Goal: Use online tool/utility

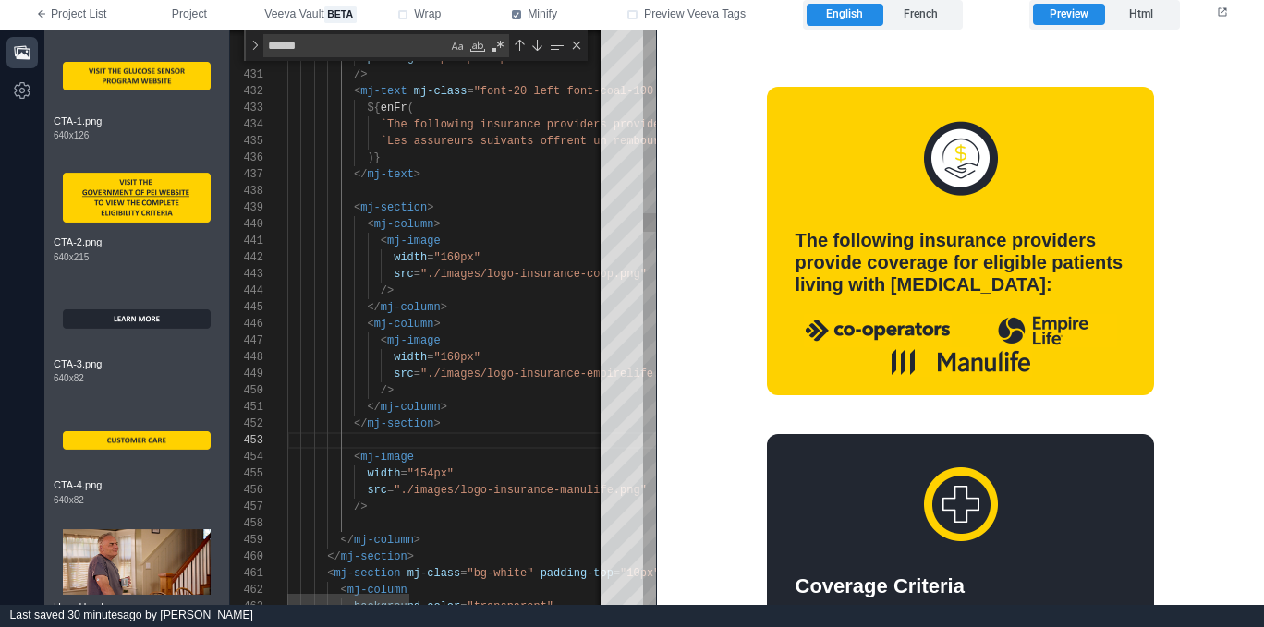
scroll to position [33, 0]
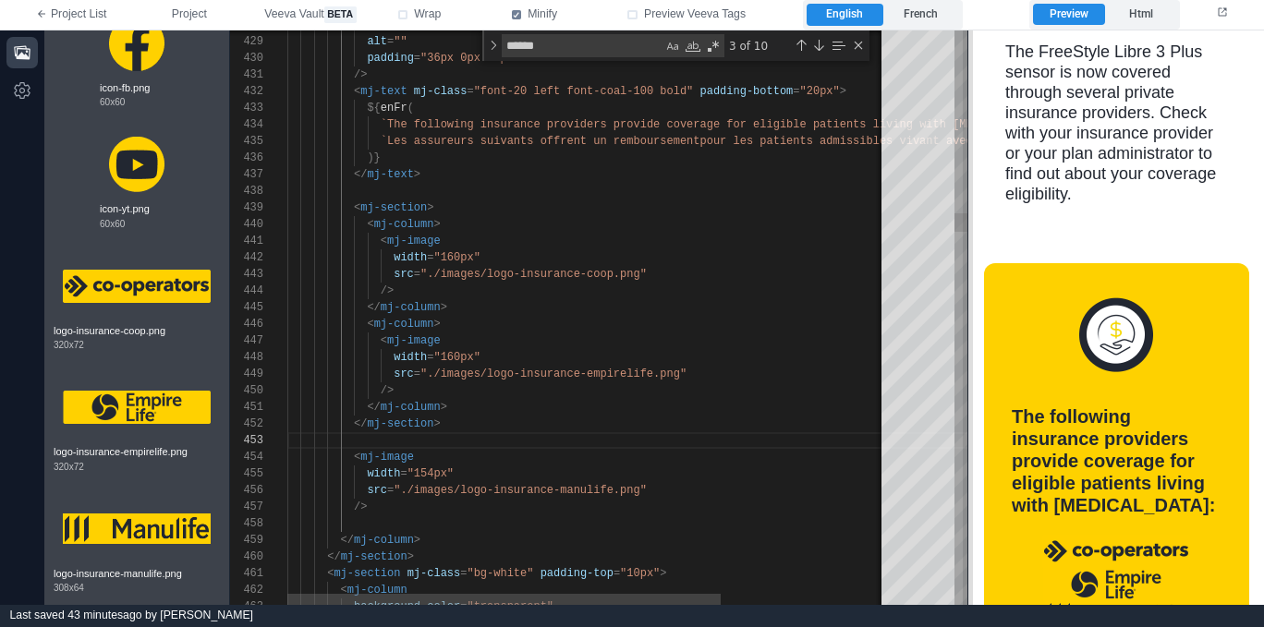
drag, startPoint x: 661, startPoint y: 412, endPoint x: 966, endPoint y: 394, distance: 306.3
click at [967, 394] on span at bounding box center [968, 317] width 10 height 575
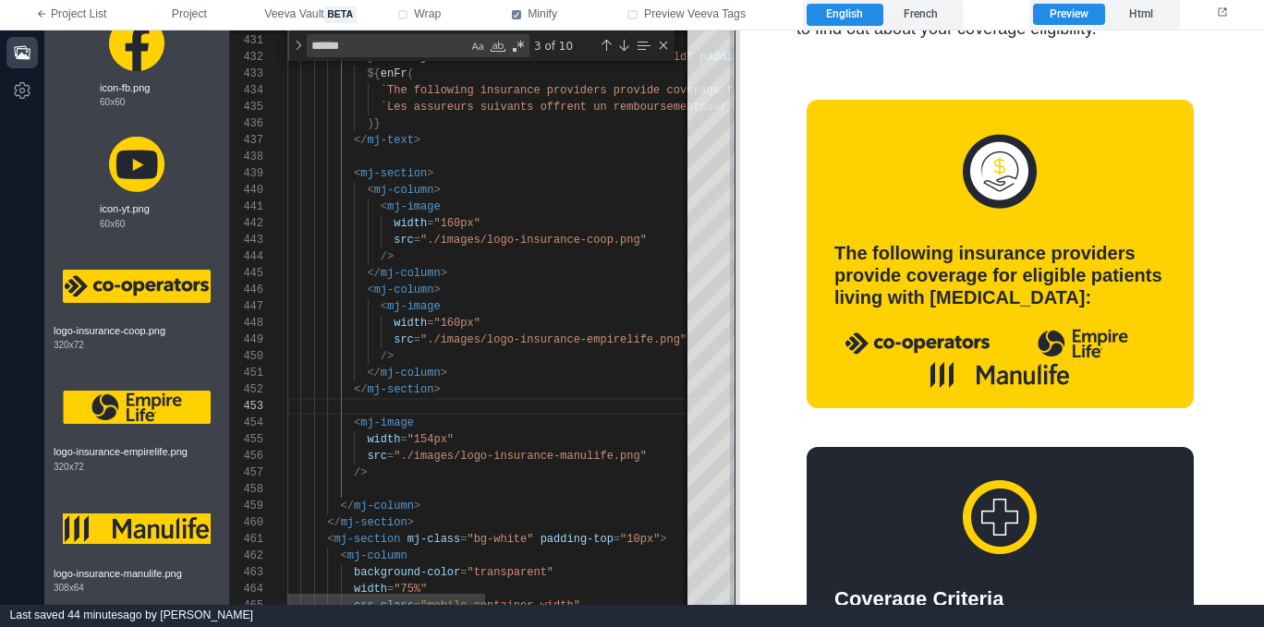
scroll to position [626, 0]
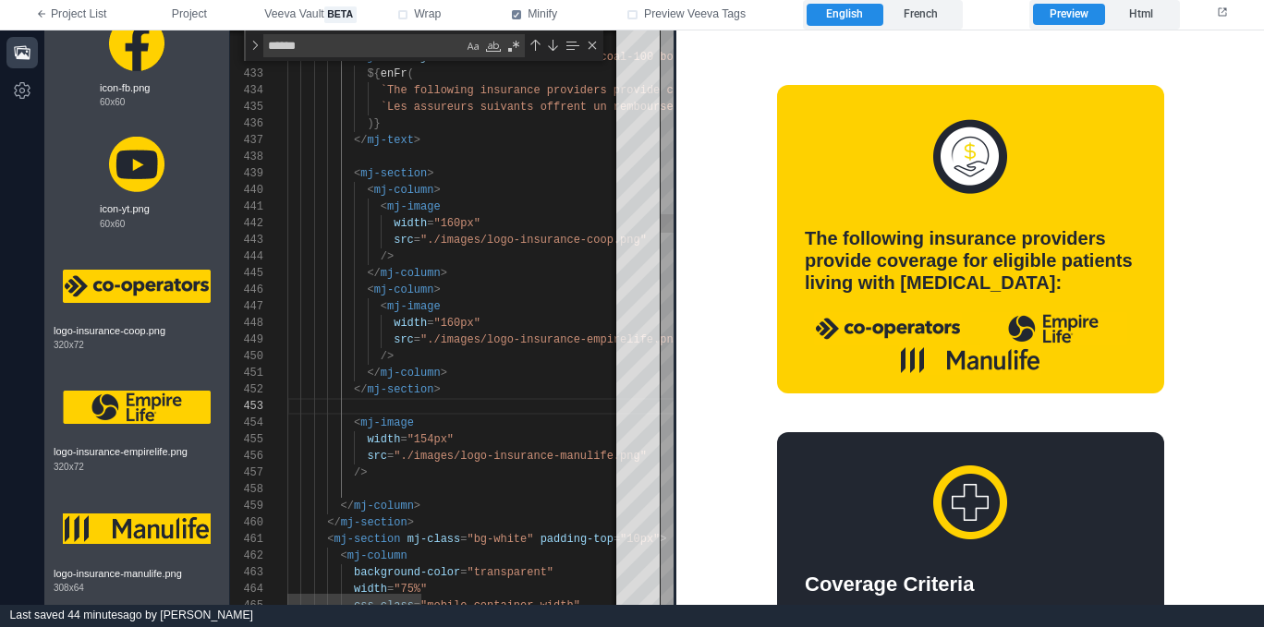
drag, startPoint x: 967, startPoint y: 415, endPoint x: 581, endPoint y: 403, distance: 386.3
click at [679, 419] on span at bounding box center [676, 317] width 10 height 575
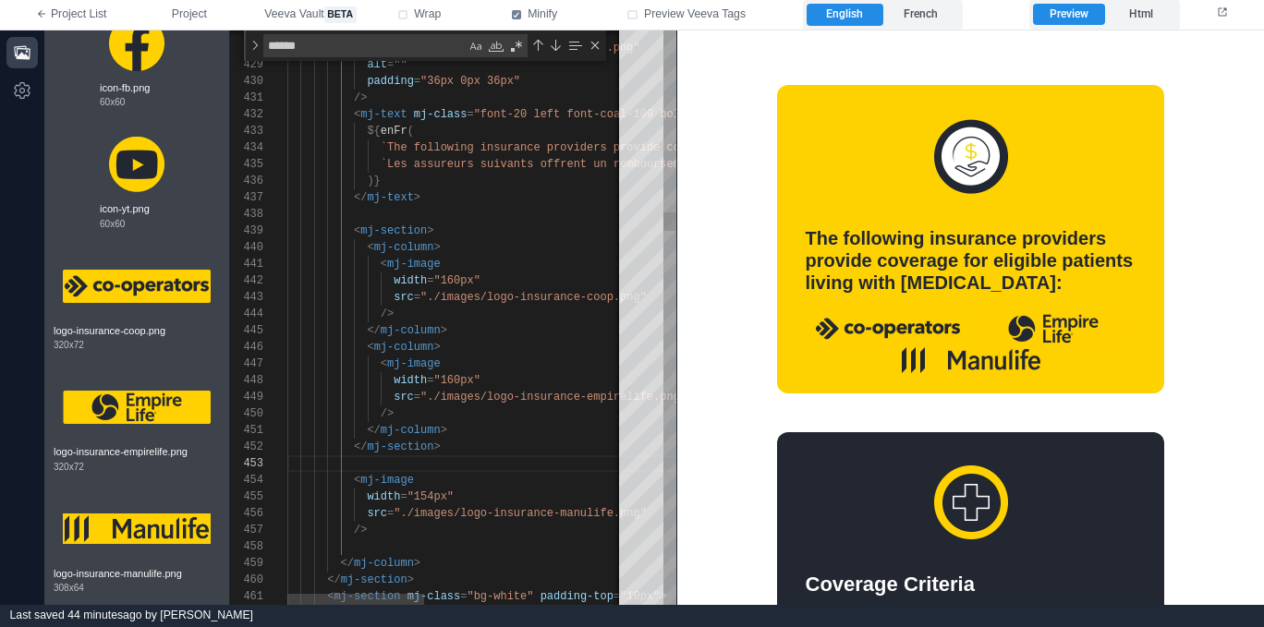
click at [428, 228] on div "431 432 433 434 435 436 437 438 439 452 453 454 456 457 458 459 460 461 455 440…" at bounding box center [453, 317] width 446 height 575
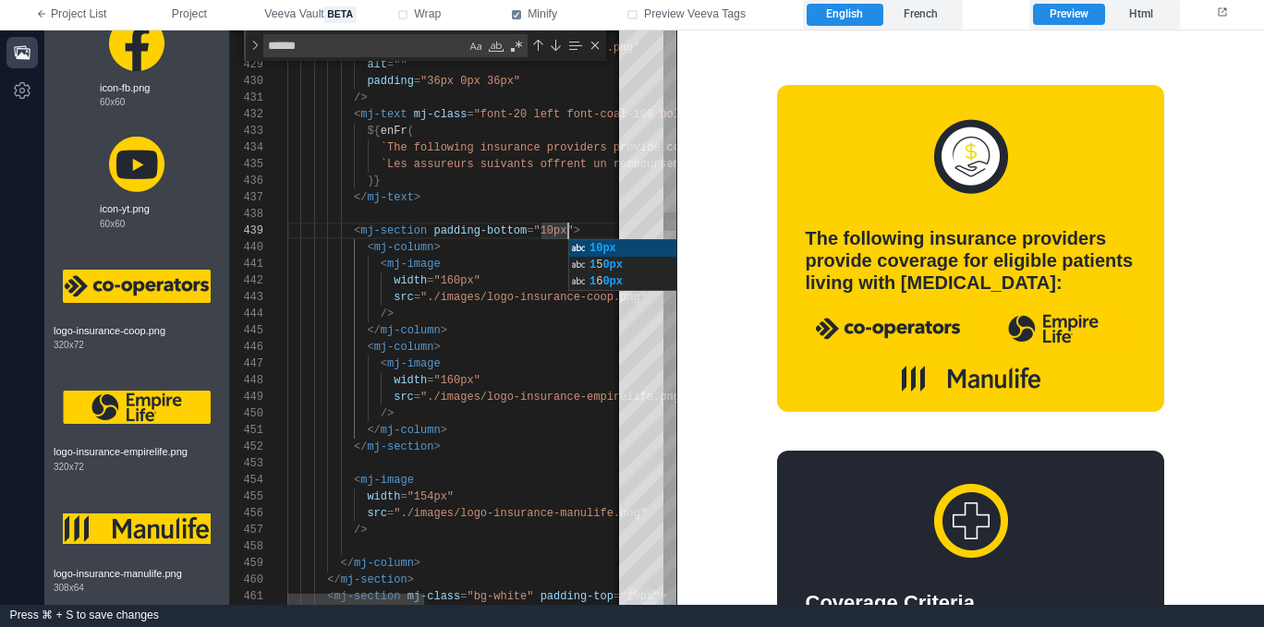
scroll to position [133, 281]
click at [485, 516] on span ""./images/logo-insurance-manulife.png"" at bounding box center [520, 513] width 253 height 13
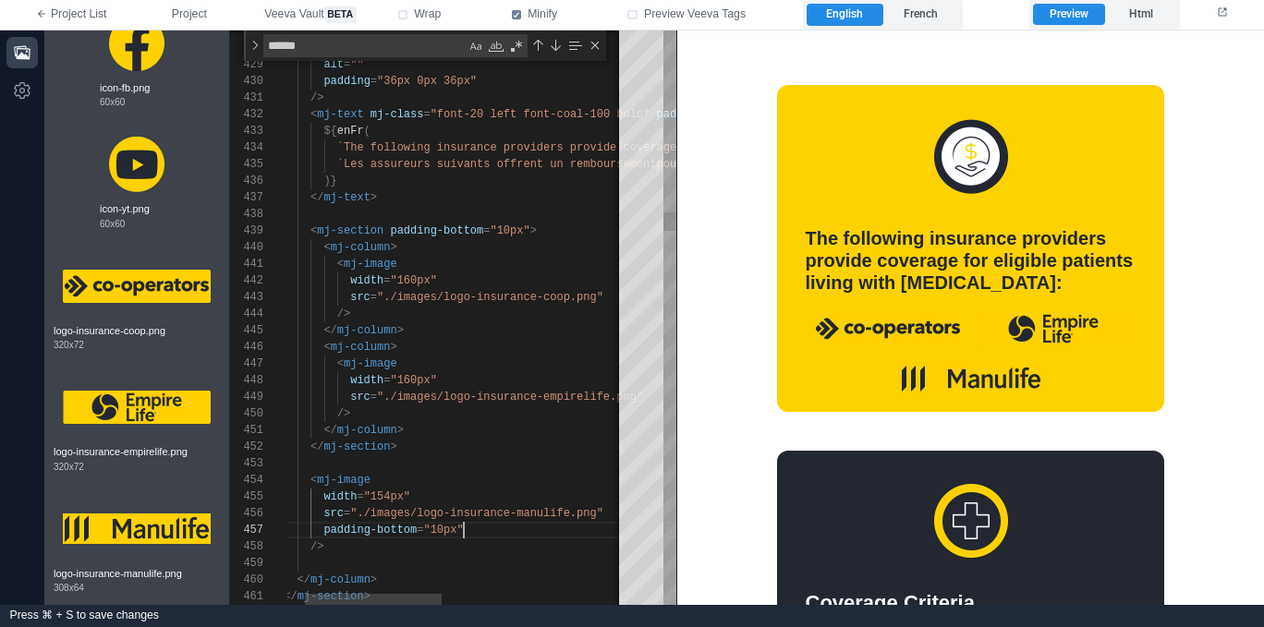
scroll to position [100, 220]
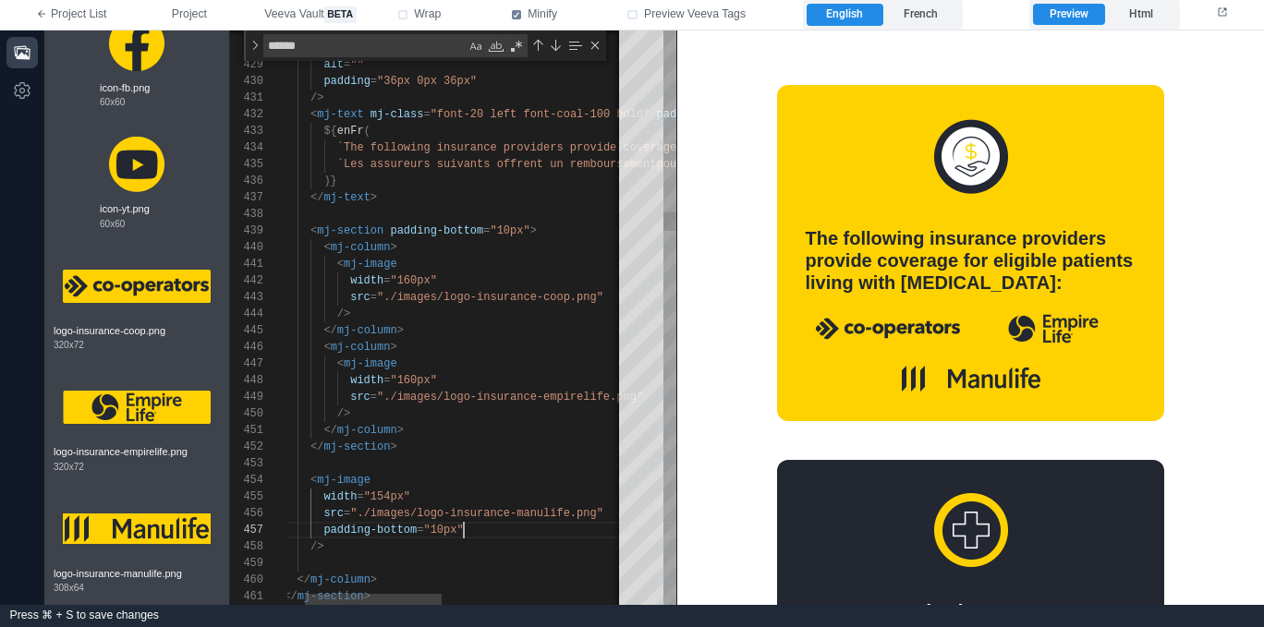
click at [512, 231] on span ""10px"" at bounding box center [510, 230] width 40 height 13
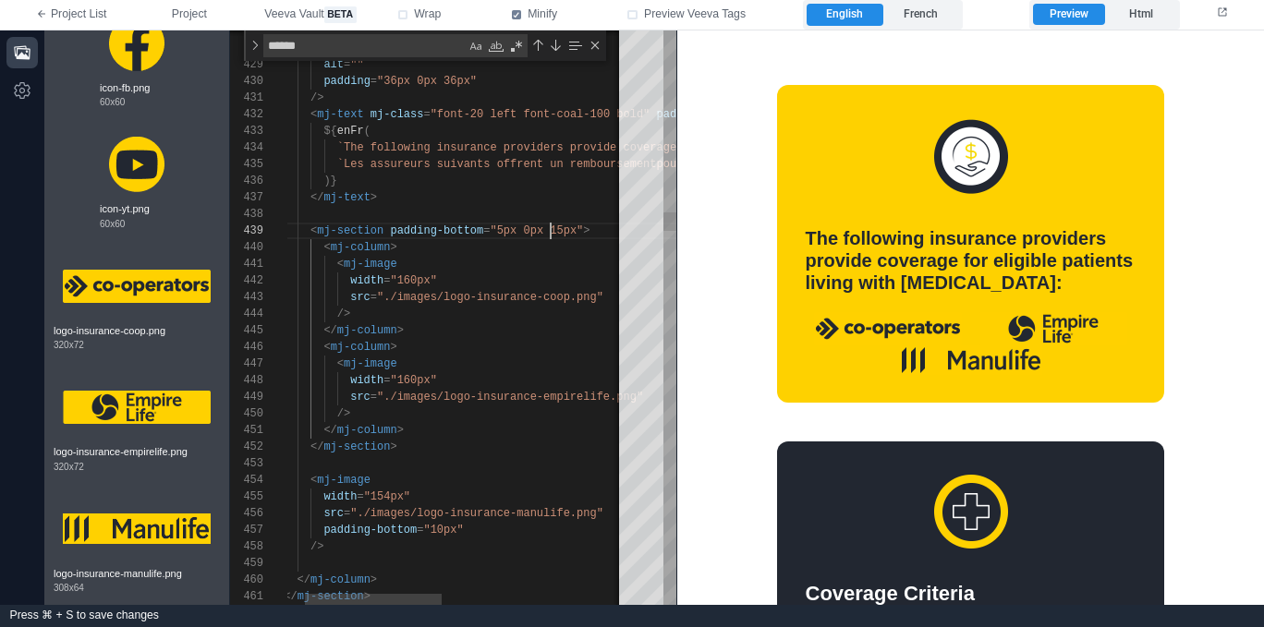
scroll to position [133, 307]
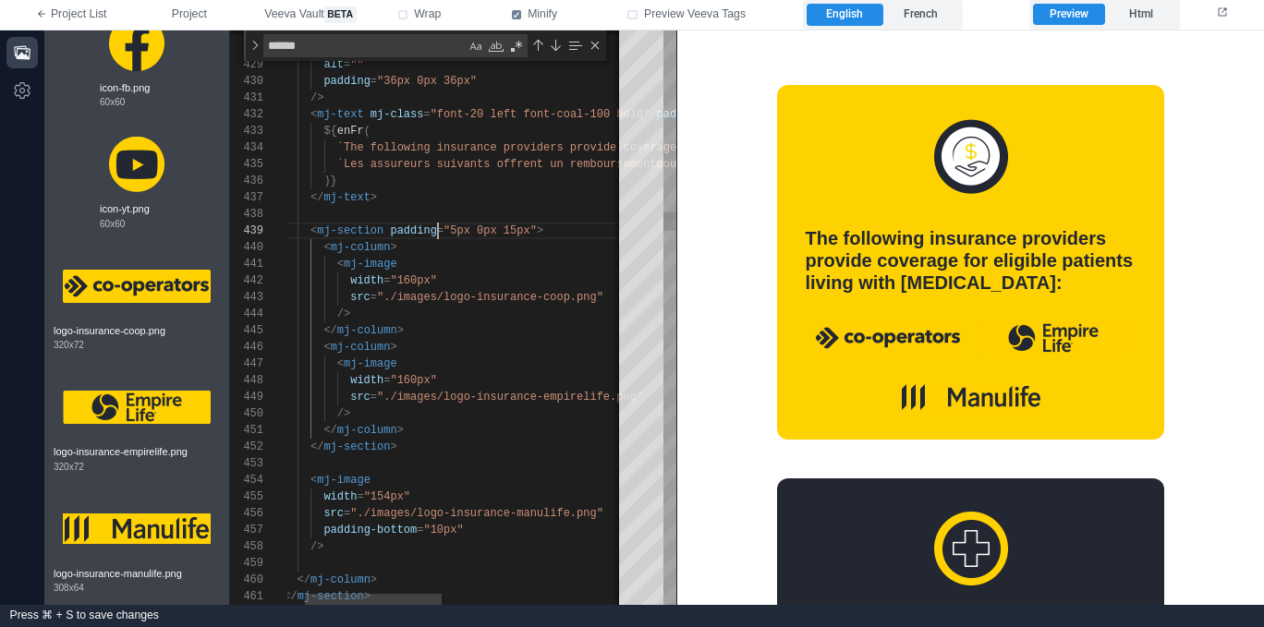
click at [492, 341] on div "< mj-column >" at bounding box center [661, 347] width 834 height 17
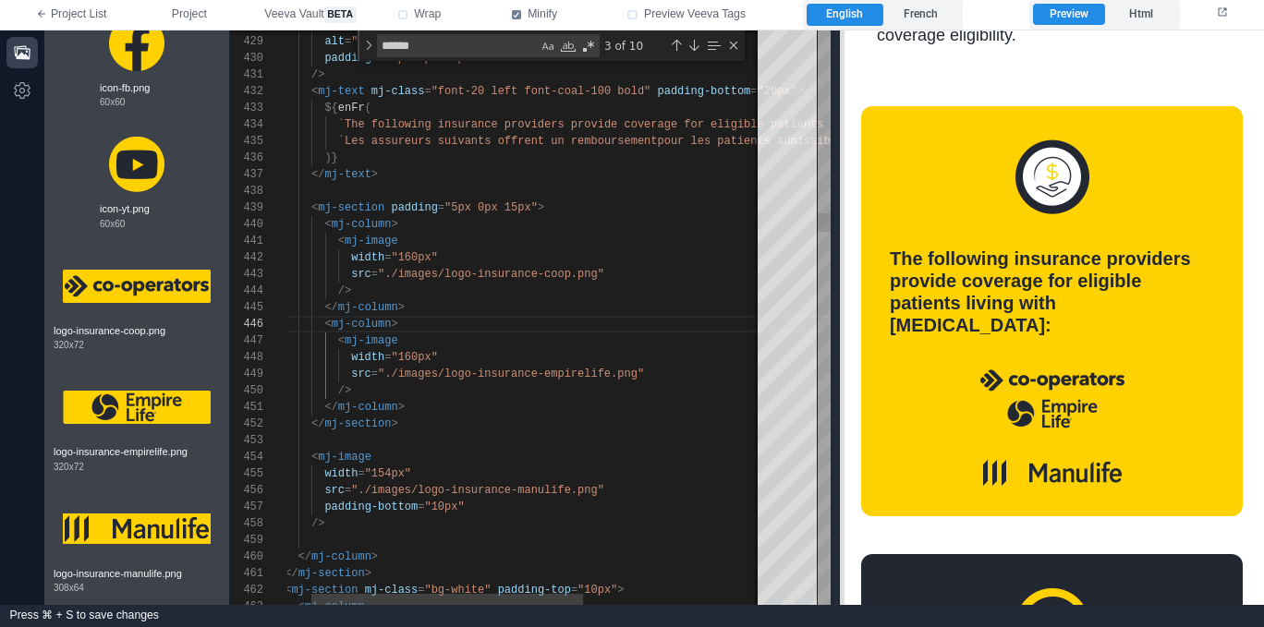
scroll to position [602, 0]
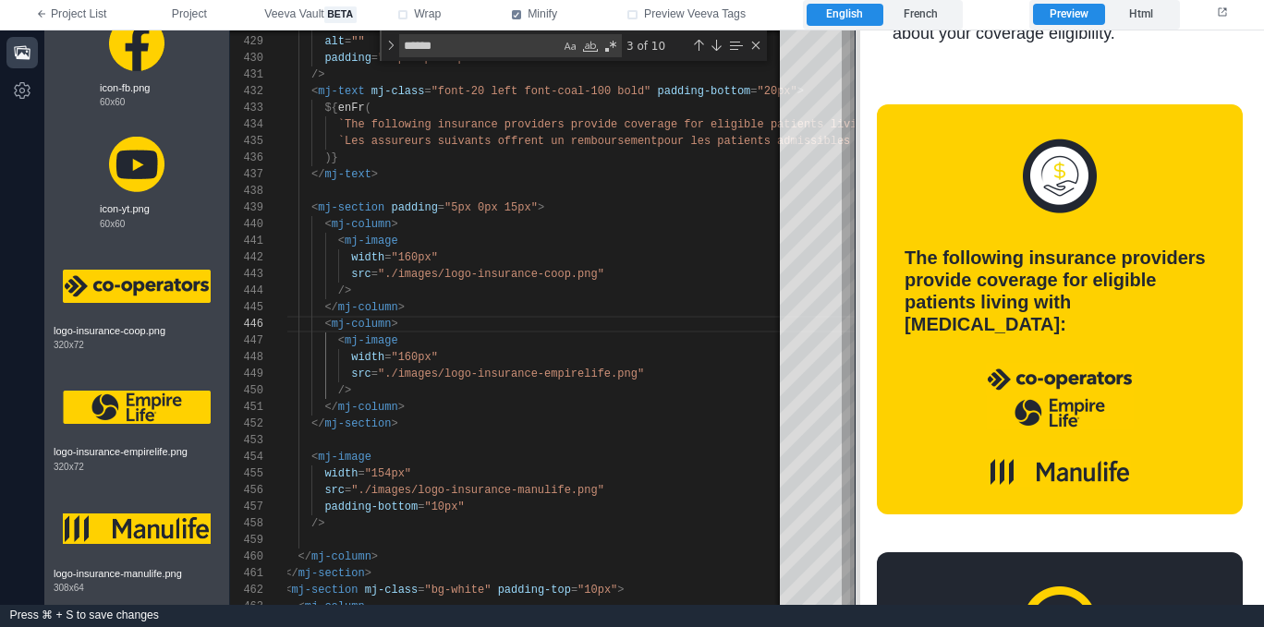
drag, startPoint x: 680, startPoint y: 362, endPoint x: 858, endPoint y: 355, distance: 178.4
click at [858, 355] on span at bounding box center [855, 317] width 10 height 575
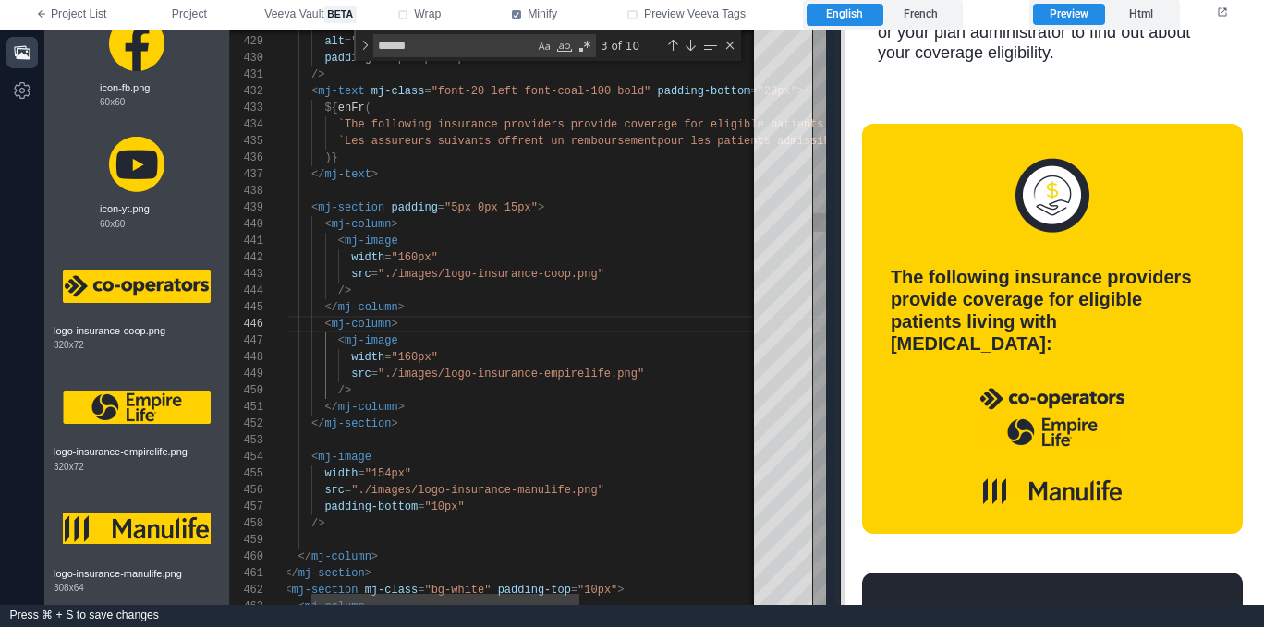
scroll to position [589, 0]
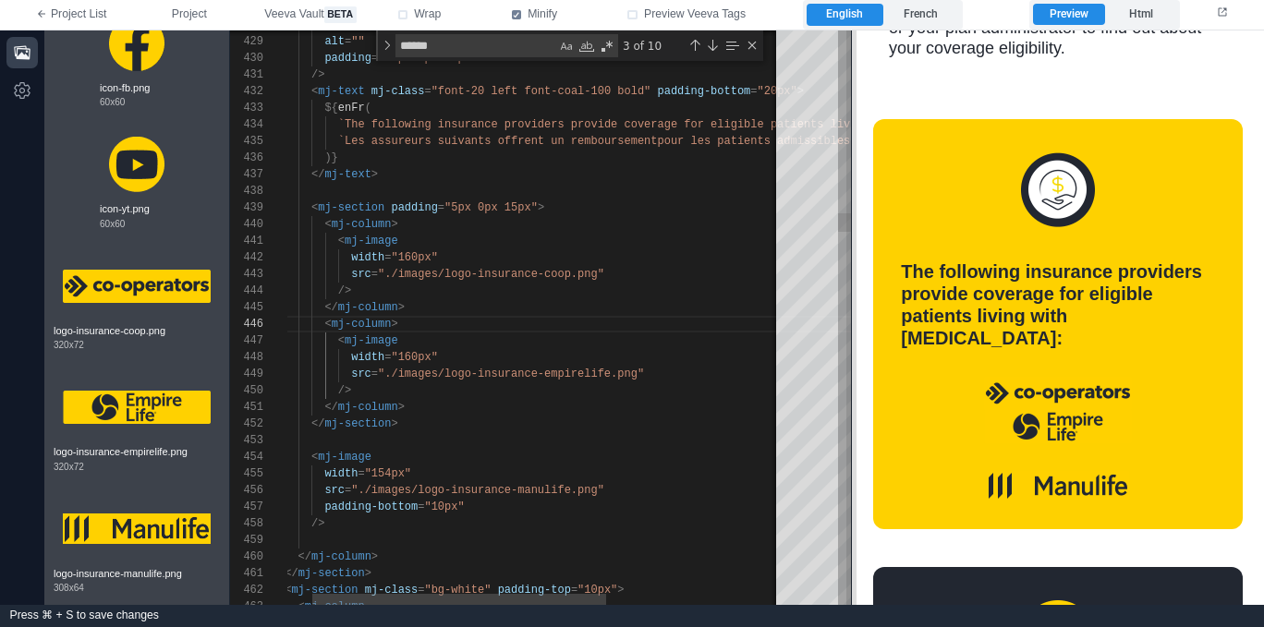
drag, startPoint x: 858, startPoint y: 372, endPoint x: 855, endPoint y: 400, distance: 28.0
click at [855, 400] on span at bounding box center [851, 317] width 10 height 575
click at [460, 337] on div "< mj-image" at bounding box center [662, 341] width 834 height 17
click at [444, 345] on div "< mj-image" at bounding box center [662, 341] width 834 height 17
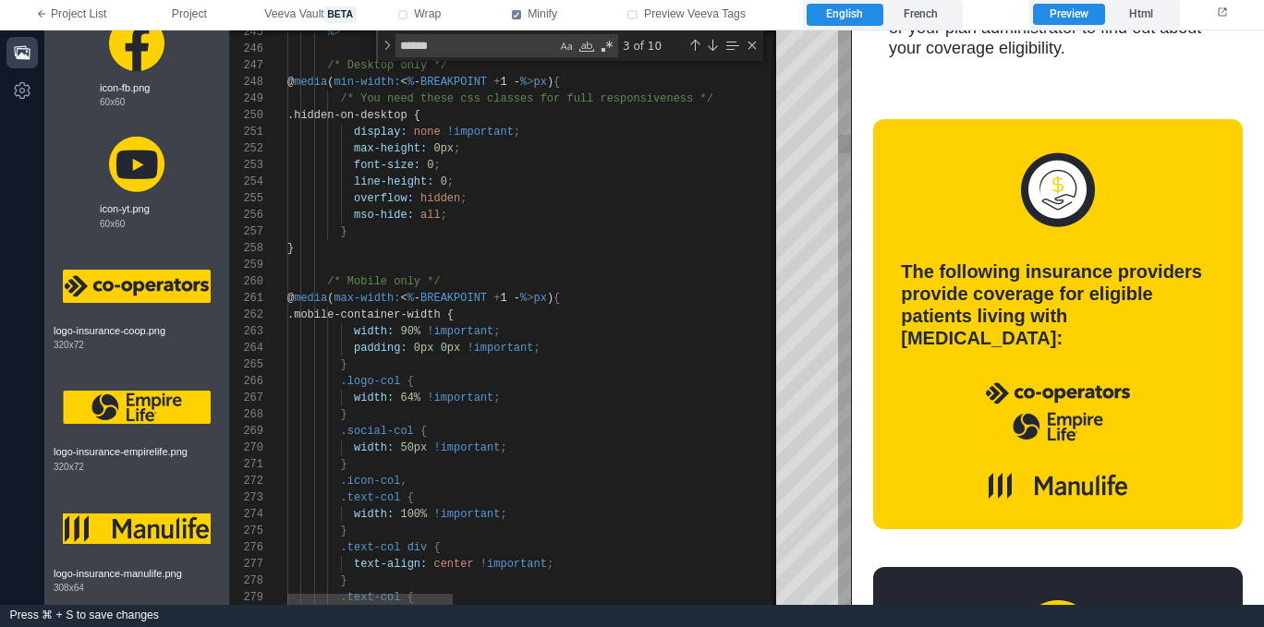
click at [699, 297] on div "@ media ( max-width: < % - BREAKPOINT + 1 - % > px ) {" at bounding box center [1028, 298] width 1482 height 17
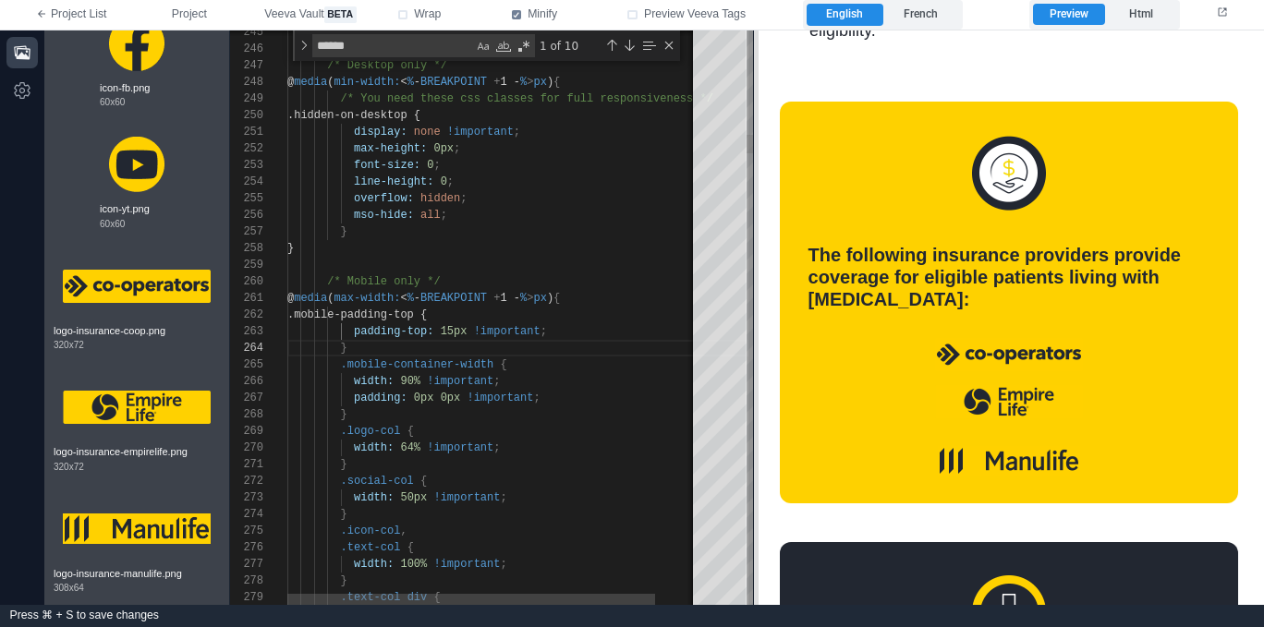
scroll to position [626, 0]
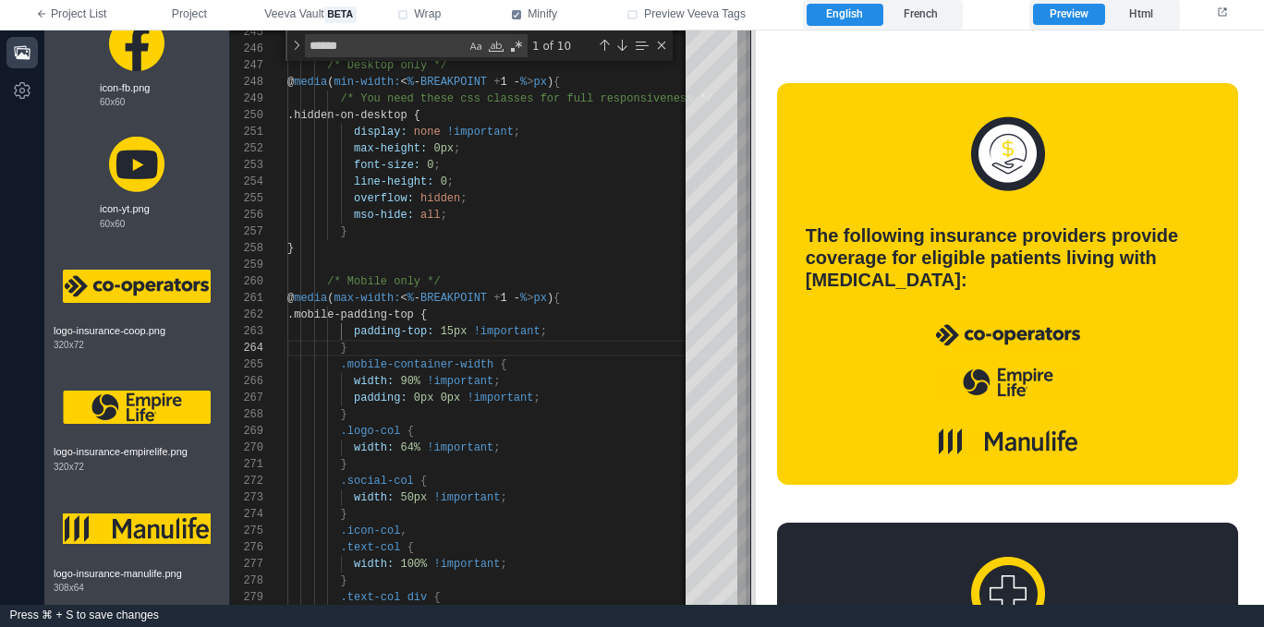
drag, startPoint x: 850, startPoint y: 355, endPoint x: 749, endPoint y: 355, distance: 100.7
click at [749, 355] on span at bounding box center [750, 317] width 10 height 575
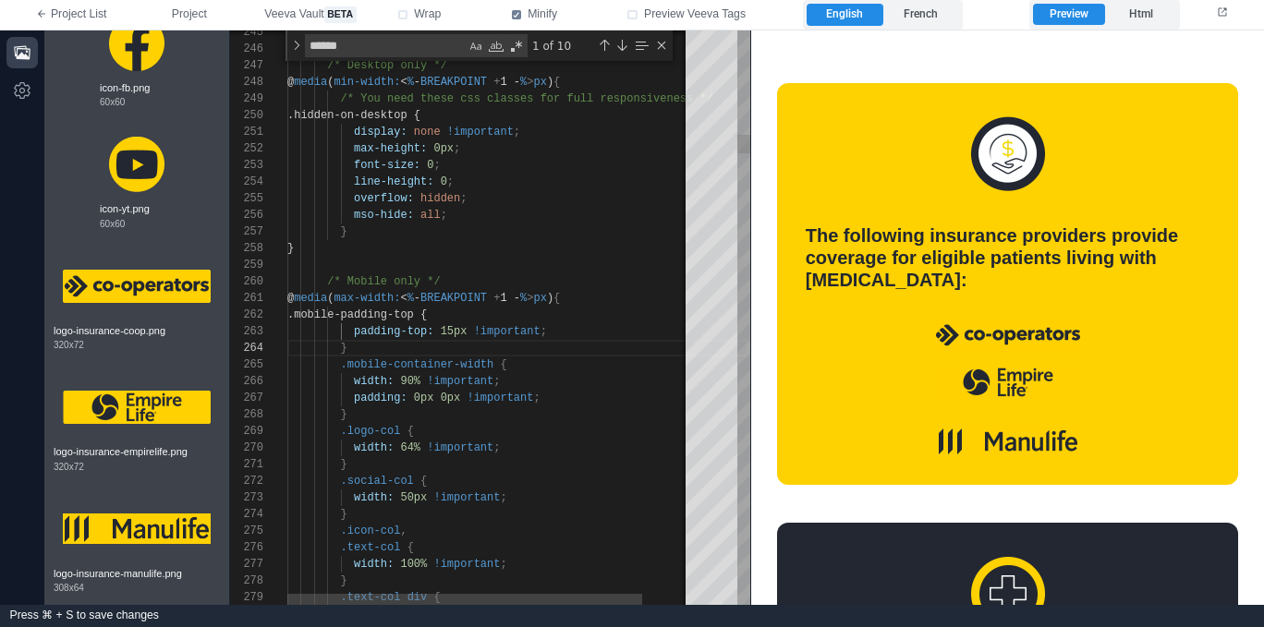
scroll to position [67, 220]
click at [577, 373] on div "width: 90% !important ;" at bounding box center [517, 381] width 461 height 17
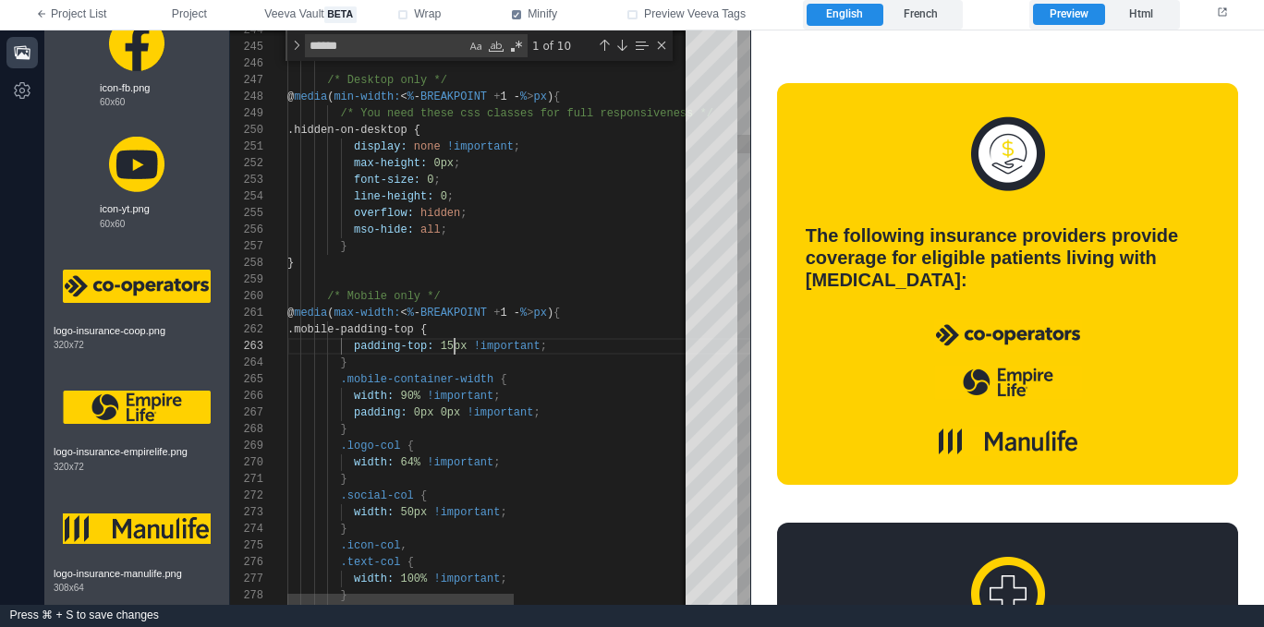
click at [453, 346] on span "15px" at bounding box center [454, 346] width 27 height 13
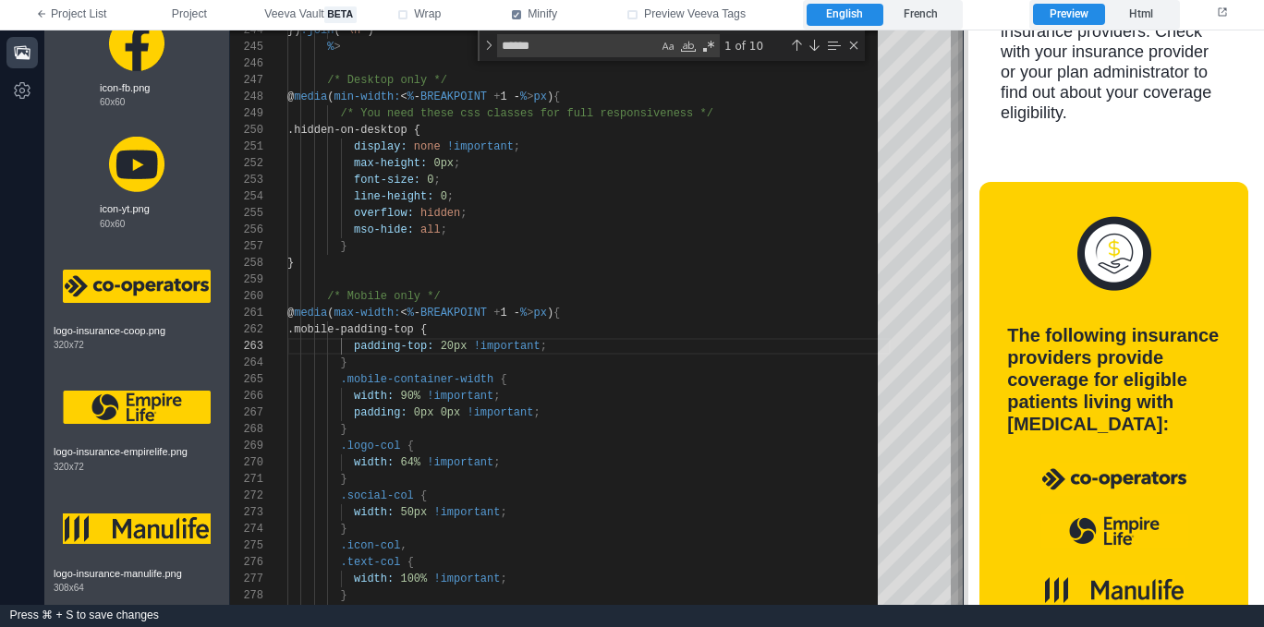
scroll to position [606, 0]
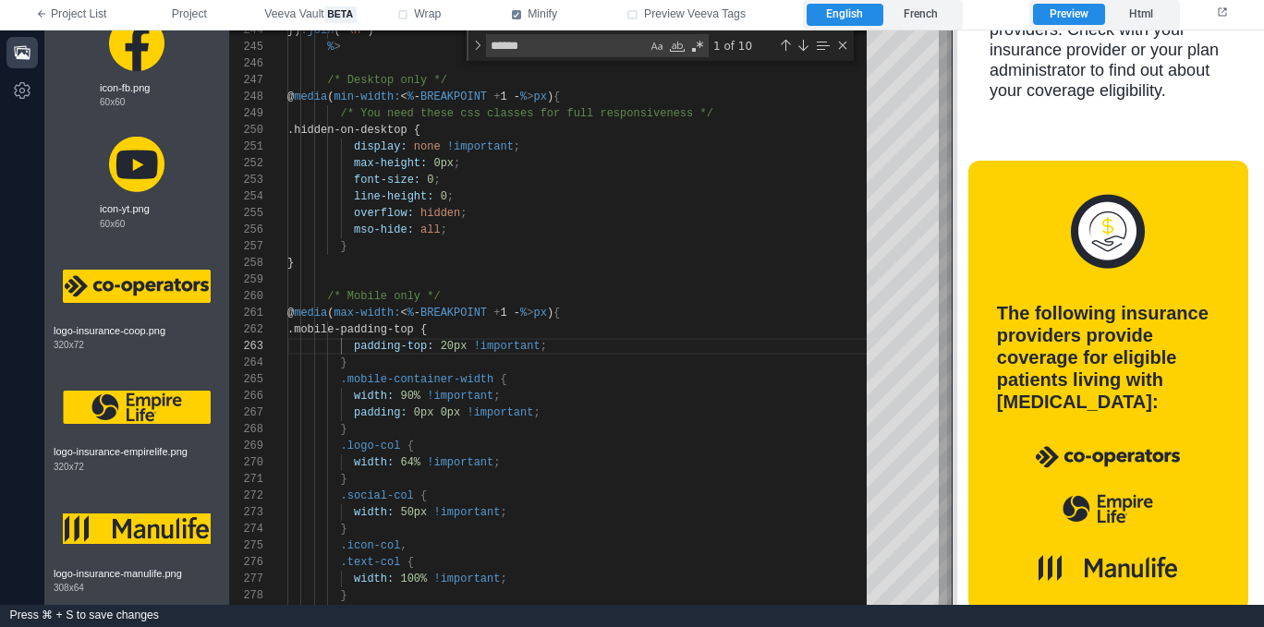
drag, startPoint x: 749, startPoint y: 364, endPoint x: 951, endPoint y: 365, distance: 201.4
click at [951, 365] on span at bounding box center [952, 317] width 10 height 575
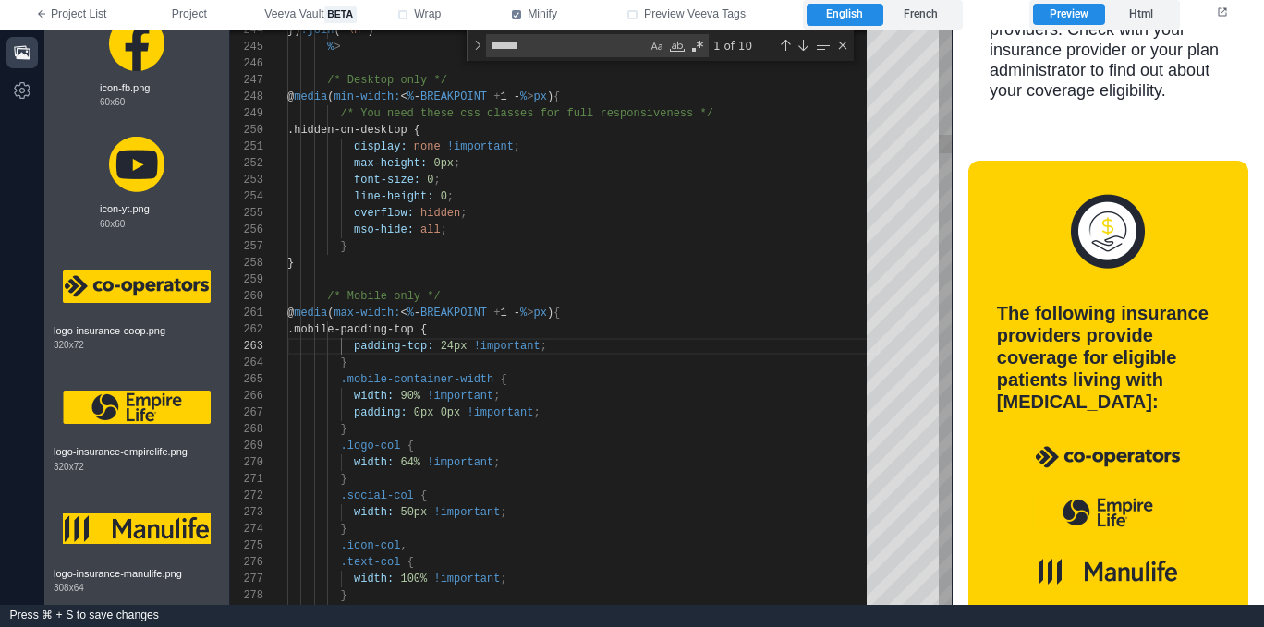
scroll to position [50, 60]
click at [463, 368] on div "}" at bounding box center [583, 363] width 592 height 17
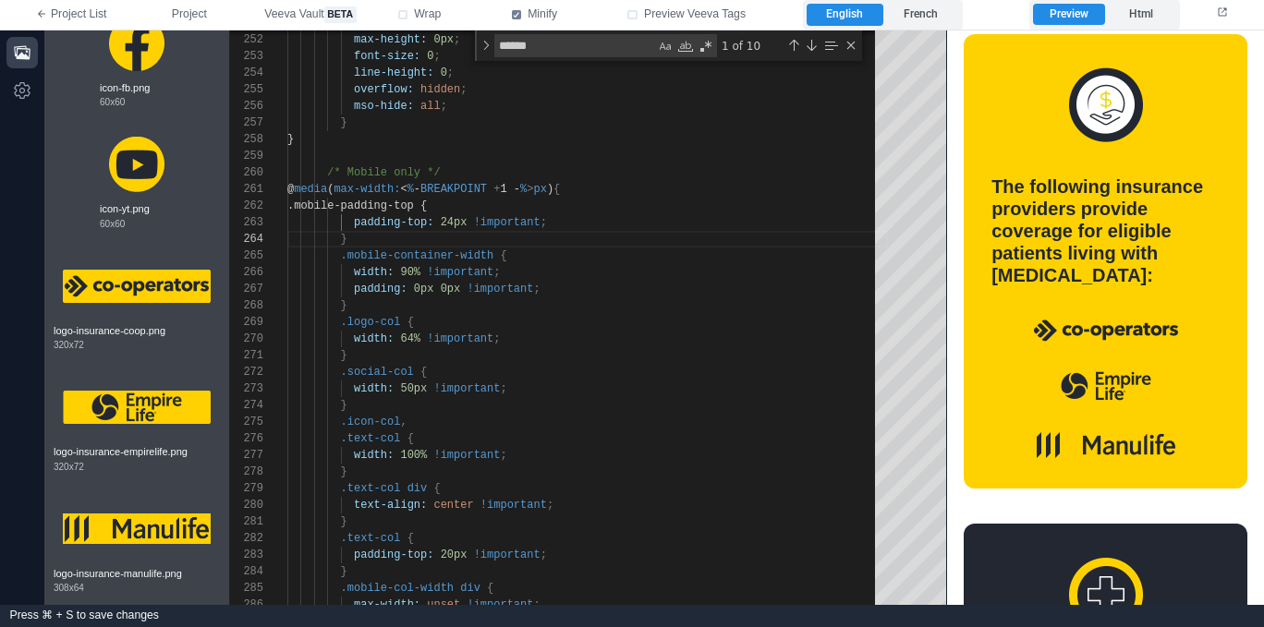
scroll to position [684, 0]
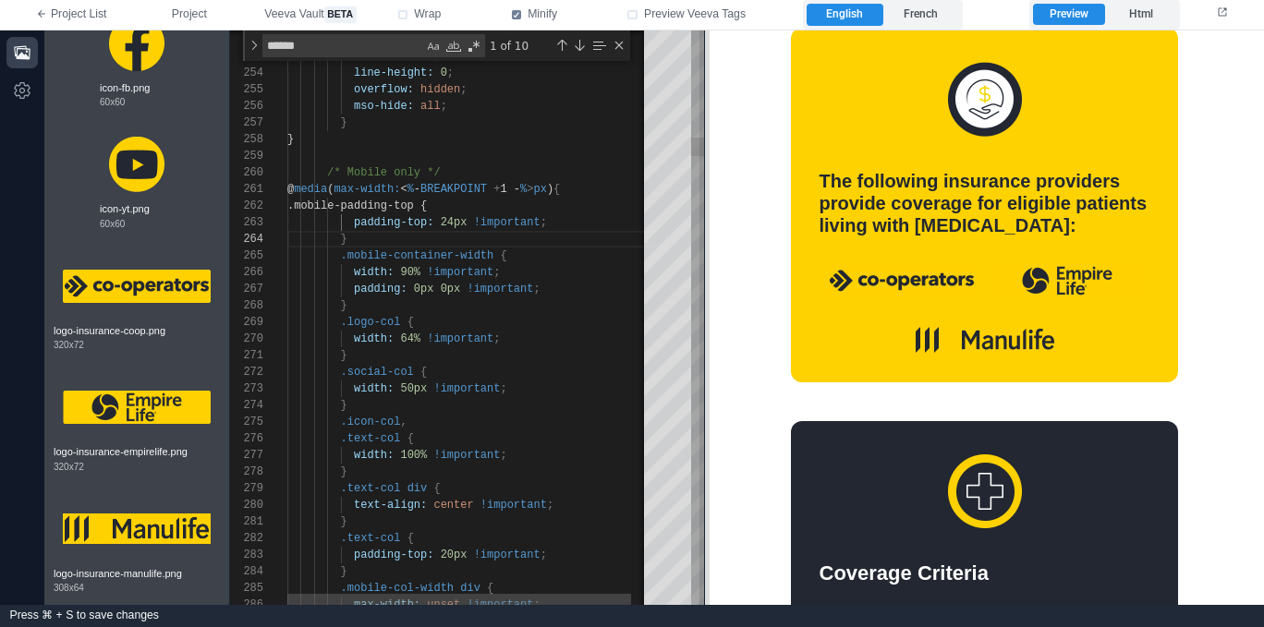
drag, startPoint x: 949, startPoint y: 399, endPoint x: 707, endPoint y: 397, distance: 242.0
click at [701, 397] on span at bounding box center [704, 317] width 10 height 575
click at [525, 406] on div "}" at bounding box center [477, 405] width 381 height 17
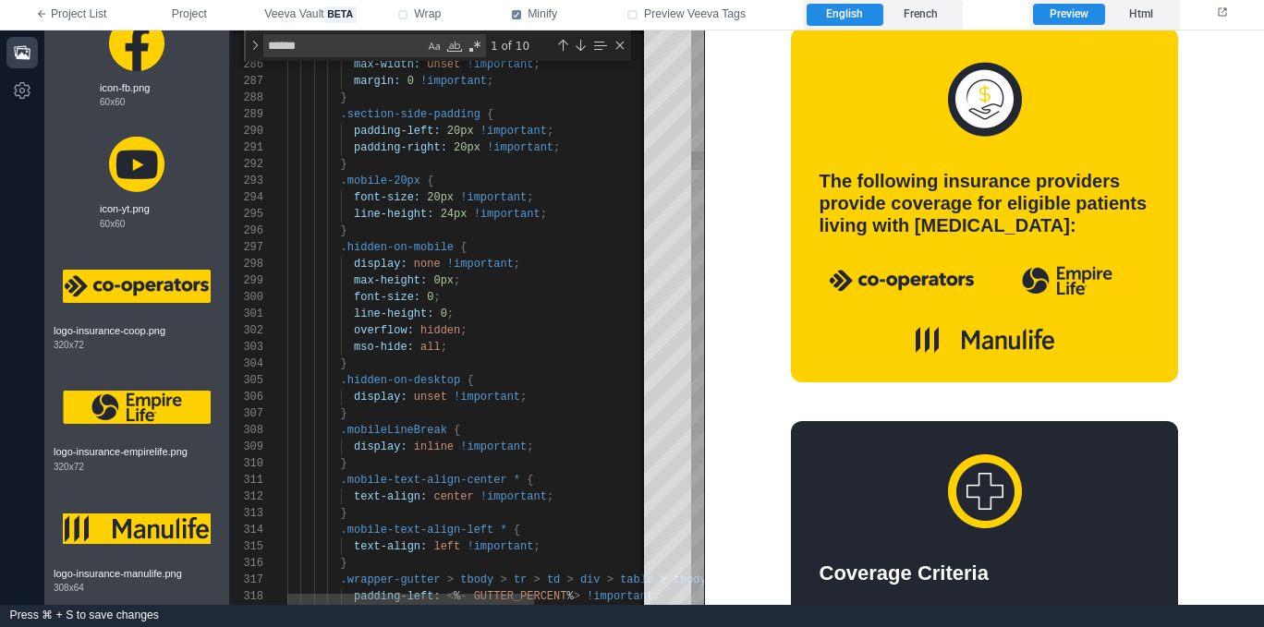
click at [621, 46] on div "Close (Escape)" at bounding box center [619, 45] width 15 height 15
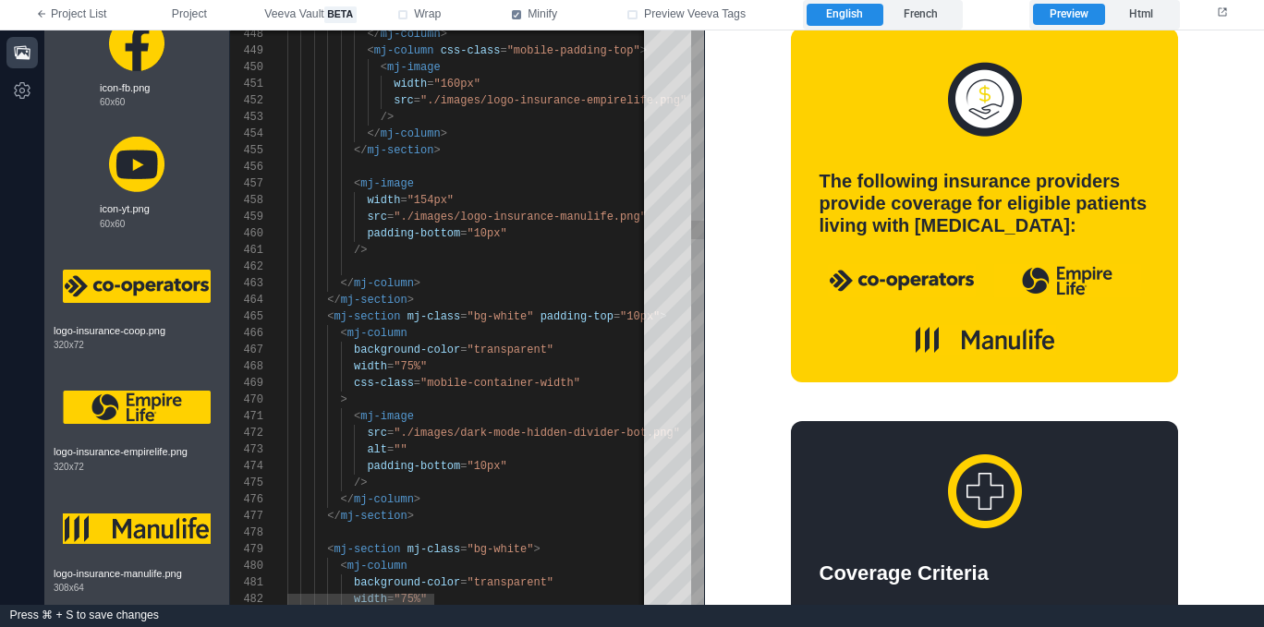
scroll to position [50, 127]
click at [492, 307] on div "</ mj-section >" at bounding box center [734, 300] width 894 height 17
click at [503, 512] on div "</ mj-section >" at bounding box center [734, 516] width 894 height 17
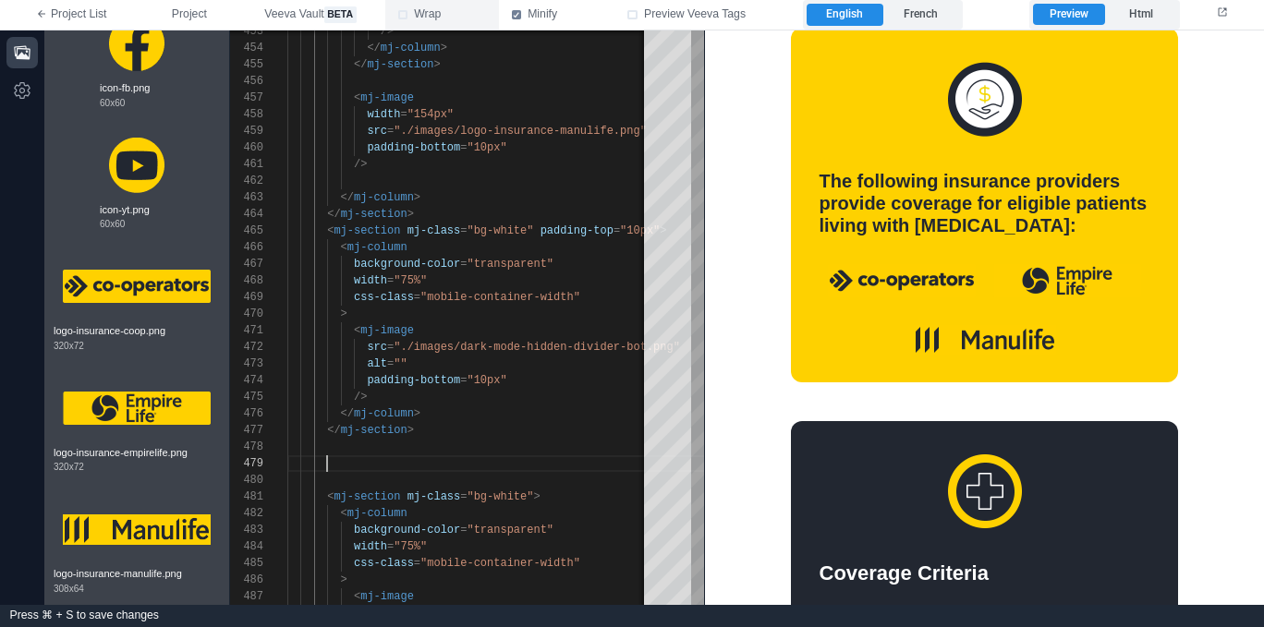
scroll to position [2571, 0]
drag, startPoint x: 892, startPoint y: 577, endPoint x: 911, endPoint y: 575, distance: 18.7
click at [895, 576] on div "Coverage Criteria" at bounding box center [984, 573] width 331 height 24
drag, startPoint x: 911, startPoint y: 575, endPoint x: 833, endPoint y: 544, distance: 83.4
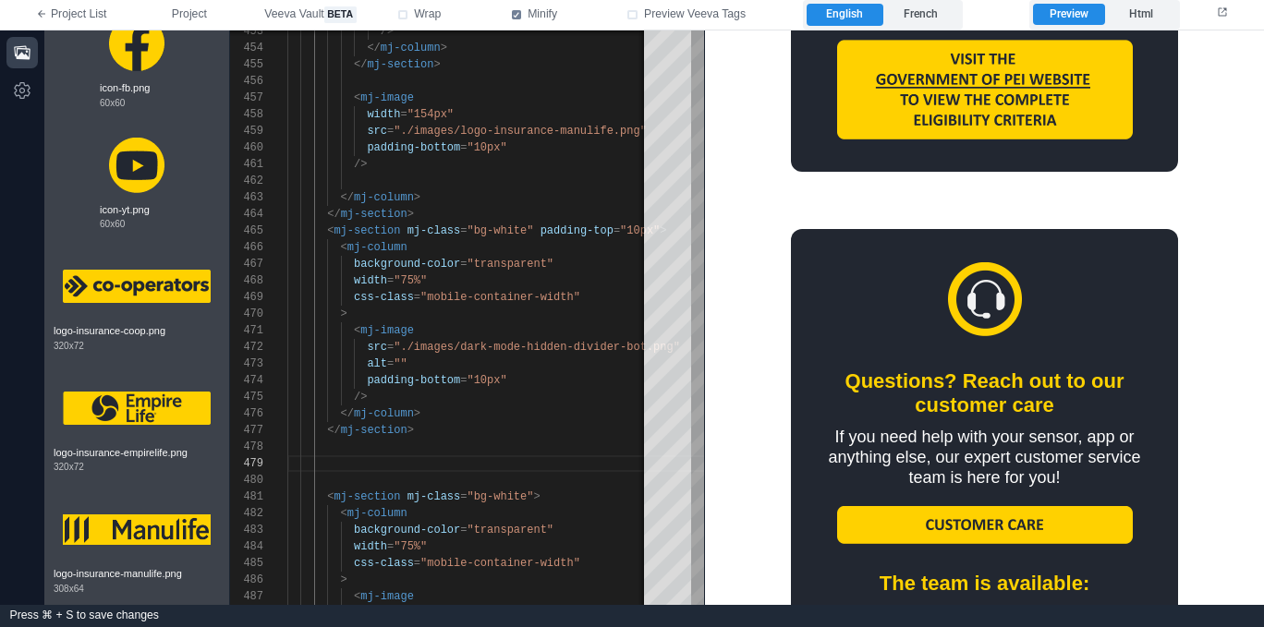
scroll to position [2022, 0]
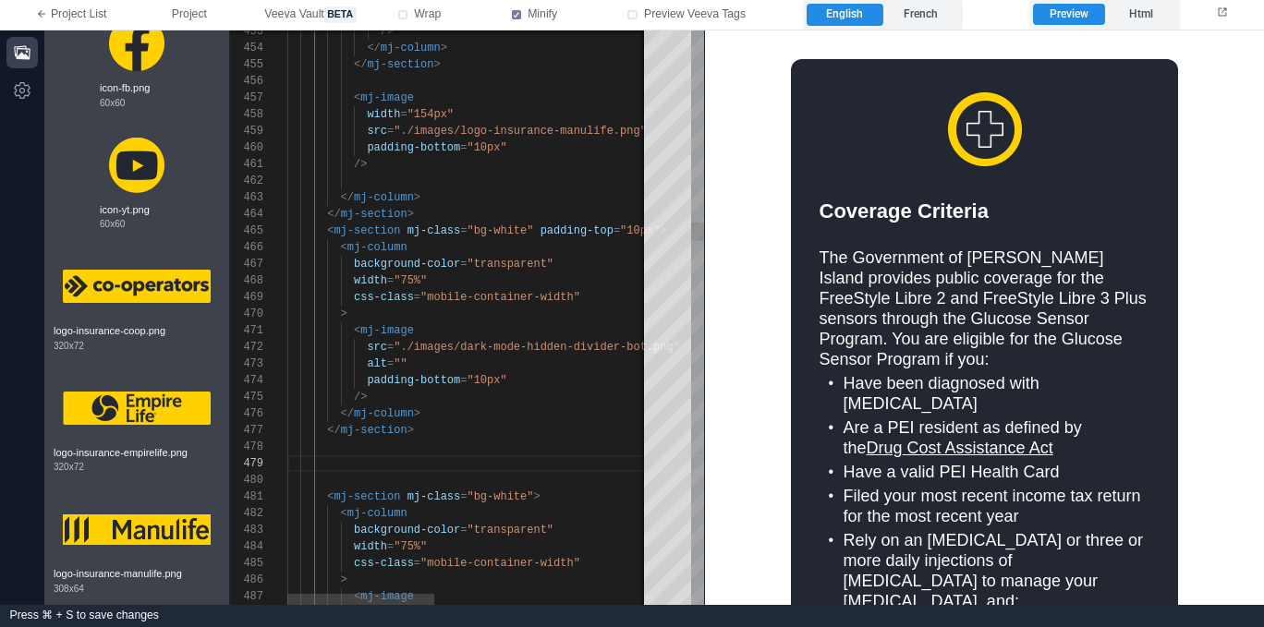
scroll to position [100, 127]
click at [549, 428] on div "</ mj-section >" at bounding box center [734, 430] width 894 height 17
click at [18, 55] on icon "button" at bounding box center [22, 52] width 16 height 14
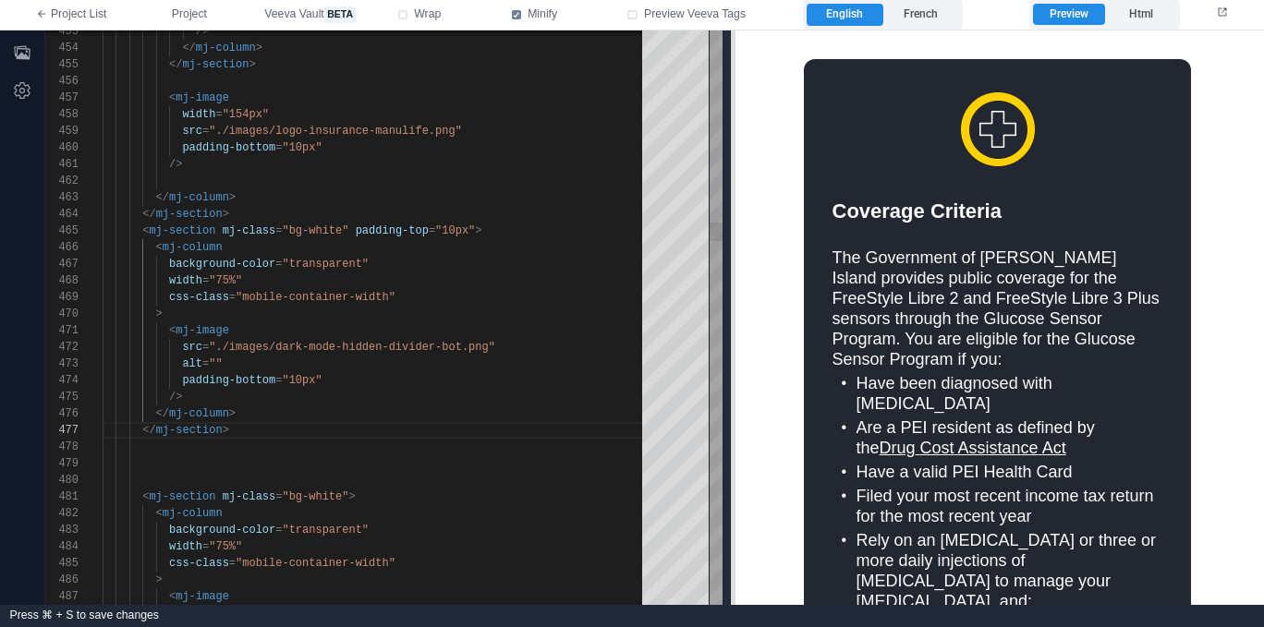
drag, startPoint x: 516, startPoint y: 253, endPoint x: 752, endPoint y: 263, distance: 235.8
click at [735, 263] on span at bounding box center [730, 317] width 10 height 575
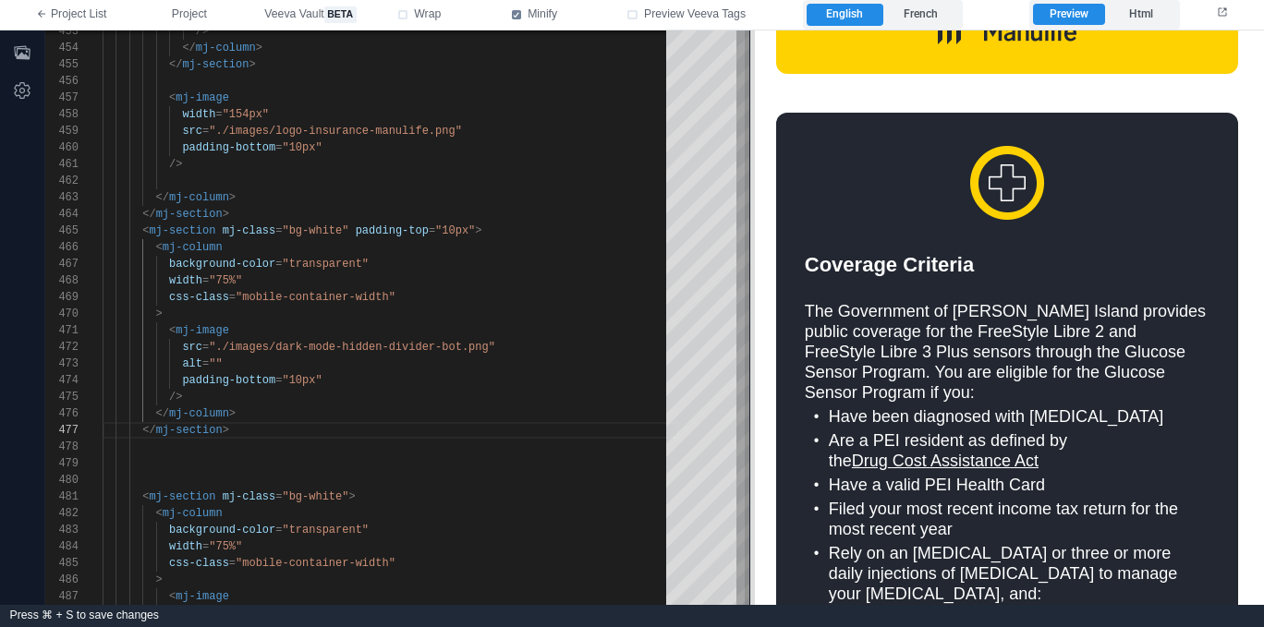
scroll to position [1047, 0]
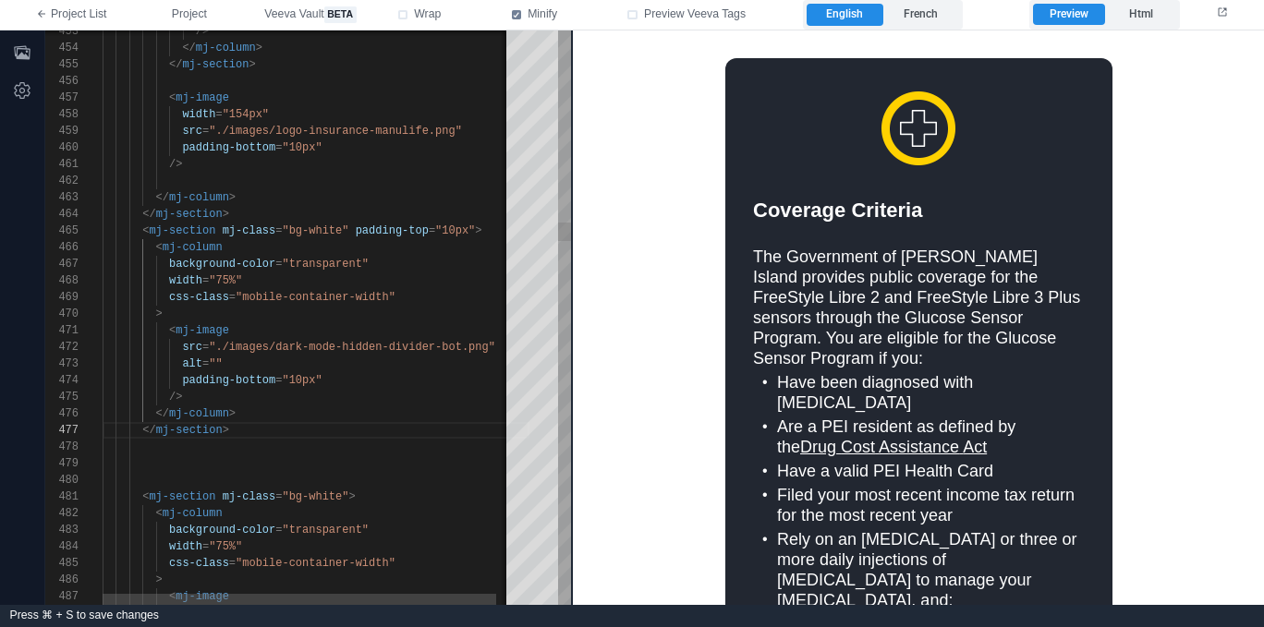
drag, startPoint x: 749, startPoint y: 313, endPoint x: 585, endPoint y: 321, distance: 164.6
click at [585, 321] on div "453 454 455 456 457 458 459 460 461 462 463 464 465 466 467 468 469 470 471 472…" at bounding box center [654, 317] width 1218 height 575
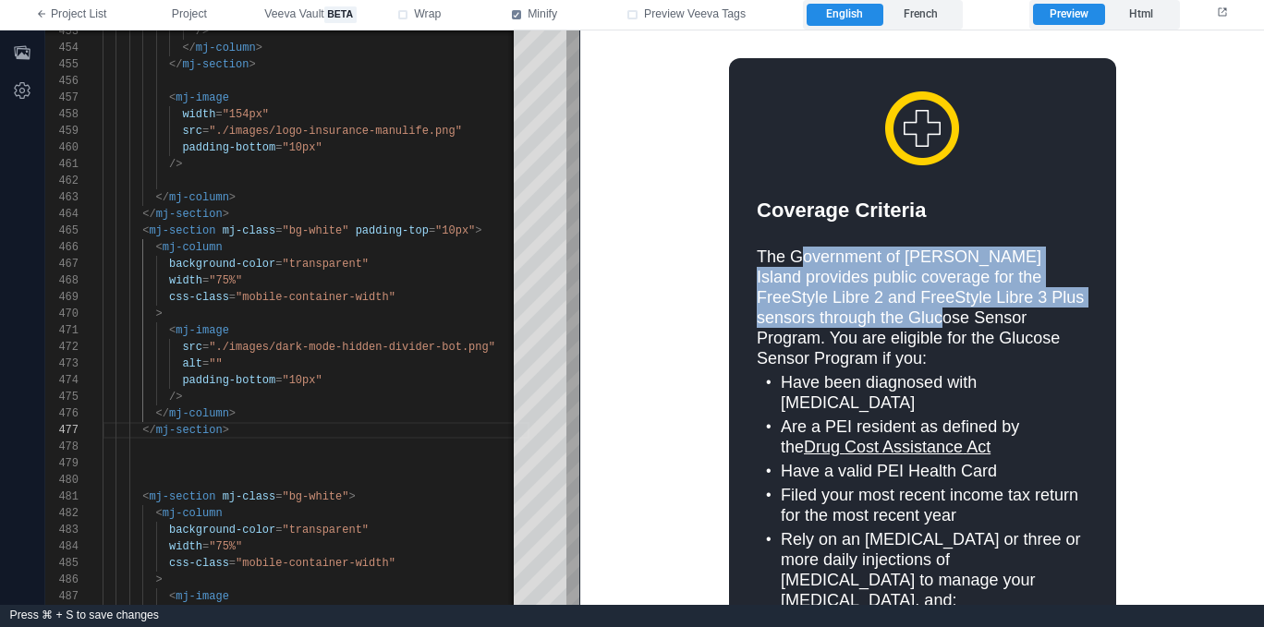
drag, startPoint x: 812, startPoint y: 269, endPoint x: 803, endPoint y: 261, distance: 11.8
click at [803, 261] on div "The Government of [PERSON_NAME] Island provides public coverage for the FreeSty…" at bounding box center [922, 617] width 331 height 743
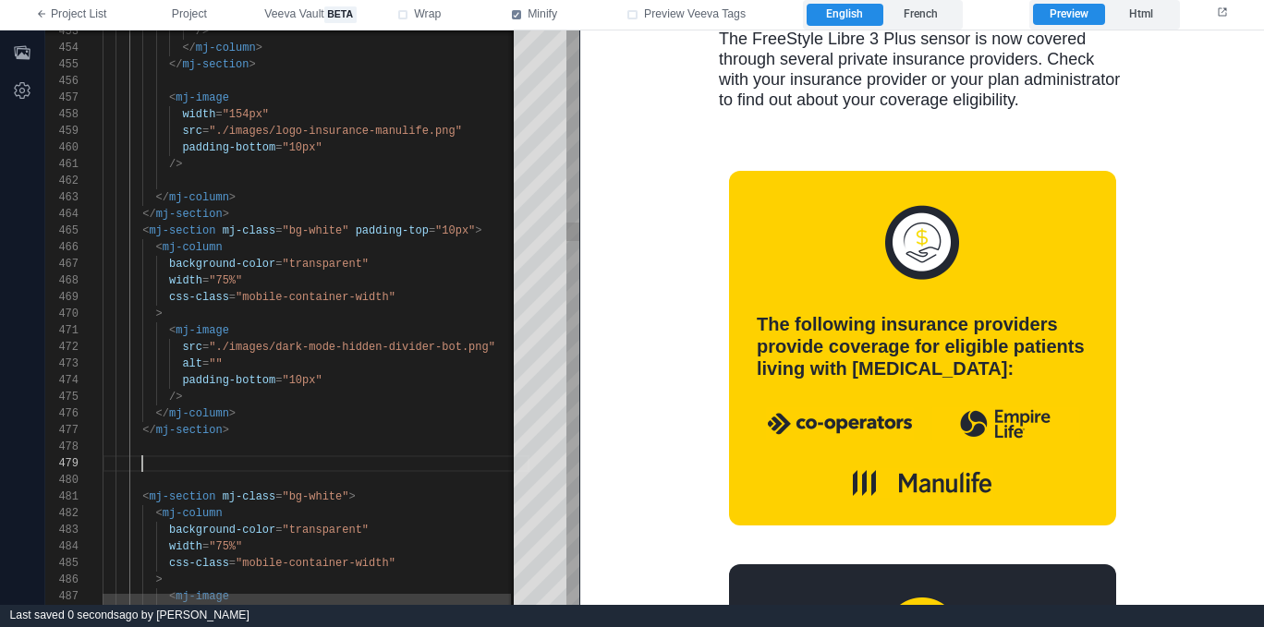
scroll to position [133, 40]
drag, startPoint x: 364, startPoint y: 455, endPoint x: 374, endPoint y: 455, distance: 10.2
click at [364, 455] on div at bounding box center [316, 463] width 427 height 17
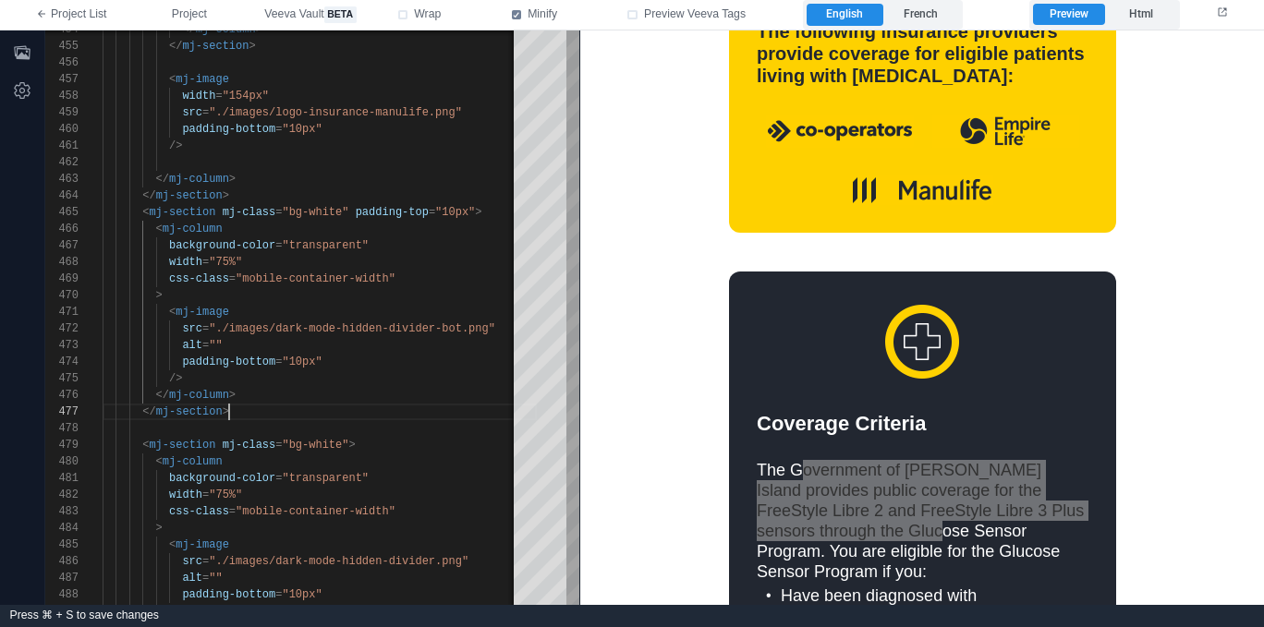
scroll to position [901, 0]
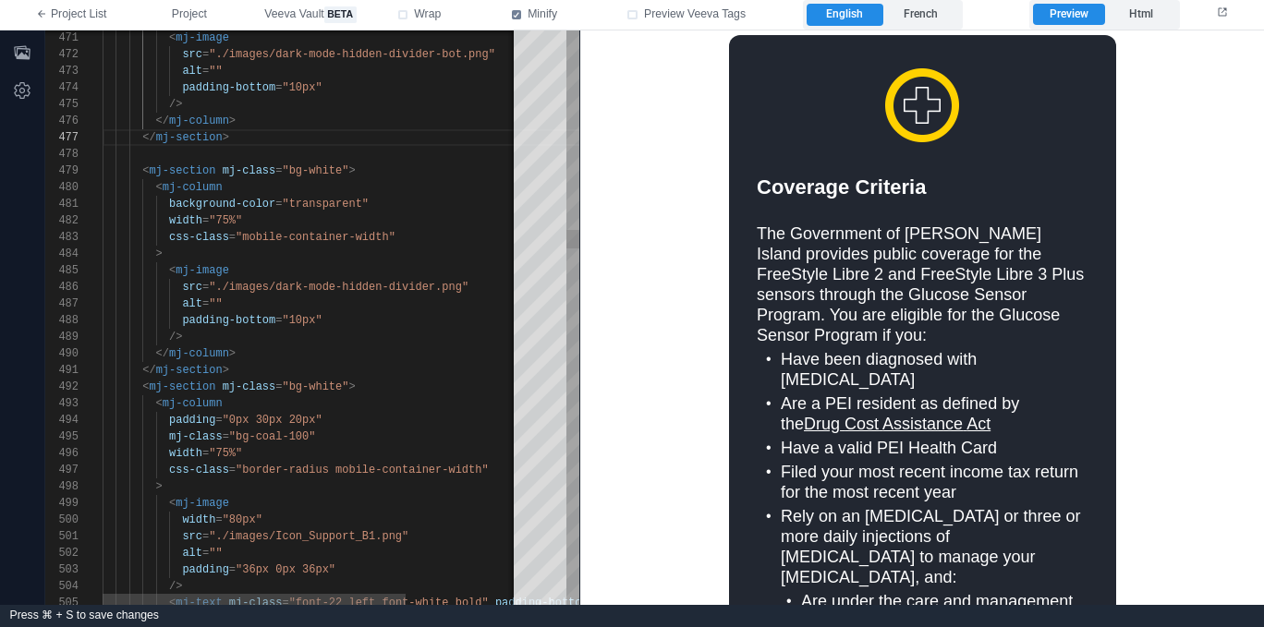
scroll to position [150, 134]
click at [358, 355] on div "</ mj-column >" at bounding box center [390, 353] width 574 height 17
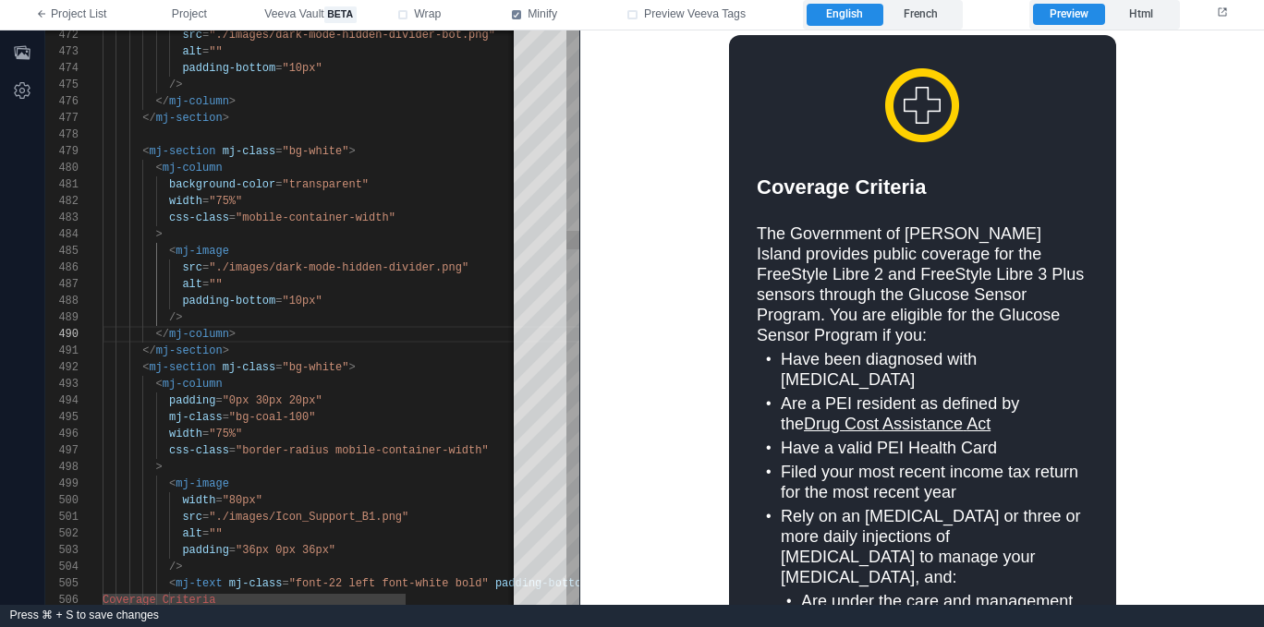
click at [399, 354] on div "</ mj-section >" at bounding box center [390, 351] width 574 height 17
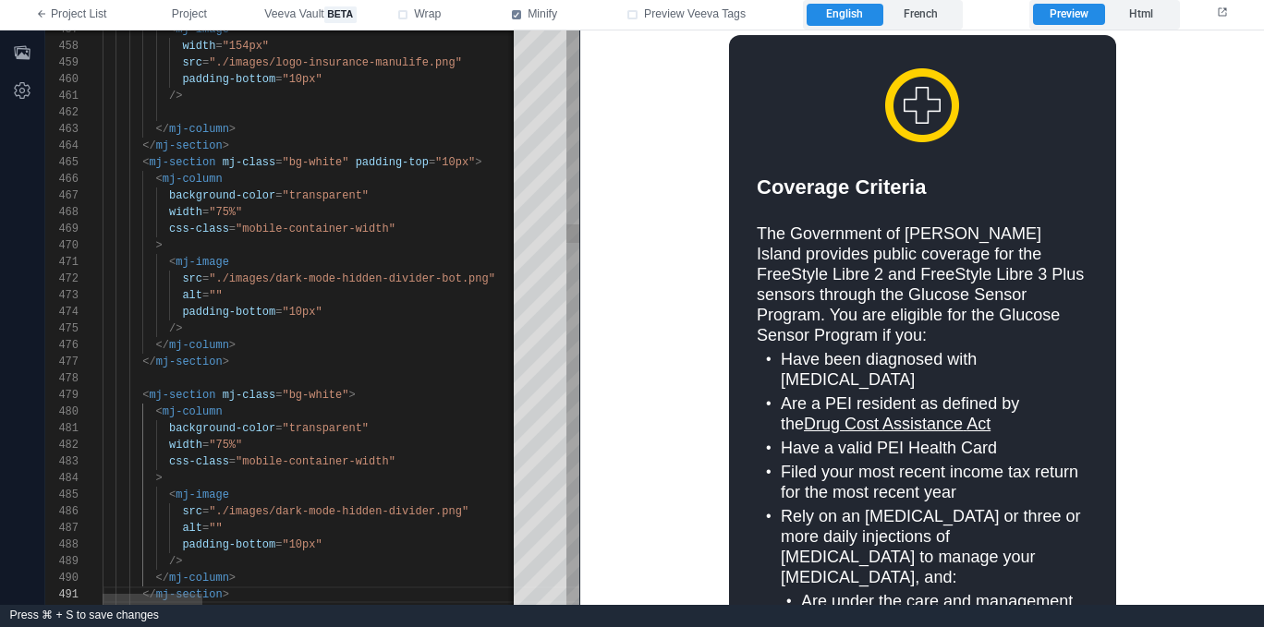
click at [430, 370] on div at bounding box center [971, 378] width 1736 height 17
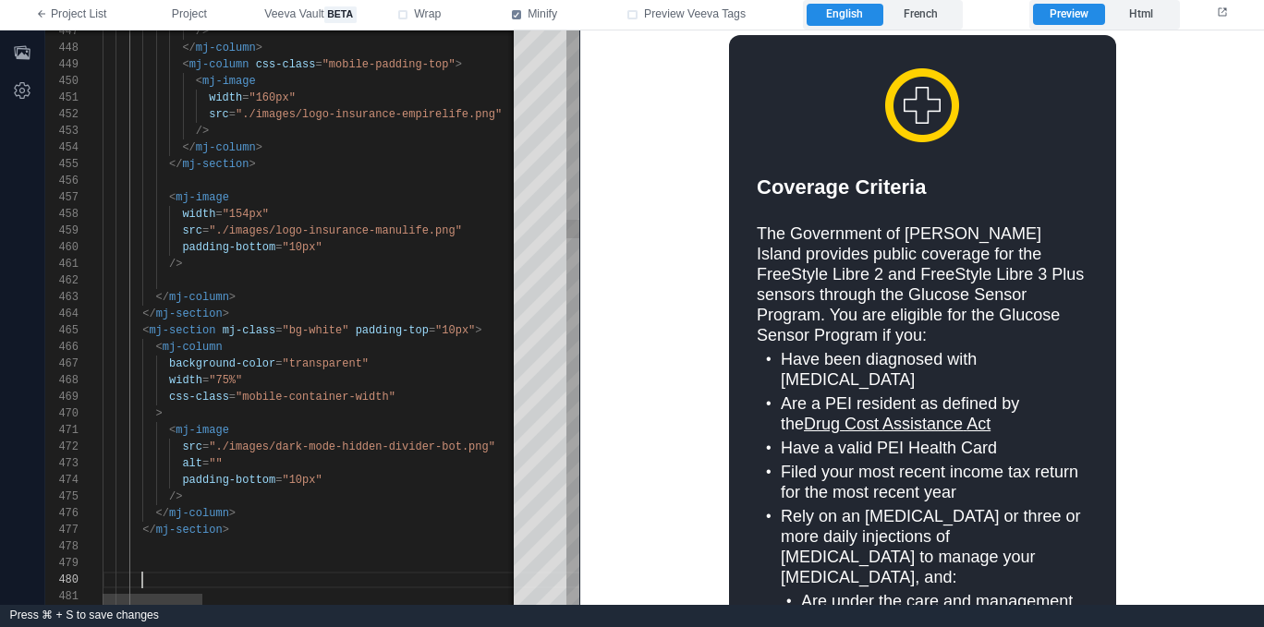
paste textarea "**********"
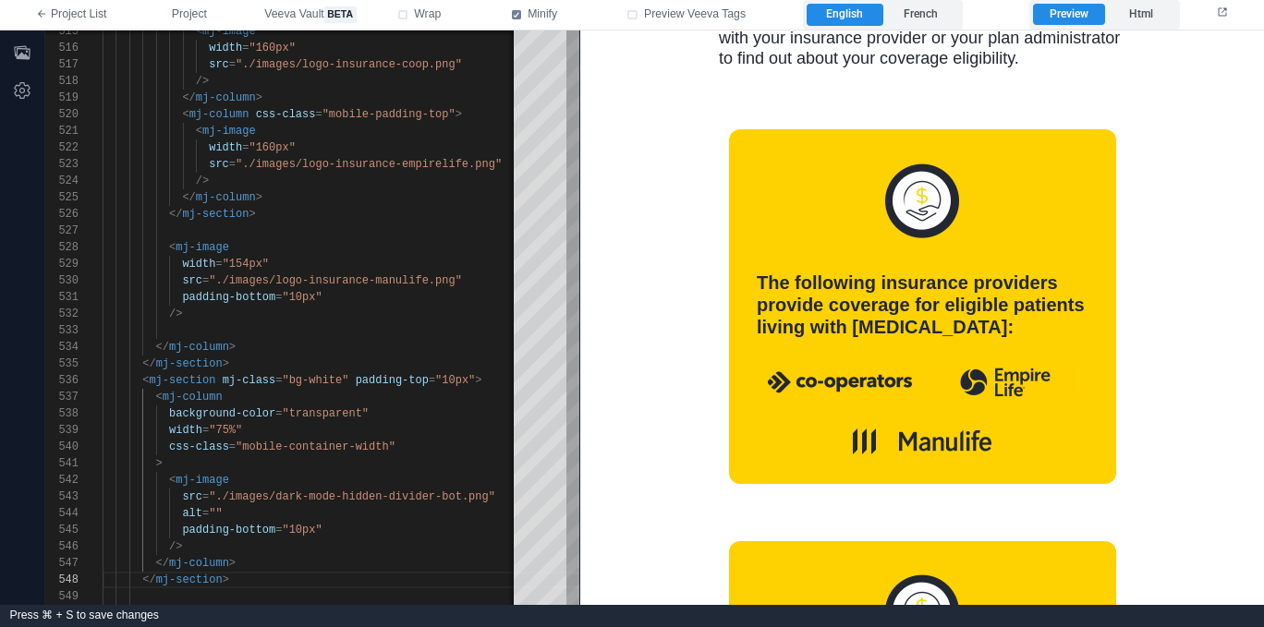
scroll to position [545, 0]
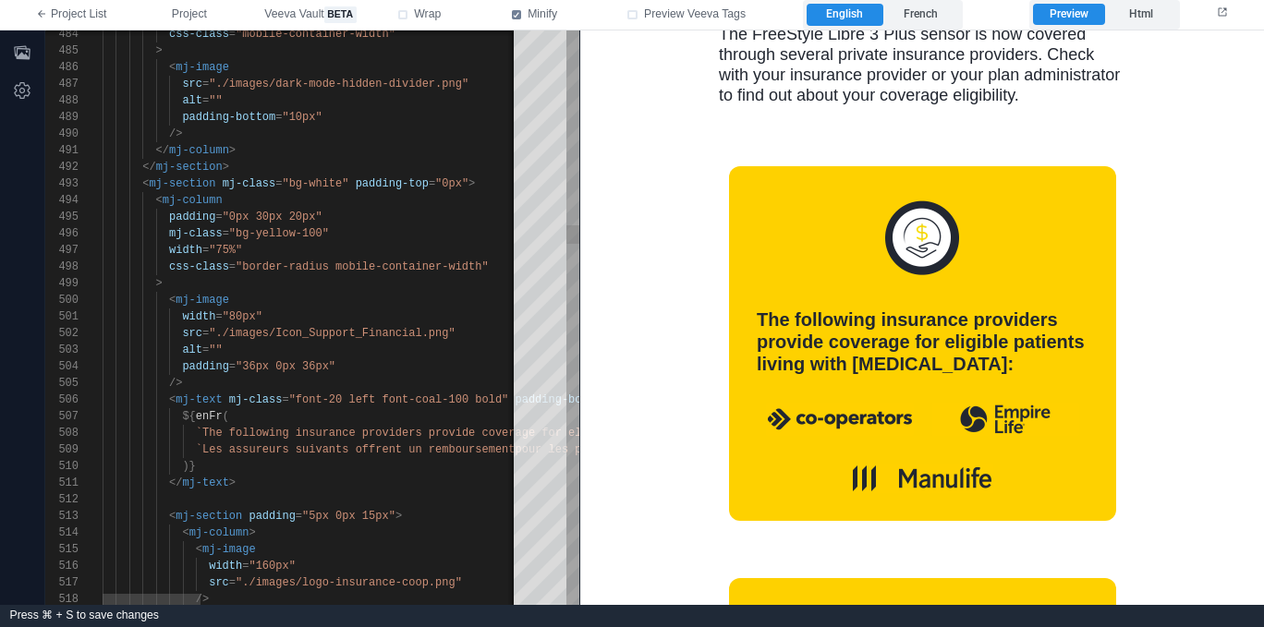
drag, startPoint x: 424, startPoint y: 330, endPoint x: 452, endPoint y: 320, distance: 29.5
click at [424, 330] on span ""./images/Icon_Support_Financial.png"" at bounding box center [332, 333] width 246 height 13
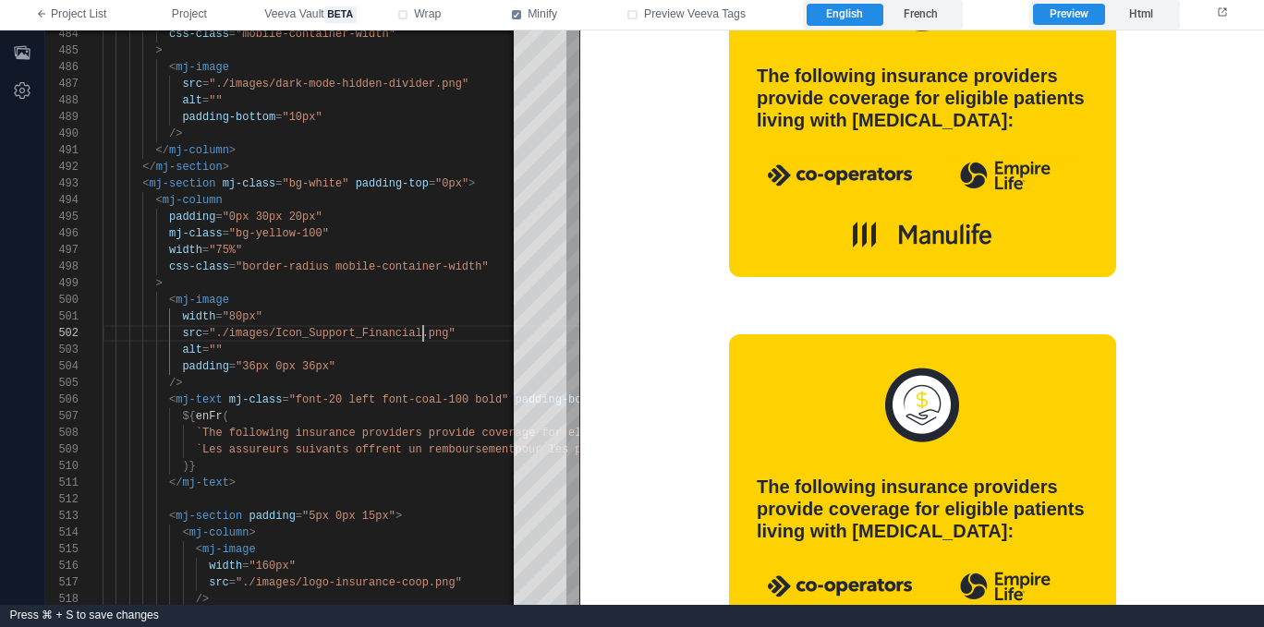
scroll to position [855, 0]
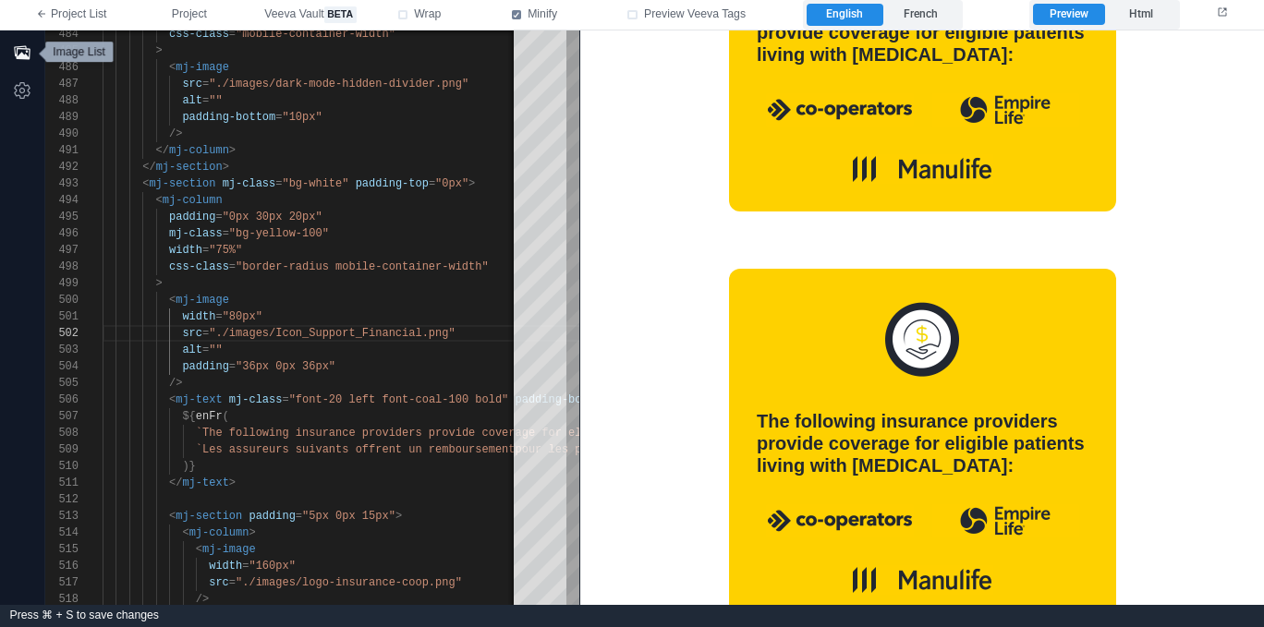
click at [33, 53] on button "button" at bounding box center [21, 52] width 31 height 31
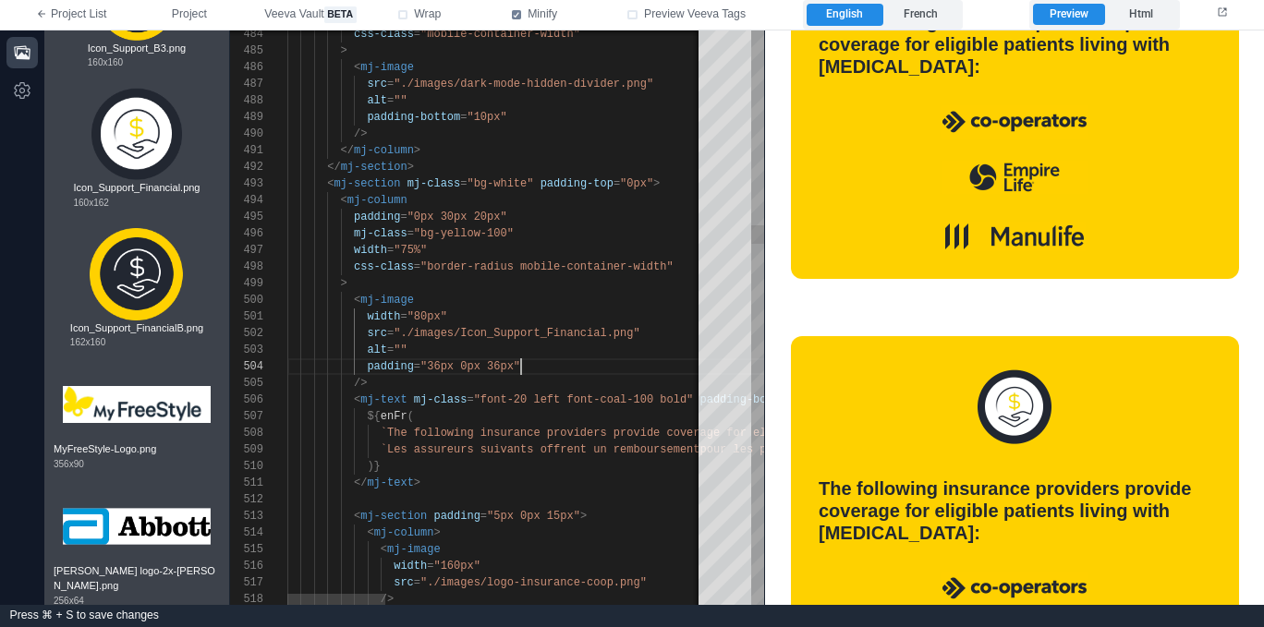
scroll to position [50, 234]
click at [593, 363] on div "padding = "36px 0px 36px"" at bounding box center [1175, 366] width 1776 height 17
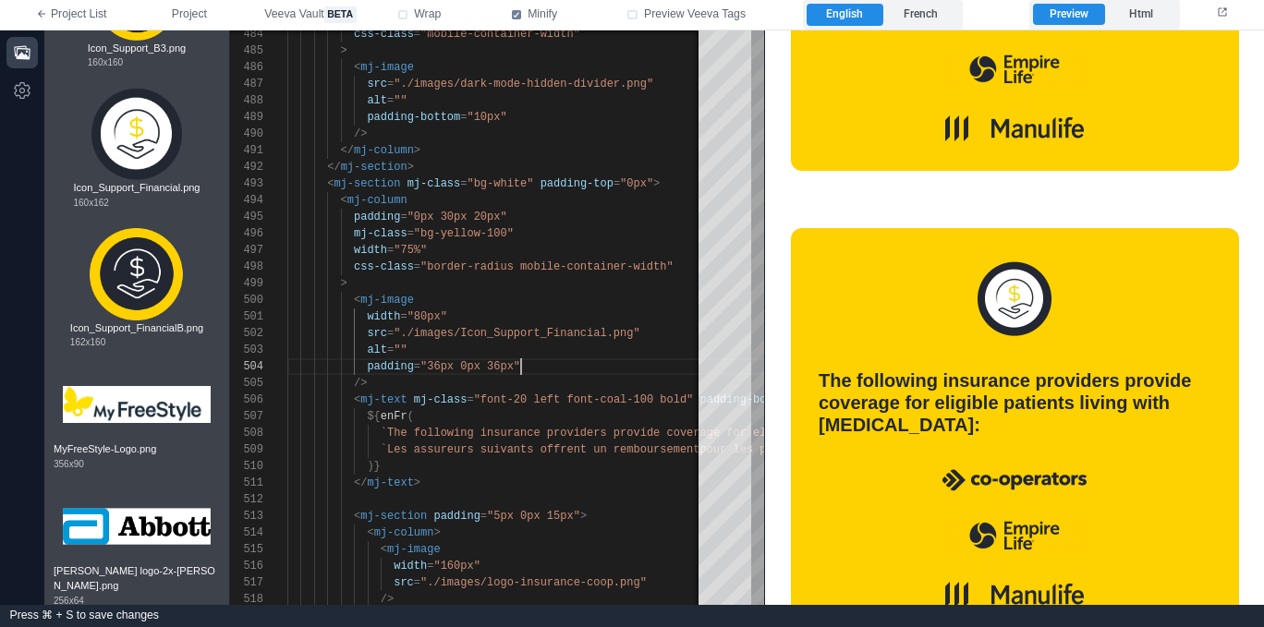
scroll to position [988, 0]
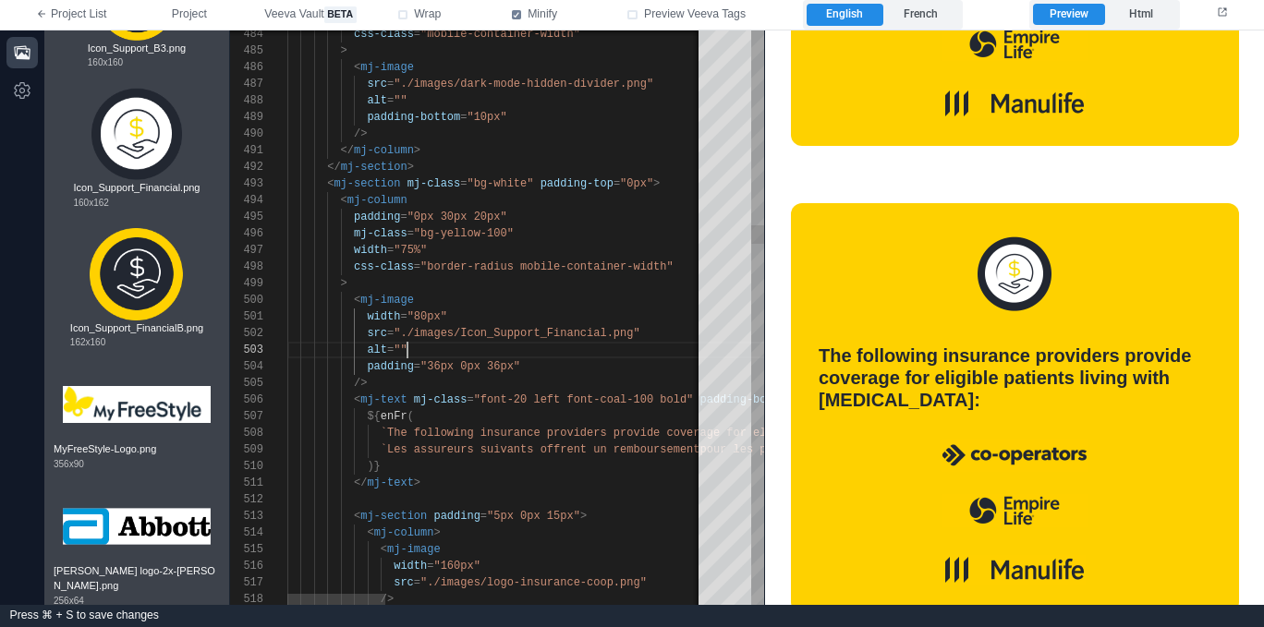
drag, startPoint x: 604, startPoint y: 352, endPoint x: 611, endPoint y: 339, distance: 14.5
click at [605, 352] on div "alt = """ at bounding box center [1175, 350] width 1776 height 17
drag, startPoint x: 607, startPoint y: 332, endPoint x: 659, endPoint y: 331, distance: 51.7
click at [607, 332] on div "484 485 486 487 488 489 490 491 492 493 494 495 496 497 498 499 500 501 502 503…" at bounding box center [497, 317] width 534 height 575
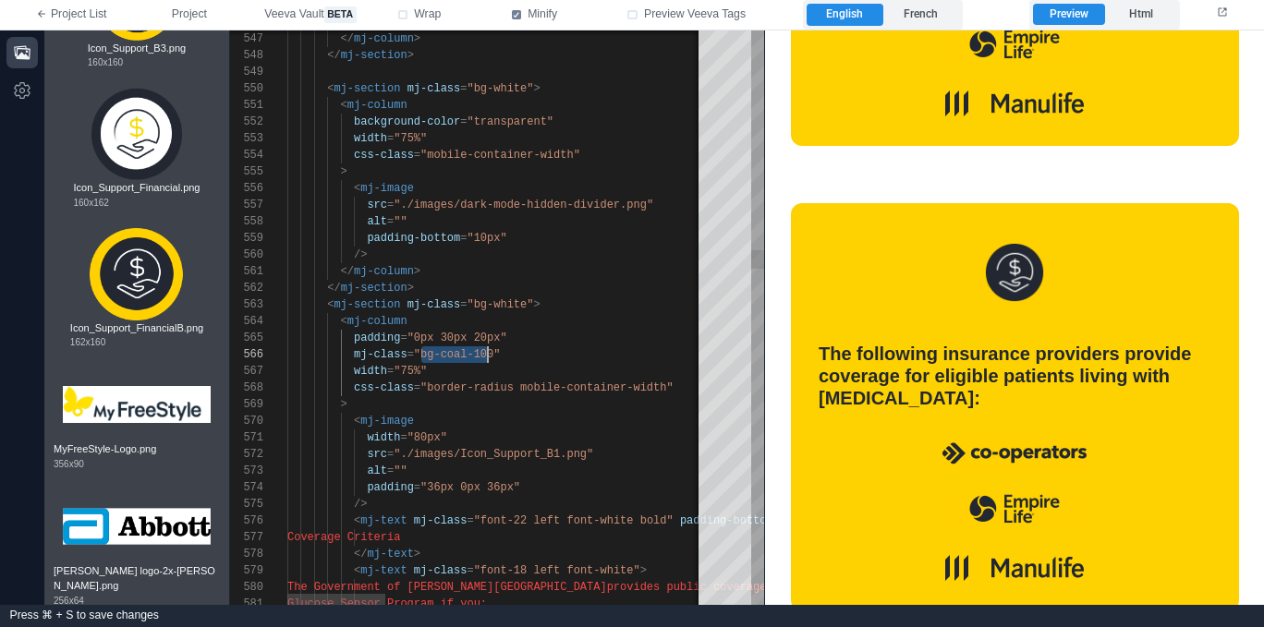
scroll to position [83, 207]
drag, startPoint x: 422, startPoint y: 352, endPoint x: 515, endPoint y: 340, distance: 93.2
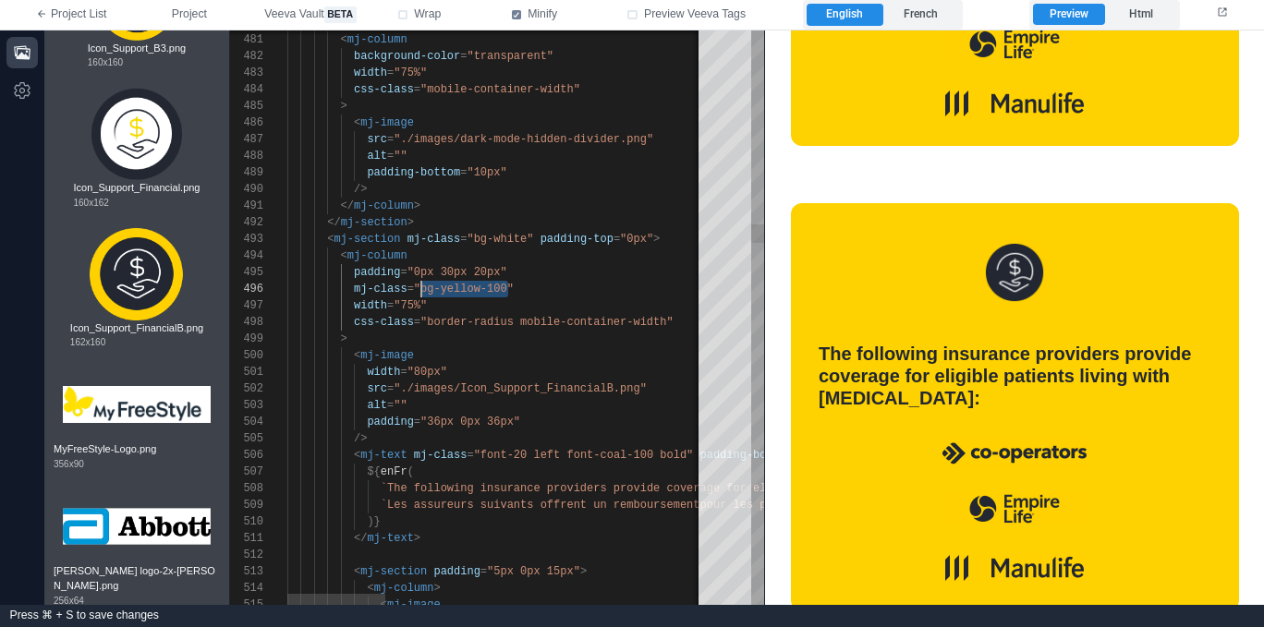
drag, startPoint x: 507, startPoint y: 285, endPoint x: 421, endPoint y: 287, distance: 85.9
paste textarea "Editor content;Press Alt+F1 for Accessibility Options."
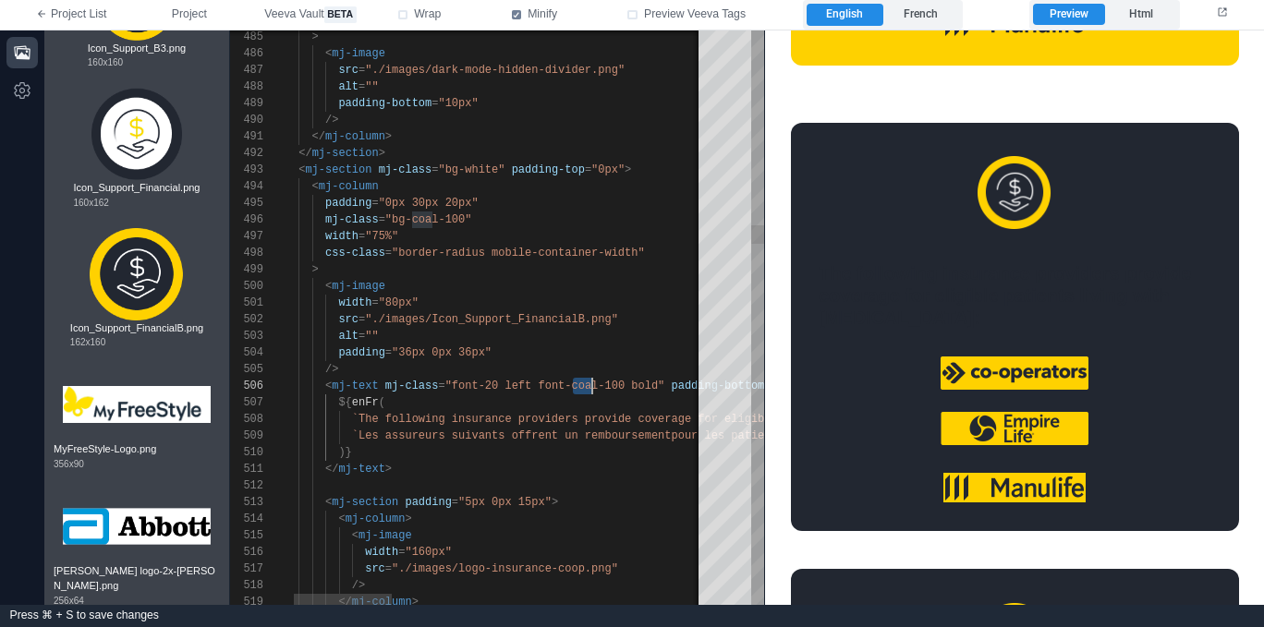
scroll to position [83, 367]
drag, startPoint x: 570, startPoint y: 385, endPoint x: 639, endPoint y: 370, distance: 71.0
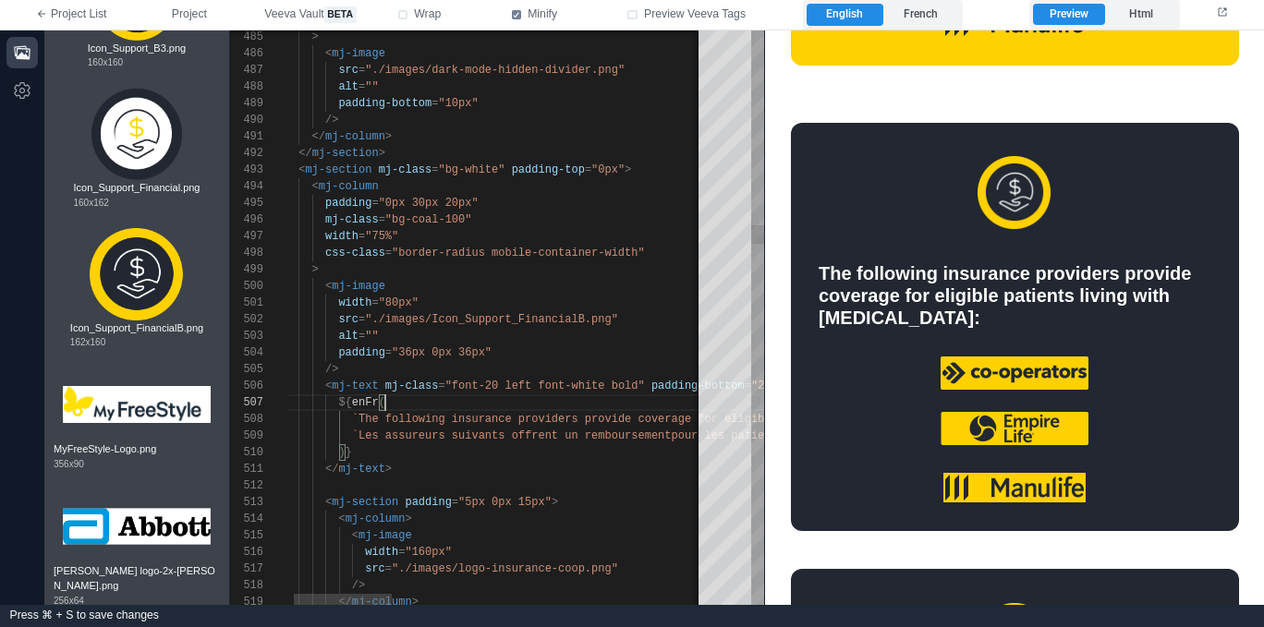
scroll to position [100, 127]
click at [514, 403] on div "${ enFr (" at bounding box center [1147, 402] width 1776 height 17
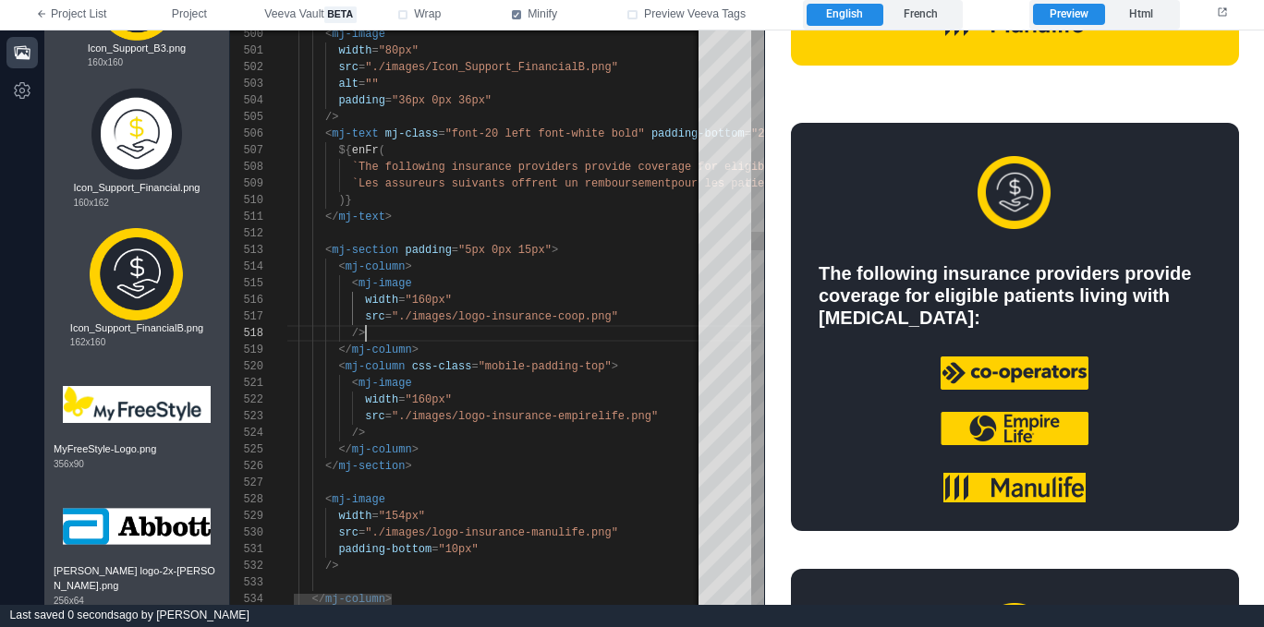
click at [521, 337] on div "/>" at bounding box center [1147, 333] width 1776 height 17
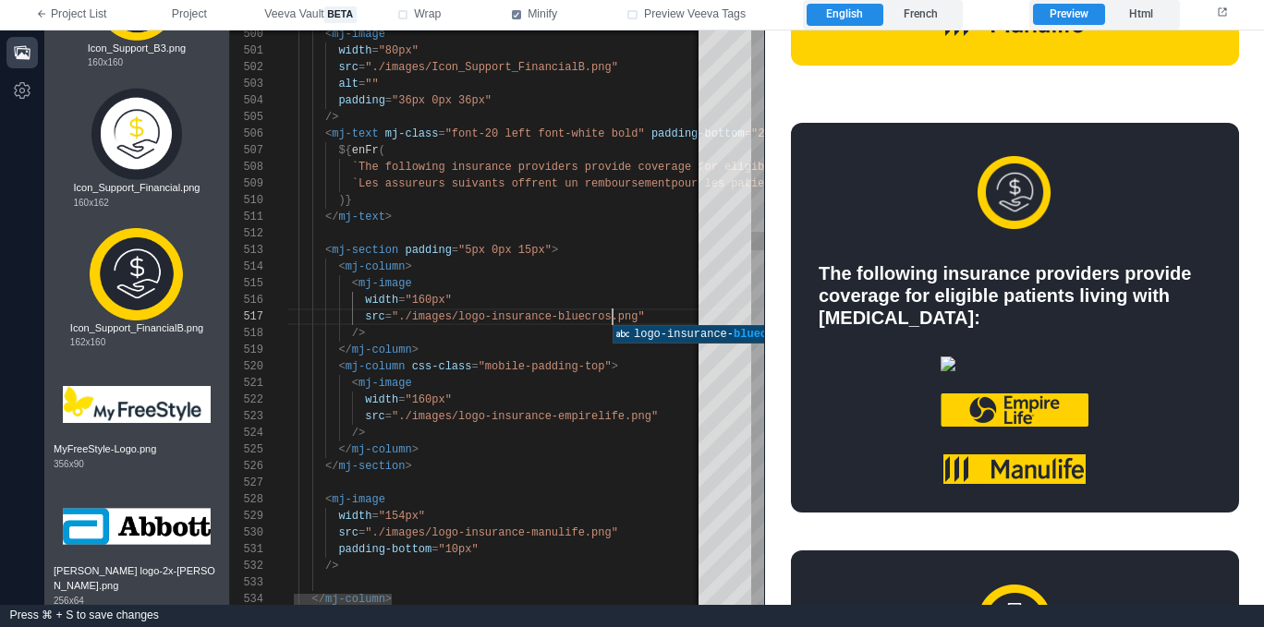
scroll to position [100, 360]
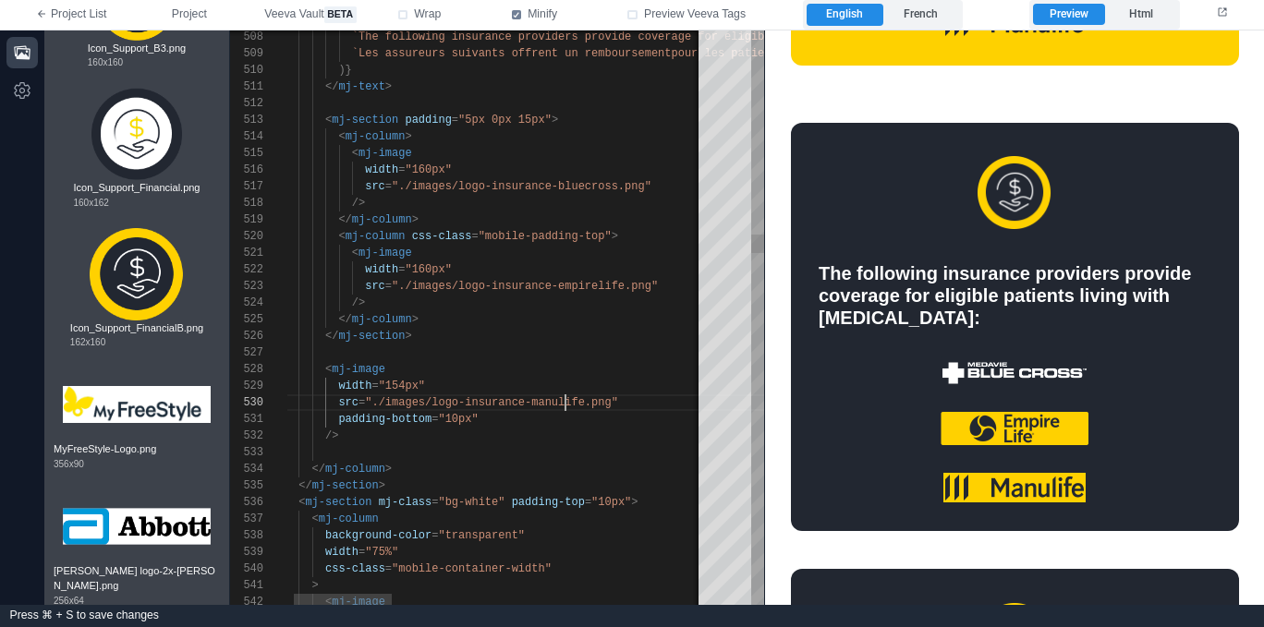
click at [566, 401] on span ""./images/logo-insurance-manulife.png"" at bounding box center [491, 402] width 253 height 13
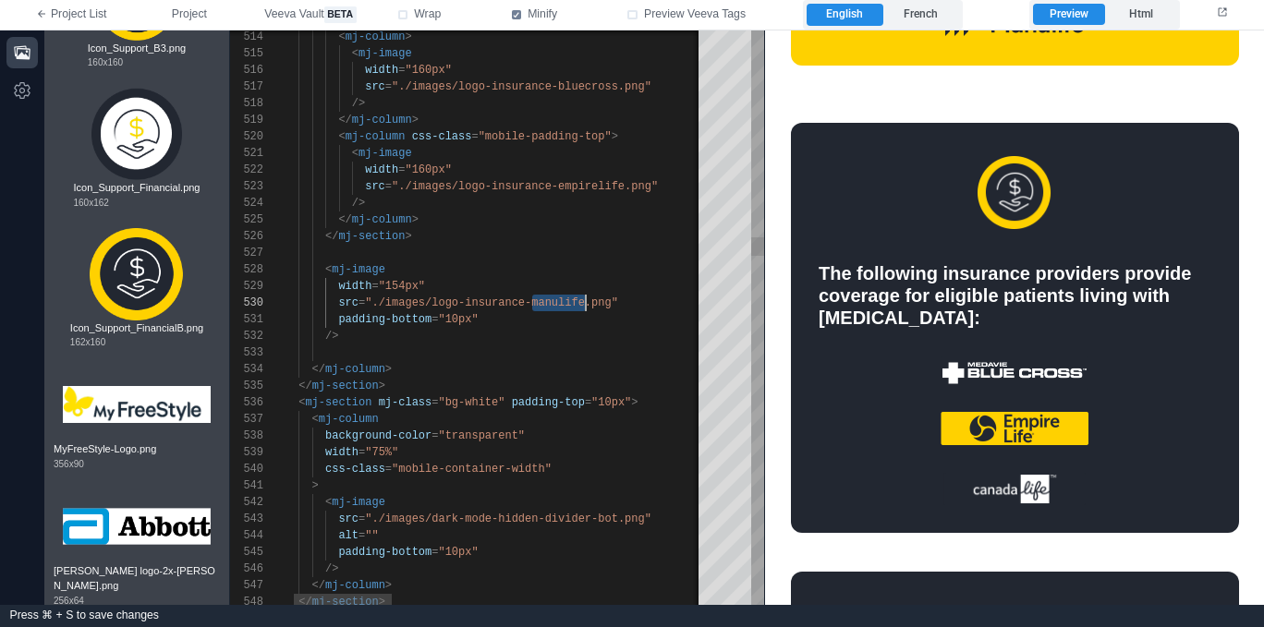
scroll to position [150, 327]
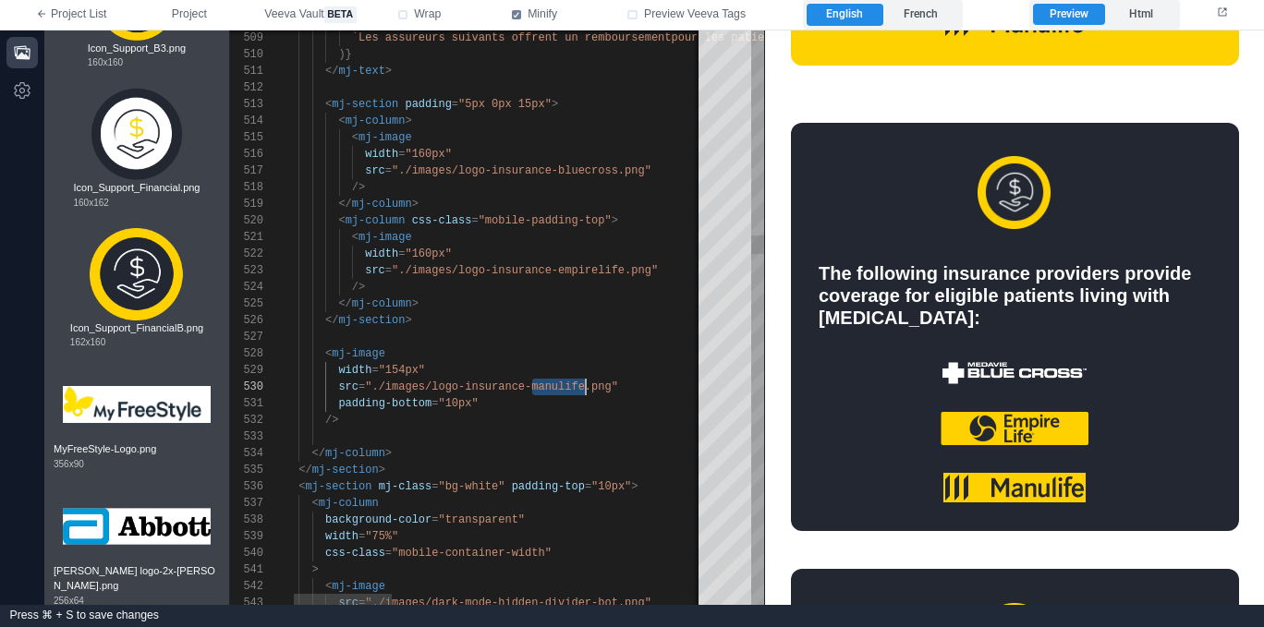
click at [598, 273] on span ""./images/logo-insurance-empirelife.png"" at bounding box center [525, 270] width 266 height 13
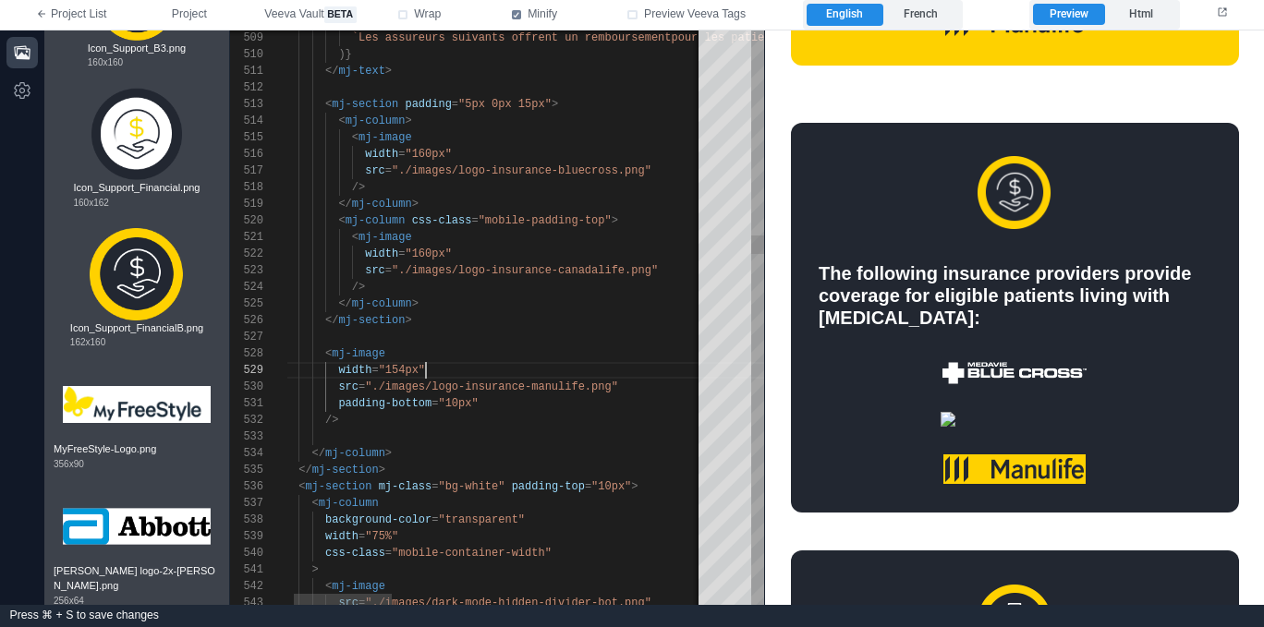
click at [559, 374] on div "width = "154px"" at bounding box center [1147, 370] width 1776 height 17
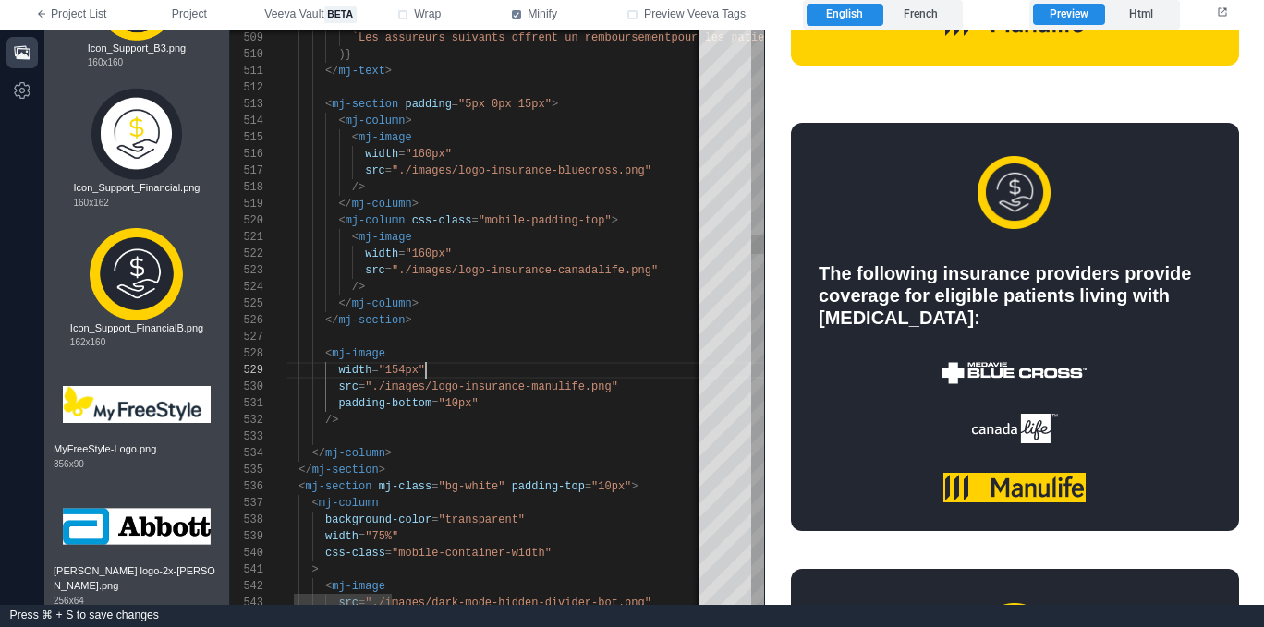
click at [559, 390] on div "515 514 516 517 518 519 520 521 522 523 524 525 526 527 528 529 530 531 532 533…" at bounding box center [497, 317] width 534 height 575
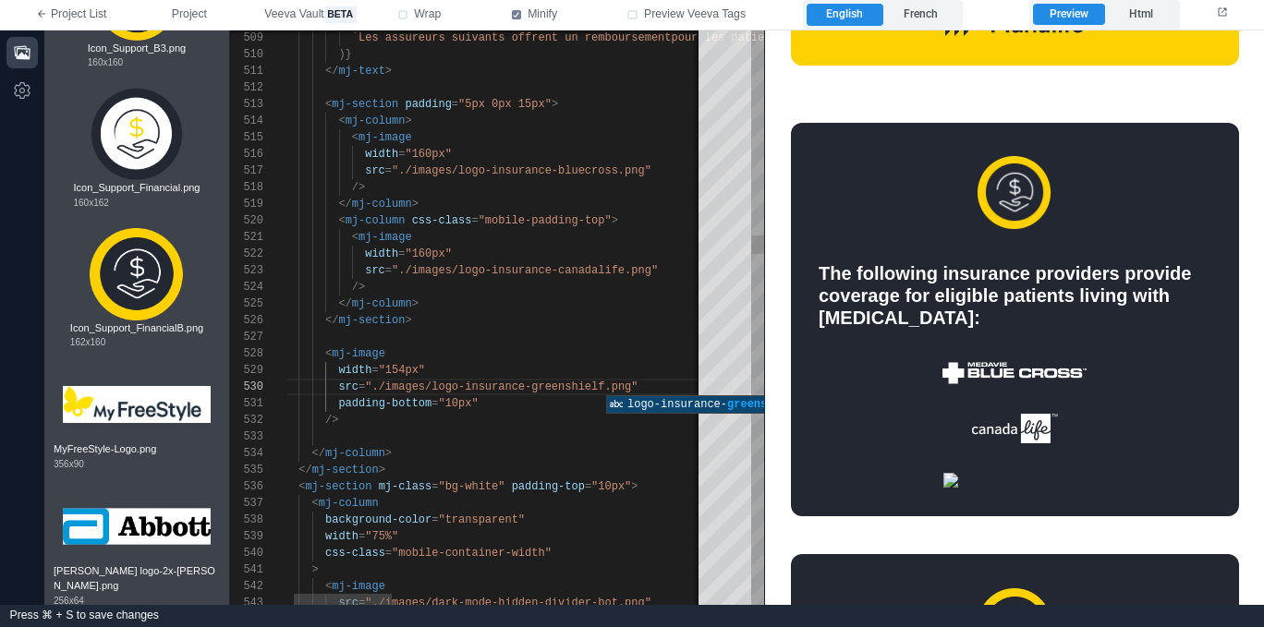
scroll to position [150, 347]
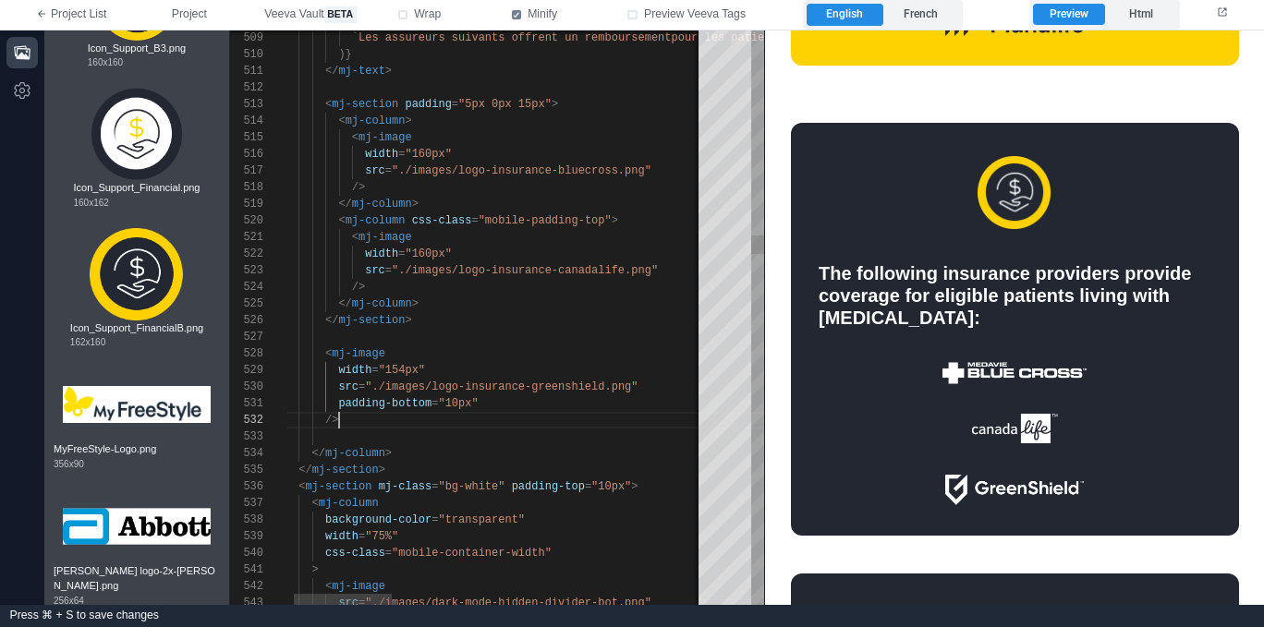
click at [538, 418] on div "/>" at bounding box center [1147, 420] width 1776 height 17
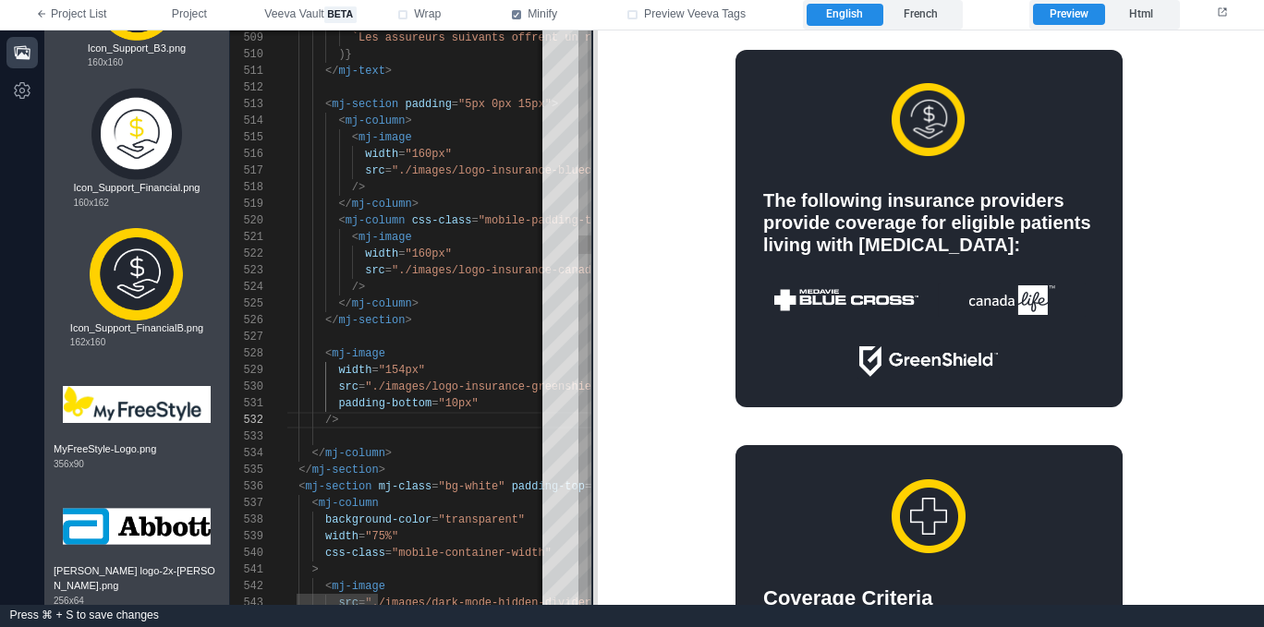
drag, startPoint x: 760, startPoint y: 398, endPoint x: 596, endPoint y: 374, distance: 166.2
click at [593, 395] on span at bounding box center [593, 317] width 10 height 575
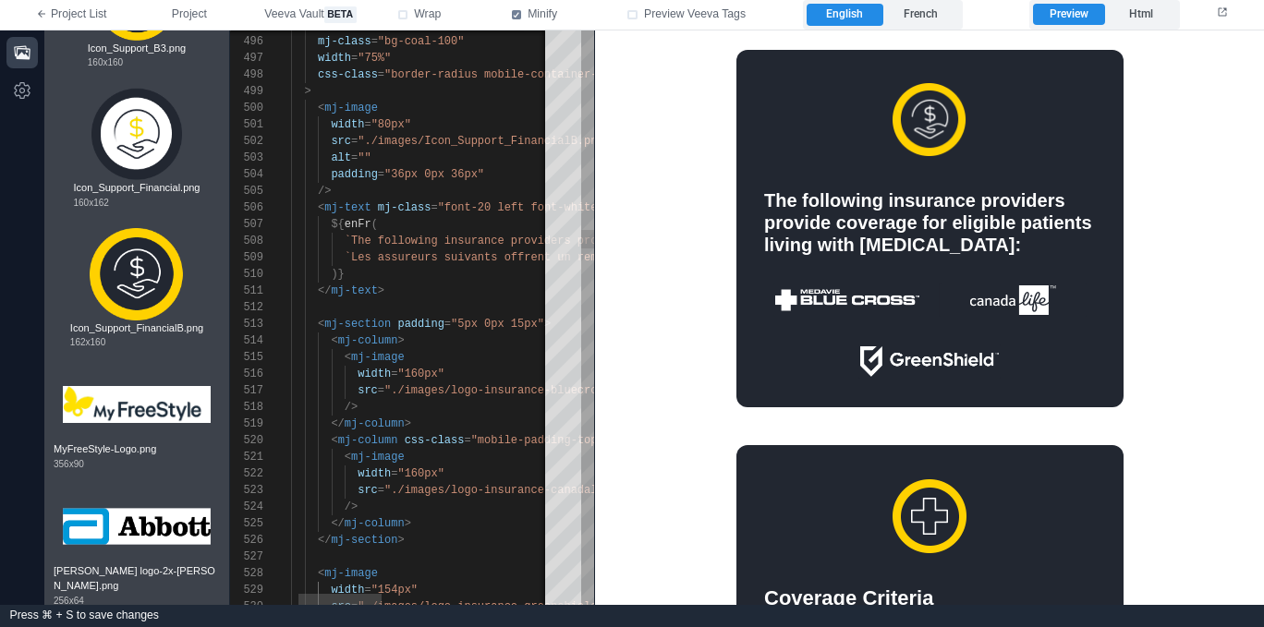
drag, startPoint x: 466, startPoint y: 359, endPoint x: 491, endPoint y: 353, distance: 25.8
click at [470, 358] on div "< mj-image" at bounding box center [668, 357] width 834 height 17
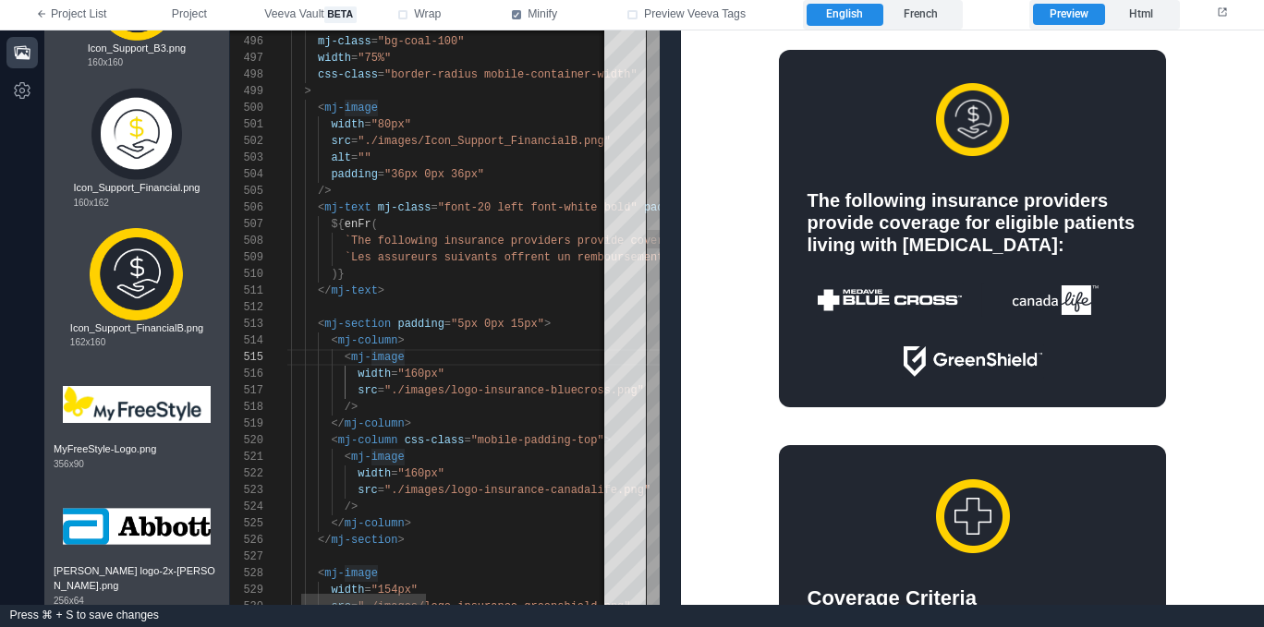
drag, startPoint x: 594, startPoint y: 315, endPoint x: 718, endPoint y: 313, distance: 123.8
click at [685, 311] on span at bounding box center [680, 317] width 10 height 575
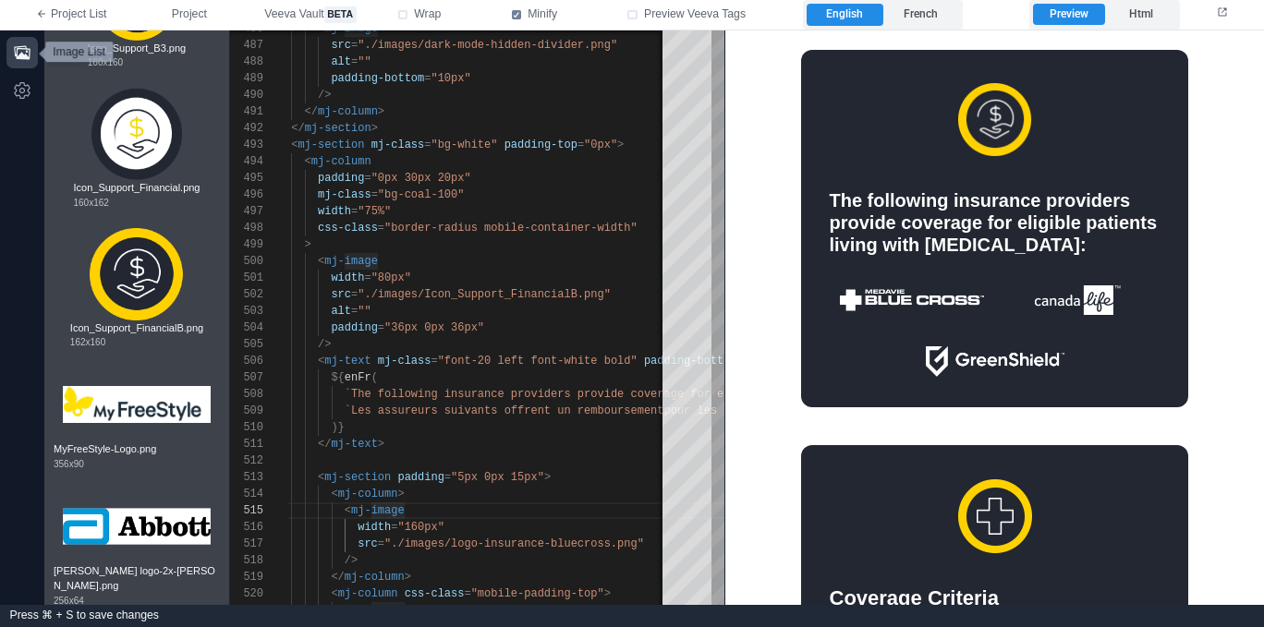
click at [24, 52] on icon "button" at bounding box center [22, 52] width 18 height 18
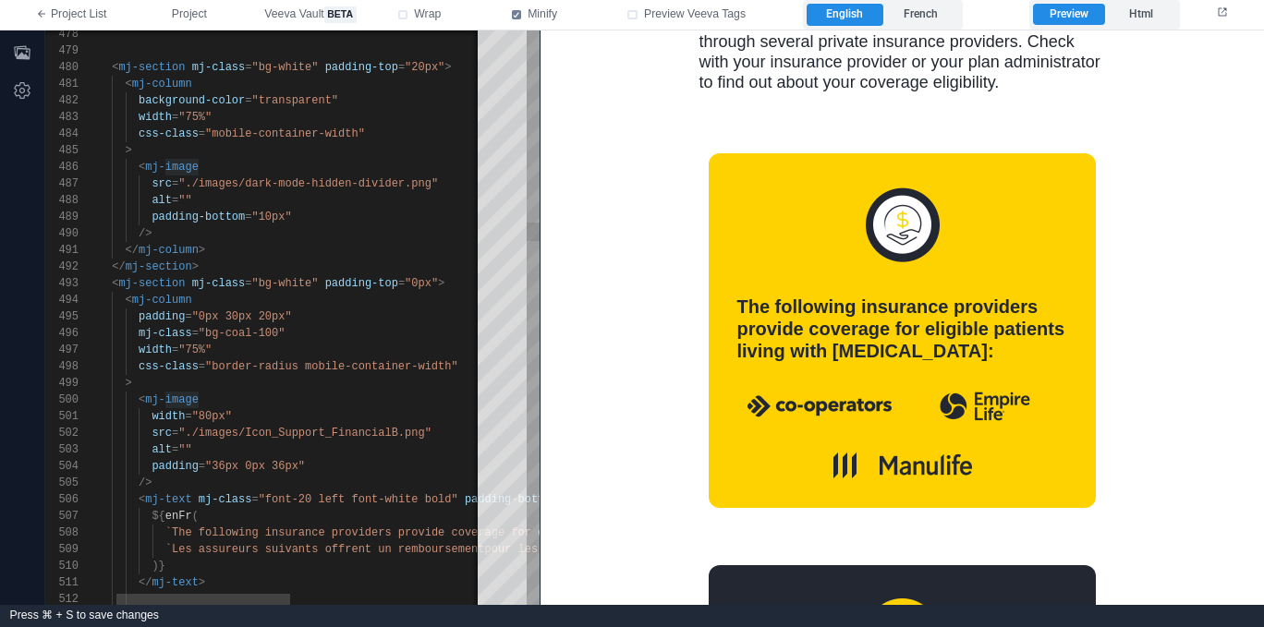
scroll to position [150, 127]
click at [253, 397] on div "< mj-image" at bounding box center [489, 400] width 834 height 17
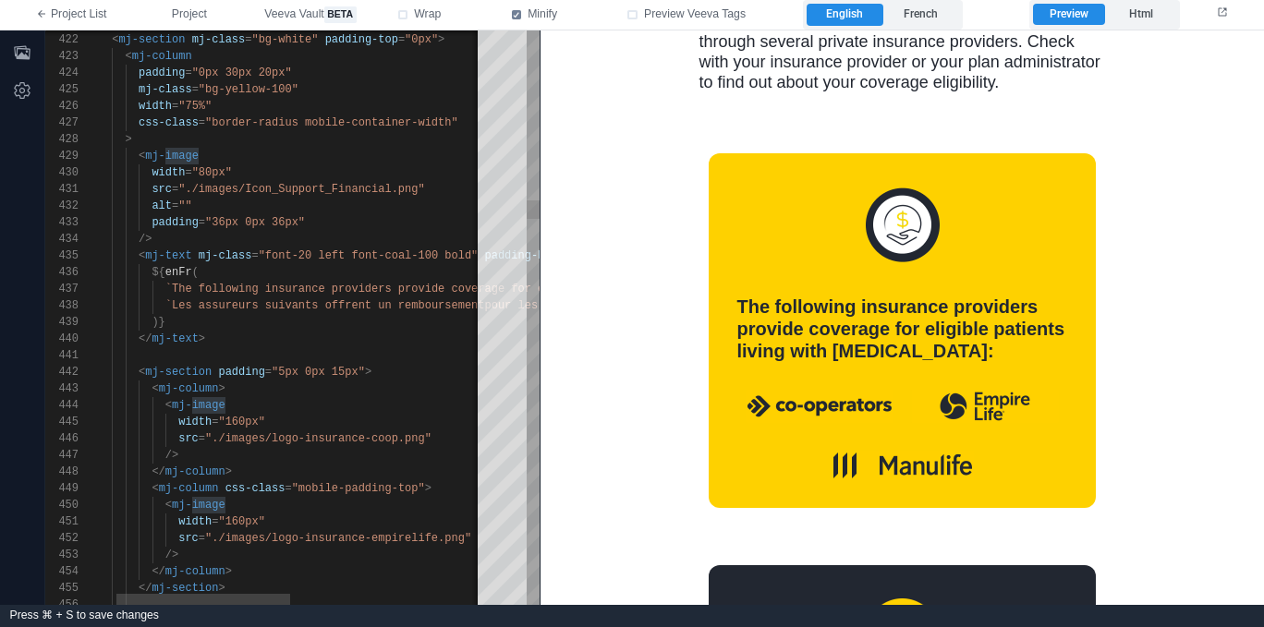
click at [276, 414] on div "width = "160px"" at bounding box center [489, 422] width 834 height 17
click at [281, 410] on div "< mj-image" at bounding box center [489, 405] width 834 height 17
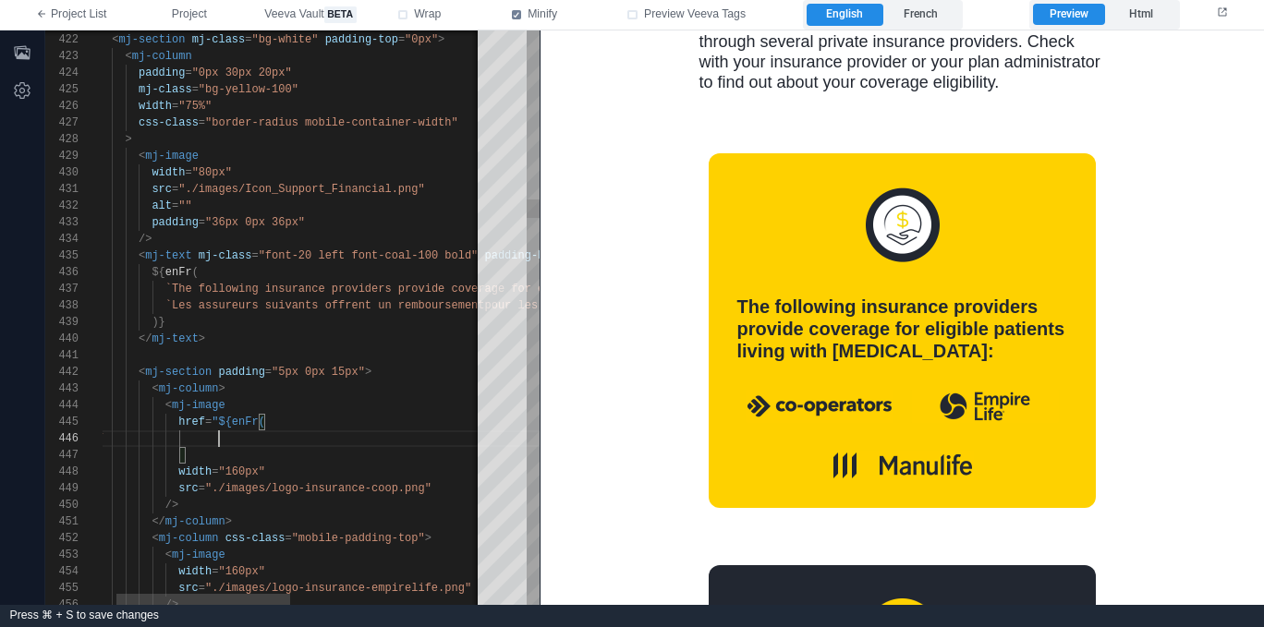
scroll to position [100, 120]
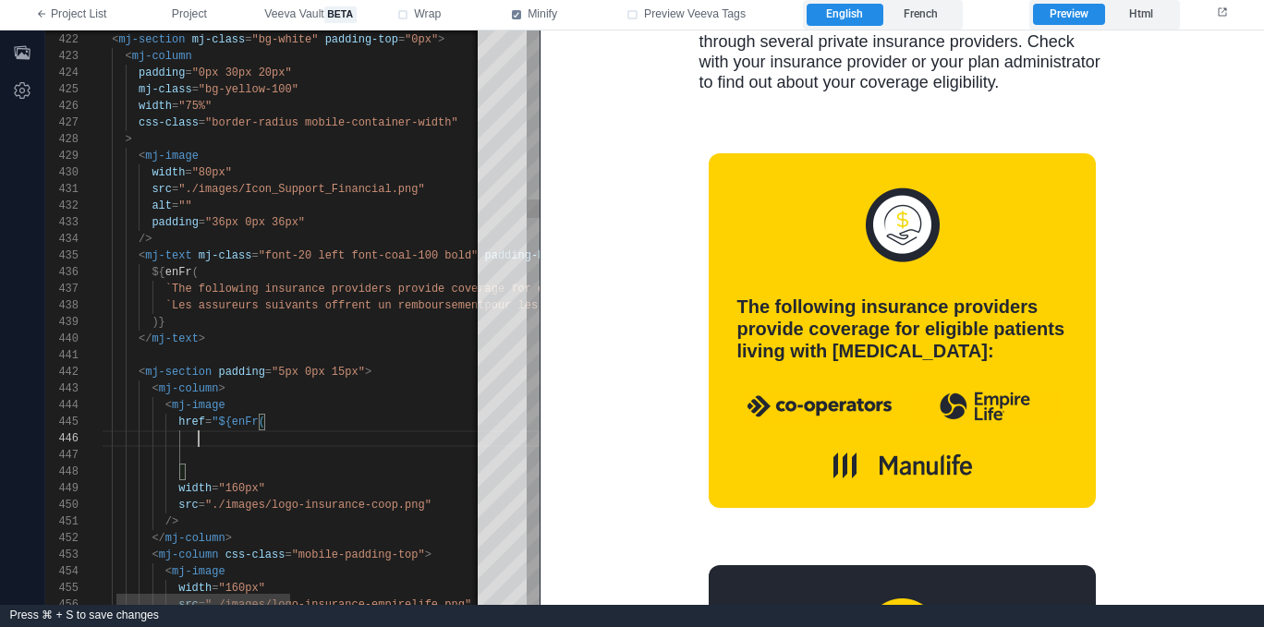
paste textarea "**********"
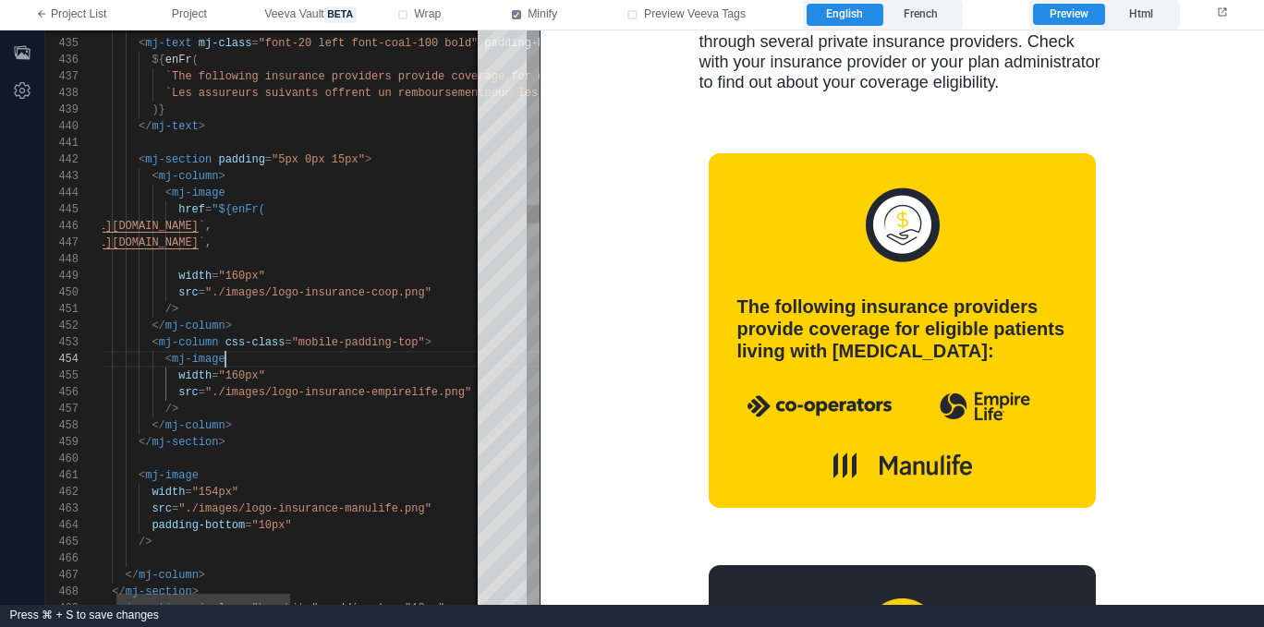
click at [297, 361] on div "< mj-image" at bounding box center [489, 359] width 834 height 17
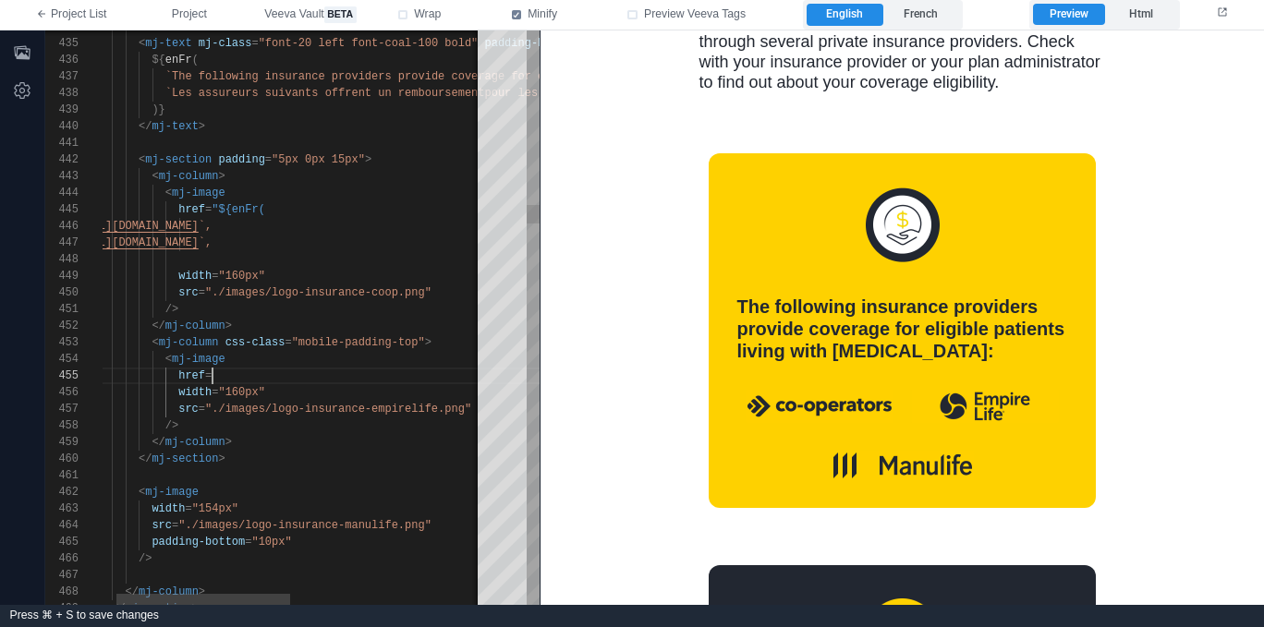
scroll to position [67, 147]
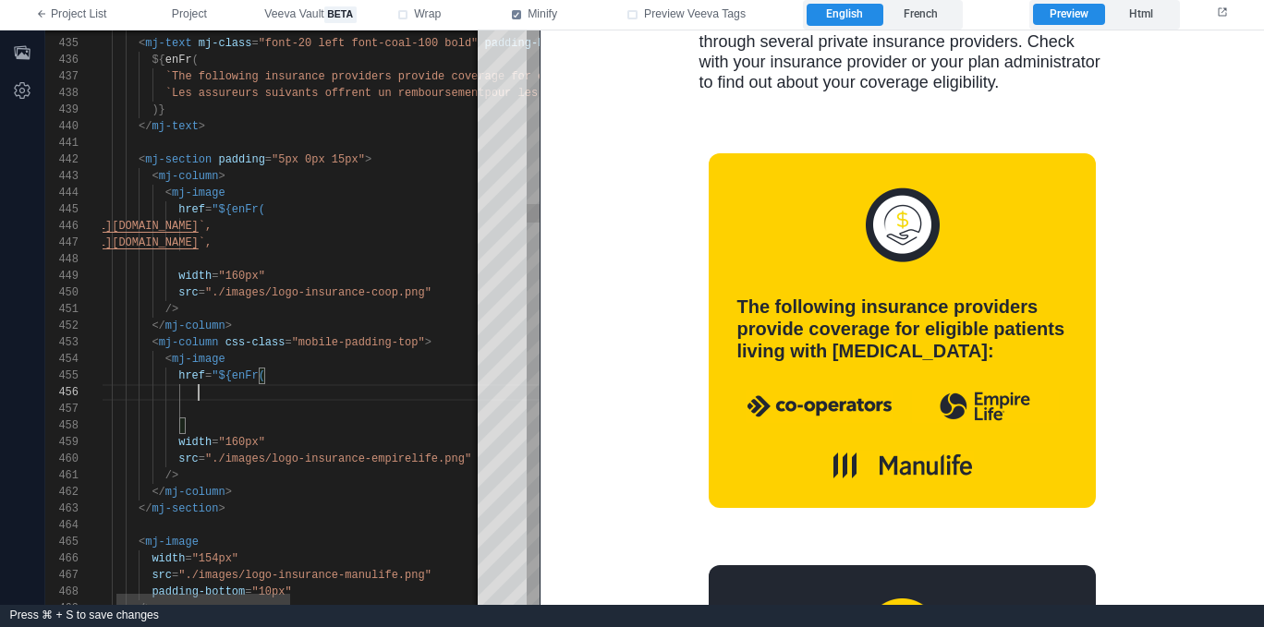
paste textarea "**********"
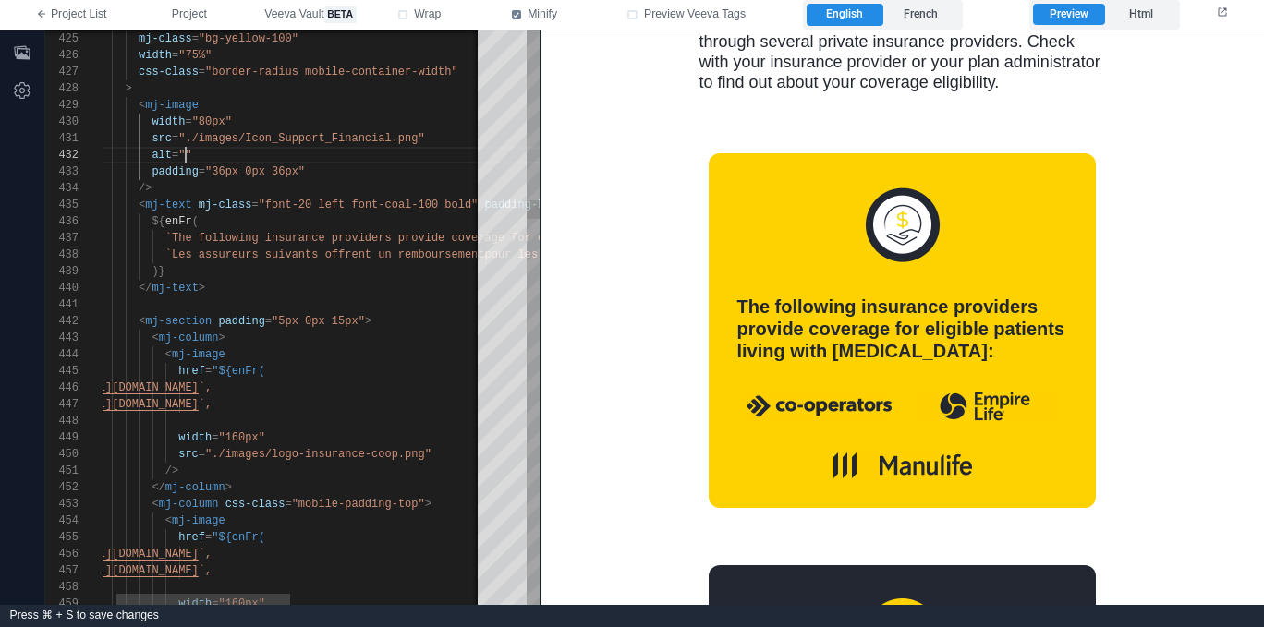
click at [183, 149] on span """" at bounding box center [184, 155] width 13 height 13
paste textarea "**********"
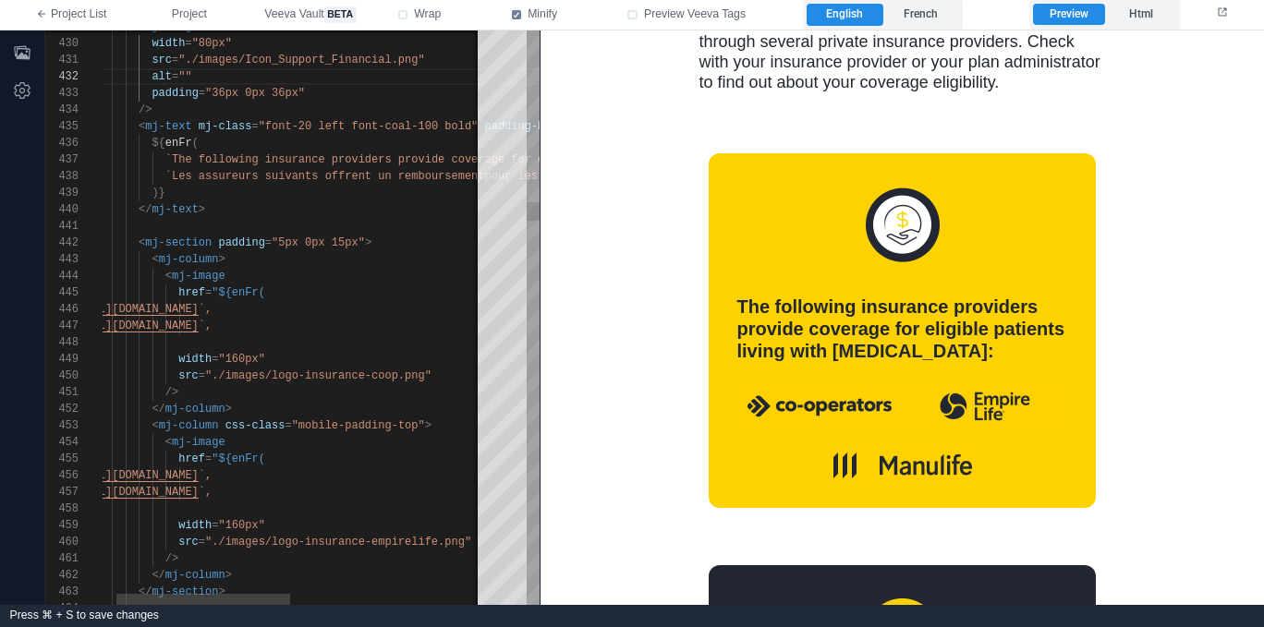
scroll to position [150, 358]
click at [455, 372] on div "src = "./images/logo-insurance-coop.png"" at bounding box center [489, 376] width 834 height 17
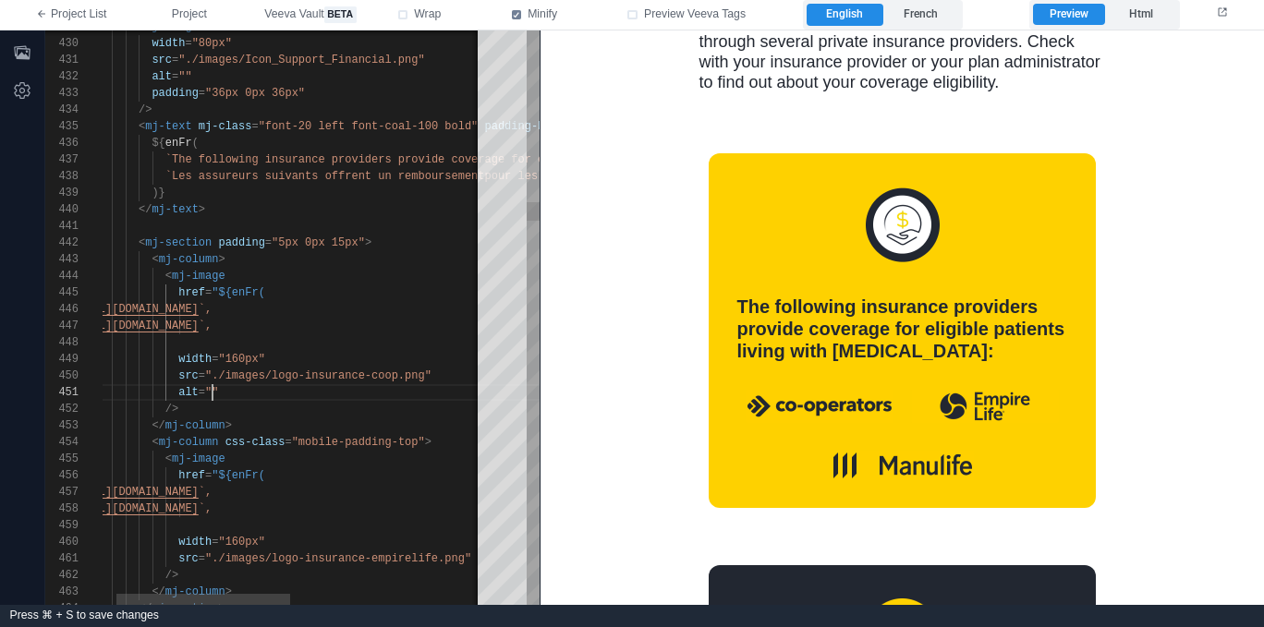
paste textarea "**********"
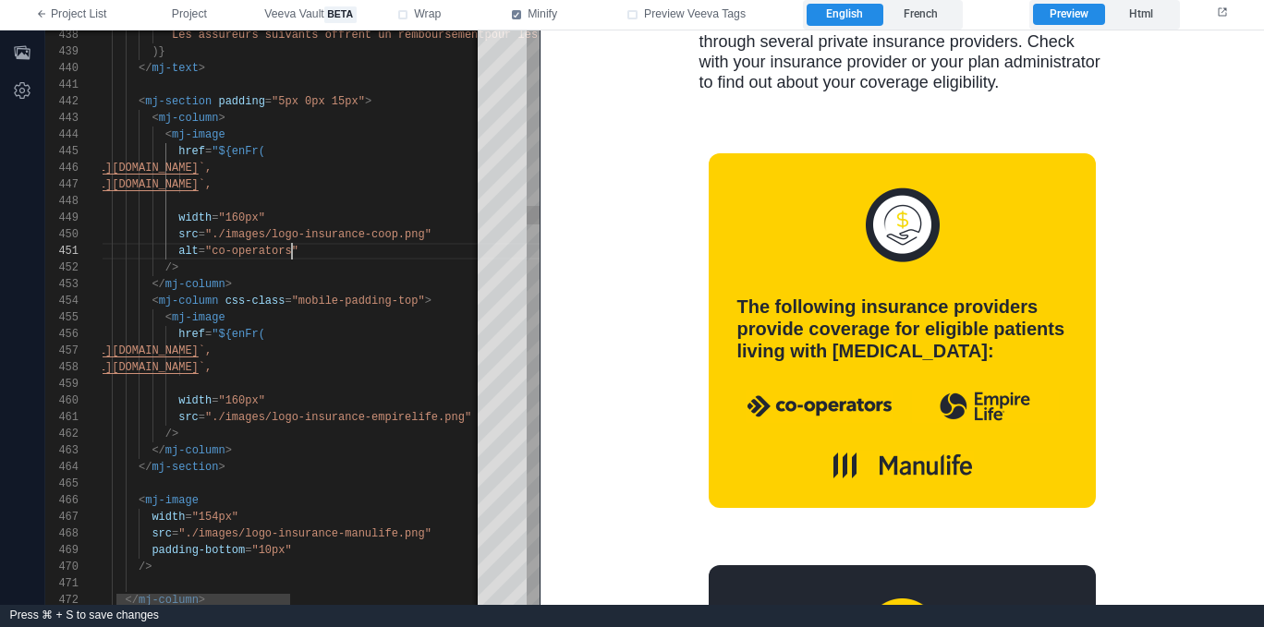
click at [375, 415] on span ""./images/logo-insurance-empirelife.png"" at bounding box center [338, 417] width 266 height 13
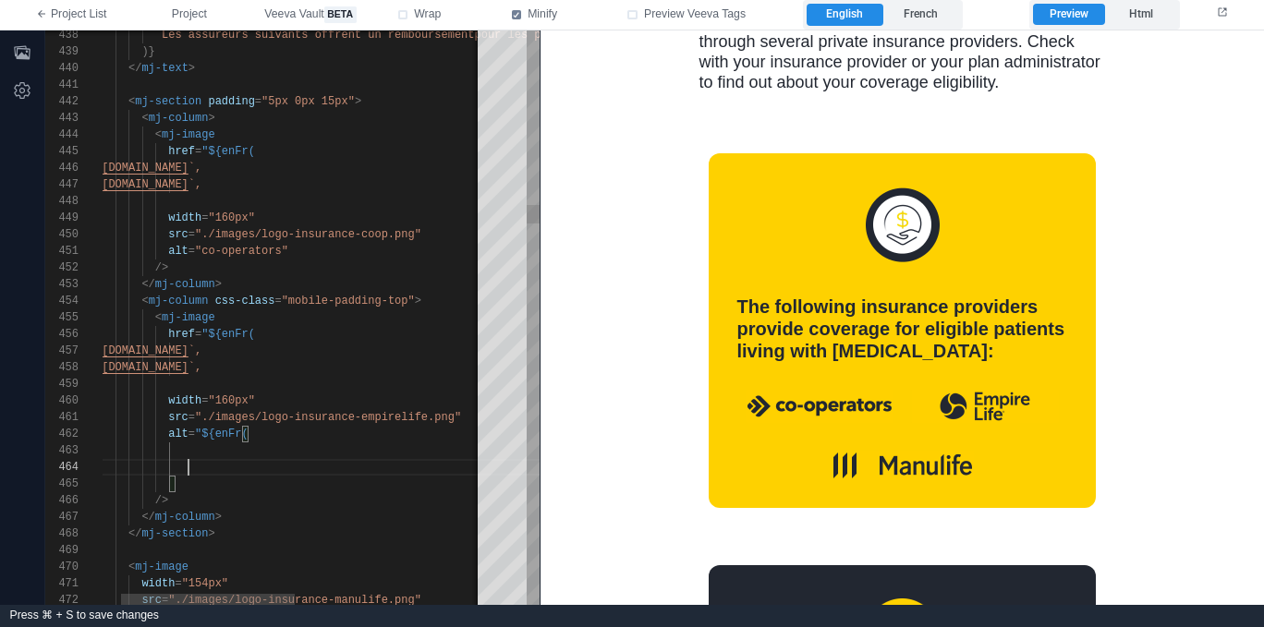
scroll to position [50, 127]
paste textarea "**********"
click at [255, 453] on div "``," at bounding box center [479, 450] width 834 height 17
click at [82, 447] on span "``," at bounding box center [72, 450] width 20 height 13
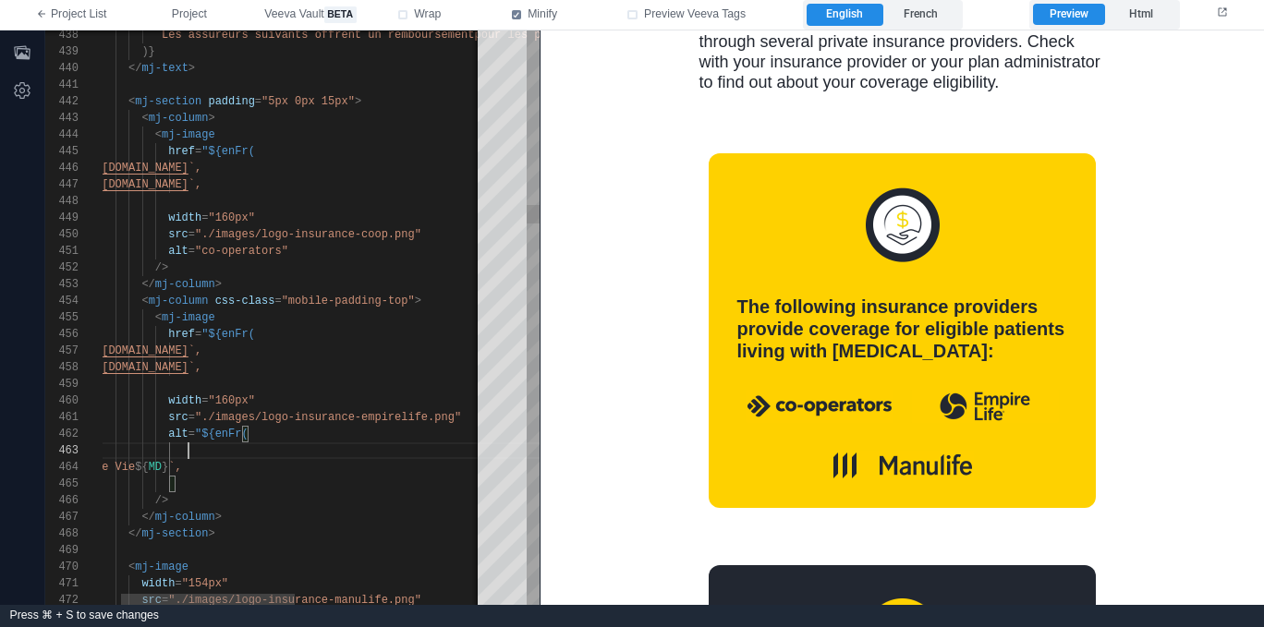
paste textarea "**********"
click at [261, 486] on div ")} "" at bounding box center [479, 484] width 834 height 17
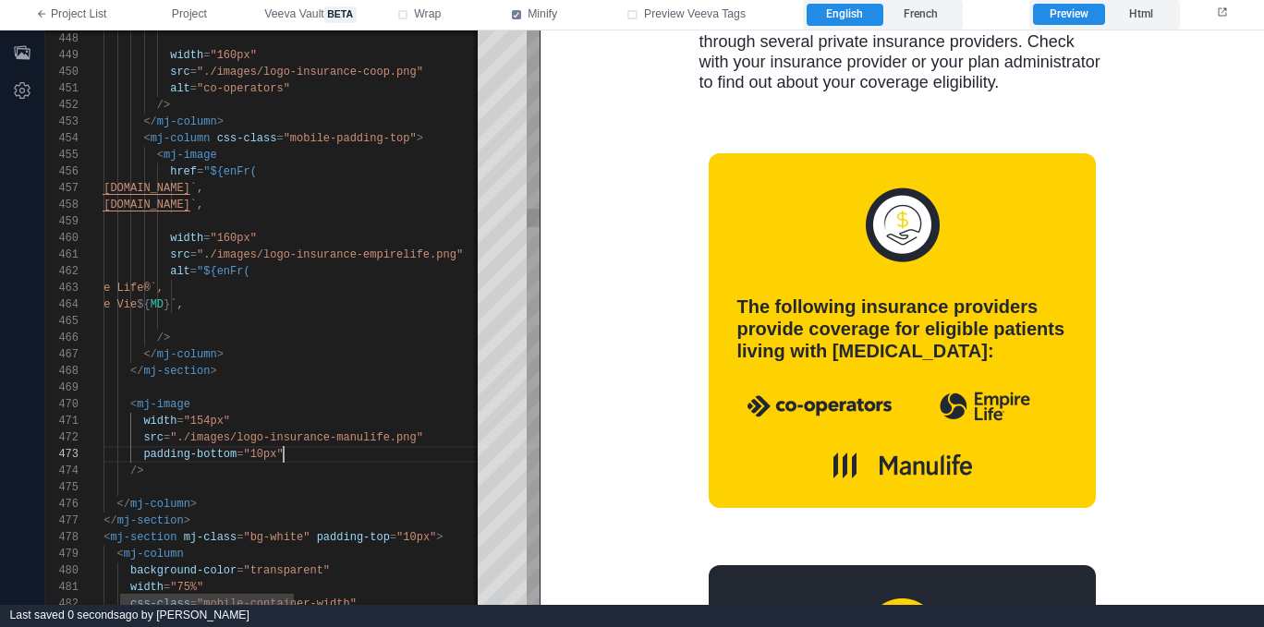
click at [317, 460] on div "padding-bottom = "10px"" at bounding box center [481, 454] width 834 height 17
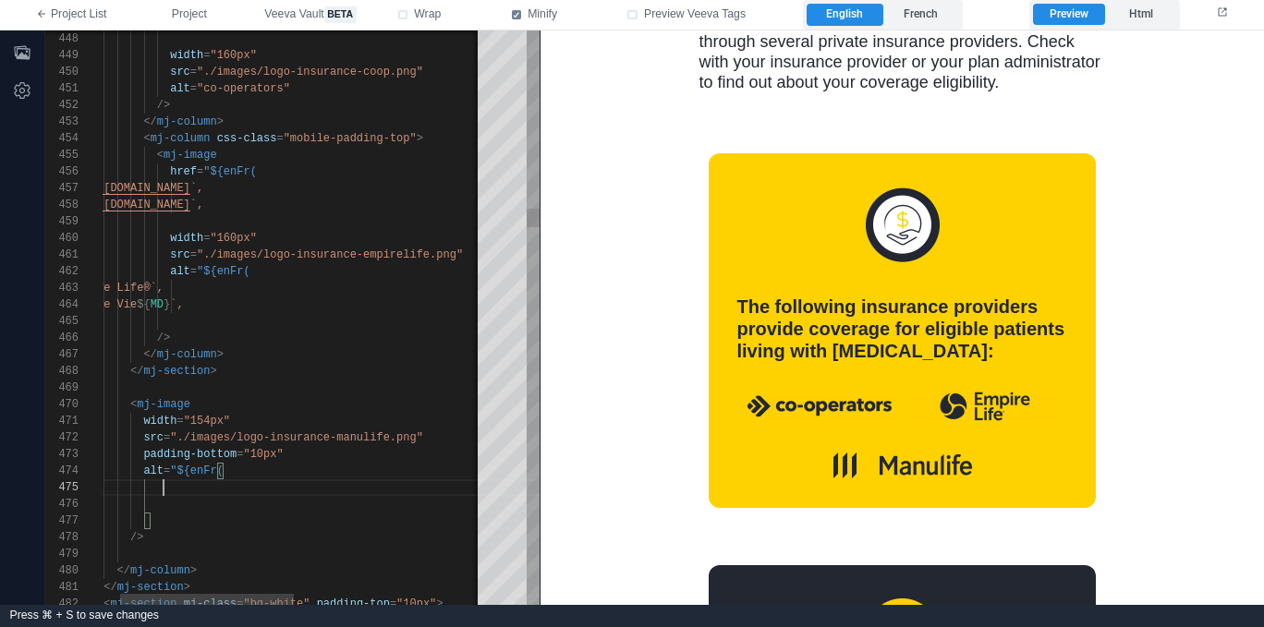
paste textarea "********"
paste textarea "*******"
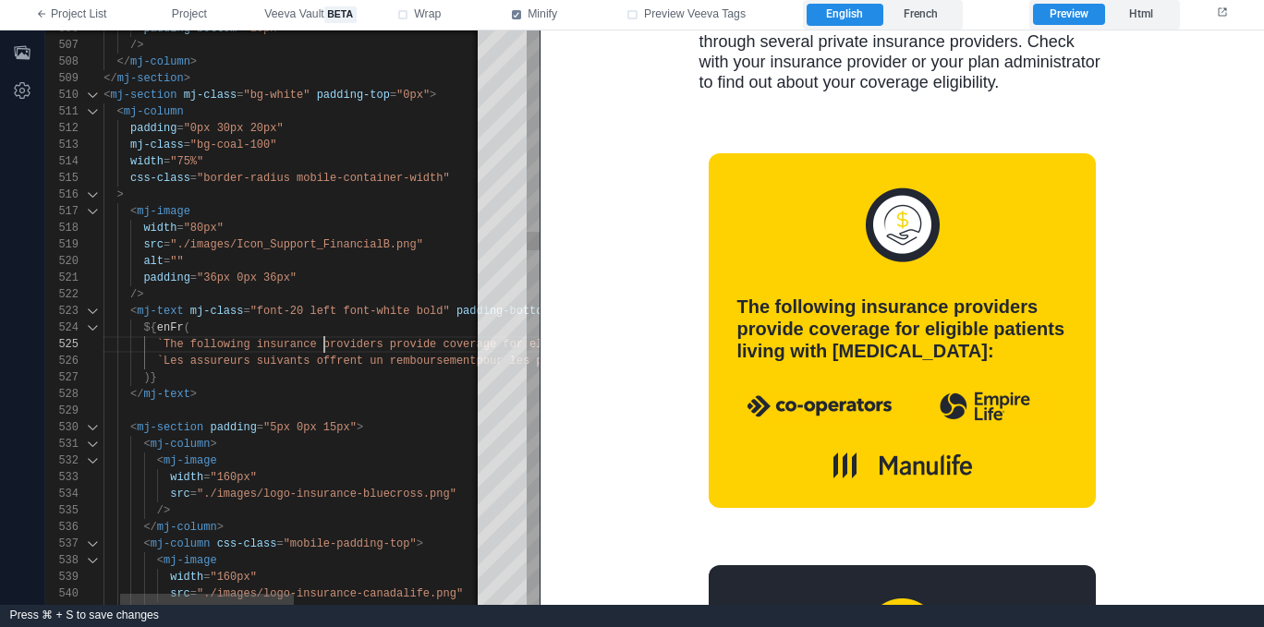
click at [322, 341] on span "`The following insurance providers provide coverag" at bounding box center [323, 344] width 333 height 13
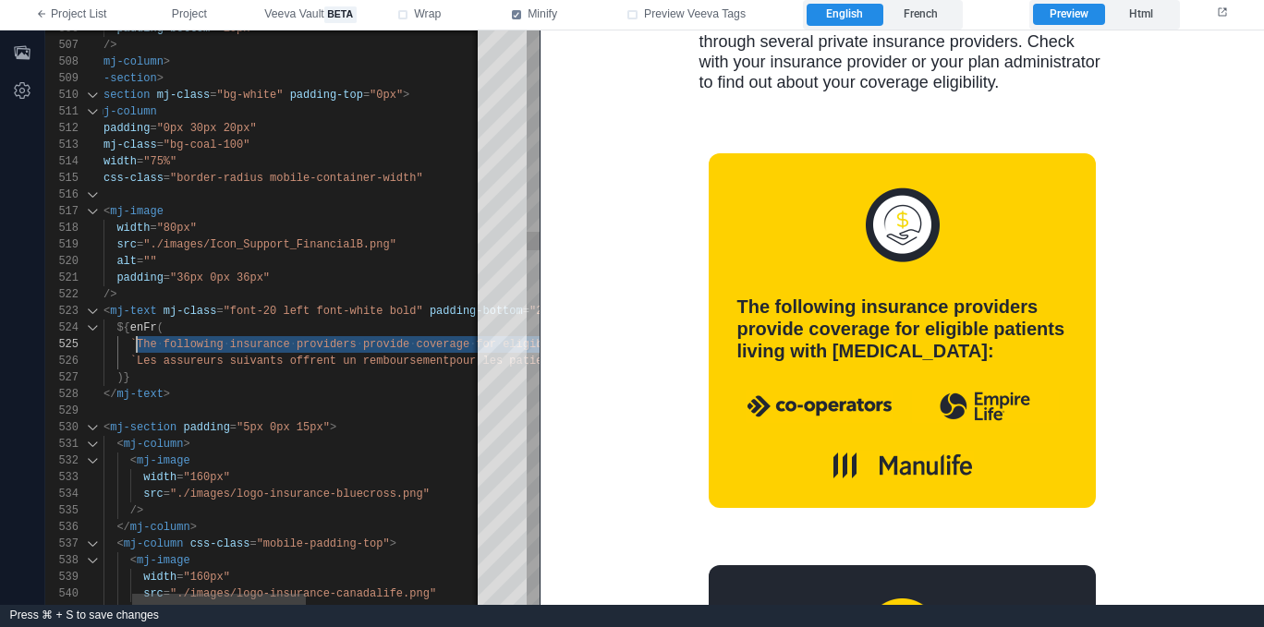
paste textarea "******"
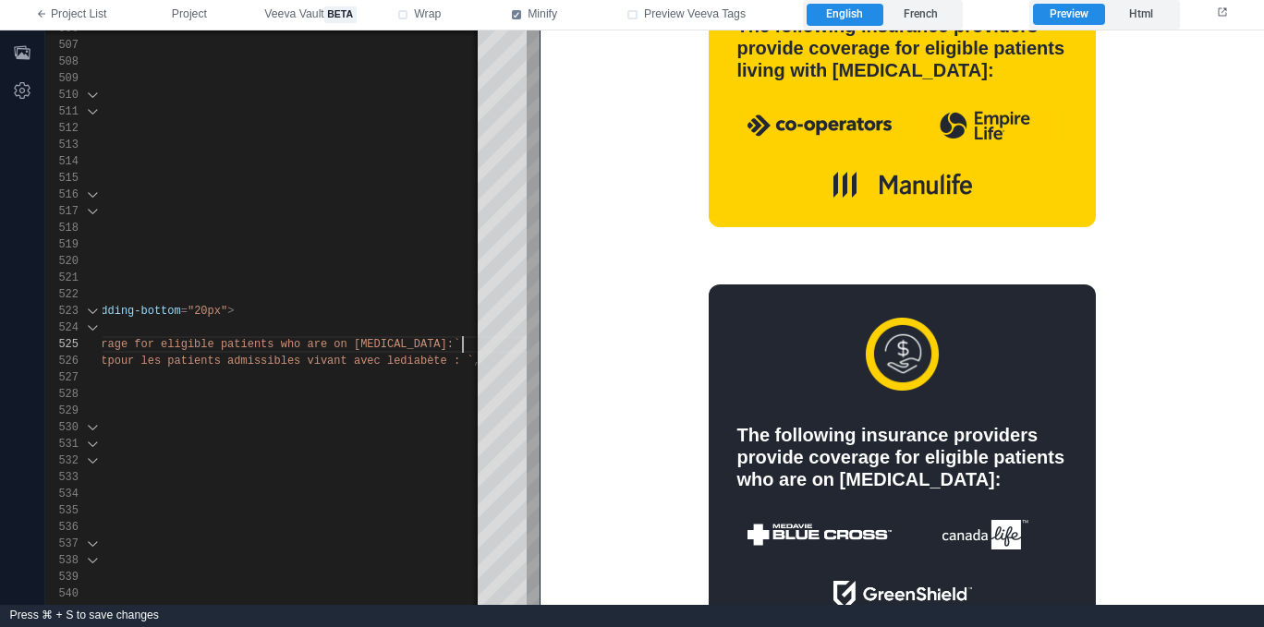
scroll to position [937, 0]
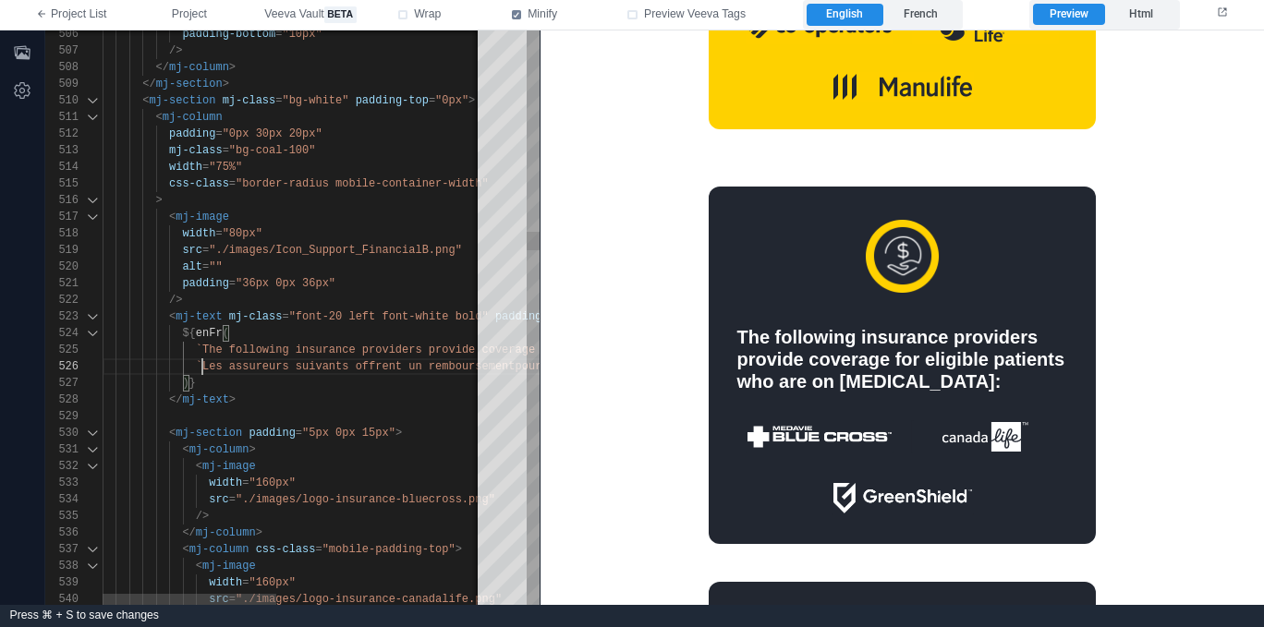
click at [202, 364] on div "506 507 508 509 510 511 512 513 514 515 516 517 518 519 520 521 522 523 524 525…" at bounding box center [292, 317] width 494 height 575
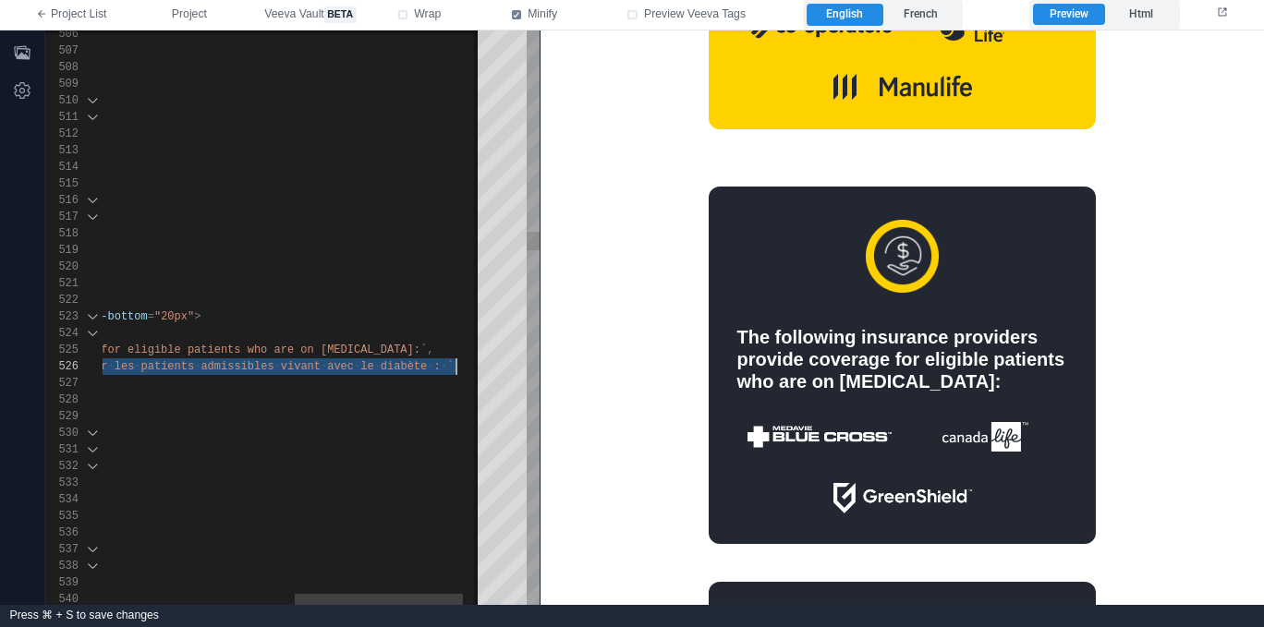
scroll to position [83, 788]
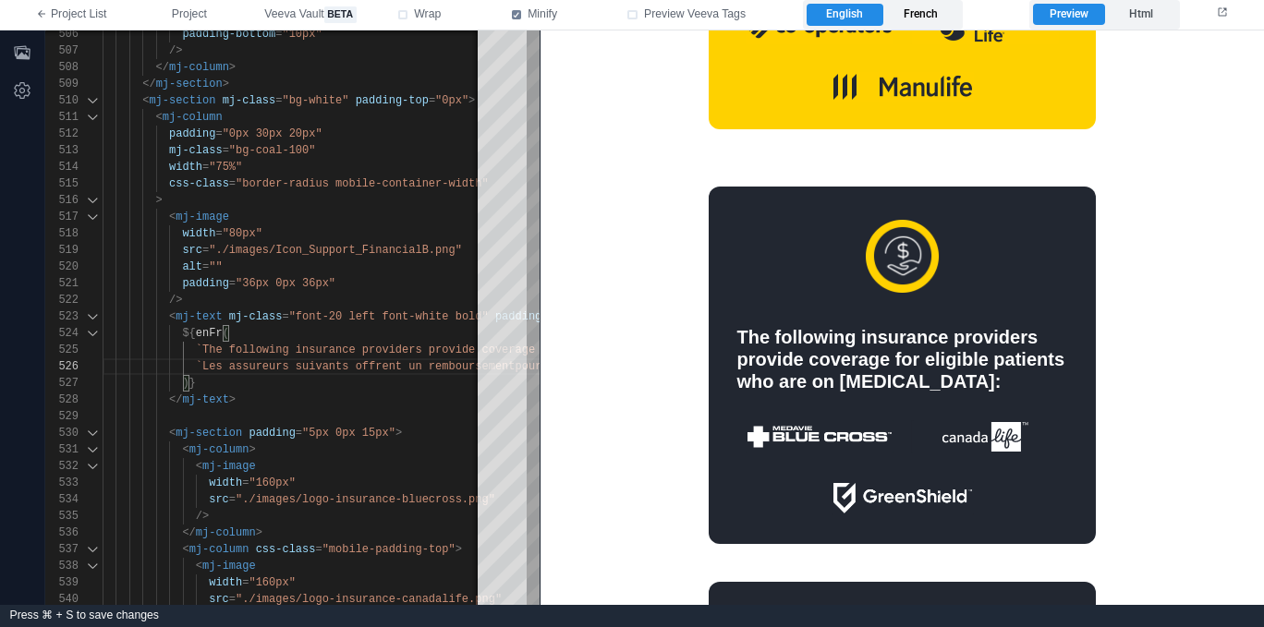
click at [927, 11] on label "French" at bounding box center [921, 15] width 76 height 22
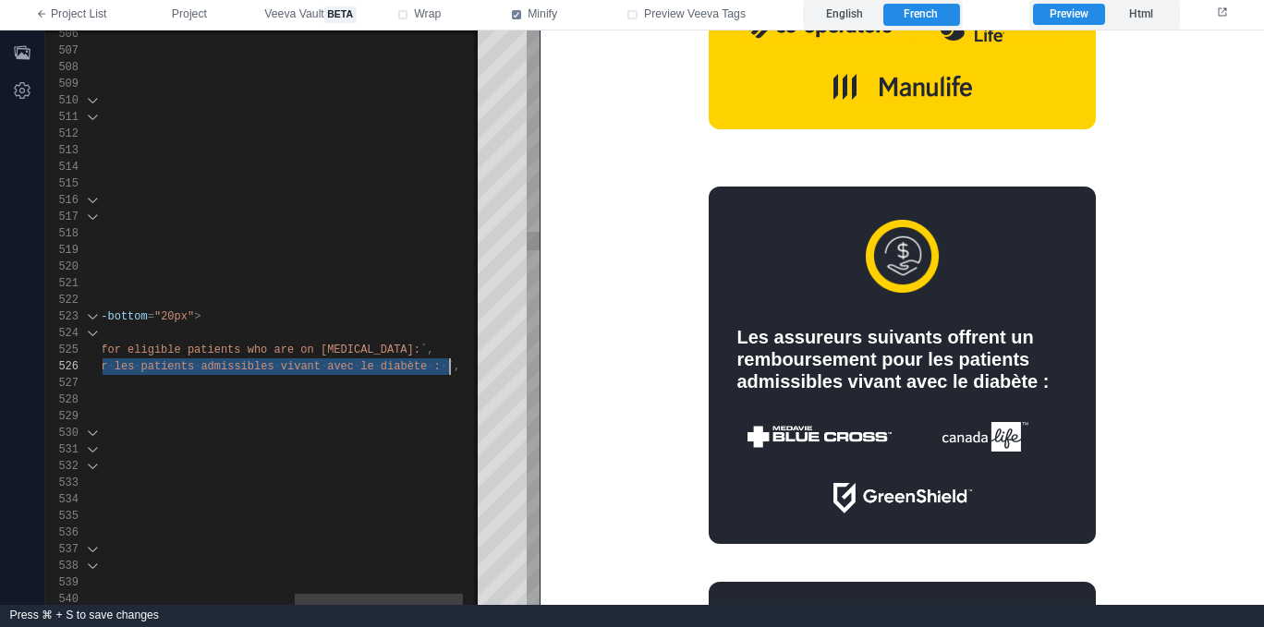
drag, startPoint x: 202, startPoint y: 365, endPoint x: 450, endPoint y: 358, distance: 247.7
paste textarea "**********"
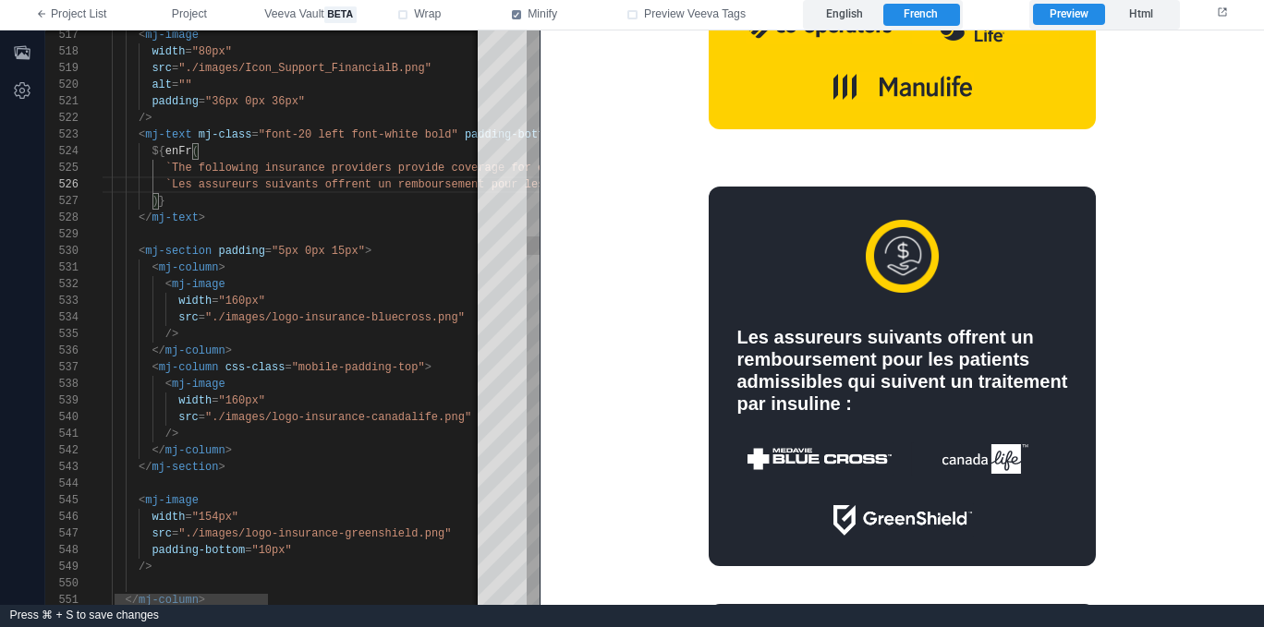
scroll to position [67, 107]
click at [297, 333] on div "/>" at bounding box center [546, 334] width 949 height 17
click at [464, 314] on span ""./images/logo-insurance-bluecross.png"" at bounding box center [335, 317] width 260 height 13
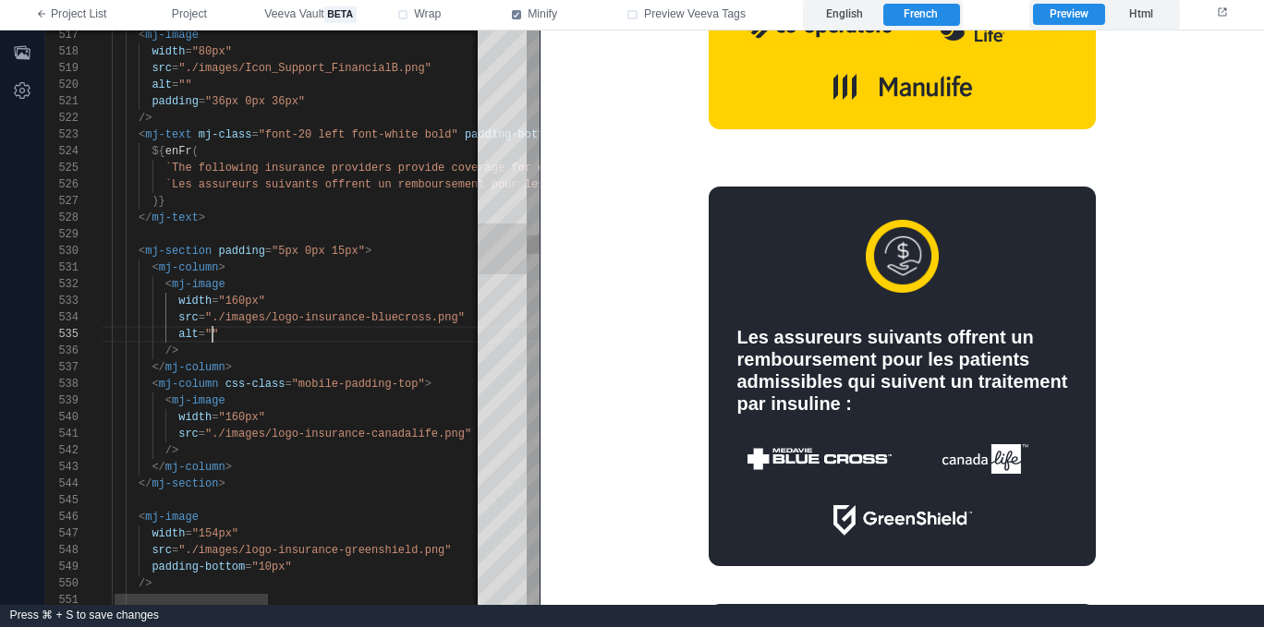
paste textarea "**********"
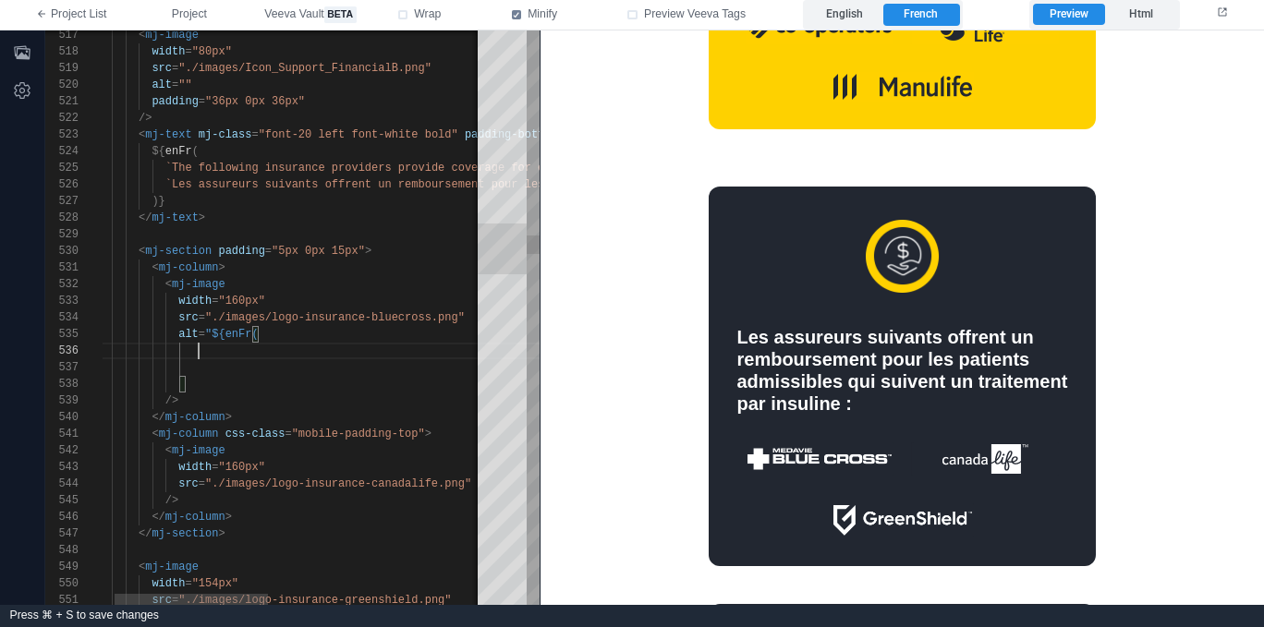
paste textarea "**********"
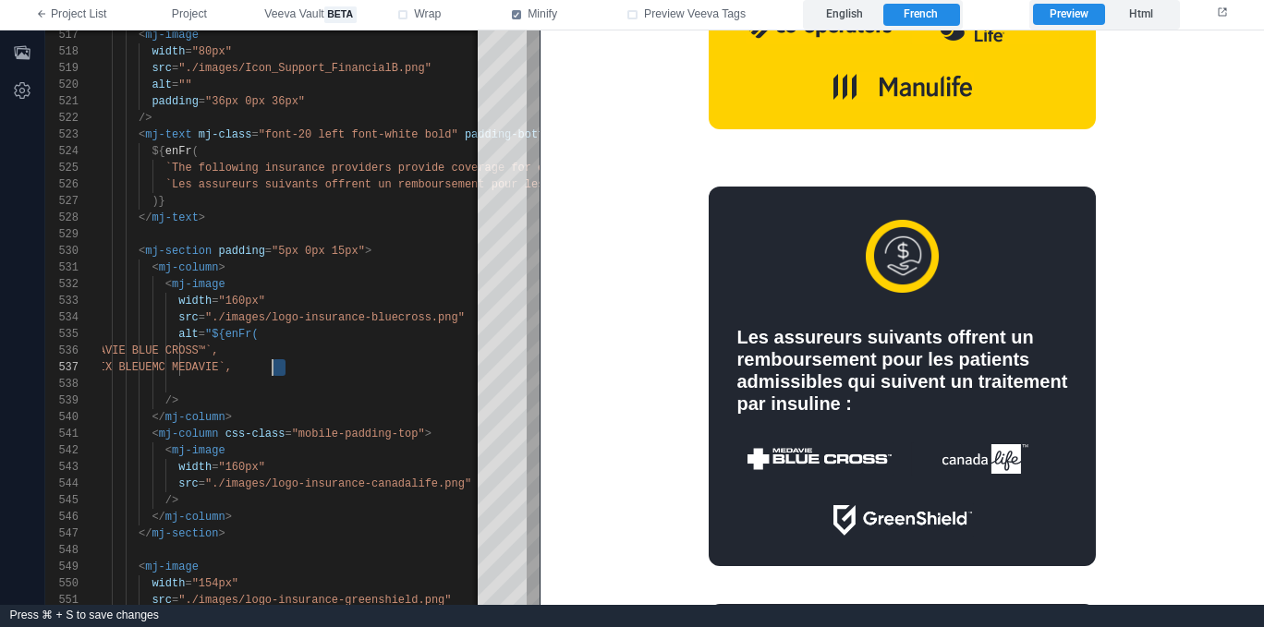
scroll to position [100, 200]
paste textarea "**"
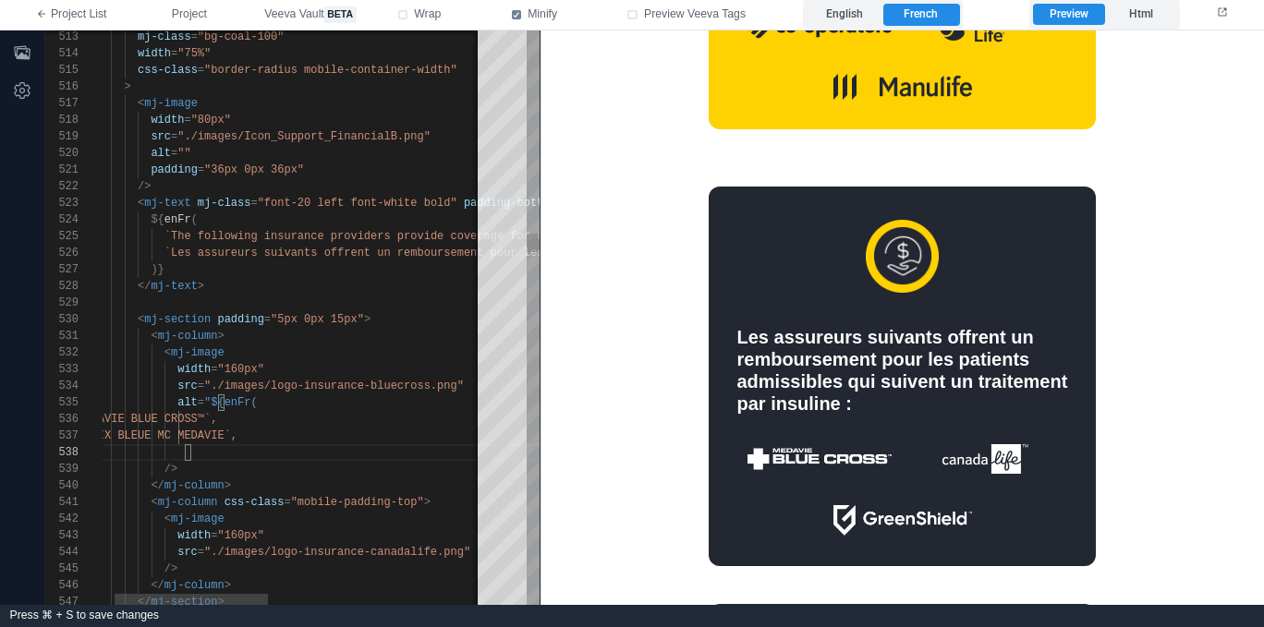
click at [331, 351] on div "< mj-image" at bounding box center [545, 353] width 949 height 17
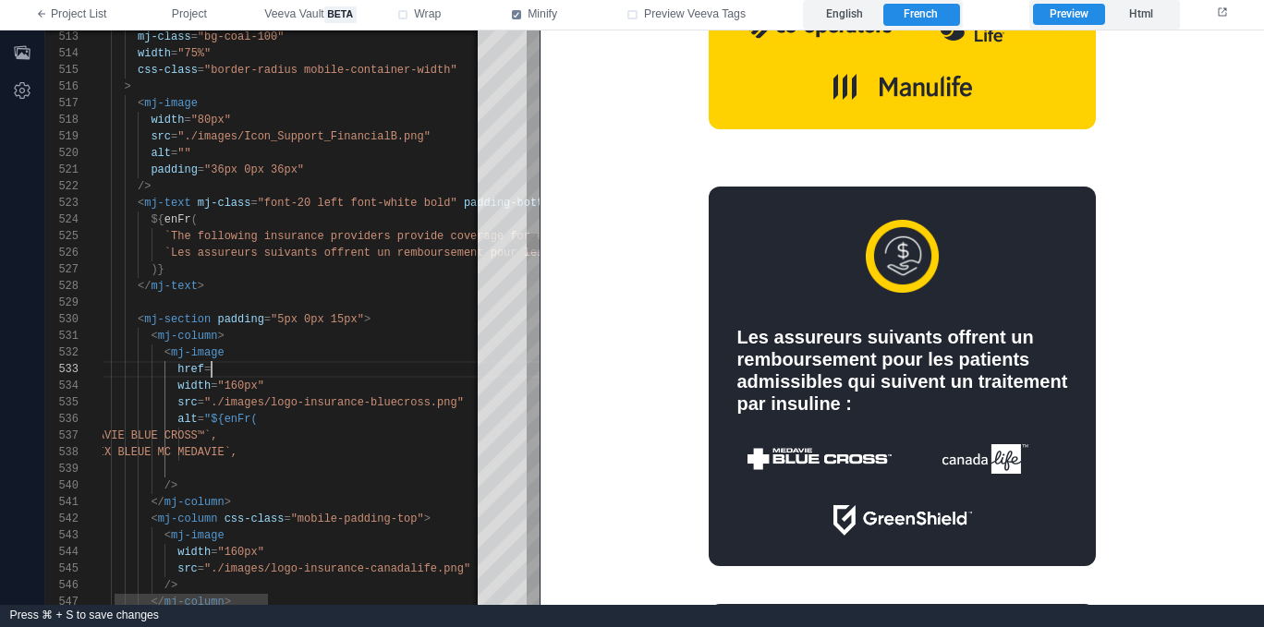
scroll to position [33, 147]
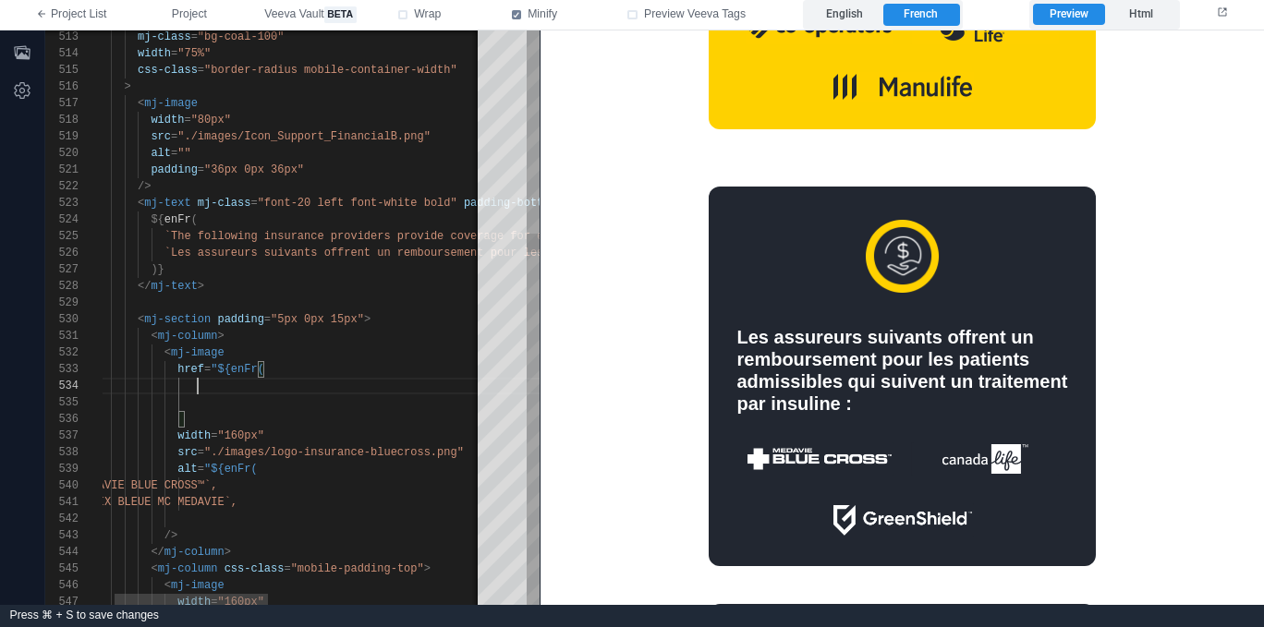
paste textarea "**********"
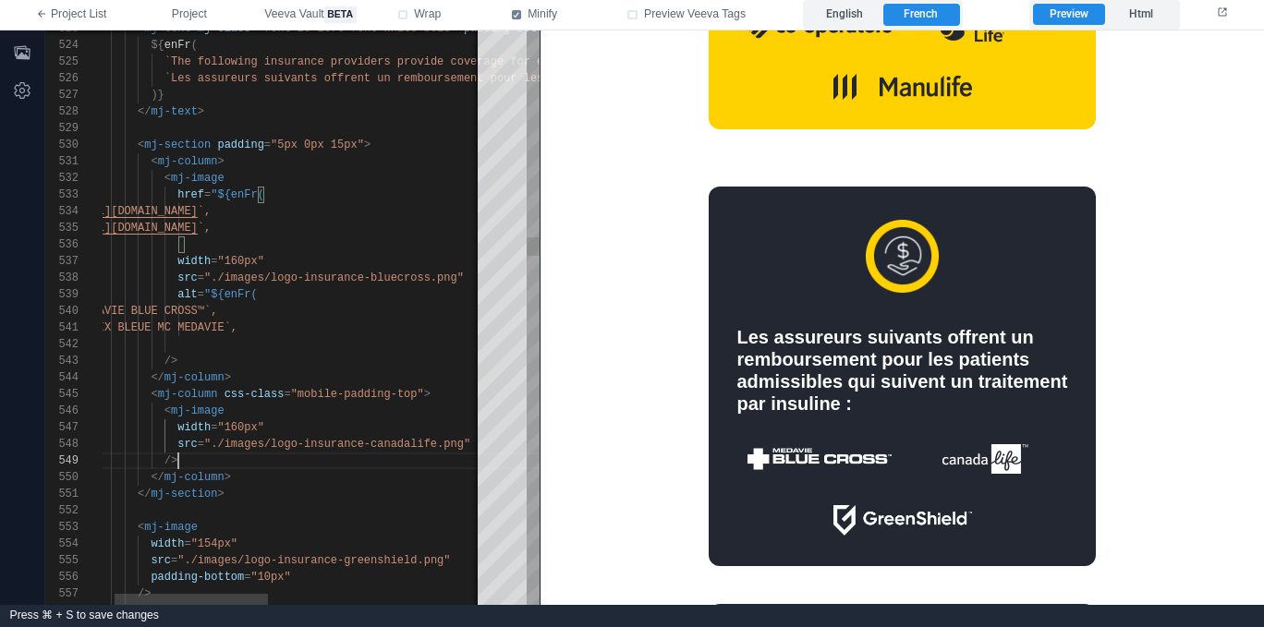
click at [359, 462] on div "/>" at bounding box center [545, 461] width 949 height 17
click at [333, 406] on div "< mj-image" at bounding box center [545, 411] width 949 height 17
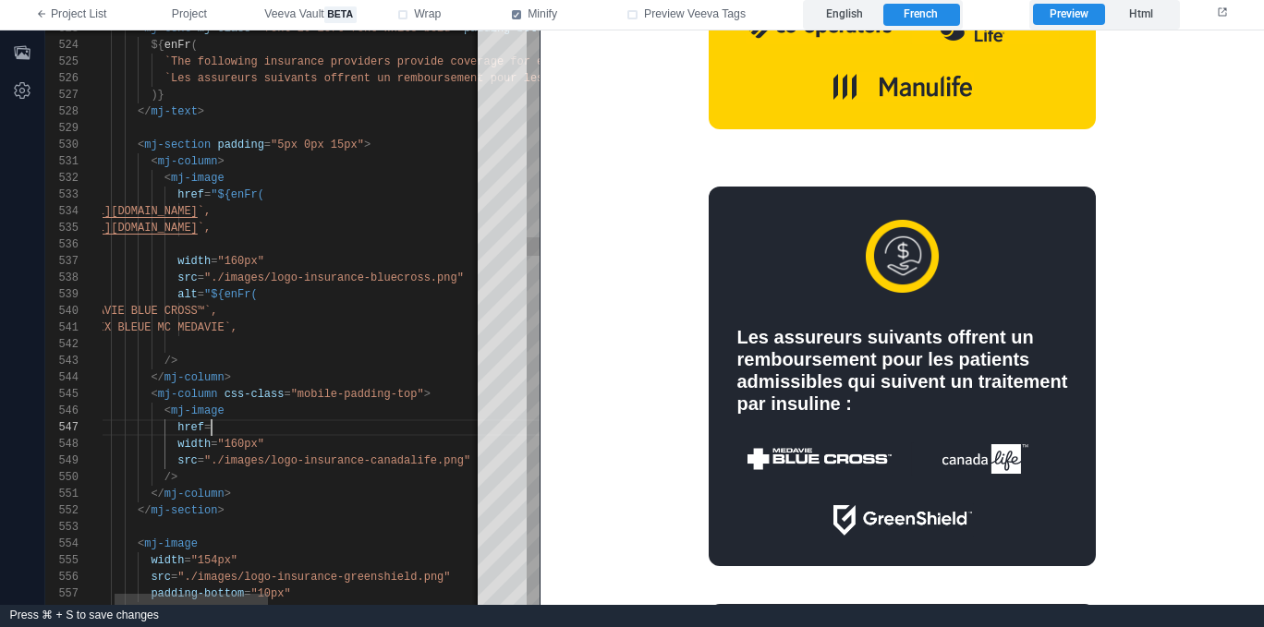
scroll to position [100, 147]
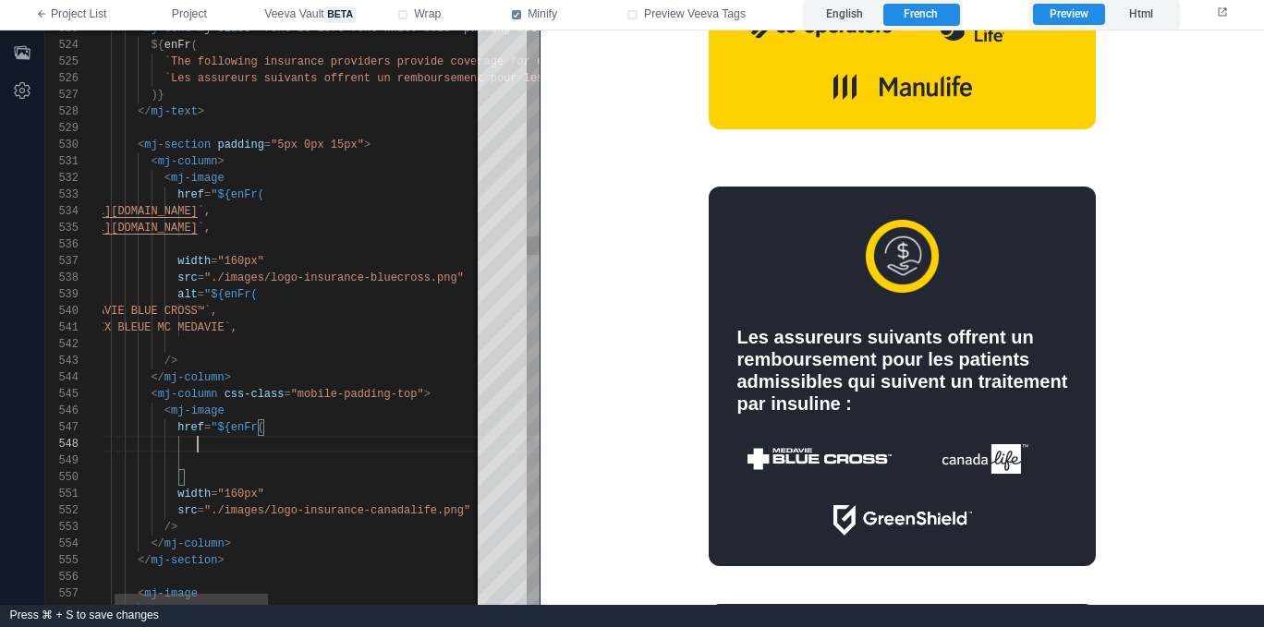
paste textarea "**********"
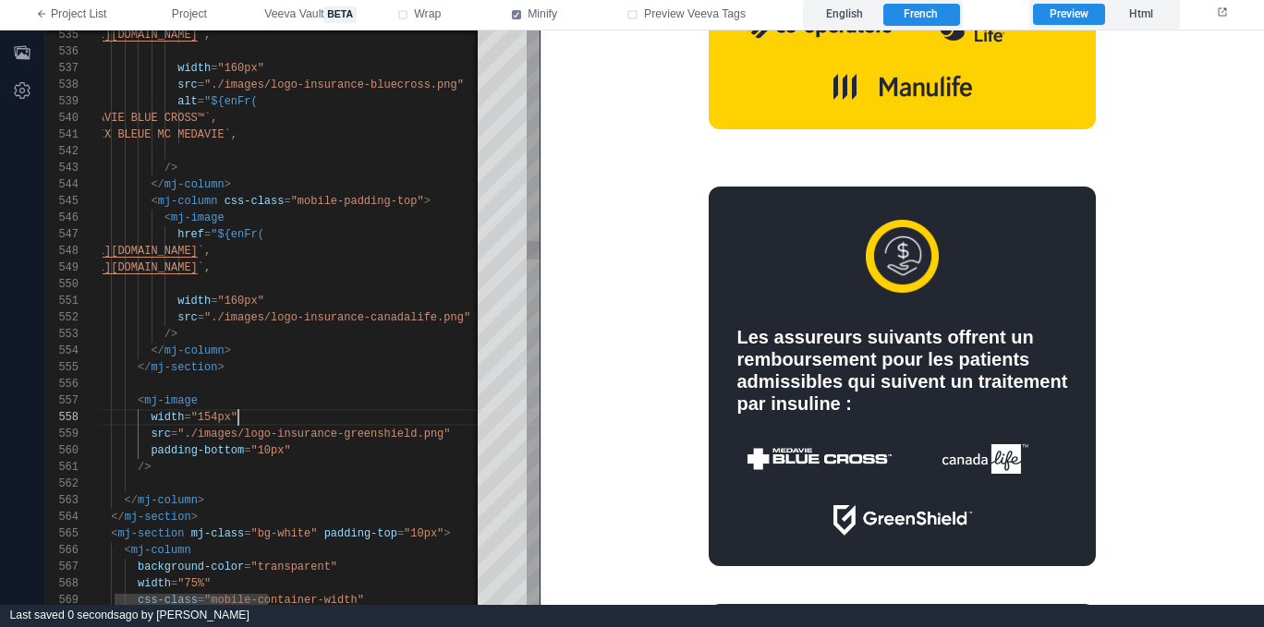
click at [268, 410] on div "width = "154px"" at bounding box center [545, 417] width 949 height 17
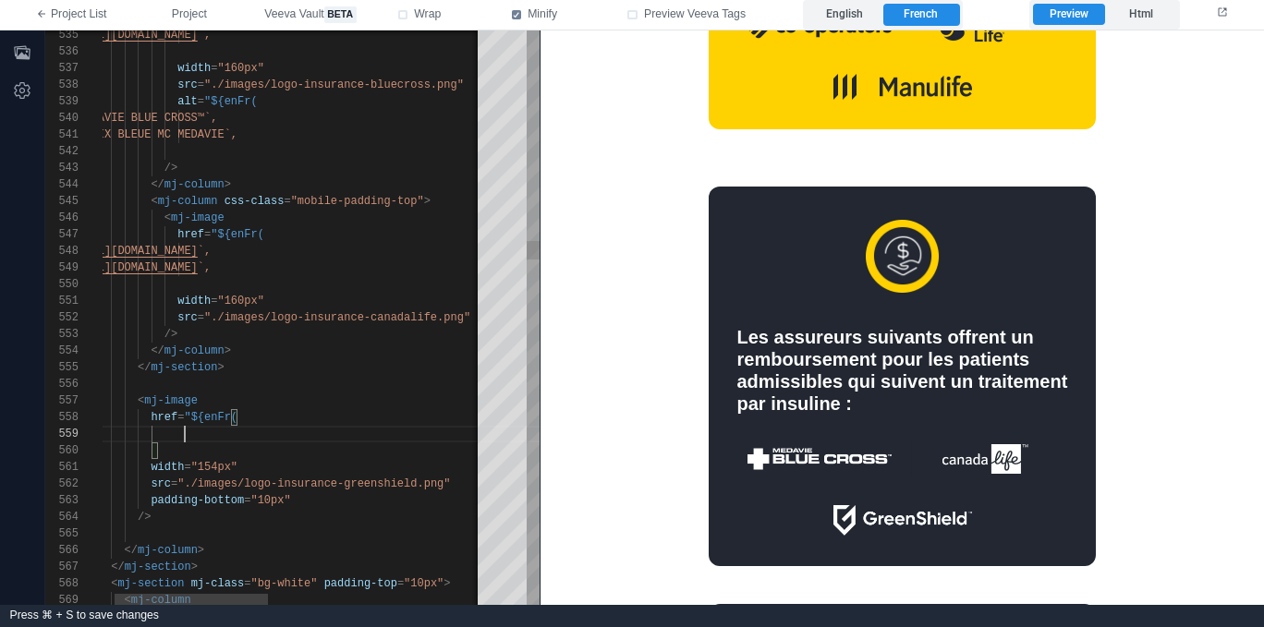
paste textarea "**********"
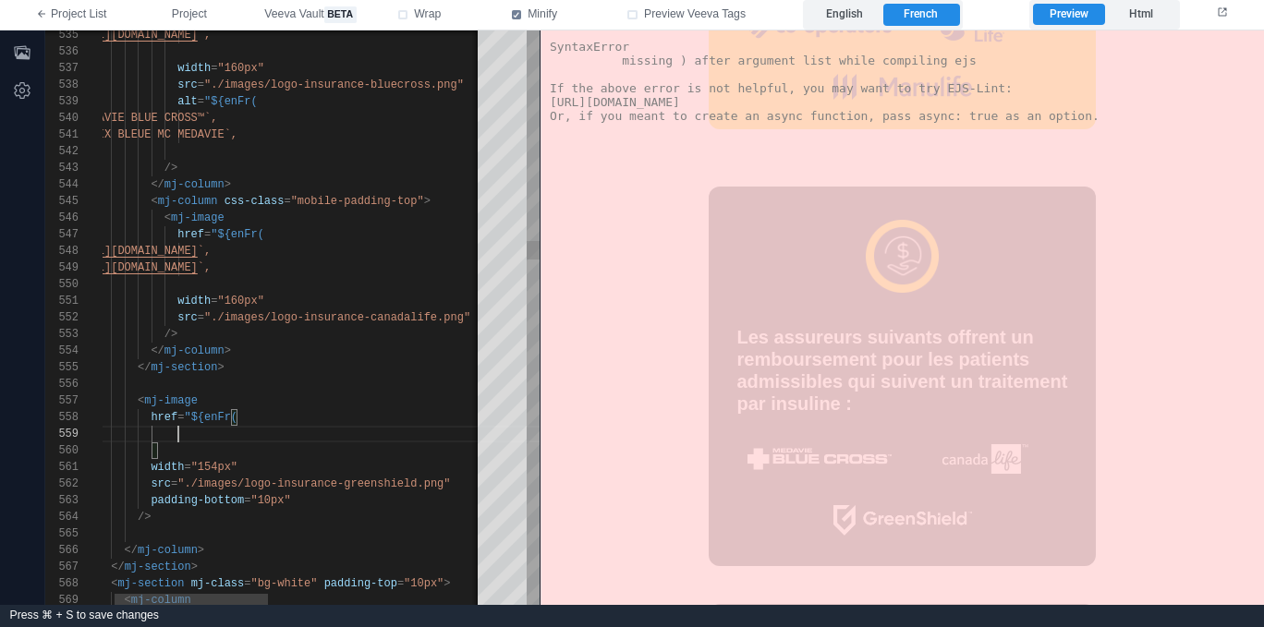
paste textarea "**********"
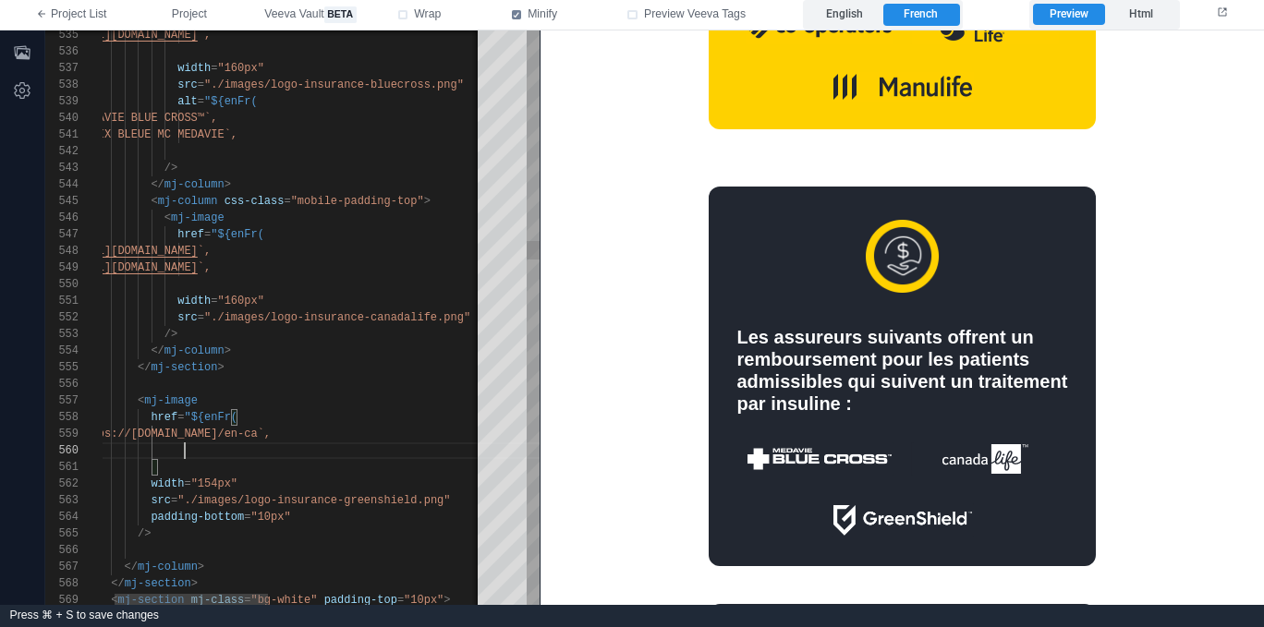
scroll to position [150, 114]
paste textarea "**********"
click at [345, 518] on div "padding-bottom = "10px"" at bounding box center [545, 517] width 949 height 17
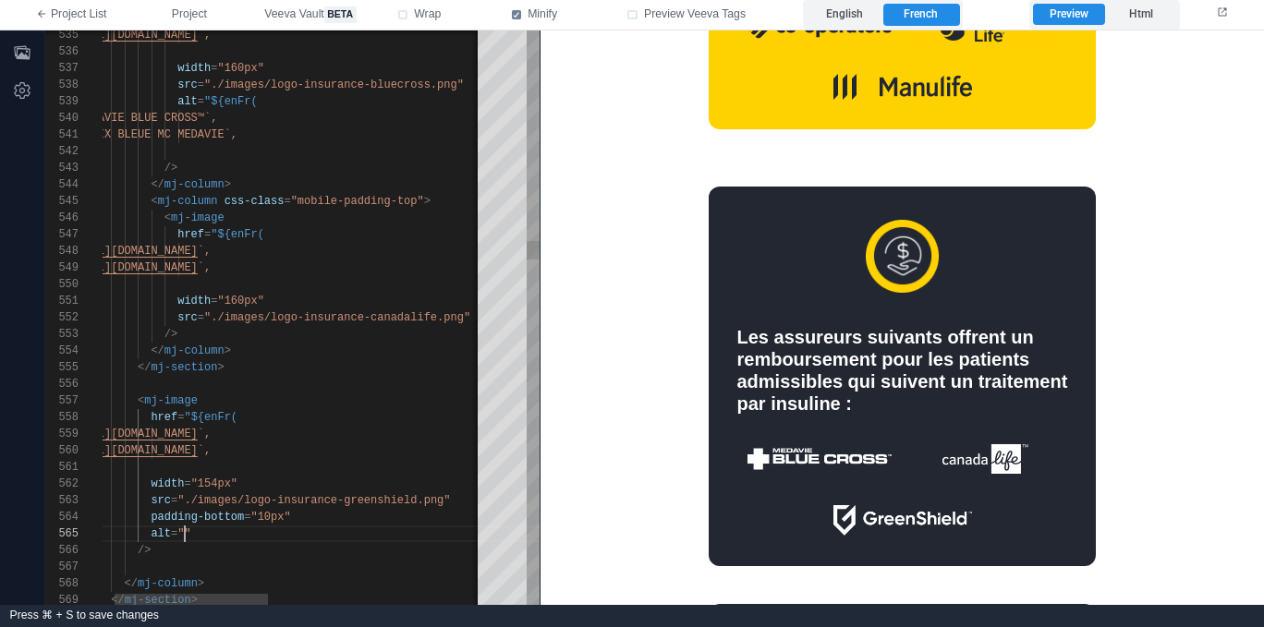
paste textarea "**********"
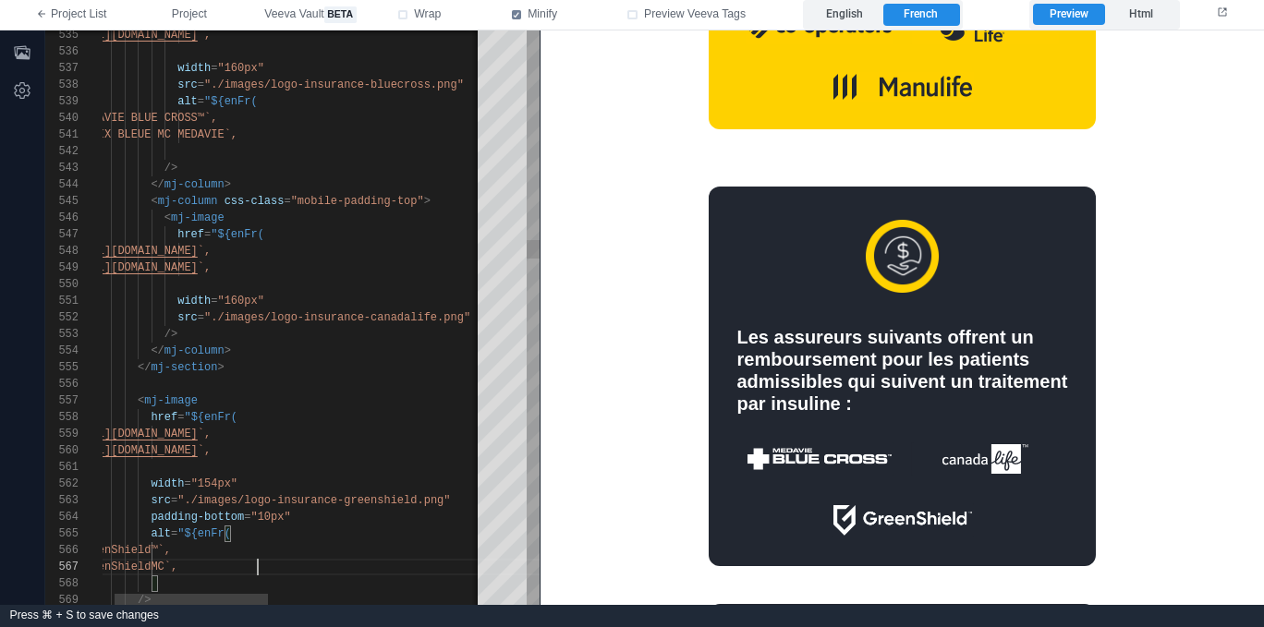
scroll to position [100, 187]
click at [177, 566] on span "`GreenShieldMC`," at bounding box center [124, 567] width 106 height 13
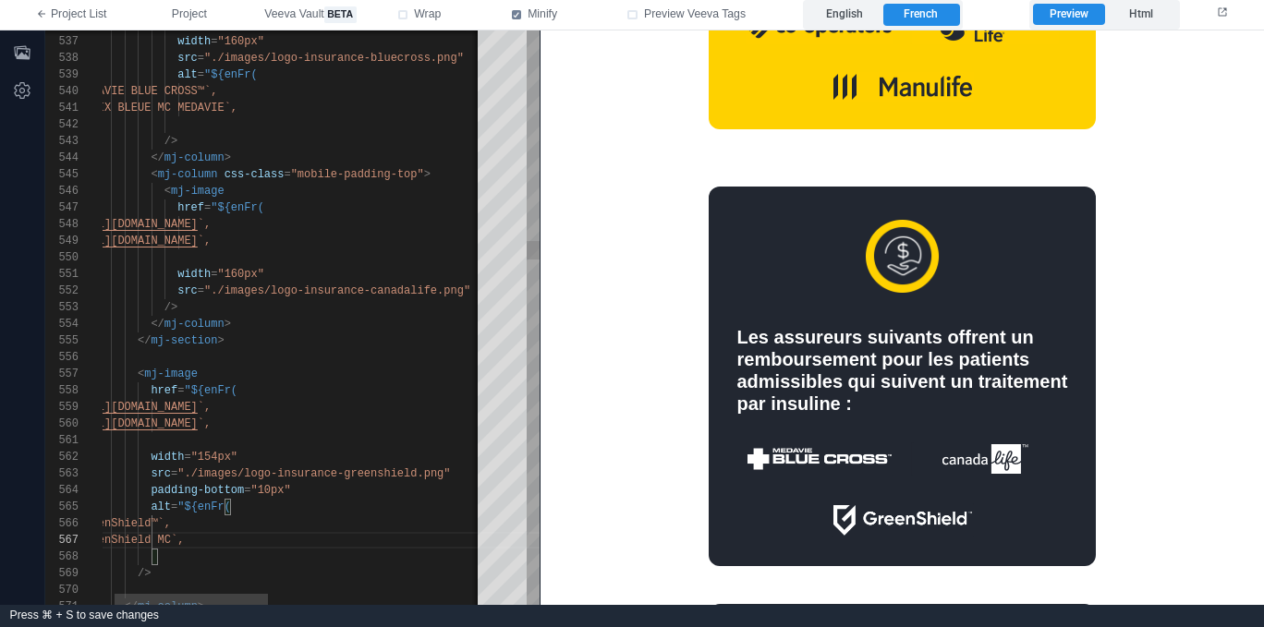
click at [273, 556] on div ")} "" at bounding box center [545, 557] width 949 height 17
click at [295, 547] on div "`GreenShield MC`," at bounding box center [545, 540] width 949 height 17
click at [355, 289] on span ""./images/logo-insurance-canadalife.png"" at bounding box center [337, 291] width 266 height 13
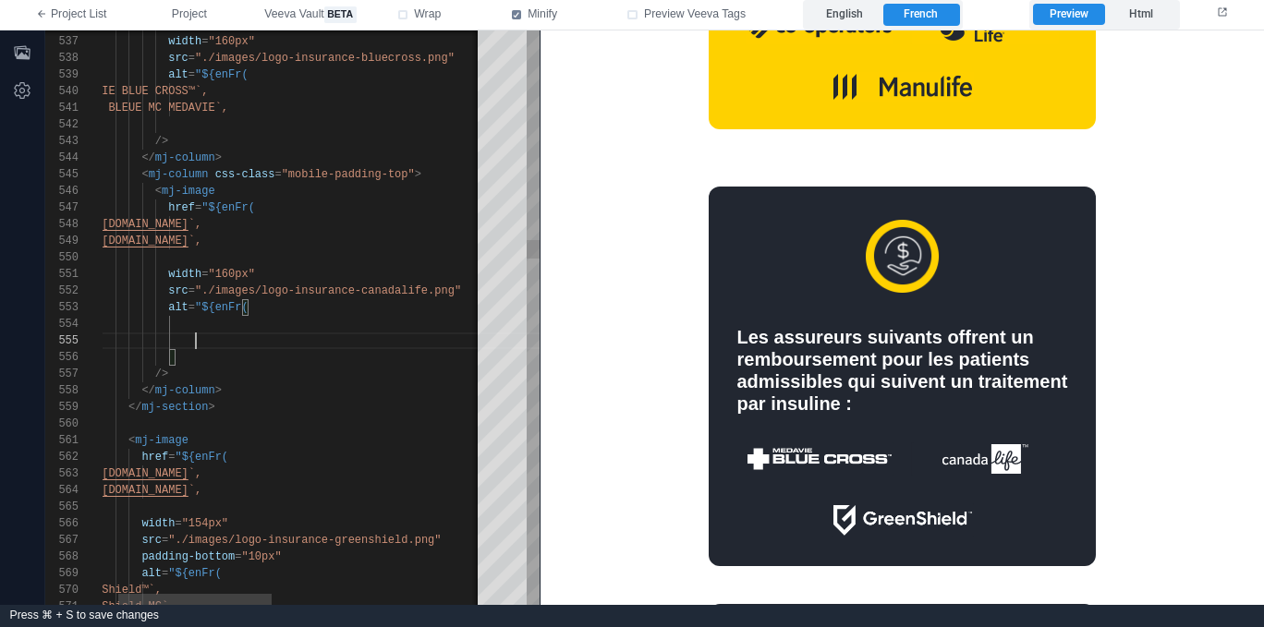
scroll to position [67, 140]
paste textarea "**********"
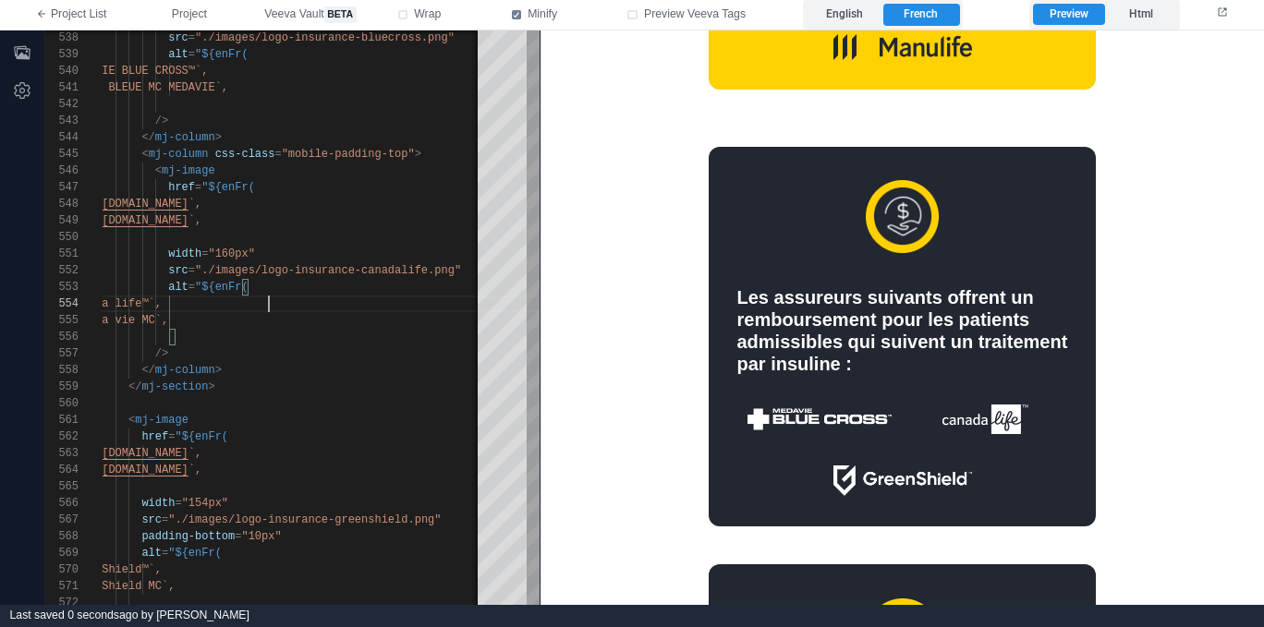
scroll to position [1069, 0]
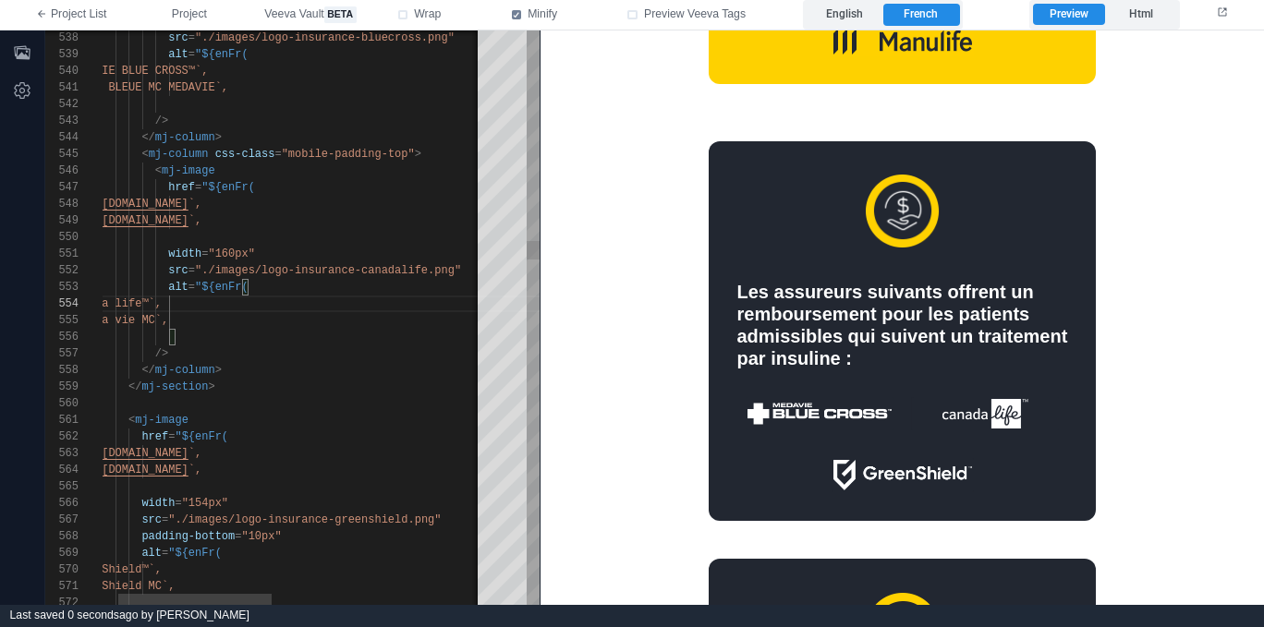
click at [322, 370] on div "</ mj-column >" at bounding box center [536, 370] width 949 height 17
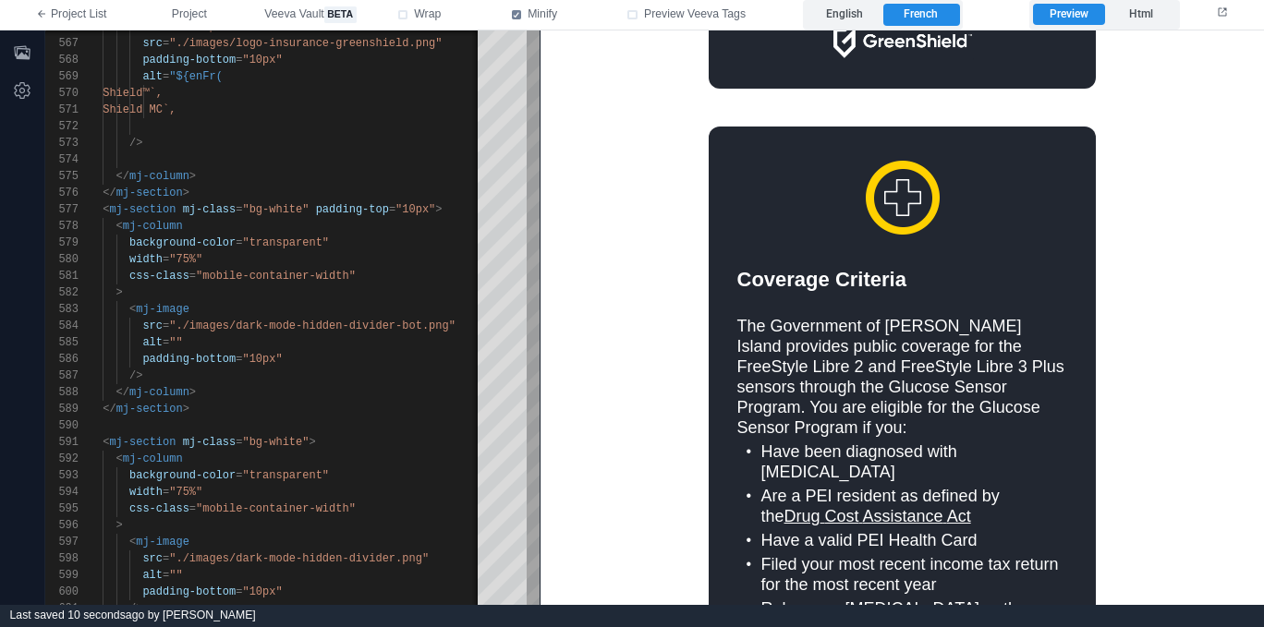
scroll to position [1504, 0]
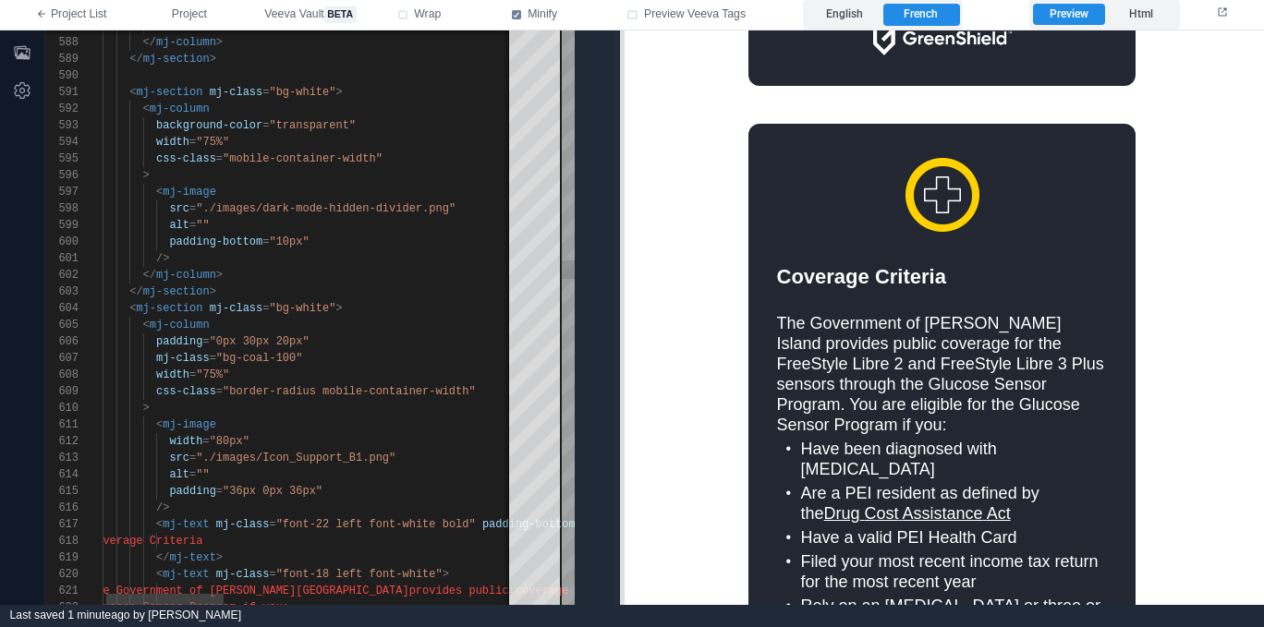
drag, startPoint x: 543, startPoint y: 394, endPoint x: 780, endPoint y: 377, distance: 237.1
click at [624, 377] on span at bounding box center [619, 317] width 10 height 575
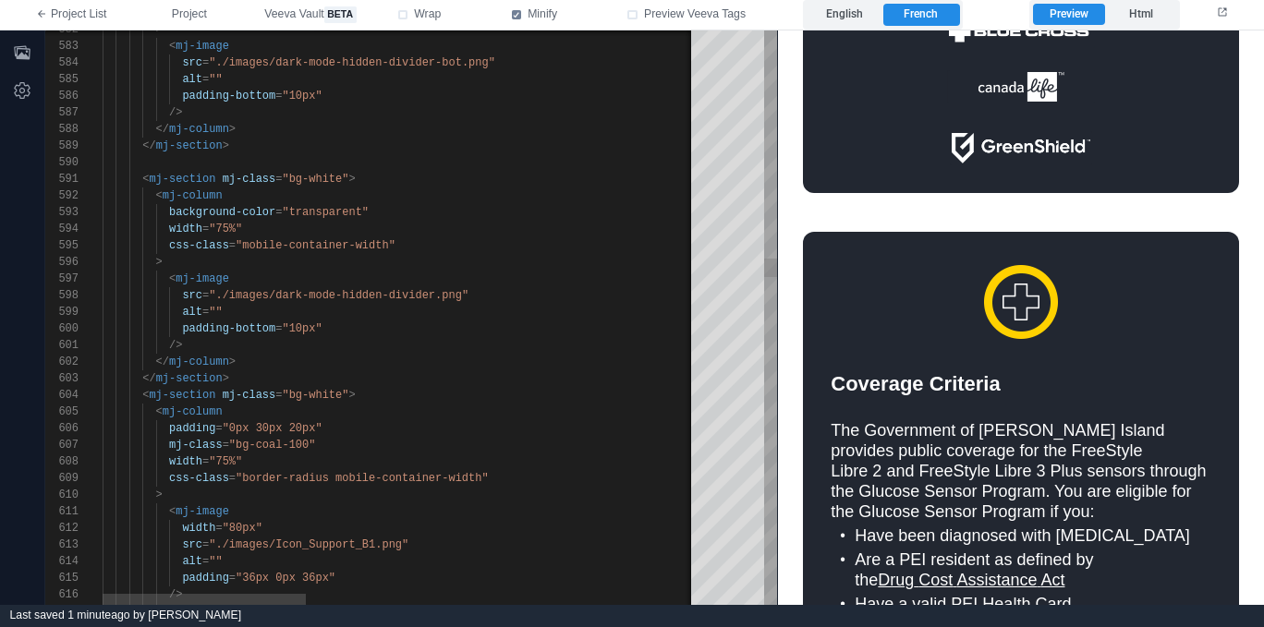
click at [544, 183] on div "< mj-section mj-class = "bg-white" >" at bounding box center [971, 179] width 1736 height 17
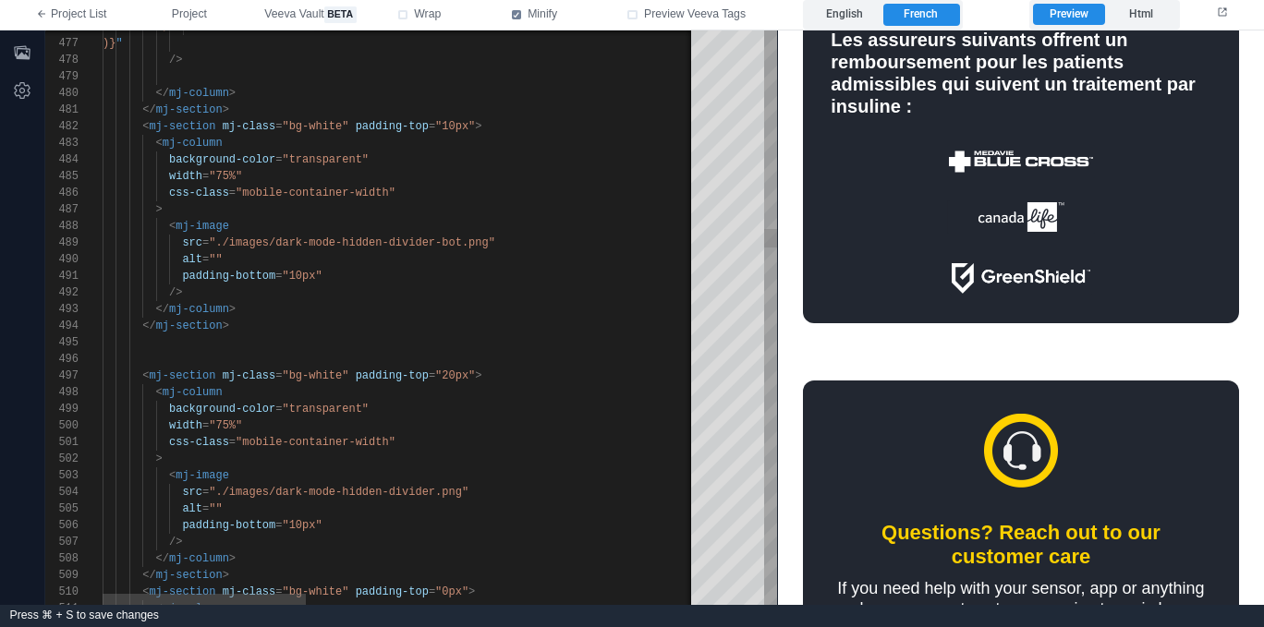
scroll to position [83, 0]
click at [323, 359] on div at bounding box center [971, 359] width 1736 height 17
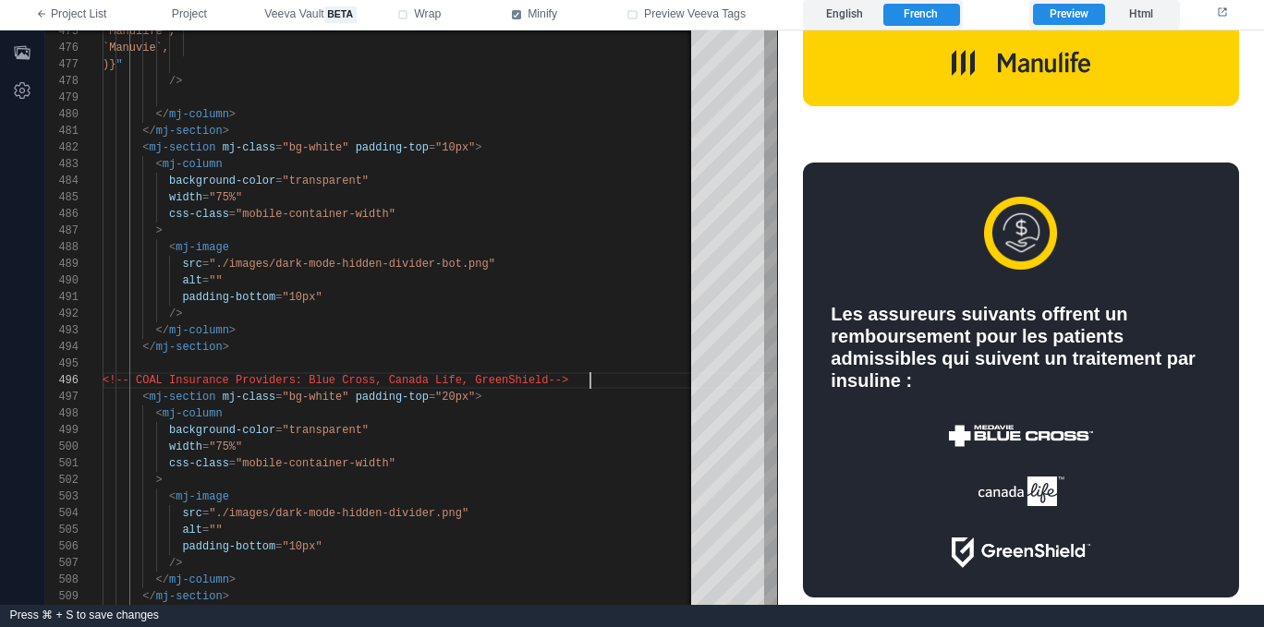
scroll to position [1029, 0]
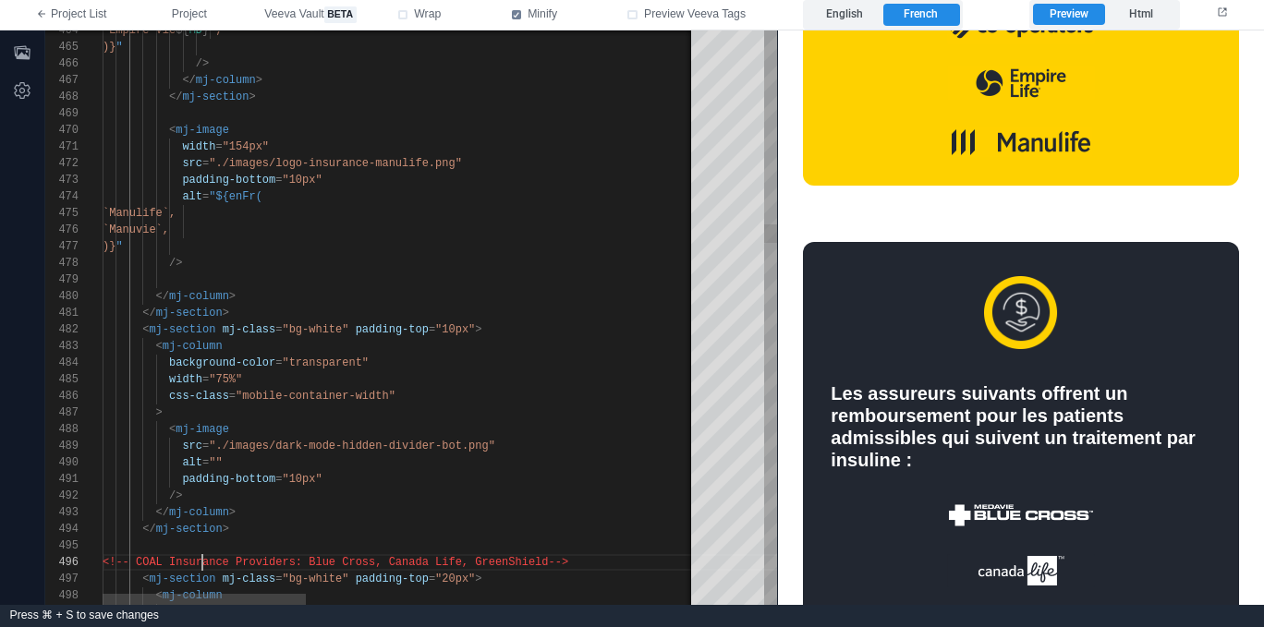
click at [204, 565] on span "<!-- COAL Insurance Providers: Blue Cross, C" at bounding box center [249, 562] width 293 height 13
drag, startPoint x: 181, startPoint y: 564, endPoint x: 224, endPoint y: 568, distance: 43.7
click at [181, 564] on span "<!-- COAL BG Insurance Providers: Blue Cross" at bounding box center [246, 559] width 293 height 13
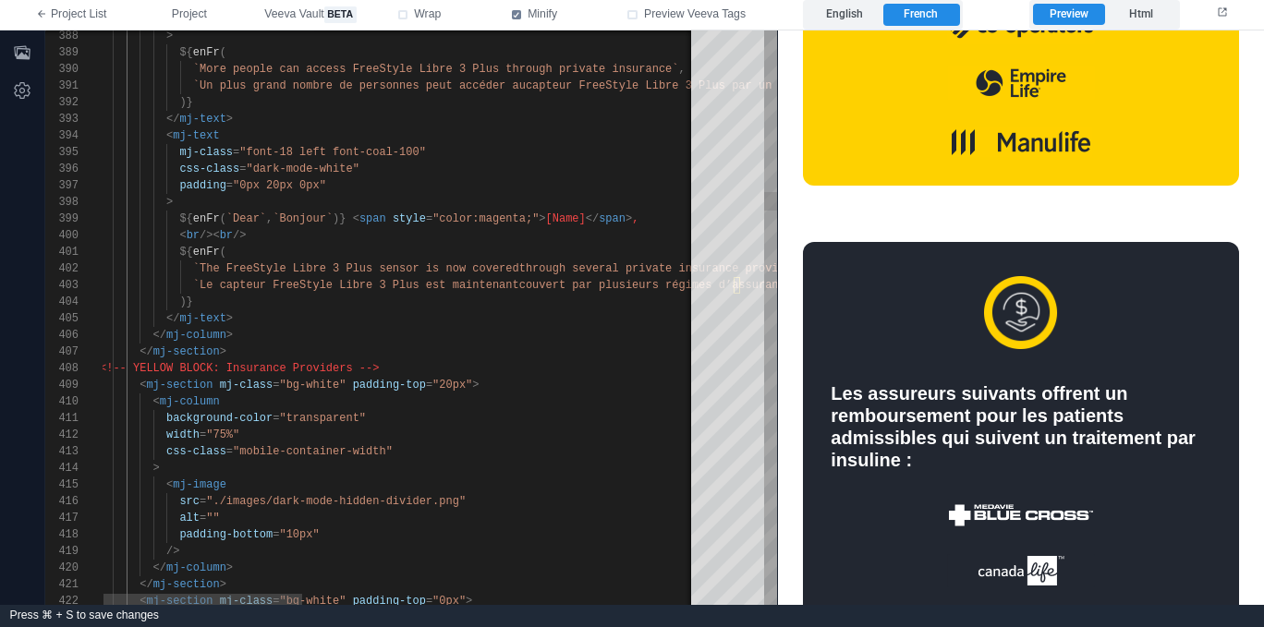
click at [304, 346] on div "</ mj-section >" at bounding box center [988, 352] width 1776 height 17
click at [233, 370] on div "421 422 418 419 420 416 417 413 414 415 411 412 408 409 410 406 407 404 405 402…" at bounding box center [411, 317] width 732 height 575
drag, startPoint x: 233, startPoint y: 370, endPoint x: 248, endPoint y: 367, distance: 15.2
click at [233, 370] on div "421 422 418 419 420 416 417 413 414 415 411 412 408 409 410 406 407 404 405 402…" at bounding box center [411, 317] width 732 height 575
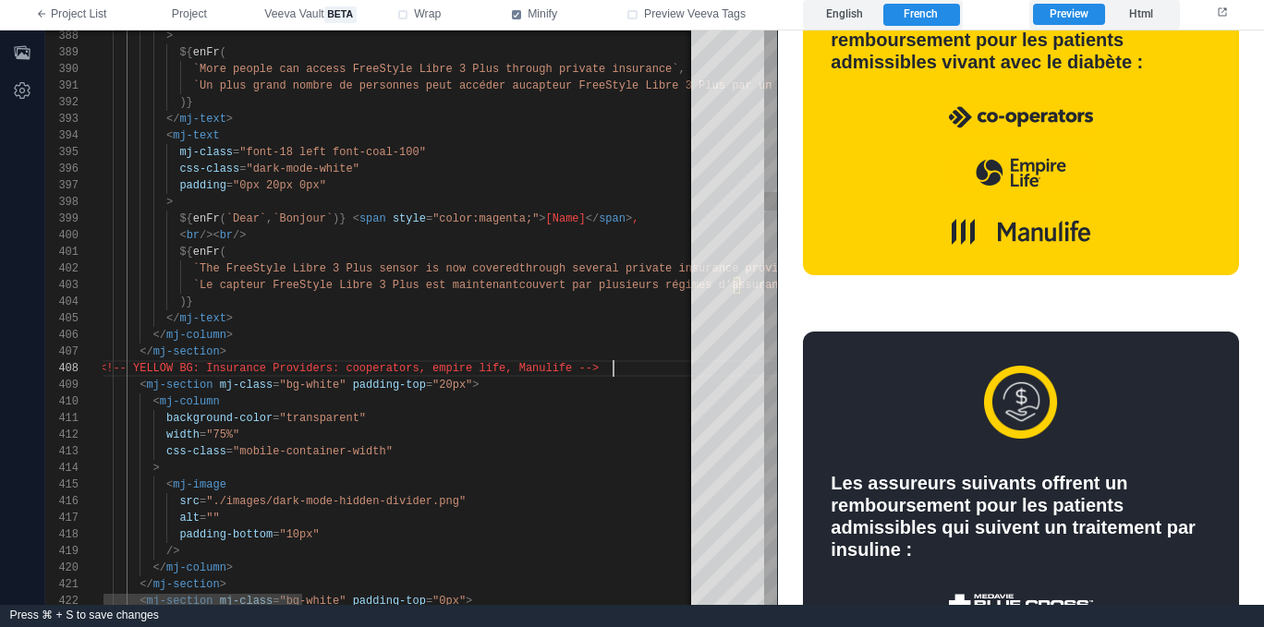
scroll to position [100, 514]
click at [392, 366] on span "<!-- YELLOW BG: Insurance Providers: coopera" at bounding box center [246, 368] width 293 height 13
click at [482, 364] on span "tors, empire life, Manulife -->" at bounding box center [496, 368] width 206 height 13
click at [508, 405] on div "< mj-column" at bounding box center [988, 402] width 1776 height 17
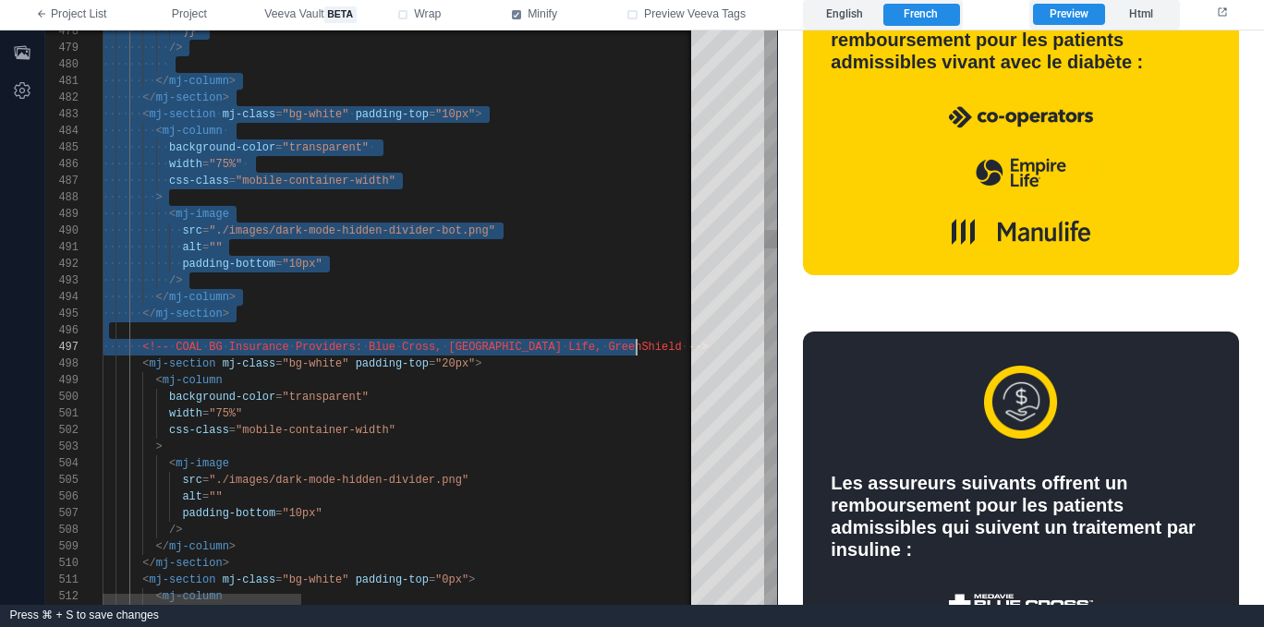
scroll to position [116, 127]
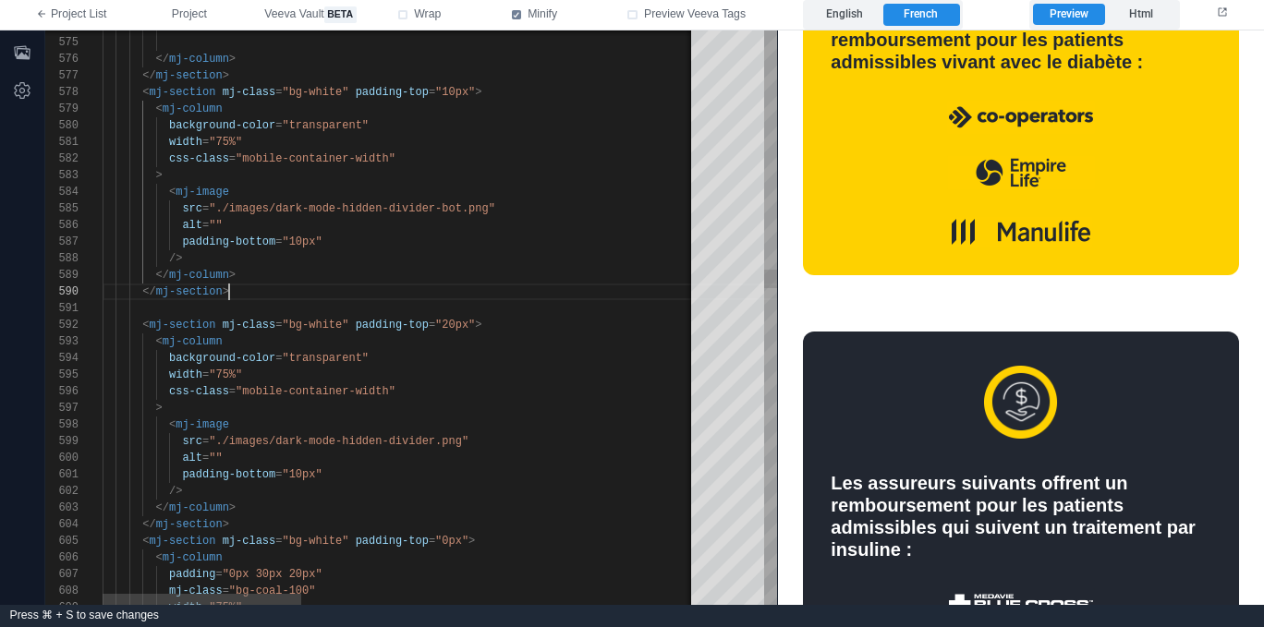
click at [414, 292] on div "</ mj-section >" at bounding box center [991, 292] width 1776 height 17
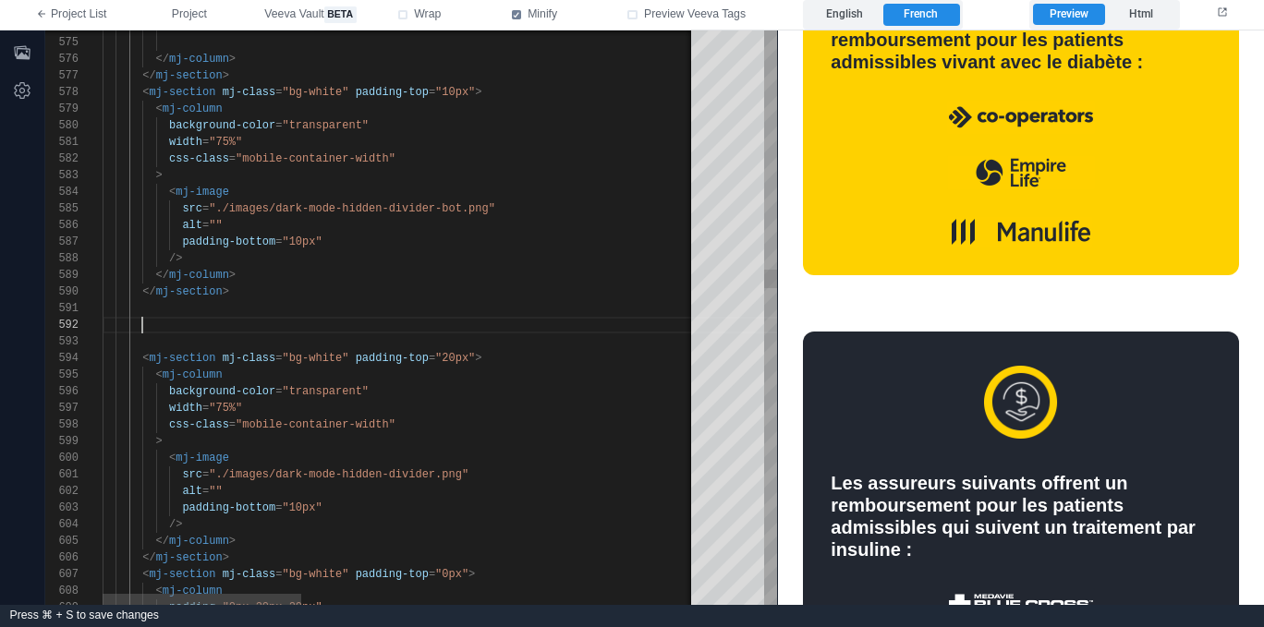
paste textarea "**********"
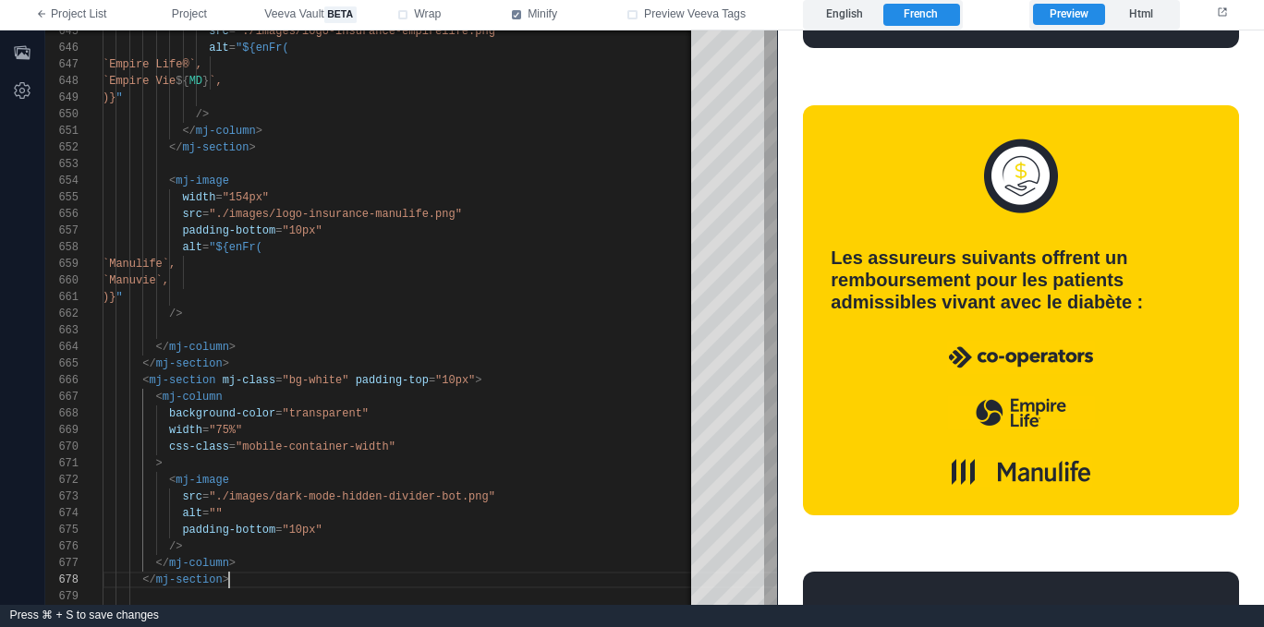
scroll to position [1703, 0]
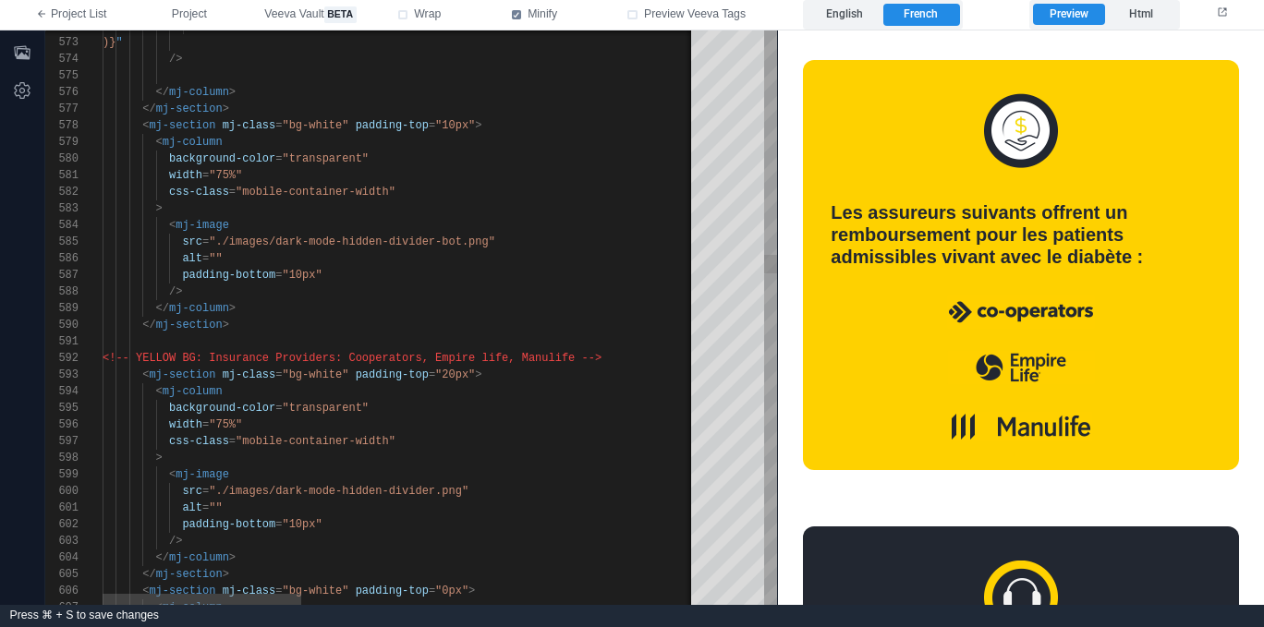
click at [395, 360] on div "607 603 604 605 606 599 600 601 602 595 596 597 598 594 593 592 591 590 589 588…" at bounding box center [411, 317] width 732 height 575
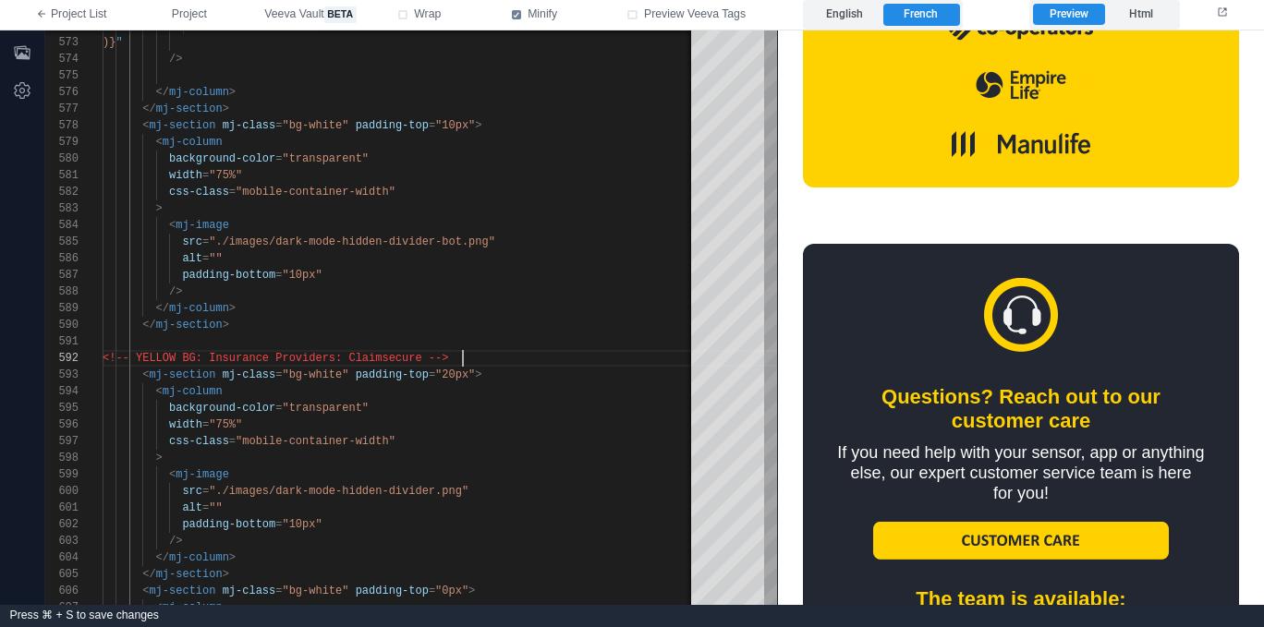
scroll to position [2025, 0]
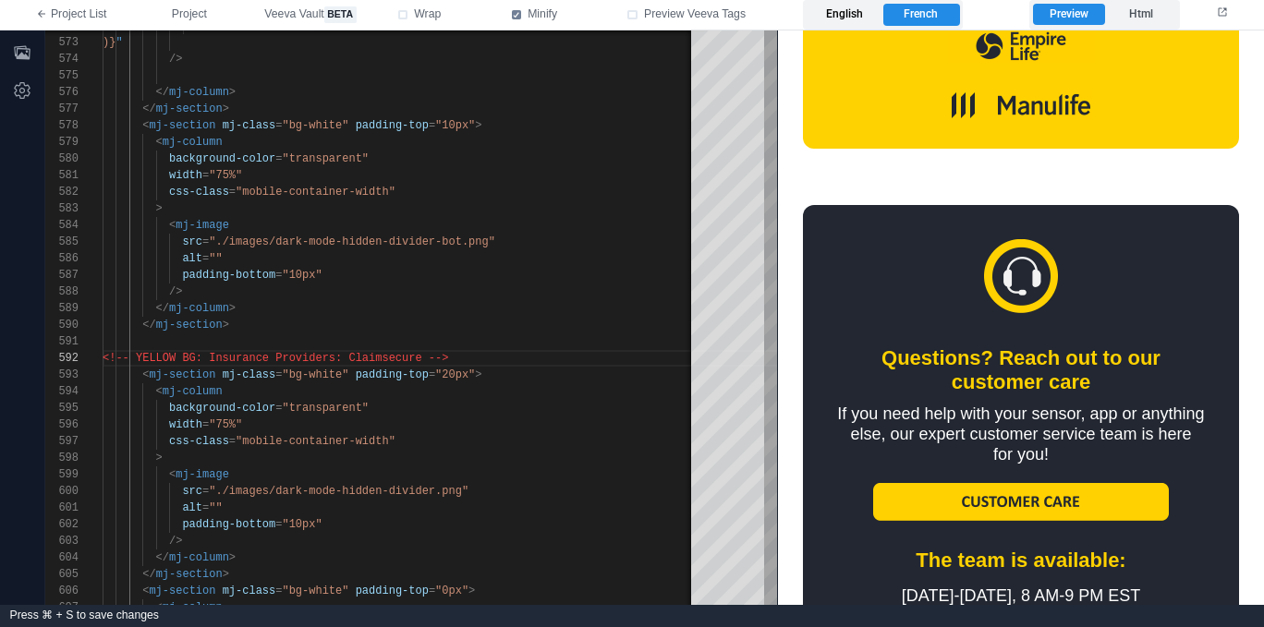
click at [855, 11] on label "English" at bounding box center [844, 15] width 76 height 22
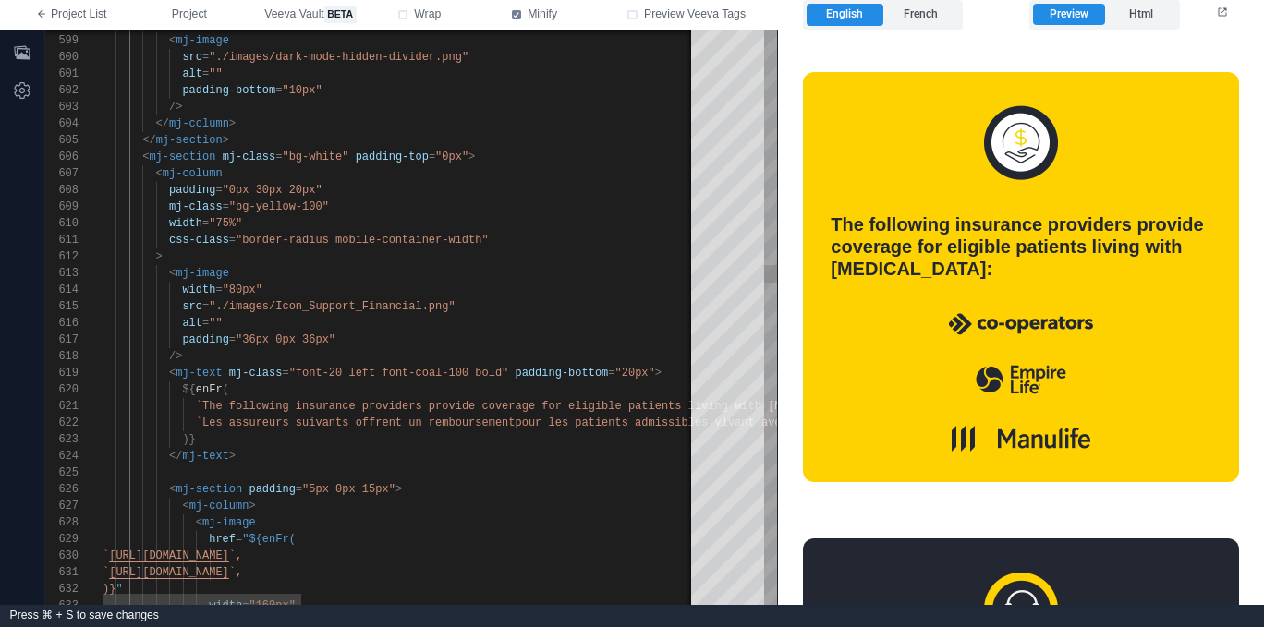
scroll to position [17, 287]
click at [391, 425] on span "`Les assureurs suivants offrent un remboursement" at bounding box center [356, 423] width 320 height 13
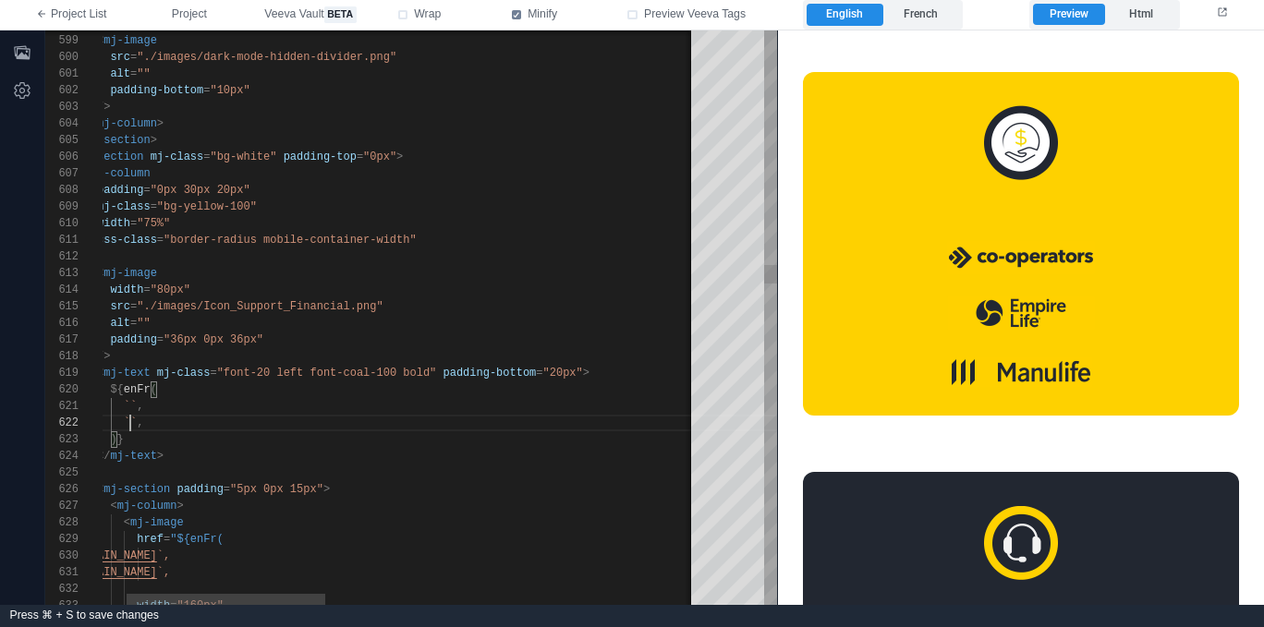
scroll to position [0, 100]
paste textarea "**********"
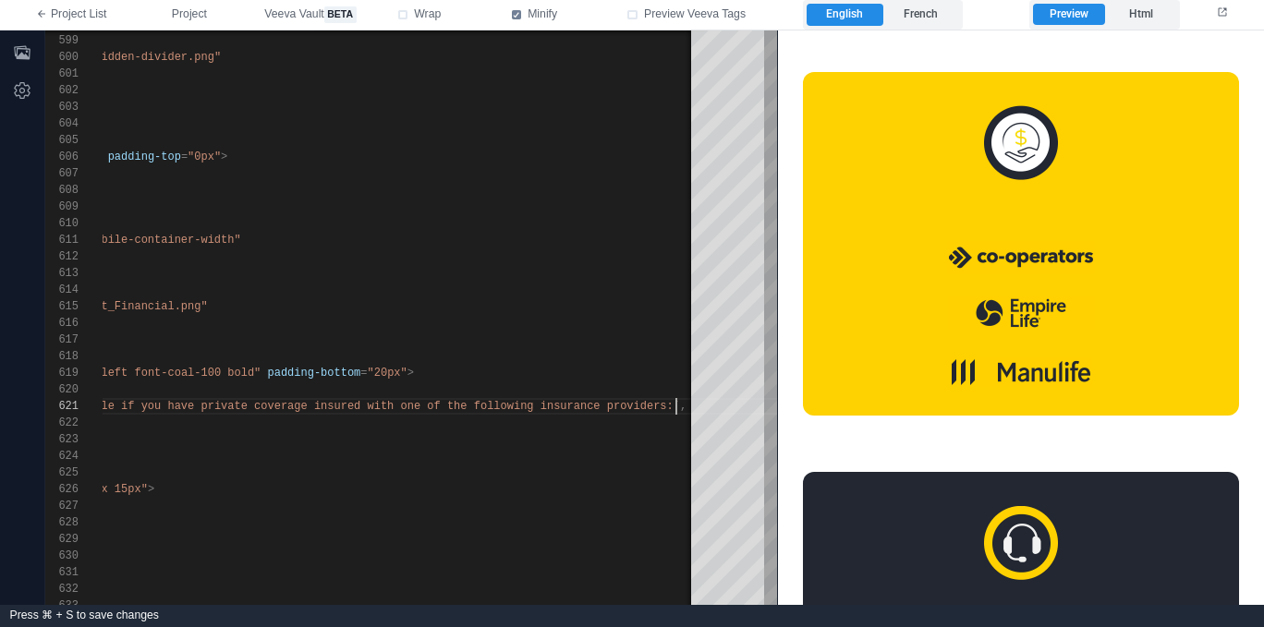
scroll to position [0, 821]
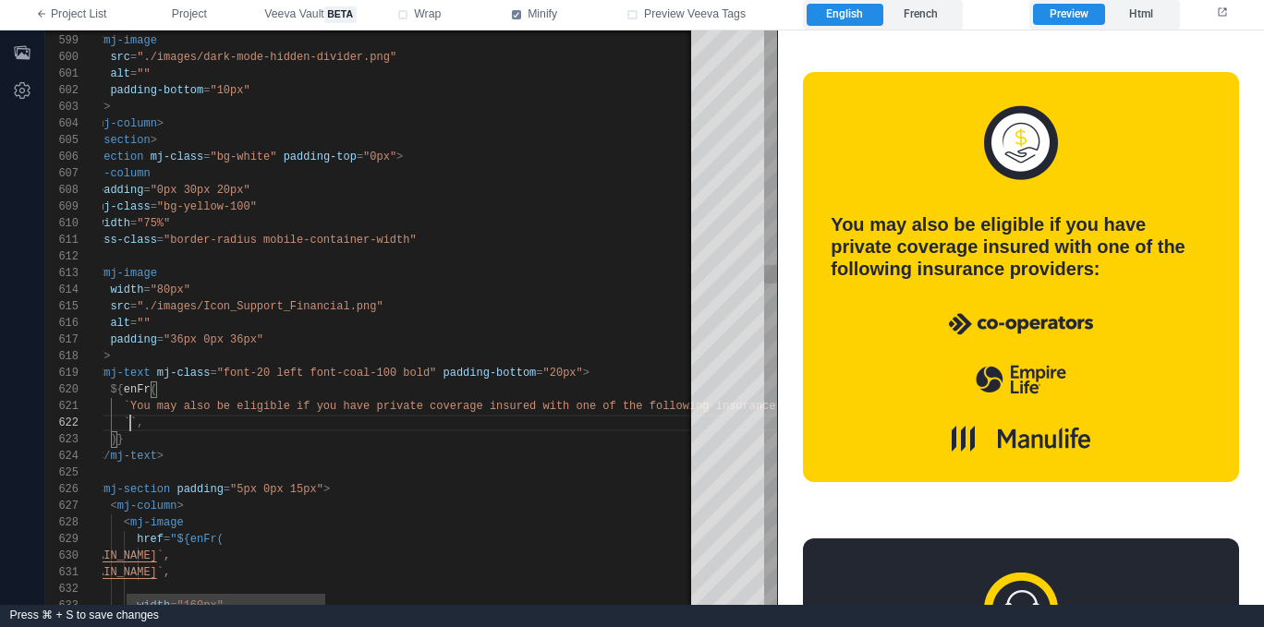
paste textarea "**********"
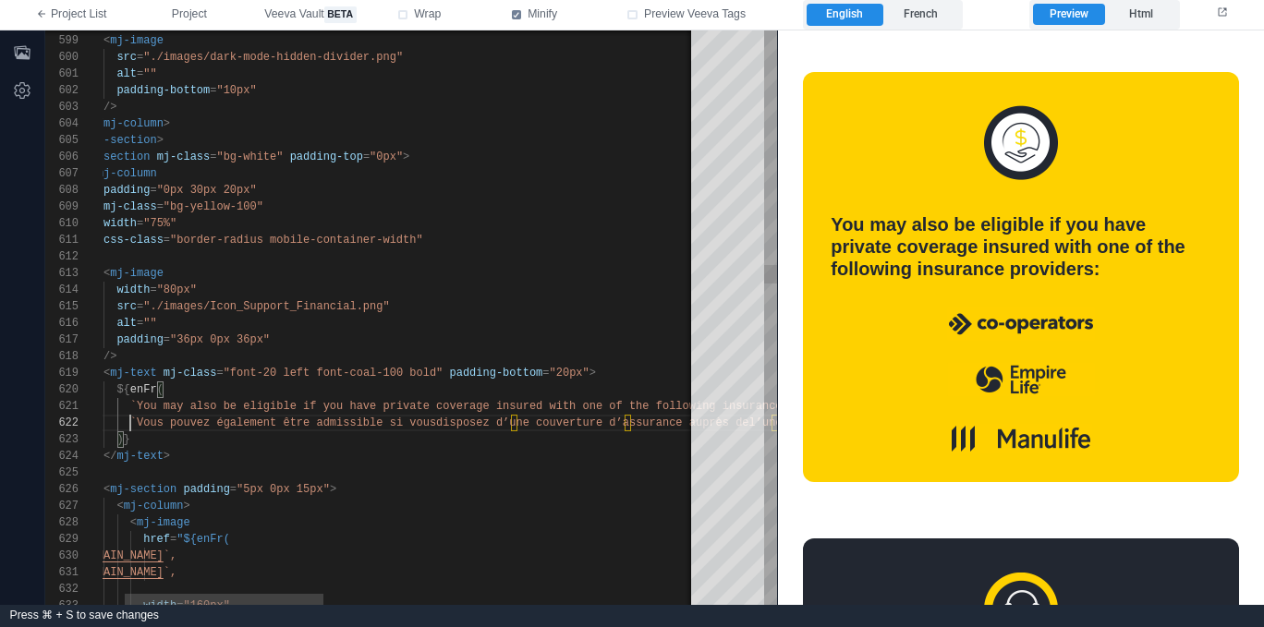
scroll to position [17, 93]
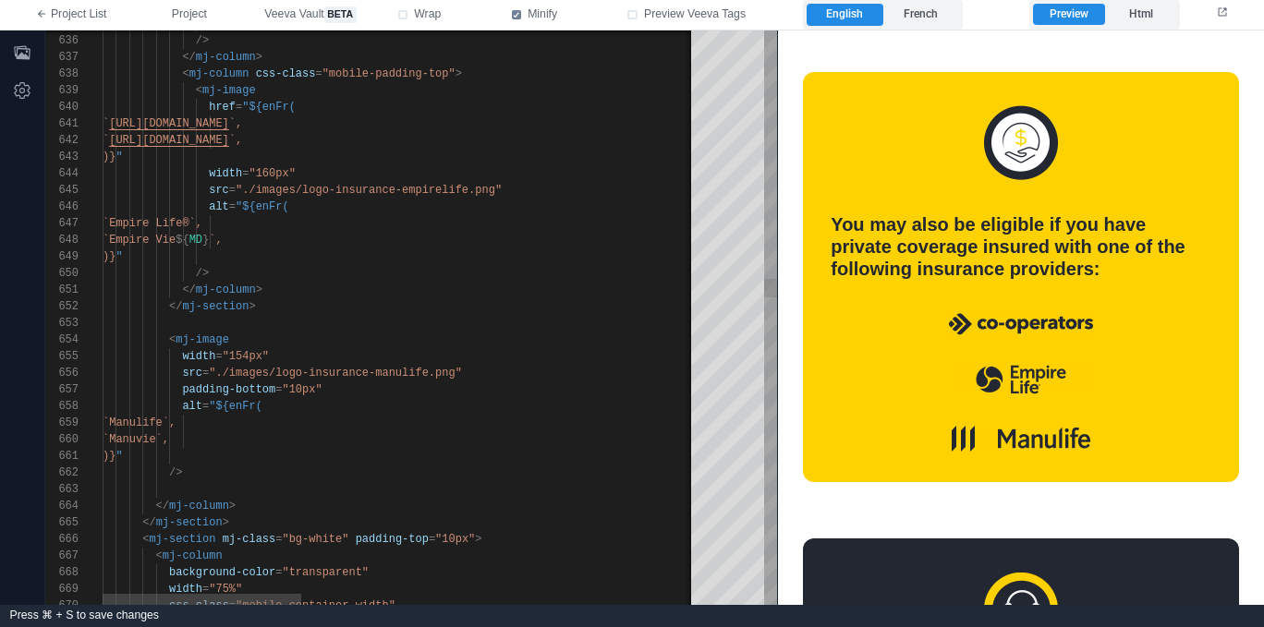
click at [403, 315] on div at bounding box center [991, 323] width 1776 height 17
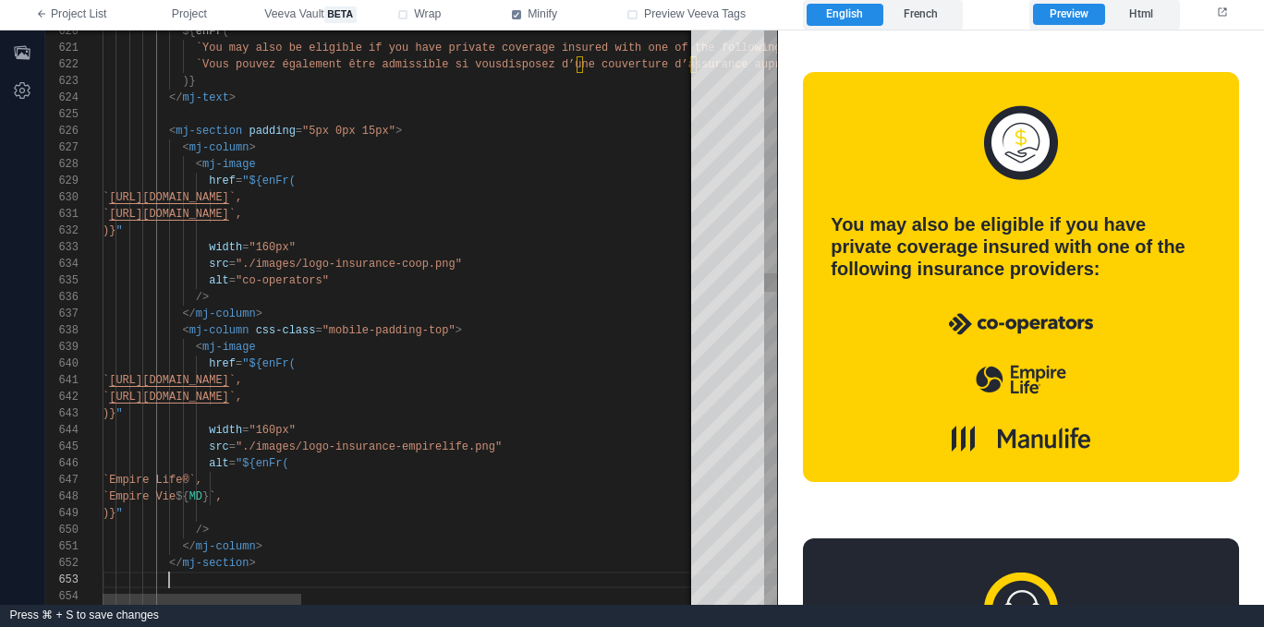
paste textarea "**********"
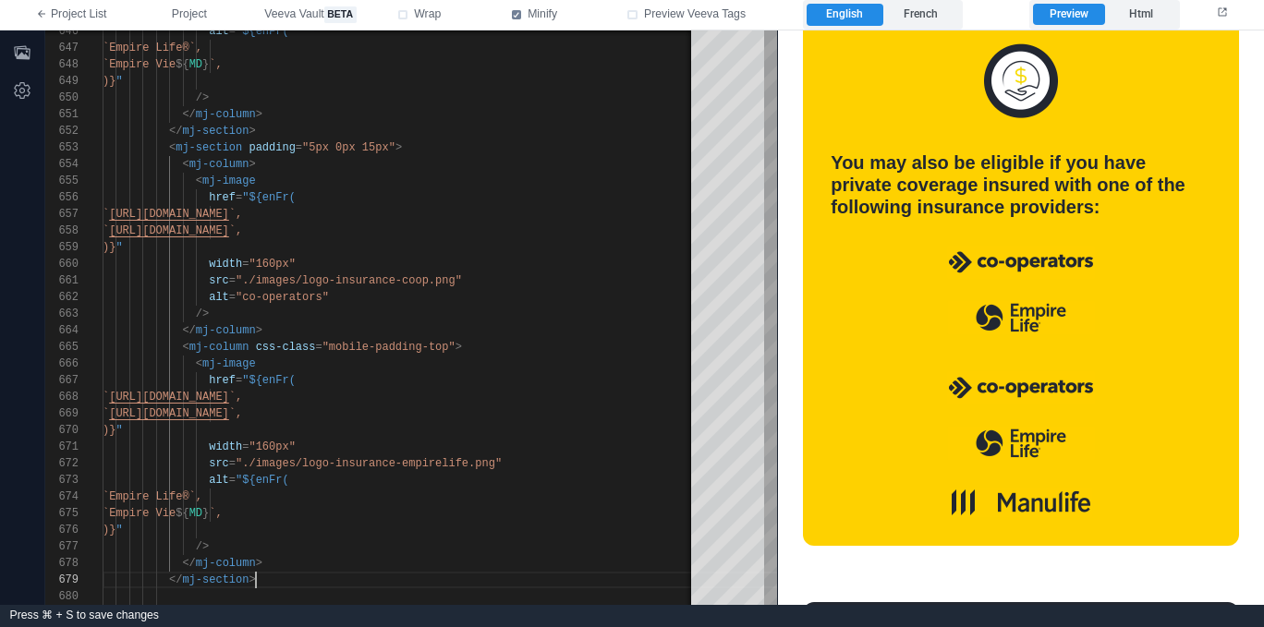
scroll to position [1720, 0]
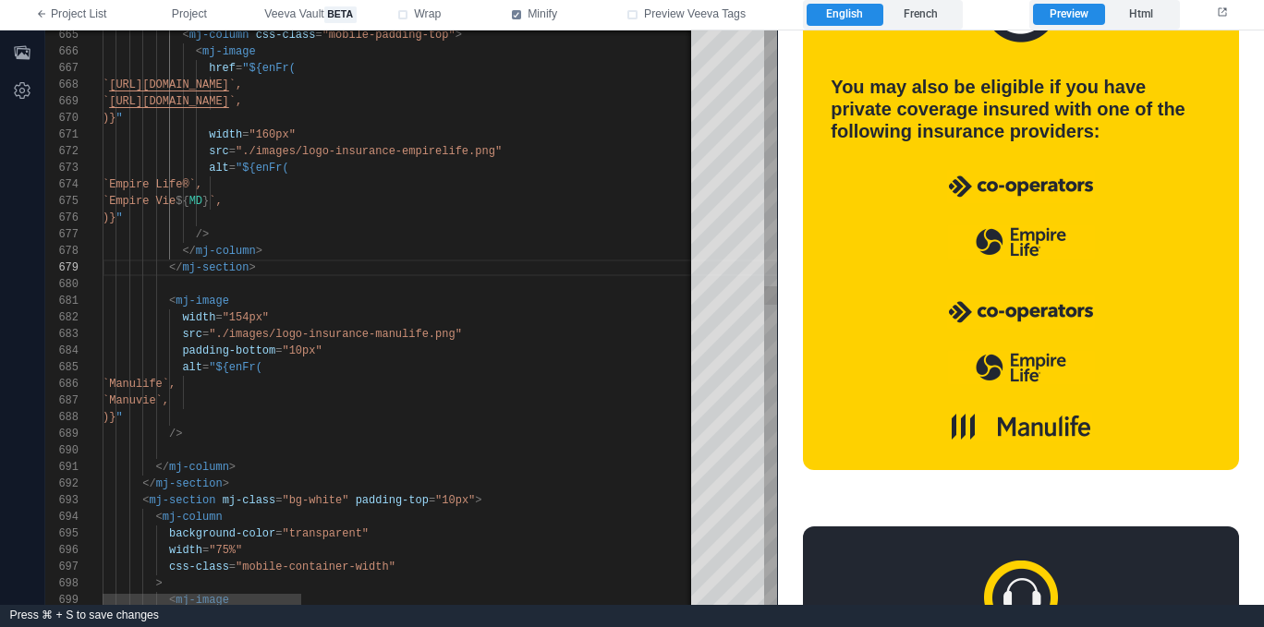
click at [315, 445] on div at bounding box center [991, 450] width 1776 height 17
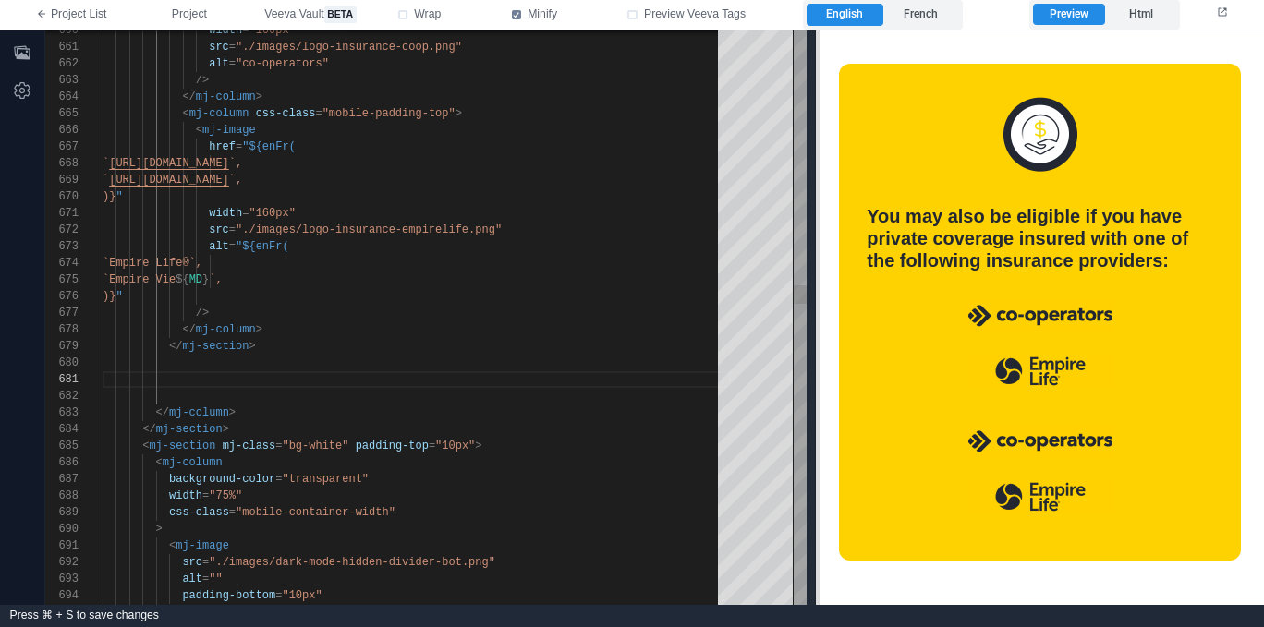
scroll to position [1590, 0]
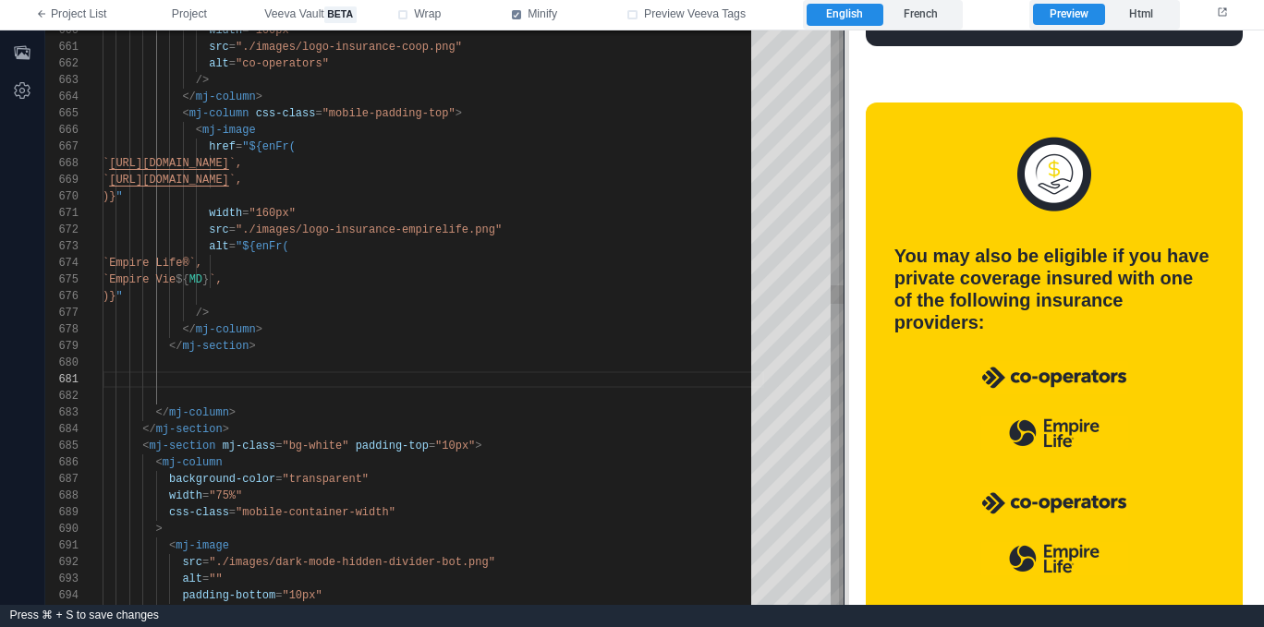
drag, startPoint x: 775, startPoint y: 347, endPoint x: 842, endPoint y: 360, distance: 67.8
click at [842, 360] on span at bounding box center [844, 317] width 10 height 575
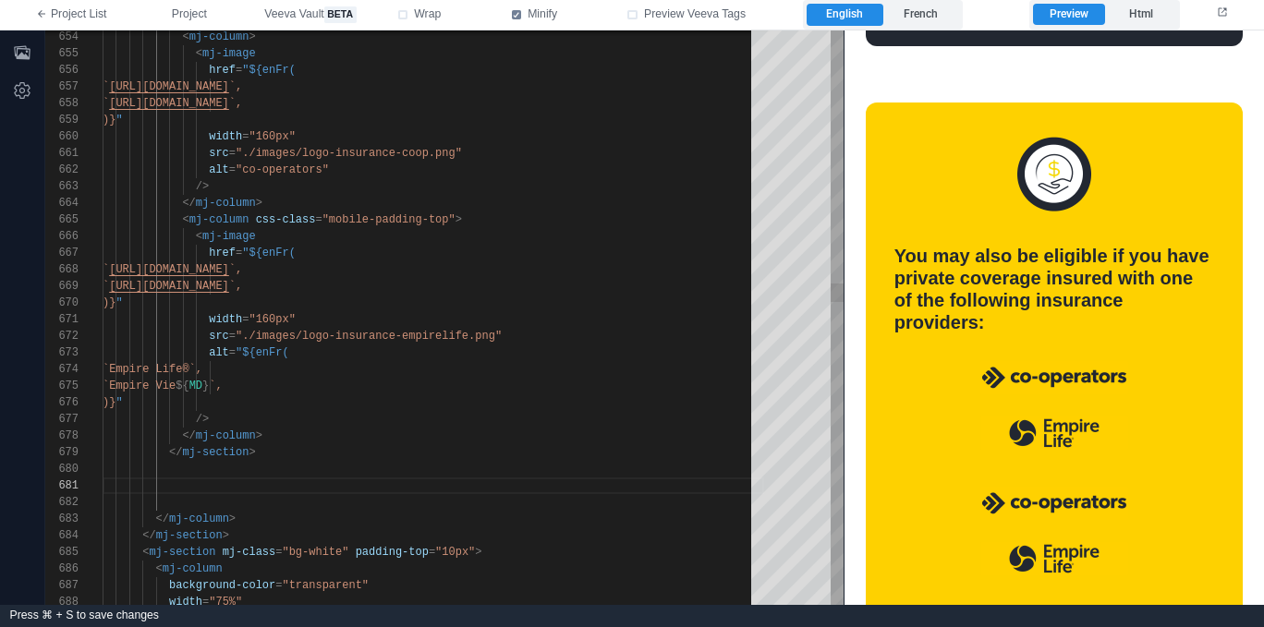
click at [392, 490] on div at bounding box center [433, 486] width 661 height 17
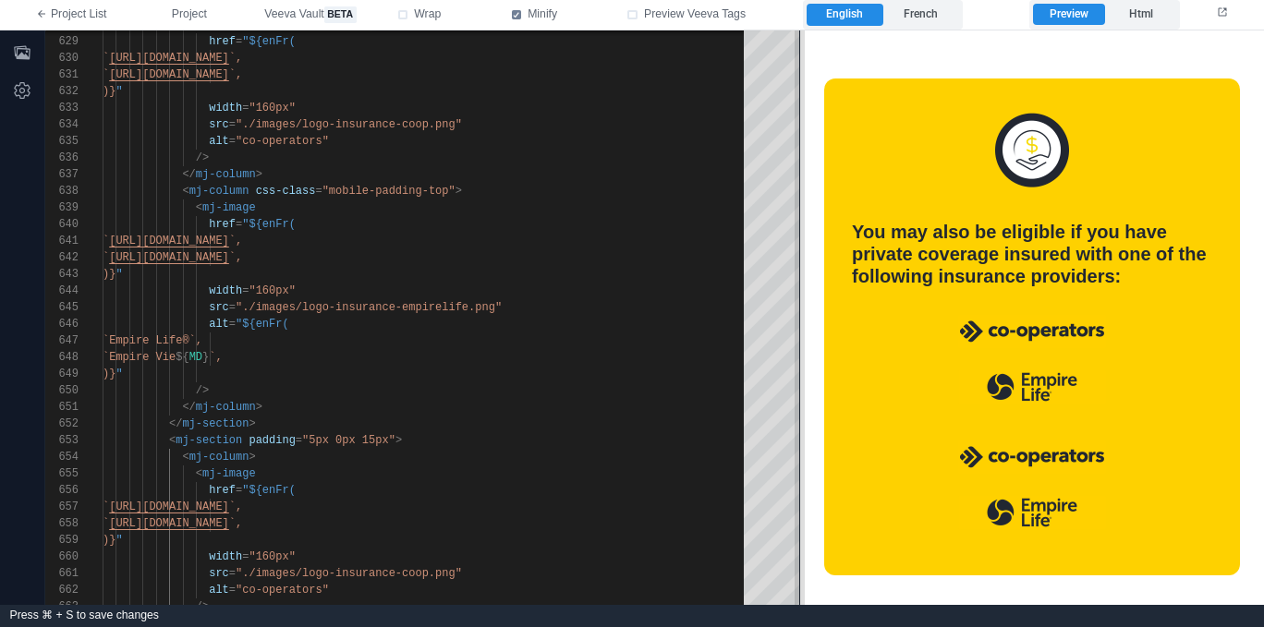
scroll to position [1598, 0]
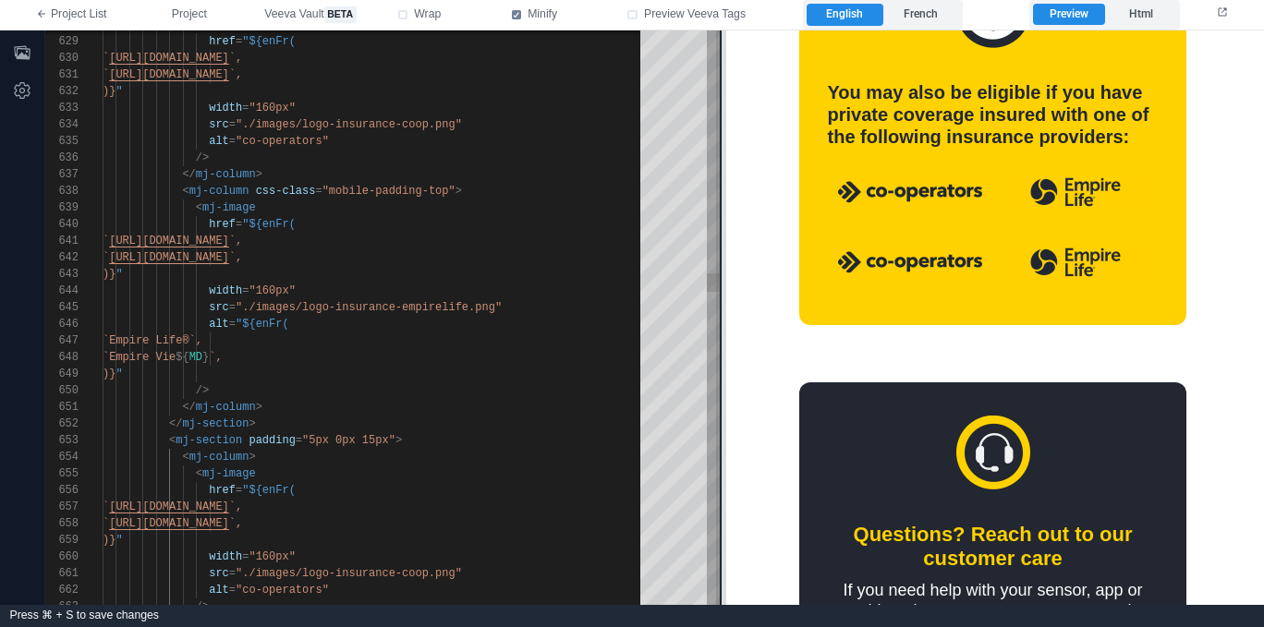
drag, startPoint x: 845, startPoint y: 318, endPoint x: 723, endPoint y: 324, distance: 122.1
click at [723, 324] on span at bounding box center [721, 317] width 10 height 575
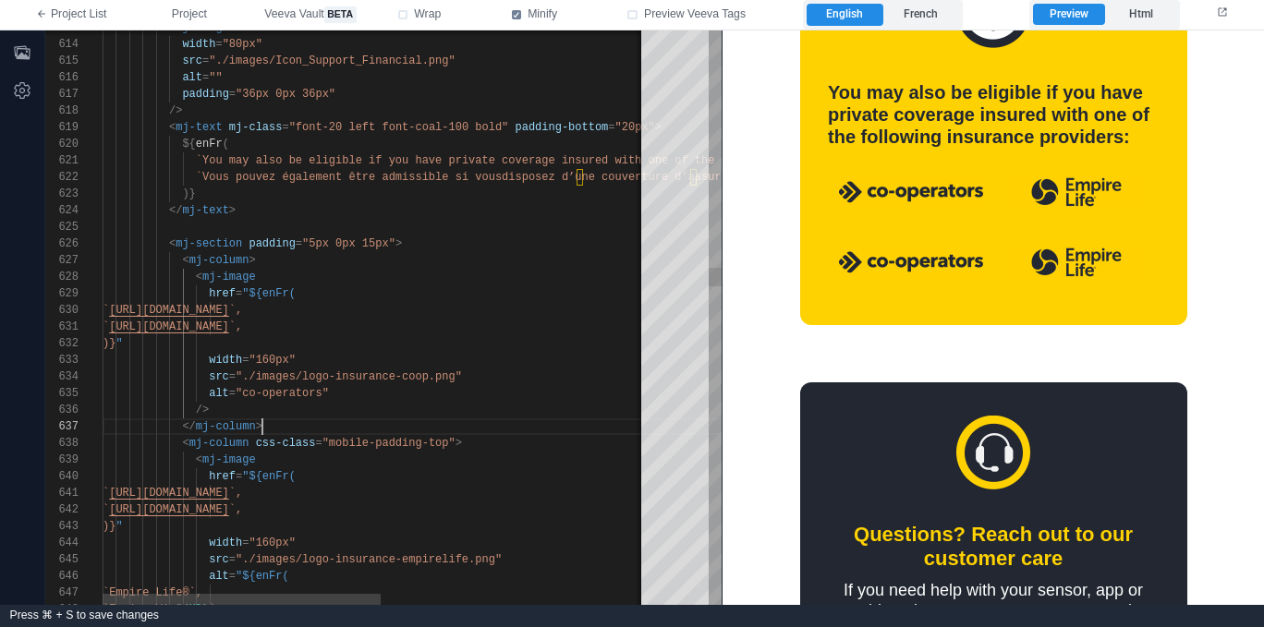
scroll to position [100, 160]
click at [404, 432] on div "</ mj-column >" at bounding box center [637, 426] width 1068 height 17
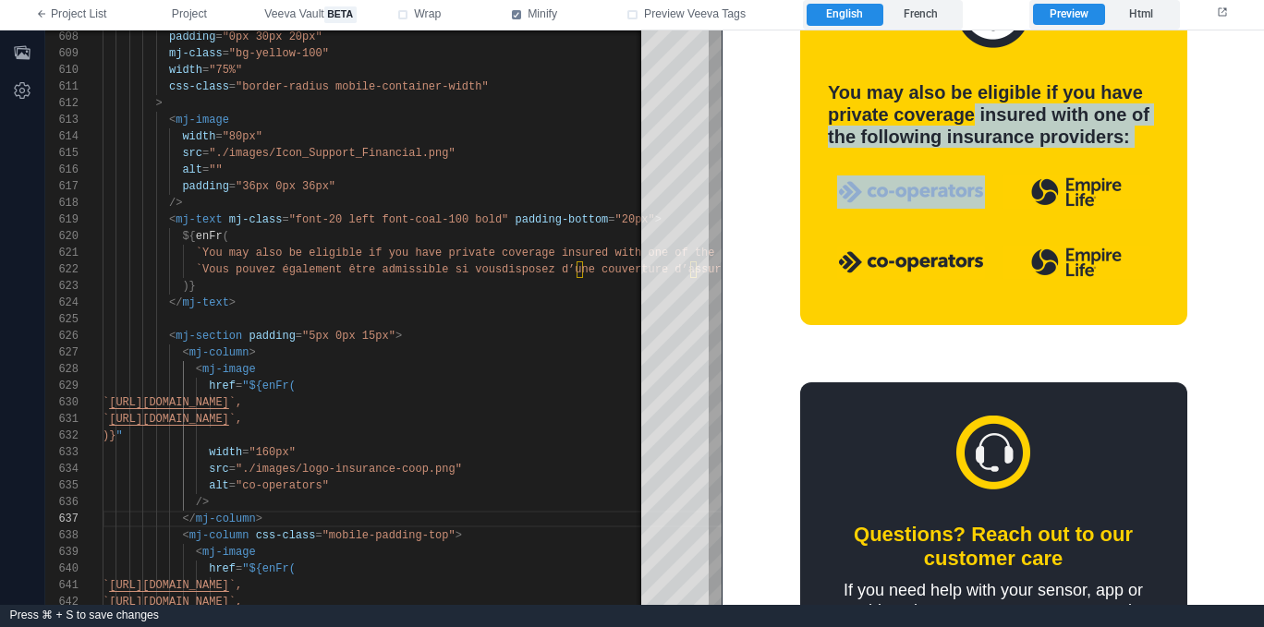
drag, startPoint x: 1021, startPoint y: 213, endPoint x: 972, endPoint y: 103, distance: 121.2
click at [972, 103] on tbody "You may also be eligible if you have private coverage insured with one of the f…" at bounding box center [993, 122] width 331 height 367
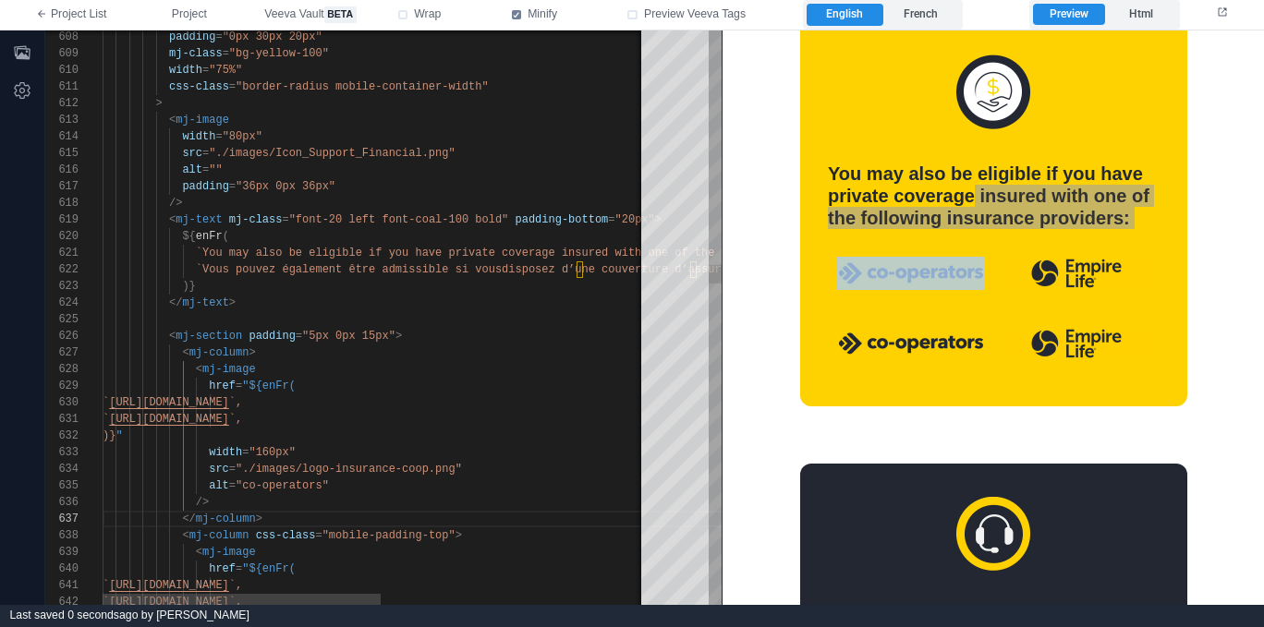
type textarea "**********"
click at [371, 357] on div "< mj-column >" at bounding box center [637, 353] width 1068 height 17
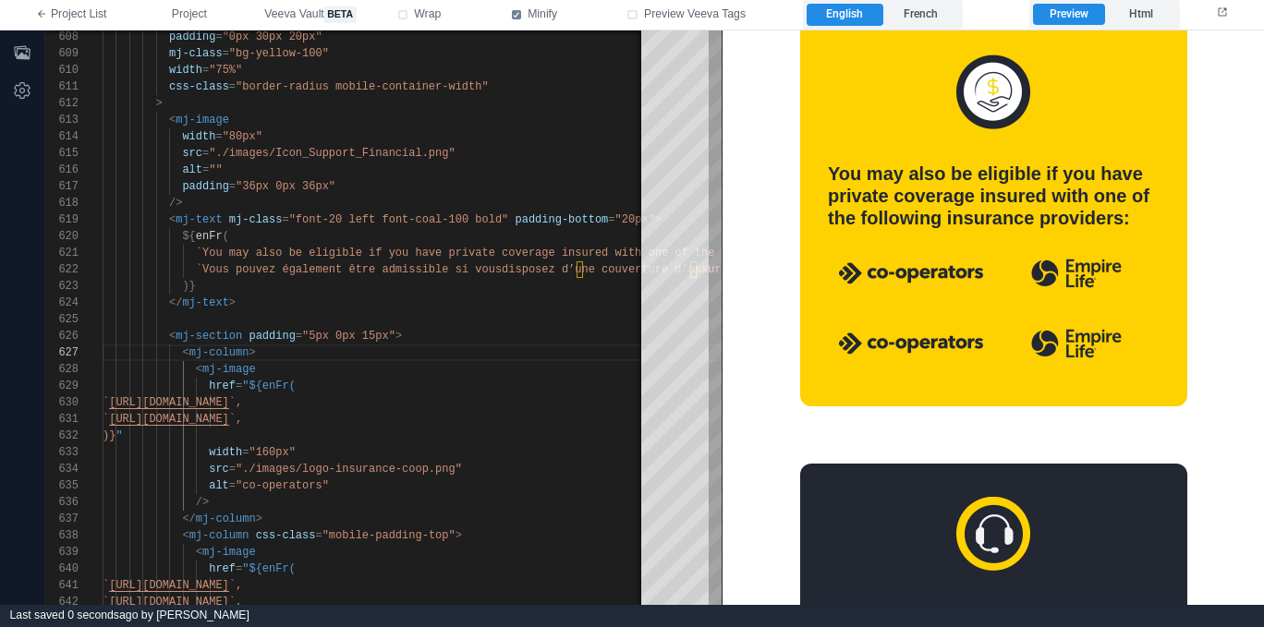
click at [1087, 361] on td at bounding box center [993, 347] width 331 height 52
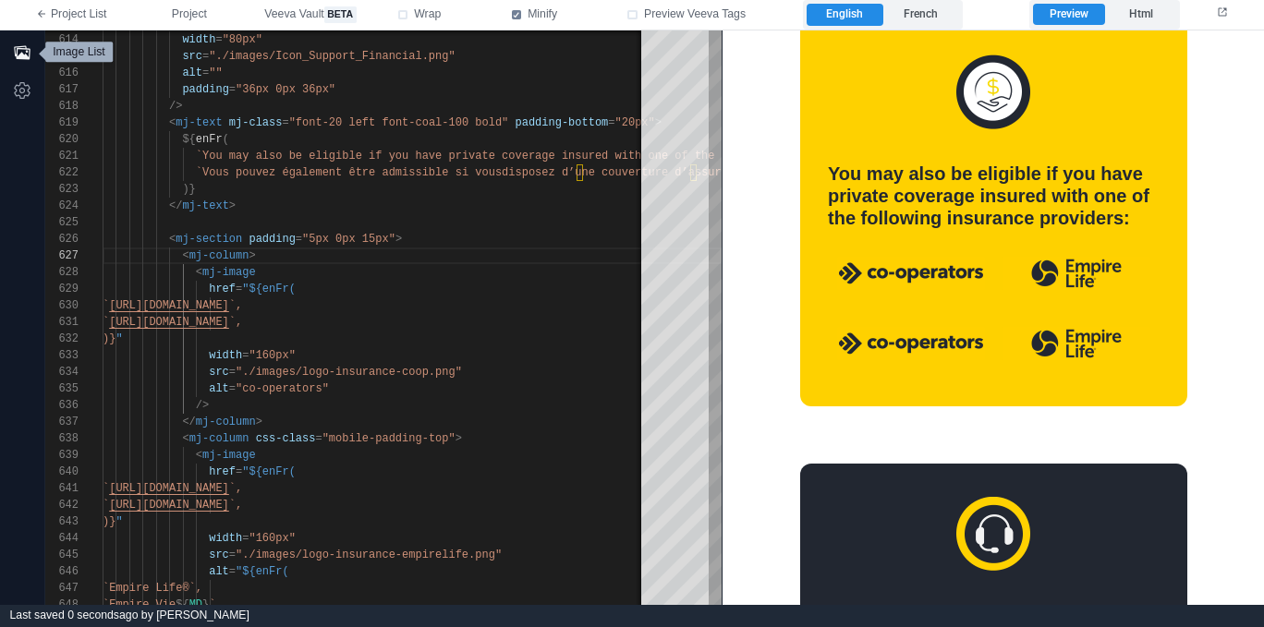
click at [28, 54] on icon "button" at bounding box center [22, 52] width 18 height 18
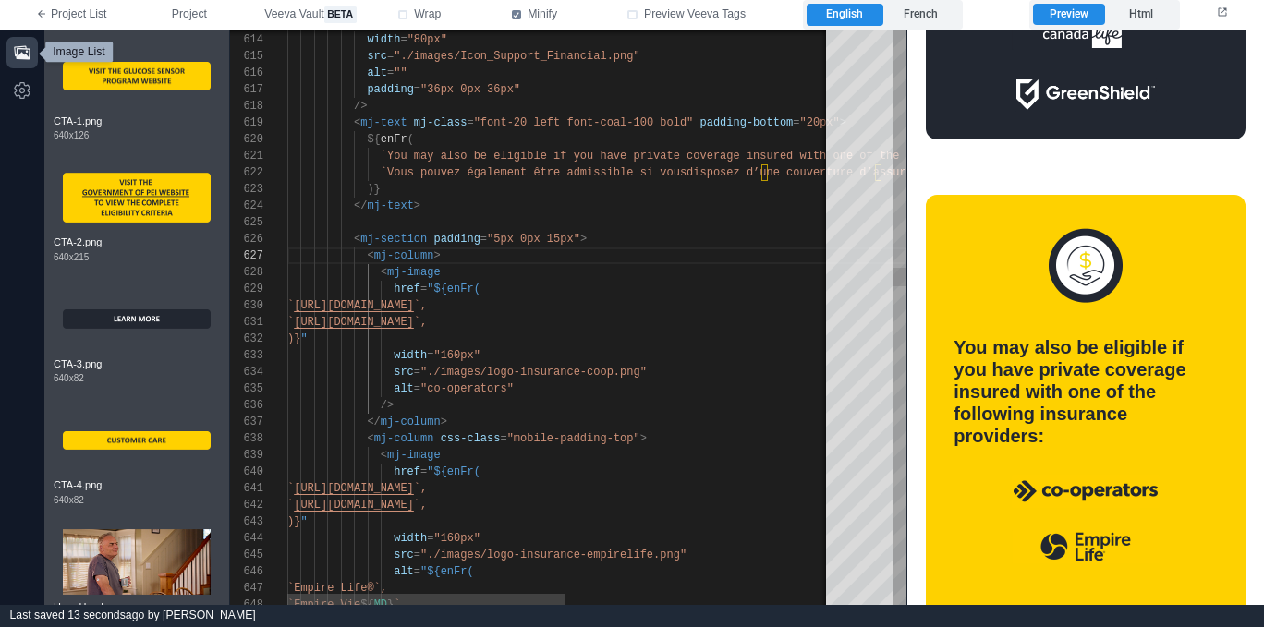
scroll to position [33, 194]
click at [576, 353] on div "width = "160px"" at bounding box center [821, 355] width 1068 height 17
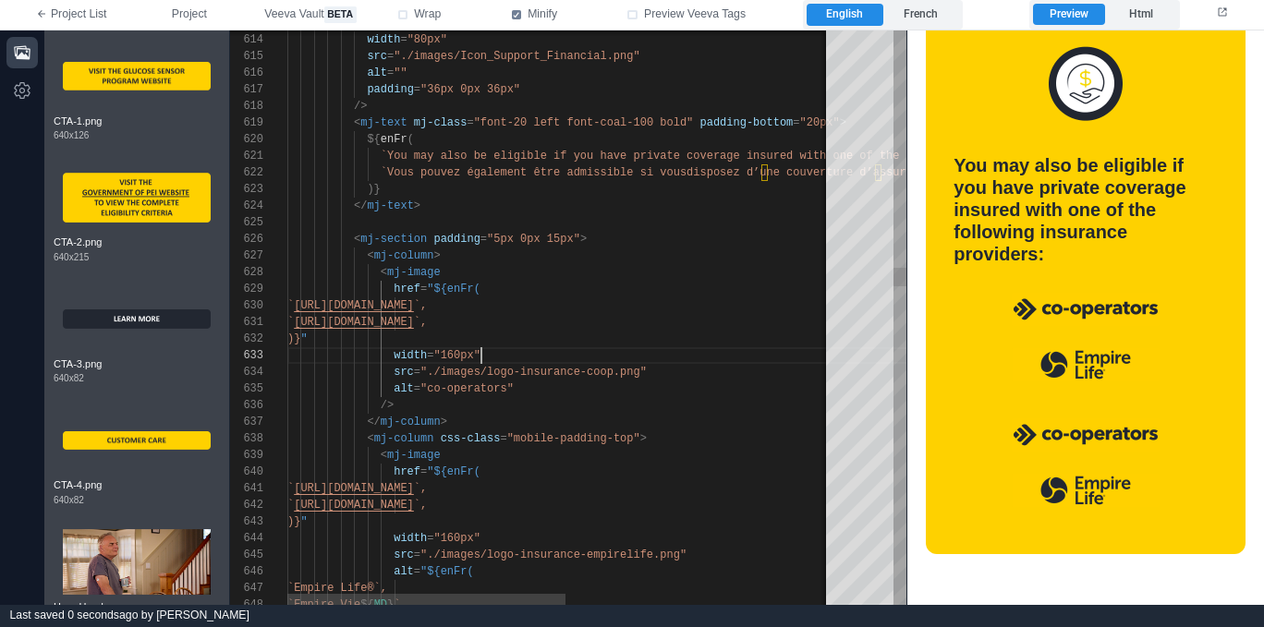
scroll to position [17, 127]
click at [427, 337] on div ")} "" at bounding box center [821, 339] width 1068 height 17
click at [528, 391] on div "alt = "co-operators"" at bounding box center [821, 389] width 1068 height 17
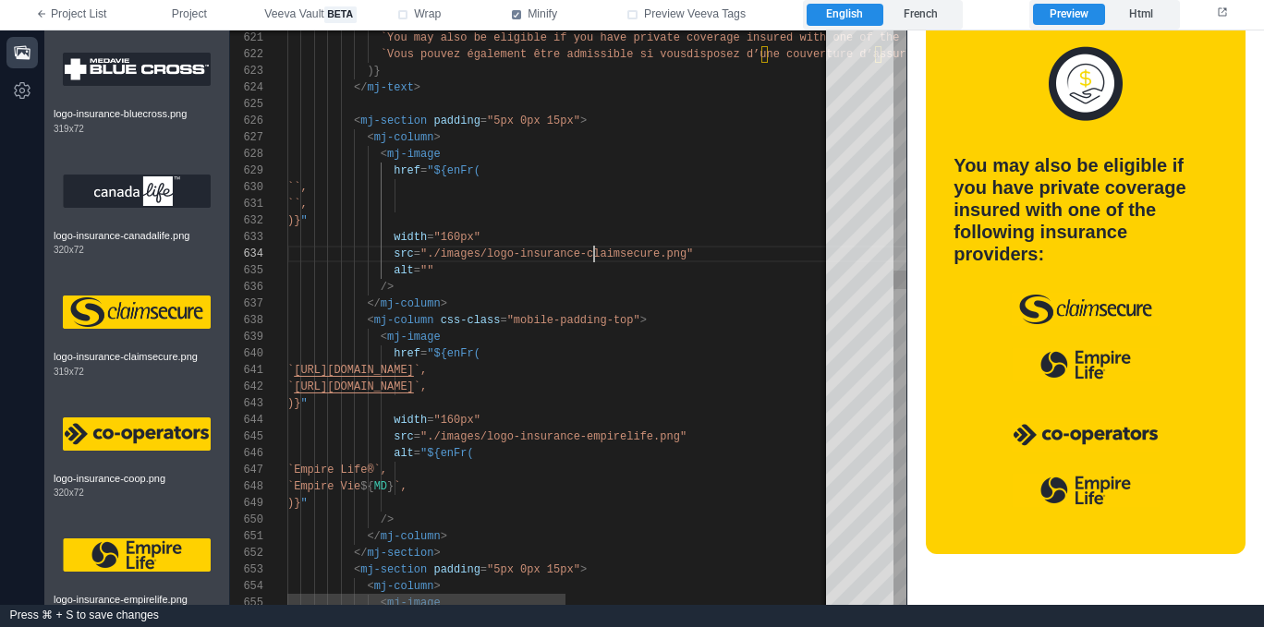
scroll to position [0, 127]
click at [414, 370] on span "[URL][DOMAIN_NAME]" at bounding box center [354, 370] width 120 height 13
click at [387, 472] on span "`Empire Life®`," at bounding box center [337, 470] width 100 height 13
click at [584, 451] on div "alt = "${enFr(" at bounding box center [821, 453] width 1068 height 17
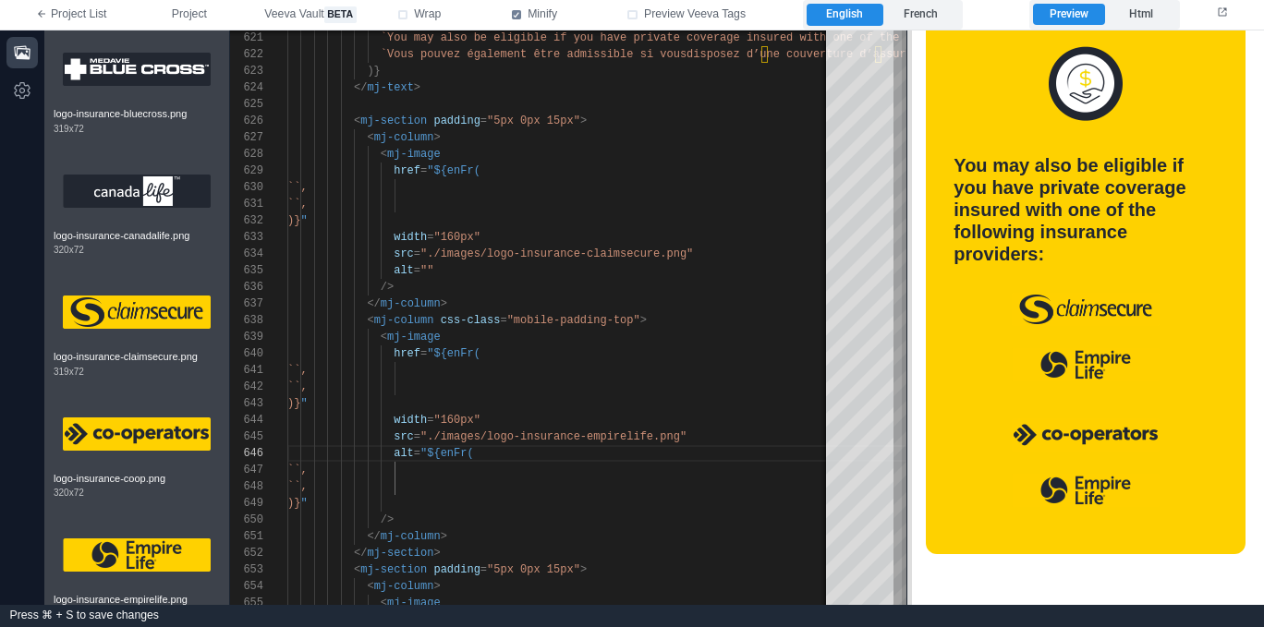
scroll to position [1651, 0]
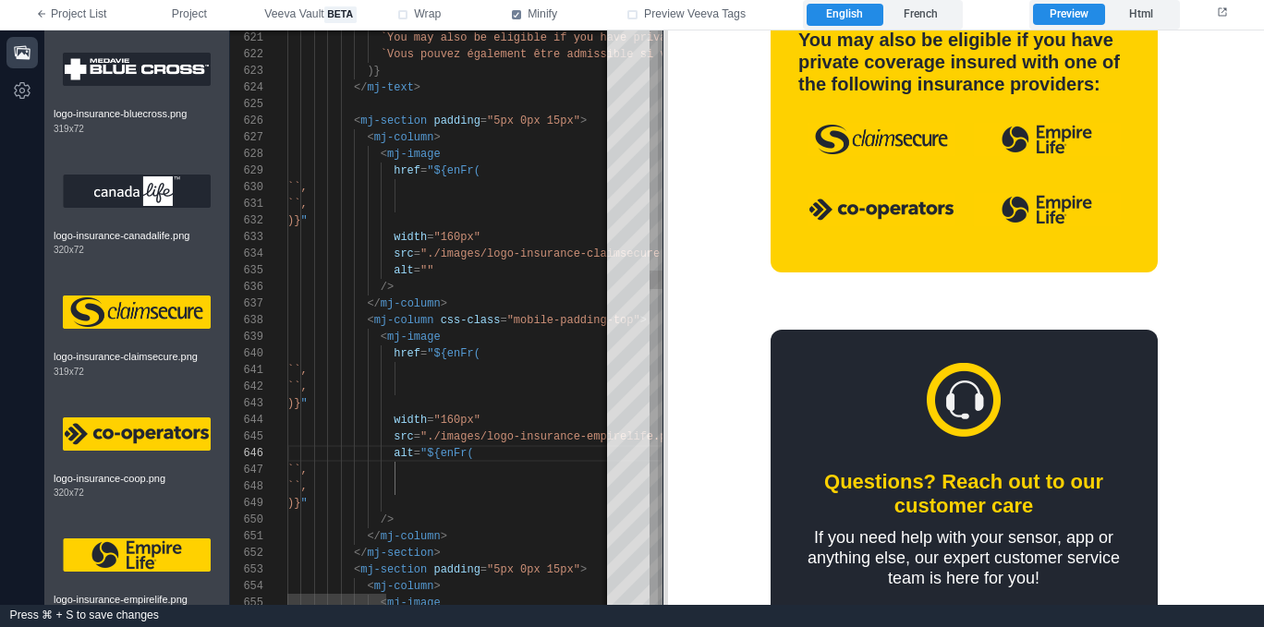
drag, startPoint x: 903, startPoint y: 207, endPoint x: 660, endPoint y: 217, distance: 244.1
click at [660, 217] on span at bounding box center [663, 317] width 10 height 575
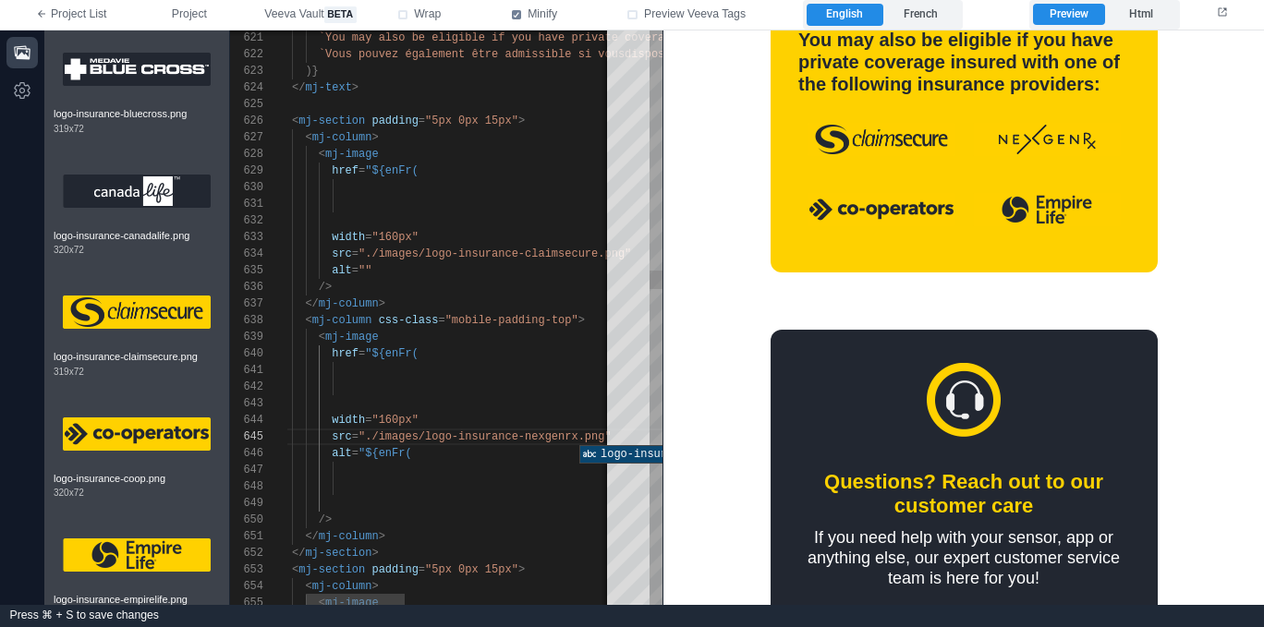
scroll to position [116, 140]
click at [485, 482] on div "``," at bounding box center [759, 487] width 1068 height 17
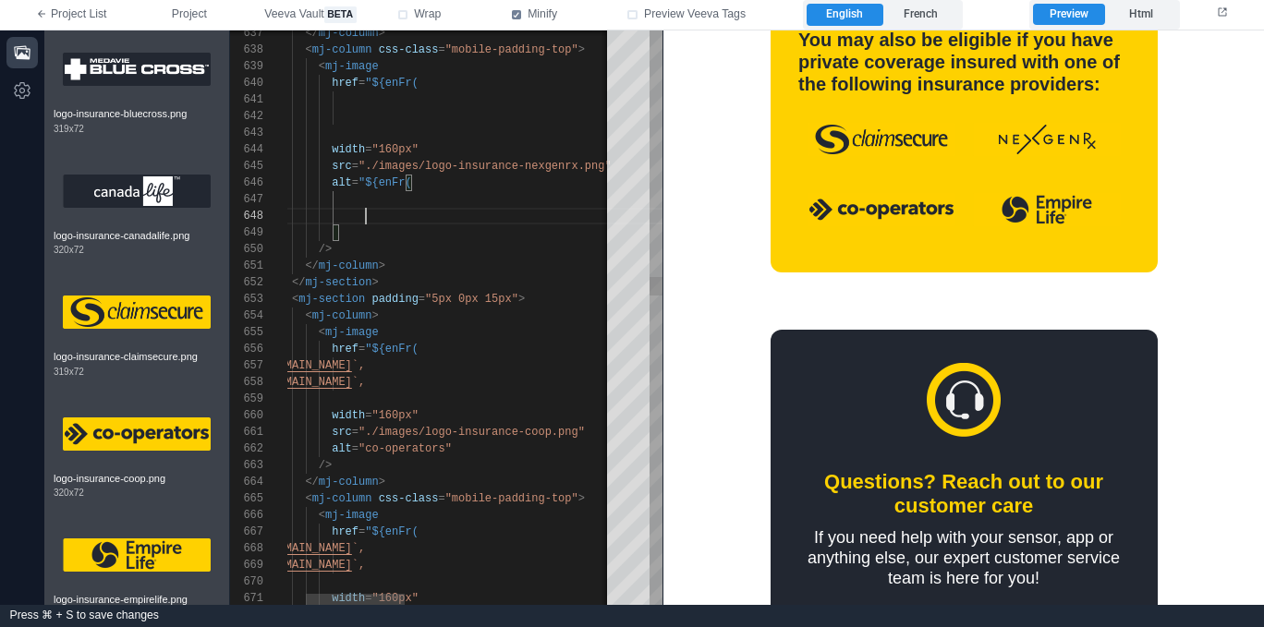
scroll to position [100, 127]
click at [352, 362] on span "[URL][DOMAIN_NAME]" at bounding box center [292, 365] width 120 height 13
drag, startPoint x: 444, startPoint y: 452, endPoint x: 365, endPoint y: 450, distance: 79.5
click at [539, 430] on div "638 637 639 640 641 642 643 644 645 646 647 648 649 650 651 652 653 654 655 656…" at bounding box center [446, 317] width 432 height 575
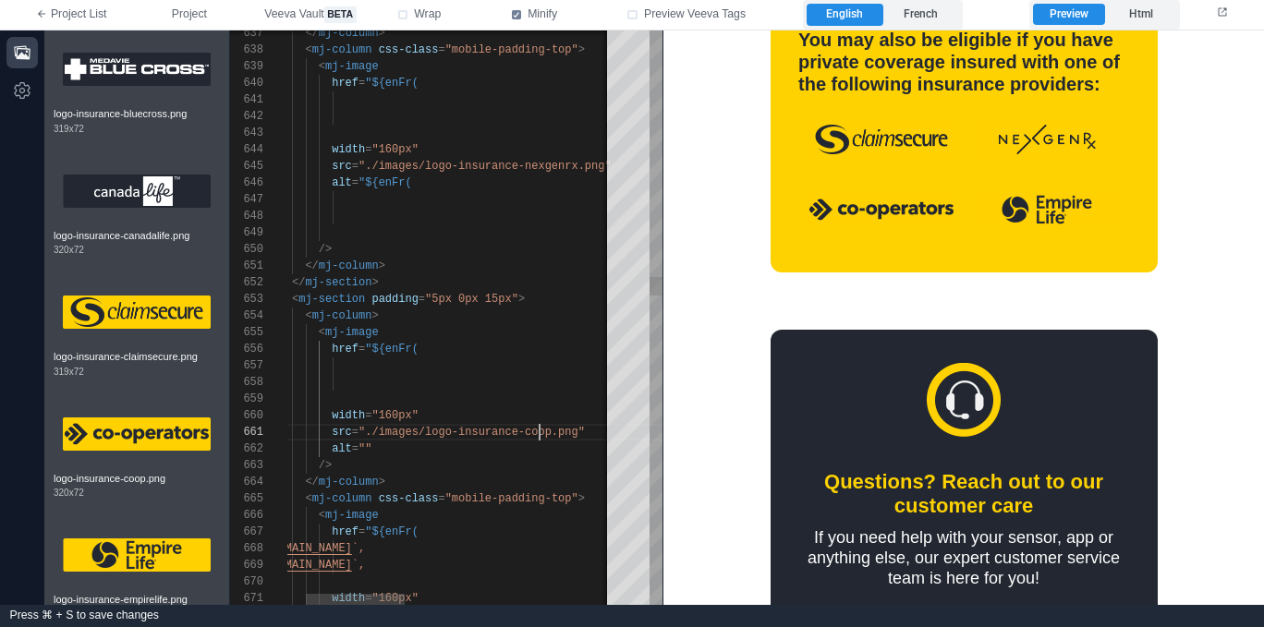
click at [539, 430] on div "638 637 639 640 641 642 643 644 645 646 647 648 649 650 651 652 653 654 655 656…" at bounding box center [446, 317] width 432 height 575
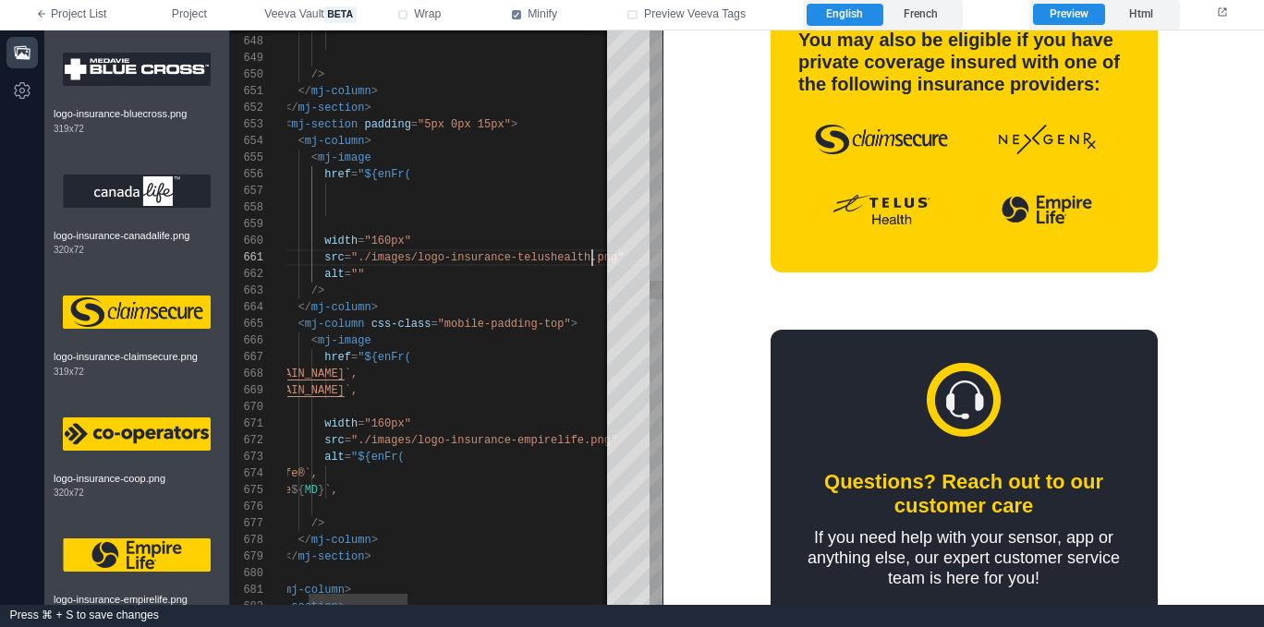
scroll to position [116, 127]
click at [224, 374] on span "`" at bounding box center [221, 374] width 6 height 13
click at [365, 432] on div "src = "./images/logo-insurance-empirelife.png"" at bounding box center [752, 440] width 1068 height 17
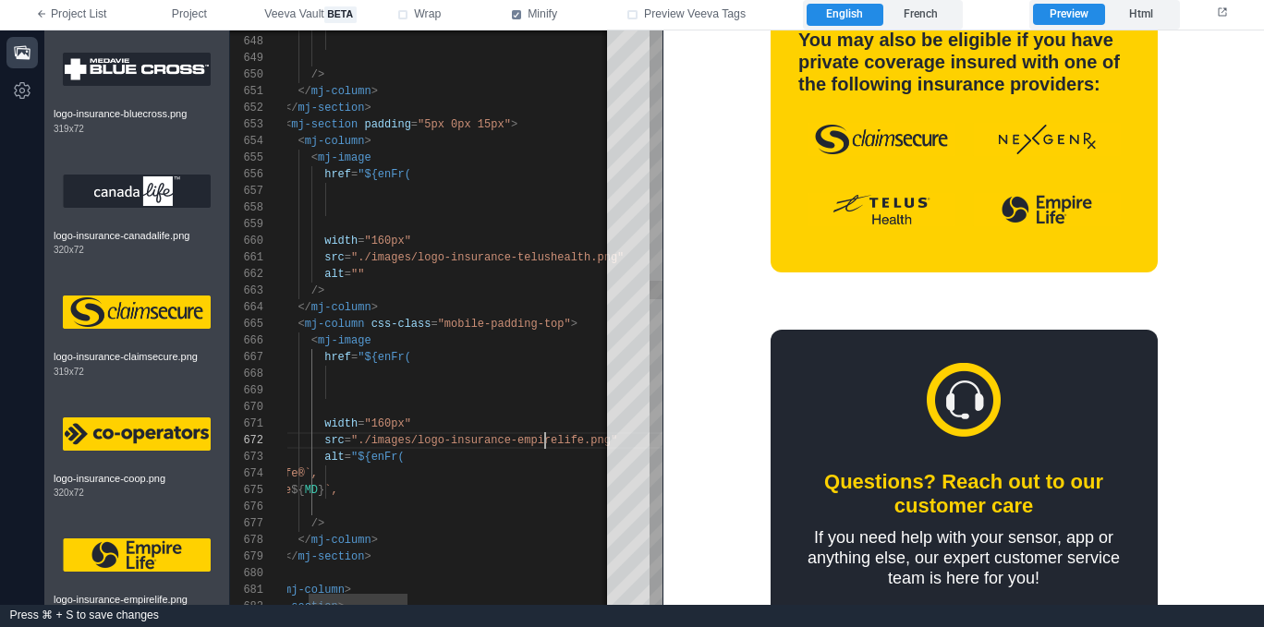
click at [521, 470] on div "`Empire Life®`," at bounding box center [752, 474] width 1068 height 17
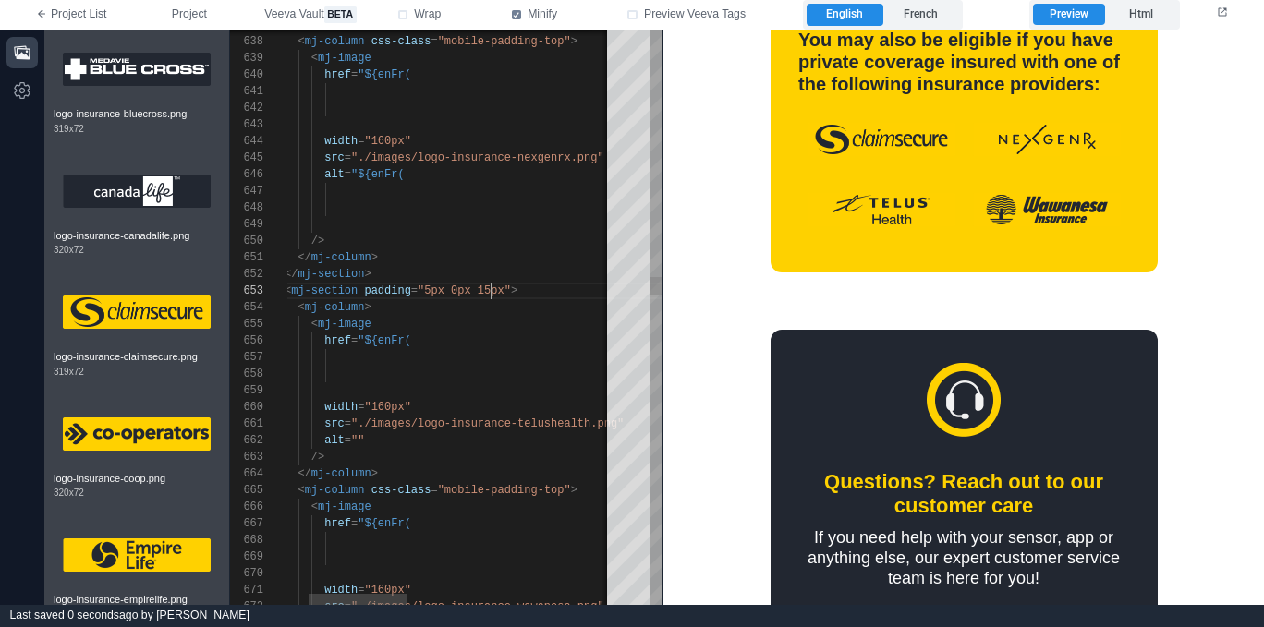
scroll to position [33, 273]
click at [492, 292] on span ""5px 0px 15px"" at bounding box center [464, 291] width 93 height 13
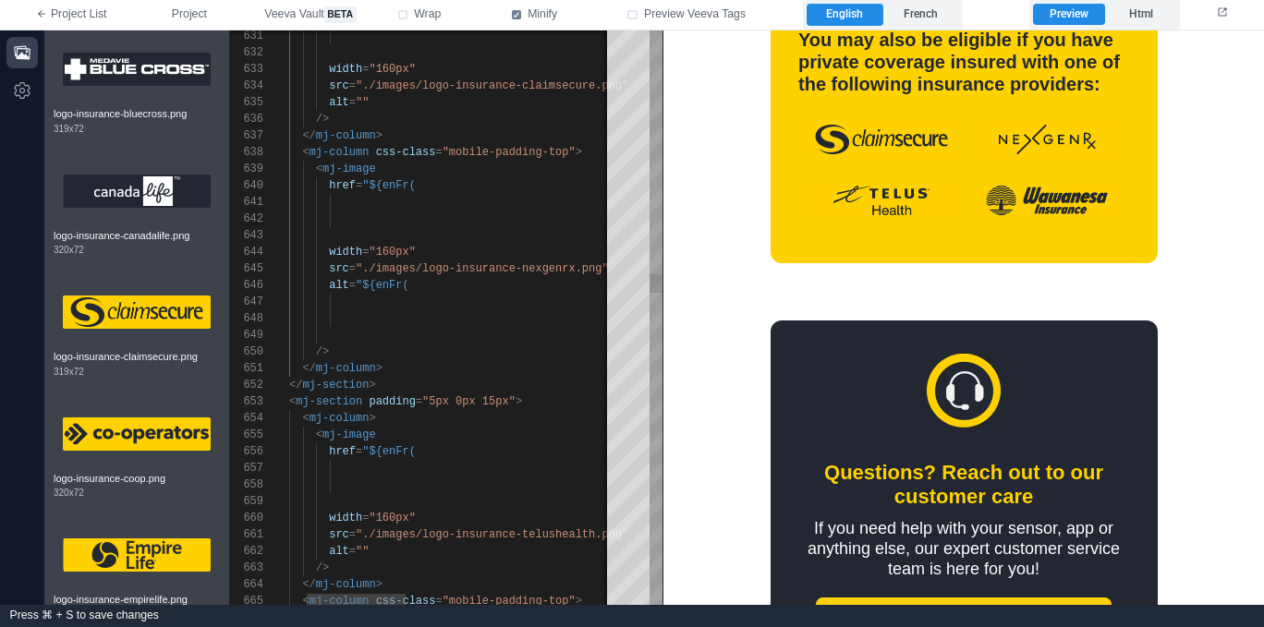
click at [496, 400] on div "647 648 649 650 651 652 653 654 655 656 646 645 644 643 642 641 640 639 638 637…" at bounding box center [446, 317] width 432 height 575
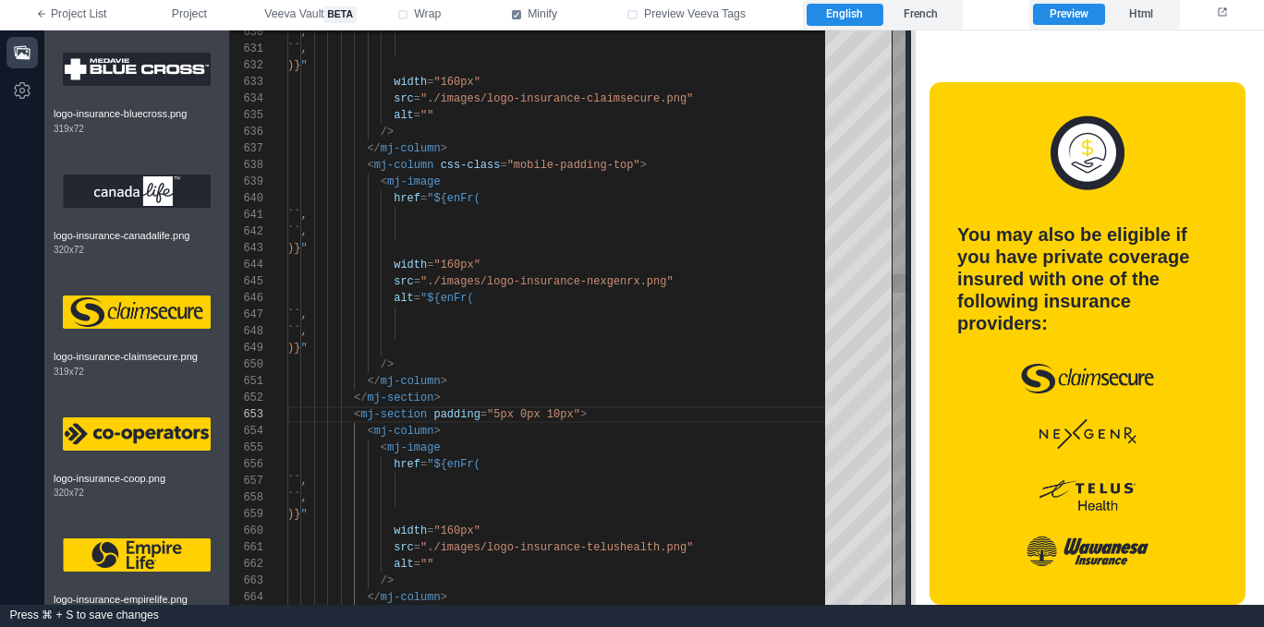
scroll to position [1672, 0]
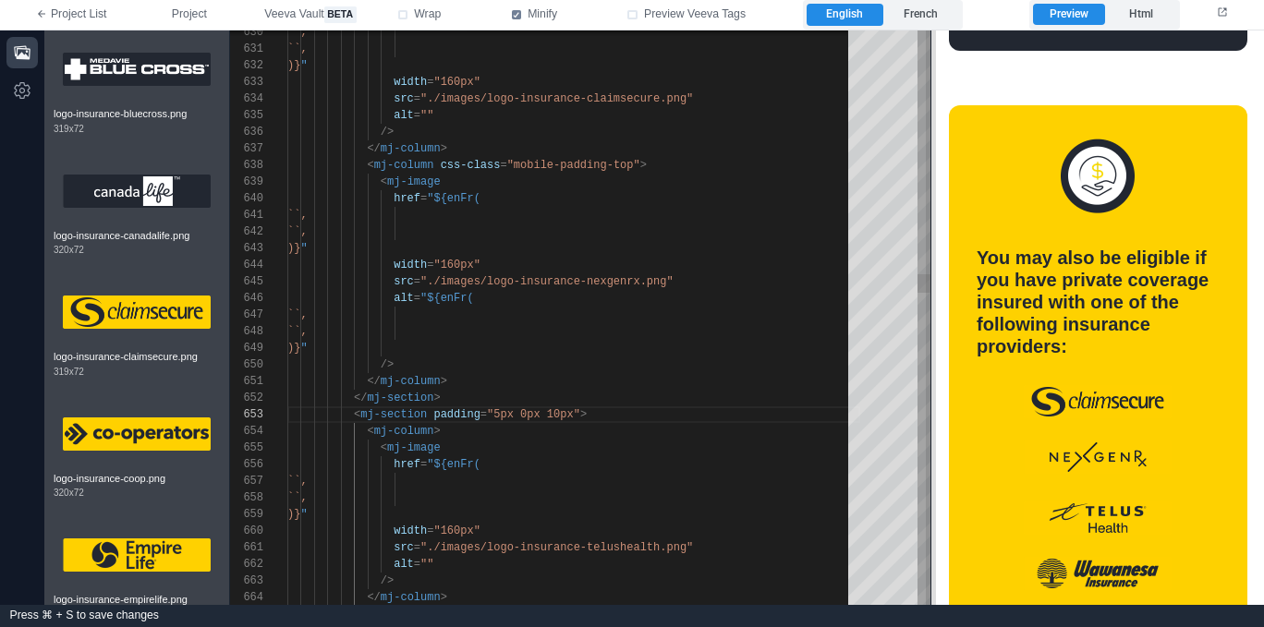
drag, startPoint x: 662, startPoint y: 194, endPoint x: 935, endPoint y: 204, distance: 272.7
click at [930, 203] on span at bounding box center [931, 317] width 10 height 575
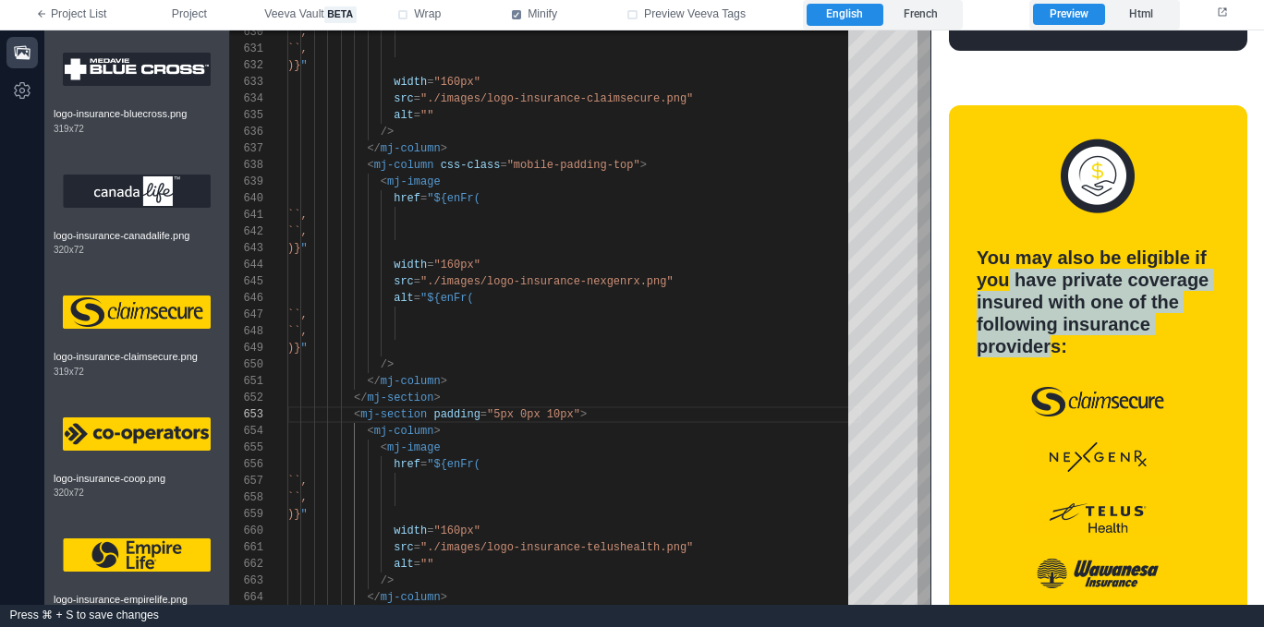
drag, startPoint x: 1016, startPoint y: 308, endPoint x: 1006, endPoint y: 281, distance: 28.7
click at [1006, 281] on div "You may also be eligible if you have private coverage insured with one of the f…" at bounding box center [1097, 301] width 242 height 111
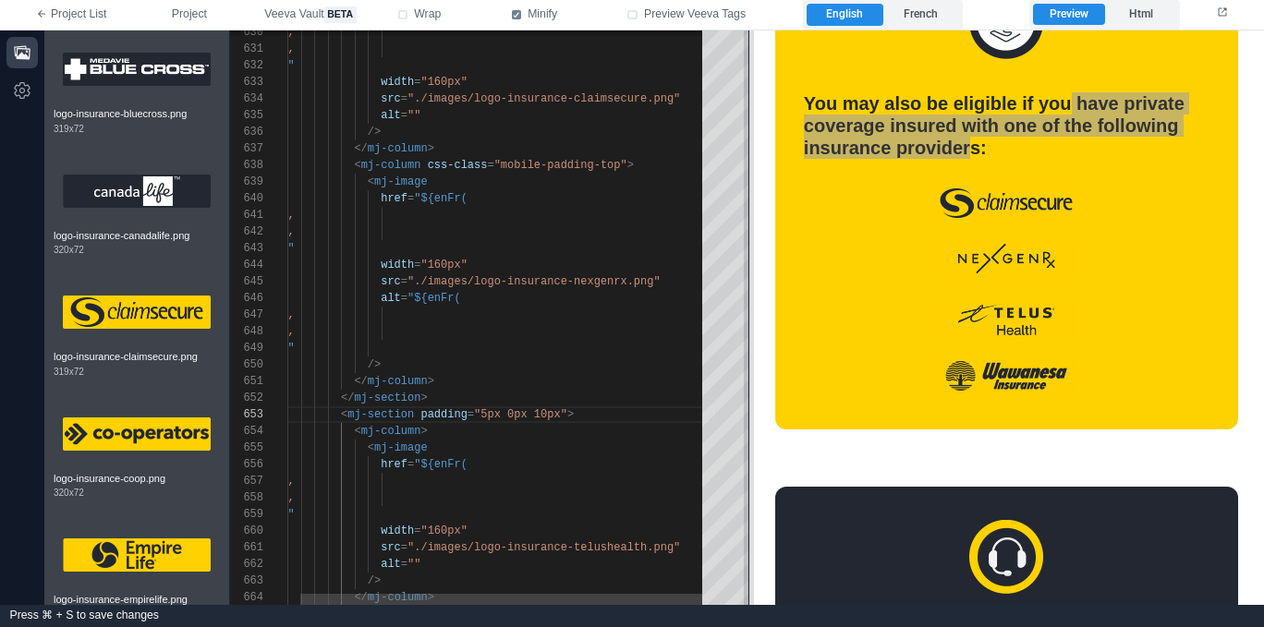
scroll to position [1689, 0]
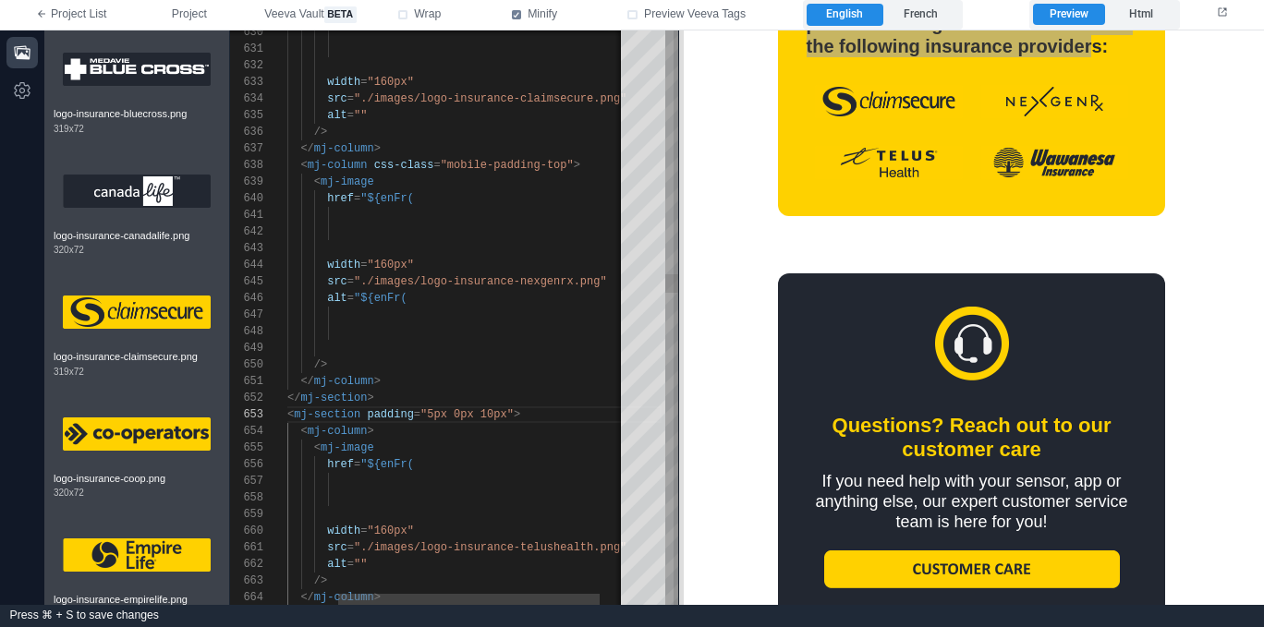
drag, startPoint x: 931, startPoint y: 324, endPoint x: 679, endPoint y: 327, distance: 252.2
click at [679, 327] on span at bounding box center [678, 317] width 10 height 575
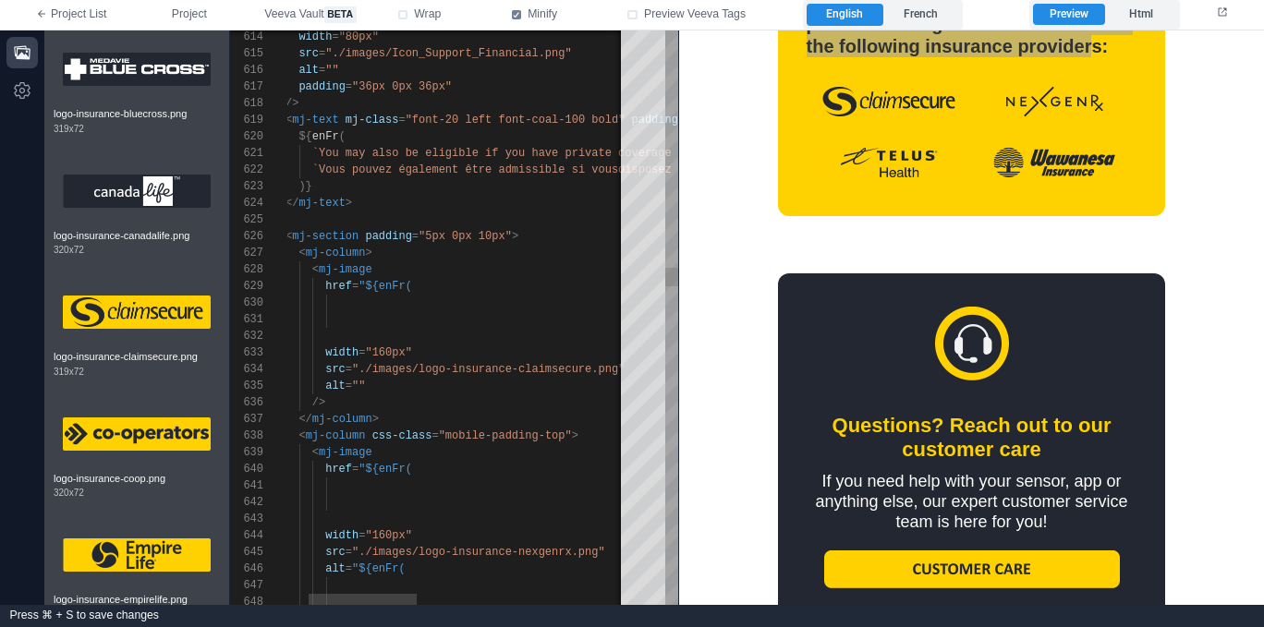
scroll to position [0, 140]
click at [436, 320] on div "``," at bounding box center [753, 319] width 1068 height 17
drag, startPoint x: 30, startPoint y: 54, endPoint x: 208, endPoint y: 105, distance: 185.6
click at [33, 55] on button "button" at bounding box center [21, 52] width 31 height 31
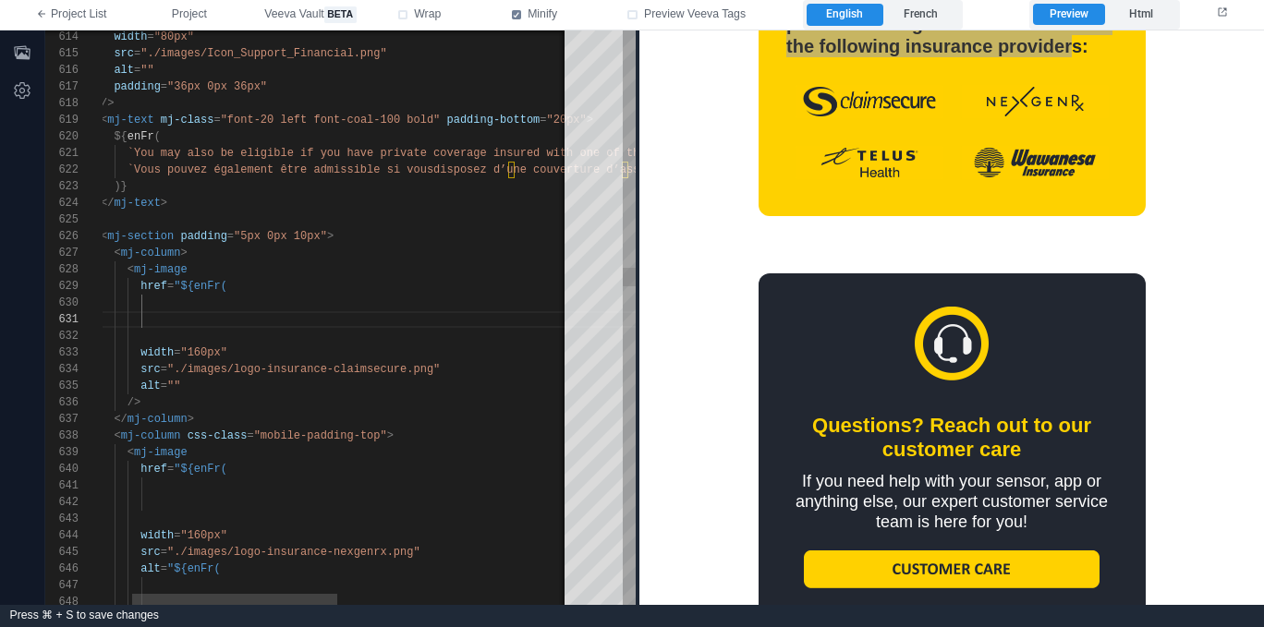
drag, startPoint x: 494, startPoint y: 274, endPoint x: 654, endPoint y: 272, distance: 159.8
click at [654, 272] on div "647 648 646 645 644 643 642 641 640 639 638 637 636 635 634 633 632 631 630 629…" at bounding box center [654, 317] width 1218 height 575
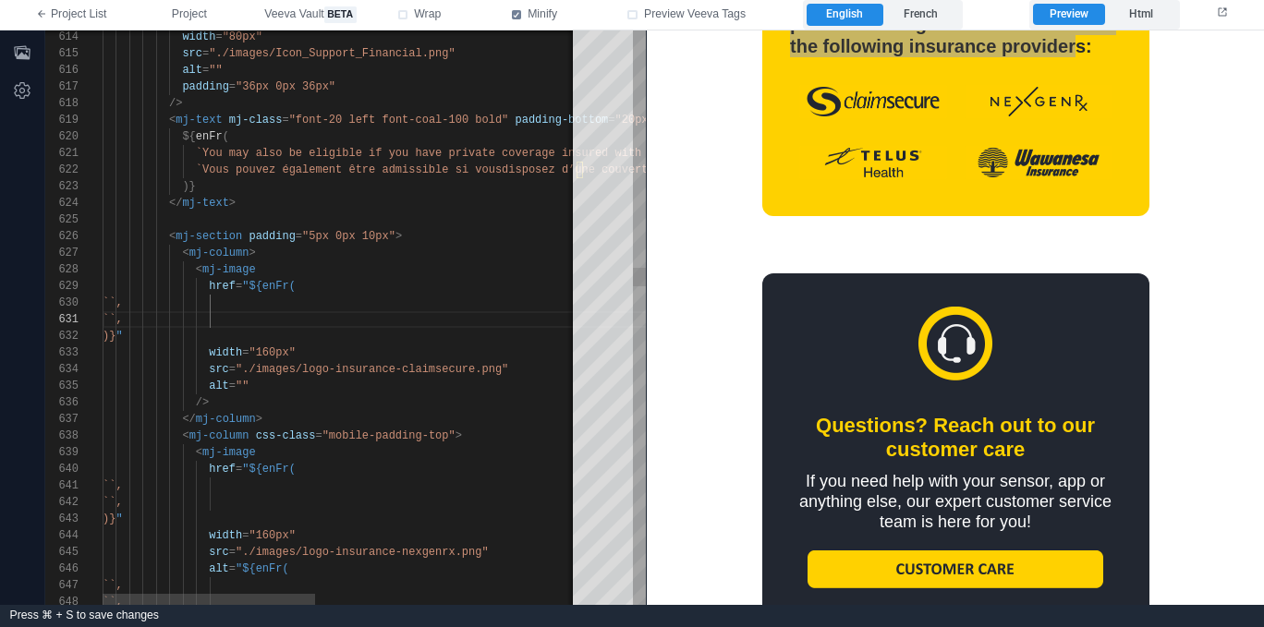
drag, startPoint x: 231, startPoint y: 302, endPoint x: 276, endPoint y: 311, distance: 46.2
click at [123, 302] on span "``," at bounding box center [113, 303] width 20 height 13
paste textarea "**********"
drag, startPoint x: 230, startPoint y: 319, endPoint x: 238, endPoint y: 324, distance: 10.0
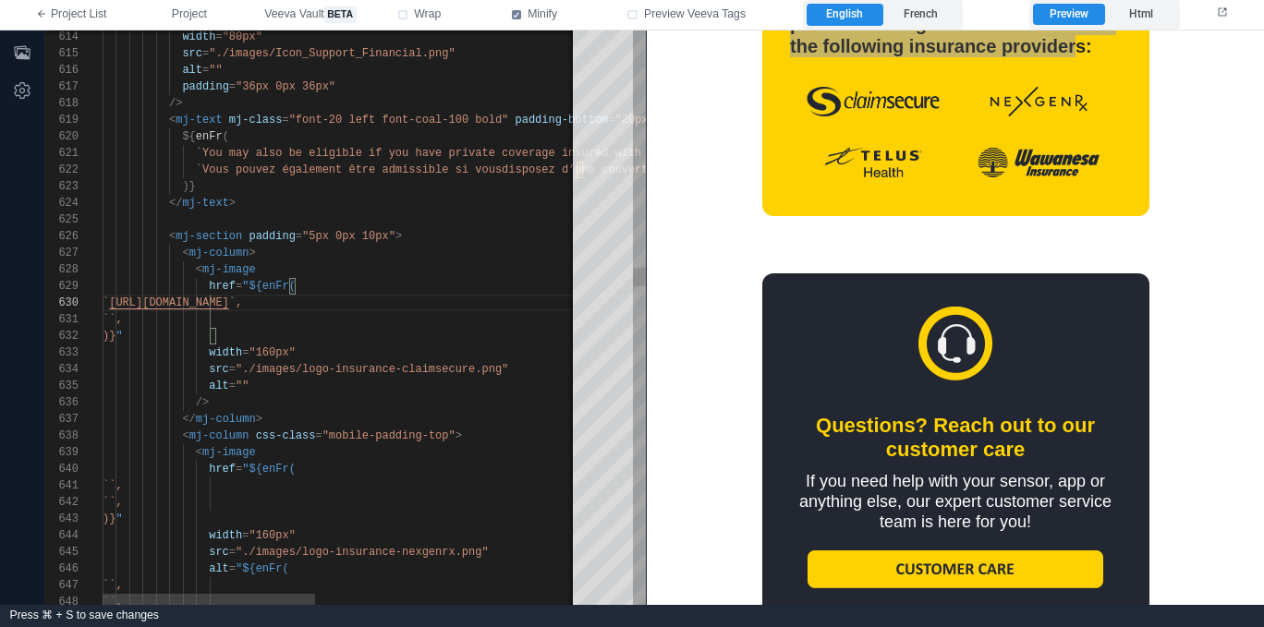
click at [123, 320] on span "``," at bounding box center [113, 319] width 20 height 13
paste textarea "**********"
click at [313, 339] on div ")} "" at bounding box center [637, 336] width 1068 height 17
click at [329, 355] on div "width = "160px"" at bounding box center [637, 353] width 1068 height 17
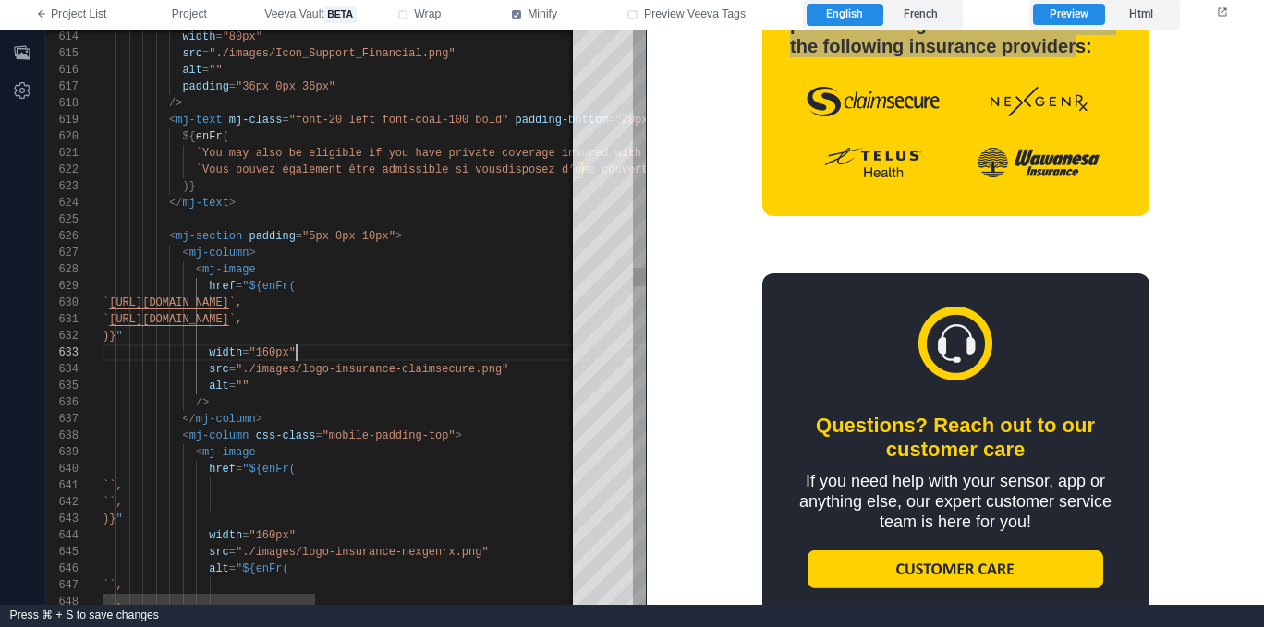
scroll to position [67, 147]
click at [319, 385] on div "alt = """ at bounding box center [637, 386] width 1068 height 17
click at [315, 391] on div "alt = """ at bounding box center [637, 386] width 1068 height 17
click at [305, 404] on div "/>" at bounding box center [637, 402] width 1068 height 17
click at [316, 388] on div "alt = """ at bounding box center [637, 386] width 1068 height 17
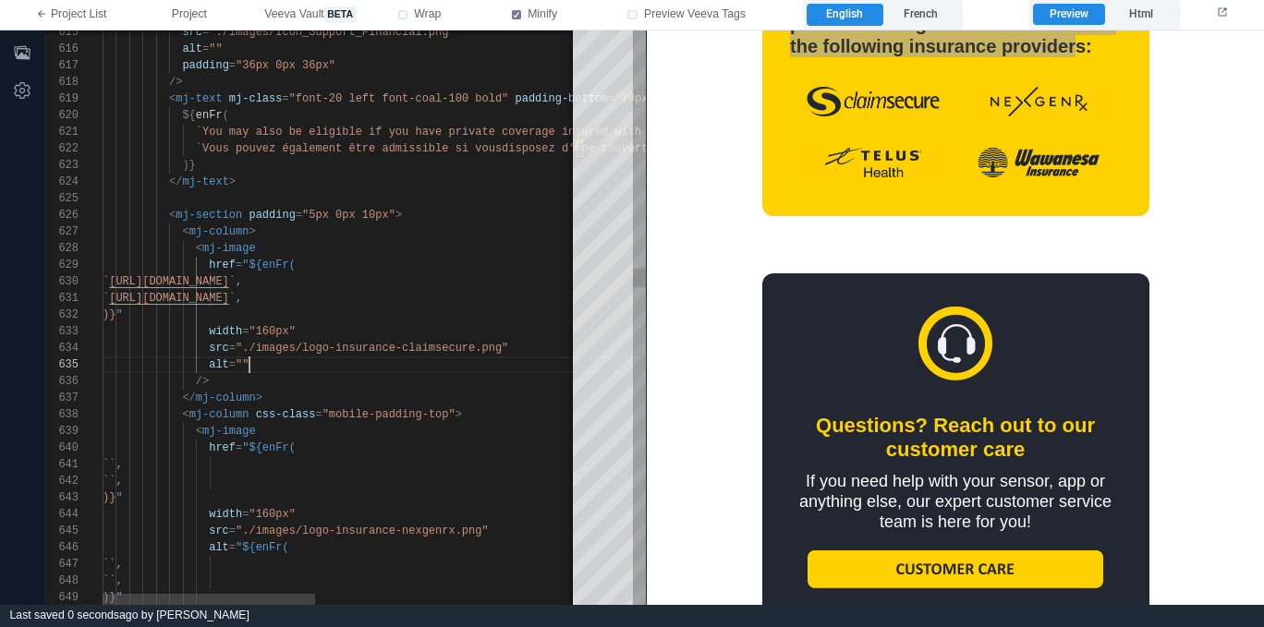
scroll to position [0, 127]
click at [123, 465] on span "``," at bounding box center [113, 464] width 20 height 13
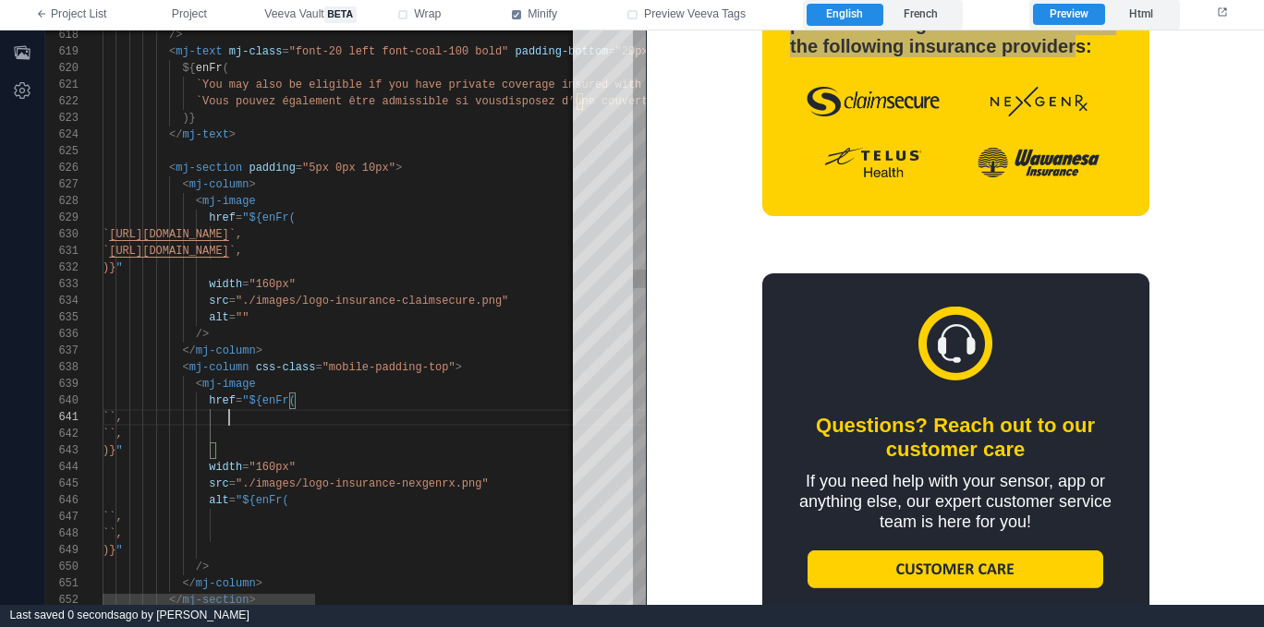
paste textarea "**********"
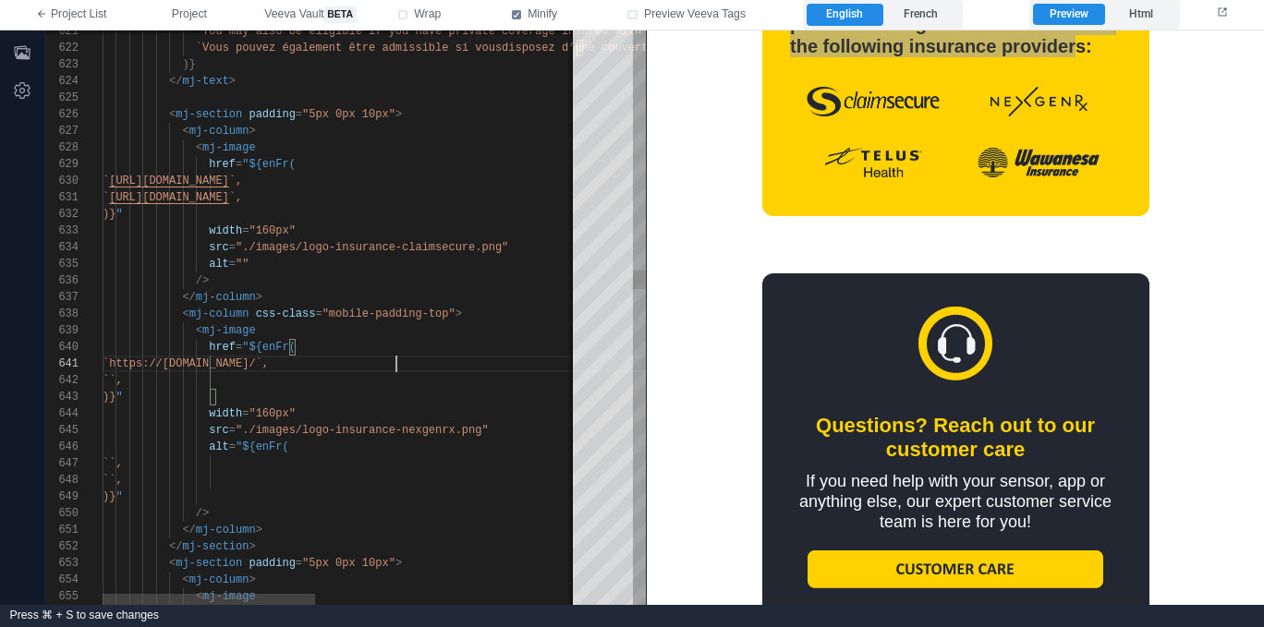
scroll to position [0, 294]
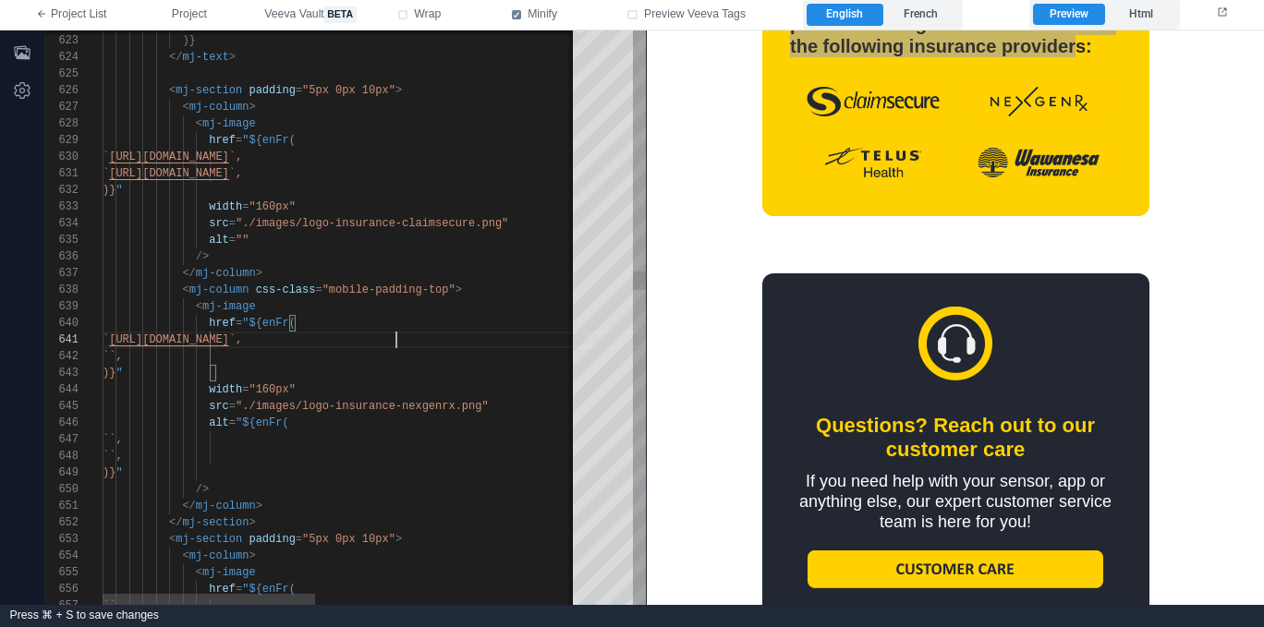
click at [228, 356] on div "647 648 646 645 644 643 642 641 640 639 638 637 636 635 634 633 632 631 630 629…" at bounding box center [345, 317] width 600 height 575
paste textarea "**********"
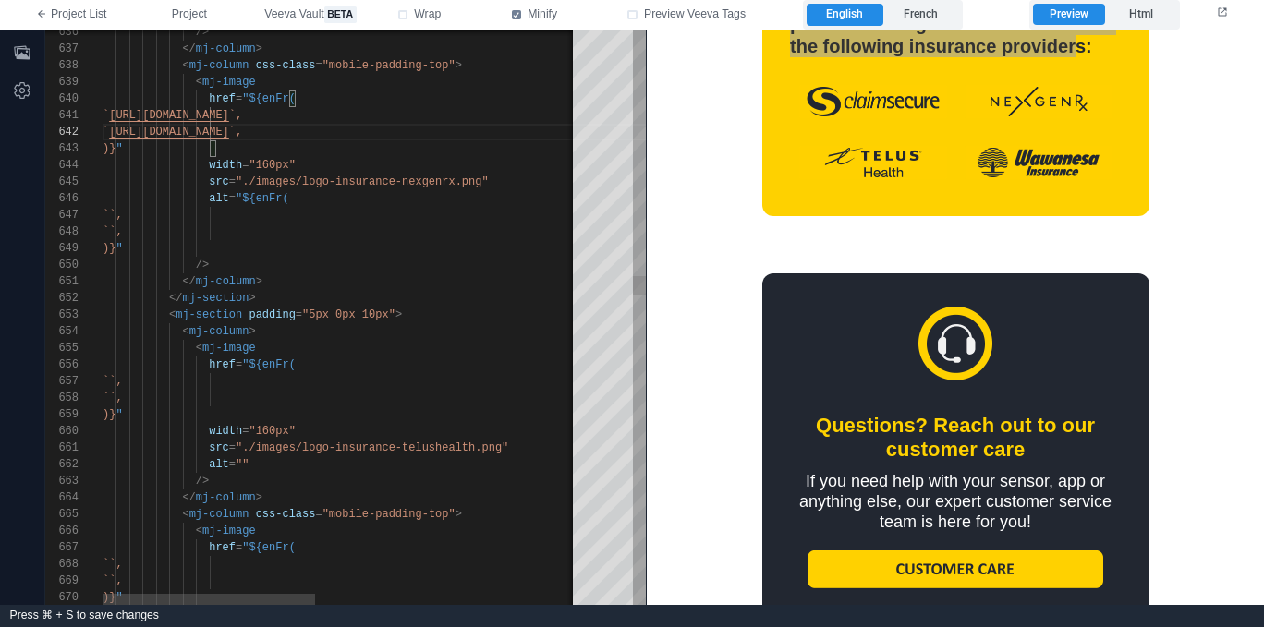
drag, startPoint x: 229, startPoint y: 378, endPoint x: 246, endPoint y: 382, distance: 17.0
click at [123, 378] on span "``," at bounding box center [113, 381] width 20 height 13
paste textarea "**********"
click at [123, 394] on span "``," at bounding box center [113, 398] width 20 height 13
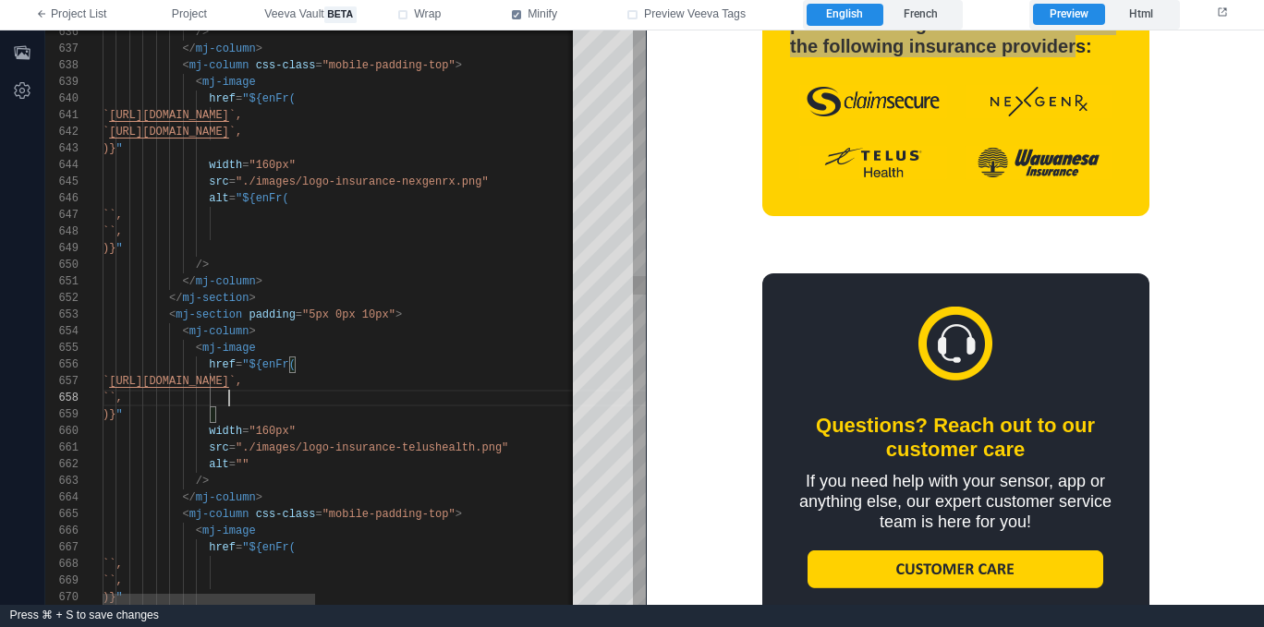
paste textarea "**********"
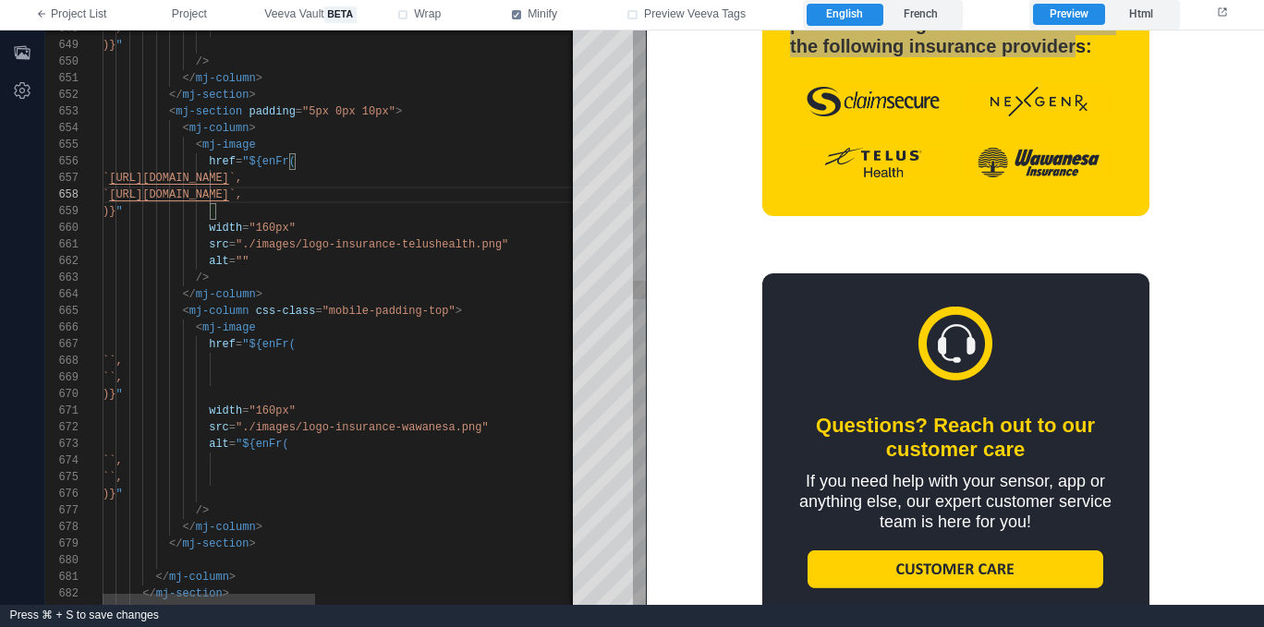
paste textarea "**********"
click at [123, 375] on span "``," at bounding box center [113, 377] width 20 height 13
paste textarea "**********"
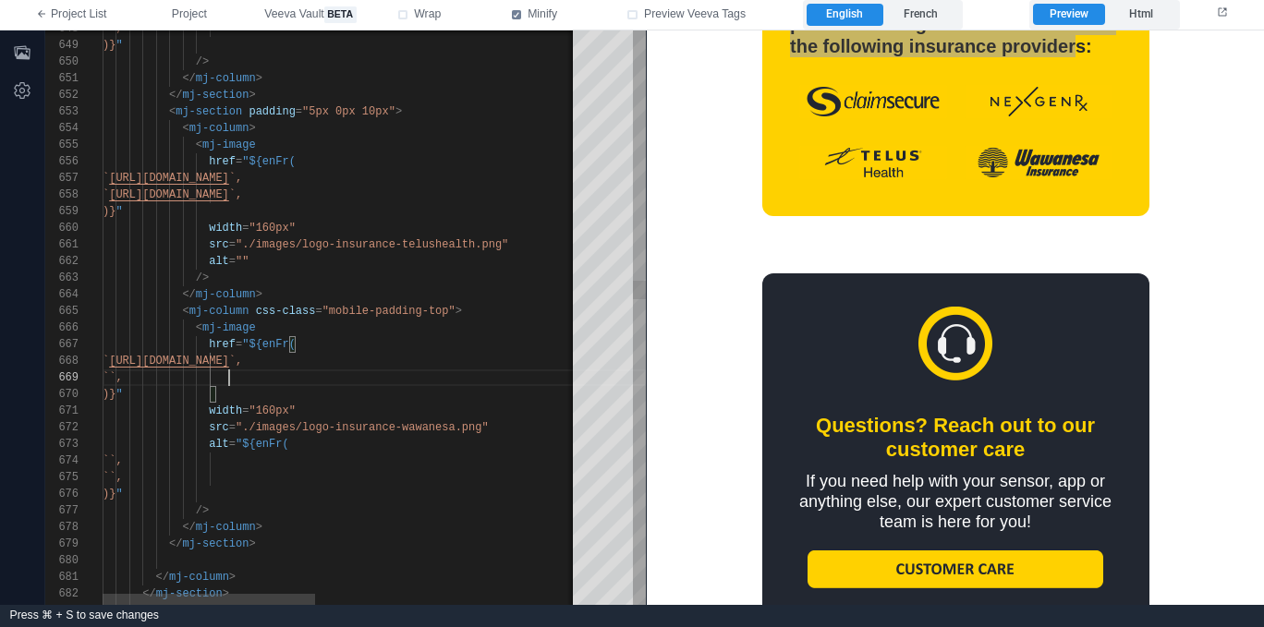
scroll to position [133, 447]
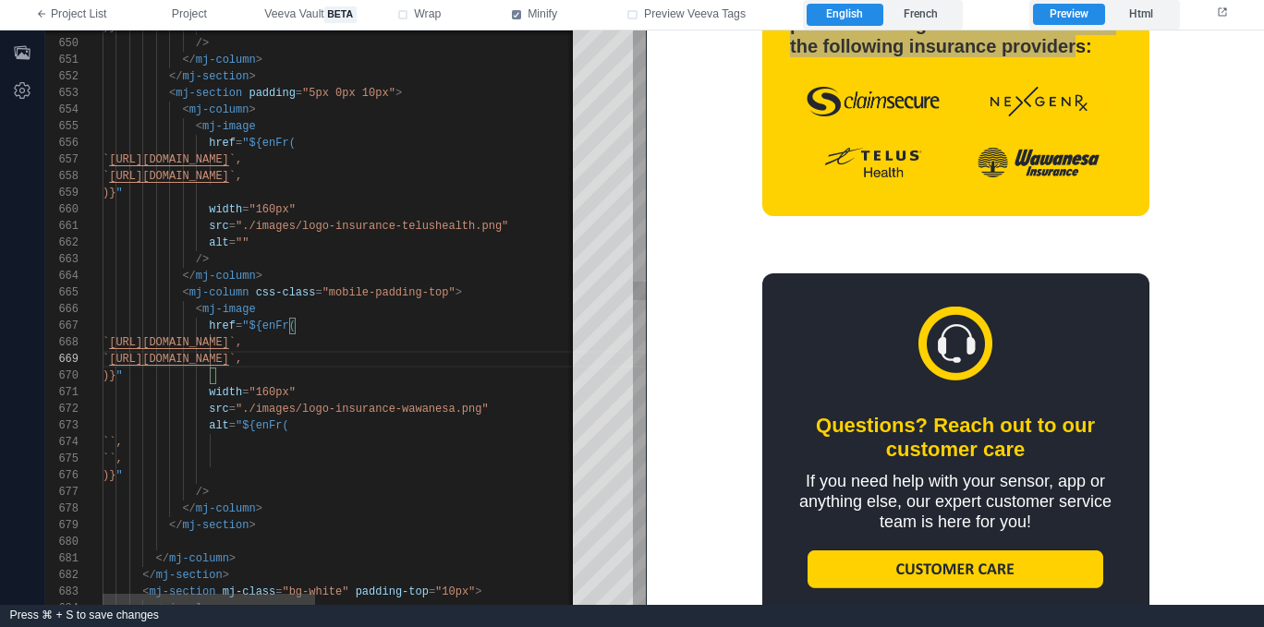
click at [123, 457] on span "``," at bounding box center [113, 459] width 20 height 13
paste textarea "**********"
click at [316, 442] on div "``," at bounding box center [637, 442] width 1068 height 17
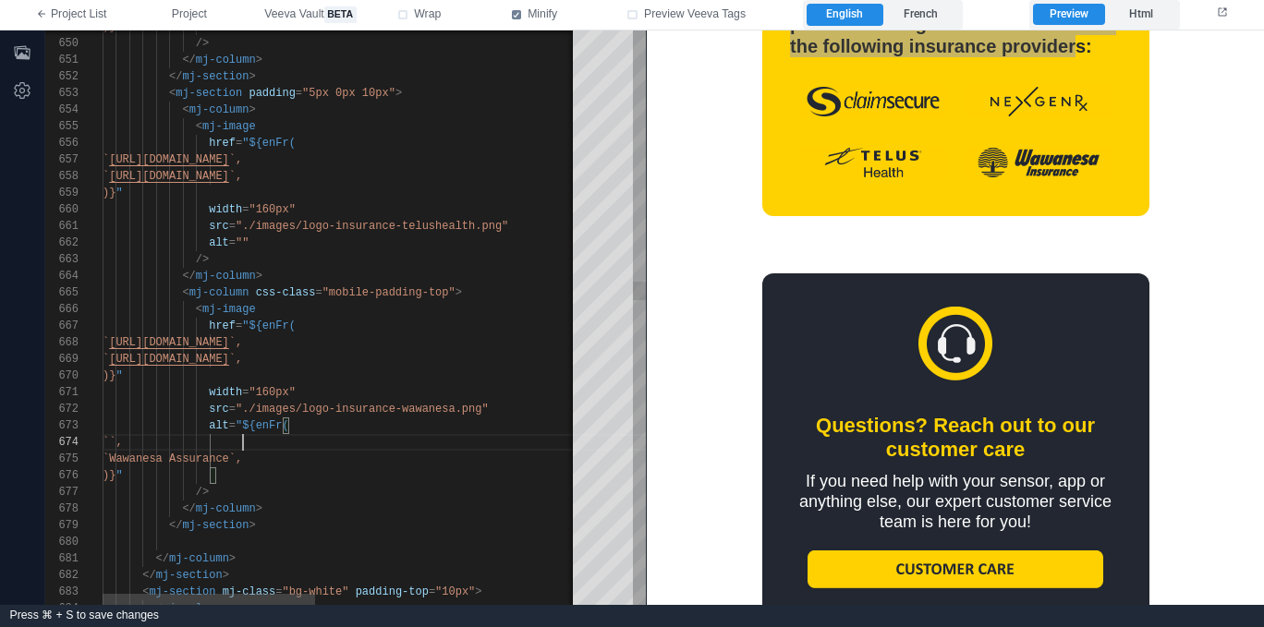
paste textarea "**********"
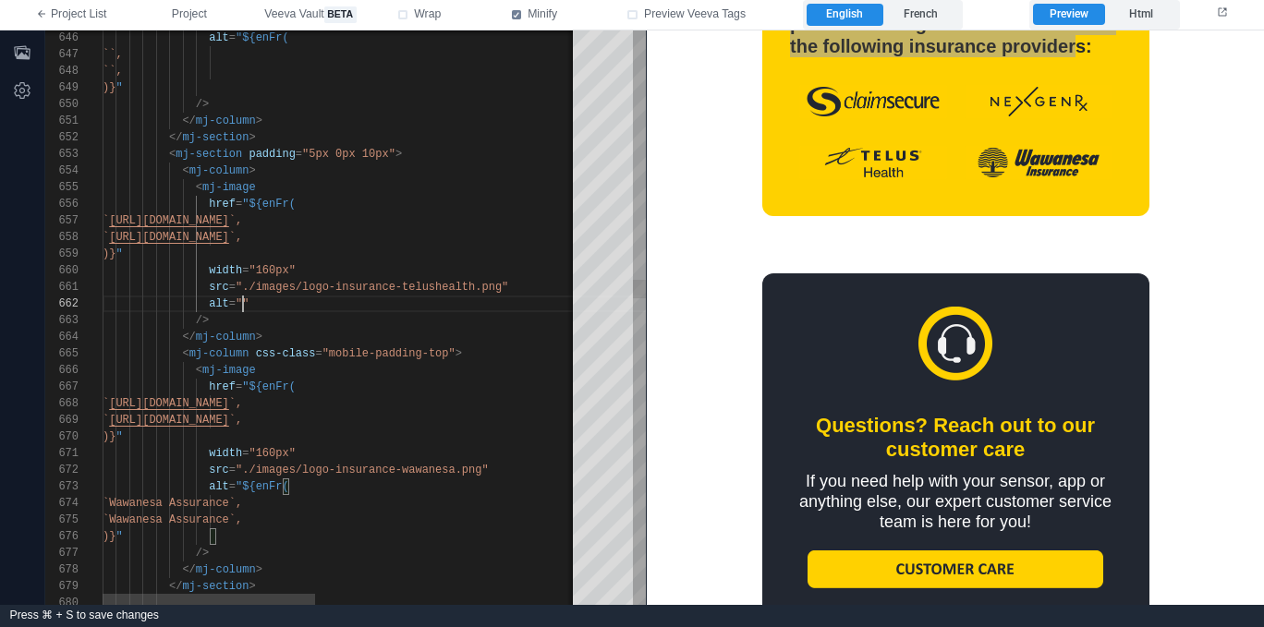
click at [243, 305] on div "649 650 651 652 653 654 655 656 657 658 659 660 661 662 663 664 665 666 667 668…" at bounding box center [345, 317] width 600 height 575
paste textarea "**********"
click at [243, 298] on div "649 650 651 652 653 654 655 656 657 658 659 660 661 662 663 664 665 666 667 668…" at bounding box center [345, 317] width 600 height 575
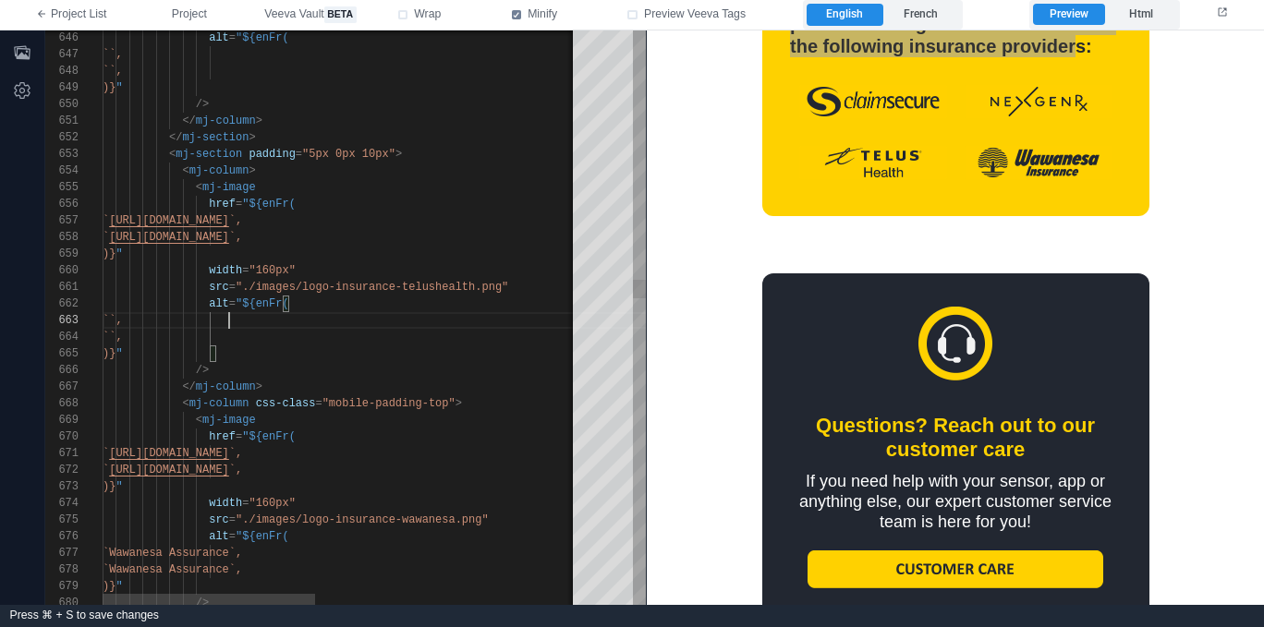
paste textarea "**********"
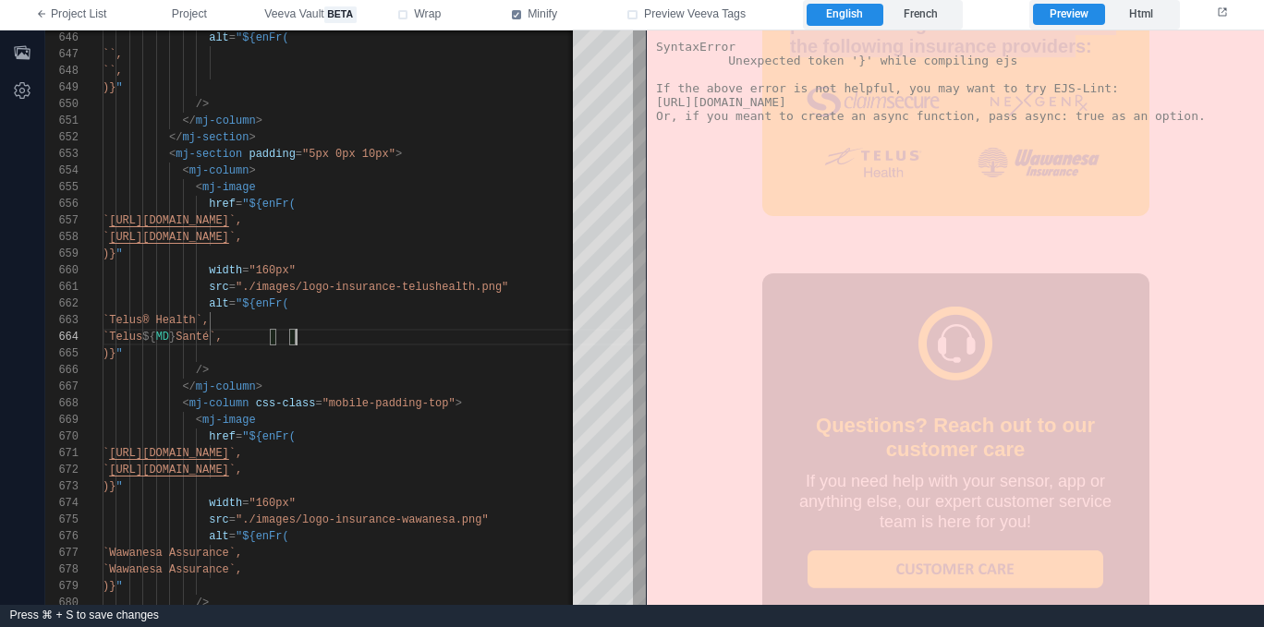
scroll to position [67, 127]
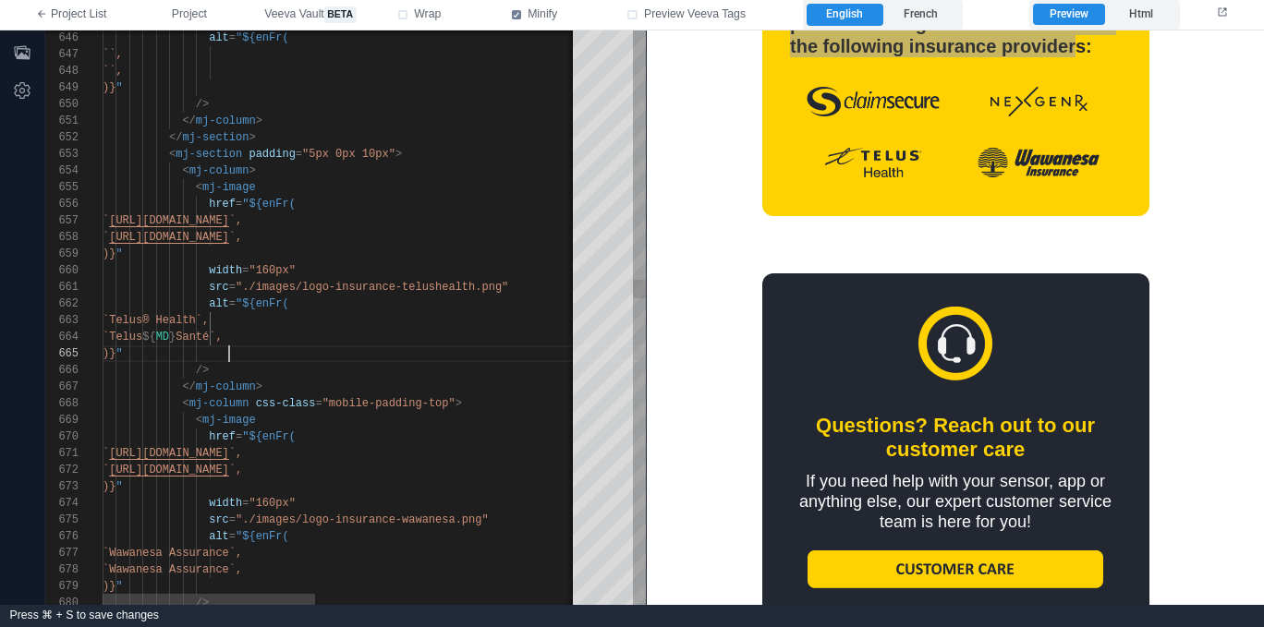
click at [333, 361] on div ")} "" at bounding box center [637, 353] width 1068 height 17
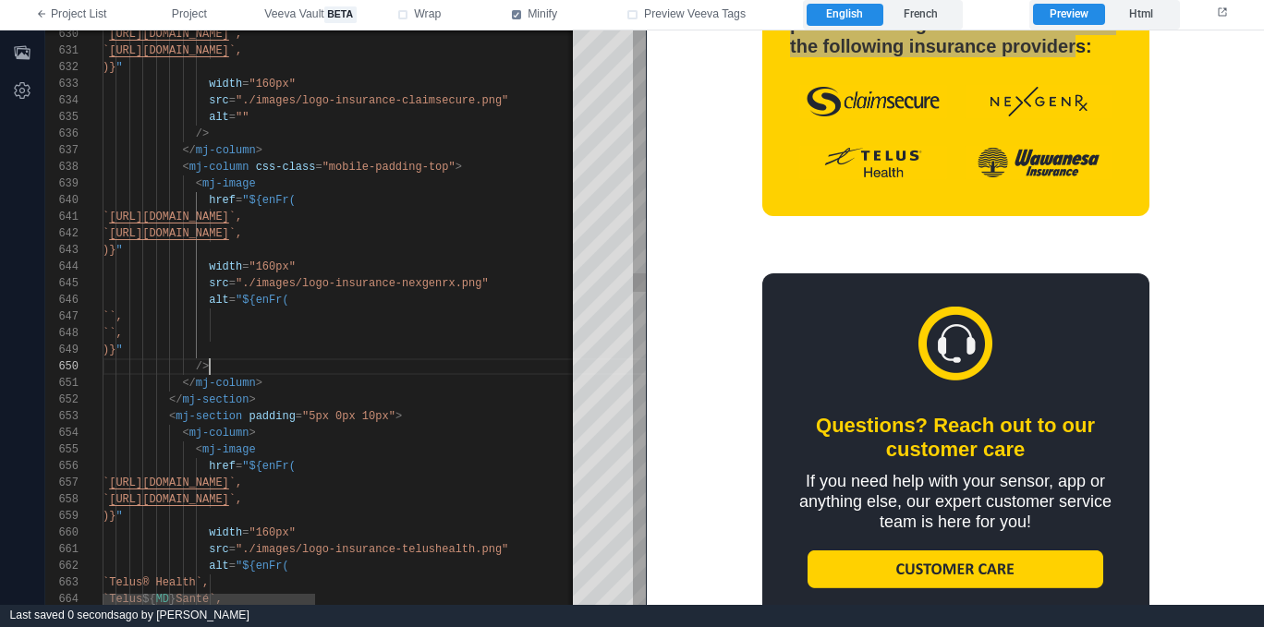
click at [224, 363] on div "/>" at bounding box center [637, 366] width 1068 height 17
drag, startPoint x: 230, startPoint y: 315, endPoint x: 234, endPoint y: 340, distance: 25.2
click at [123, 318] on span "``," at bounding box center [113, 316] width 20 height 13
paste textarea "********"
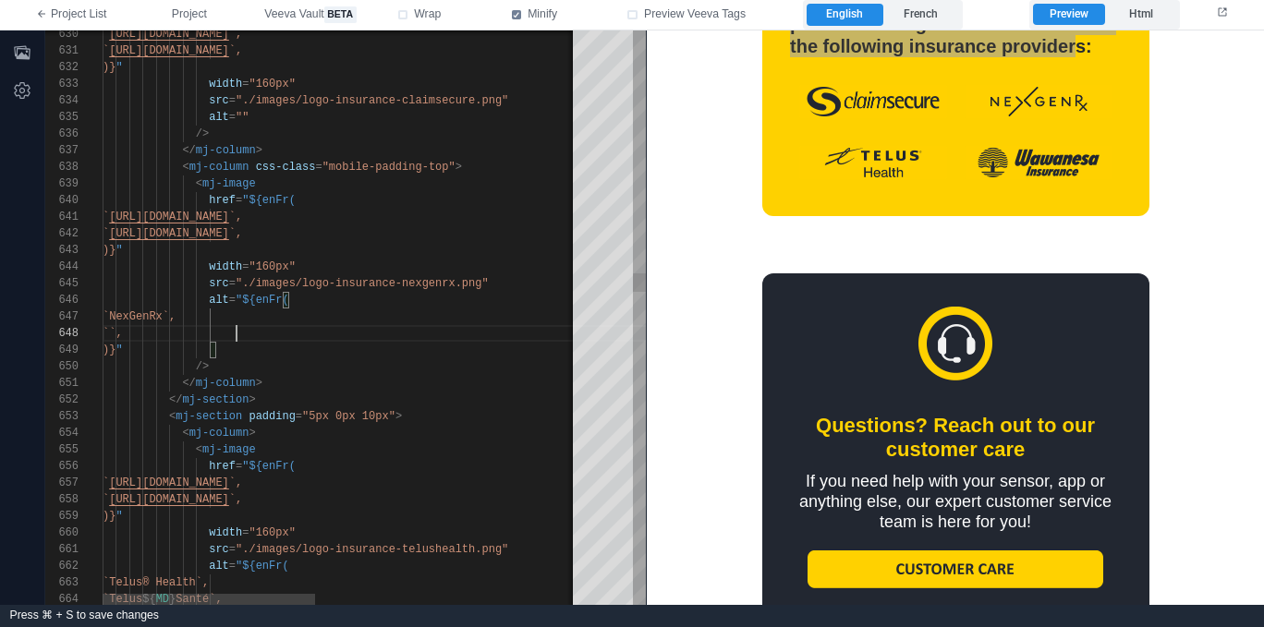
scroll to position [116, 134]
click at [123, 327] on span "``," at bounding box center [113, 333] width 20 height 13
click at [123, 332] on span "``," at bounding box center [113, 333] width 20 height 13
paste textarea "********"
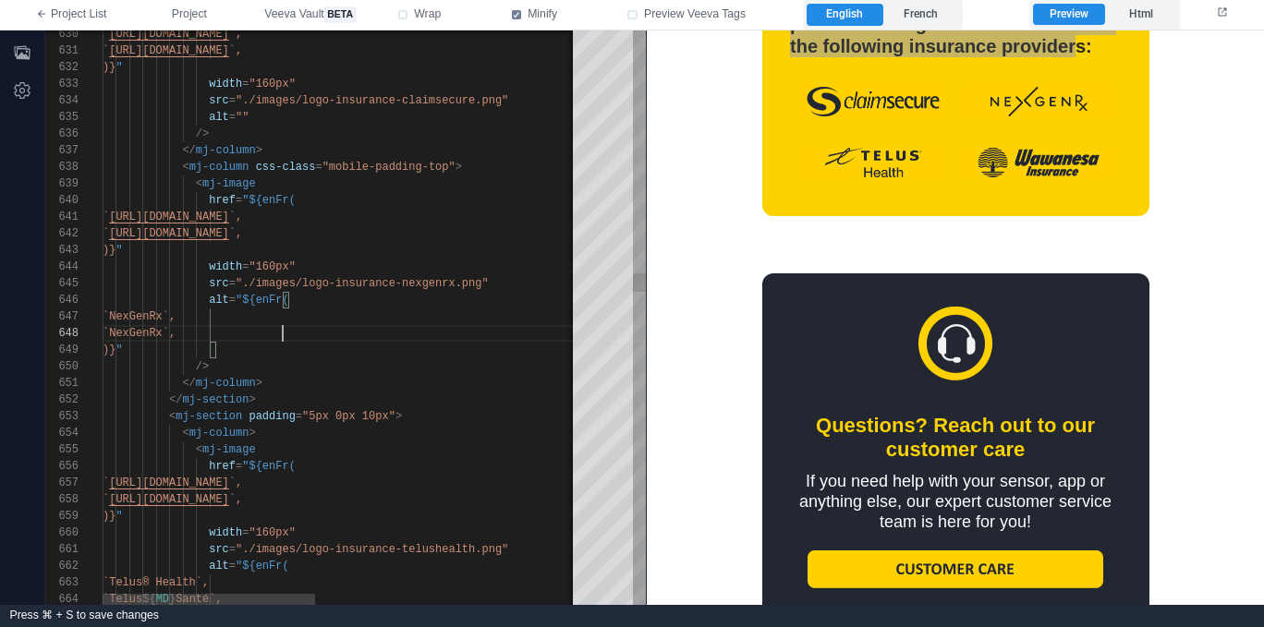
click at [254, 354] on div ")} "" at bounding box center [637, 350] width 1068 height 17
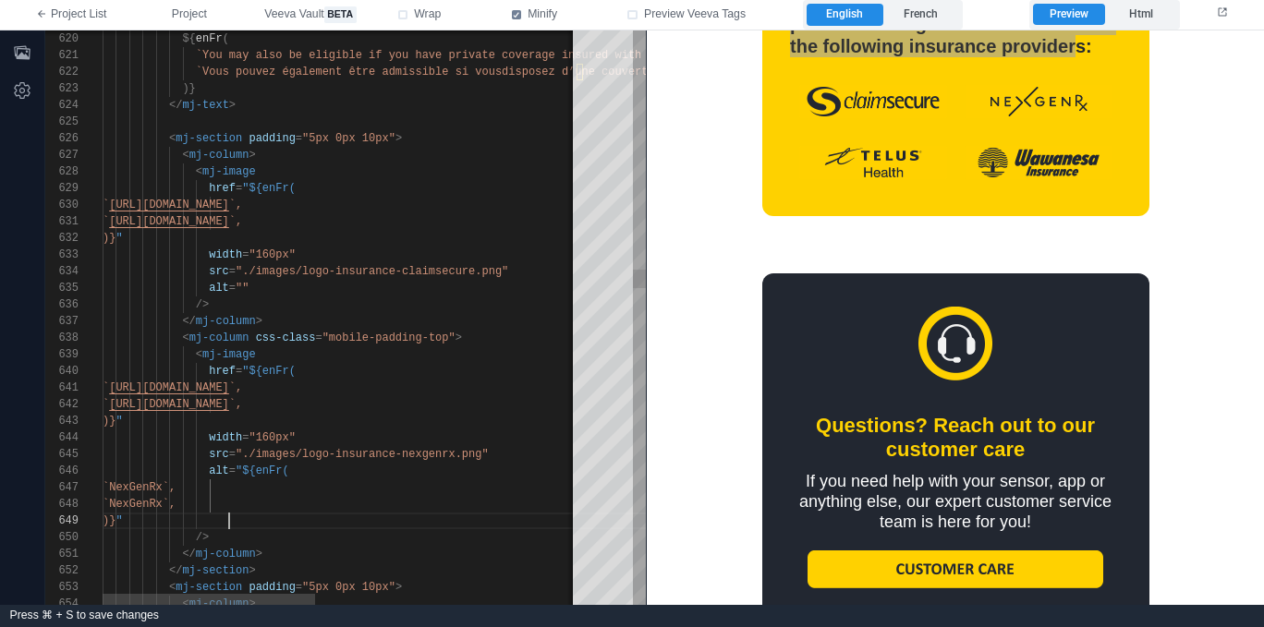
drag, startPoint x: 242, startPoint y: 290, endPoint x: 305, endPoint y: 269, distance: 66.3
click at [242, 290] on div "651 652 653 654 650 649 648 647 646 645 644 643 642 641 640 639 638 637 636 635…" at bounding box center [345, 317] width 600 height 575
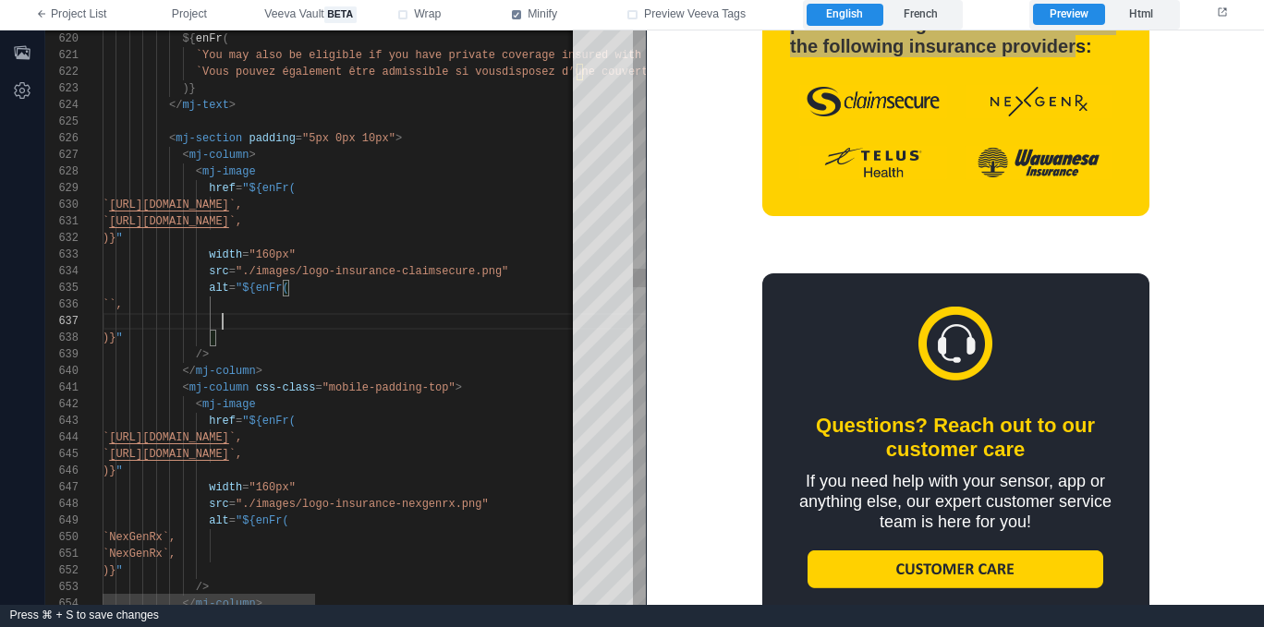
paste textarea "**********"
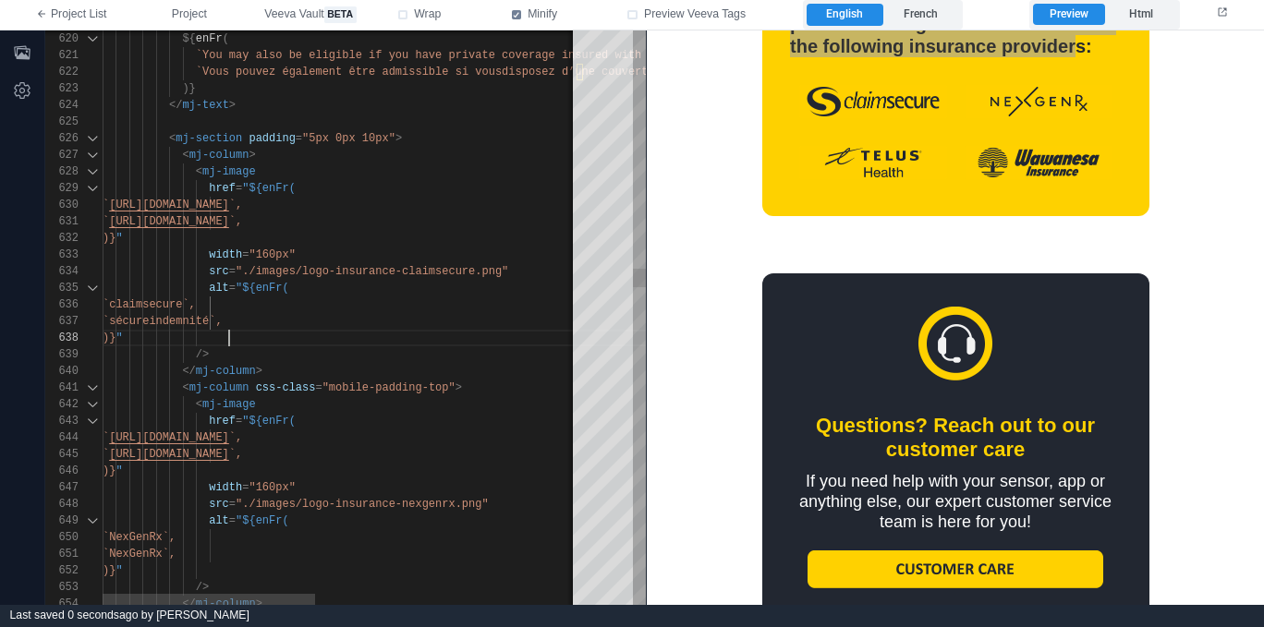
click at [292, 392] on span "css-class" at bounding box center [286, 388] width 60 height 13
click at [300, 367] on div "</ mj-column >" at bounding box center [637, 371] width 1068 height 17
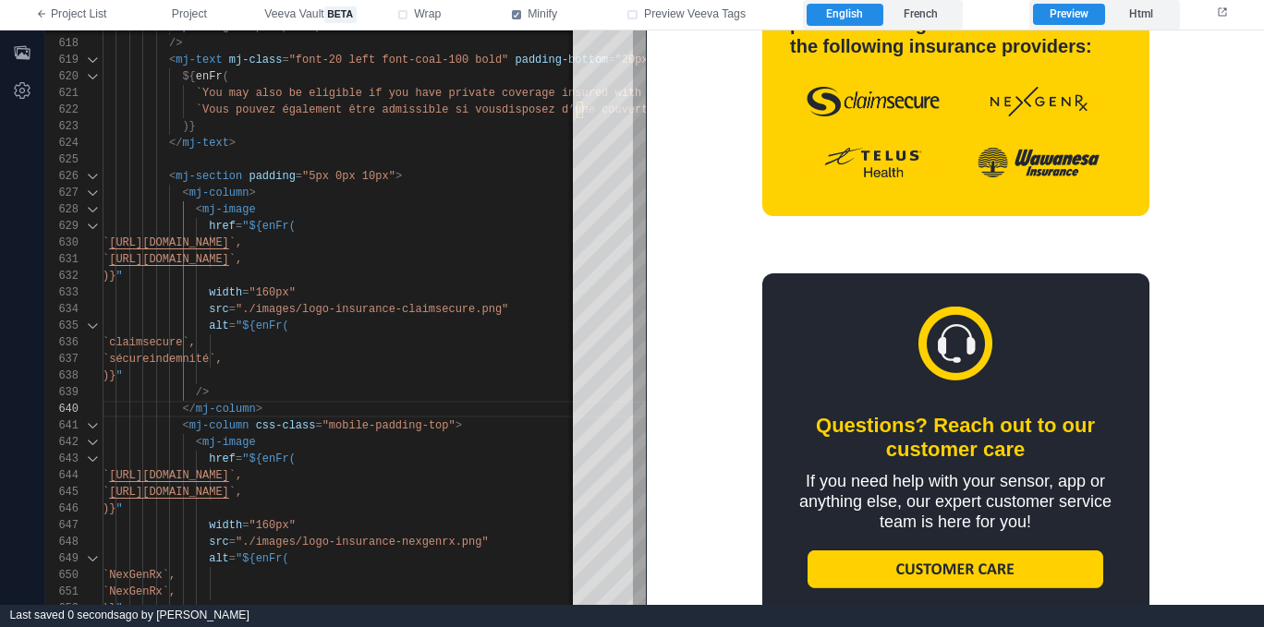
click at [847, 188] on td at bounding box center [955, 166] width 331 height 61
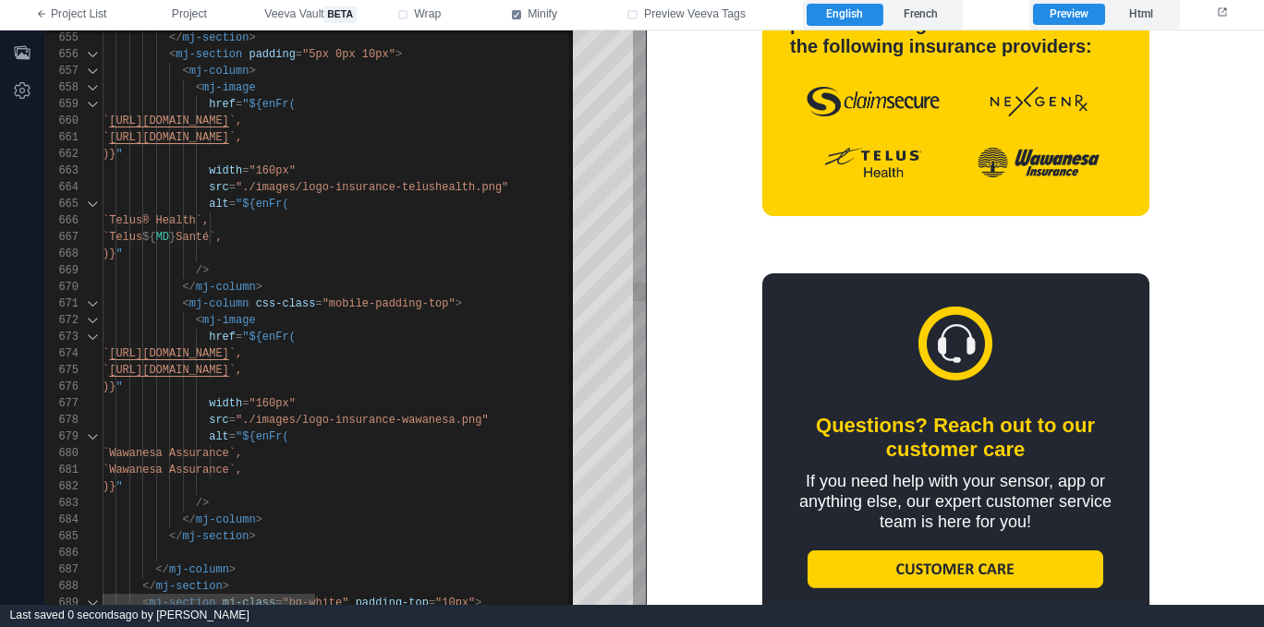
scroll to position [33, 107]
click at [406, 502] on div "/>" at bounding box center [637, 503] width 1068 height 17
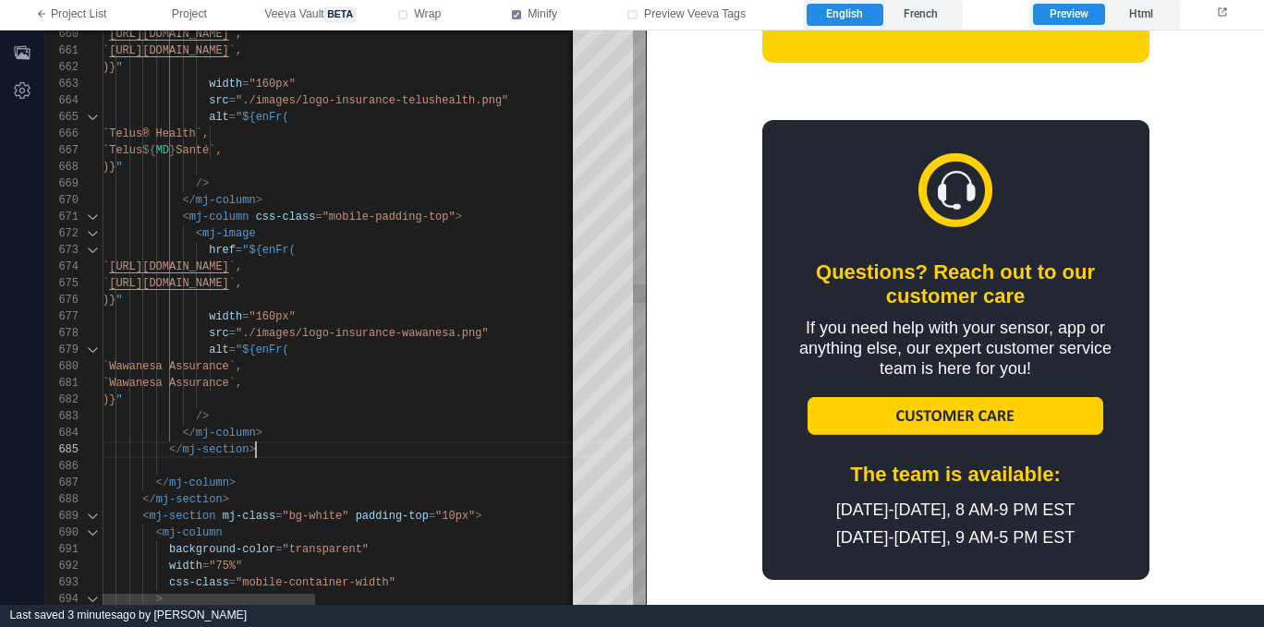
scroll to position [67, 153]
drag, startPoint x: 345, startPoint y: 449, endPoint x: 355, endPoint y: 450, distance: 10.2
click at [345, 449] on div "</ mj-section >" at bounding box center [637, 450] width 1068 height 17
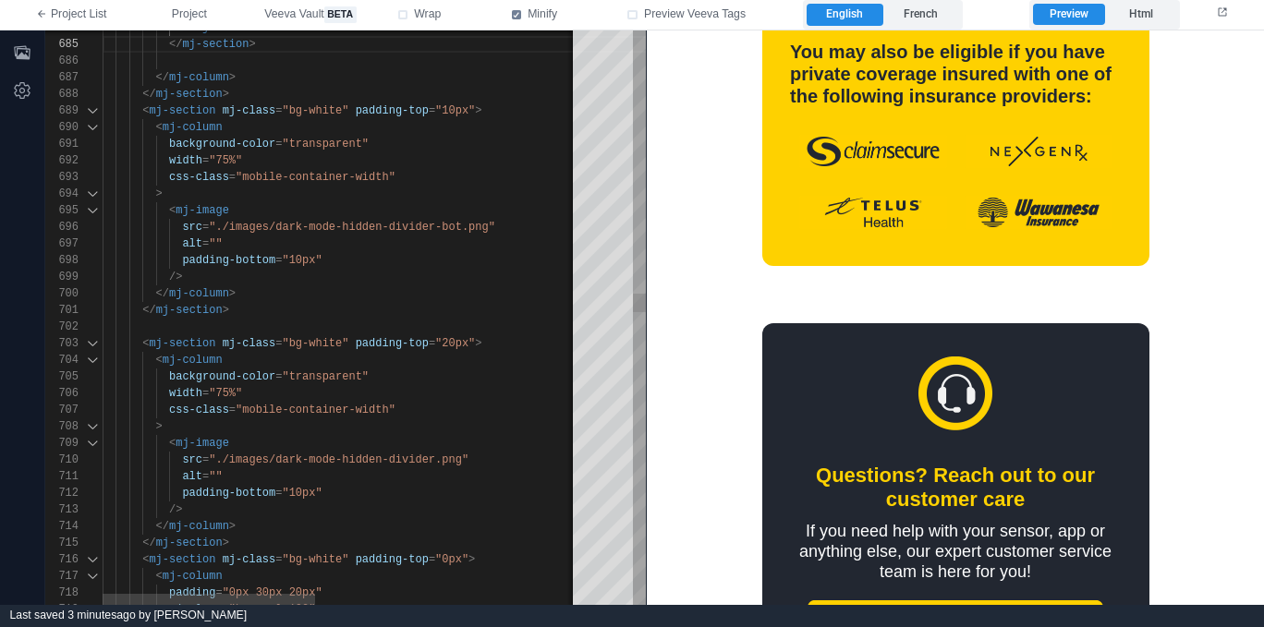
scroll to position [150, 134]
click at [352, 302] on div "</ mj-section >" at bounding box center [637, 310] width 1068 height 17
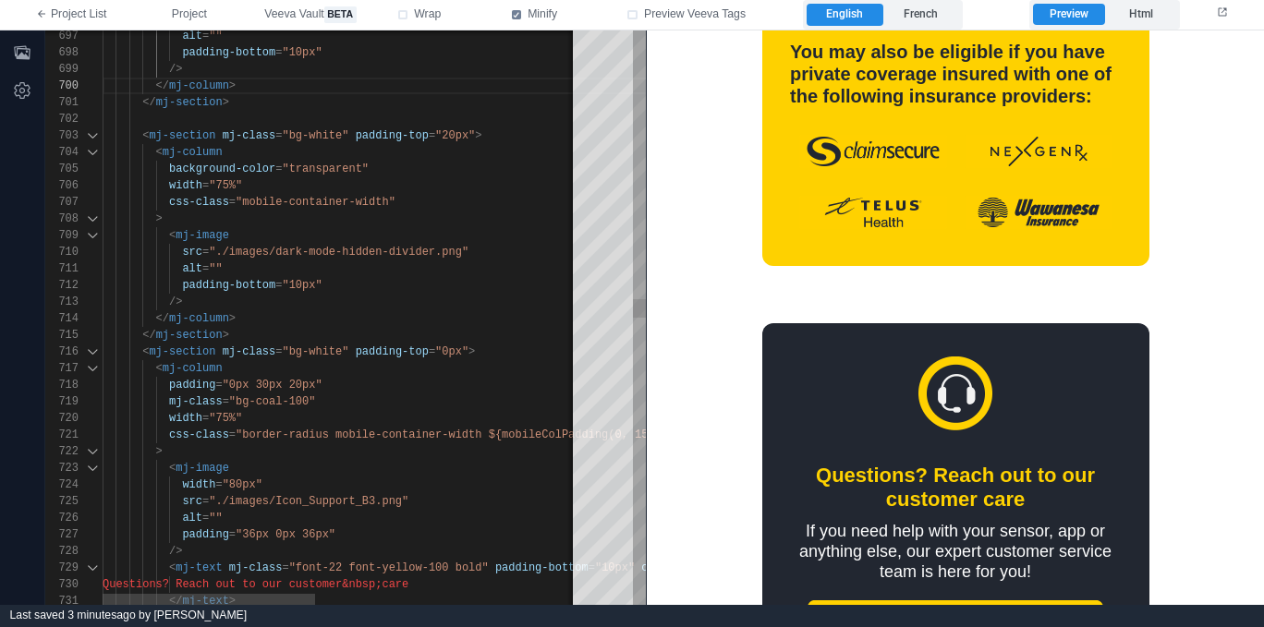
click at [273, 120] on div at bounding box center [637, 119] width 1068 height 17
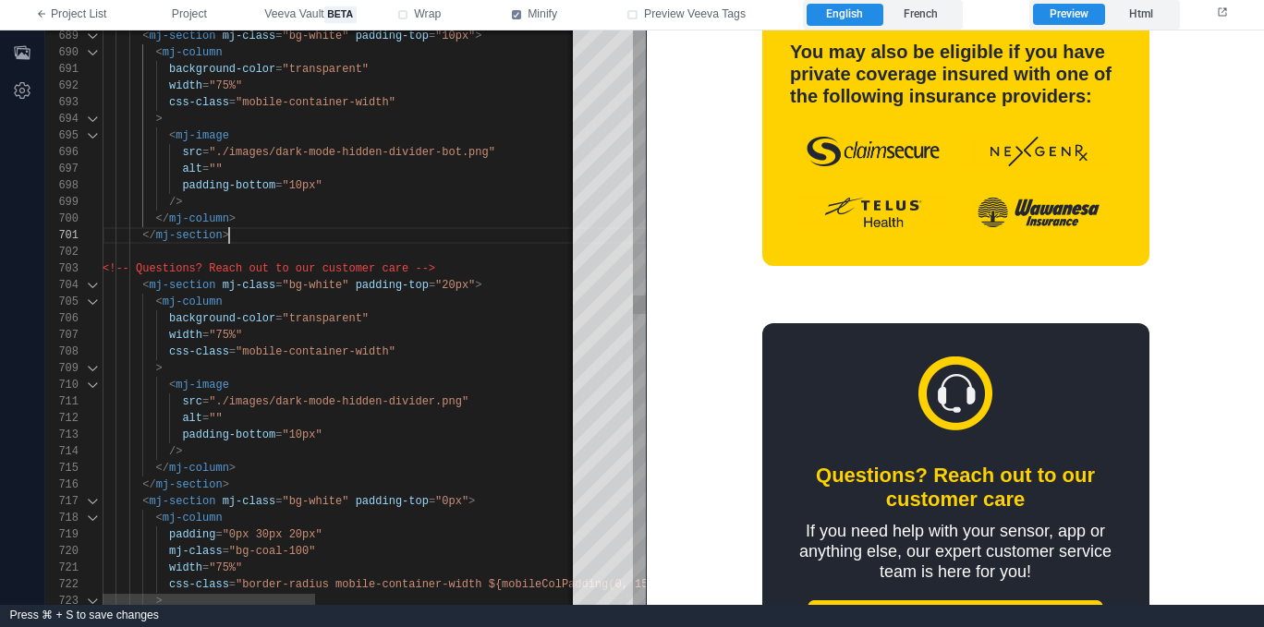
scroll to position [0, 127]
click at [306, 238] on div "</ mj-section >" at bounding box center [637, 235] width 1068 height 17
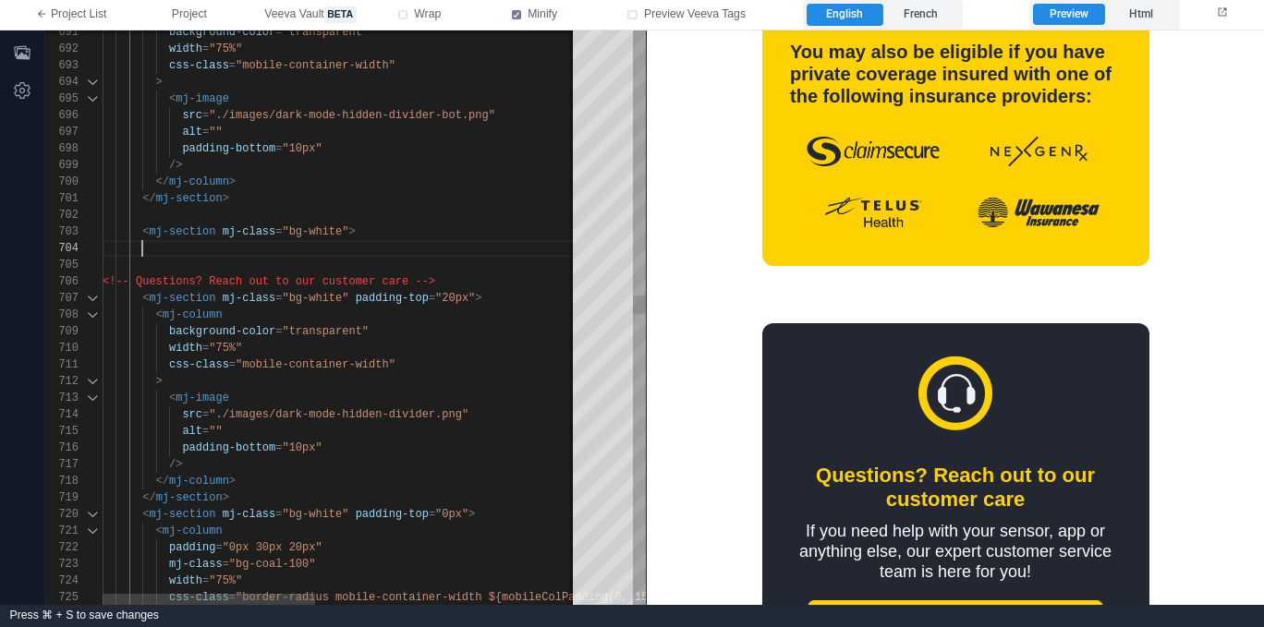
paste textarea "**********"
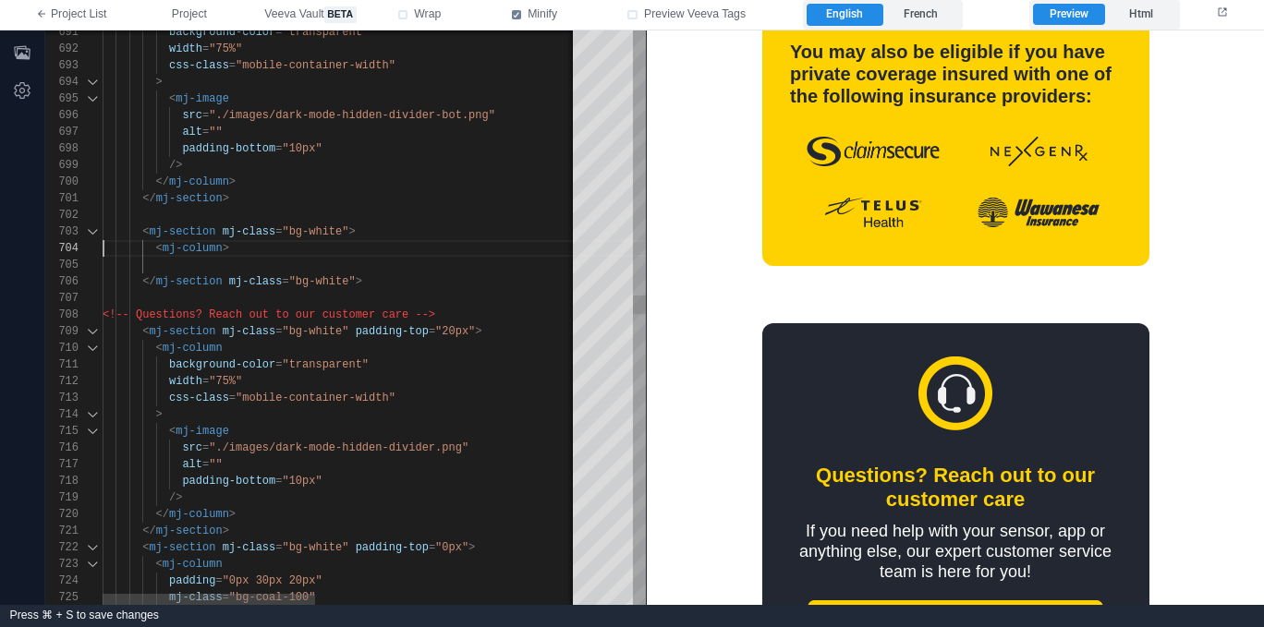
scroll to position [50, 0]
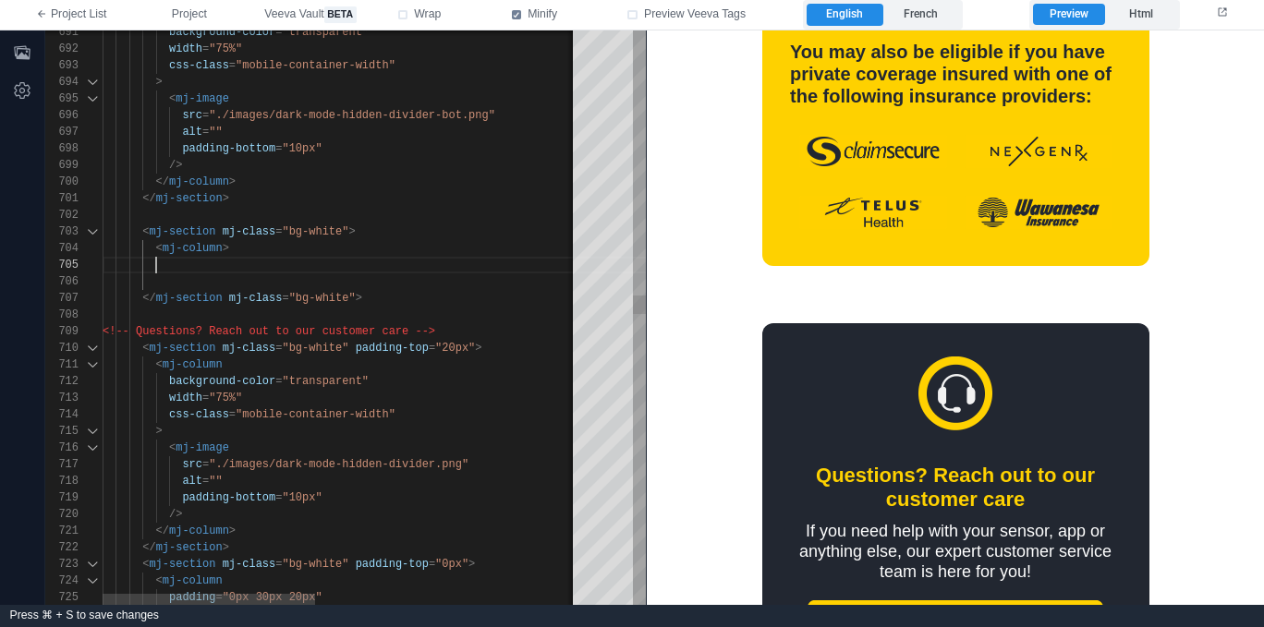
paste textarea "**********"
paste textarea "*********"
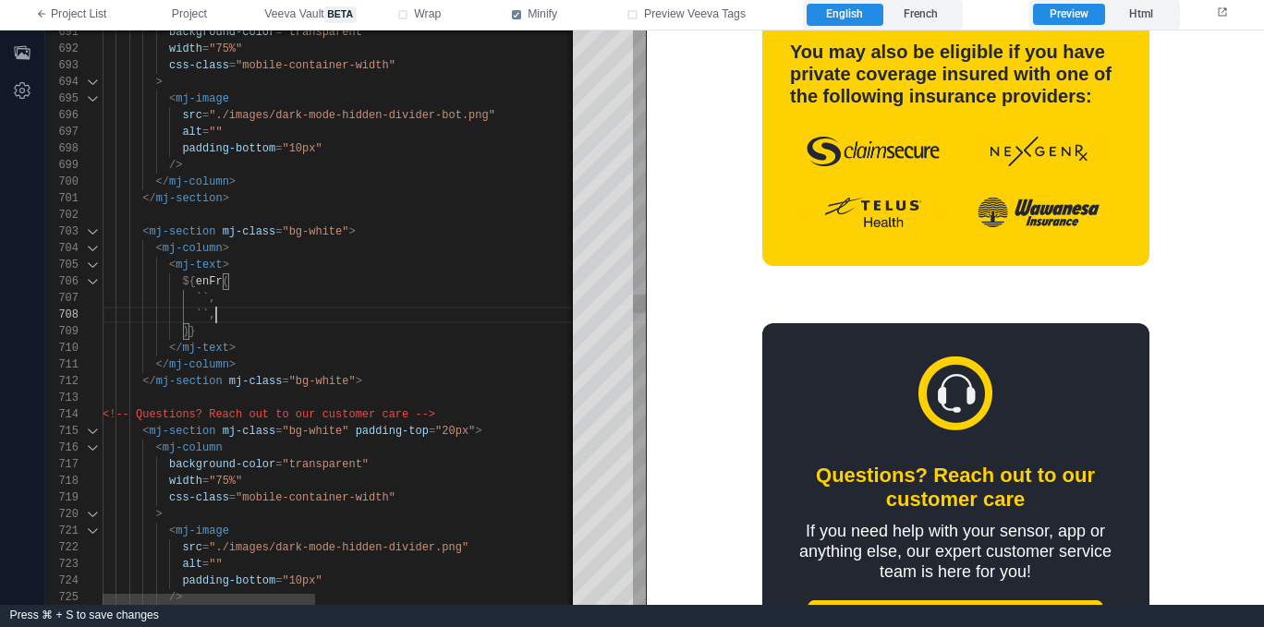
scroll to position [116, 114]
click at [307, 322] on div "`` ," at bounding box center [637, 315] width 1068 height 17
click at [299, 334] on div ")}" at bounding box center [637, 331] width 1068 height 17
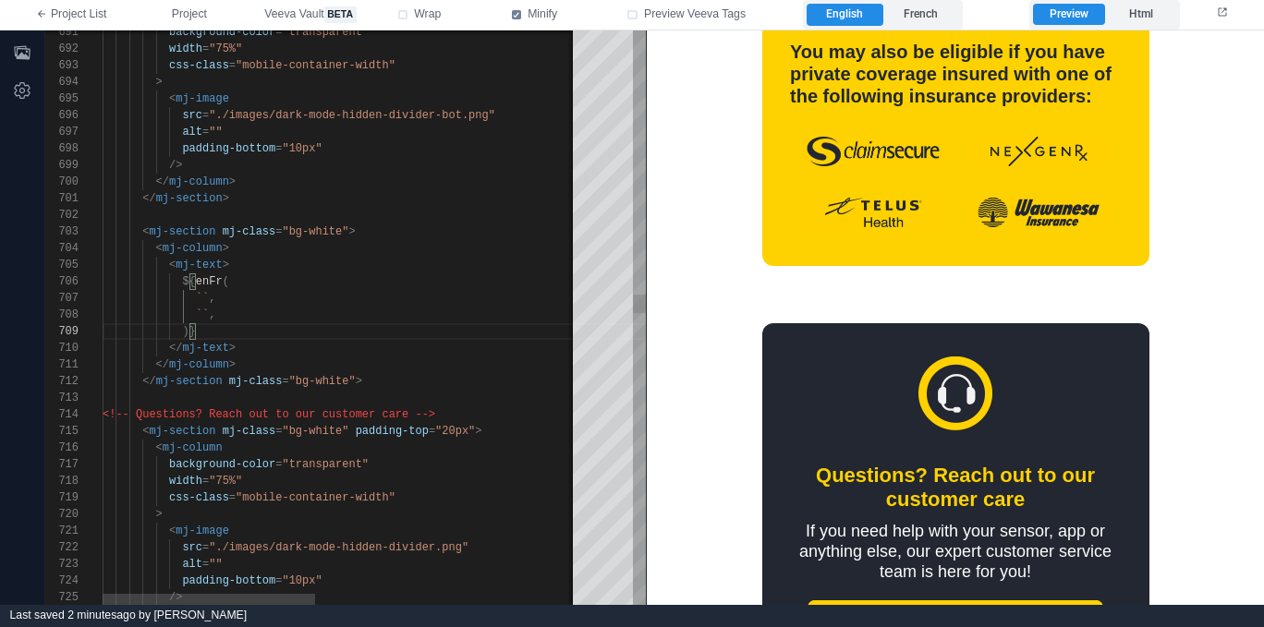
click at [374, 360] on div "</ mj-column >" at bounding box center [637, 365] width 1068 height 17
click at [394, 373] on div "</ mj-section mj-class = "bg-white" >" at bounding box center [637, 381] width 1068 height 17
drag, startPoint x: 226, startPoint y: 382, endPoint x: 358, endPoint y: 375, distance: 132.3
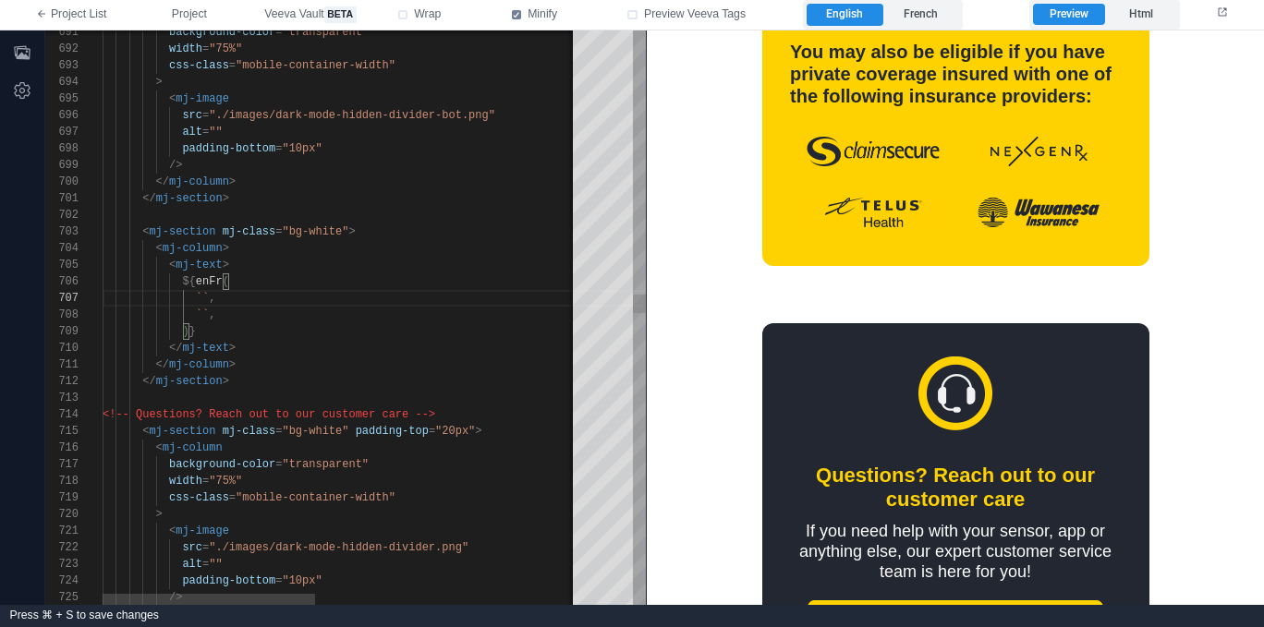
click at [207, 296] on span "``" at bounding box center [202, 298] width 13 height 13
drag, startPoint x: 203, startPoint y: 297, endPoint x: 233, endPoint y: 307, distance: 31.3
click at [203, 297] on span "``" at bounding box center [202, 298] width 13 height 13
paste textarea "**********"
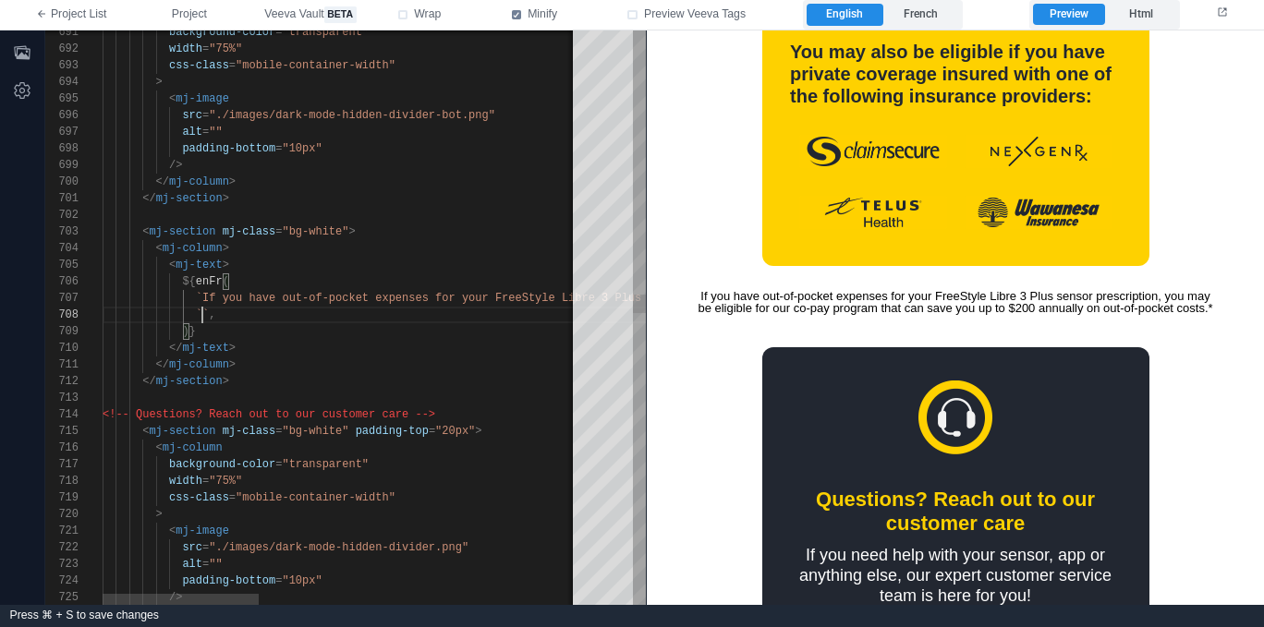
click at [202, 314] on div "697 698 699 700 701 713 715 716 717 718 719 720 714 696 695 694 693 692 691 721…" at bounding box center [345, 317] width 600 height 575
paste textarea "**********"
click at [359, 344] on div "</ mj-text >" at bounding box center [964, 348] width 1723 height 17
click at [242, 329] on div ")}" at bounding box center [964, 331] width 1723 height 17
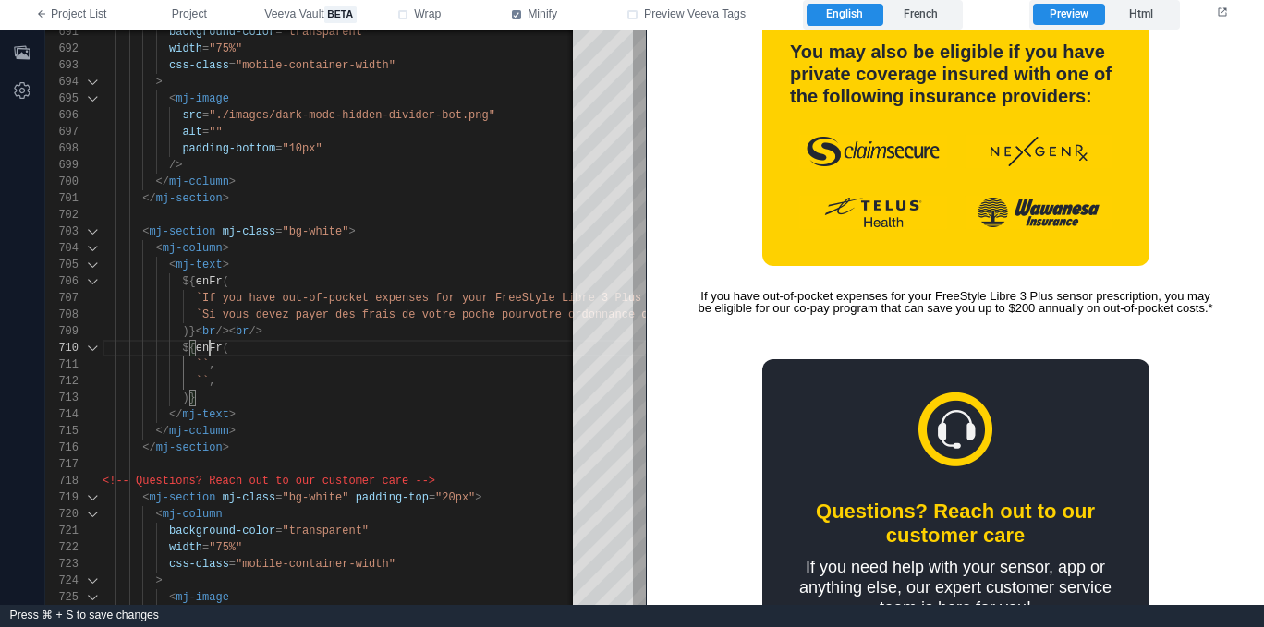
scroll to position [50, 100]
paste textarea "**********"
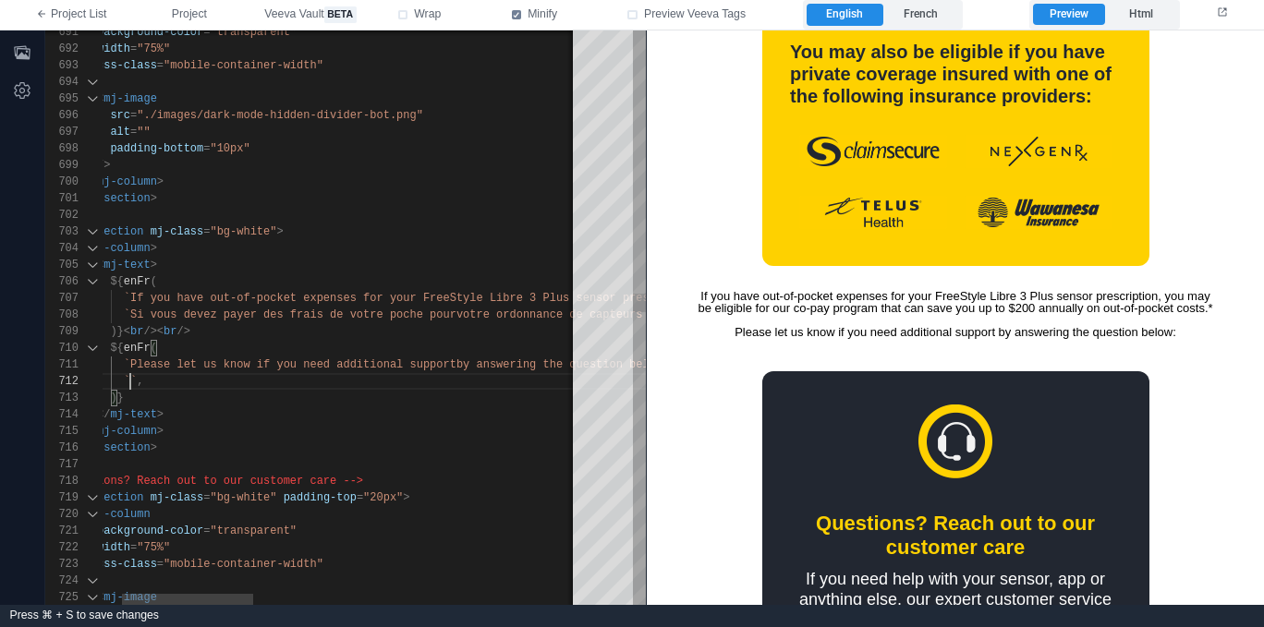
scroll to position [17, 100]
click at [171, 470] on div at bounding box center [891, 464] width 1723 height 17
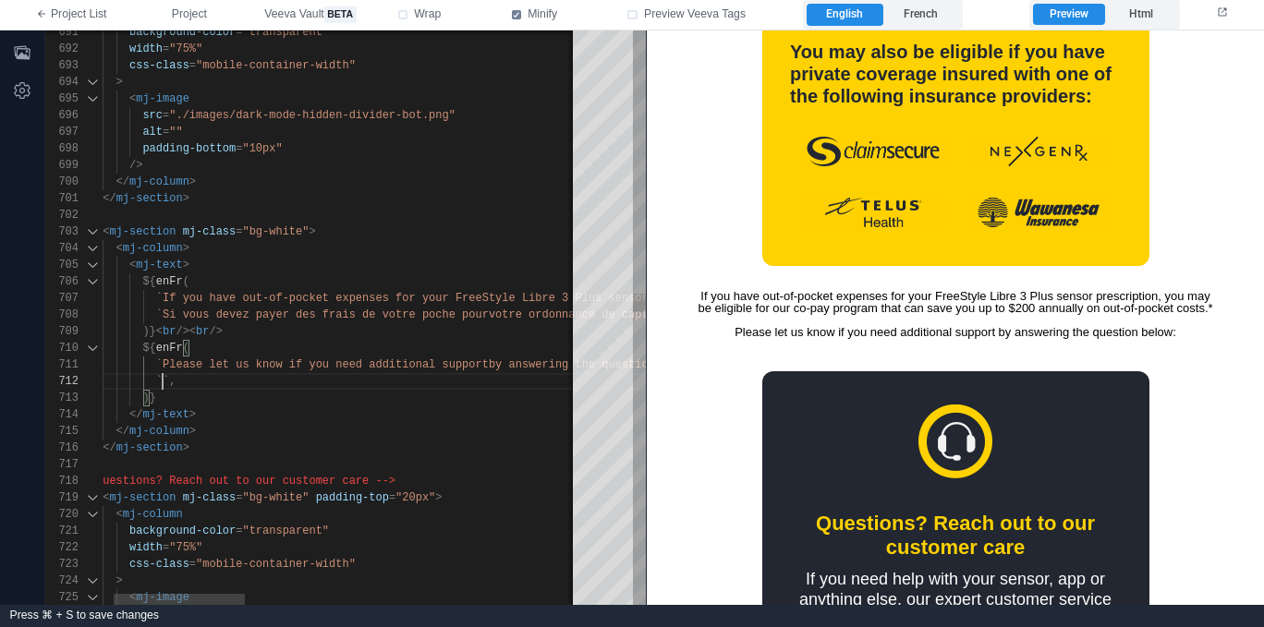
paste textarea "**********"
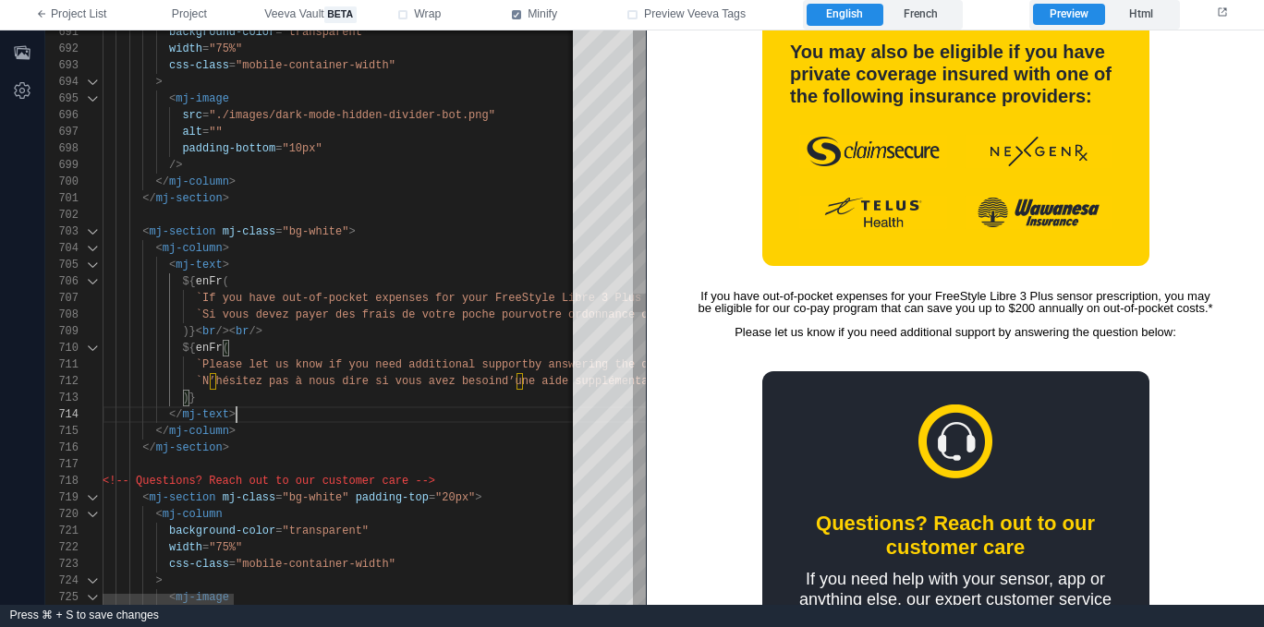
scroll to position [50, 134]
click at [265, 415] on div "</ mj-text >" at bounding box center [964, 414] width 1723 height 17
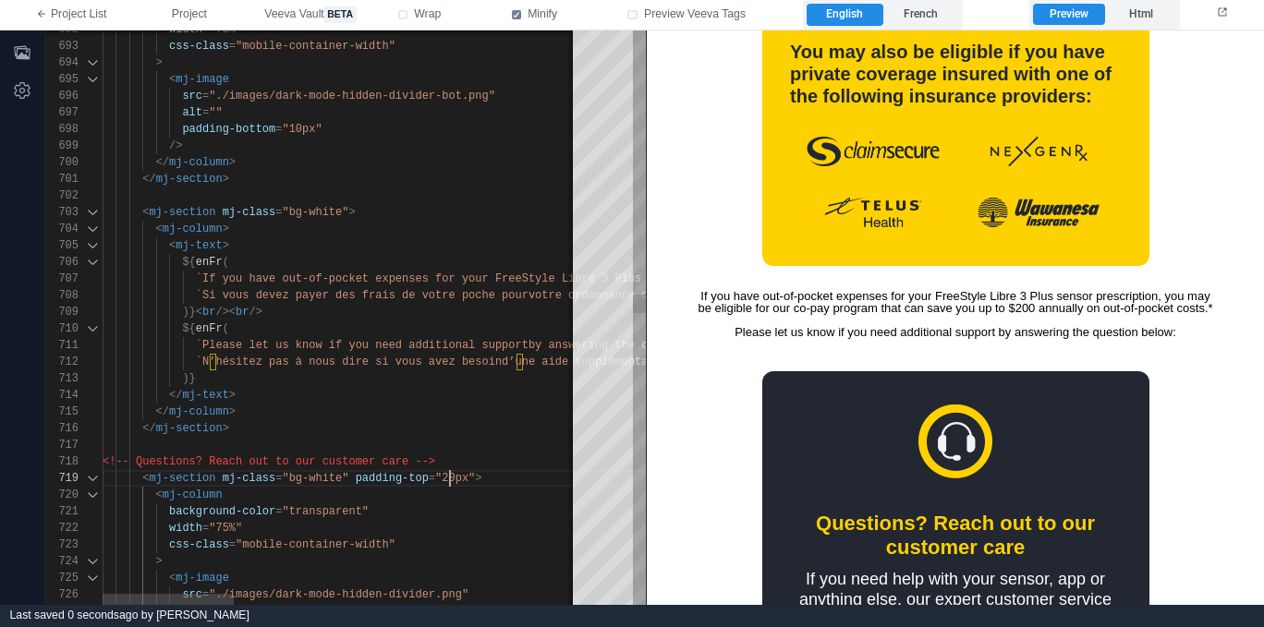
scroll to position [133, 347]
click at [447, 478] on span ""20px"" at bounding box center [455, 478] width 40 height 13
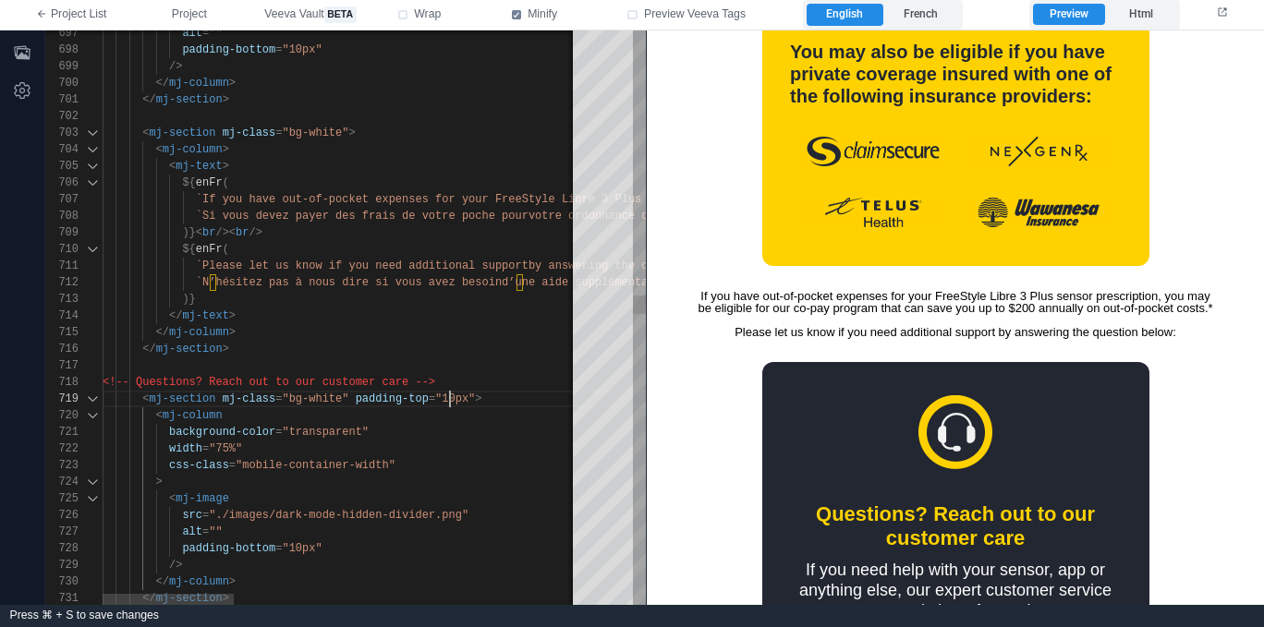
scroll to position [83, 127]
click at [355, 344] on div "</ mj-section >" at bounding box center [964, 349] width 1723 height 17
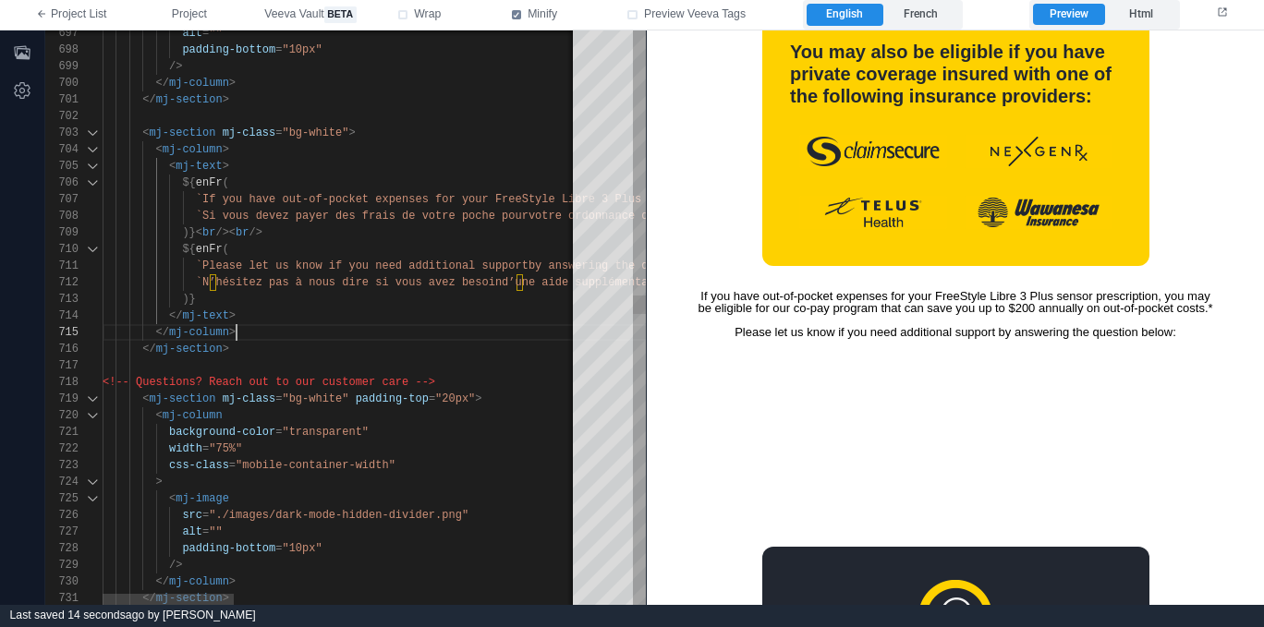
scroll to position [67, 134]
click at [382, 340] on div "</ mj-column >" at bounding box center [964, 332] width 1723 height 17
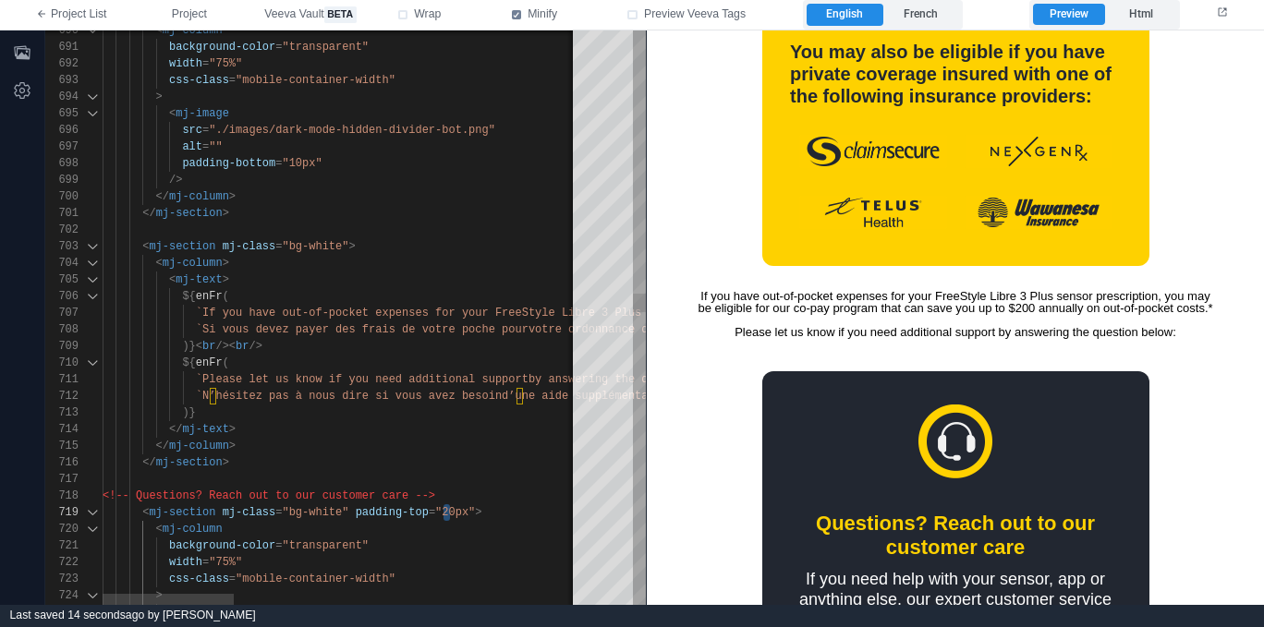
scroll to position [133, 347]
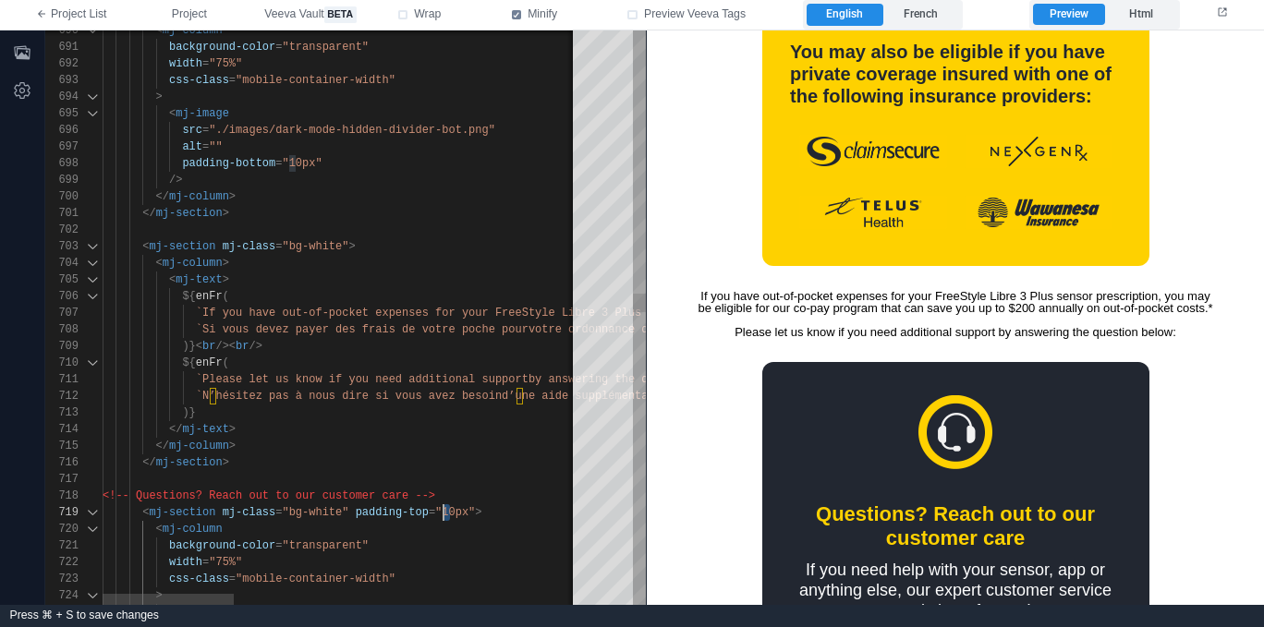
drag, startPoint x: 449, startPoint y: 512, endPoint x: 419, endPoint y: 476, distance: 46.6
click at [444, 511] on div "697 698 699 700 701 717 719 720 718 702 703 716 704 715 705 714 706 707 709 708…" at bounding box center [345, 317] width 600 height 575
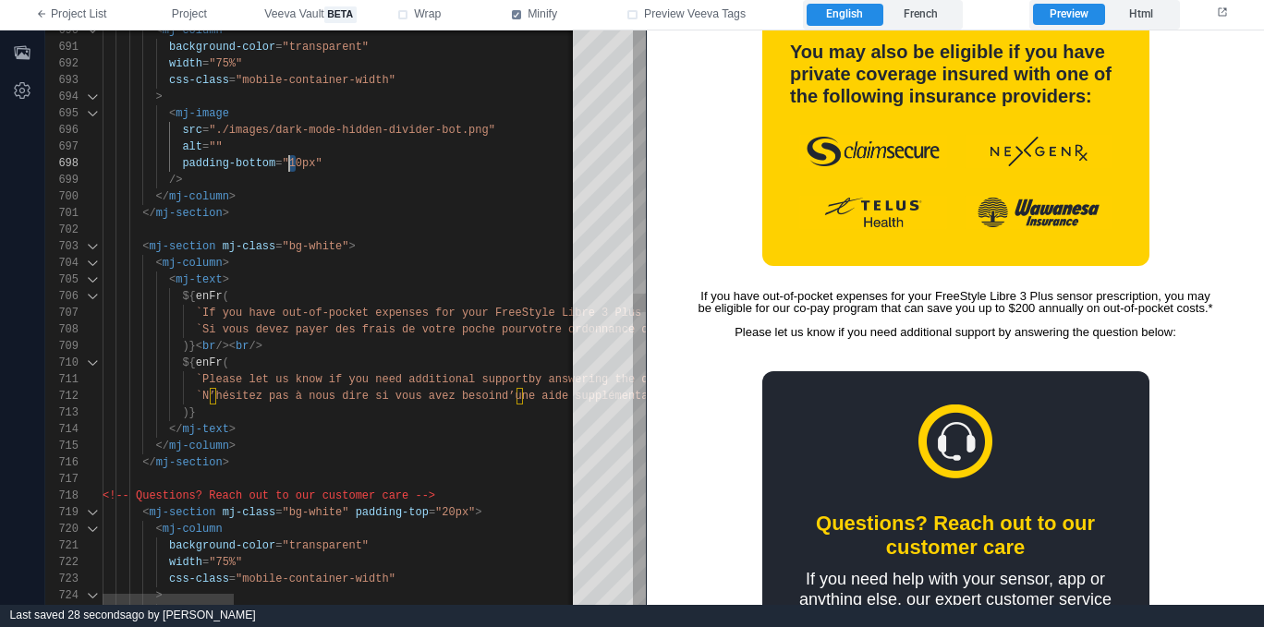
drag, startPoint x: 295, startPoint y: 159, endPoint x: 298, endPoint y: 202, distance: 43.6
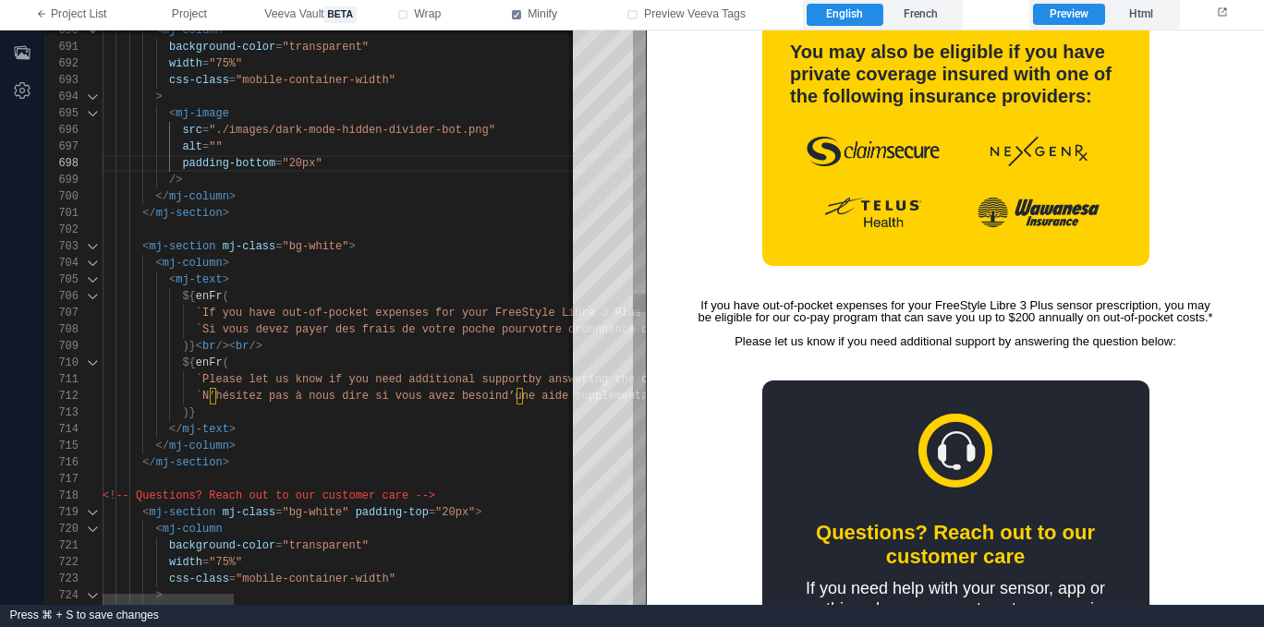
click at [344, 395] on span "`N’hésitez pas à nous dire si vous avez besoin" at bounding box center [349, 396] width 306 height 13
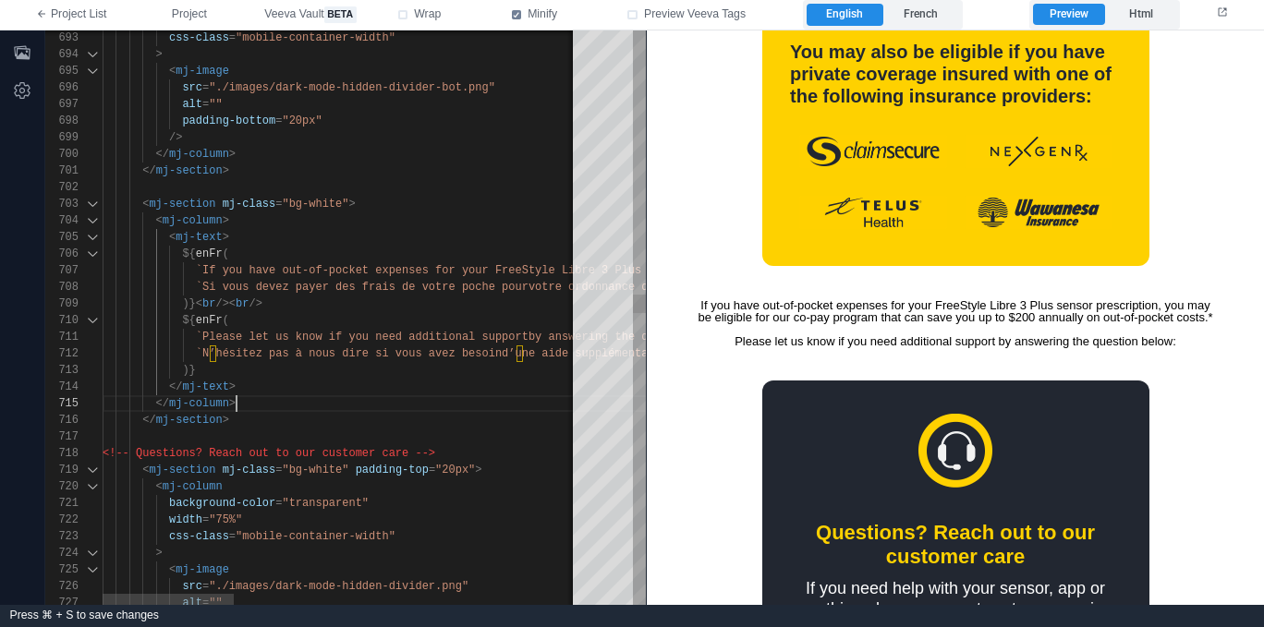
scroll to position [67, 134]
click at [351, 398] on div "</ mj-column >" at bounding box center [964, 403] width 1723 height 17
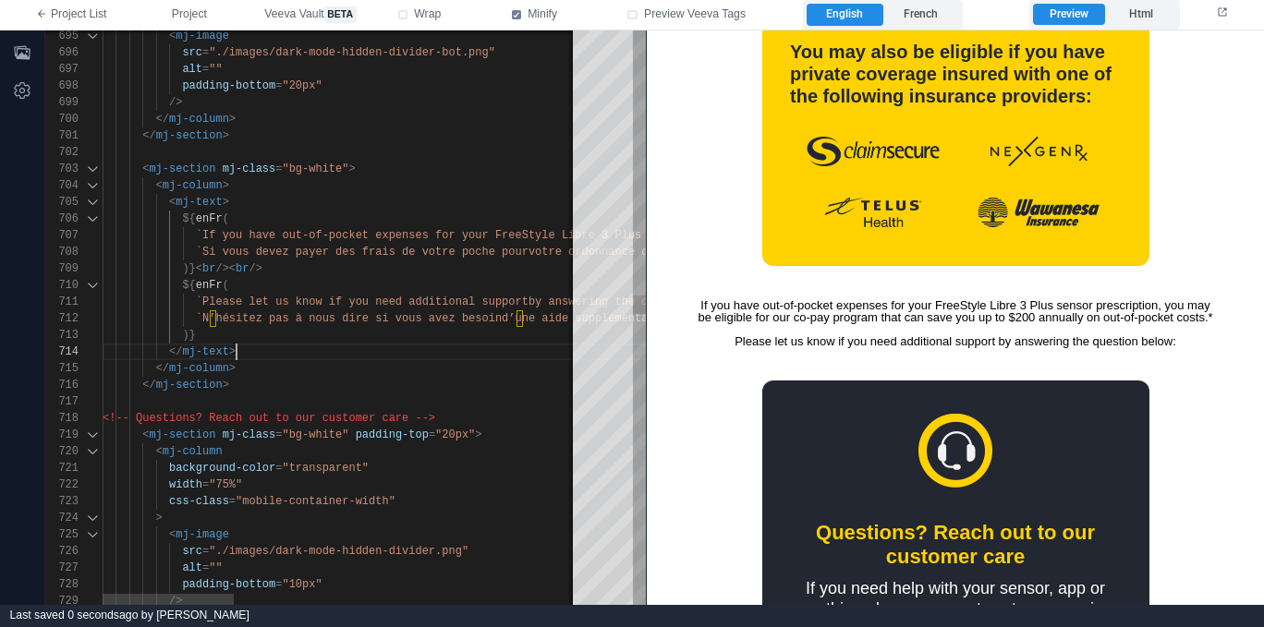
scroll to position [50, 134]
click at [305, 354] on div "</ mj-text >" at bounding box center [964, 352] width 1723 height 17
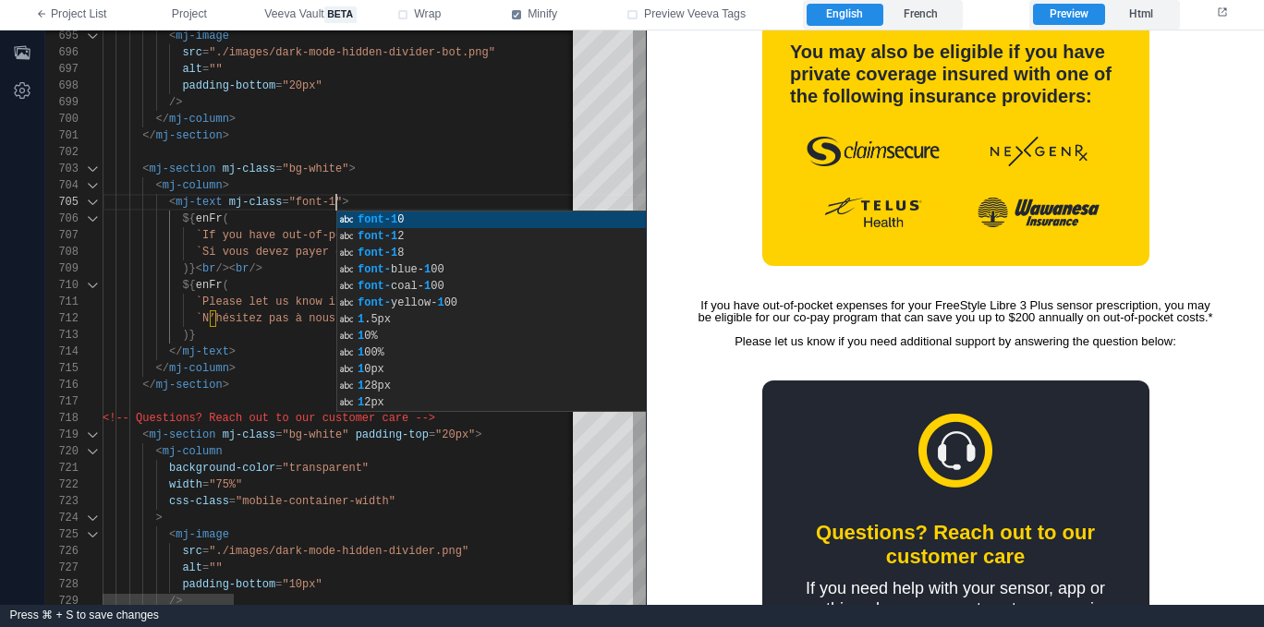
scroll to position [67, 240]
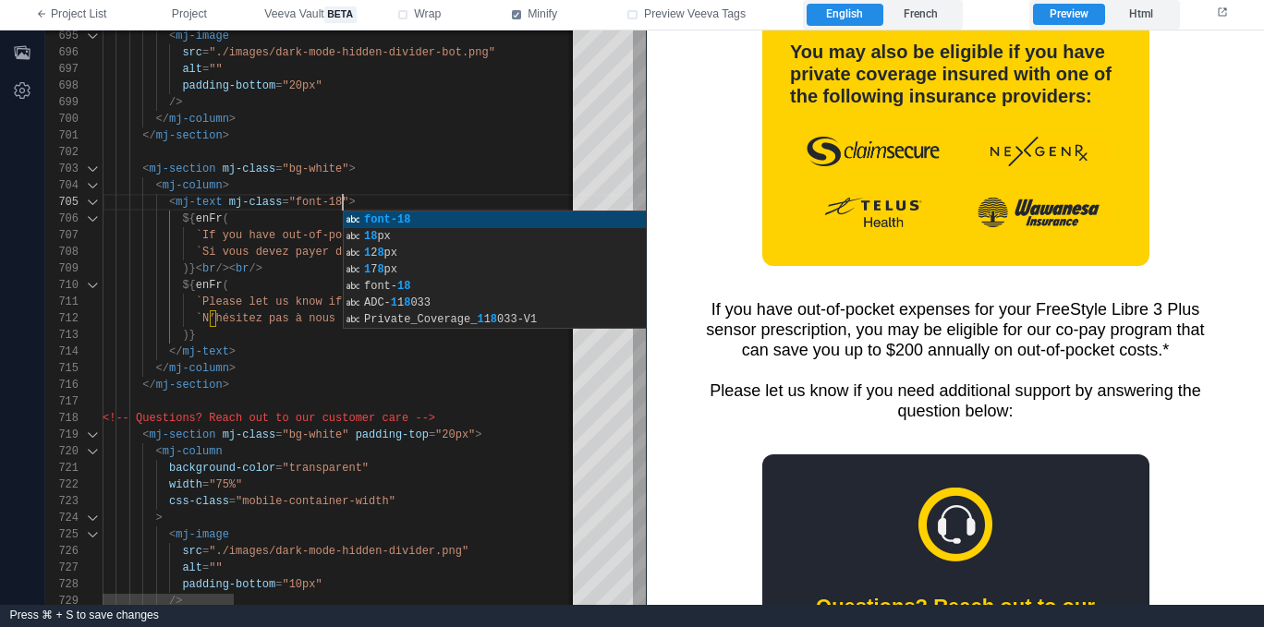
click at [283, 269] on div ")}< br />< br />" at bounding box center [964, 269] width 1723 height 17
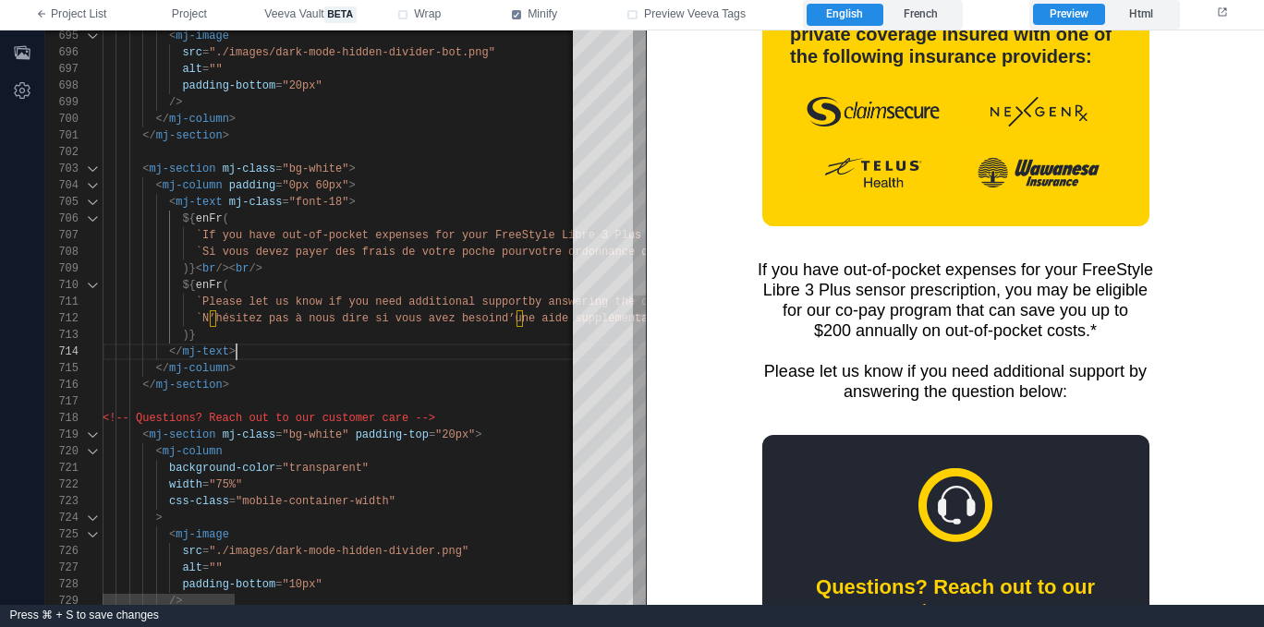
scroll to position [50, 134]
drag, startPoint x: 380, startPoint y: 347, endPoint x: 468, endPoint y: 328, distance: 90.8
click at [380, 347] on div "</ mj-text >" at bounding box center [957, 352] width 1708 height 17
click at [922, 18] on label "French" at bounding box center [921, 15] width 76 height 22
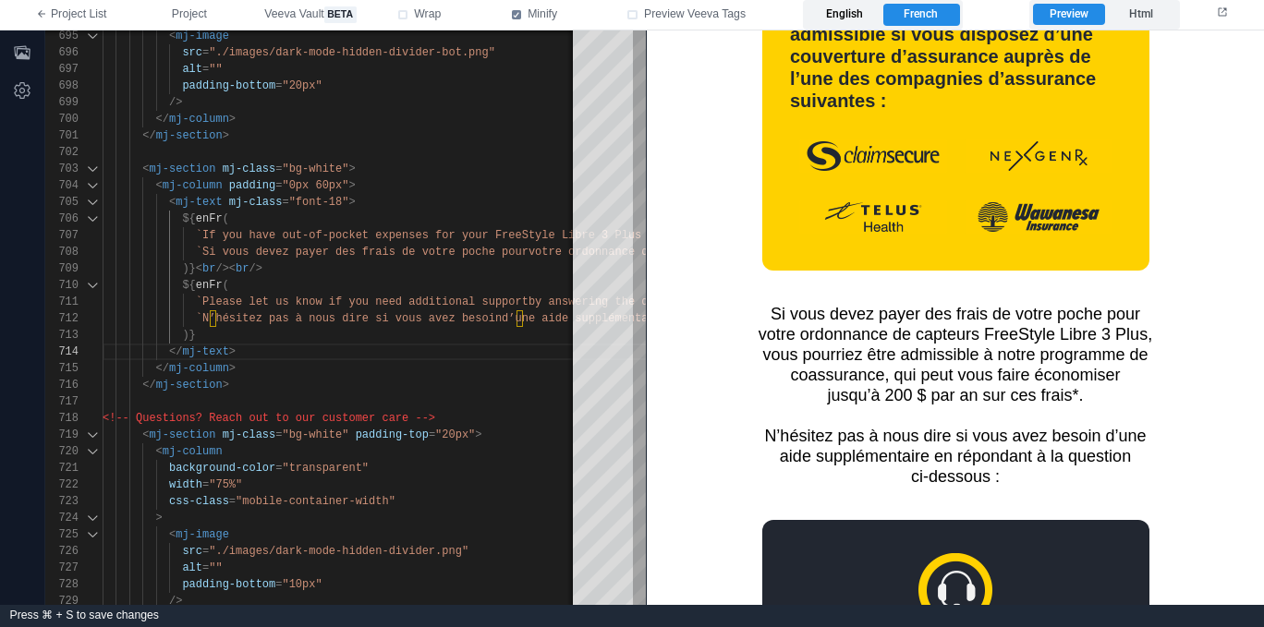
click at [821, 15] on label "English" at bounding box center [844, 15] width 76 height 22
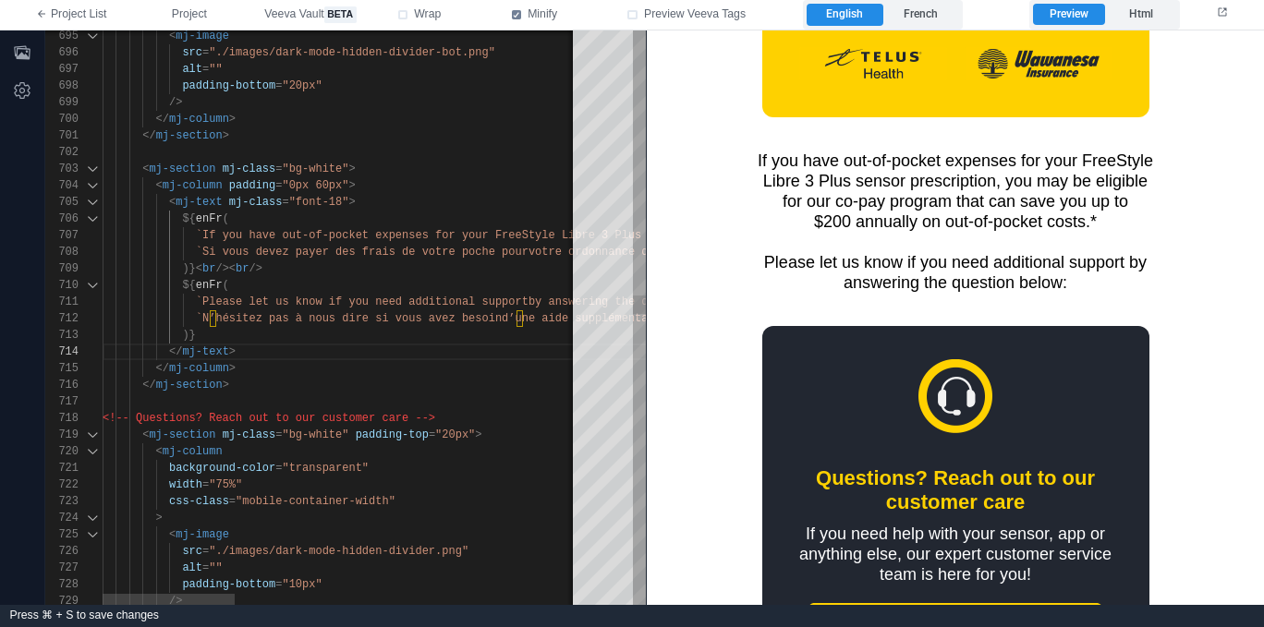
scroll to position [1679, 0]
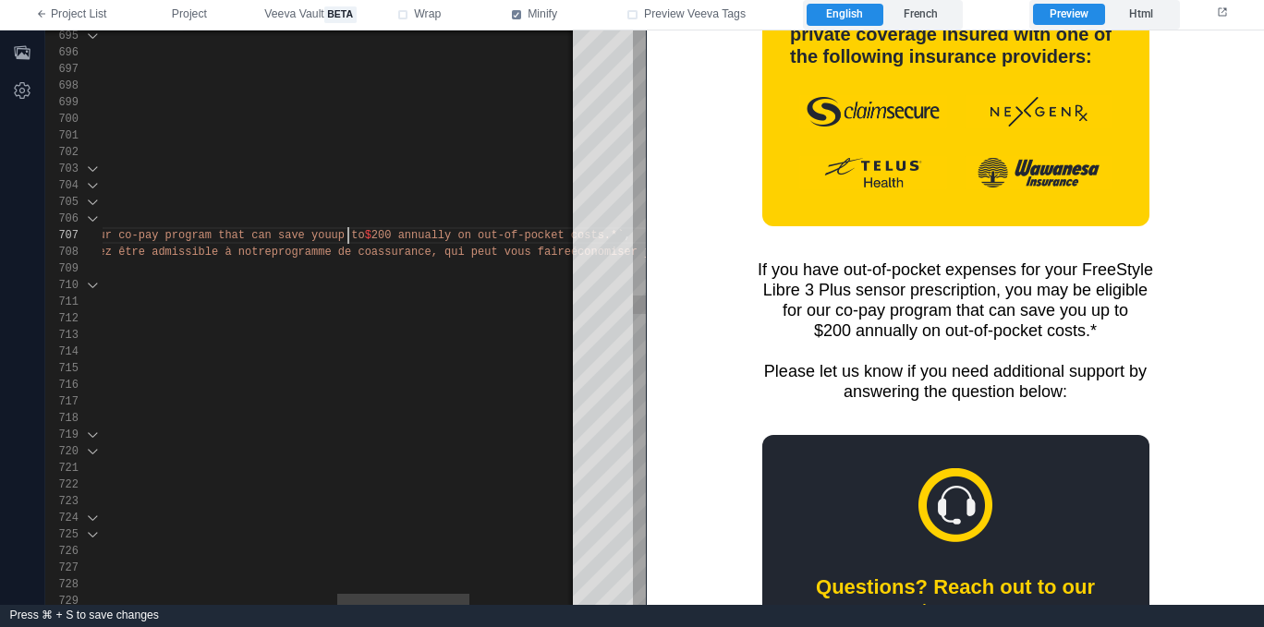
click at [348, 230] on div "697 698 699 700 701 717 702 703 716 704 715 705 714 706 707 709 708 710 711 713…" at bounding box center [345, 317] width 600 height 575
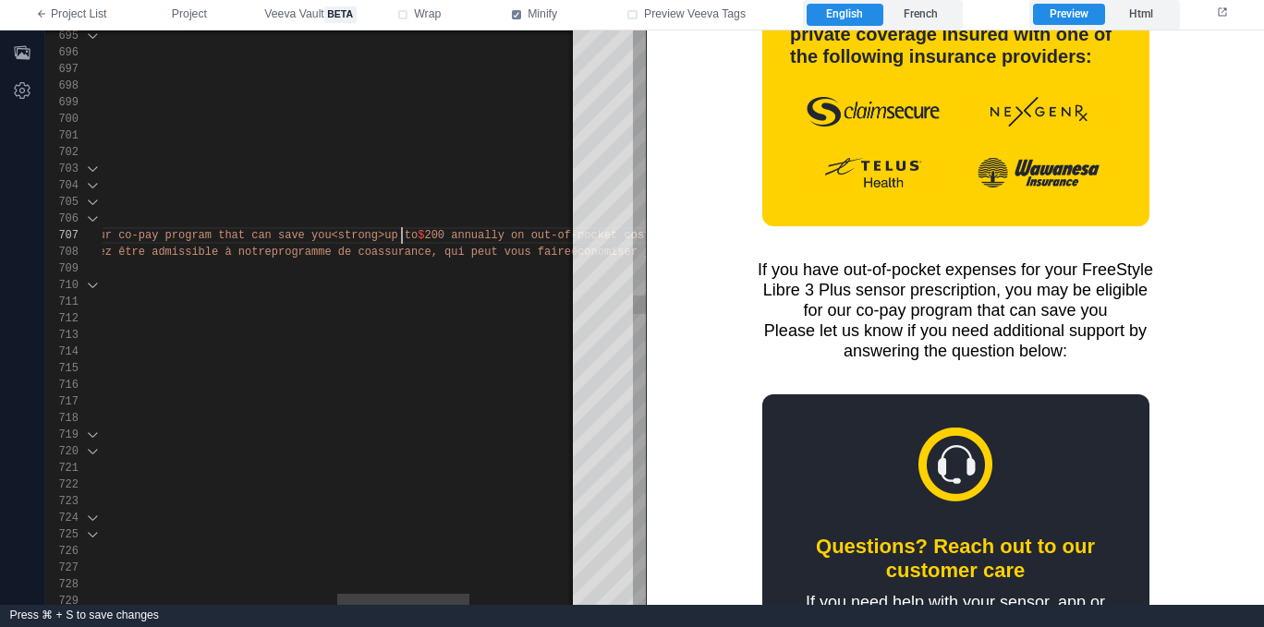
scroll to position [100, 1148]
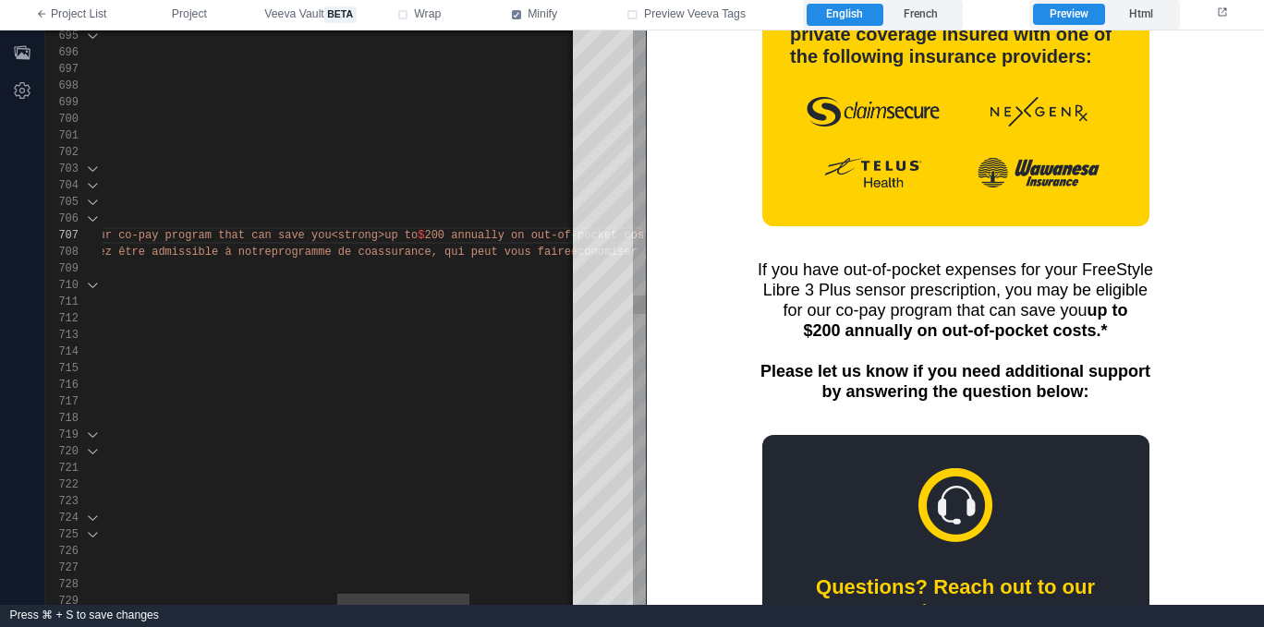
click at [529, 231] on span "200 annually on out-of-pocket costs.*`" at bounding box center [550, 235] width 253 height 13
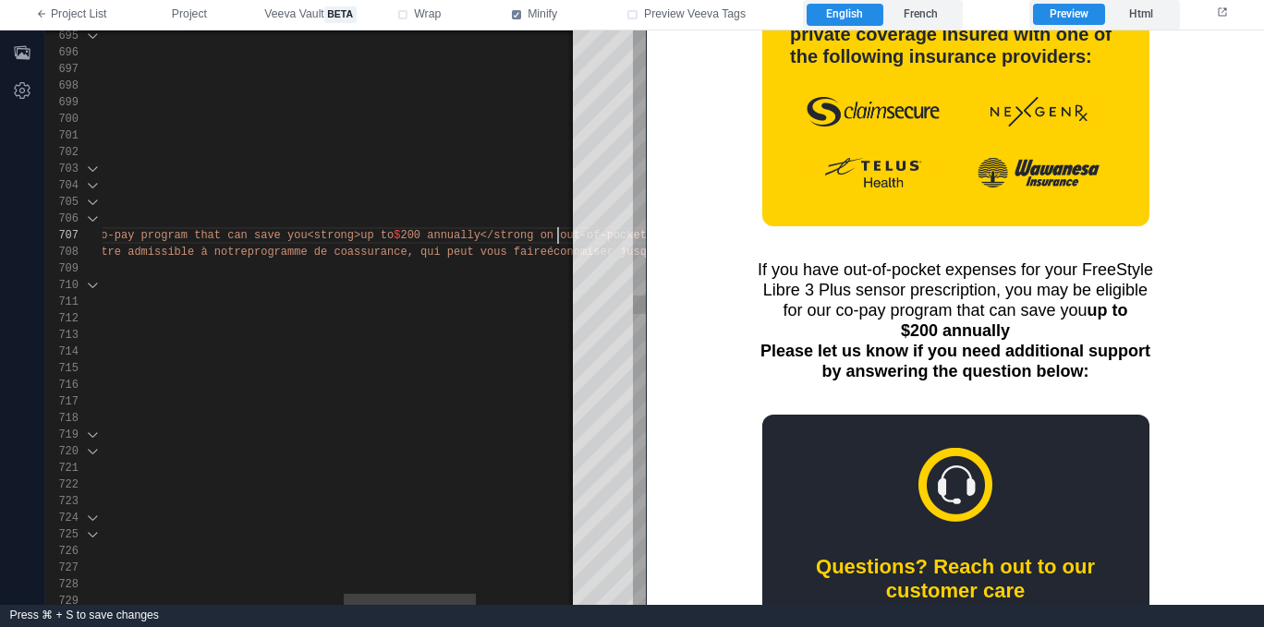
scroll to position [100, 1335]
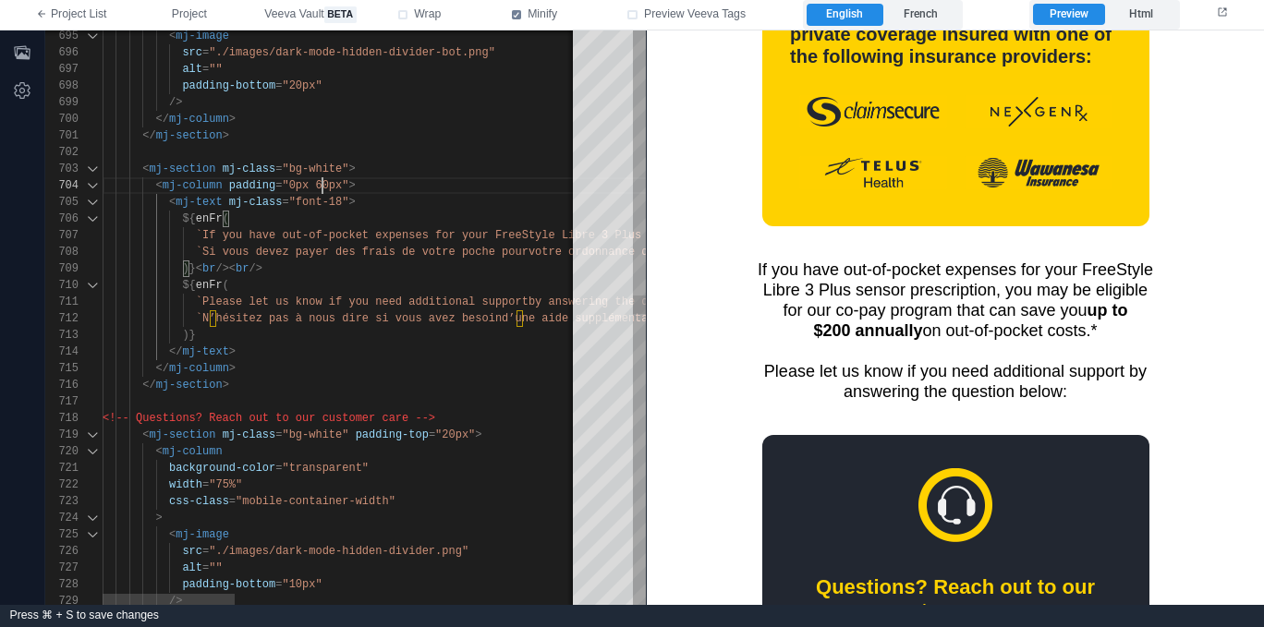
click at [322, 184] on div "697 698 699 700 701 717 702 703 716 704 715 705 714 706 707 709 708 710 711 713…" at bounding box center [345, 317] width 600 height 575
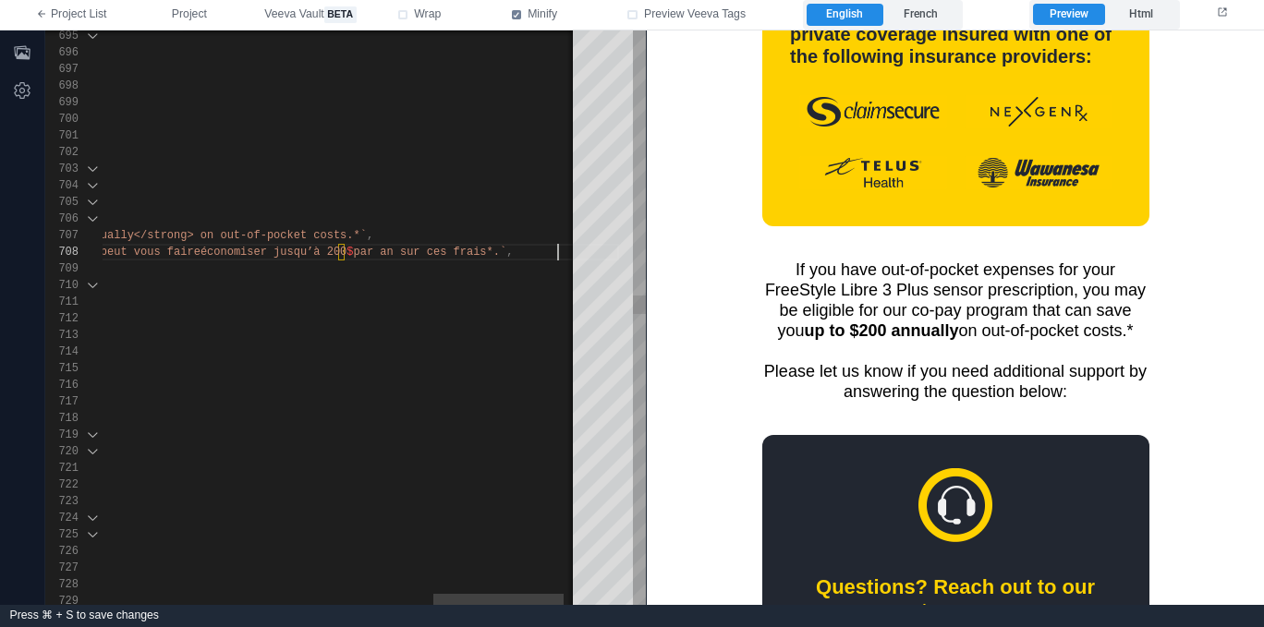
click at [492, 248] on span "par an sur ces frais*.`" at bounding box center [482, 252] width 153 height 13
click at [927, 12] on label "French" at bounding box center [921, 15] width 76 height 22
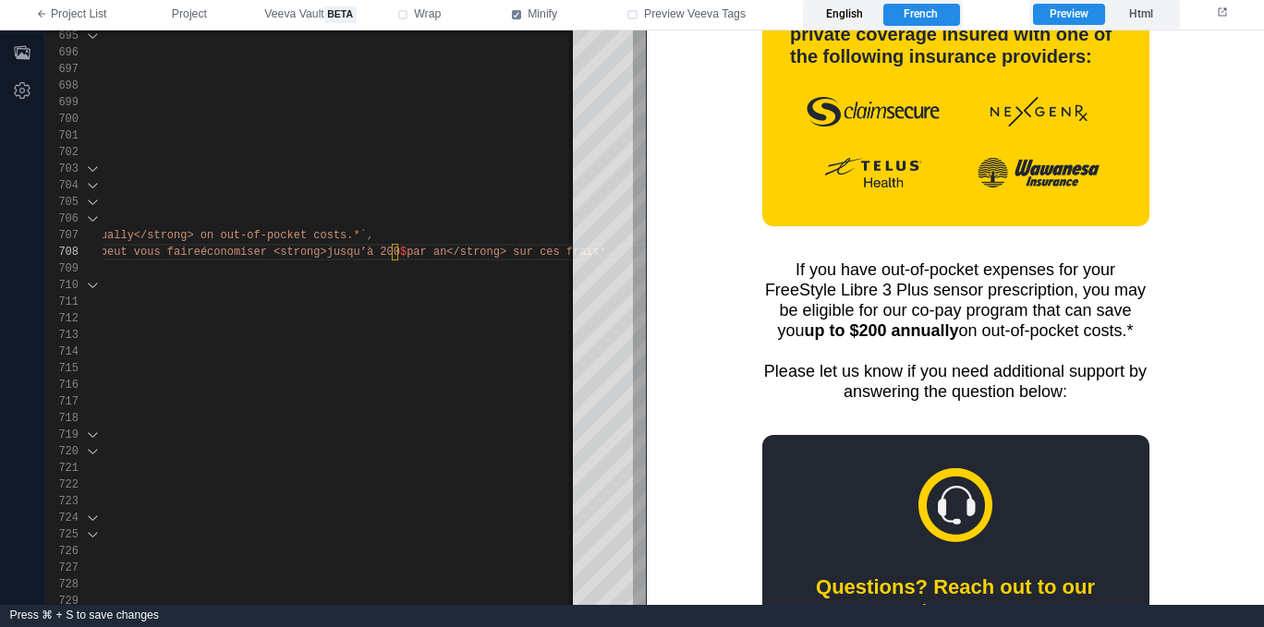
scroll to position [1788, 0]
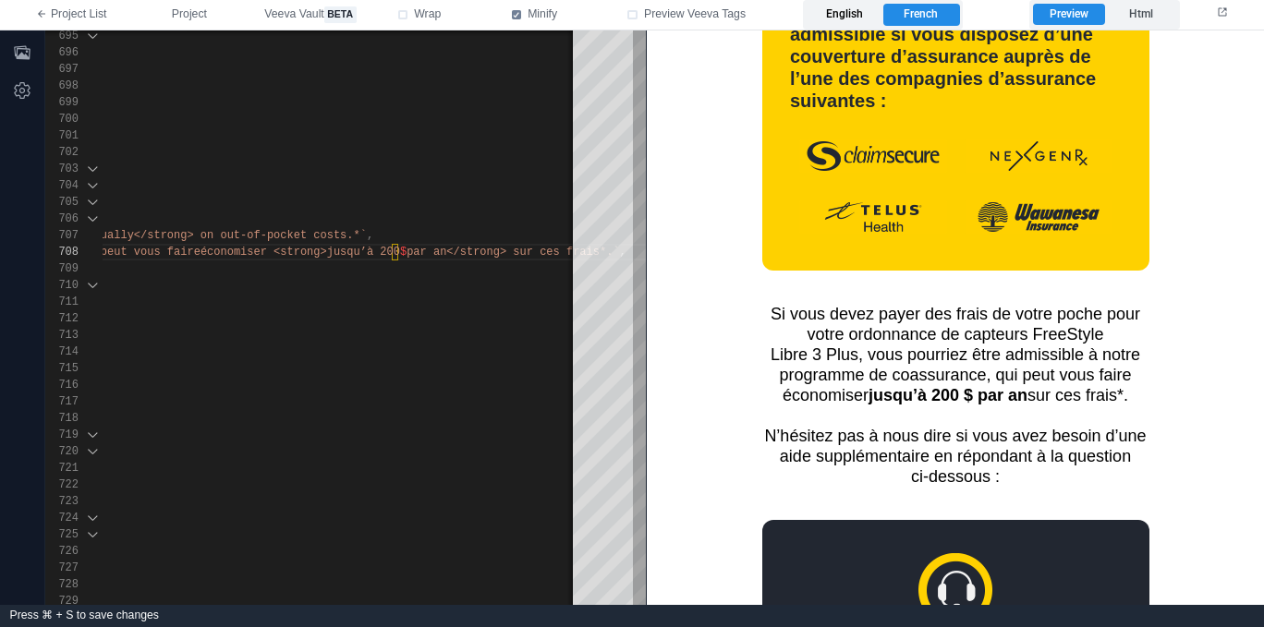
click at [851, 12] on label "English" at bounding box center [844, 15] width 76 height 22
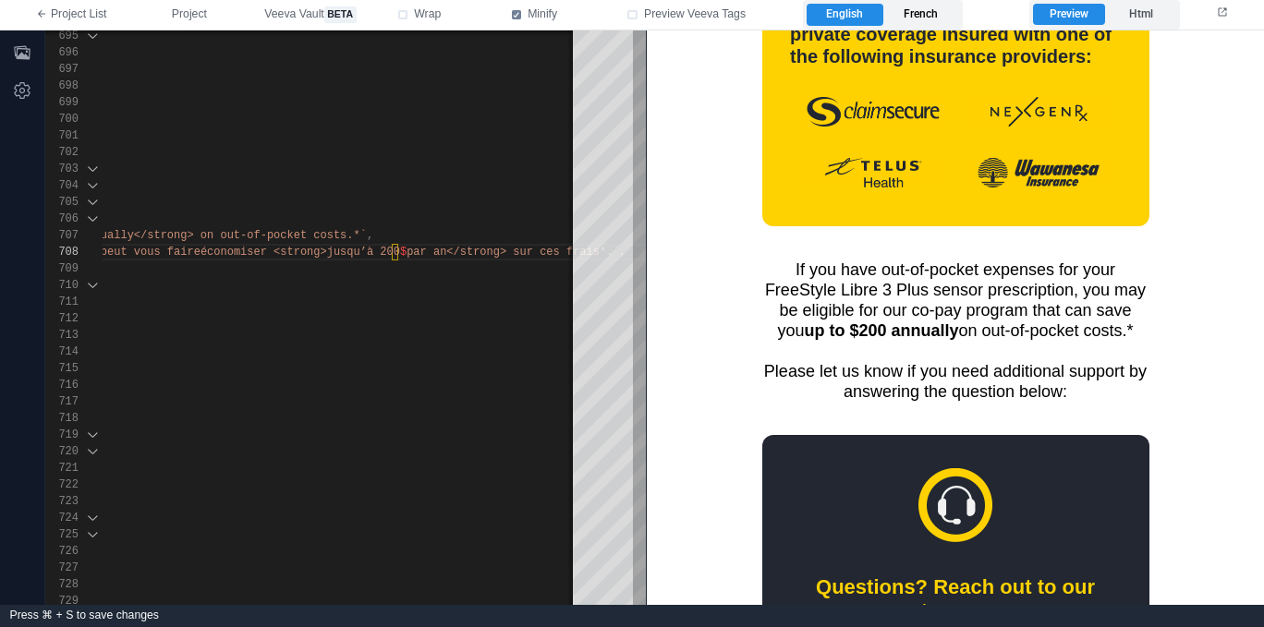
click at [939, 21] on label "French" at bounding box center [921, 15] width 76 height 22
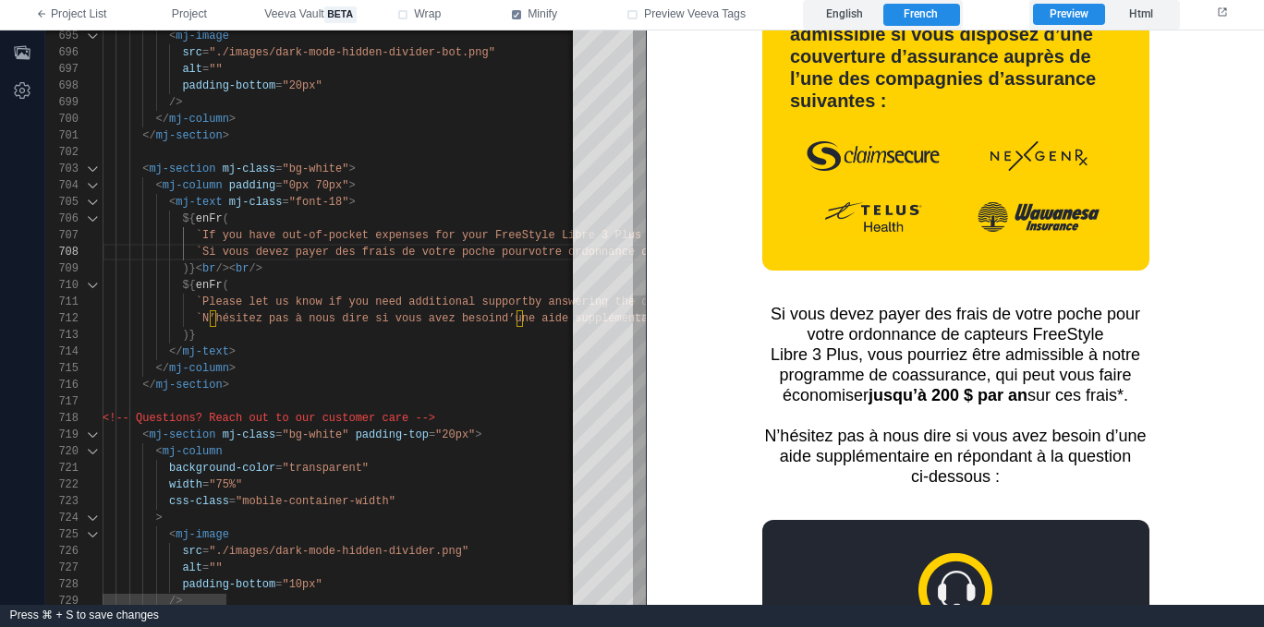
scroll to position [33, 93]
click at [416, 333] on div ")}" at bounding box center [1014, 335] width 1822 height 17
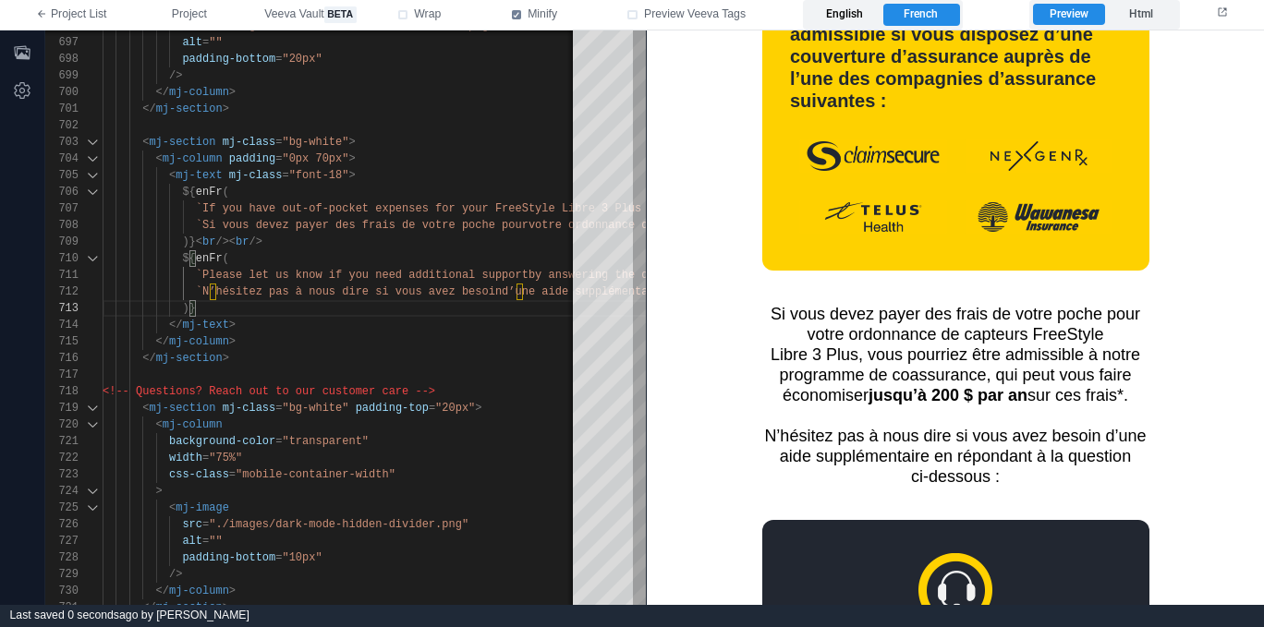
click at [834, 12] on label "English" at bounding box center [844, 15] width 76 height 22
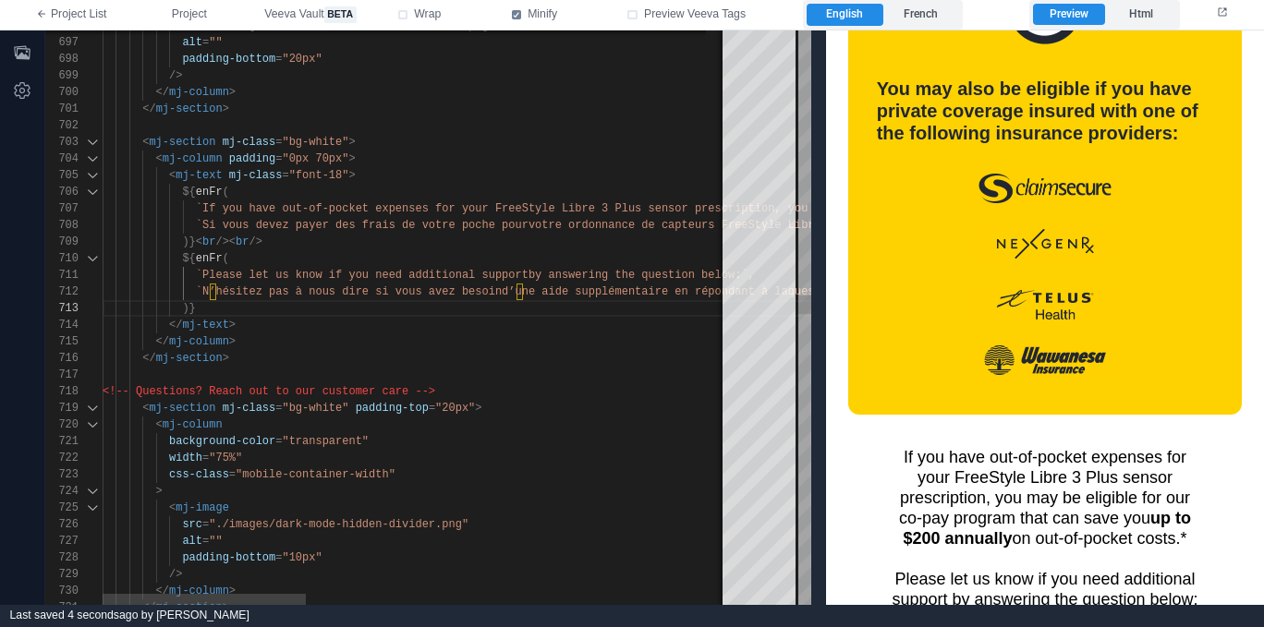
scroll to position [1844, 0]
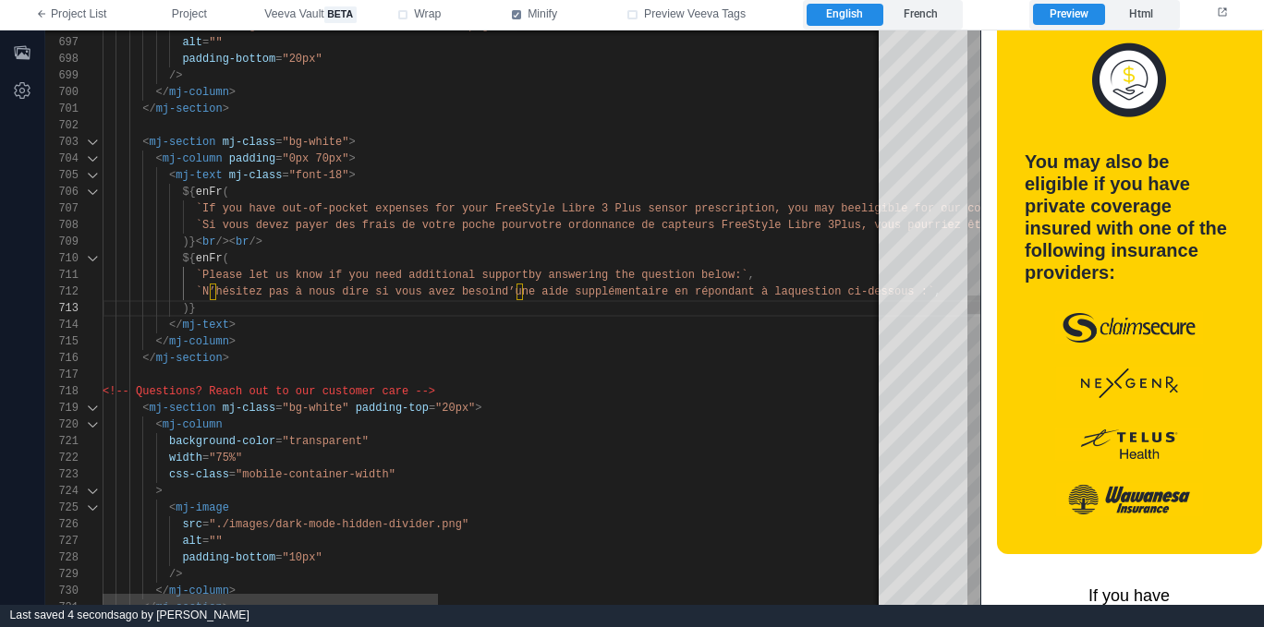
drag, startPoint x: 647, startPoint y: 373, endPoint x: 981, endPoint y: 353, distance: 335.0
click at [981, 353] on span at bounding box center [981, 317] width 10 height 575
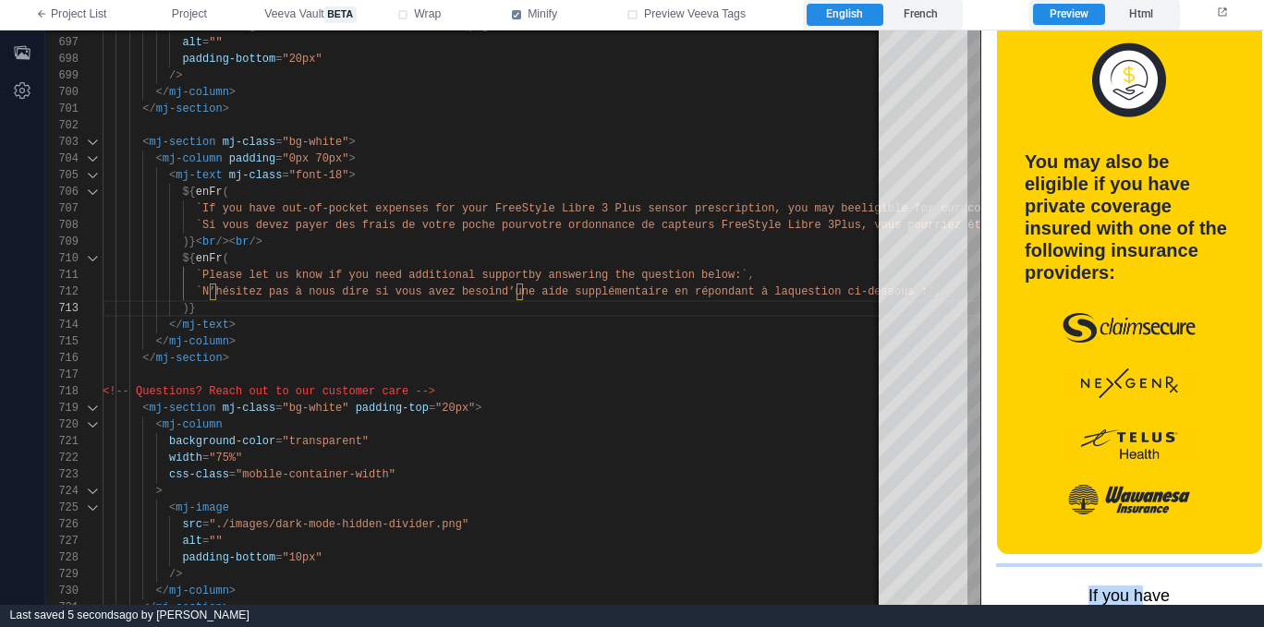
drag, startPoint x: 1144, startPoint y: 574, endPoint x: 1100, endPoint y: 551, distance: 48.8
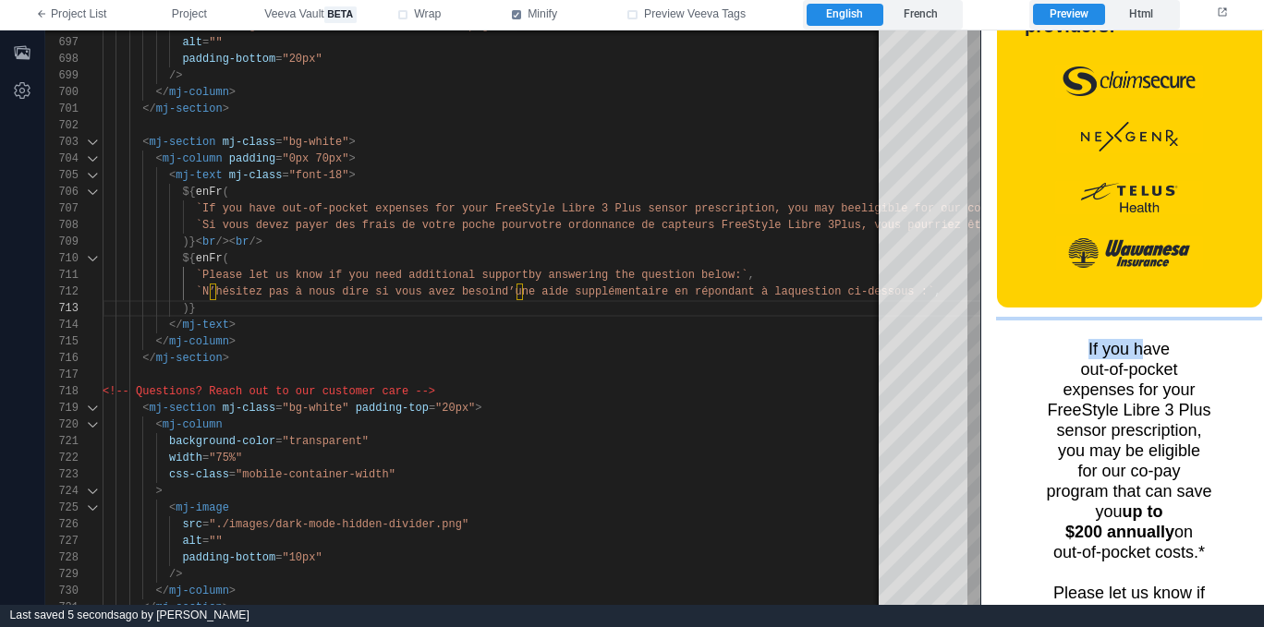
scroll to position [2108, 0]
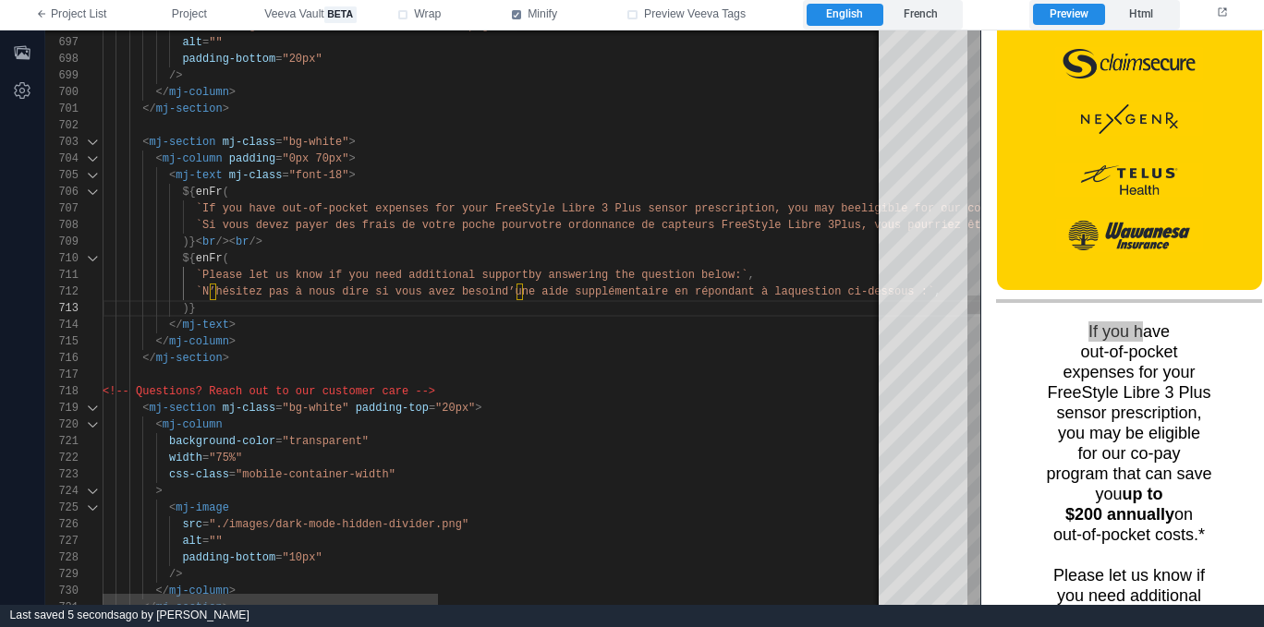
click at [381, 156] on div "< mj-column padding = "0px 70px" >" at bounding box center [1014, 159] width 1822 height 17
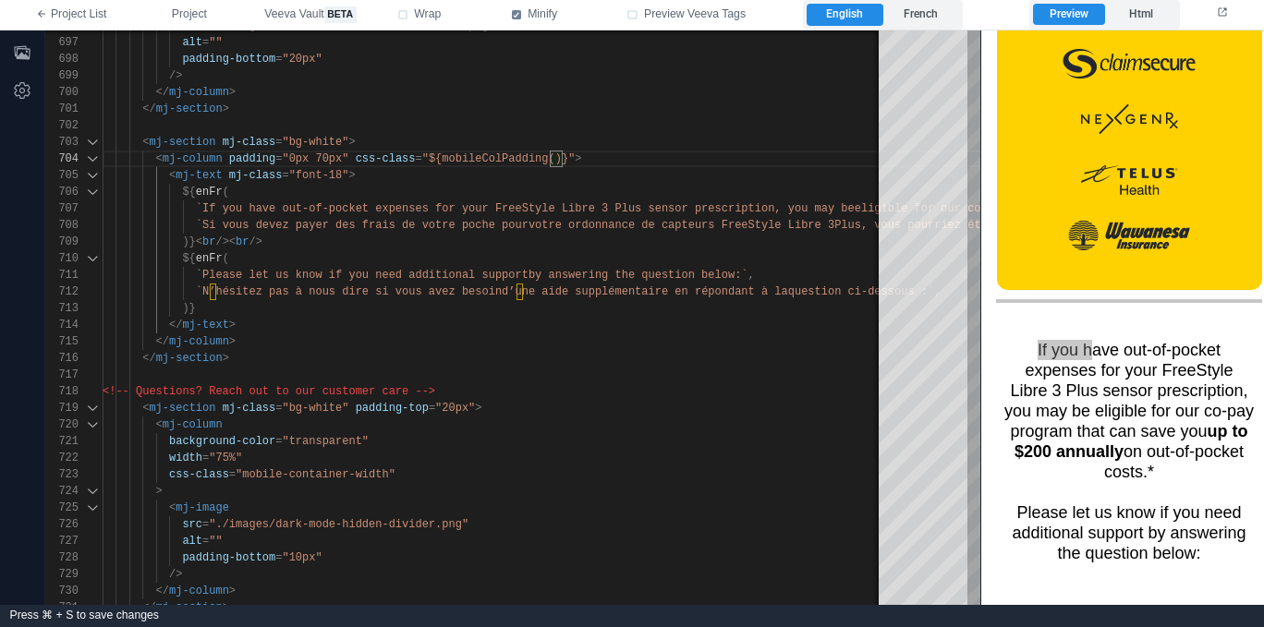
scroll to position [2157, 0]
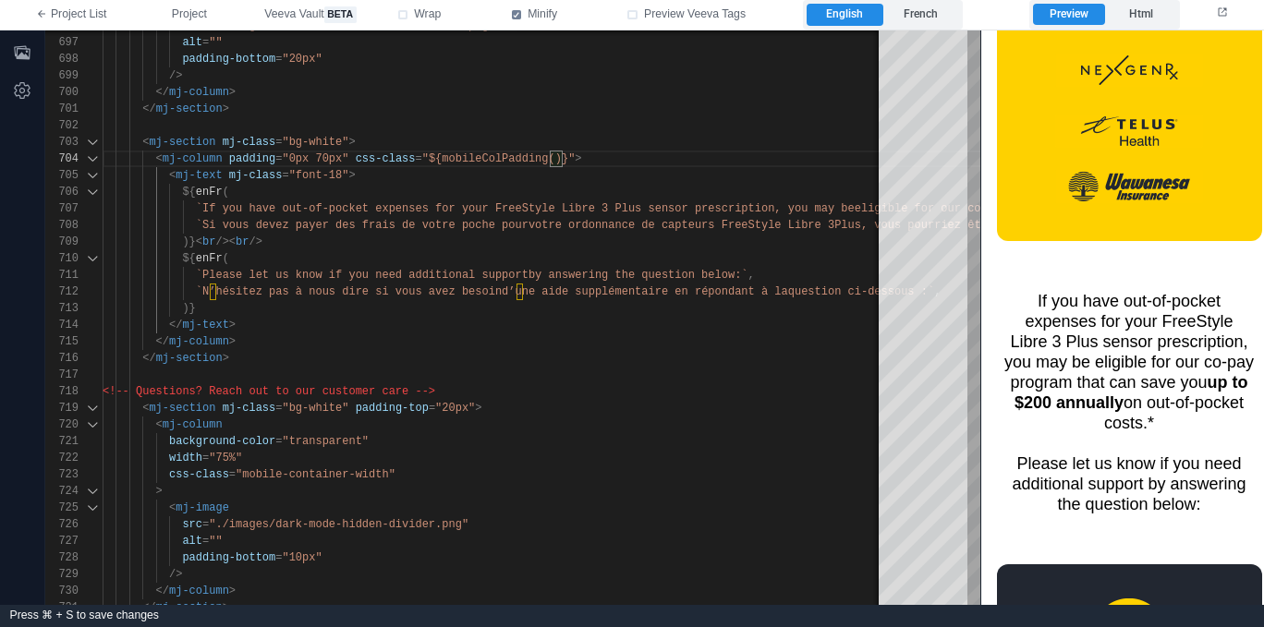
click at [1062, 367] on div "If you have out‑of‑pocket expenses for your FreeStyle Libre 3 Plus sensor presc…" at bounding box center [1129, 402] width 259 height 224
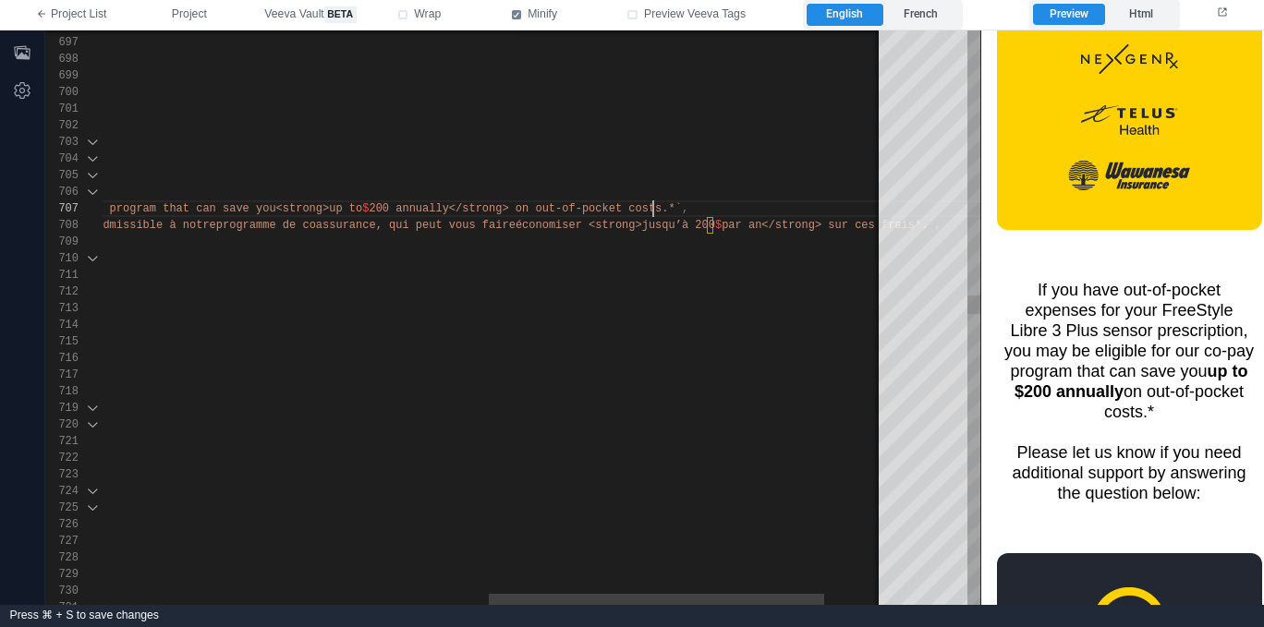
scroll to position [100, 1455]
click at [654, 208] on span "200 annually</strong> on out-of-pocket costs.*`" at bounding box center [525, 208] width 312 height 13
click at [803, 220] on span "par an</strong> sur ces frais*.`" at bounding box center [702, 225] width 212 height 13
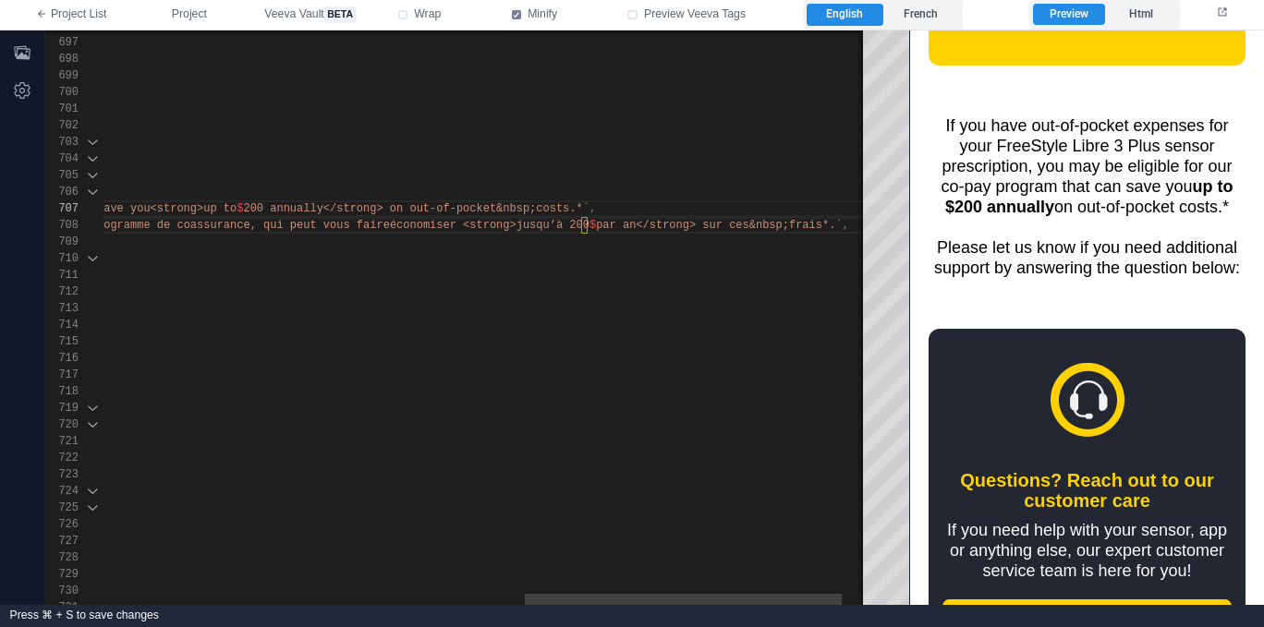
scroll to position [1933, 0]
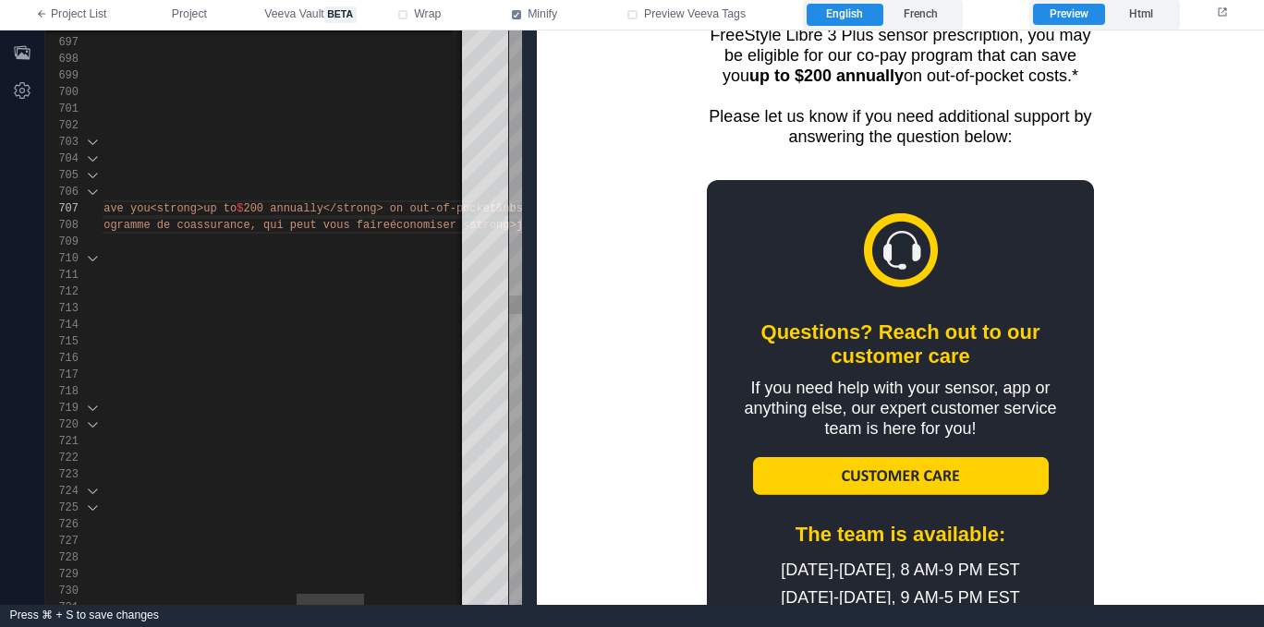
drag, startPoint x: 978, startPoint y: 403, endPoint x: 435, endPoint y: 345, distance: 546.2
click at [541, 363] on span at bounding box center [536, 317] width 10 height 575
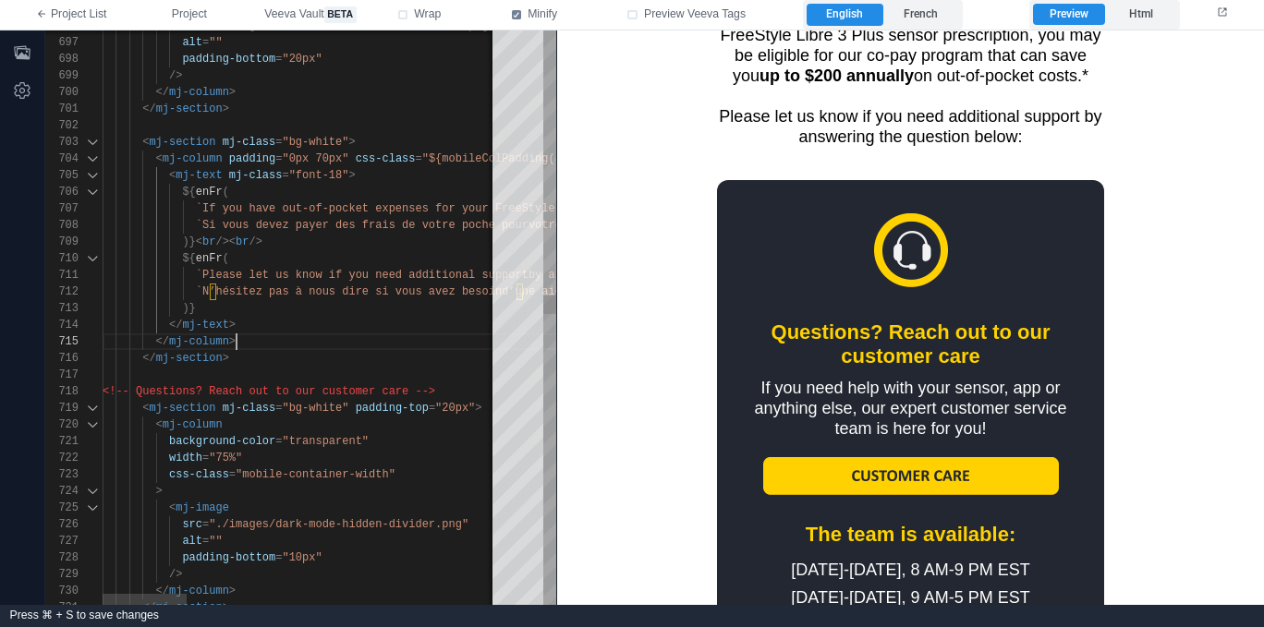
scroll to position [67, 134]
click at [394, 334] on div "</ mj-column >" at bounding box center [1030, 341] width 1855 height 17
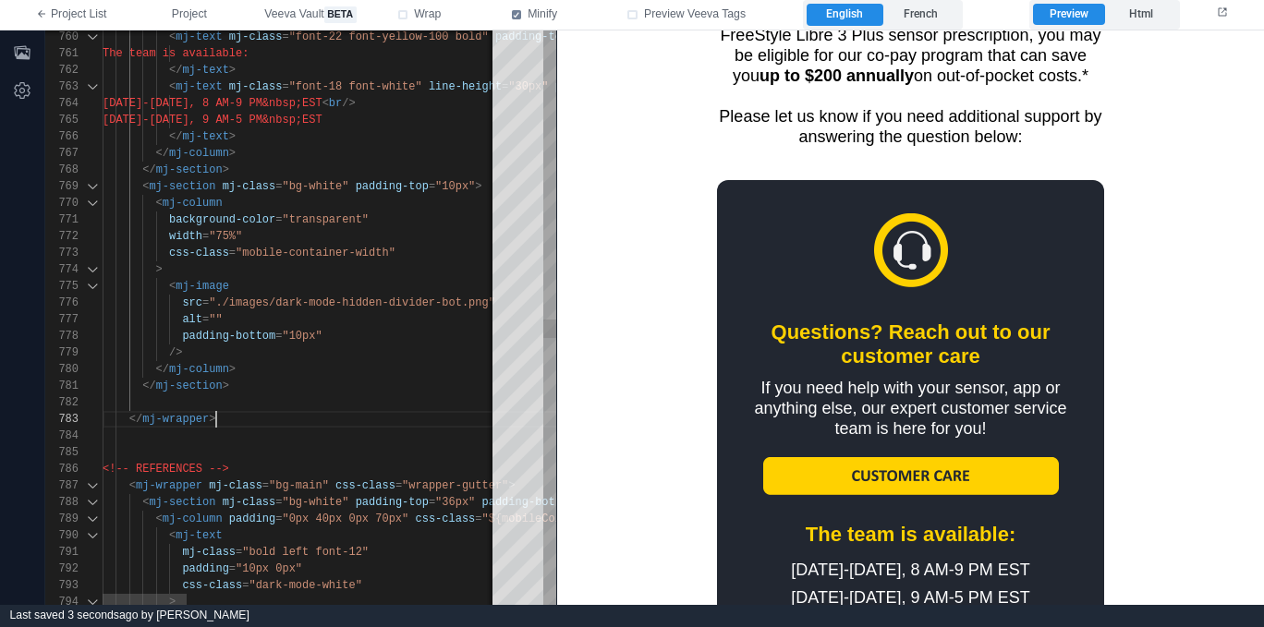
click at [313, 420] on div "</ mj-wrapper >" at bounding box center [1030, 419] width 1855 height 17
click at [321, 391] on div "</ mj-section >" at bounding box center [1030, 386] width 1855 height 17
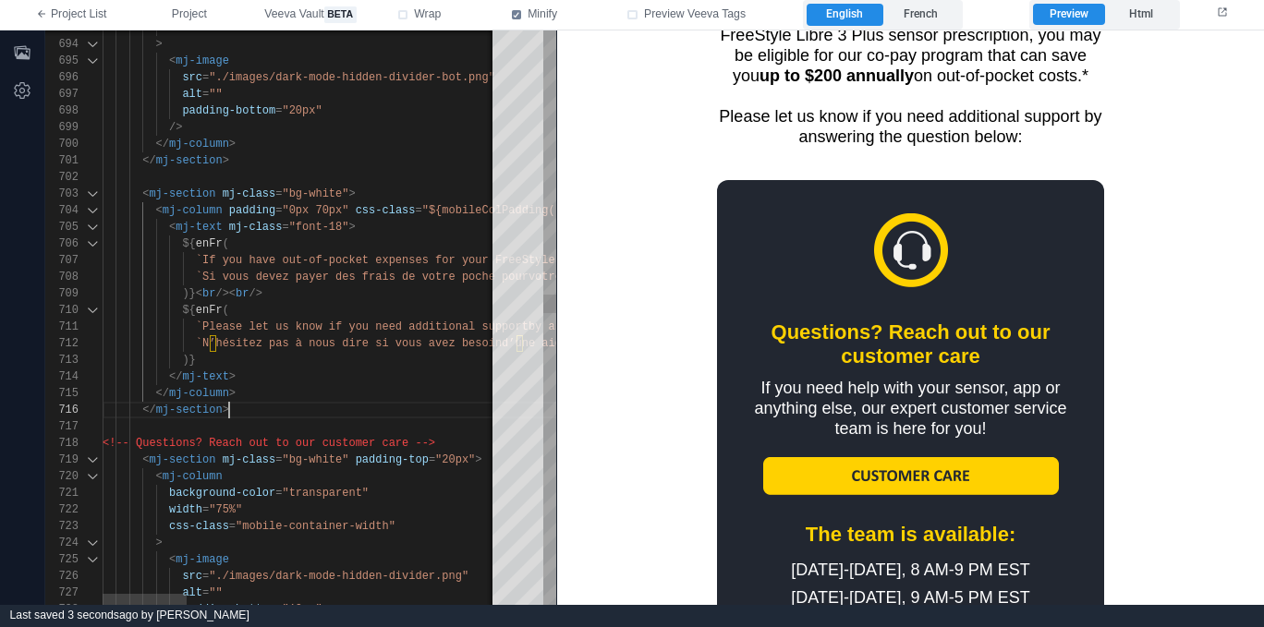
scroll to position [83, 127]
click at [288, 405] on div "</ mj-section >" at bounding box center [1030, 410] width 1855 height 17
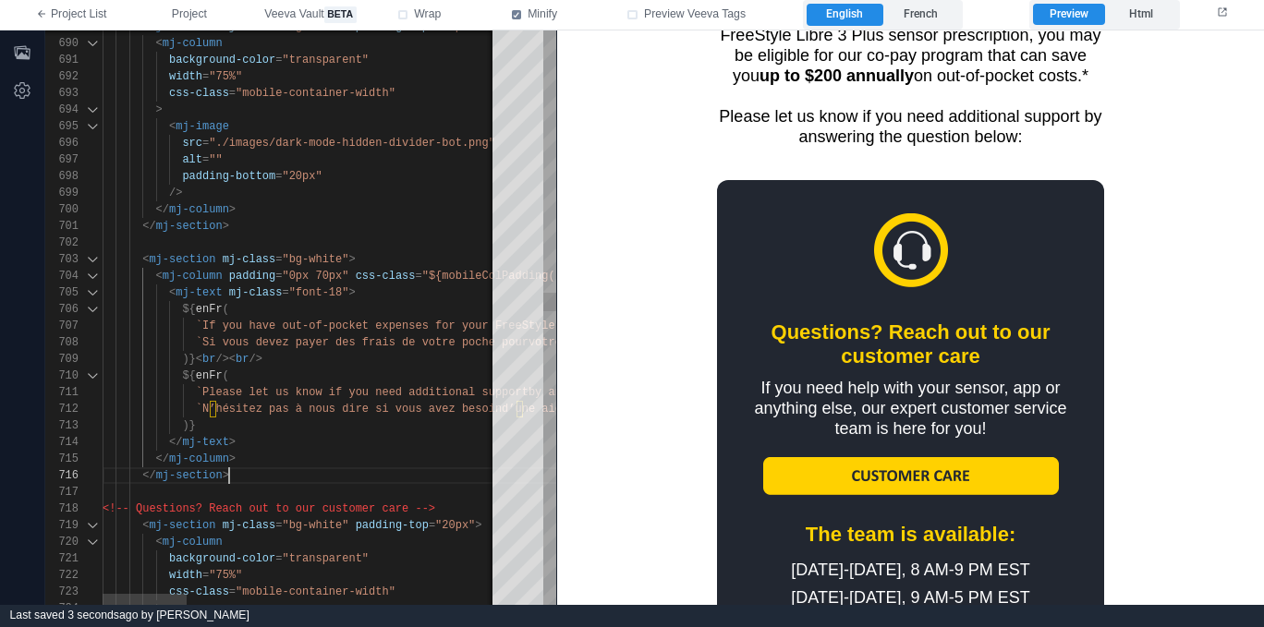
scroll to position [17, 0]
click at [289, 241] on div at bounding box center [1030, 243] width 1855 height 17
drag, startPoint x: 815, startPoint y: 117, endPoint x: 732, endPoint y: 100, distance: 85.0
click at [732, 100] on div "If you have out‑of‑pocket expenses for your FreeStyle Libre 3 Plus sensor presc…" at bounding box center [911, 75] width 388 height 142
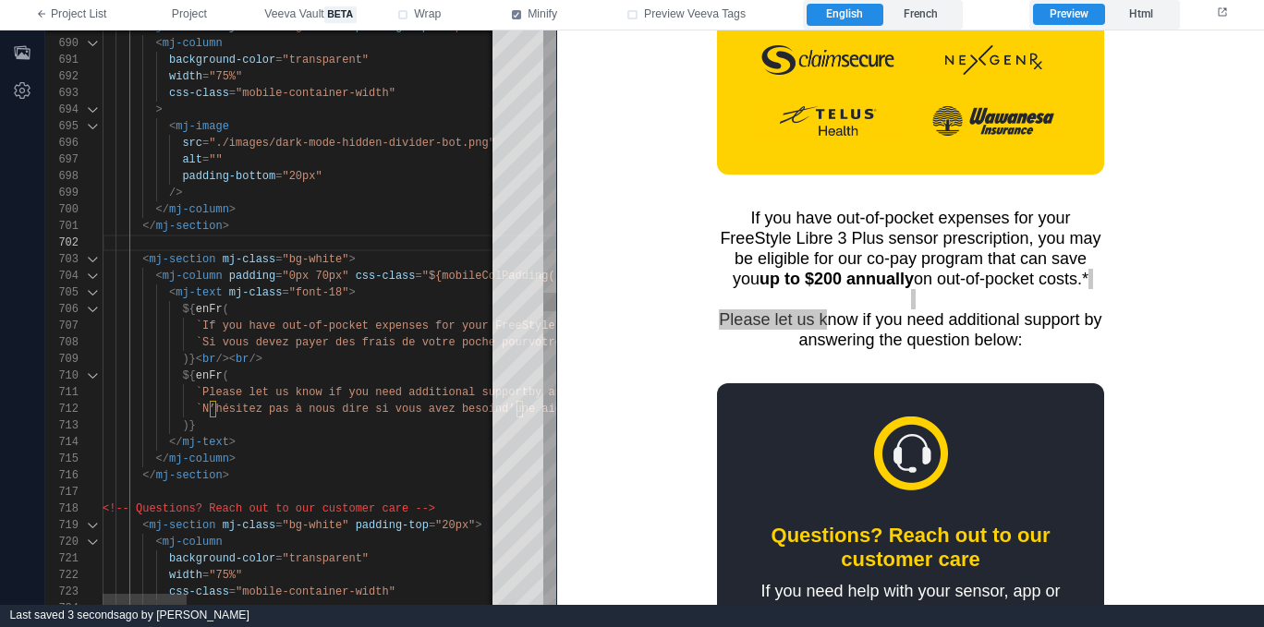
scroll to position [150, 134]
click at [378, 212] on div "</ mj-column >" at bounding box center [1030, 209] width 1855 height 17
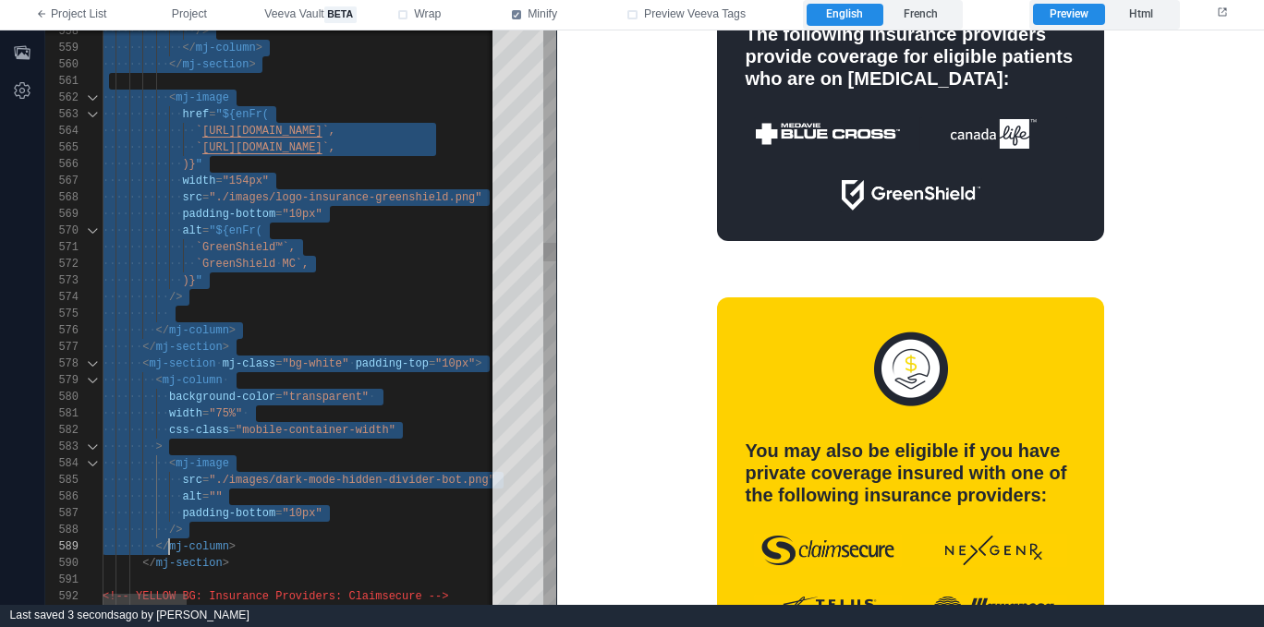
scroll to position [100, 127]
drag, startPoint x: 143, startPoint y: 215, endPoint x: 245, endPoint y: 560, distance: 359.2
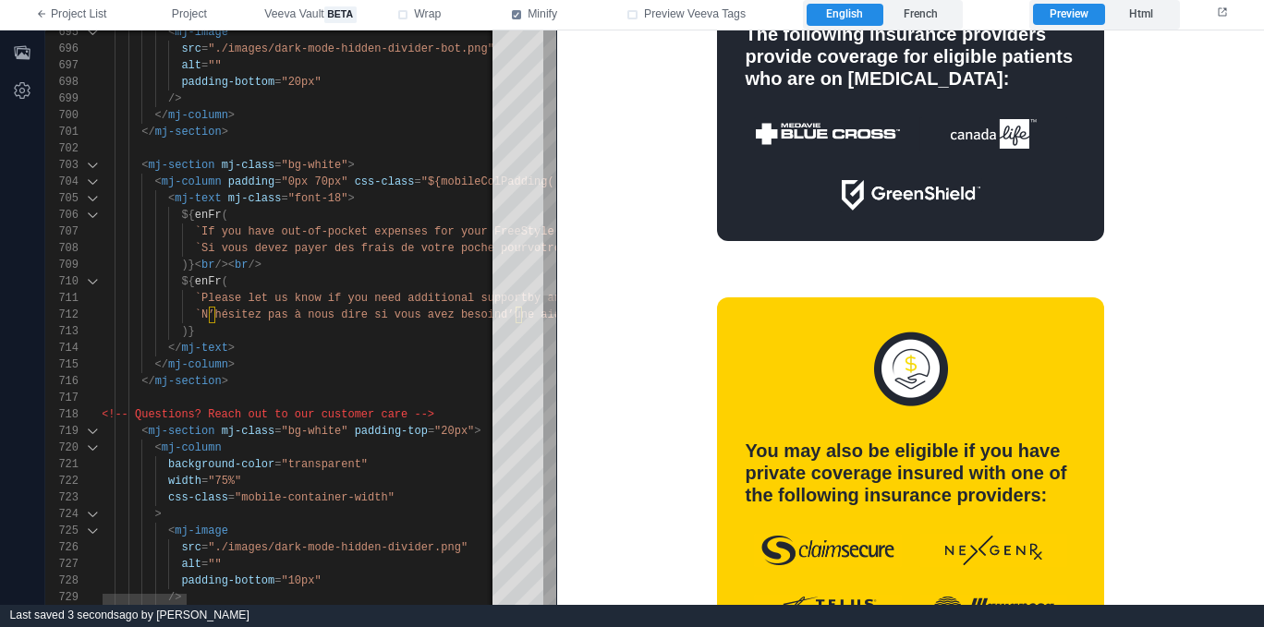
click at [321, 383] on div "</ mj-section >" at bounding box center [1029, 381] width 1855 height 17
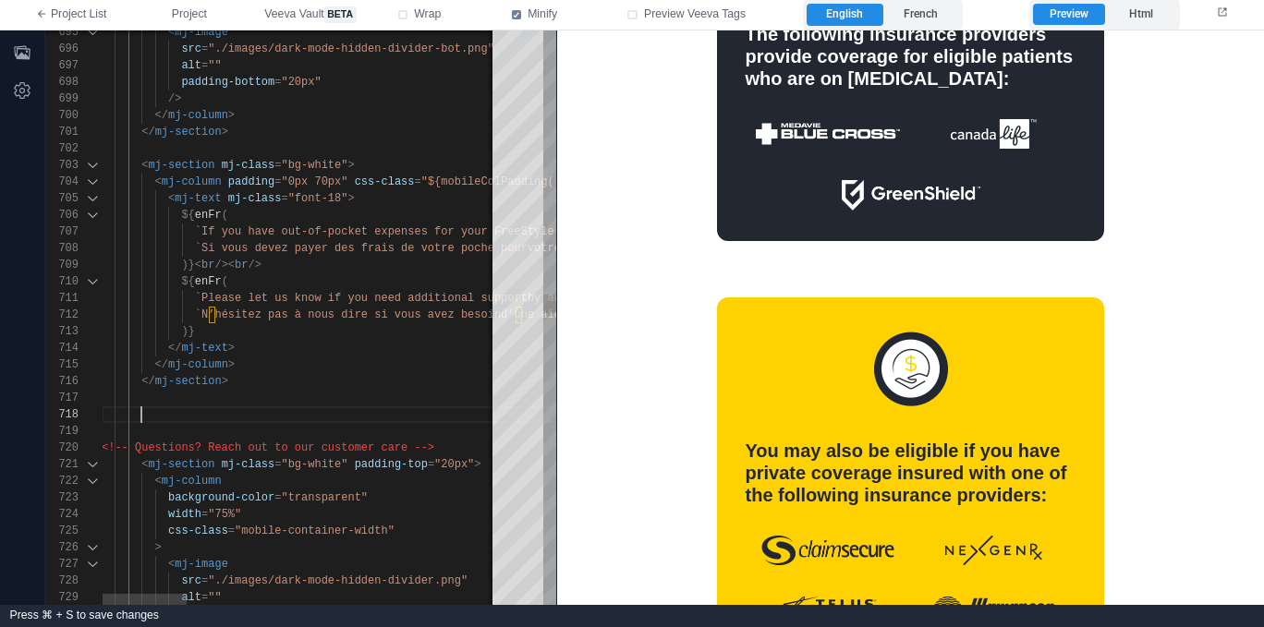
scroll to position [116, 40]
paste textarea "**********"
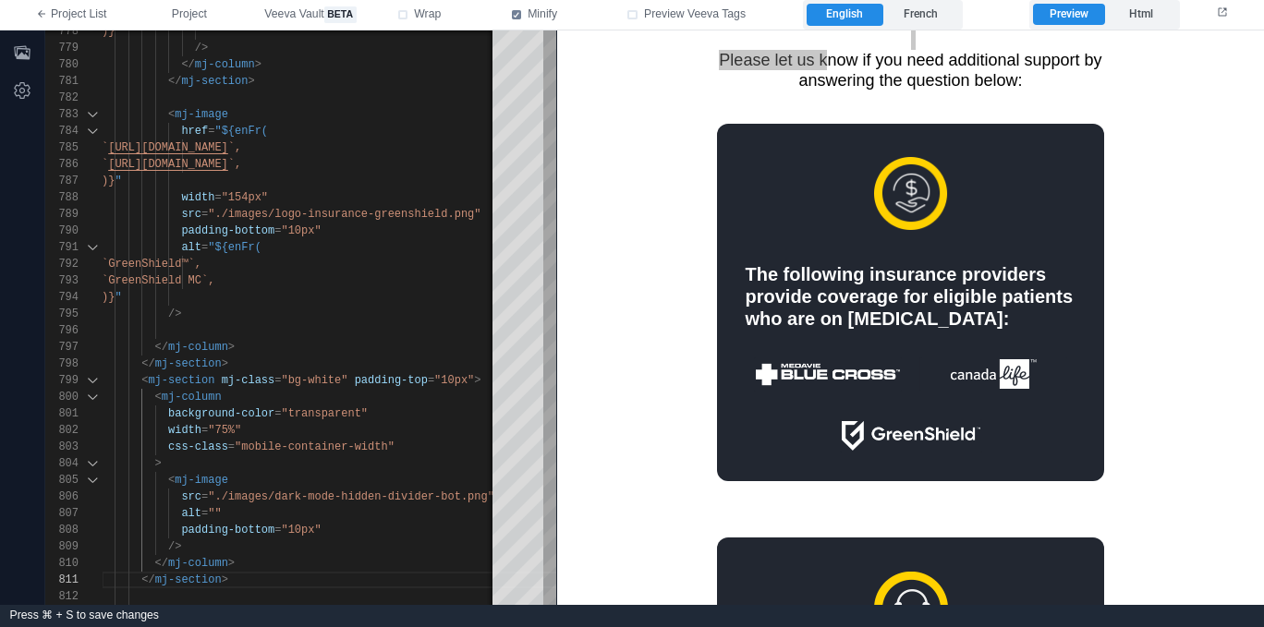
scroll to position [1974, 0]
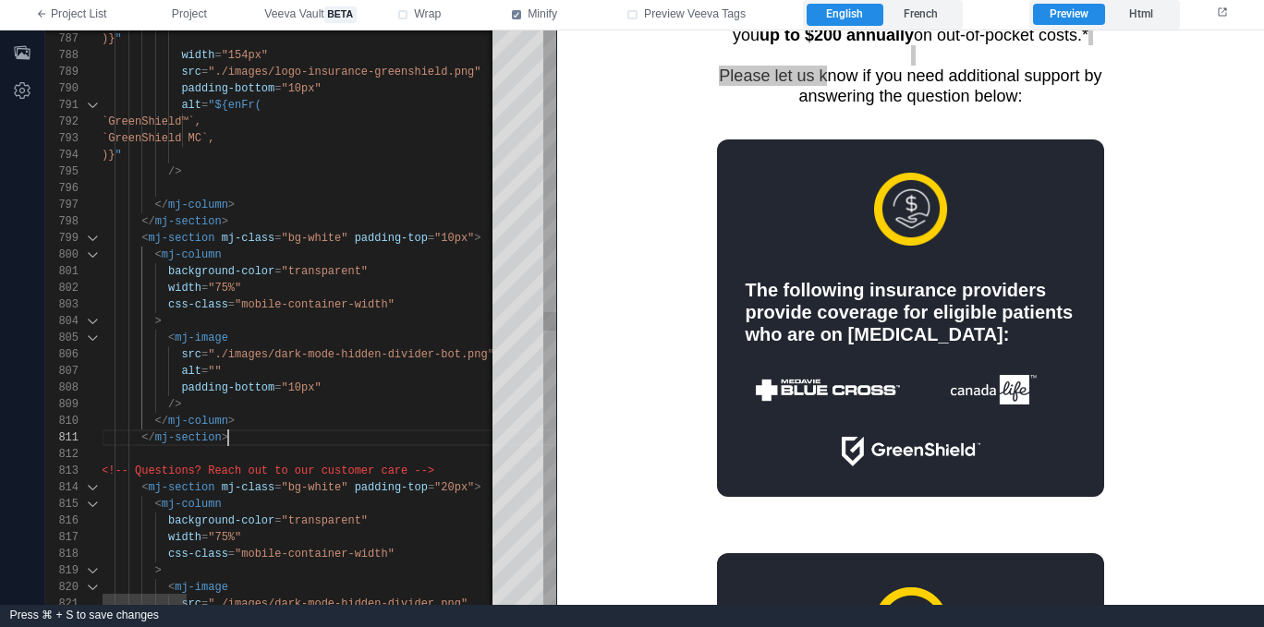
click at [272, 437] on div "</ mj-section >" at bounding box center [1029, 438] width 1855 height 17
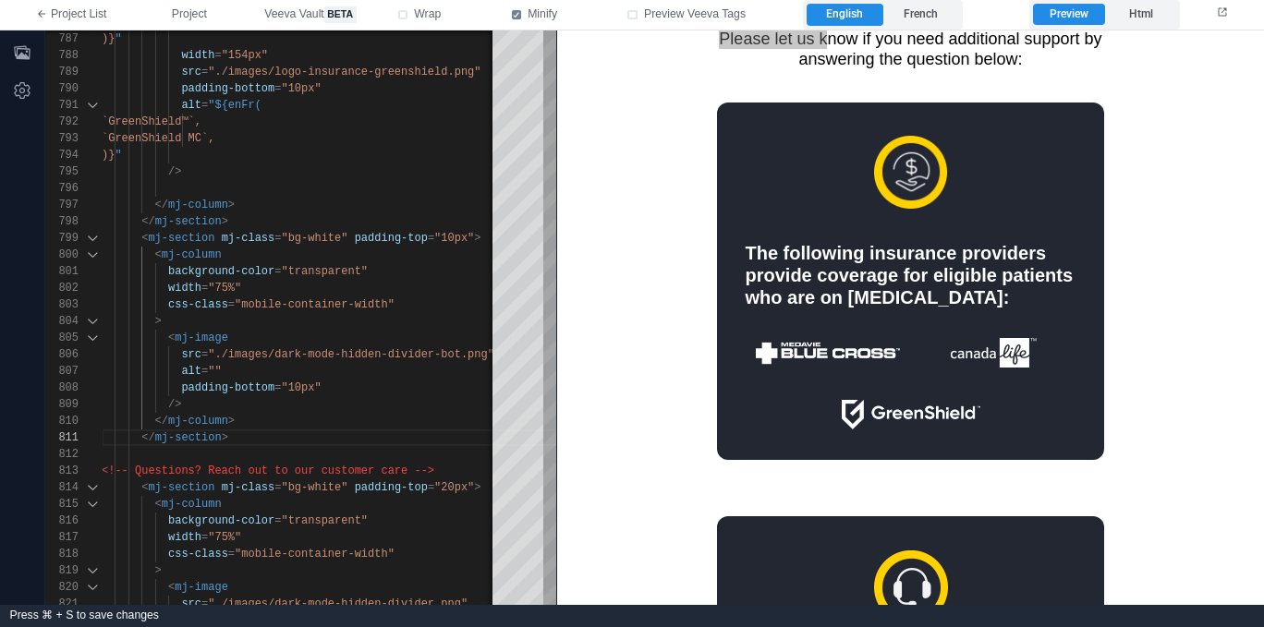
scroll to position [1931, 0]
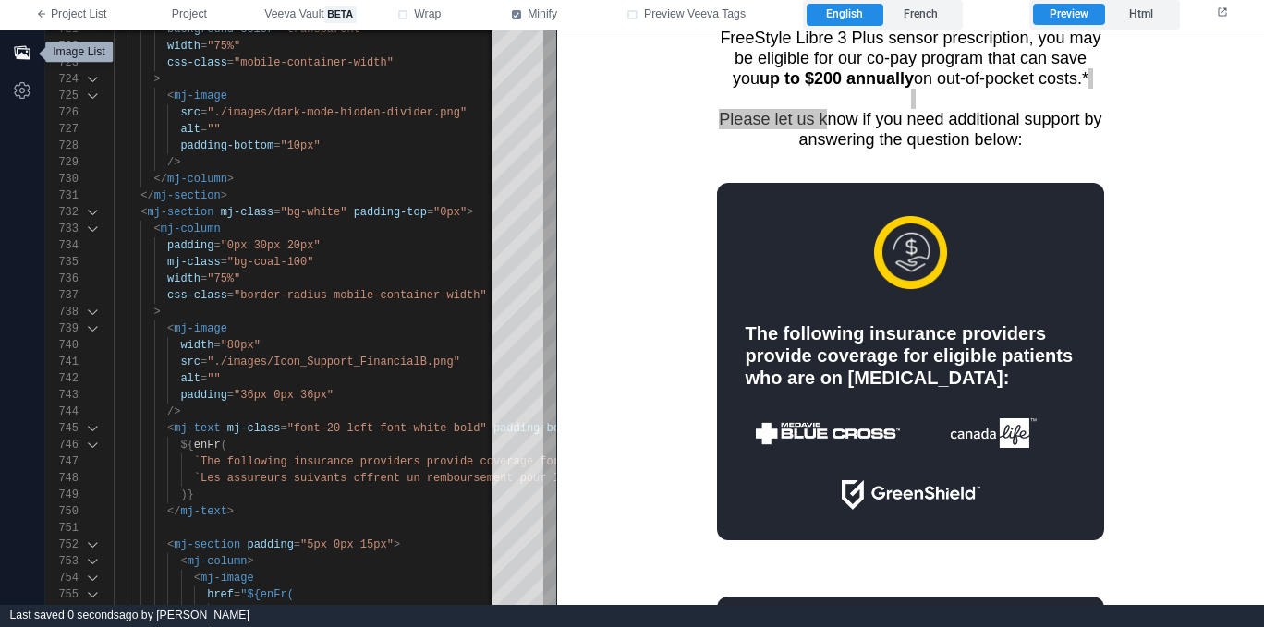
click at [17, 50] on icon "button" at bounding box center [22, 52] width 16 height 14
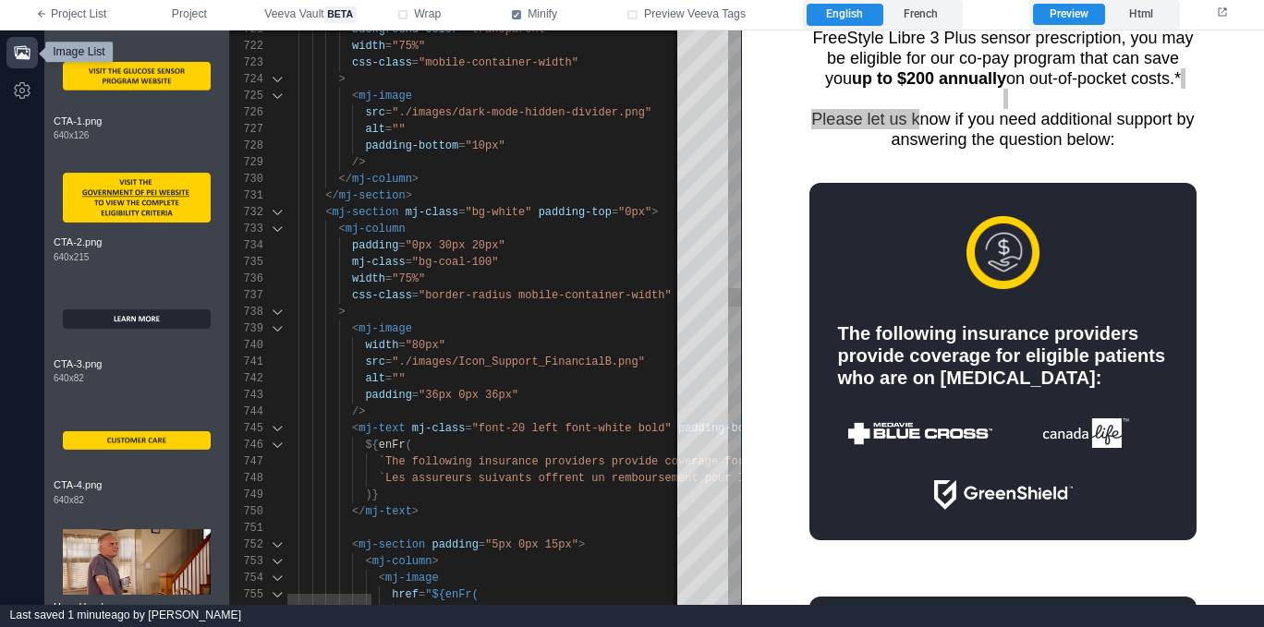
type textarea "**********"
click at [488, 332] on div "< mj-image" at bounding box center [1212, 329] width 1855 height 17
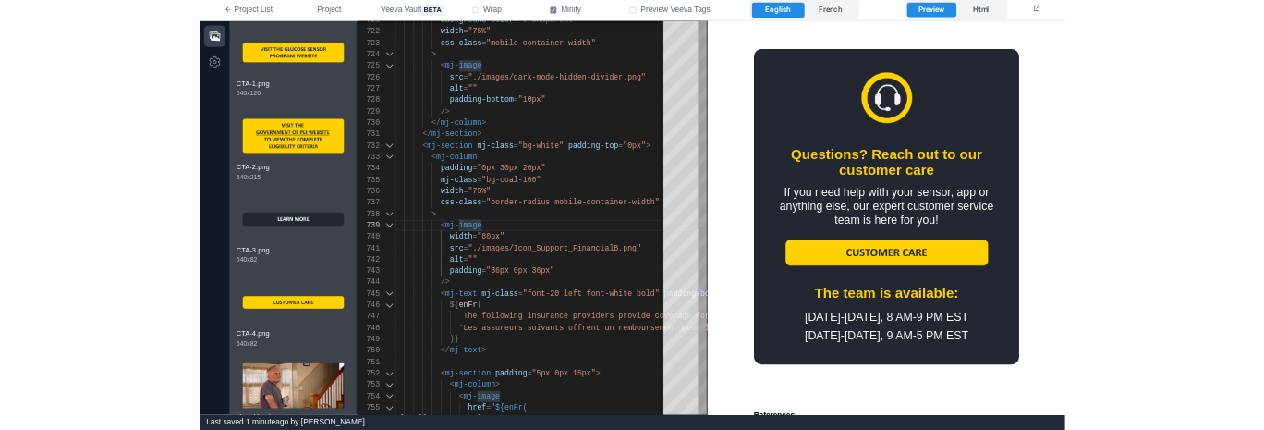
scroll to position [2449, 0]
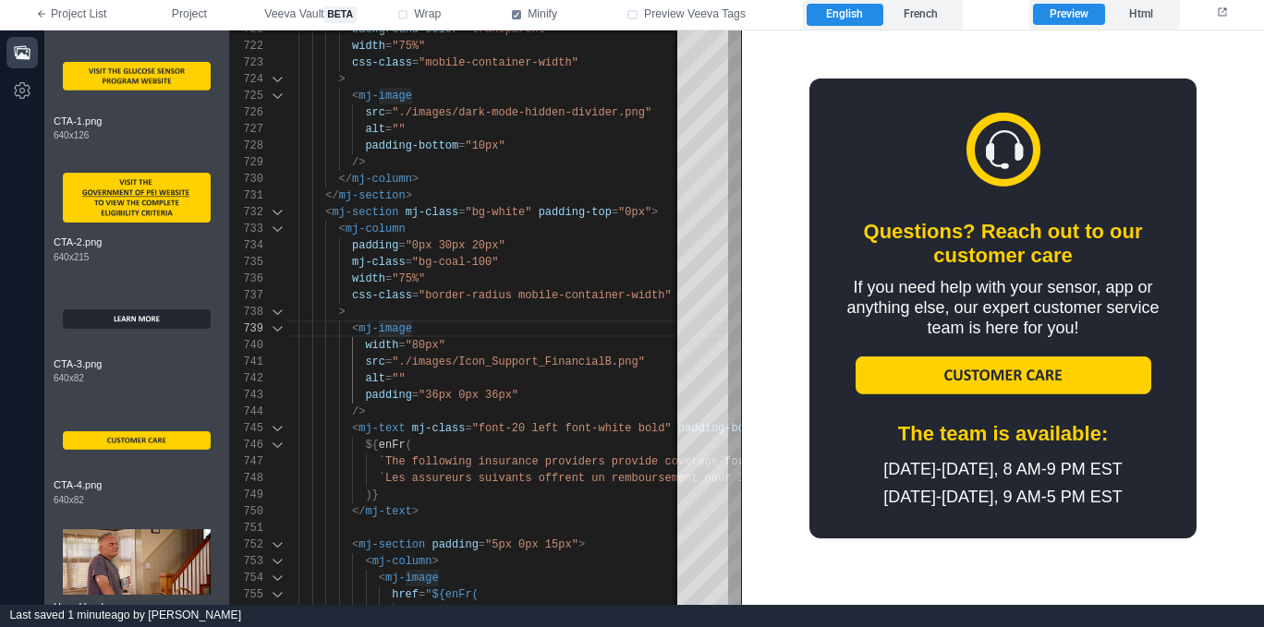
click at [775, 353] on td "Questions? Reach out to our customer care If you need help with your sensor, ap…" at bounding box center [1003, 308] width 517 height 461
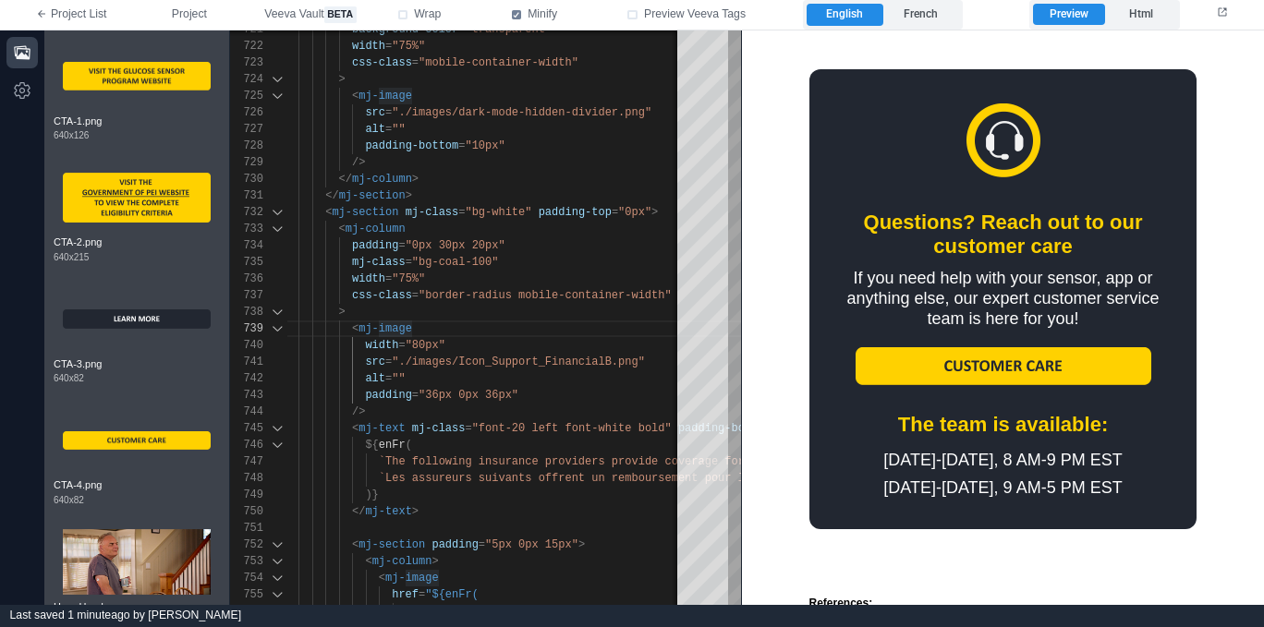
scroll to position [2476, 0]
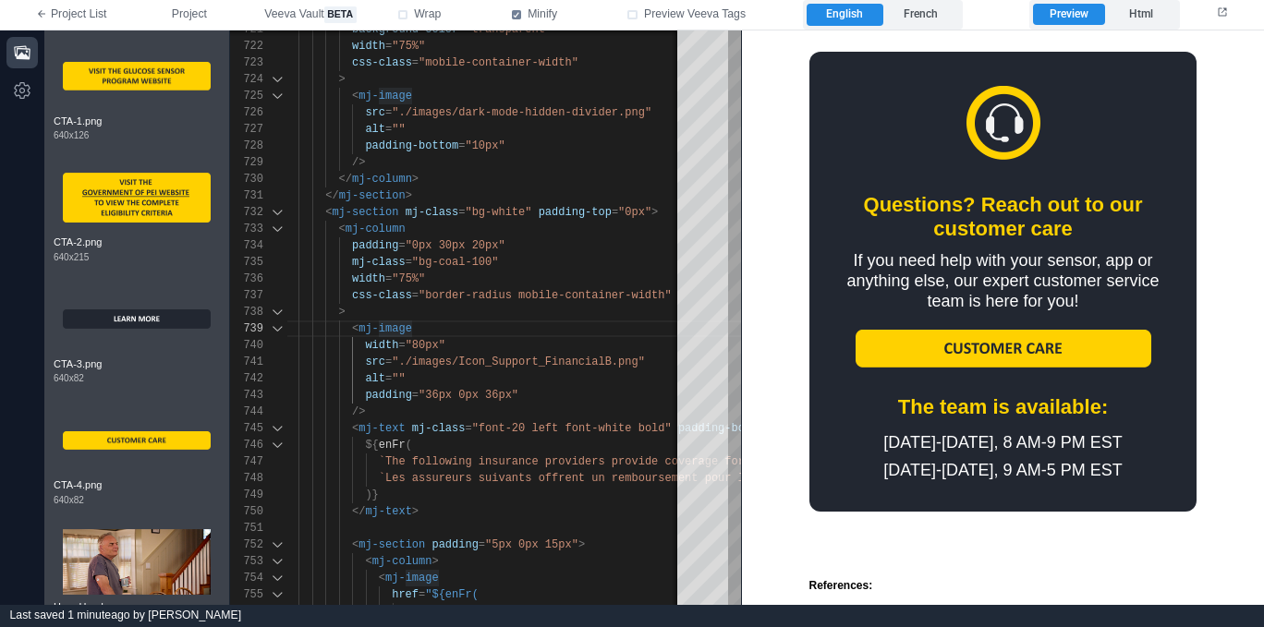
click at [1186, 466] on td "Questions? Reach out to our customer care If you need help with your sensor, ap…" at bounding box center [1002, 281] width 387 height 460
click at [1206, 459] on td "Questions? Reach out to our customer care If you need help with your sensor, ap…" at bounding box center [1003, 281] width 517 height 461
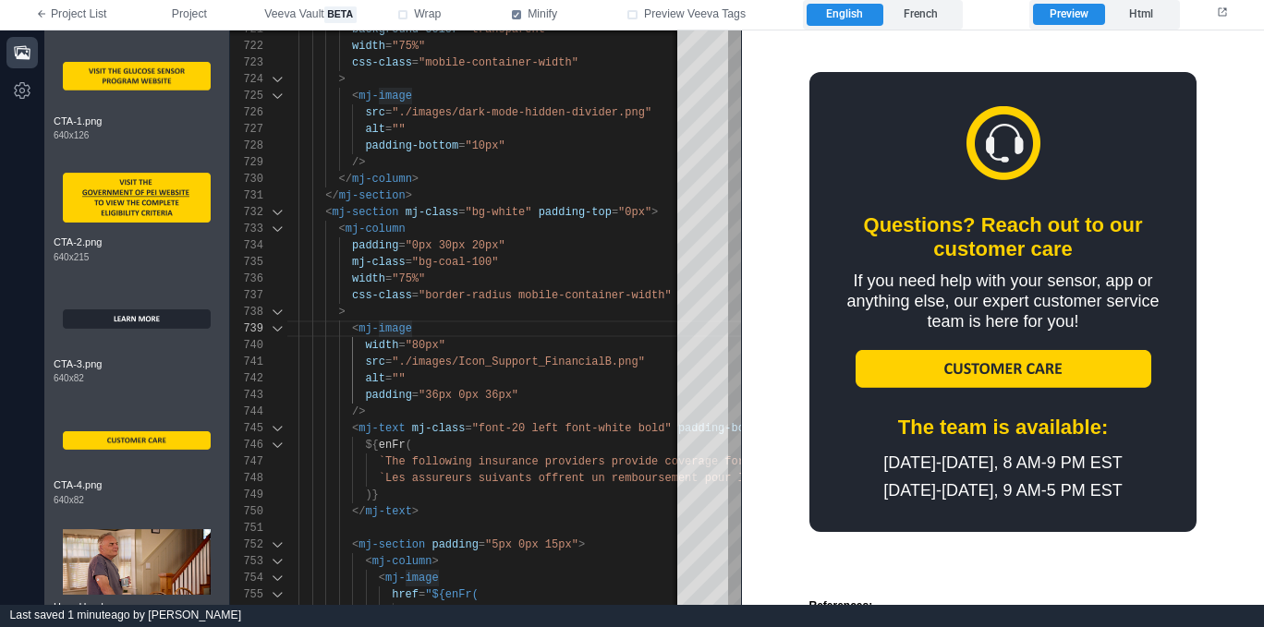
scroll to position [2450, 0]
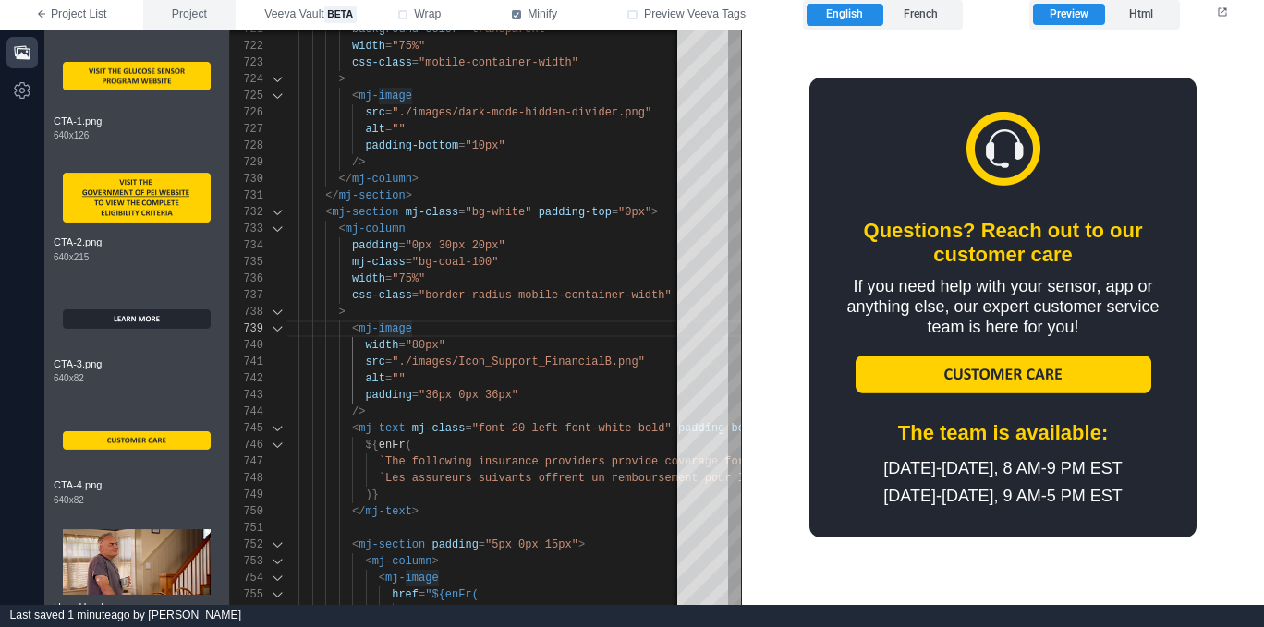
click at [204, 21] on span "Project" at bounding box center [189, 14] width 35 height 17
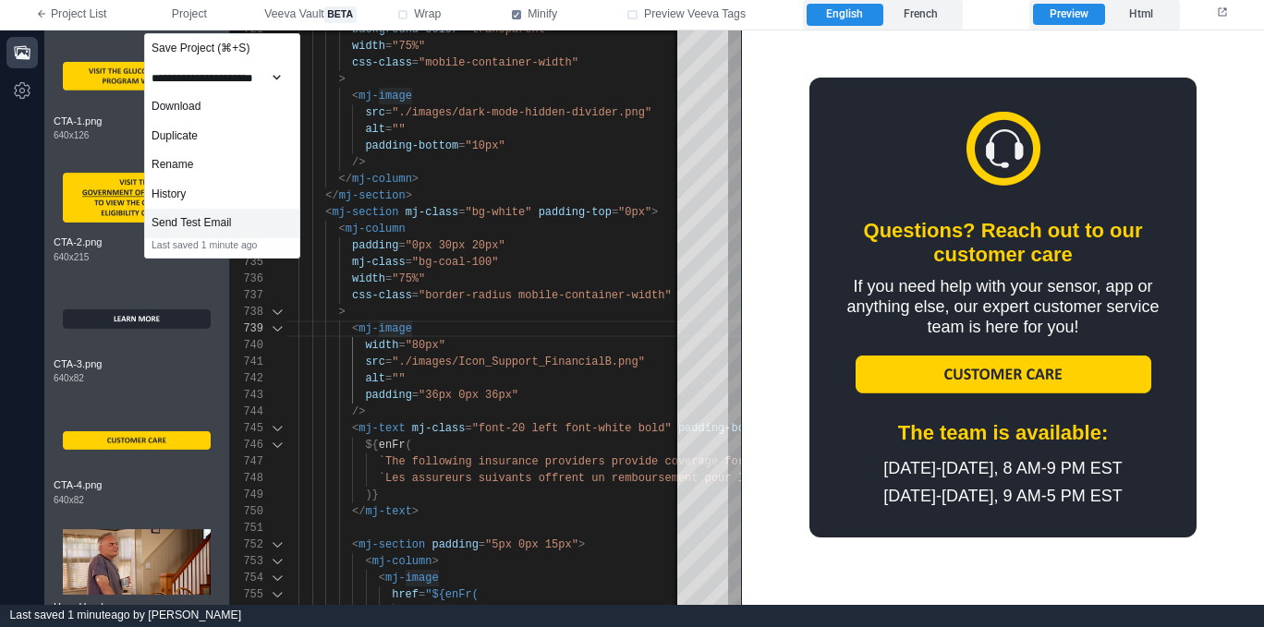
click at [243, 219] on div "Send Test Email" at bounding box center [222, 224] width 154 height 30
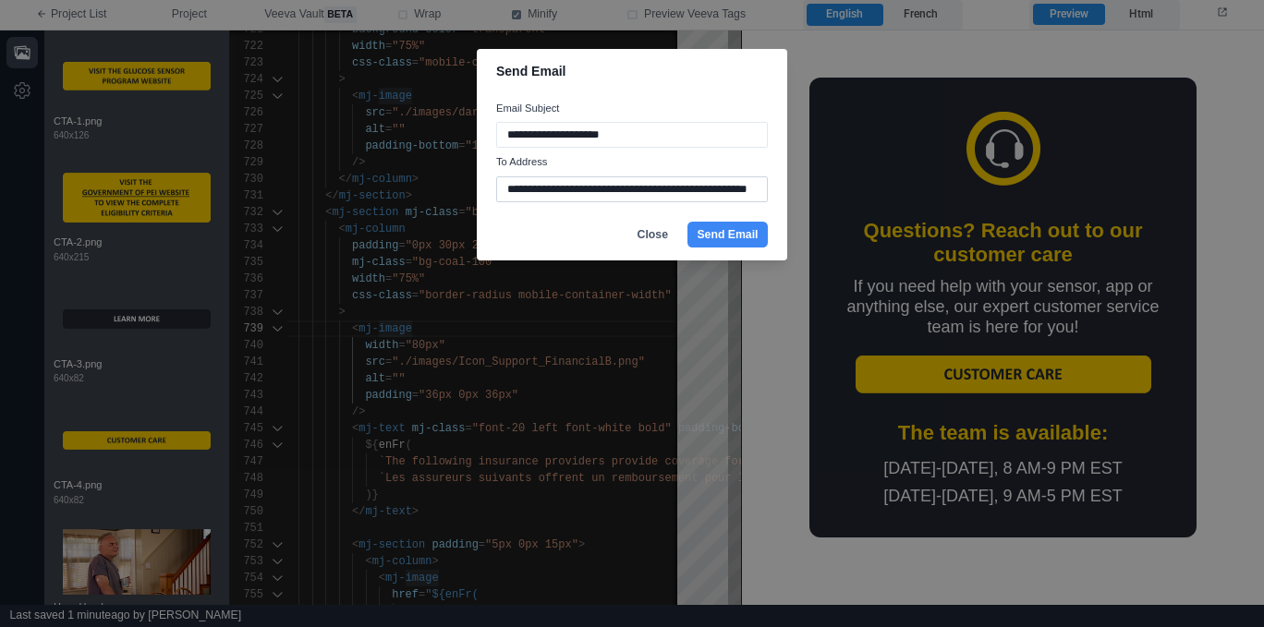
click at [636, 182] on input "**********" at bounding box center [632, 189] width 272 height 26
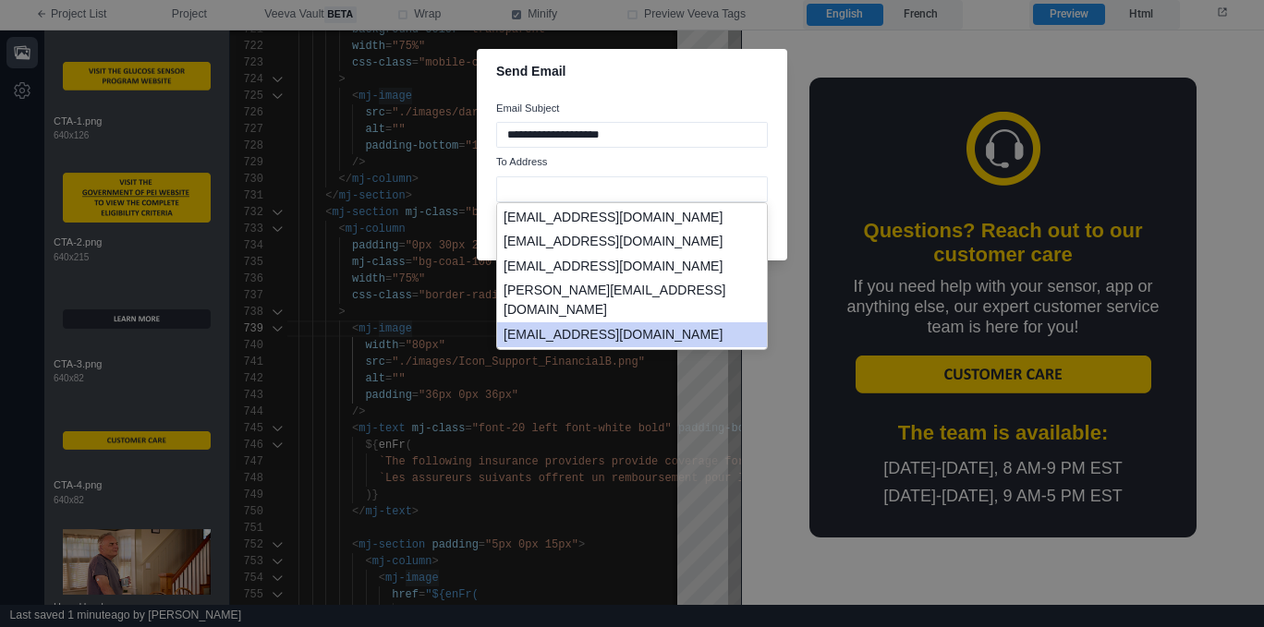
scroll to position [92, 0]
click at [693, 321] on li "[EMAIL_ADDRESS][DOMAIN_NAME]" at bounding box center [632, 333] width 270 height 25
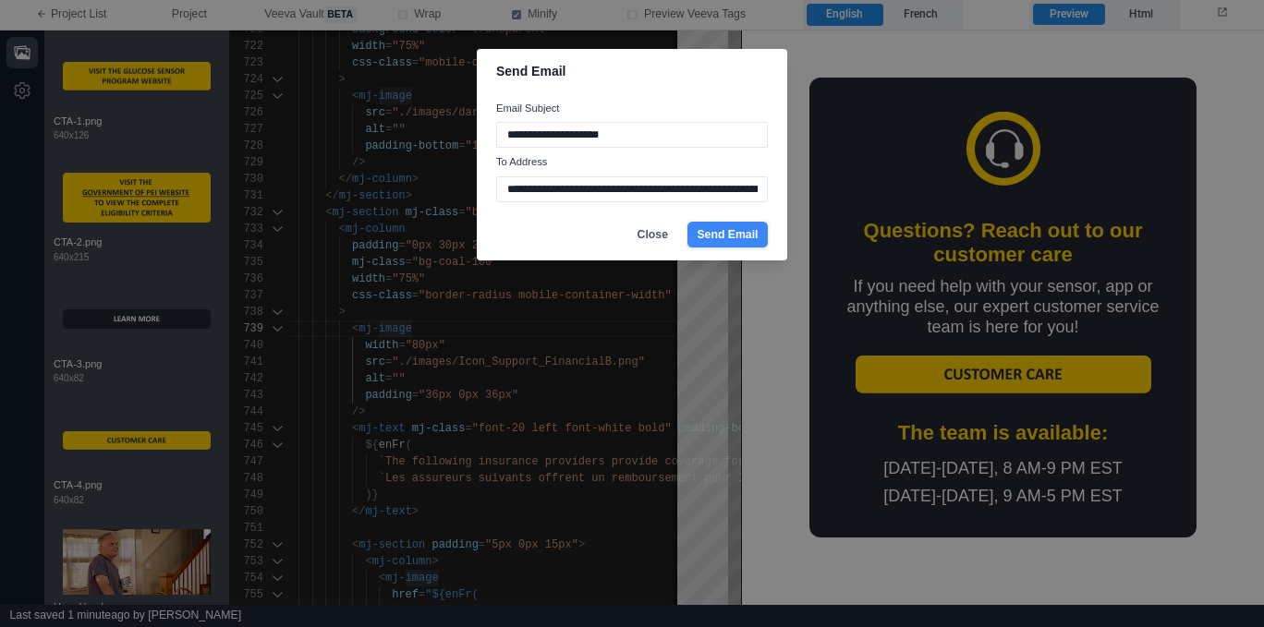
type input "**********"
click at [701, 240] on button "Send Email" at bounding box center [727, 235] width 80 height 26
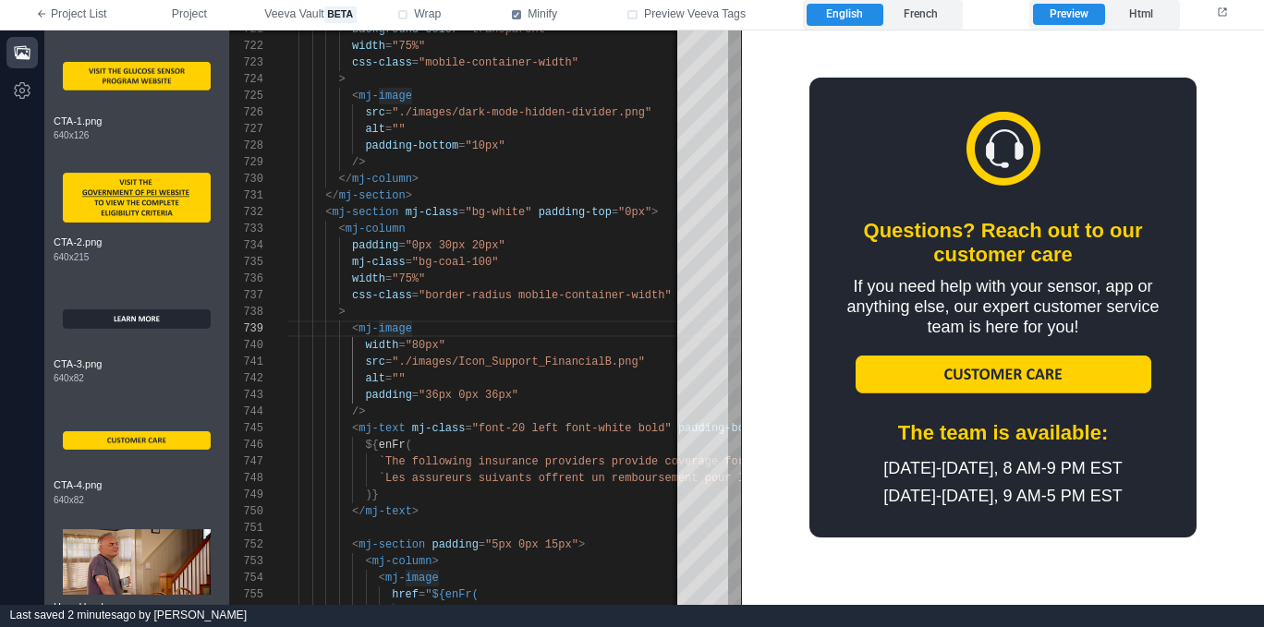
scroll to position [133, 127]
click at [868, 484] on div "Monday‑Friday, 8 AM‑9 PM EST Saturday‑Sunday, 9 AM‑5 PM EST" at bounding box center [1003, 481] width 331 height 55
click at [549, 337] on div "width = "80px"" at bounding box center [754, 345] width 935 height 17
click at [550, 351] on div "width = "80px"" at bounding box center [754, 345] width 935 height 17
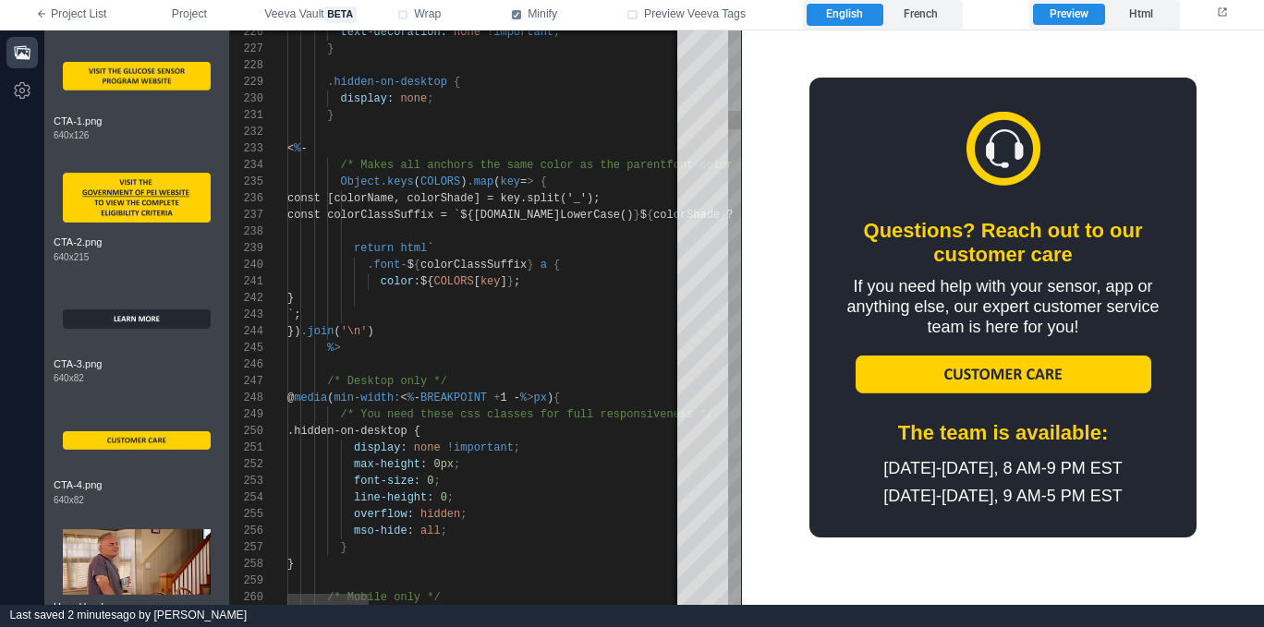
click at [588, 347] on div "% >" at bounding box center [1245, 348] width 1916 height 17
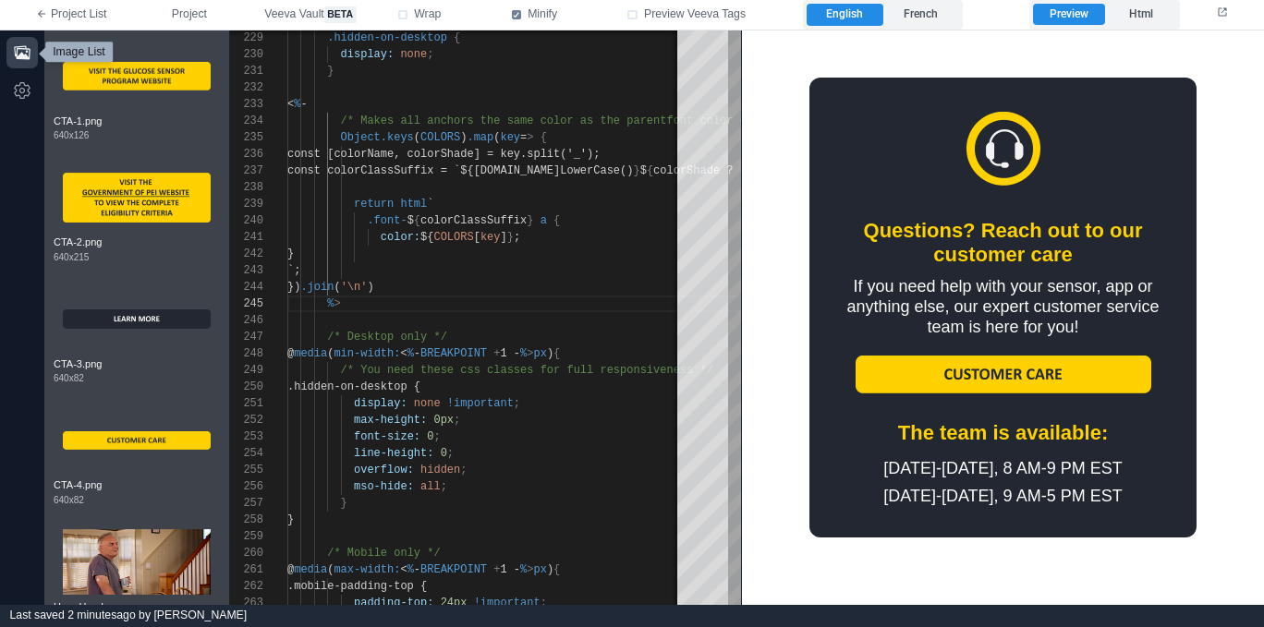
click at [18, 54] on icon "button" at bounding box center [22, 52] width 18 height 18
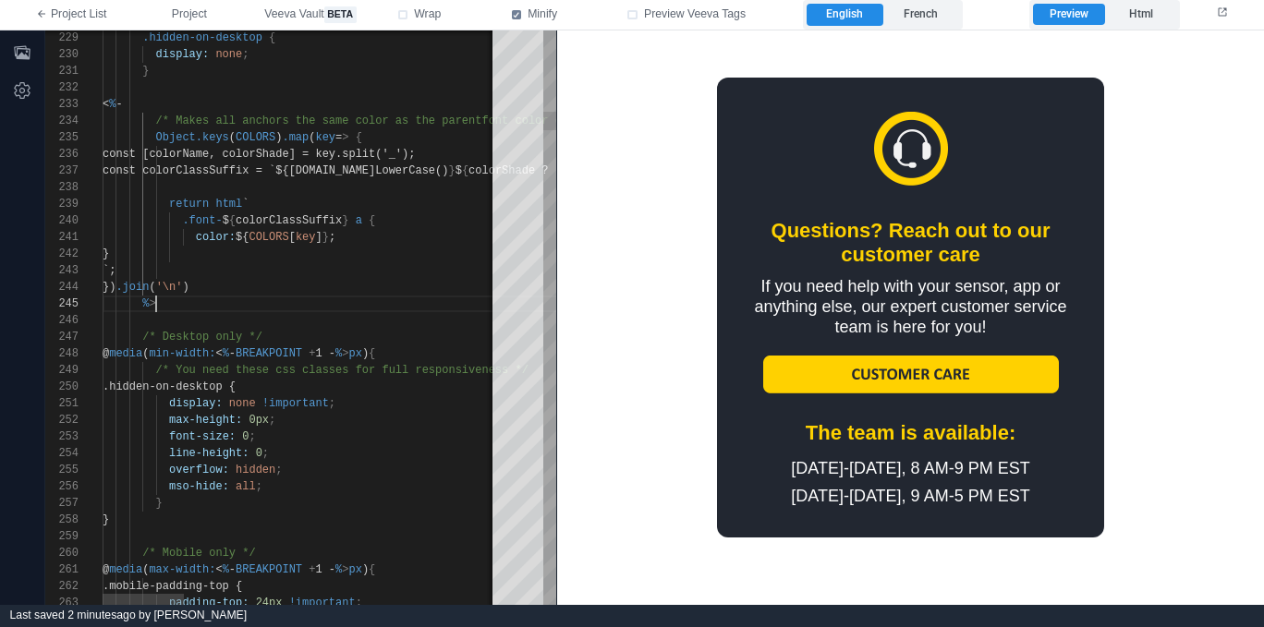
click at [285, 312] on div at bounding box center [1061, 320] width 1916 height 17
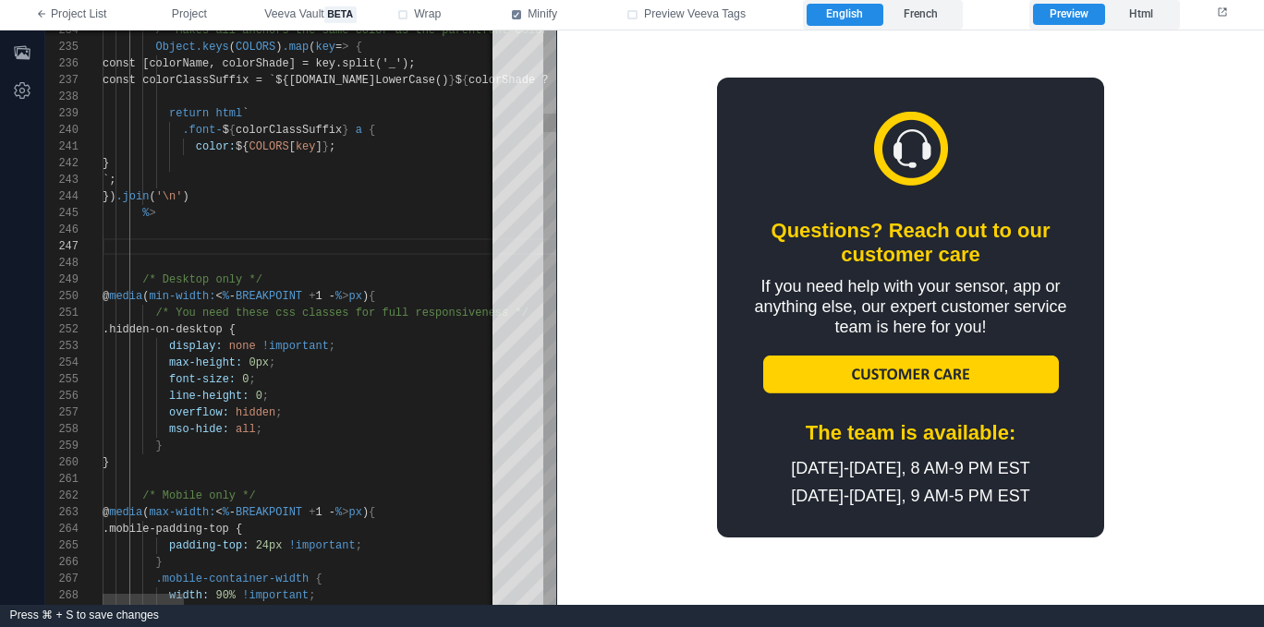
paste textarea "**********"
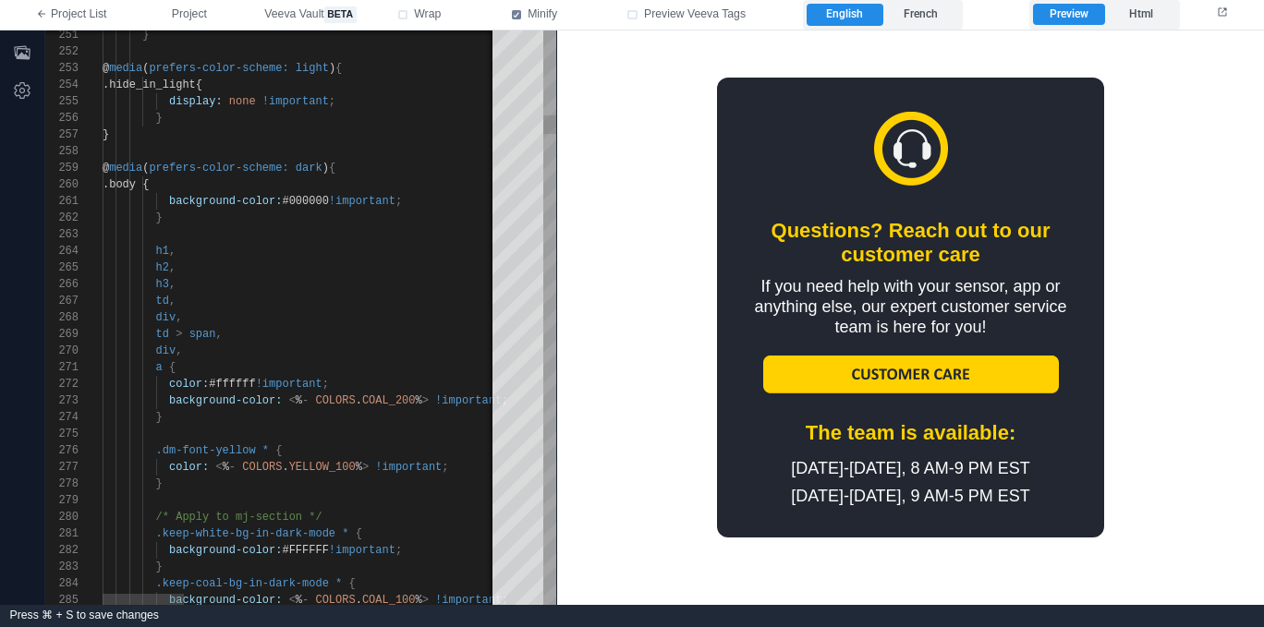
click at [333, 295] on div "td ," at bounding box center [1061, 301] width 1916 height 17
click at [348, 300] on div "td ," at bounding box center [1061, 301] width 1916 height 17
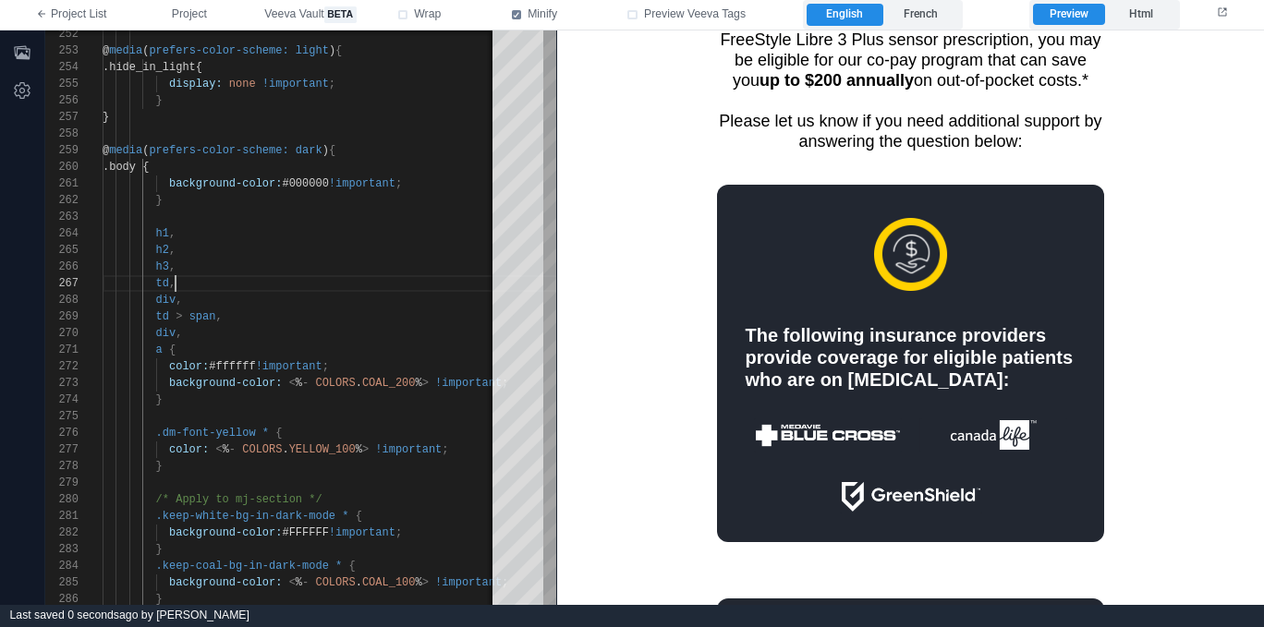
scroll to position [1950, 0]
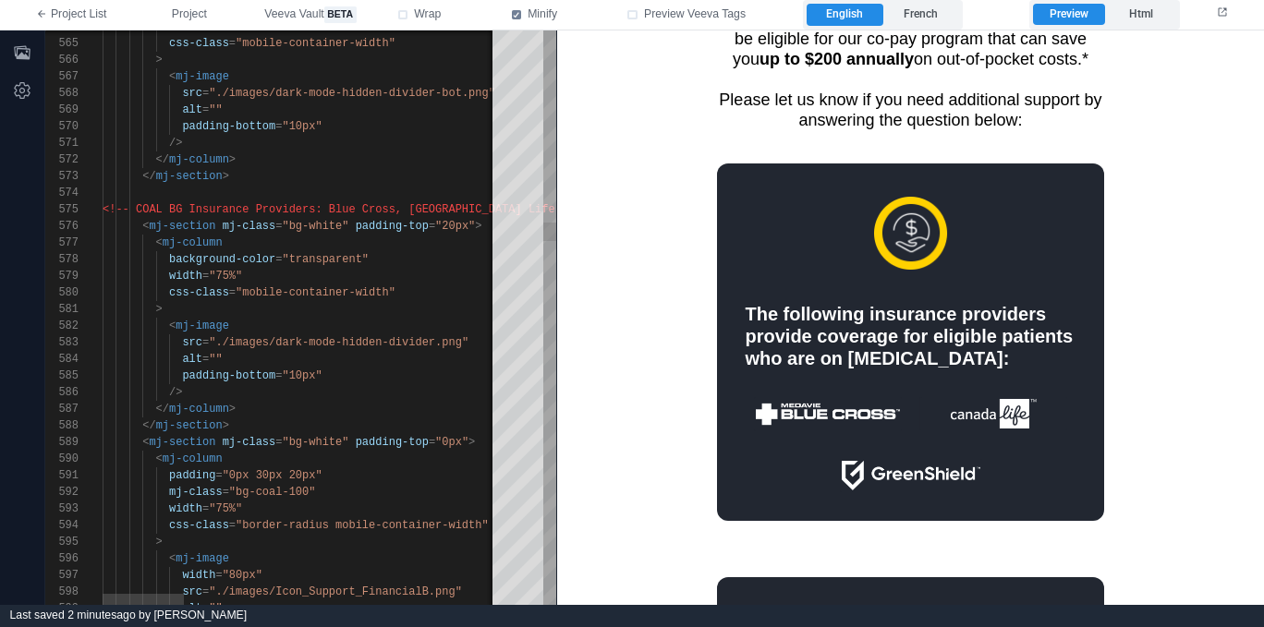
type textarea "**********"
click at [409, 313] on div ">" at bounding box center [1061, 309] width 1916 height 17
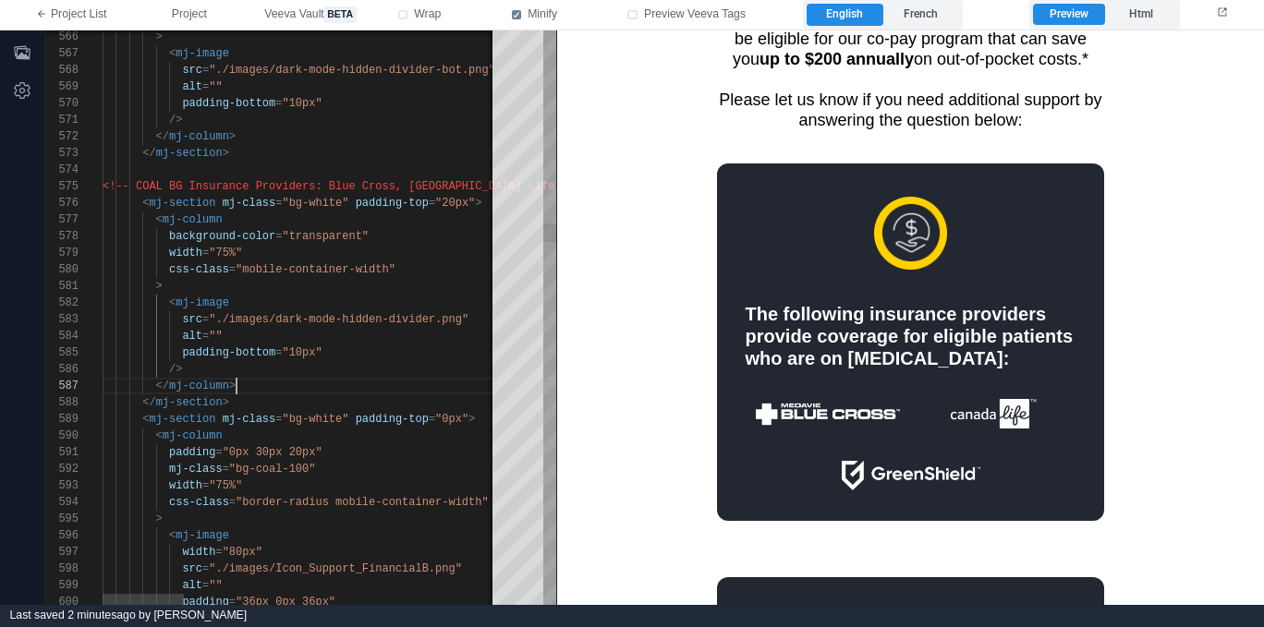
scroll to position [100, 134]
click at [366, 381] on div "</ mj-column >" at bounding box center [1061, 386] width 1916 height 17
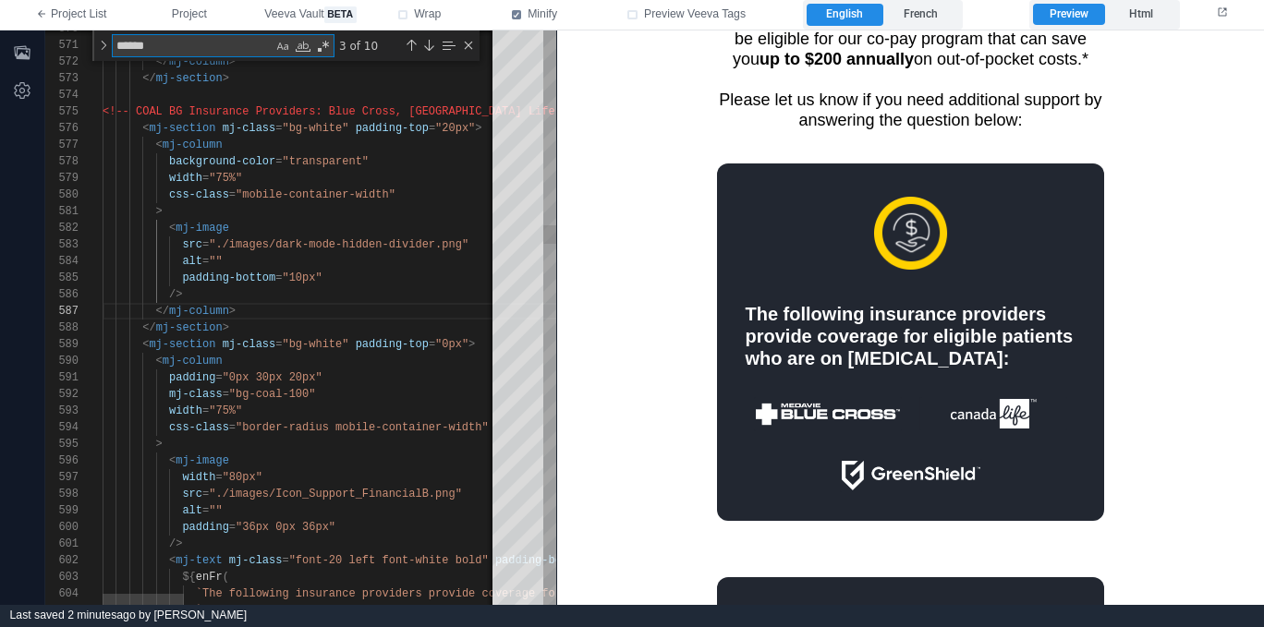
type textarea "*"
type textarea "**********"
type textarea "**"
type textarea "**********"
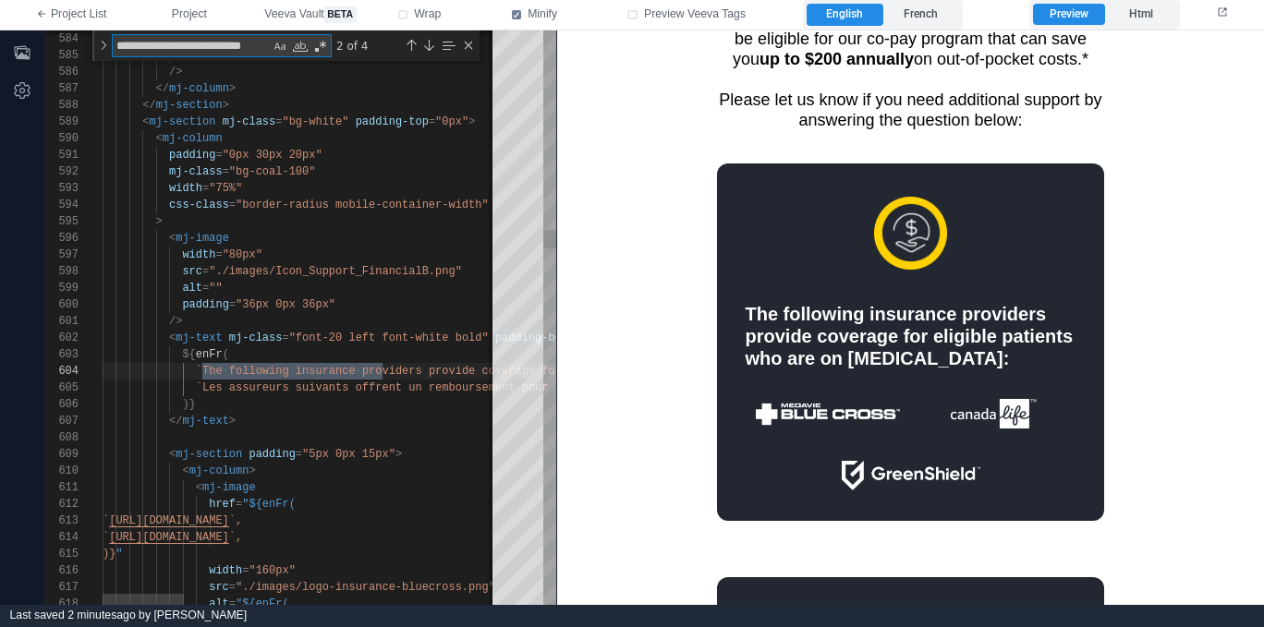
type textarea "**********"
click at [430, 264] on div "585 586 587 588 589 590 591 592 593 594 595 596 597 598 599 600 601 602 603 604…" at bounding box center [300, 317] width 511 height 575
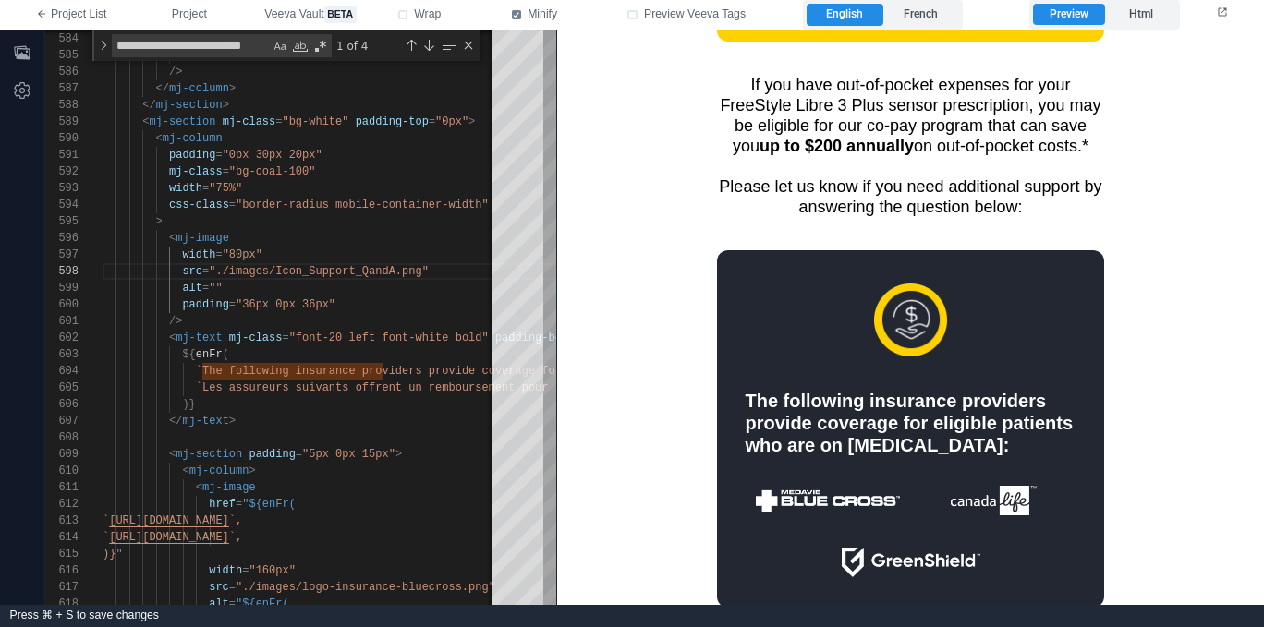
scroll to position [1760, 0]
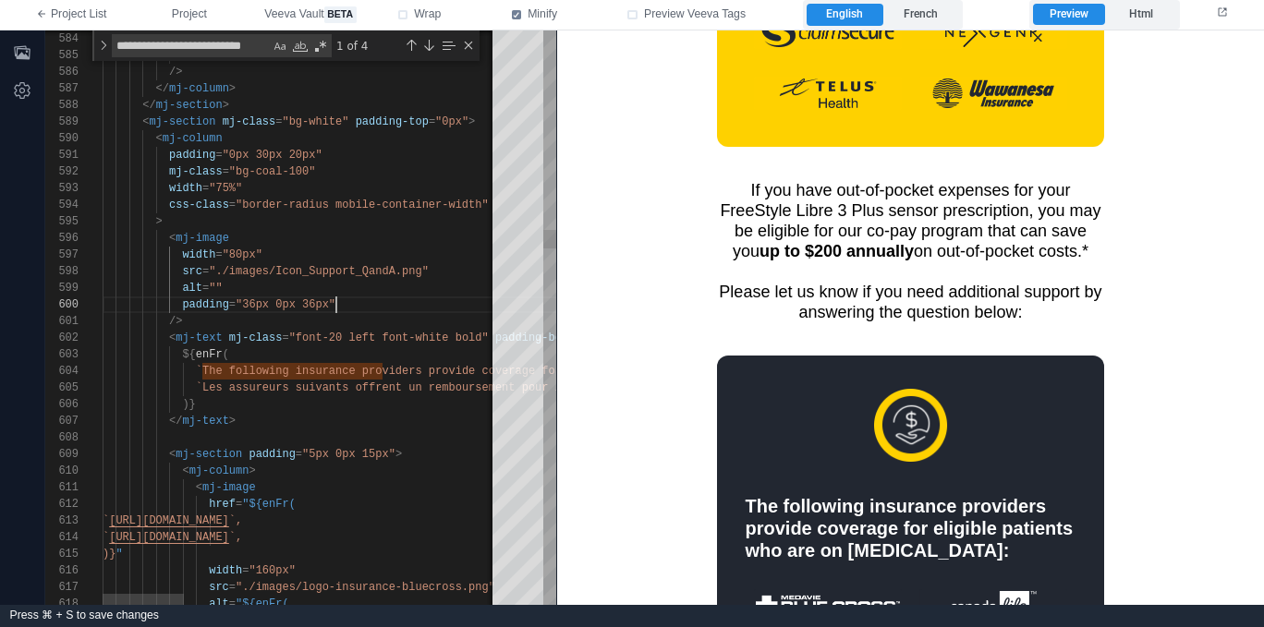
click at [431, 309] on div "padding = "36px 0px 36px"" at bounding box center [1061, 305] width 1916 height 17
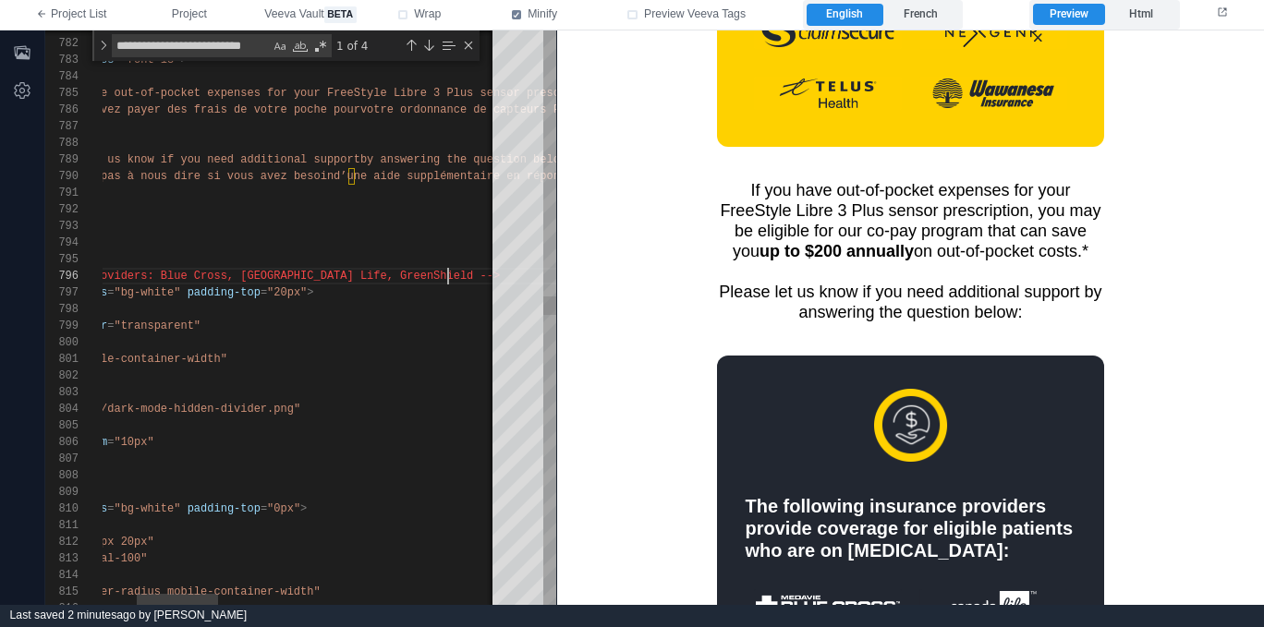
click at [448, 268] on div "814 815 816 811 812 813 809 810 806 807 808 805 804 802 803 800 801 798 799 795…" at bounding box center [300, 317] width 511 height 575
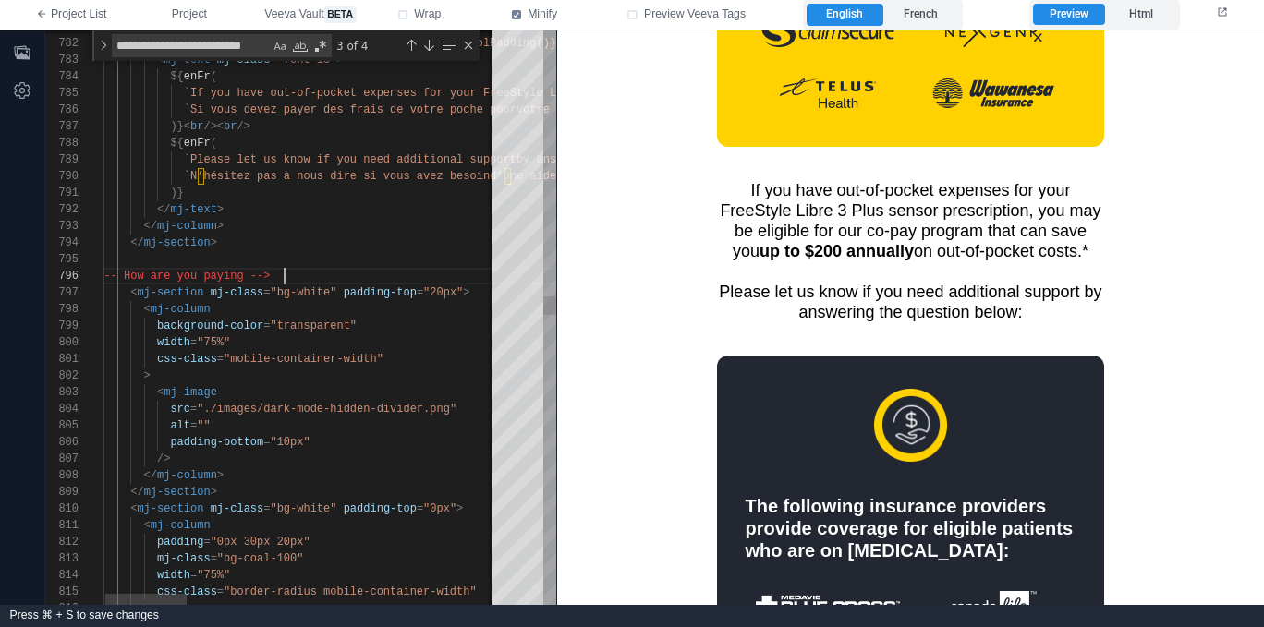
scroll to position [83, 200]
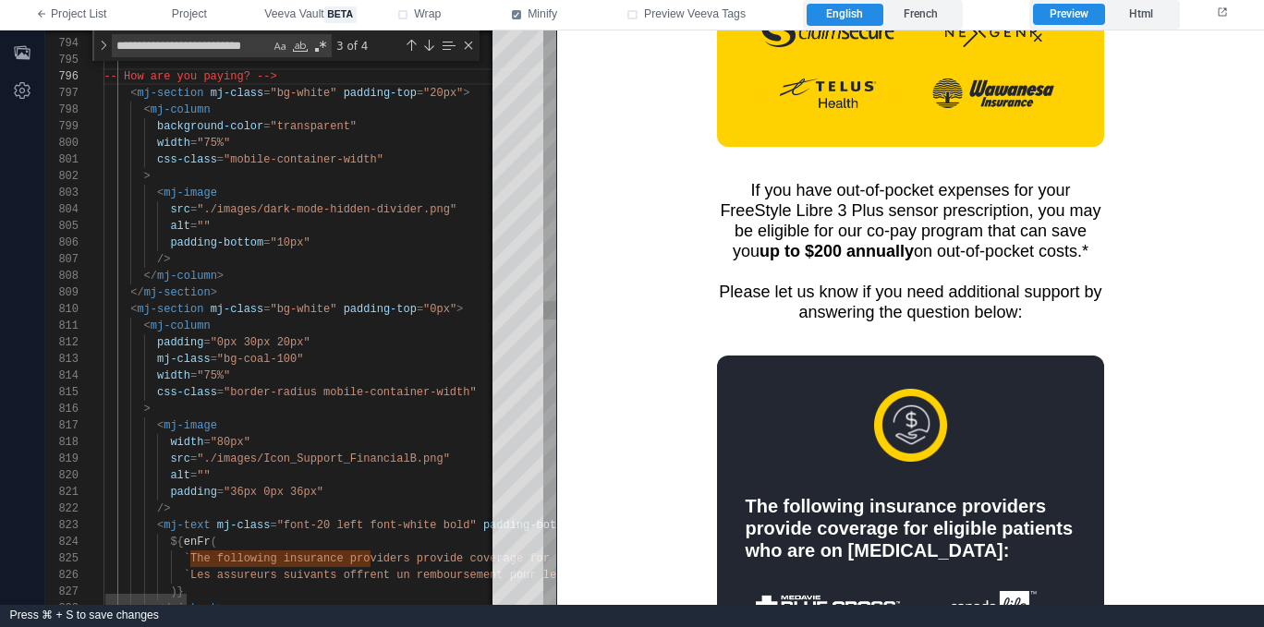
click at [418, 457] on span ""./images/Icon_Support_FinancialB.png"" at bounding box center [323, 459] width 253 height 13
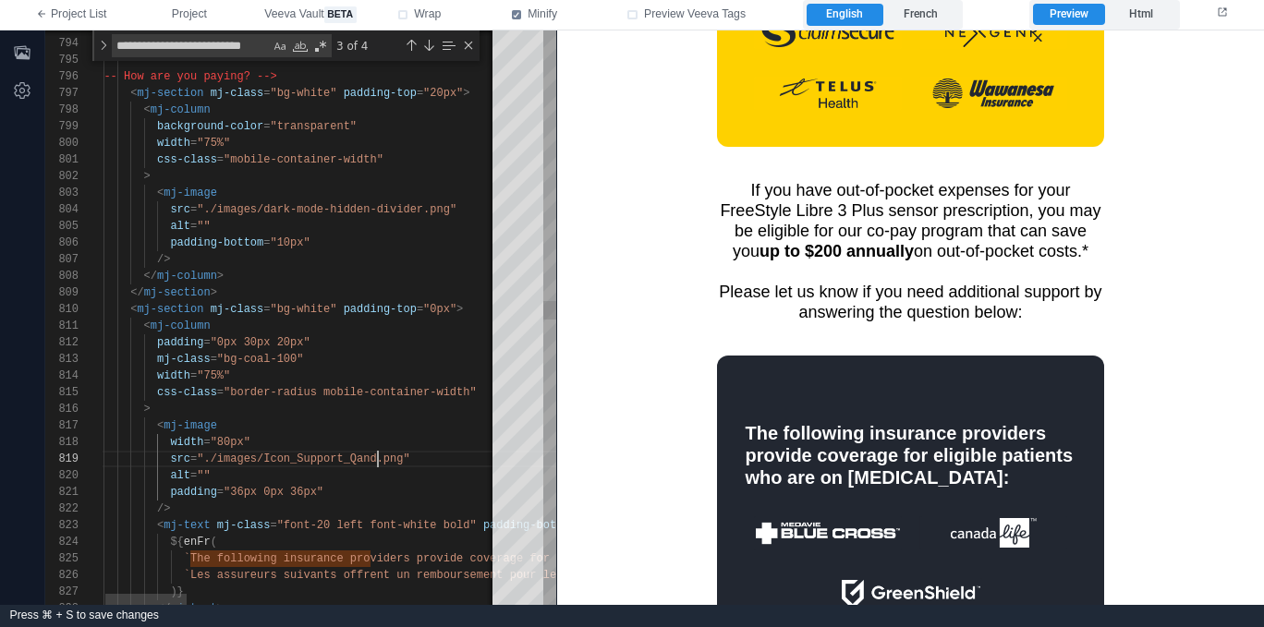
scroll to position [133, 294]
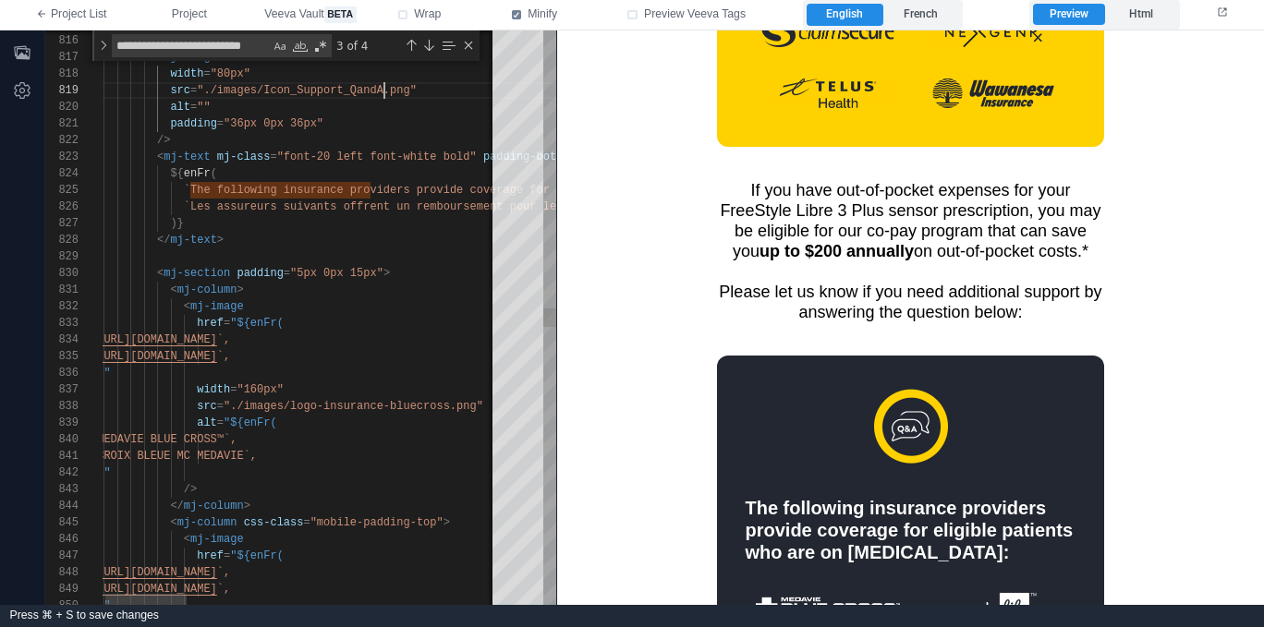
click at [186, 202] on span "`Les assureurs suivants offrent un remboursement p" at bounding box center [350, 206] width 333 height 13
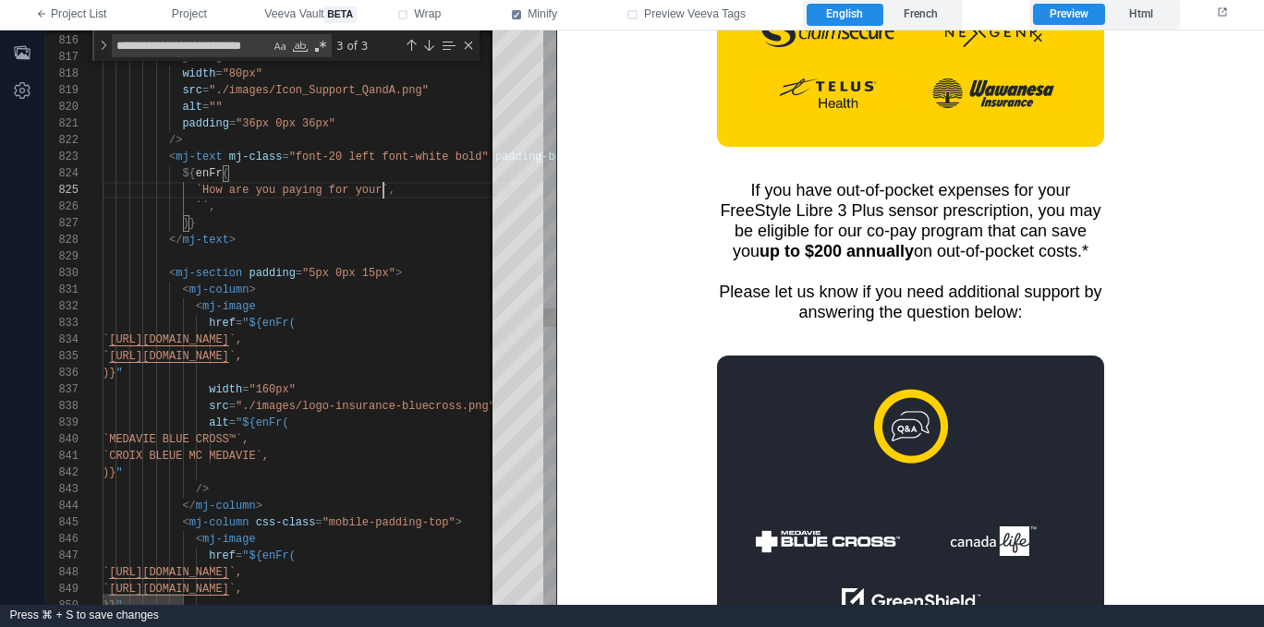
scroll to position [67, 281]
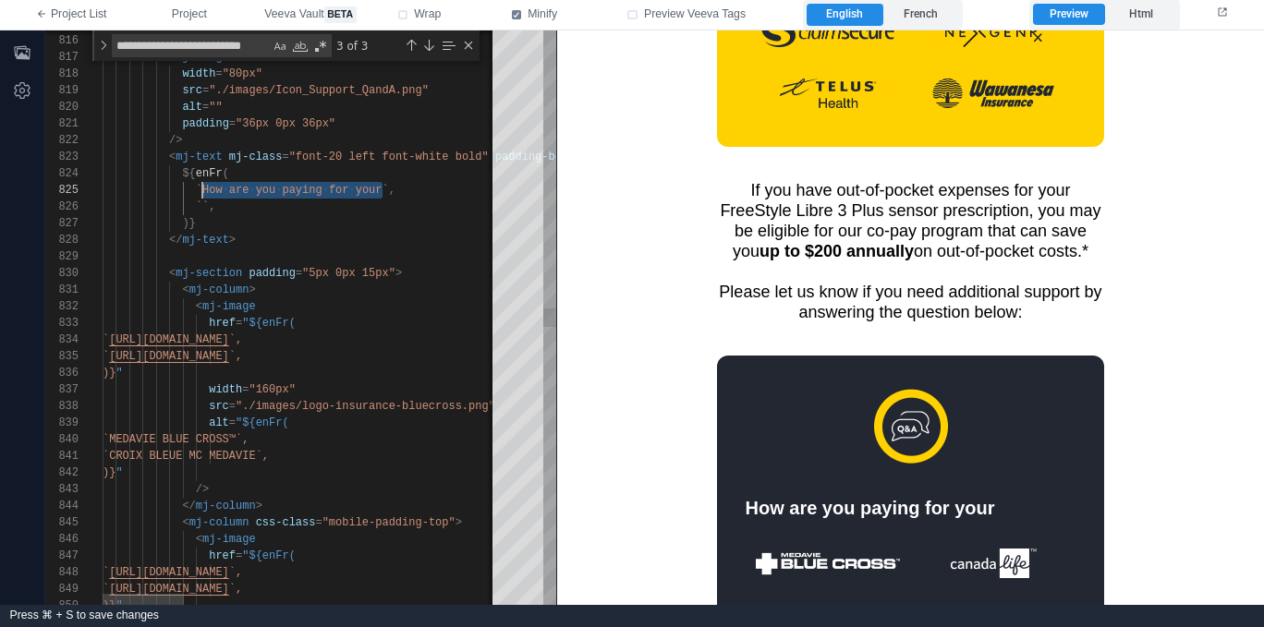
paste textarea "**********"
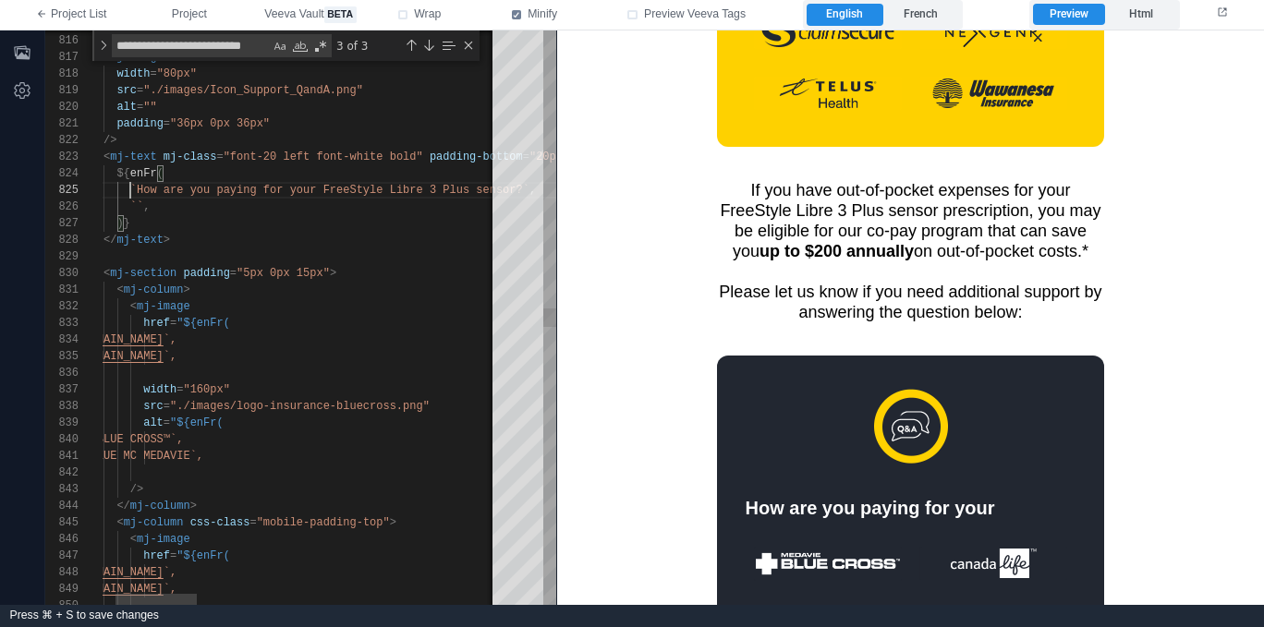
scroll to position [67, 93]
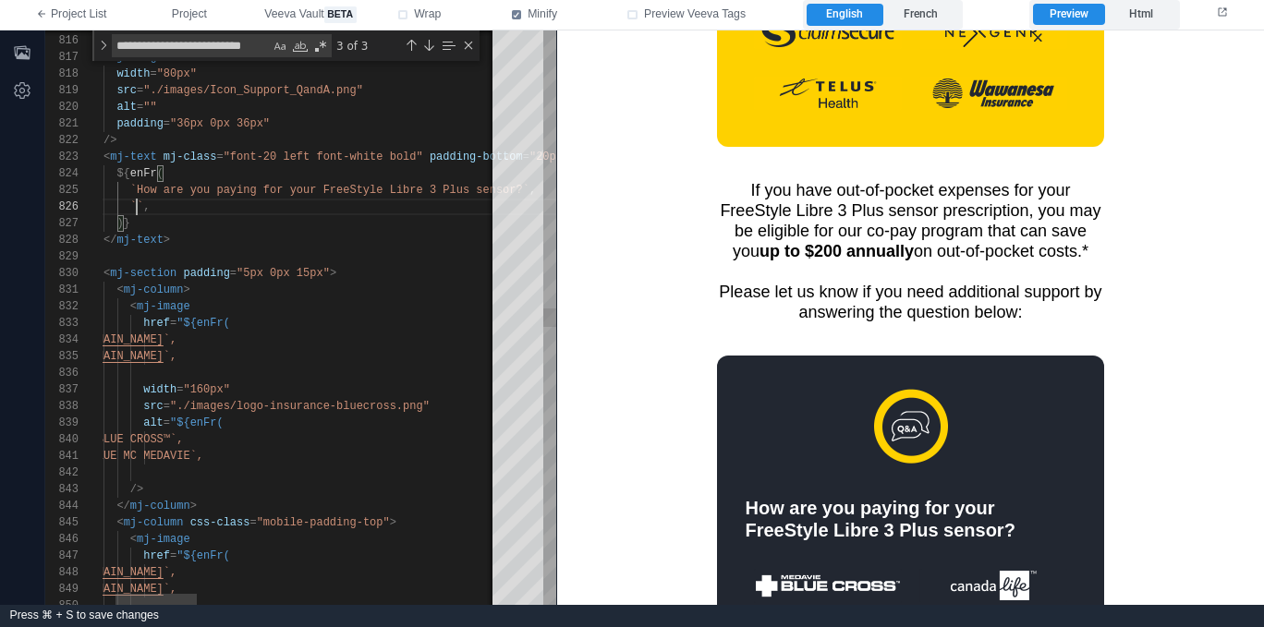
paste textarea "**********"
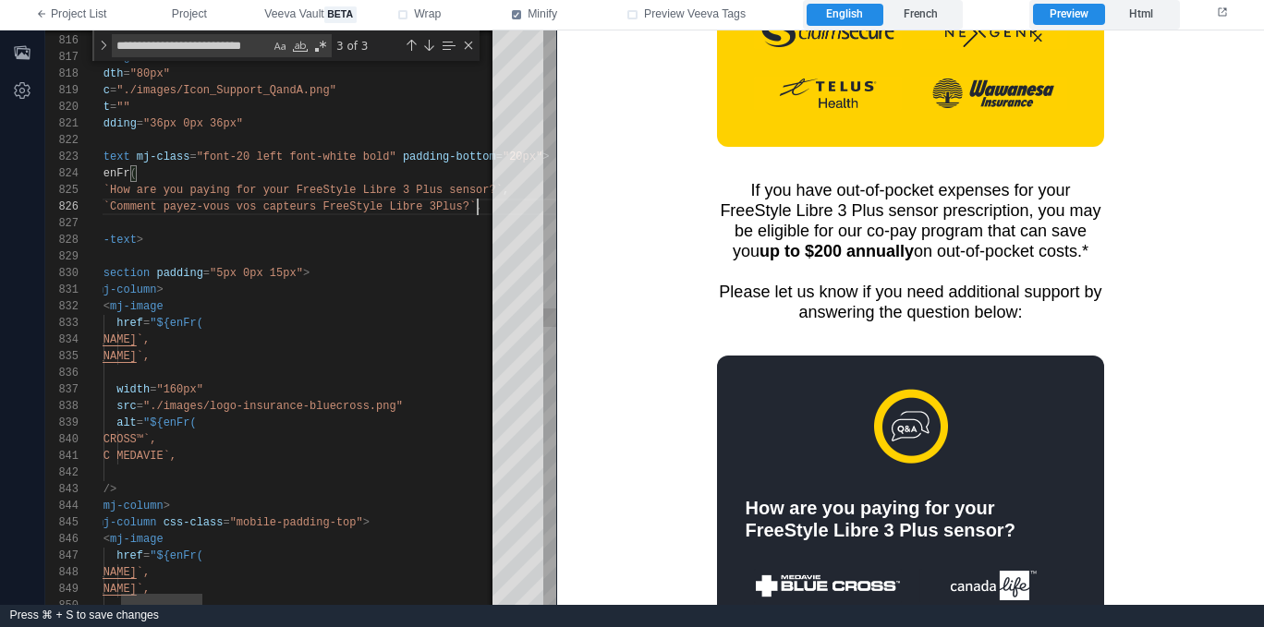
scroll to position [83, 93]
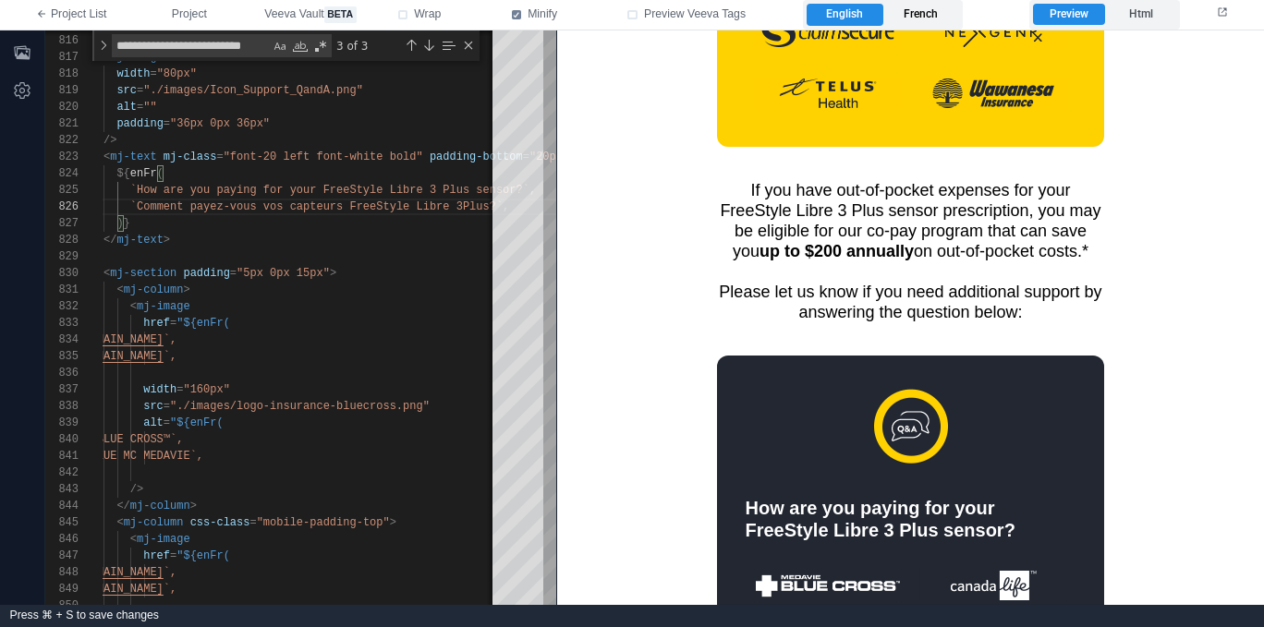
click at [924, 6] on label "French" at bounding box center [921, 15] width 76 height 22
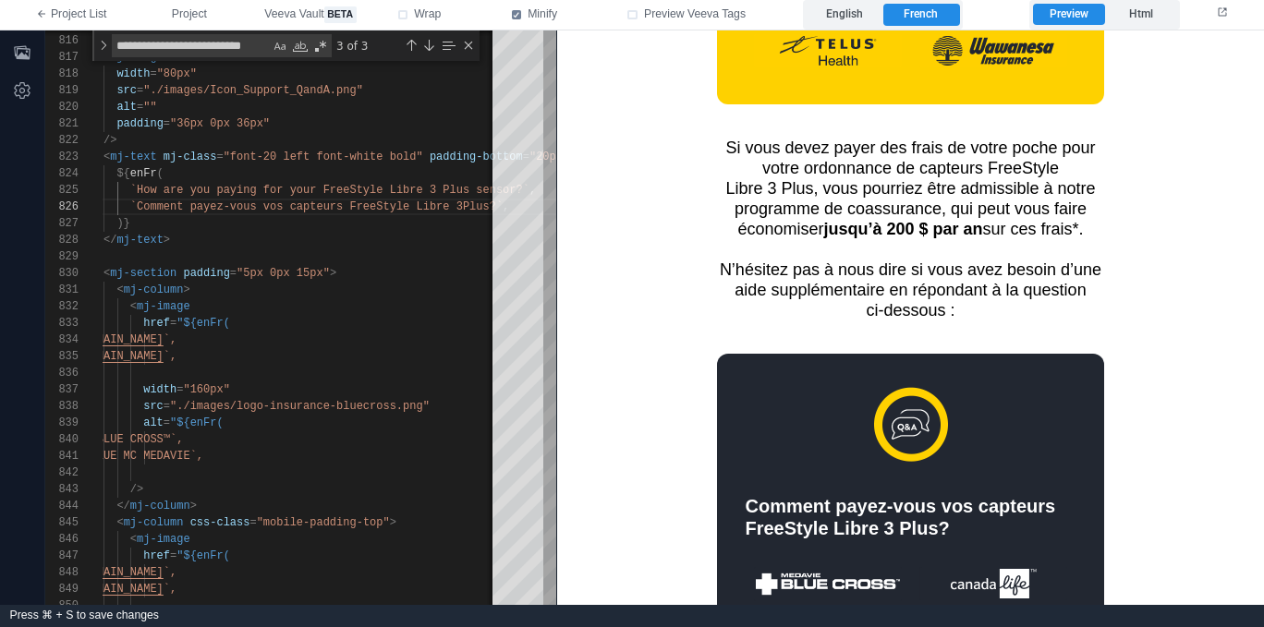
scroll to position [2013, 0]
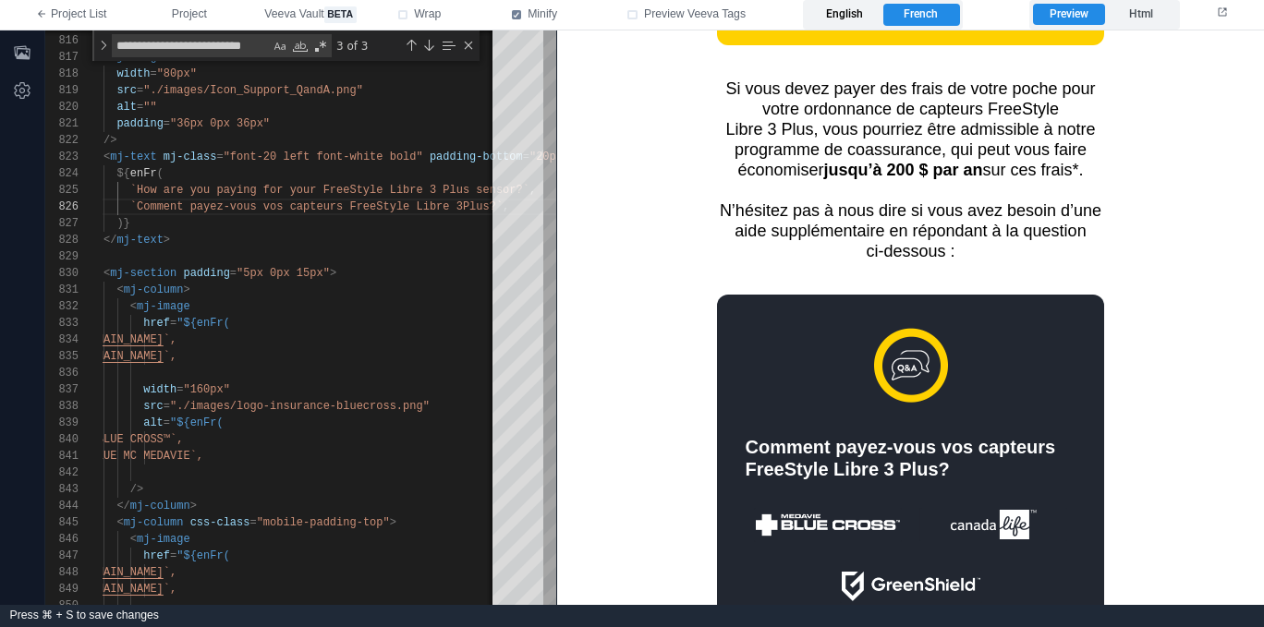
drag, startPoint x: 857, startPoint y: 18, endPoint x: 297, endPoint y: 55, distance: 562.0
click at [857, 18] on label "English" at bounding box center [844, 15] width 76 height 22
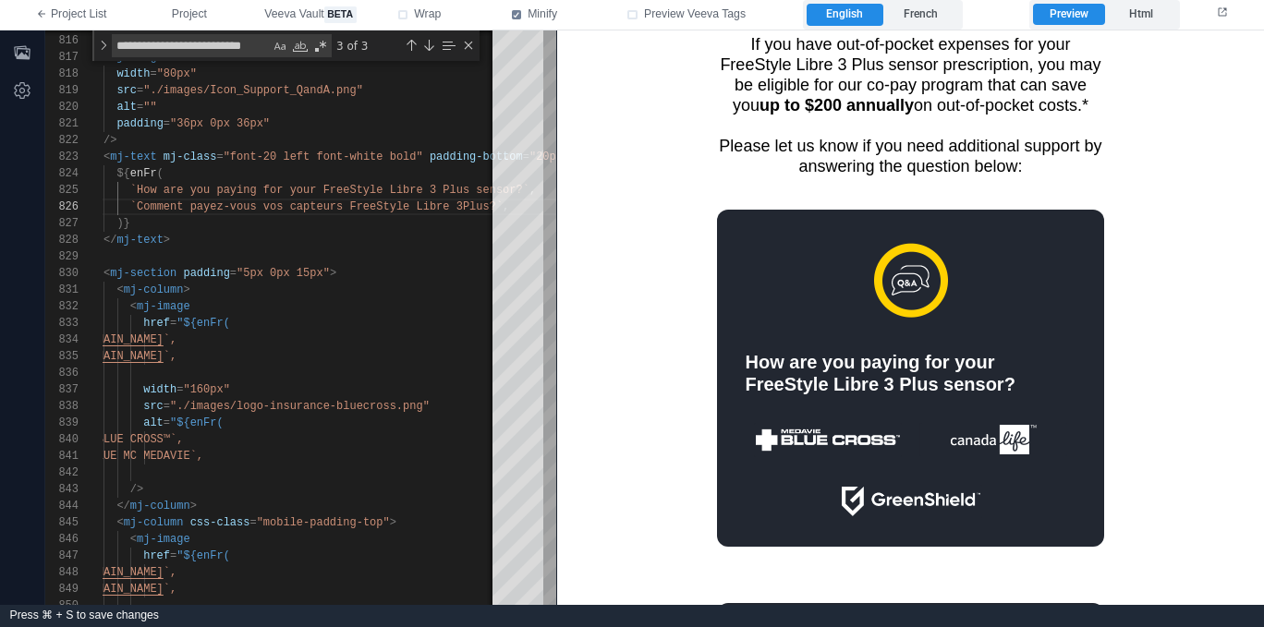
click at [677, 215] on td "How are you paying for your FreeStyle Libre 3 Plus sensor?" at bounding box center [910, 377] width 517 height 338
click at [931, 17] on label "French" at bounding box center [921, 15] width 76 height 22
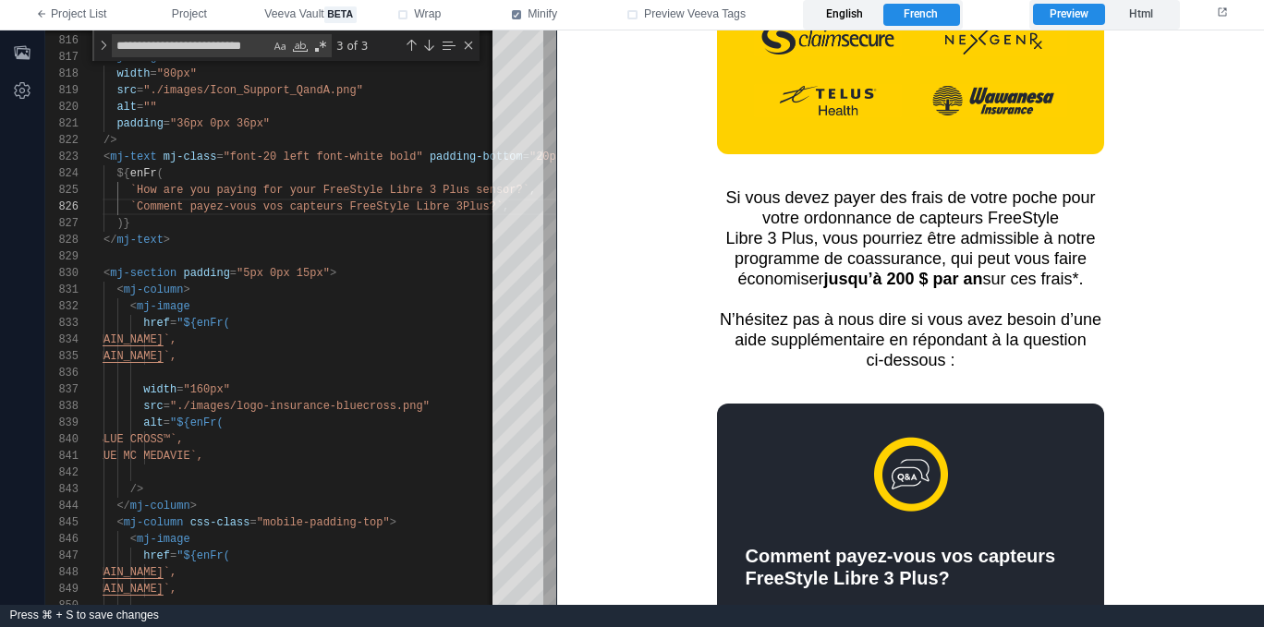
scroll to position [2013, 0]
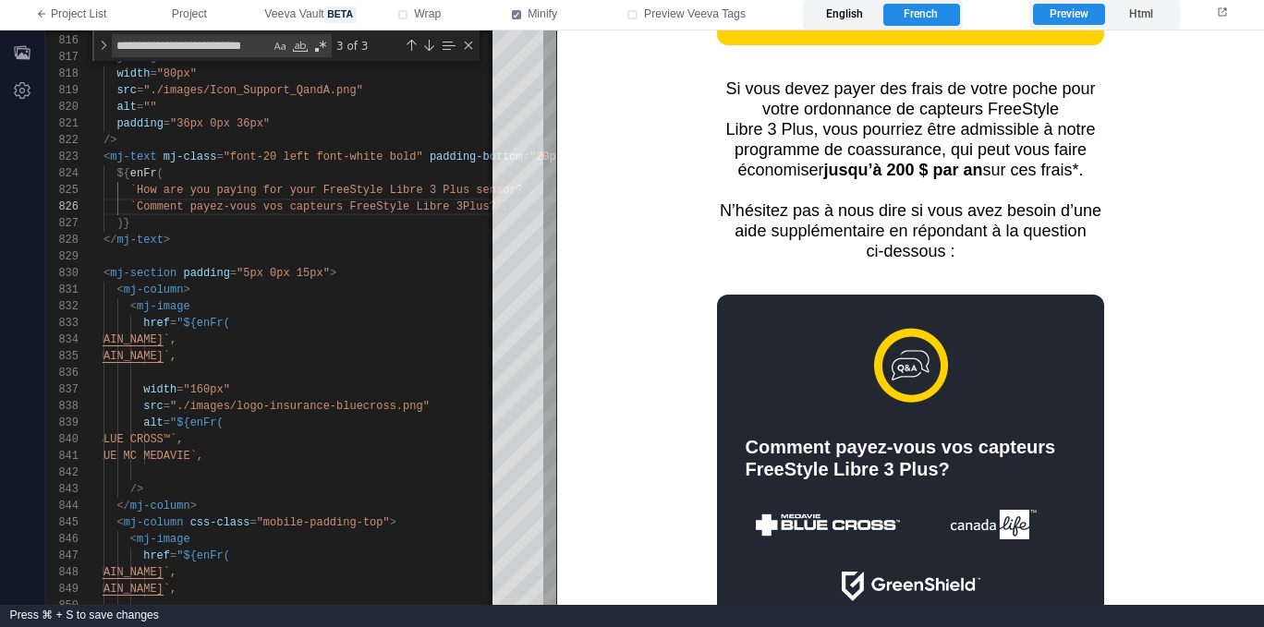
click at [850, 15] on label "English" at bounding box center [844, 15] width 76 height 22
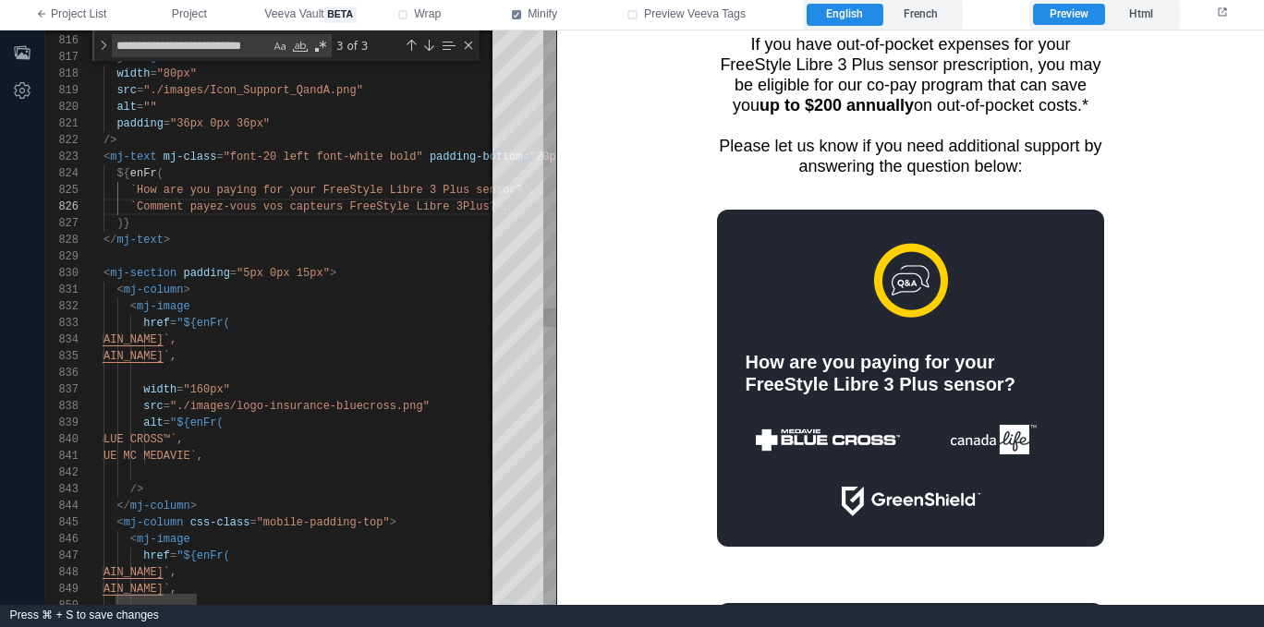
scroll to position [100, 194]
click at [293, 394] on div "width = "160px"" at bounding box center [995, 390] width 1916 height 17
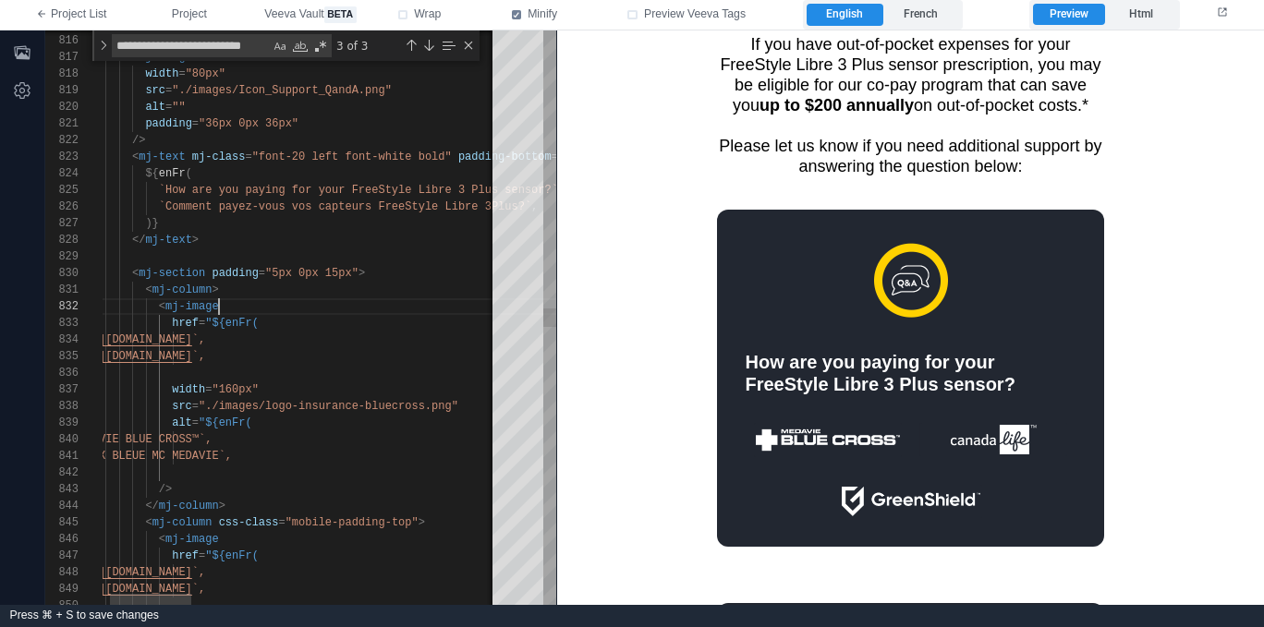
scroll to position [17, 153]
click at [260, 309] on div "< mj-image" at bounding box center [1024, 306] width 1916 height 17
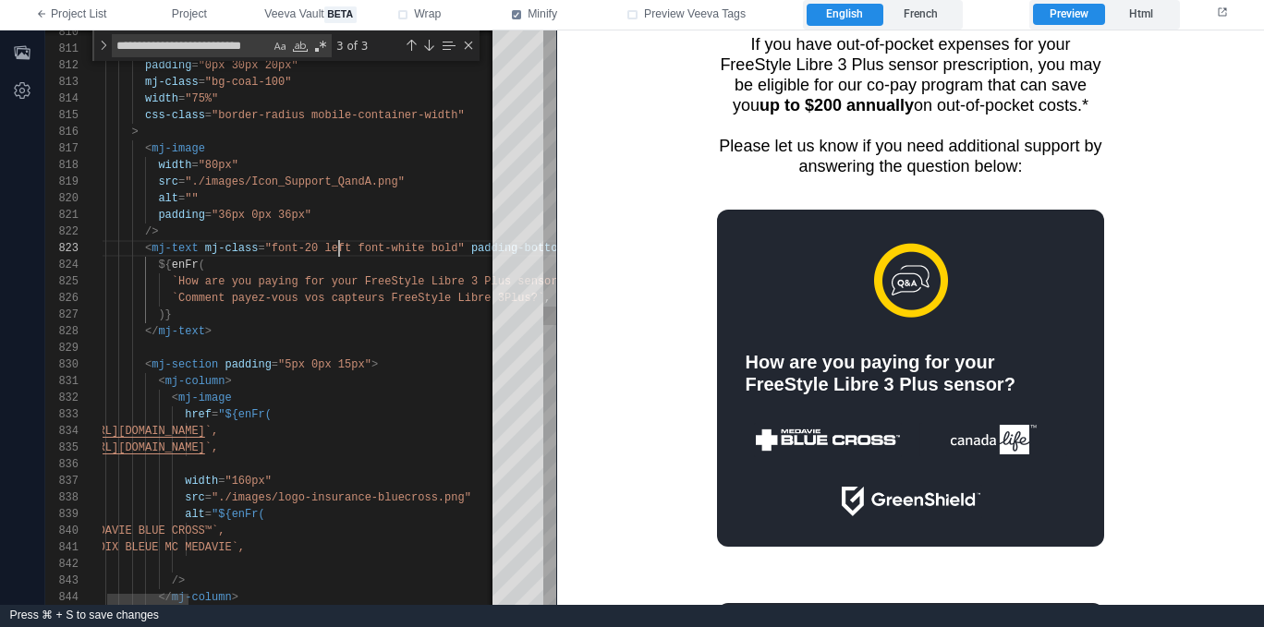
click at [342, 247] on span ""font-20 left font-white bold"" at bounding box center [365, 248] width 200 height 13
click at [295, 333] on div "</ mj-text >" at bounding box center [1037, 331] width 1916 height 17
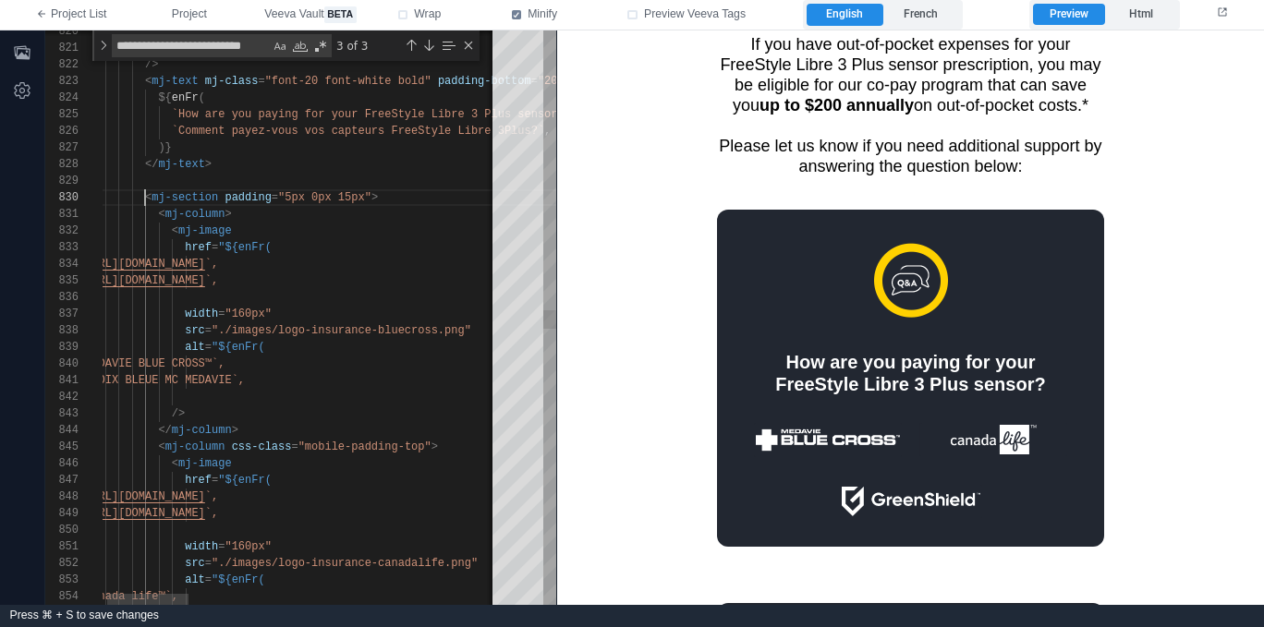
click at [144, 199] on div "820 821 822 823 824 825 826 827 828 829 830 831 832 833 834 835 836 837 838 839…" at bounding box center [300, 317] width 511 height 575
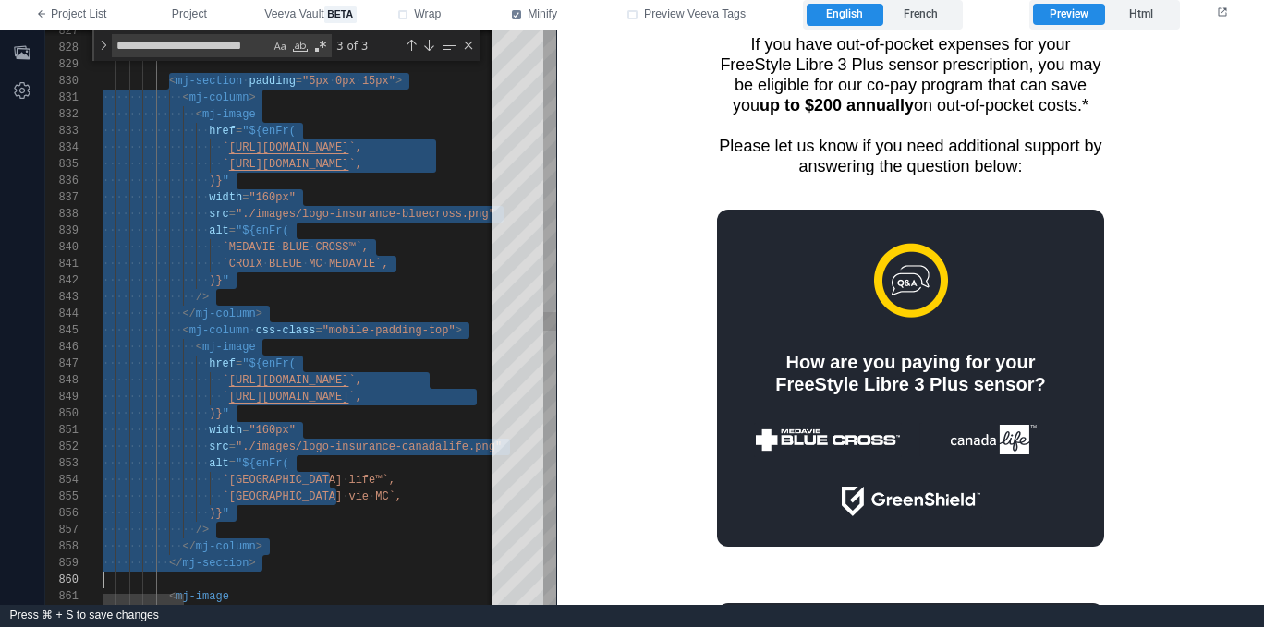
scroll to position [150, 67]
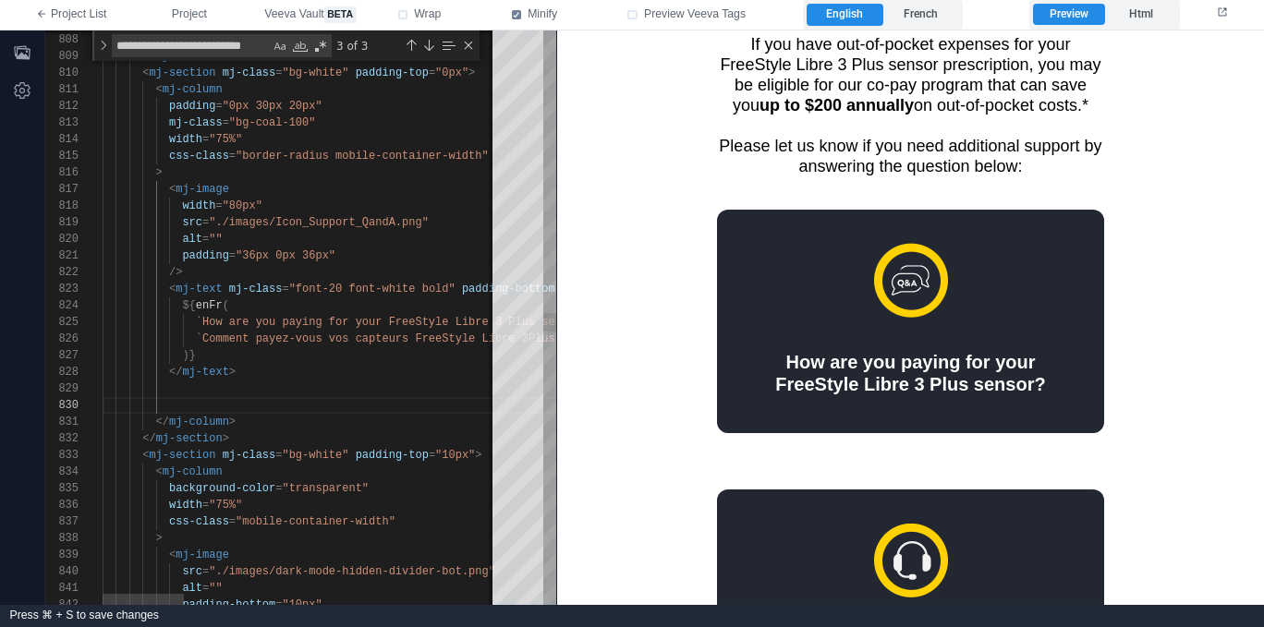
click at [273, 366] on div "</ mj-text >" at bounding box center [1061, 372] width 1916 height 17
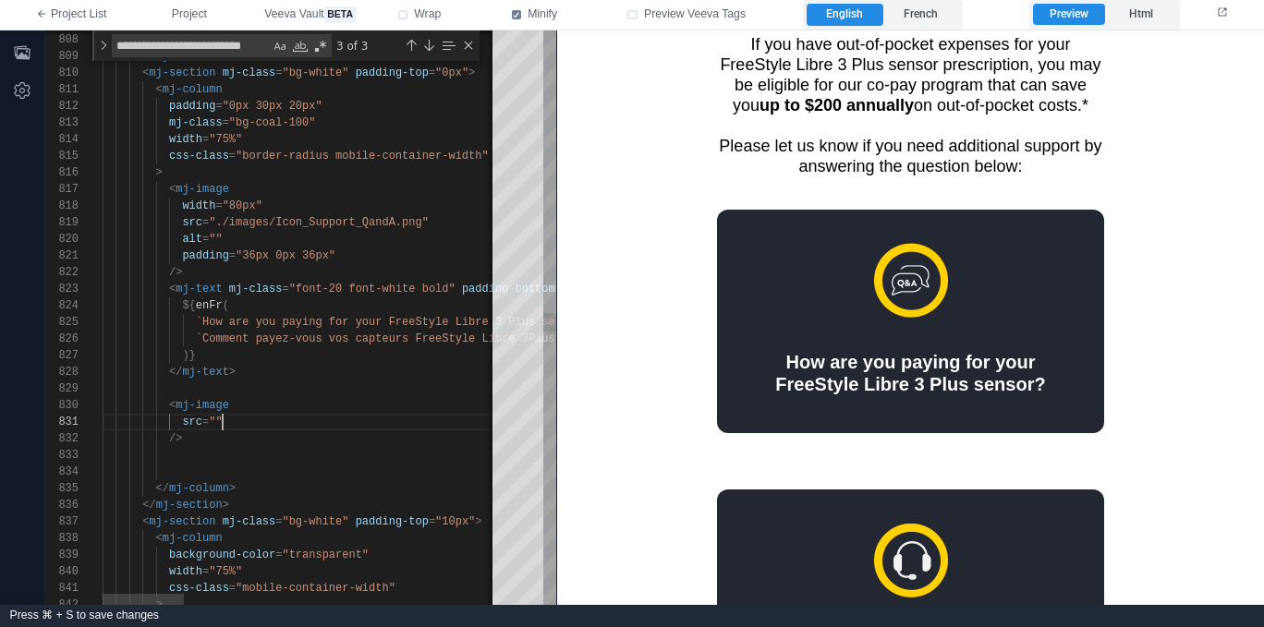
scroll to position [0, 120]
click at [248, 467] on div at bounding box center [1061, 472] width 1916 height 17
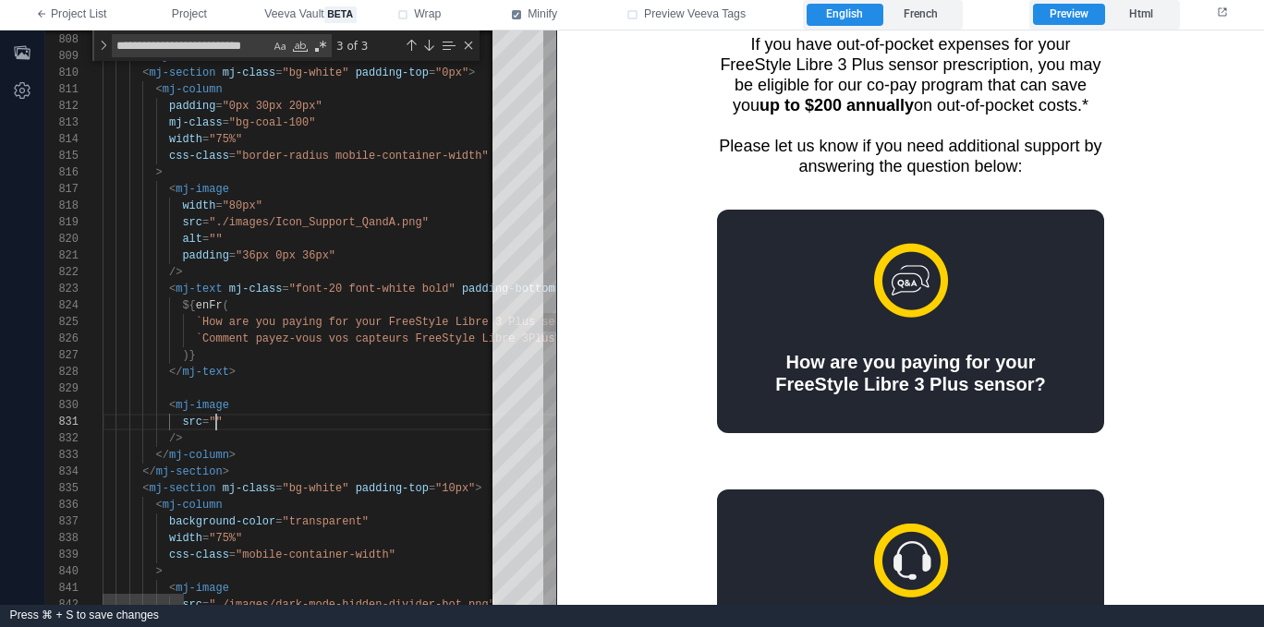
click at [261, 424] on div "src = """ at bounding box center [1061, 422] width 1916 height 17
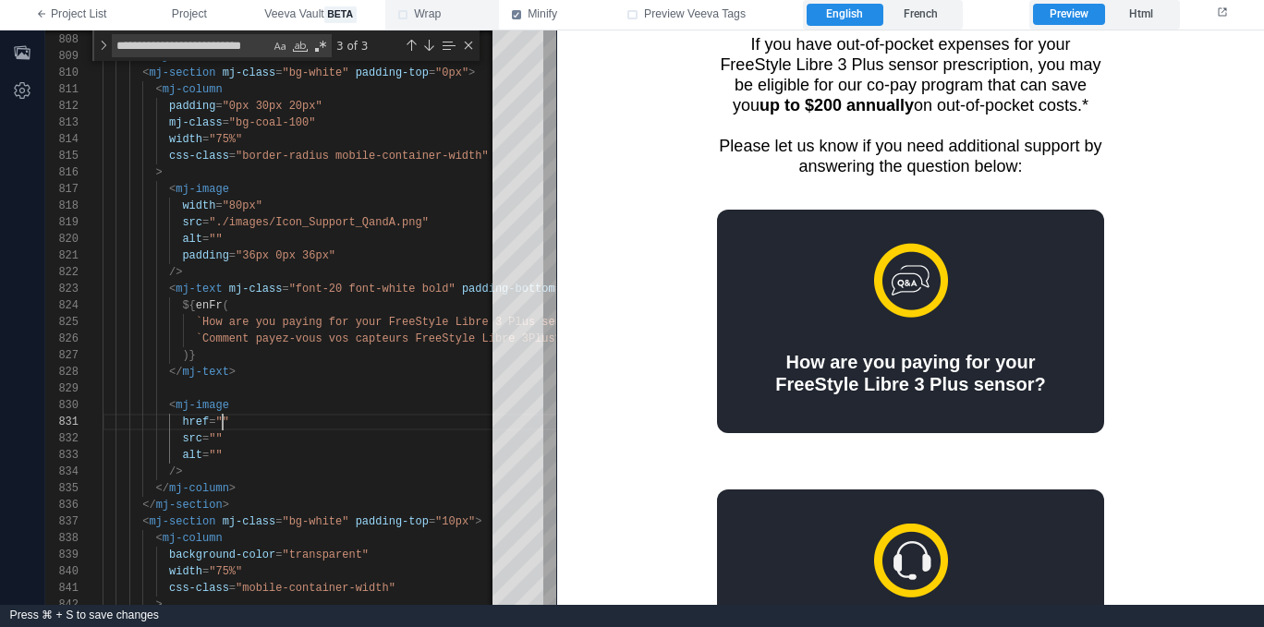
type textarea "**********"
click at [22, 51] on icon "button" at bounding box center [22, 52] width 18 height 18
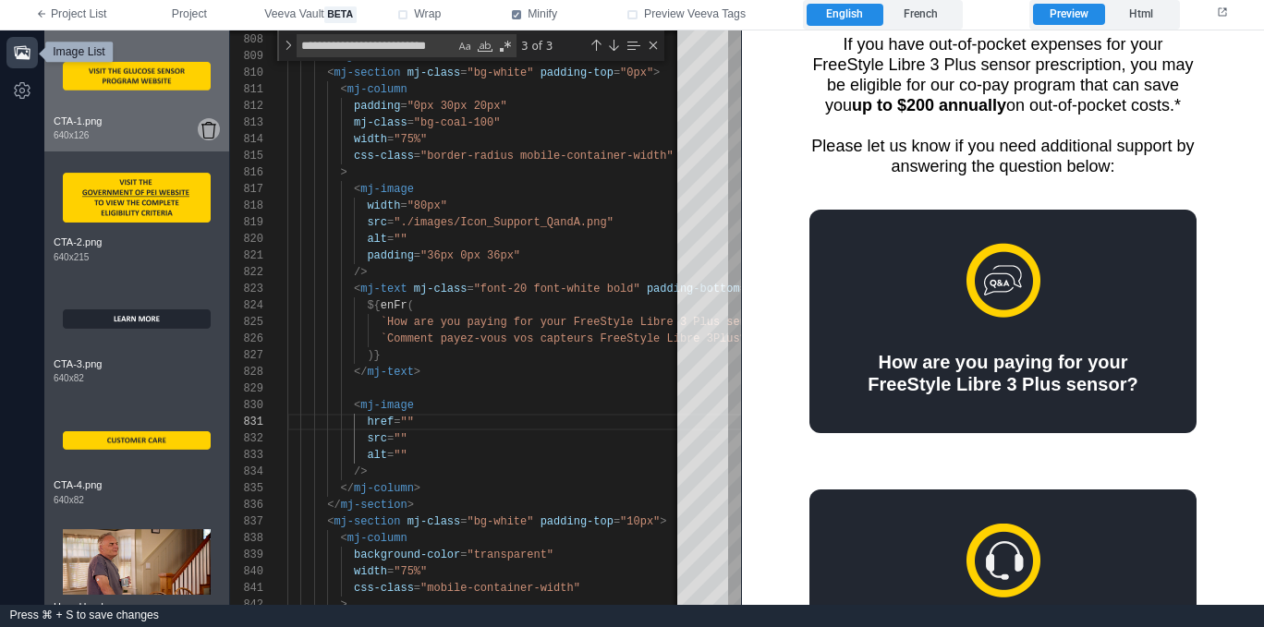
click at [211, 124] on icon at bounding box center [208, 130] width 15 height 17
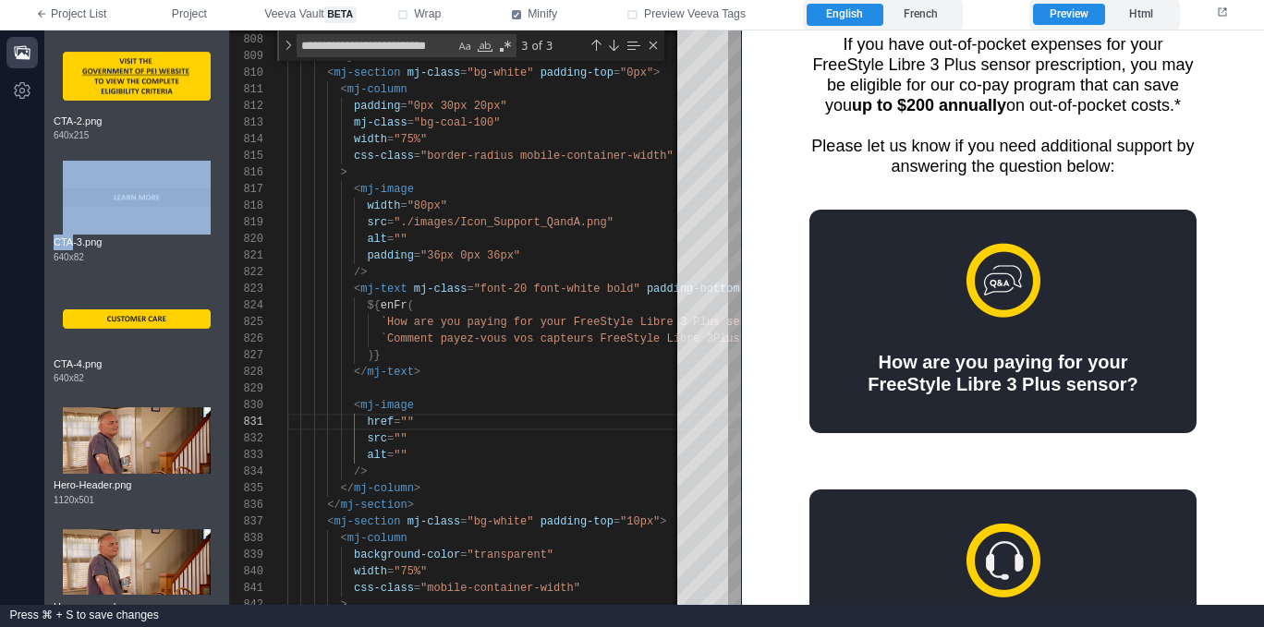
click at [211, 124] on icon at bounding box center [208, 130] width 15 height 17
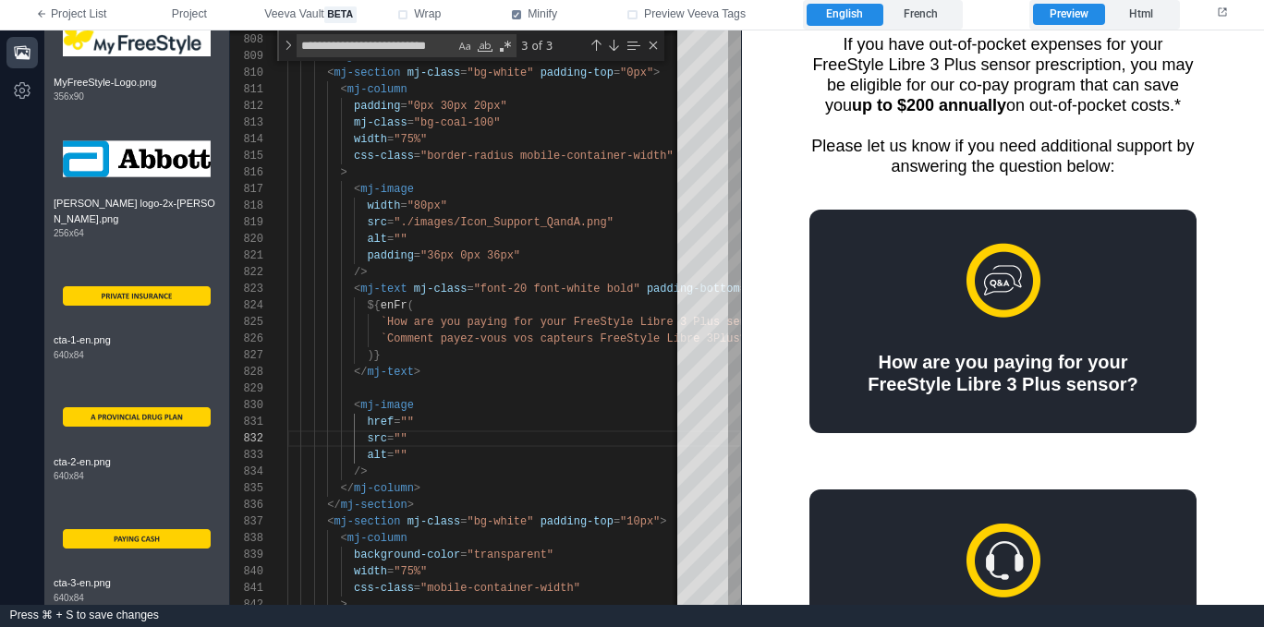
scroll to position [1331, 0]
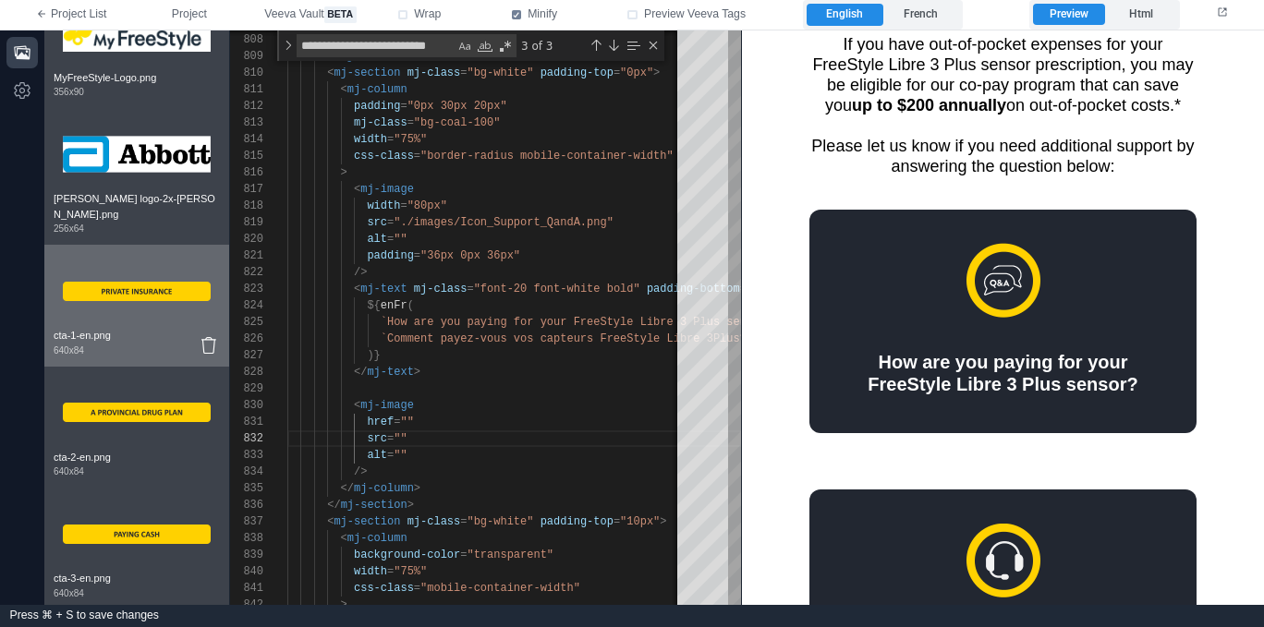
click at [142, 325] on img at bounding box center [137, 291] width 148 height 74
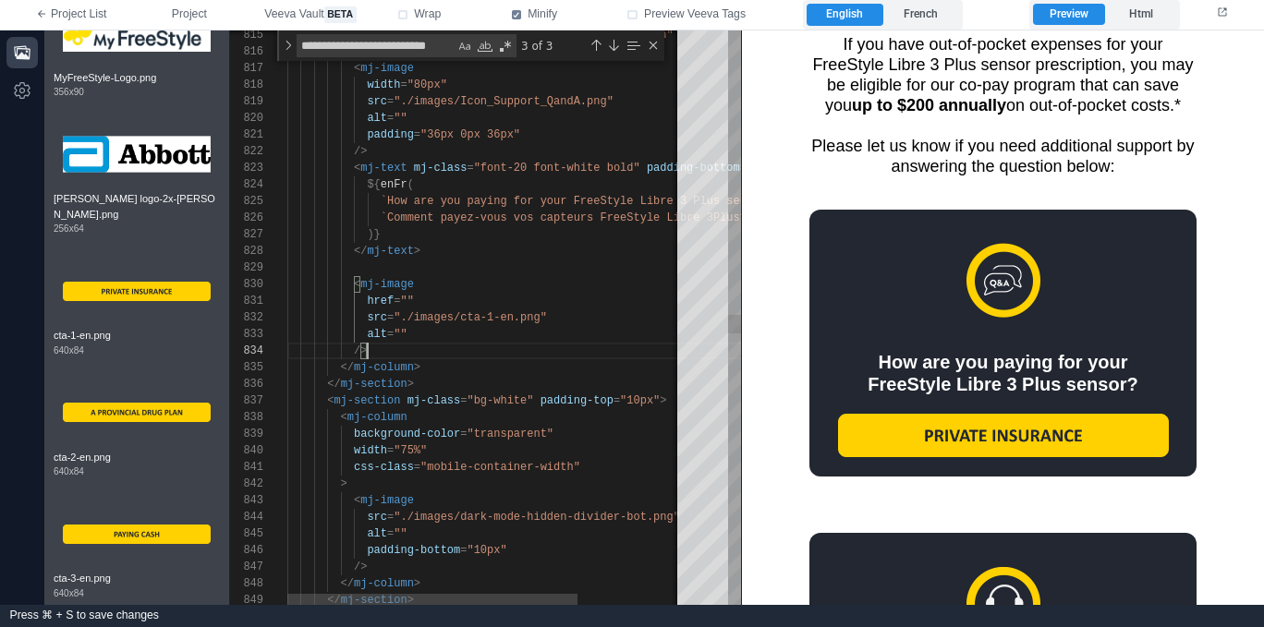
scroll to position [50, 80]
click at [451, 345] on div "/>" at bounding box center [557, 351] width 540 height 17
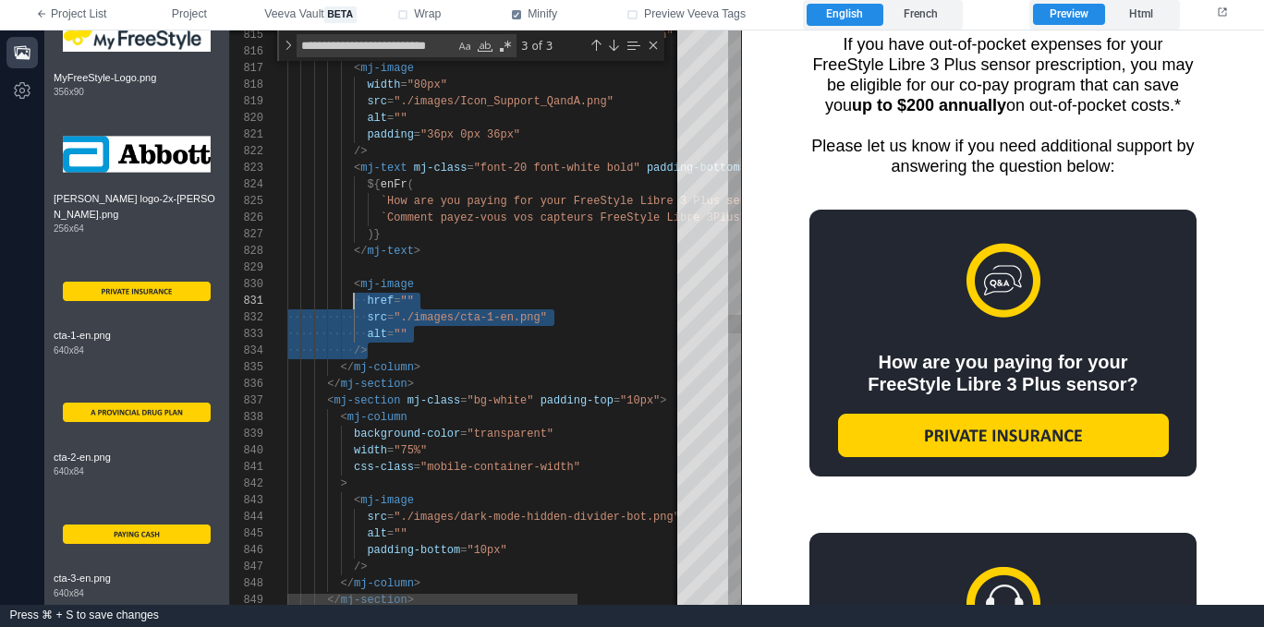
scroll to position [150, 67]
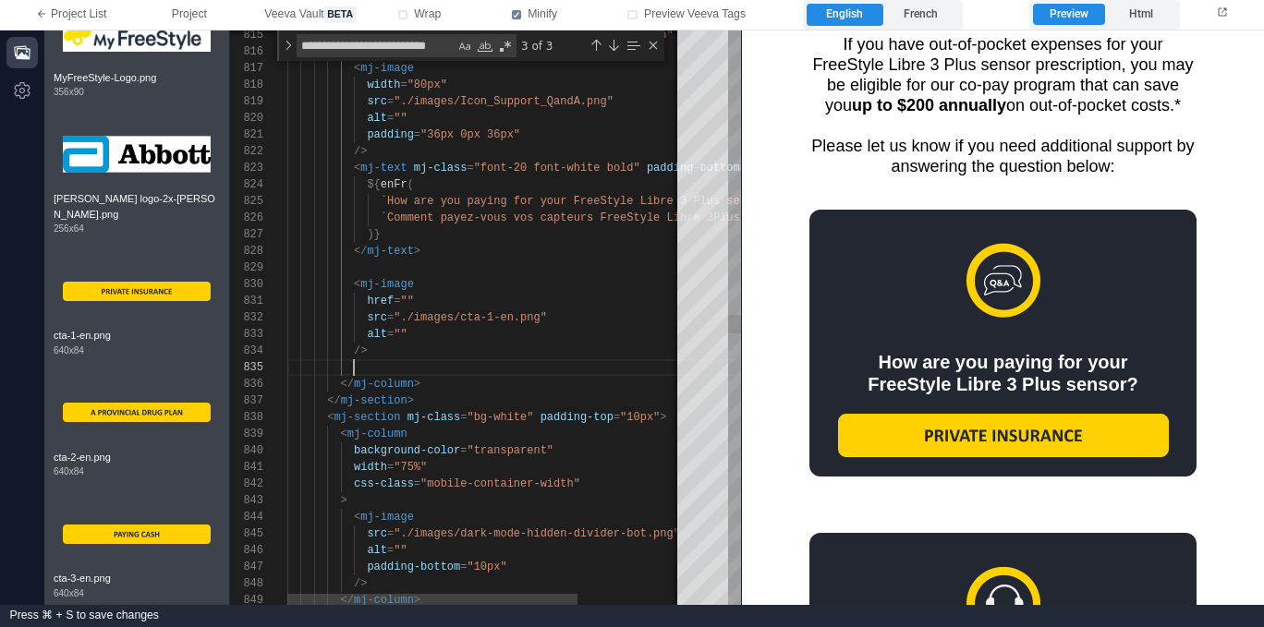
paste textarea "**********"
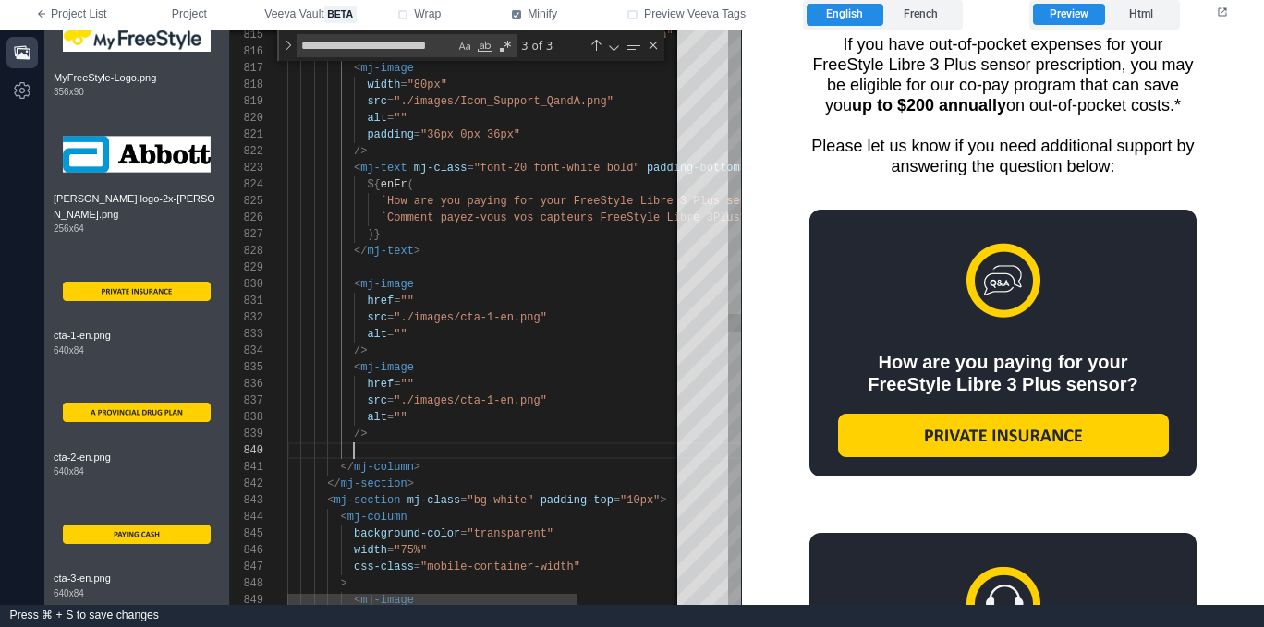
paste textarea "**********"
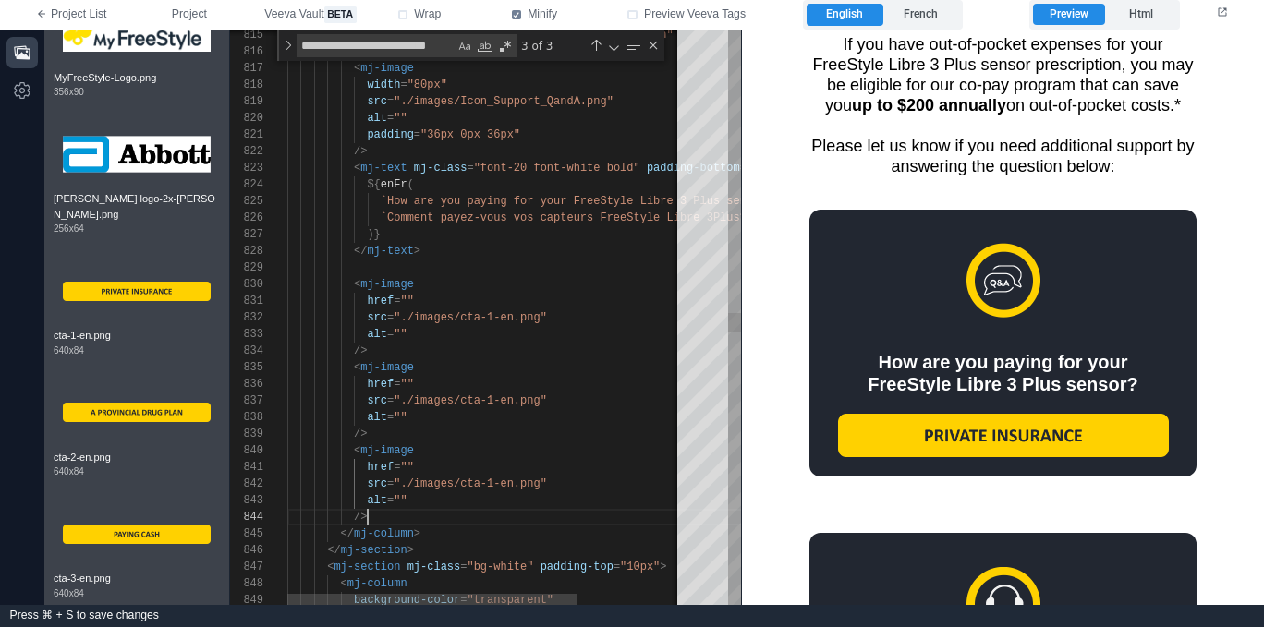
scroll to position [50, 80]
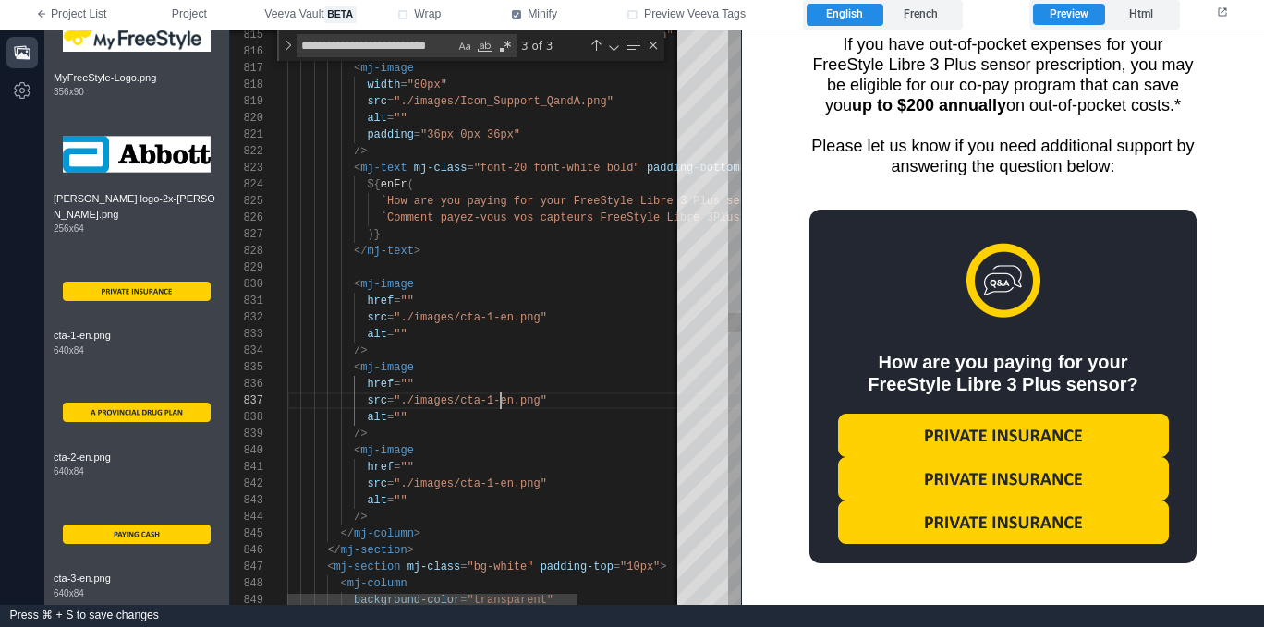
click at [498, 406] on span ""./images/cta-1-en.png"" at bounding box center [470, 400] width 153 height 13
click at [452, 333] on div "alt = """ at bounding box center [557, 334] width 540 height 17
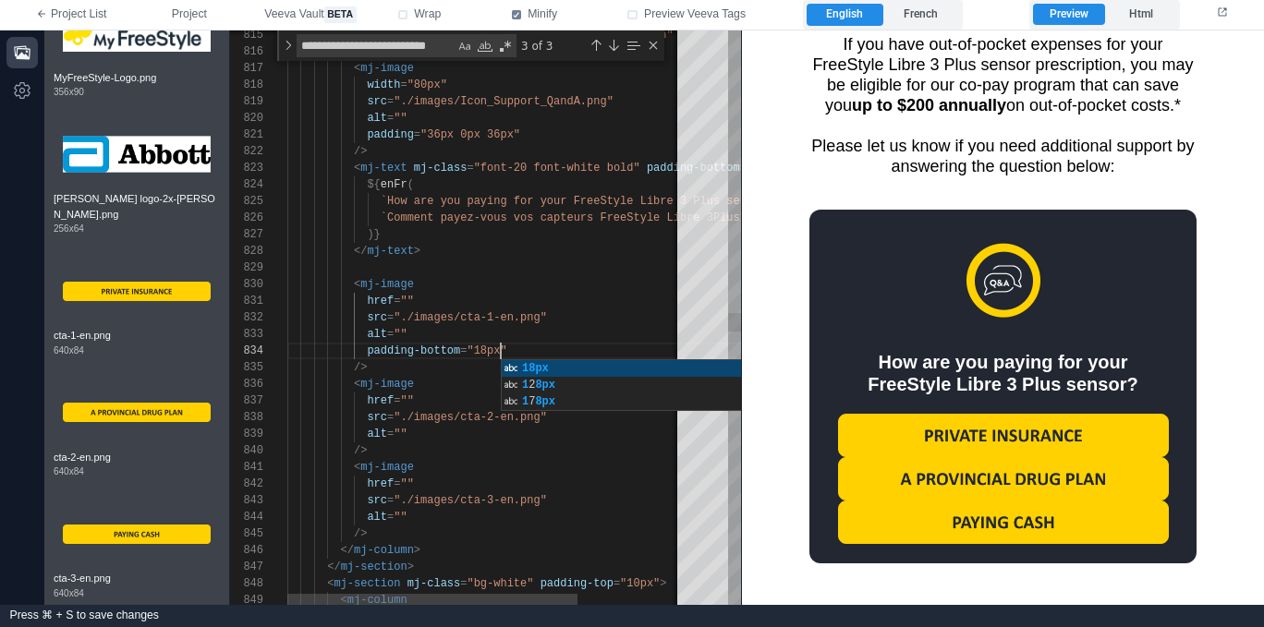
scroll to position [50, 213]
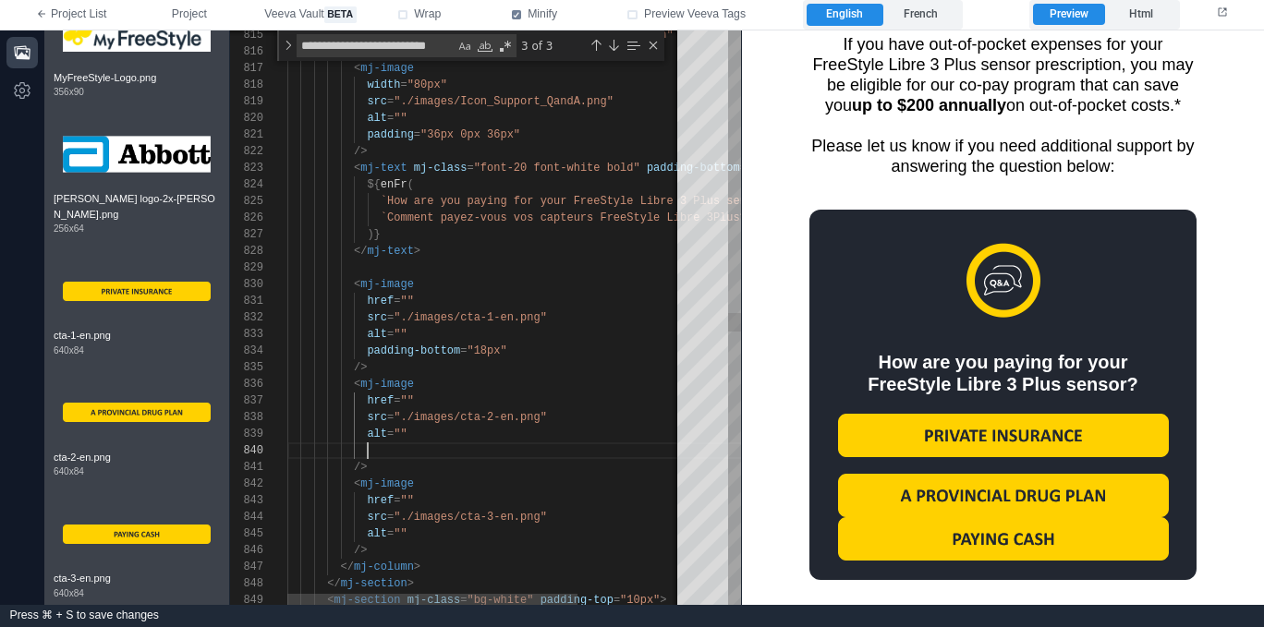
paste textarea "**********"
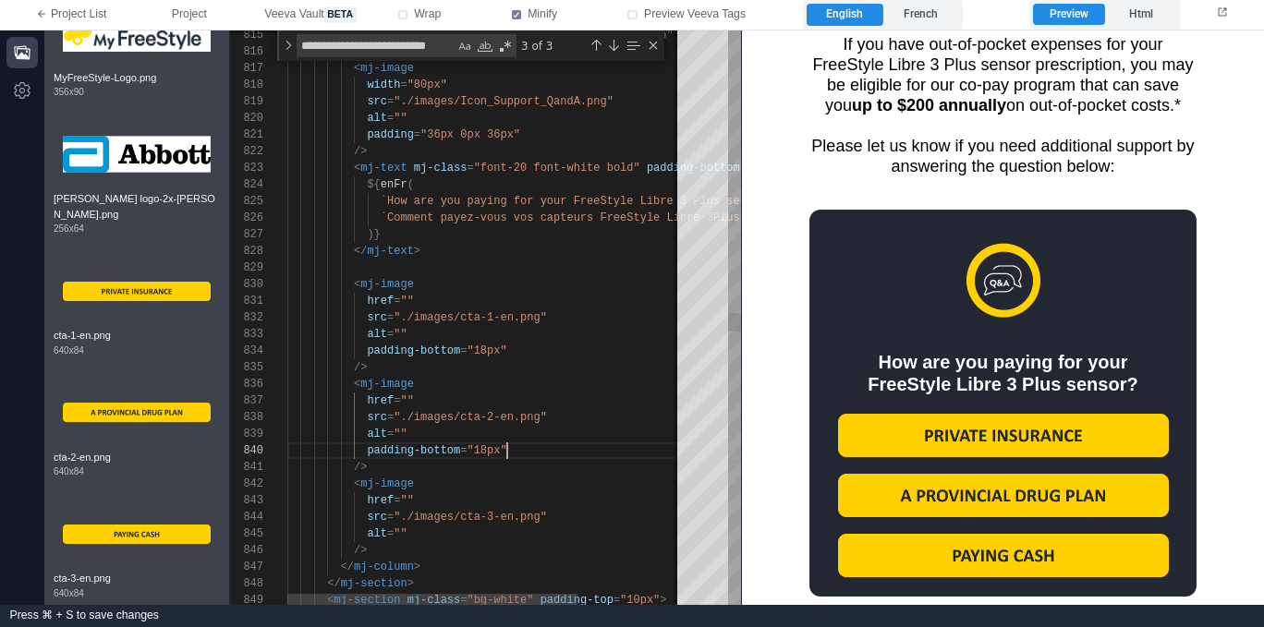
scroll to position [0, 127]
click at [443, 303] on div "href = """ at bounding box center [557, 301] width 540 height 17
click at [444, 288] on div "< mj-image" at bounding box center [557, 284] width 540 height 17
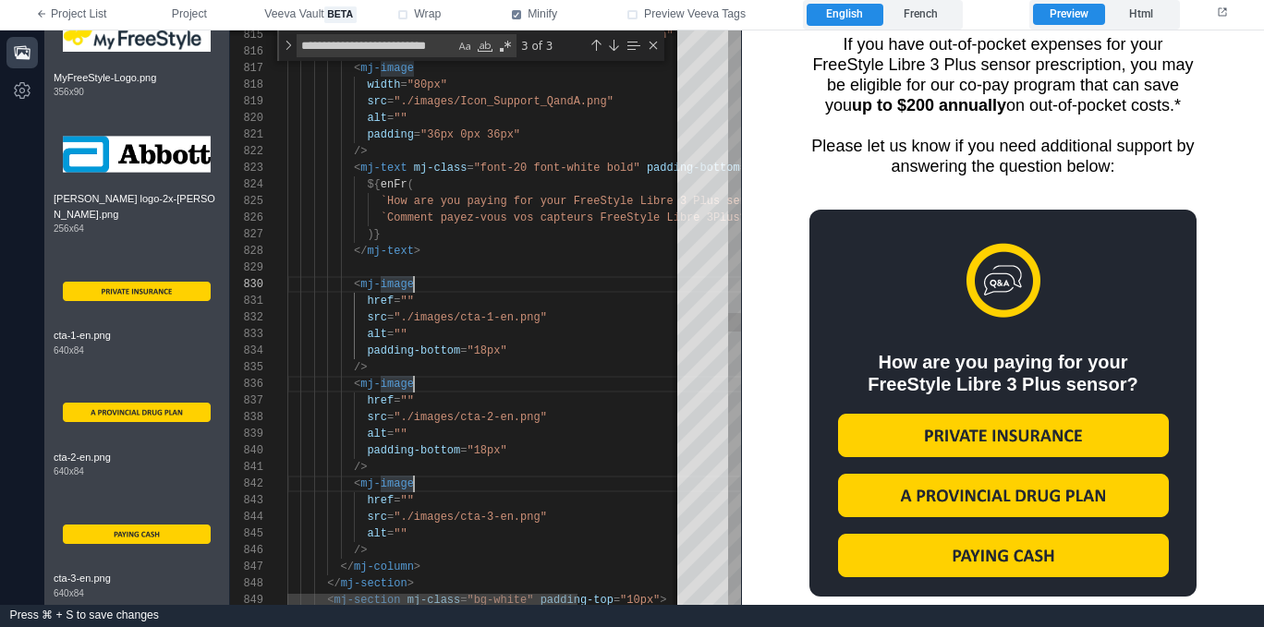
click at [416, 480] on div "< mj-image" at bounding box center [557, 484] width 540 height 17
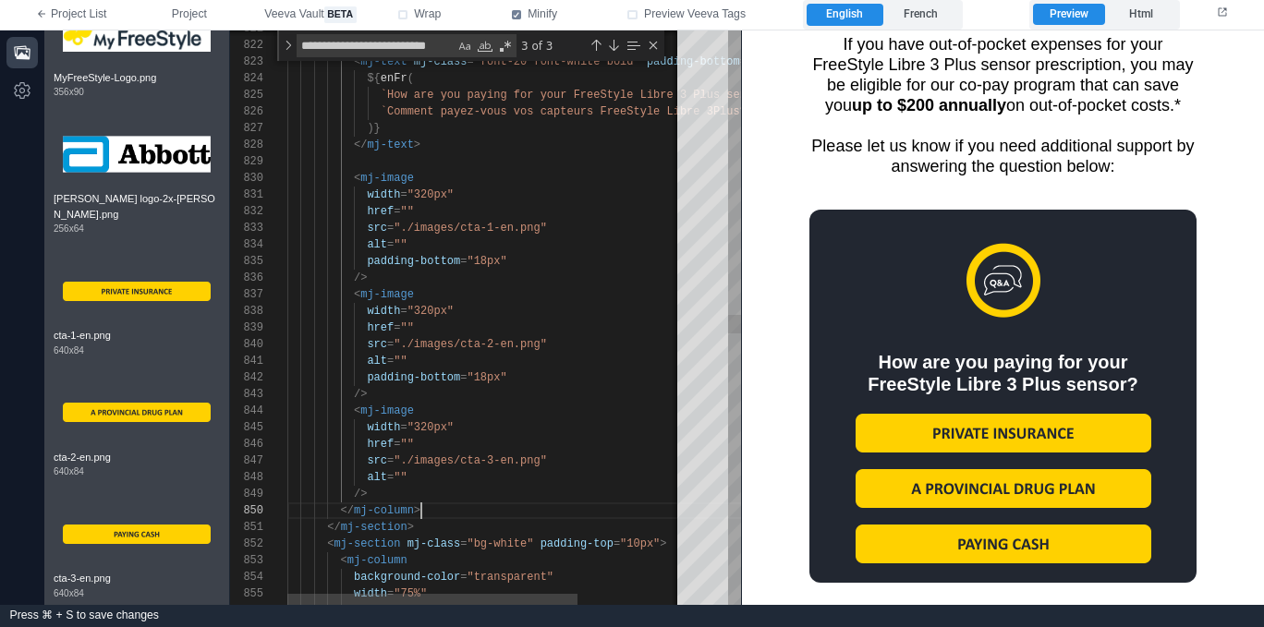
scroll to position [150, 134]
click at [434, 503] on div "</ mj-column >" at bounding box center [557, 511] width 540 height 17
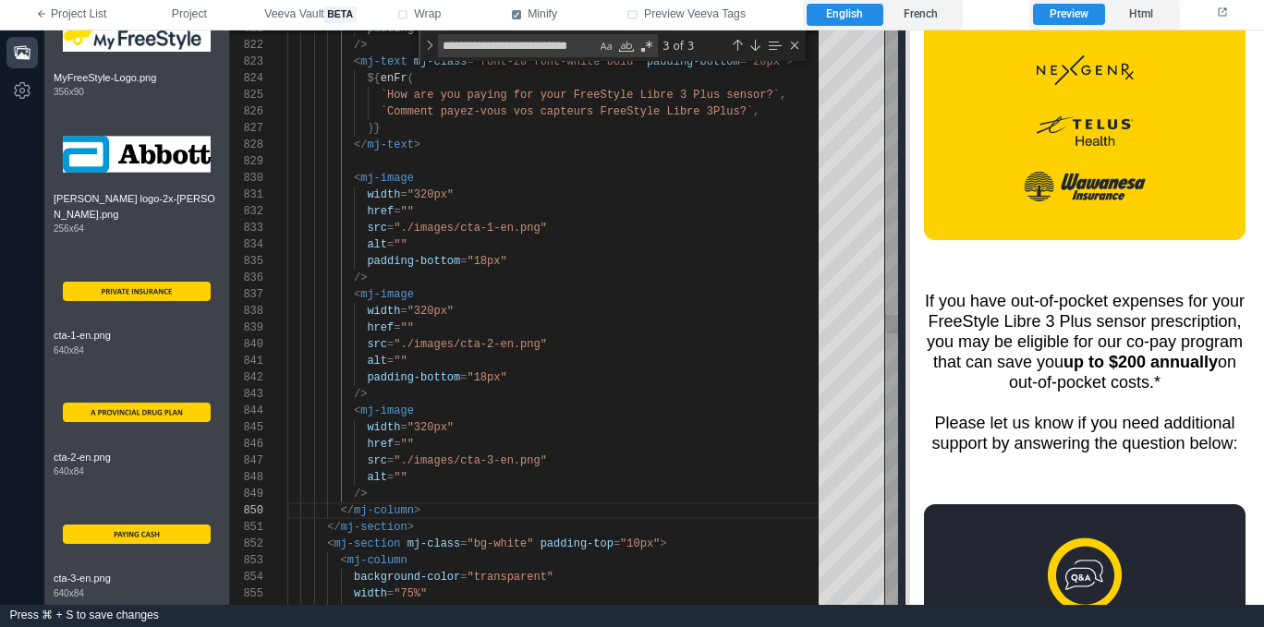
scroll to position [2010, 0]
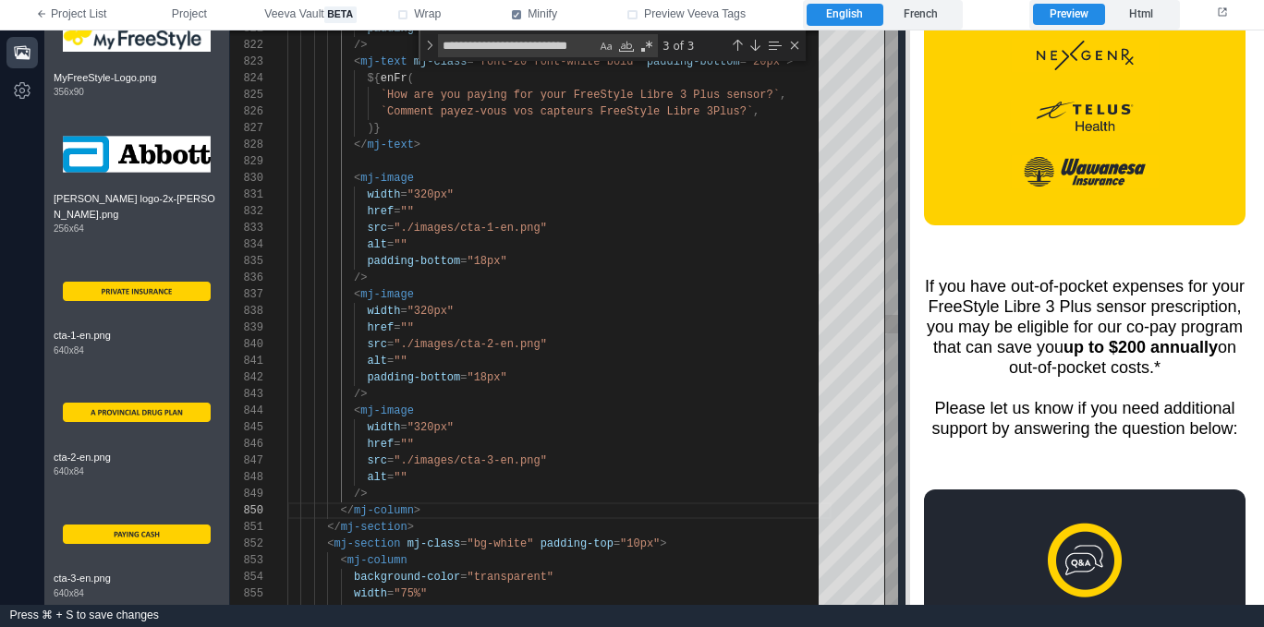
drag, startPoint x: 743, startPoint y: 511, endPoint x: 914, endPoint y: 501, distance: 171.2
click at [910, 501] on span at bounding box center [905, 317] width 10 height 575
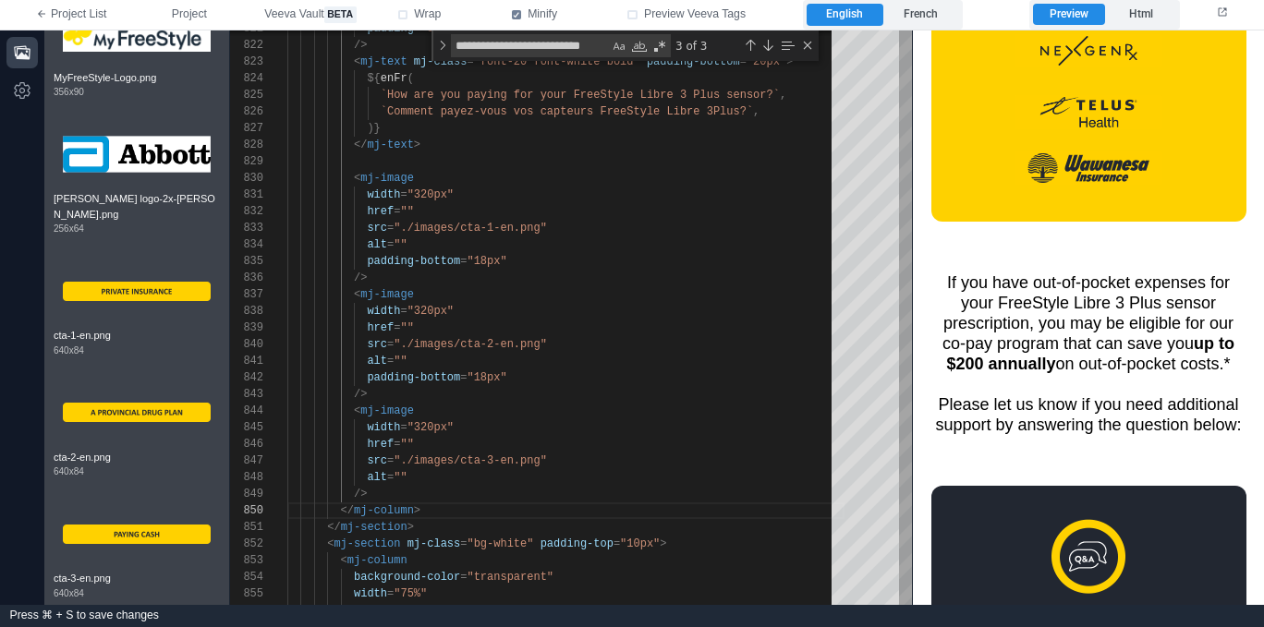
click at [1081, 573] on img at bounding box center [1088, 555] width 74 height 75
drag, startPoint x: 1033, startPoint y: 376, endPoint x: 1020, endPoint y: 333, distance: 45.3
click at [1022, 341] on div "If you have out‑of‑pocket expenses for your FreeStyle Libre 3 Plus sensor presc…" at bounding box center [1088, 353] width 314 height 163
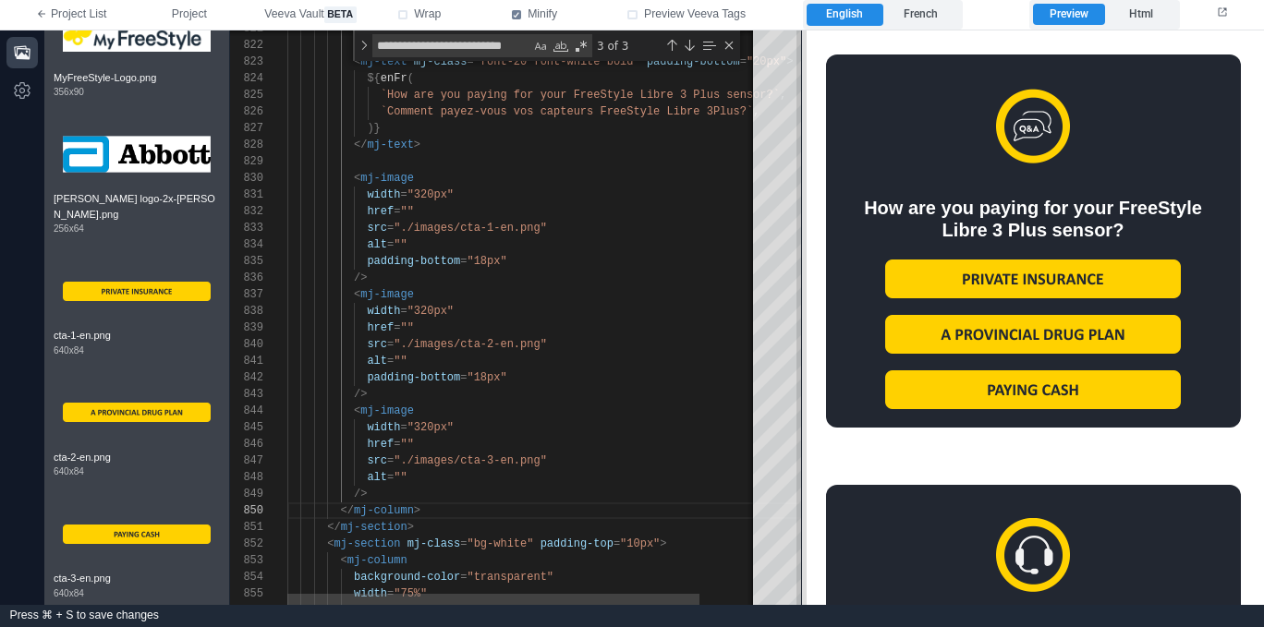
scroll to position [2304, 0]
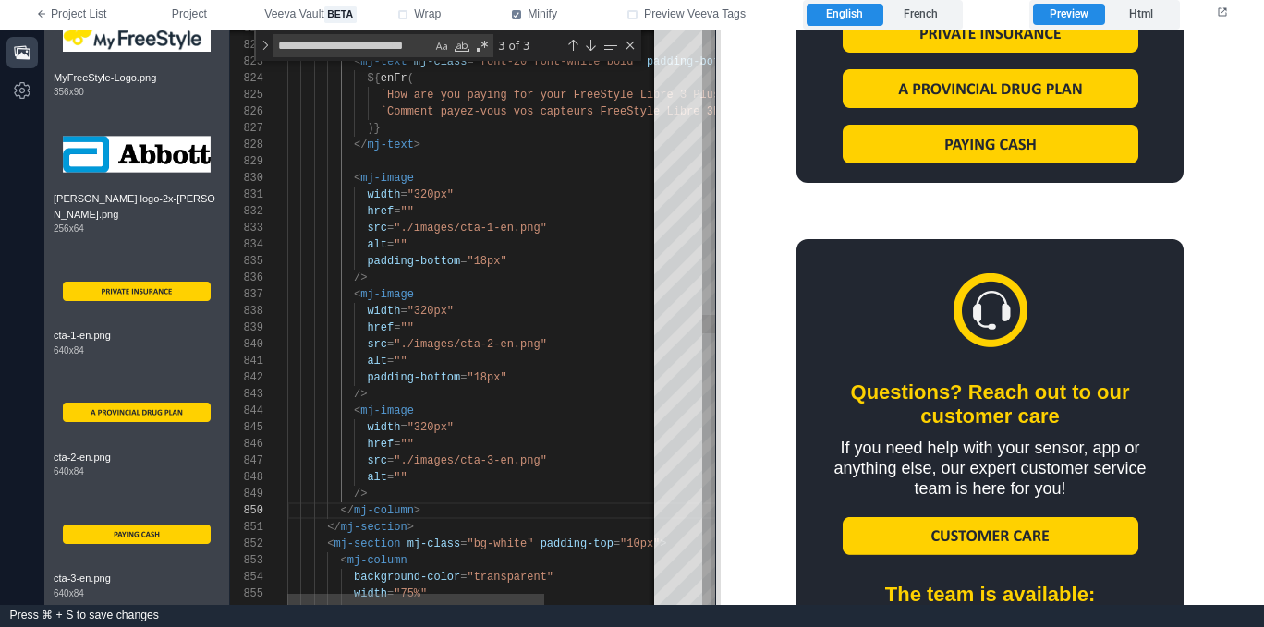
drag, startPoint x: 912, startPoint y: 363, endPoint x: 715, endPoint y: 374, distance: 197.1
click at [715, 374] on span at bounding box center [715, 317] width 10 height 575
click at [477, 422] on div "width = "320px"" at bounding box center [557, 427] width 540 height 17
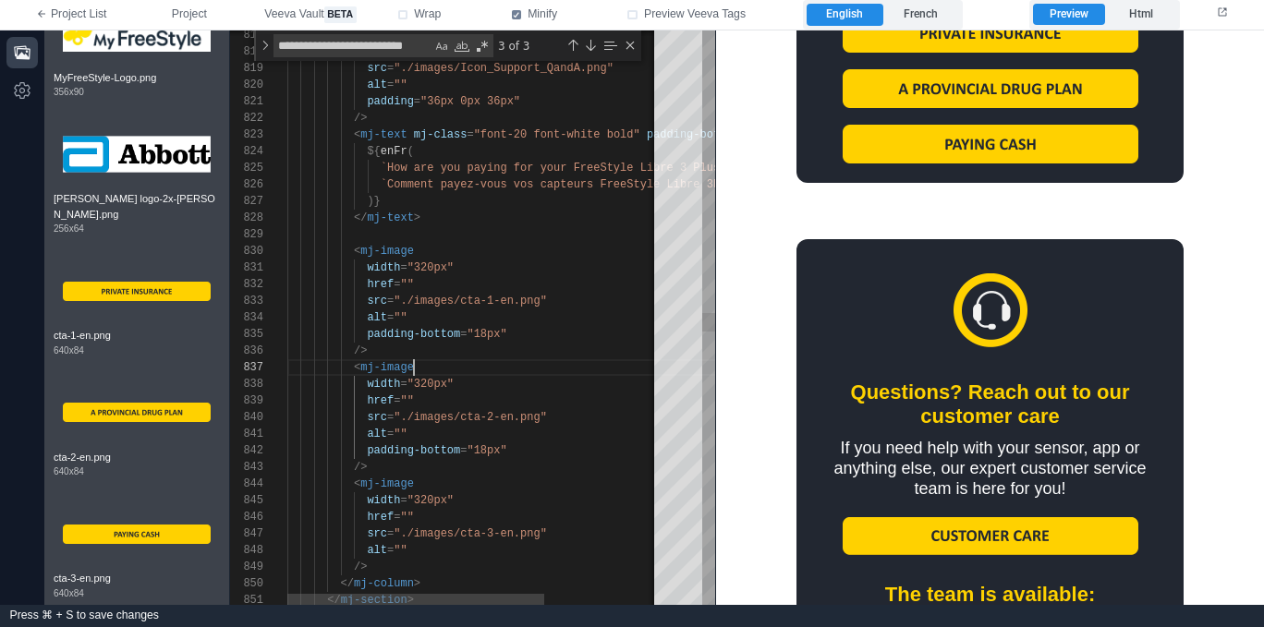
click at [524, 376] on div "width = "320px"" at bounding box center [557, 384] width 540 height 17
click at [515, 302] on div "823 824 825 826 827 828 829 830 832 833 834 836 837 839 840 841 843 844 846 847…" at bounding box center [472, 317] width 485 height 575
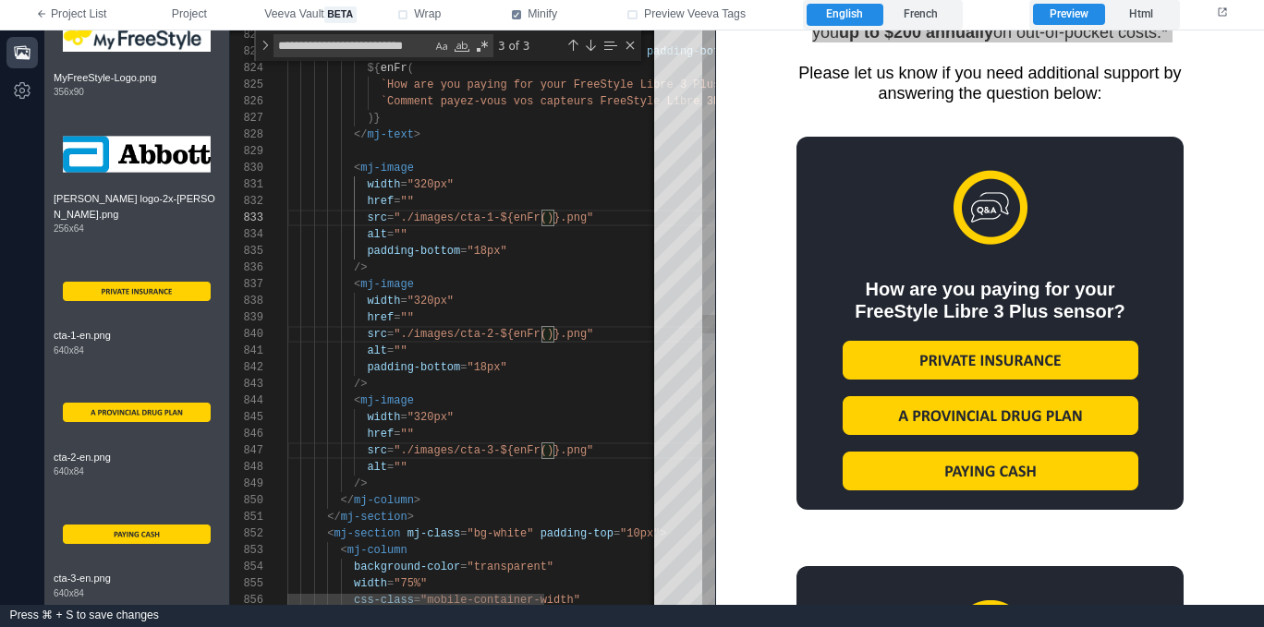
scroll to position [50, 127]
click at [554, 395] on div "< mj-image" at bounding box center [557, 401] width 540 height 17
click at [401, 231] on div "823 824 825 826 827 828 829 830 832 833 834 836 837 839 840 841 843 844 846 847…" at bounding box center [472, 317] width 485 height 575
click at [398, 350] on span """" at bounding box center [400, 351] width 13 height 13
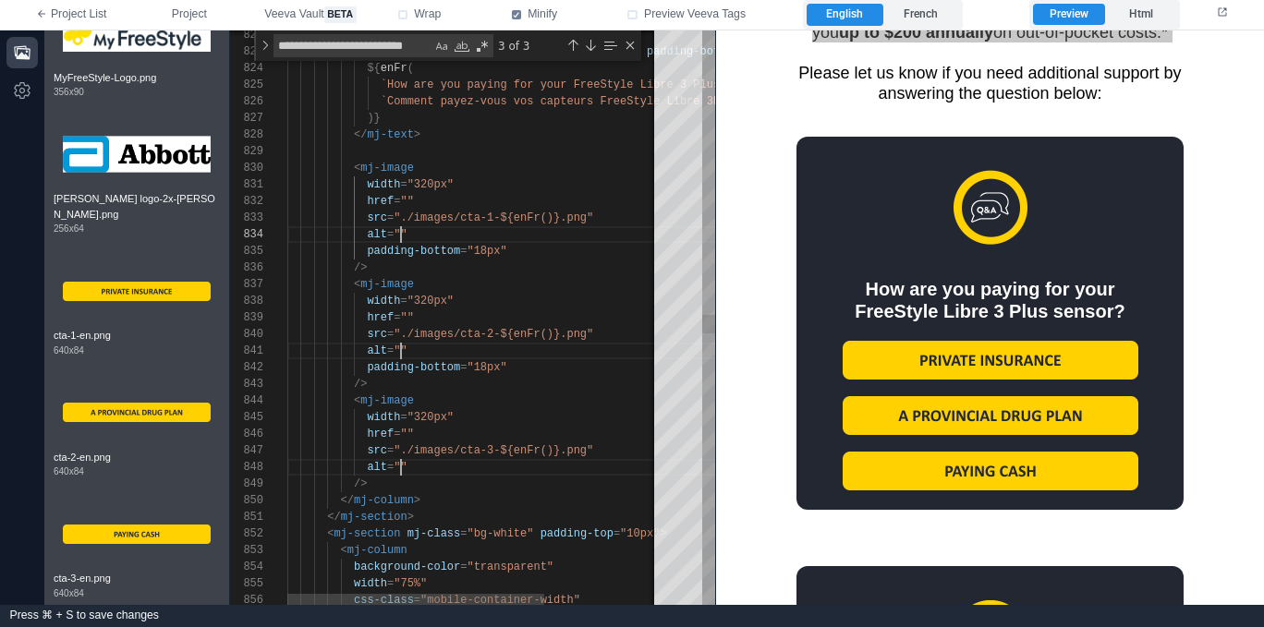
drag, startPoint x: 401, startPoint y: 464, endPoint x: 491, endPoint y: 453, distance: 90.3
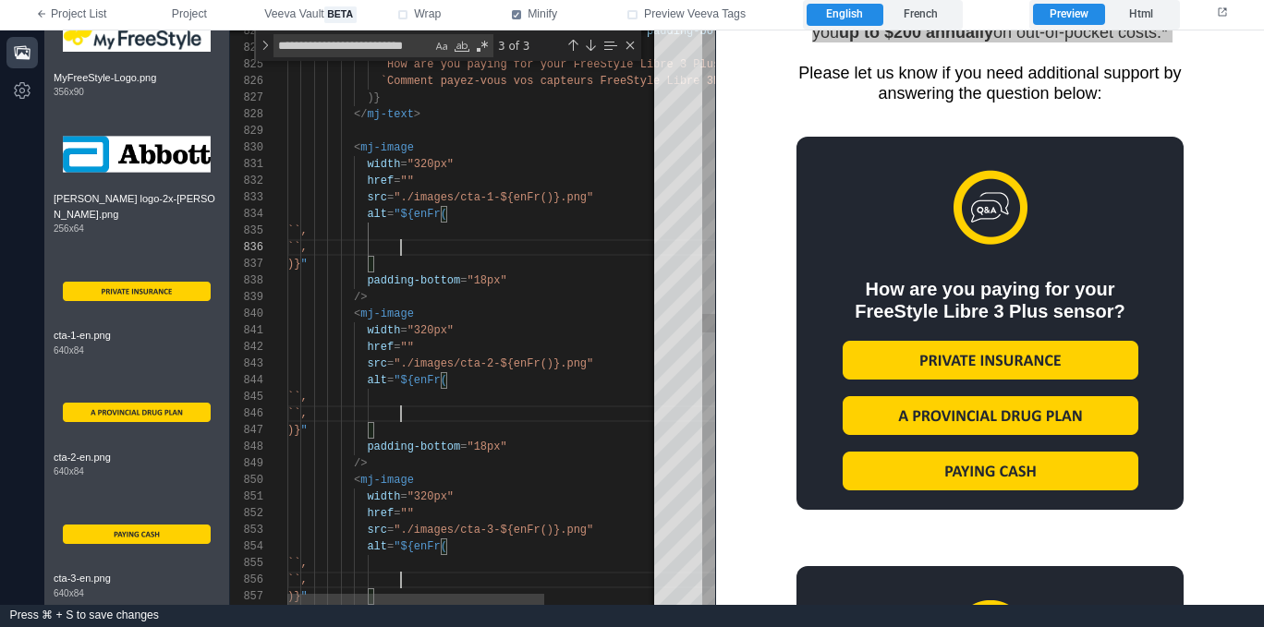
scroll to position [83, 114]
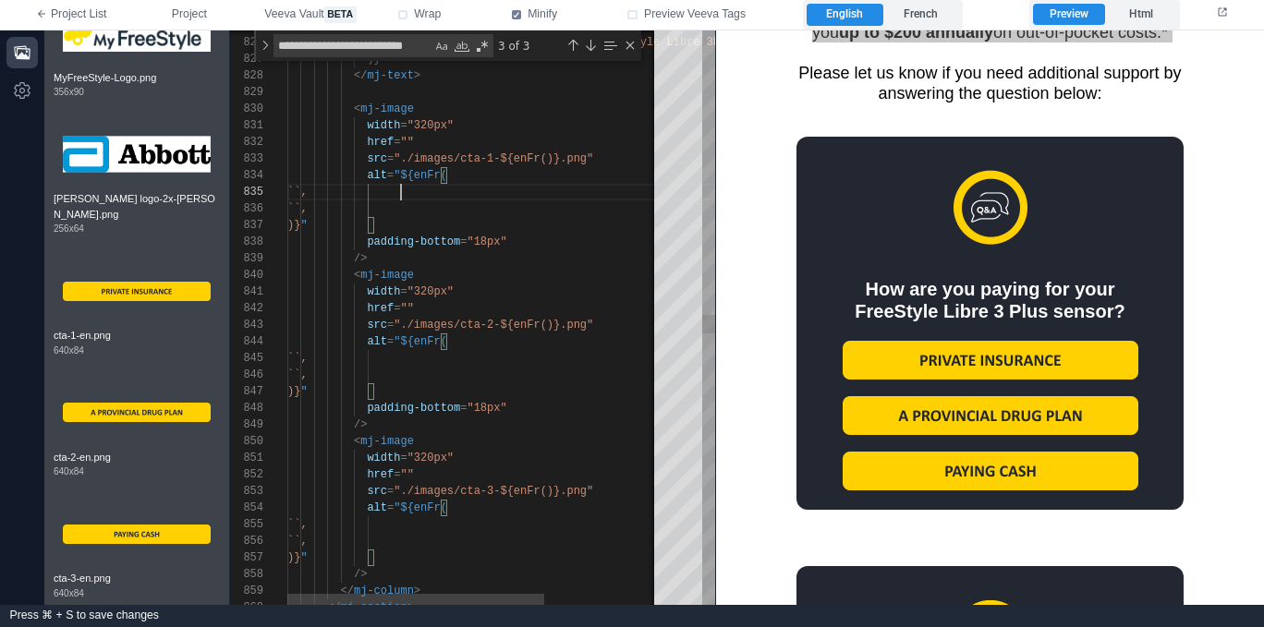
click at [434, 188] on div "``," at bounding box center [557, 192] width 540 height 17
paste textarea "**********"
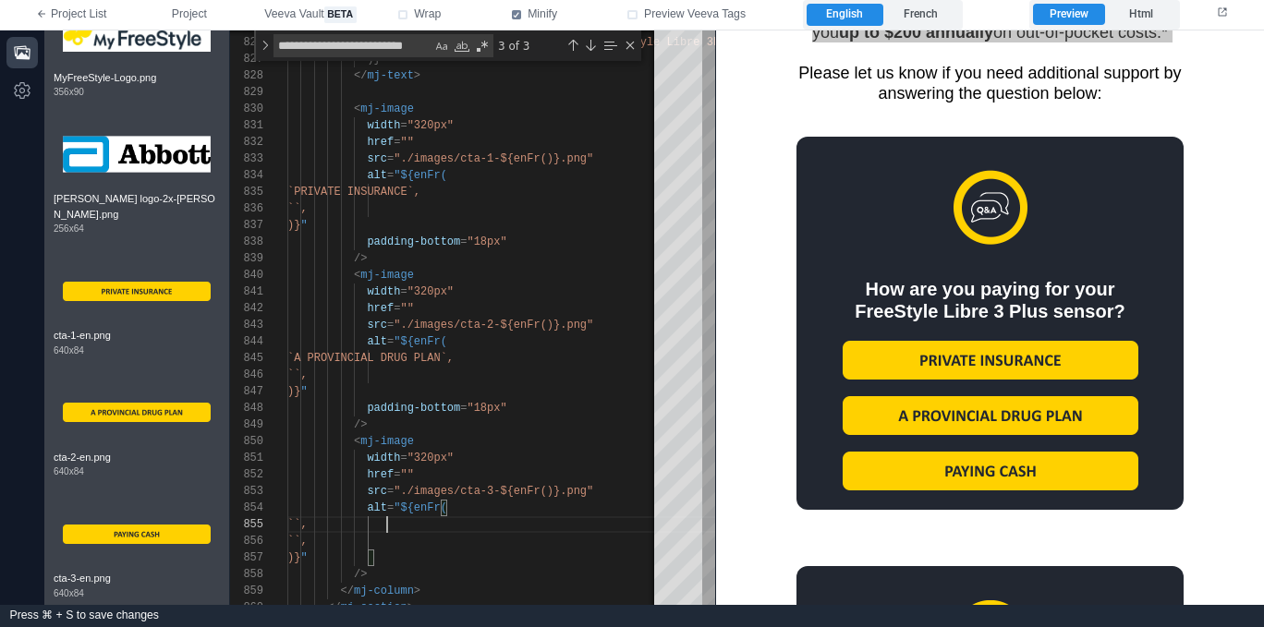
paste textarea "**********"
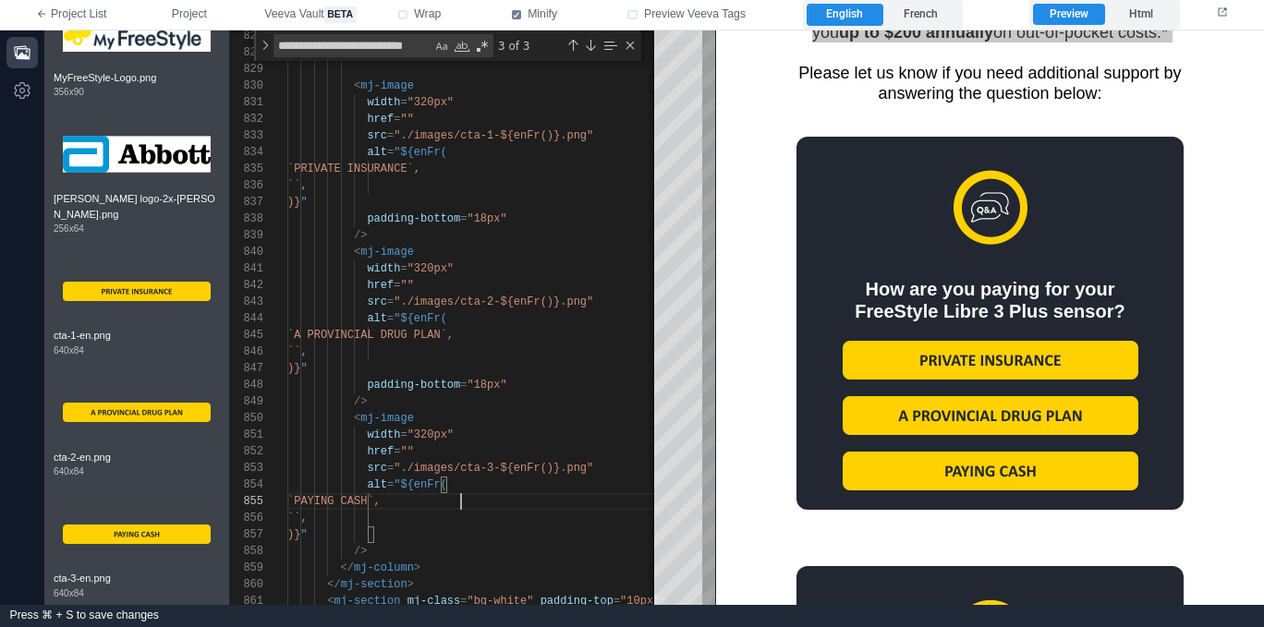
click at [501, 450] on div "href = """ at bounding box center [557, 451] width 540 height 17
click at [504, 438] on div "width = "320px"" at bounding box center [557, 435] width 540 height 17
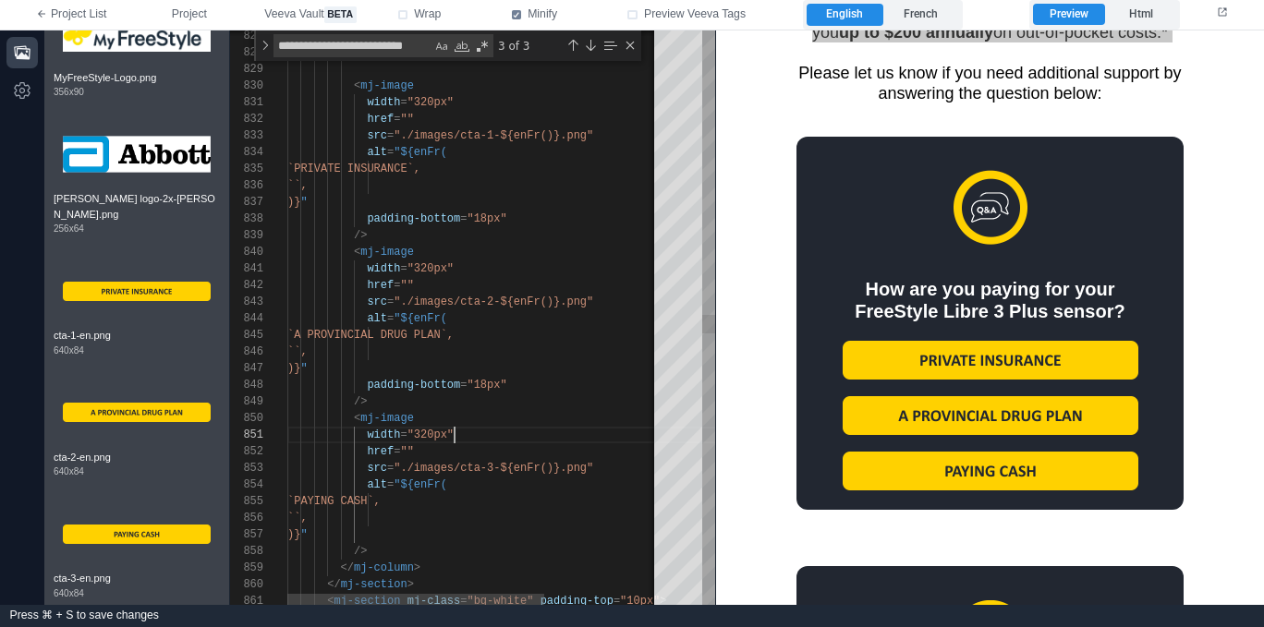
click at [479, 197] on div ")} "" at bounding box center [557, 202] width 540 height 17
paste textarea "**********"
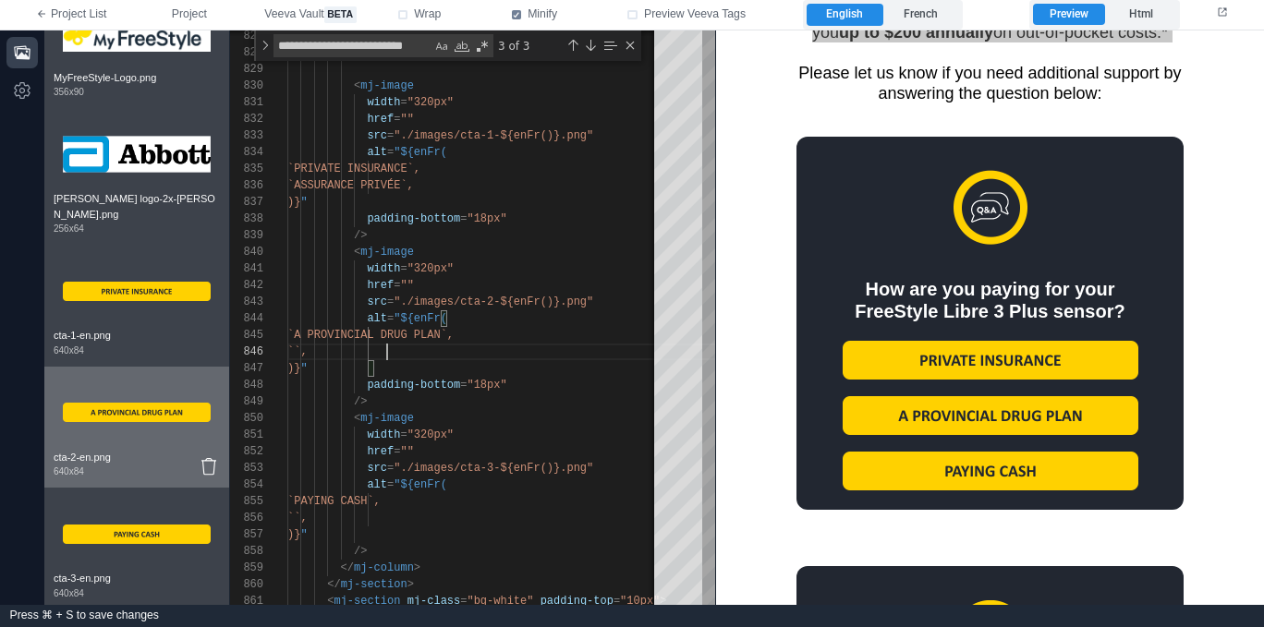
paste textarea "**********"
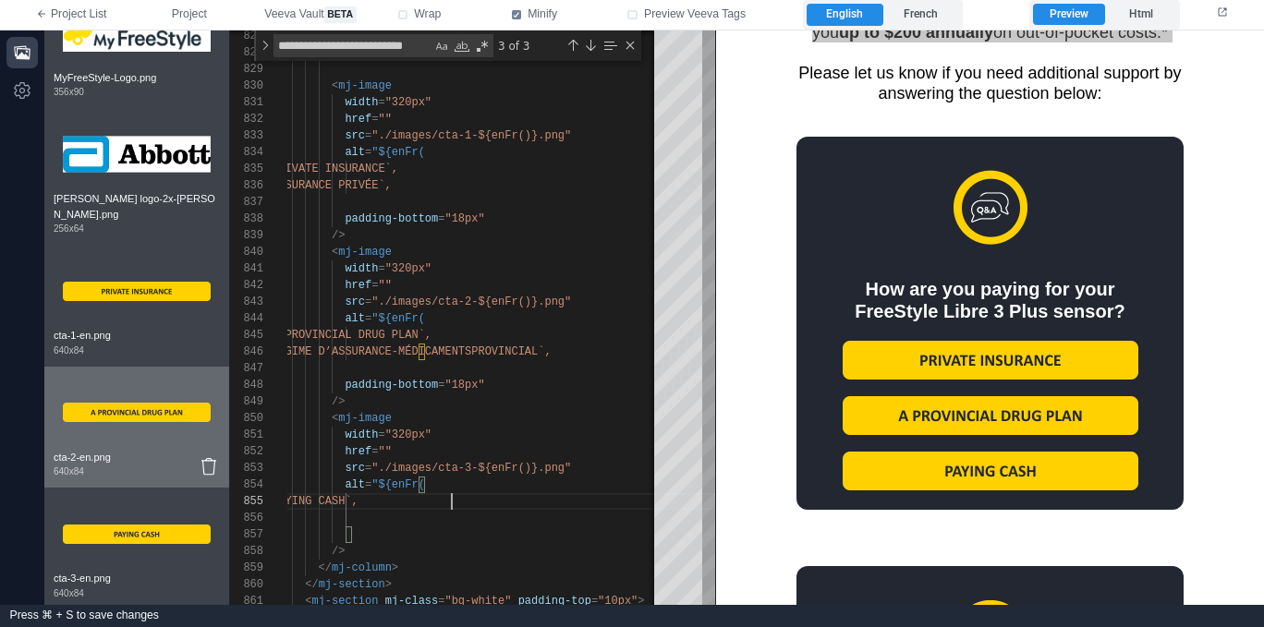
scroll to position [67, 187]
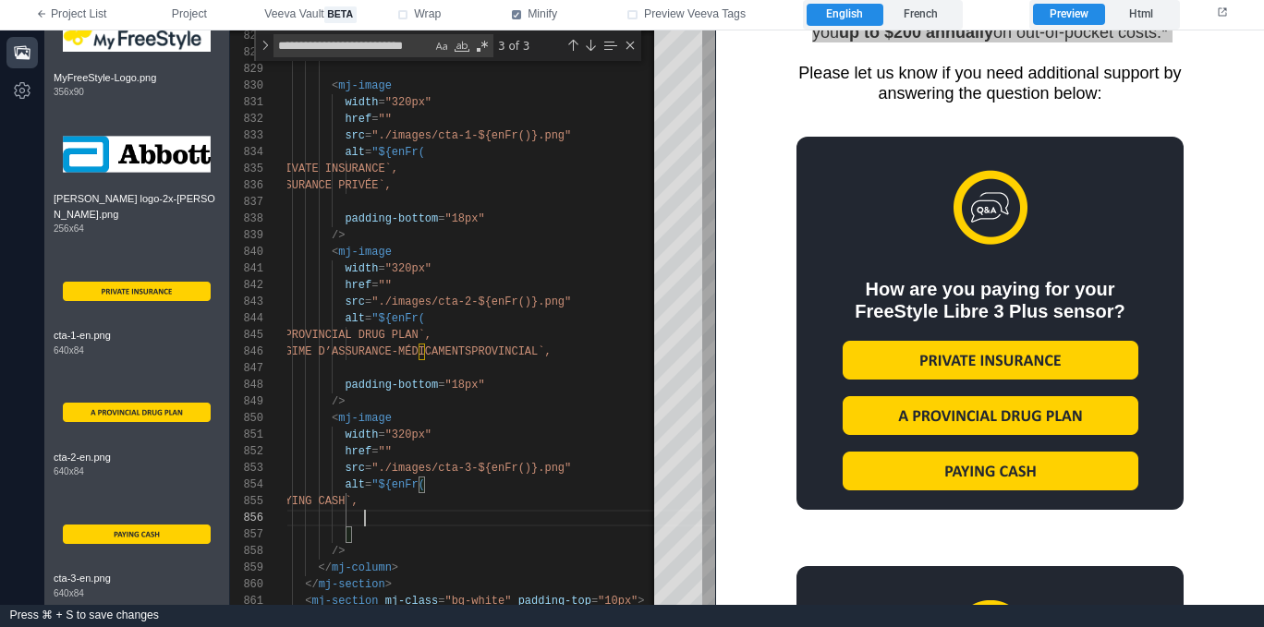
paste textarea "**********"
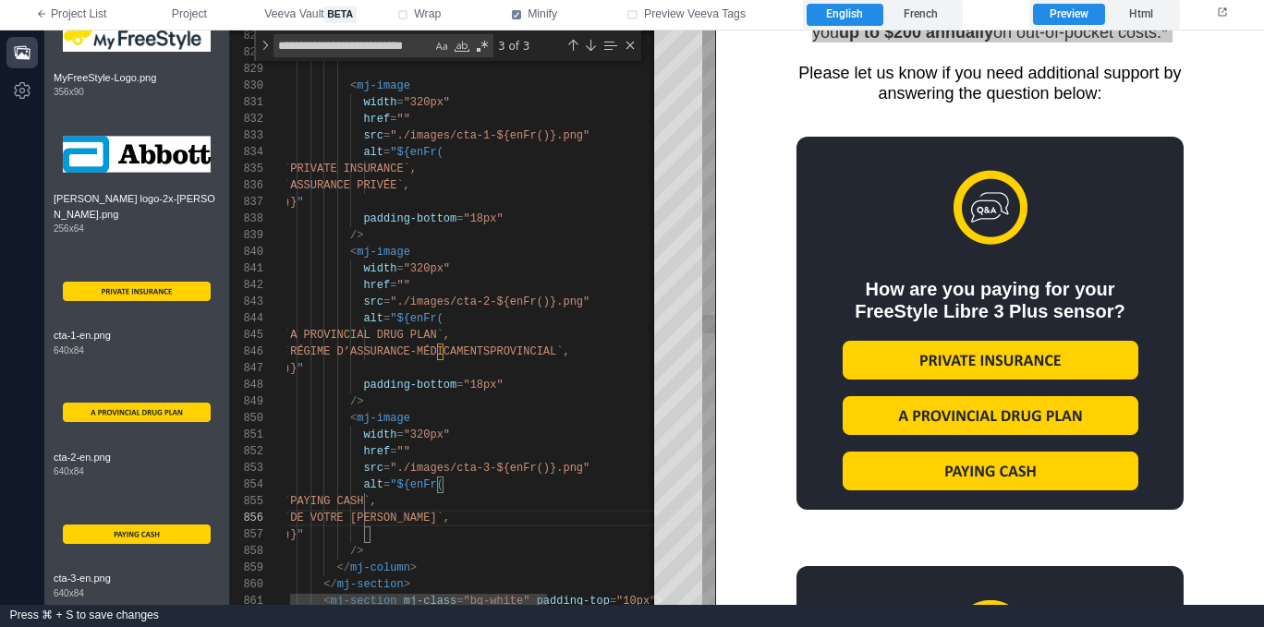
click at [561, 496] on div "`PAYING CASH`," at bounding box center [554, 501] width 540 height 17
click at [477, 448] on div "href = """ at bounding box center [554, 451] width 540 height 17
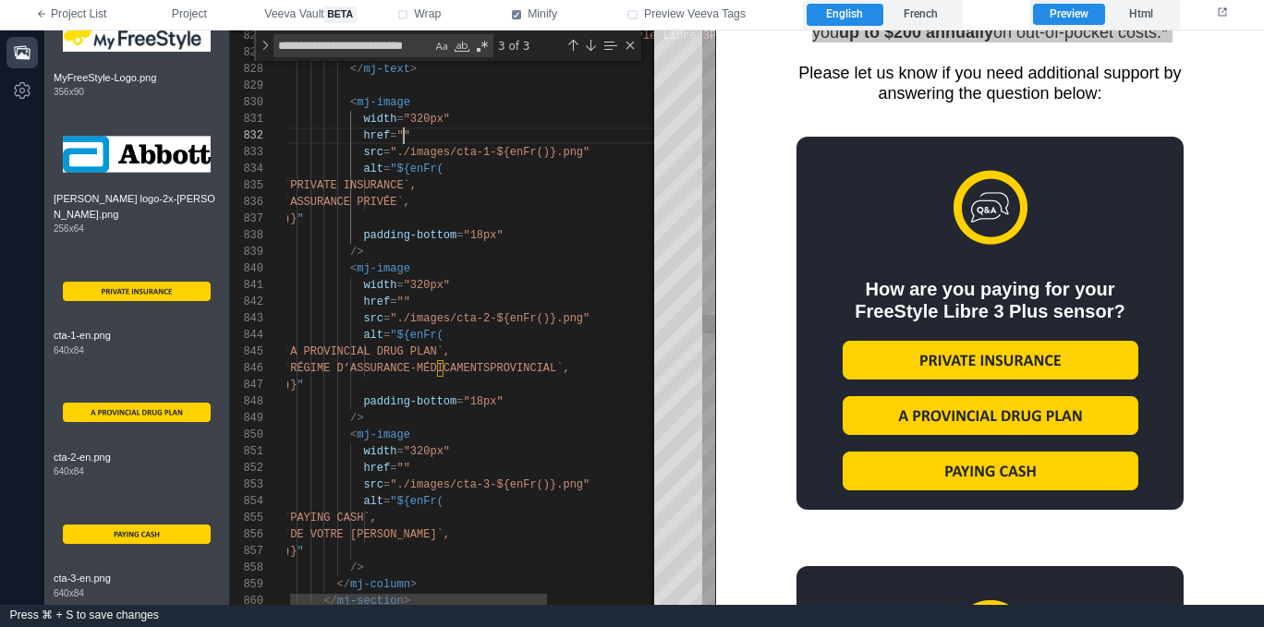
drag, startPoint x: 405, startPoint y: 130, endPoint x: 451, endPoint y: 131, distance: 46.2
click at [406, 130] on span """" at bounding box center [402, 135] width 13 height 13
click at [402, 462] on span """" at bounding box center [402, 468] width 13 height 13
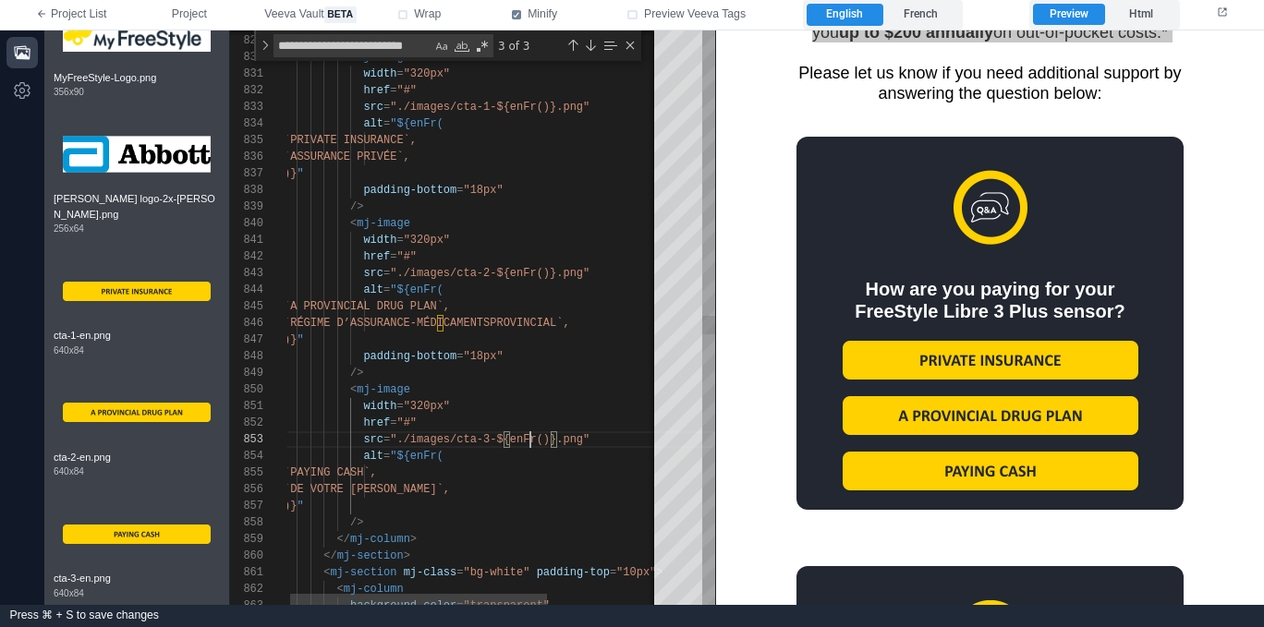
click at [533, 436] on span ""./images/cta-3-${enFr()}.png"" at bounding box center [490, 439] width 200 height 13
click at [534, 425] on div "href = "#"" at bounding box center [554, 423] width 540 height 17
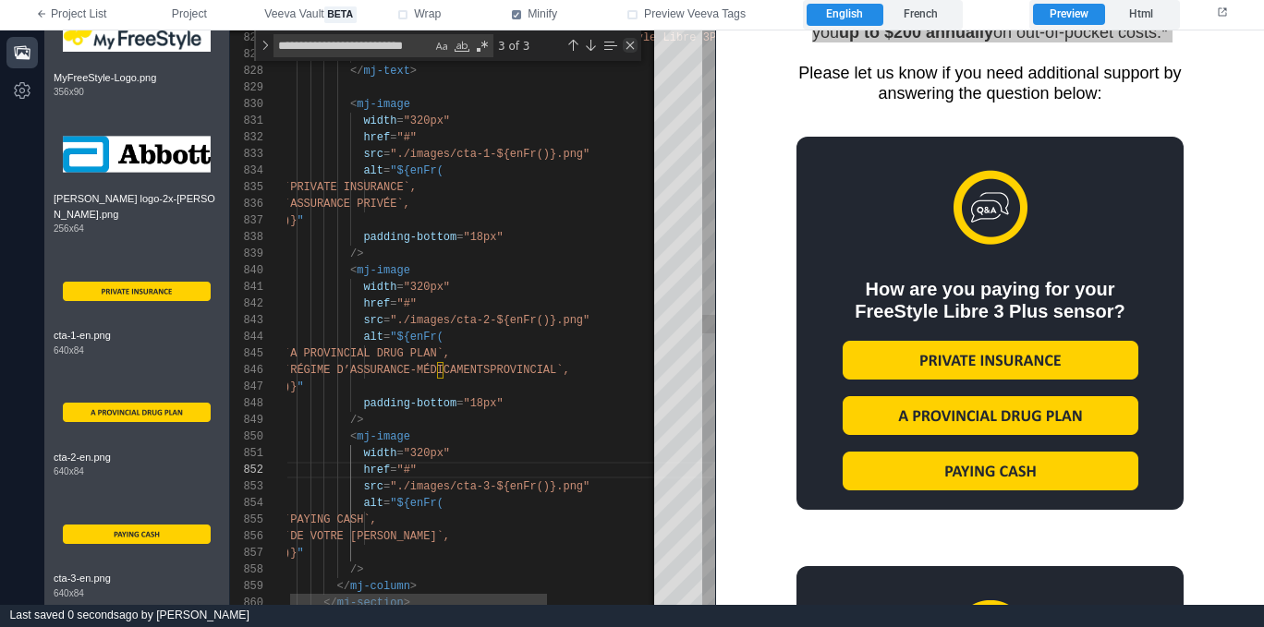
click at [633, 46] on div "Close (Escape)" at bounding box center [630, 45] width 15 height 15
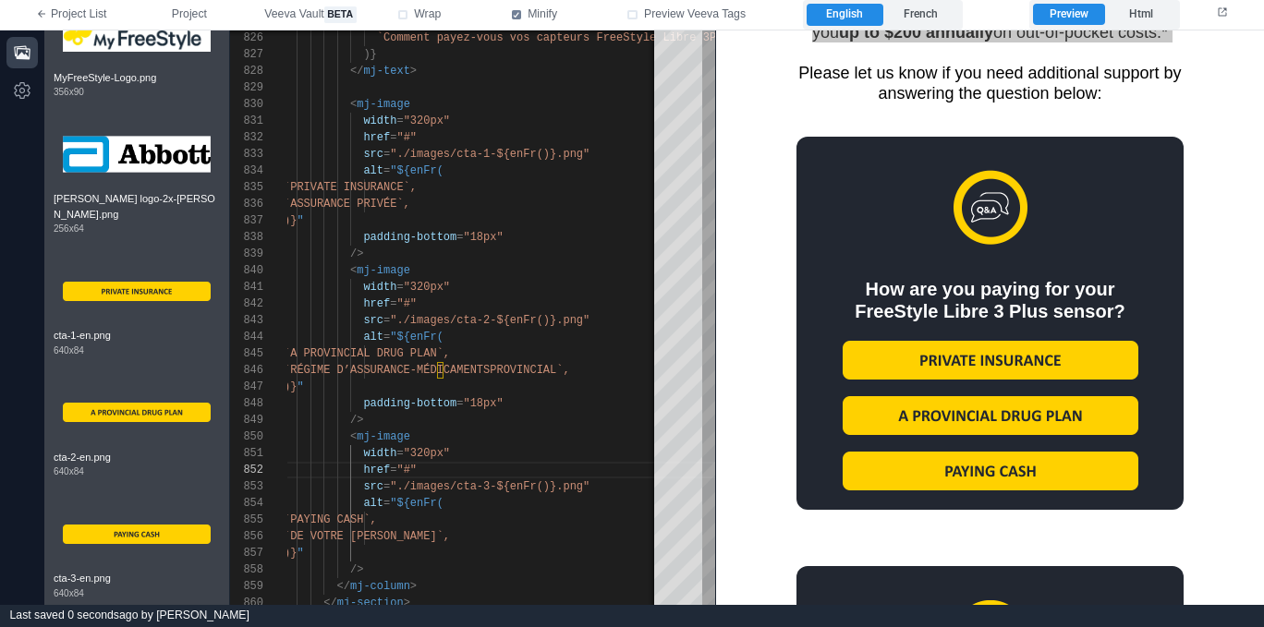
scroll to position [1977, 0]
click at [944, 361] on img at bounding box center [990, 359] width 296 height 39
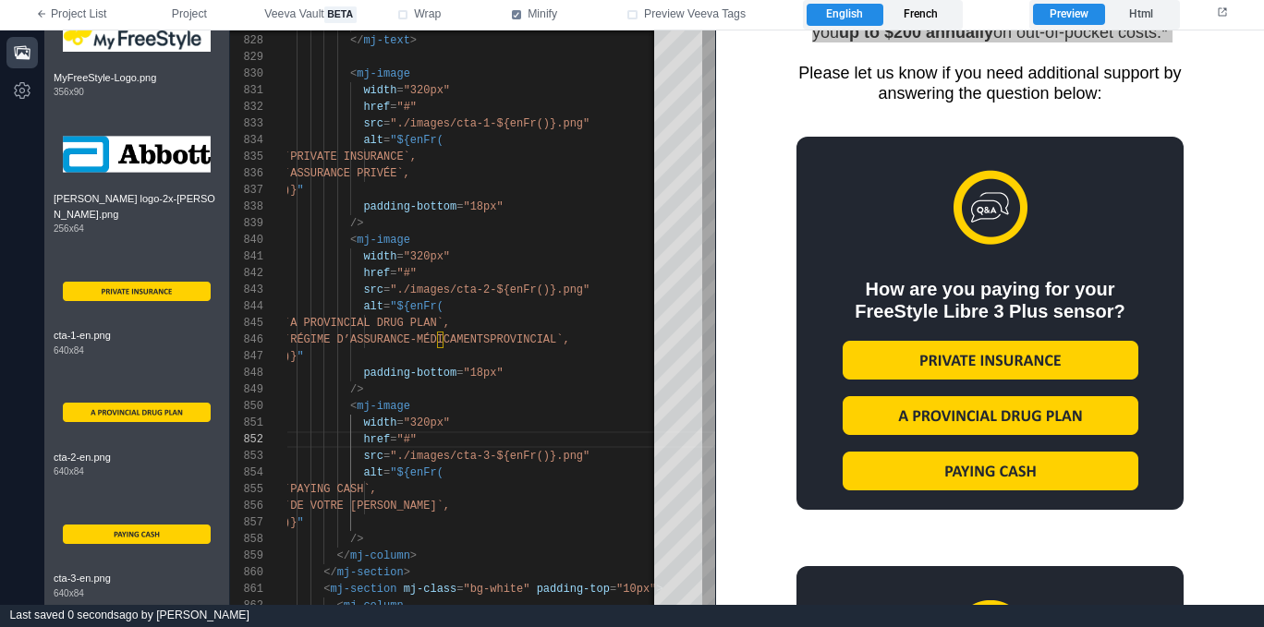
click at [936, 15] on label "French" at bounding box center [921, 15] width 76 height 22
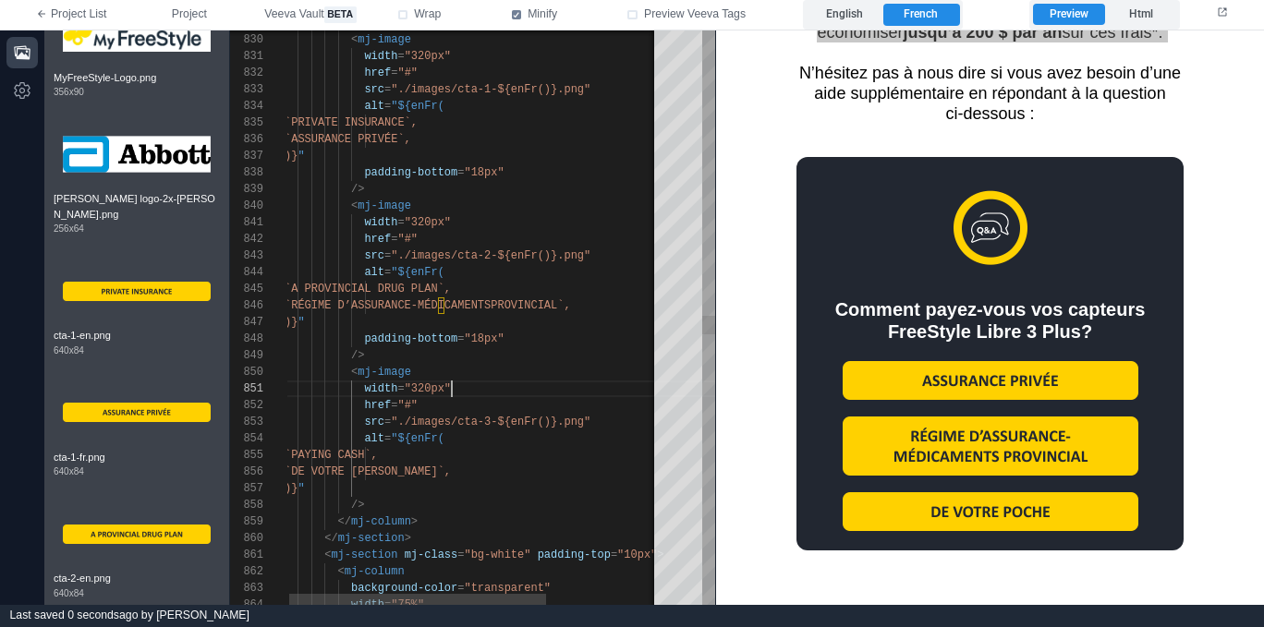
scroll to position [0, 167]
click at [481, 393] on div "width = "320px"" at bounding box center [555, 389] width 540 height 17
drag, startPoint x: 448, startPoint y: 528, endPoint x: 478, endPoint y: 525, distance: 29.8
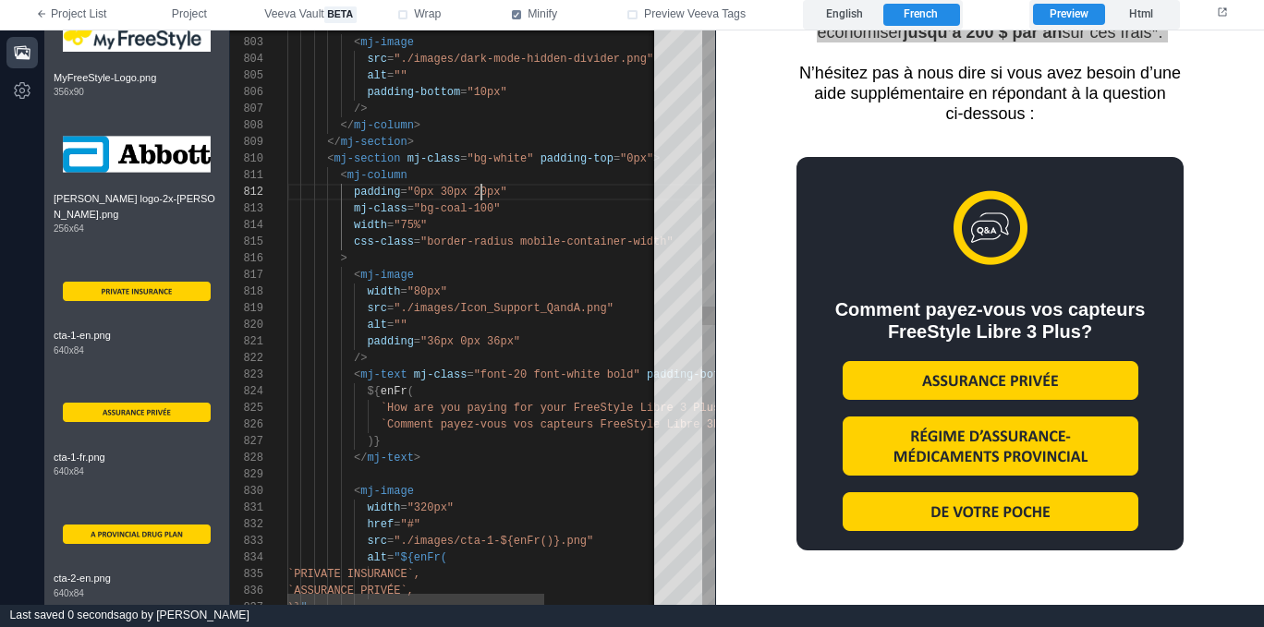
click at [481, 191] on div "832 833 834 835 837 836 831 830 829 828 826 827 825 824 823 822 821 820 819 818…" at bounding box center [472, 317] width 485 height 575
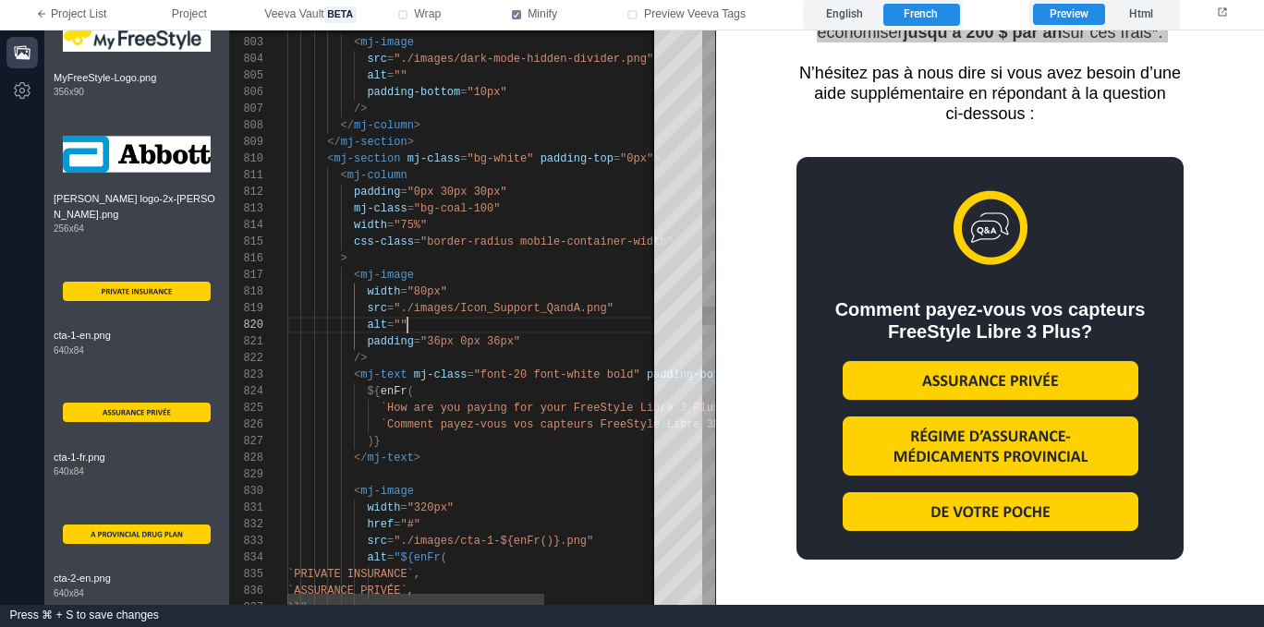
click at [544, 321] on div "alt = """ at bounding box center [557, 325] width 540 height 17
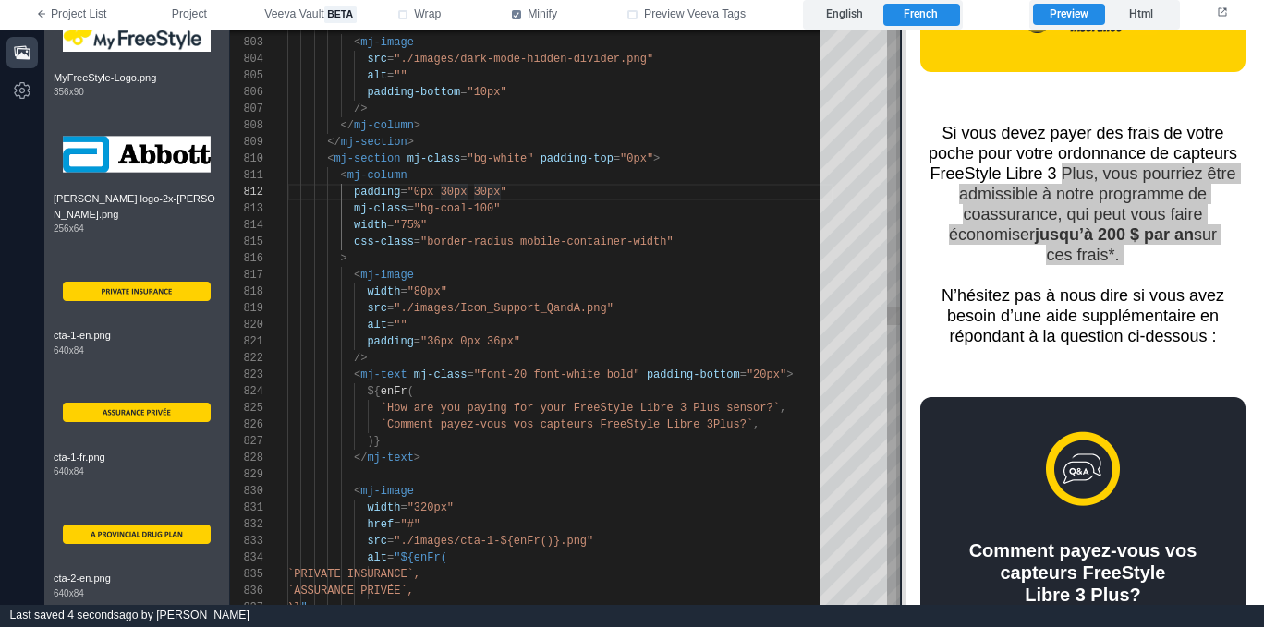
drag, startPoint x: 711, startPoint y: 287, endPoint x: 913, endPoint y: 274, distance: 201.8
click at [906, 274] on span at bounding box center [901, 317] width 10 height 575
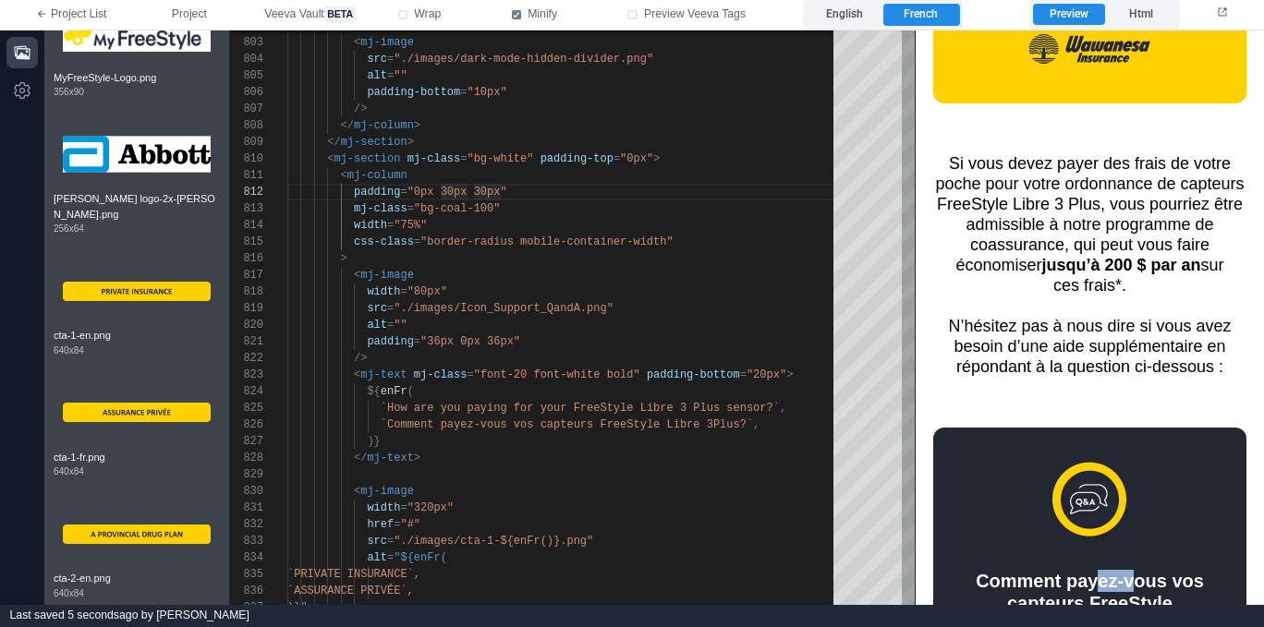
drag, startPoint x: 1106, startPoint y: 584, endPoint x: 1046, endPoint y: 561, distance: 64.3
click at [1054, 566] on tbody "Comment payez‑vous vos capteurs FreeStyle Libre 3 Plus?" at bounding box center [1090, 617] width 256 height 378
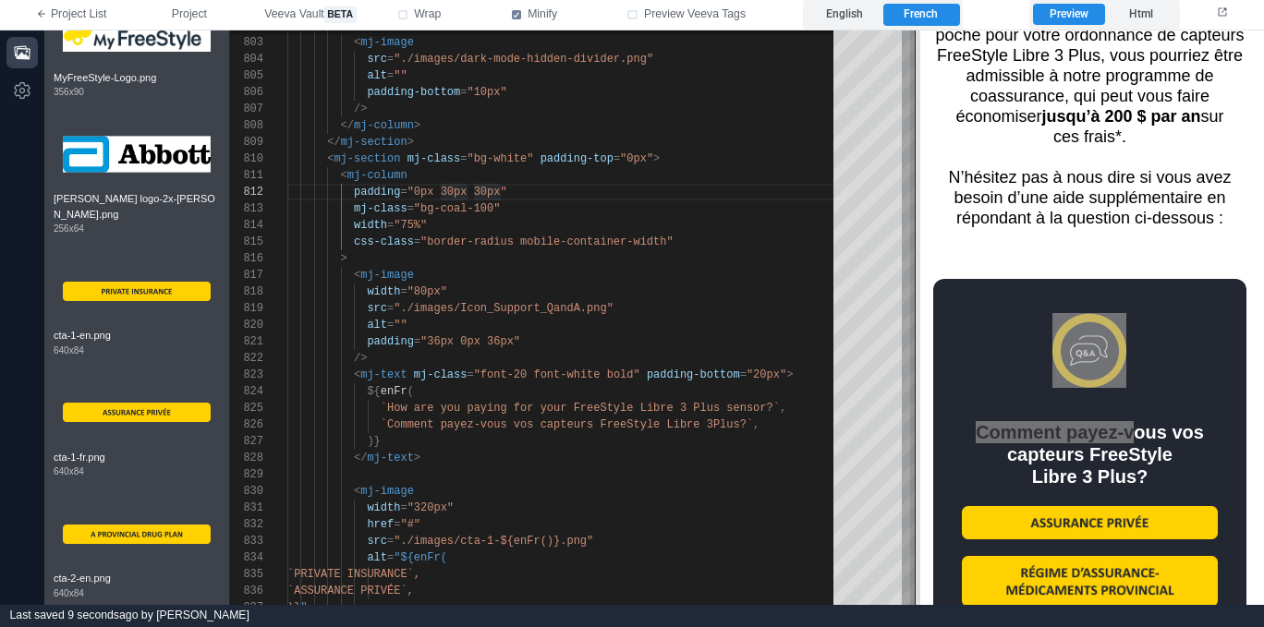
scroll to position [2482, 0]
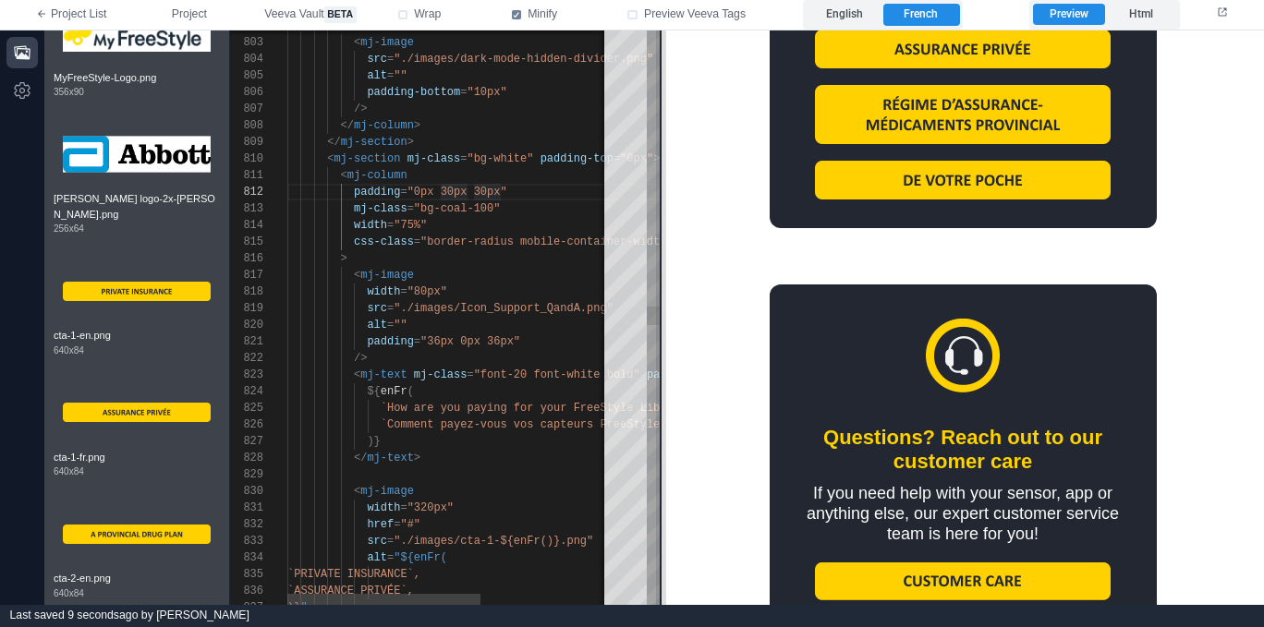
drag, startPoint x: 917, startPoint y: 422, endPoint x: 669, endPoint y: 421, distance: 248.5
click at [666, 421] on span at bounding box center [661, 317] width 10 height 575
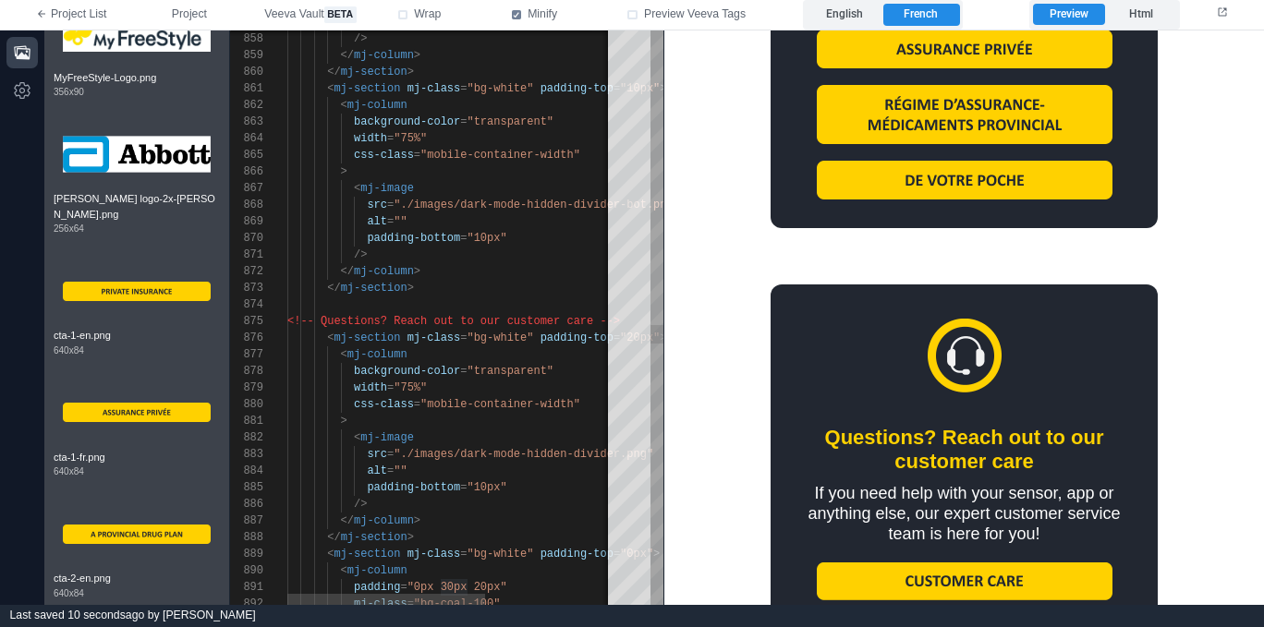
drag, startPoint x: 467, startPoint y: 288, endPoint x: 515, endPoint y: 289, distance: 47.1
click at [469, 288] on div "</ mj-section >" at bounding box center [557, 288] width 540 height 17
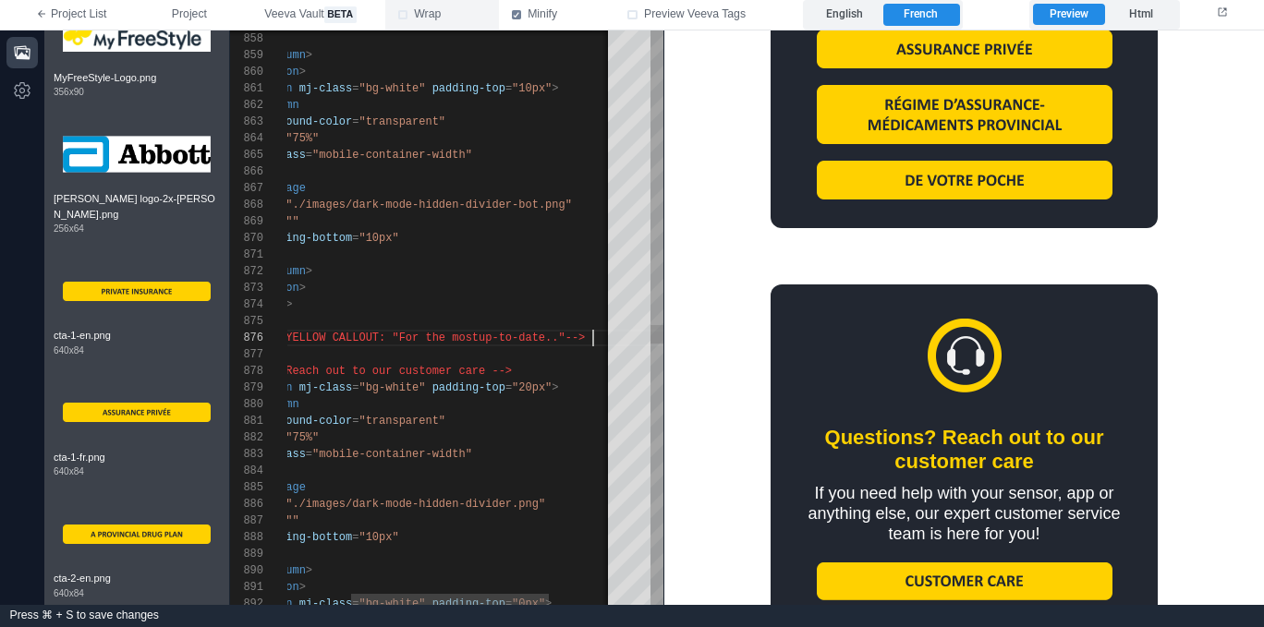
scroll to position [83, 420]
click at [503, 347] on div at bounding box center [443, 354] width 540 height 17
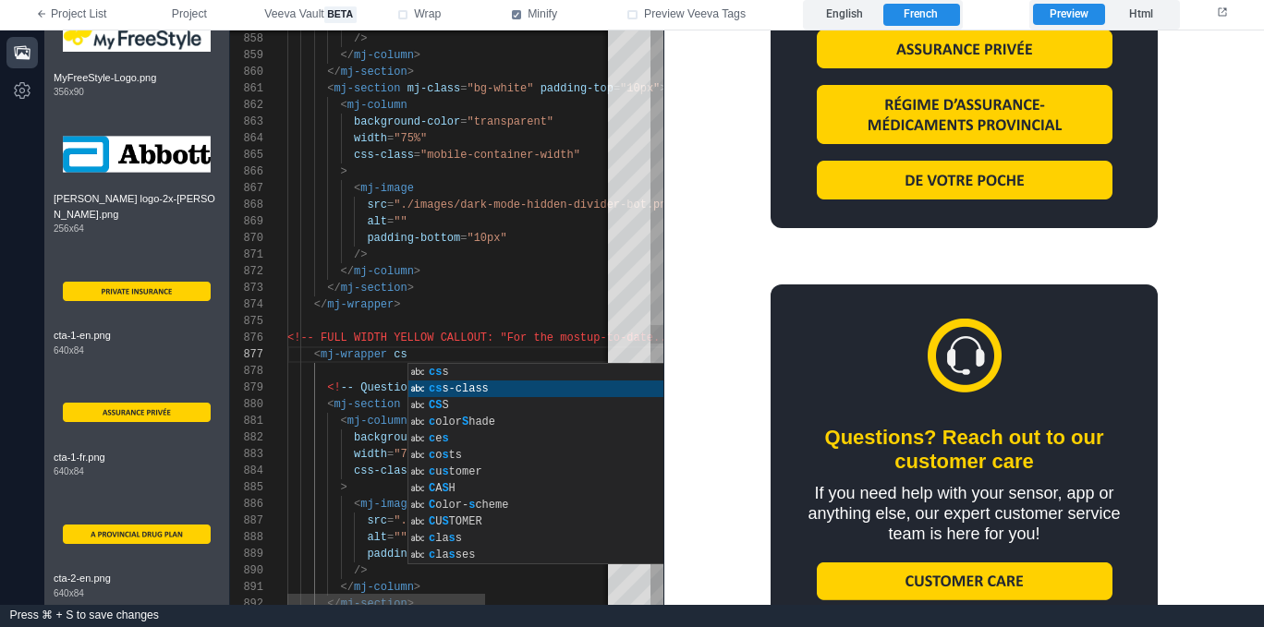
scroll to position [100, 167]
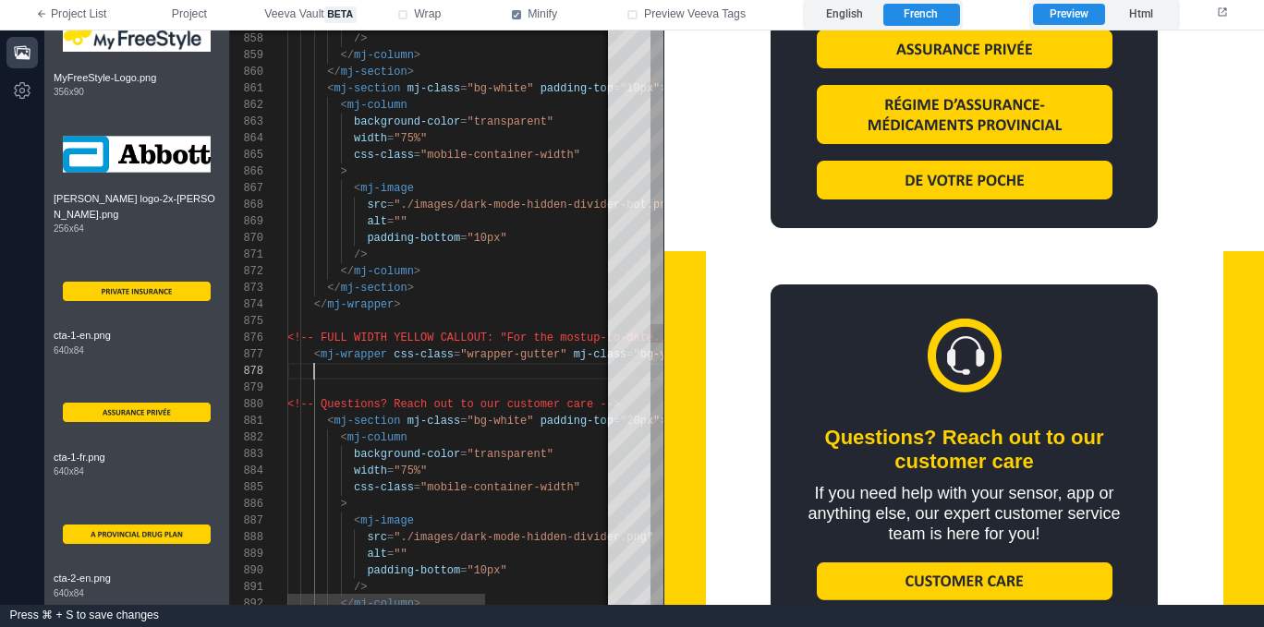
paste textarea "**********"
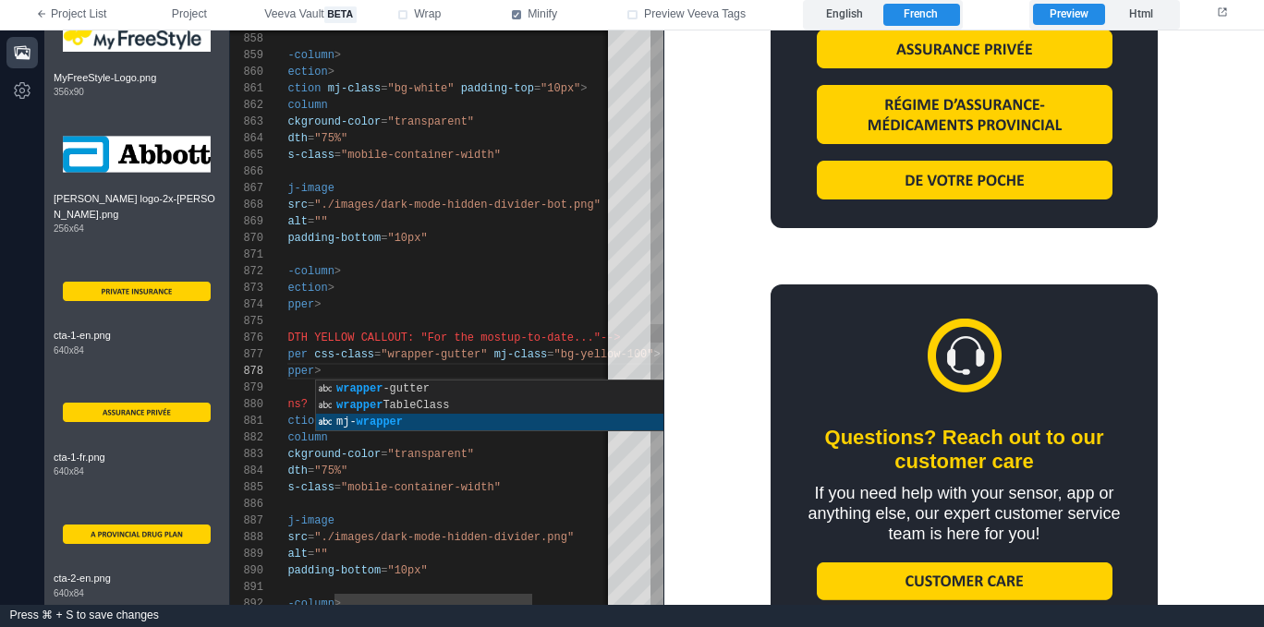
scroll to position [116, 114]
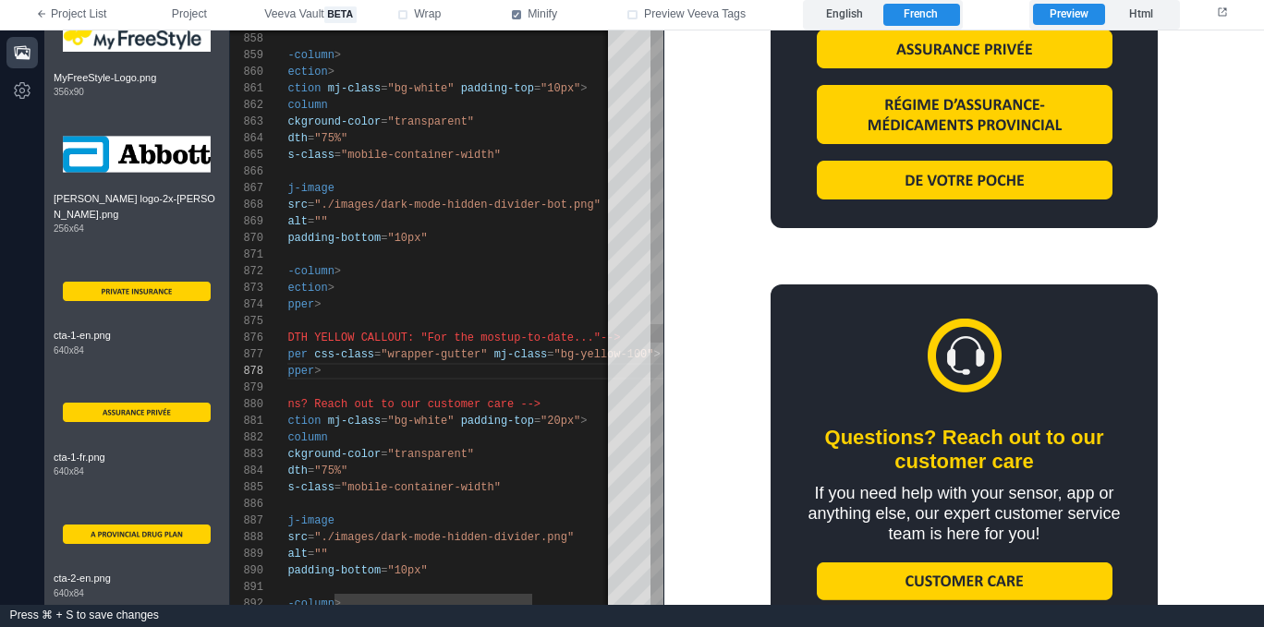
click at [564, 367] on div "</ mj-wrapper >" at bounding box center [478, 371] width 540 height 17
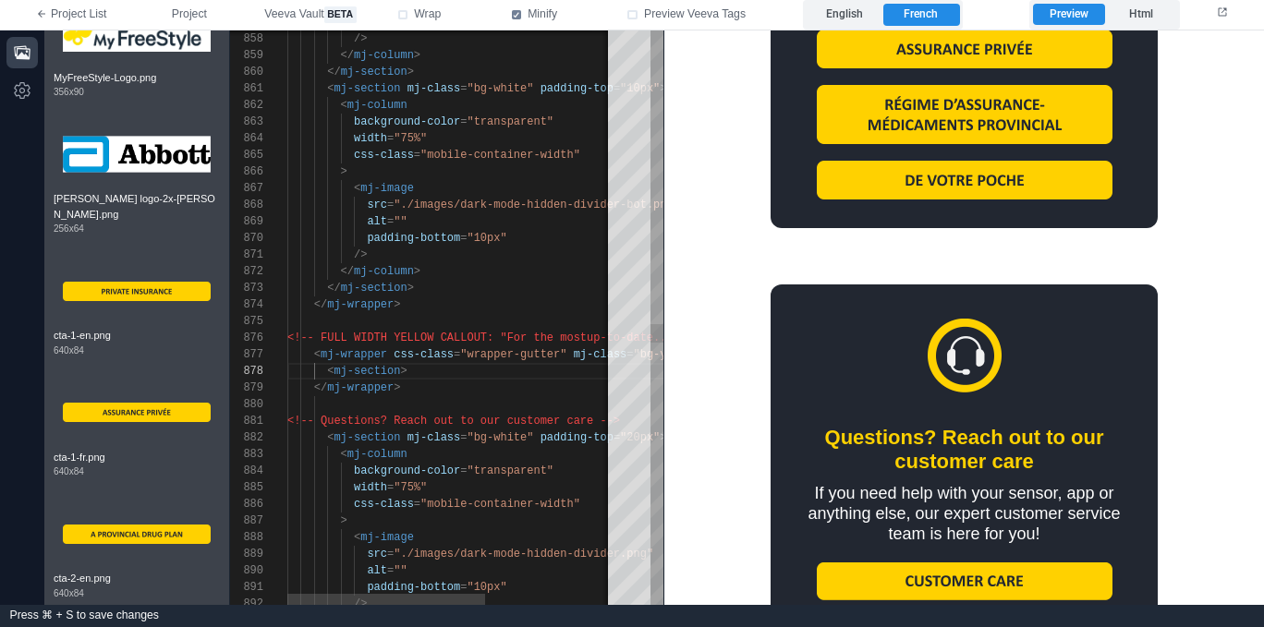
scroll to position [116, 40]
paste textarea "**********"
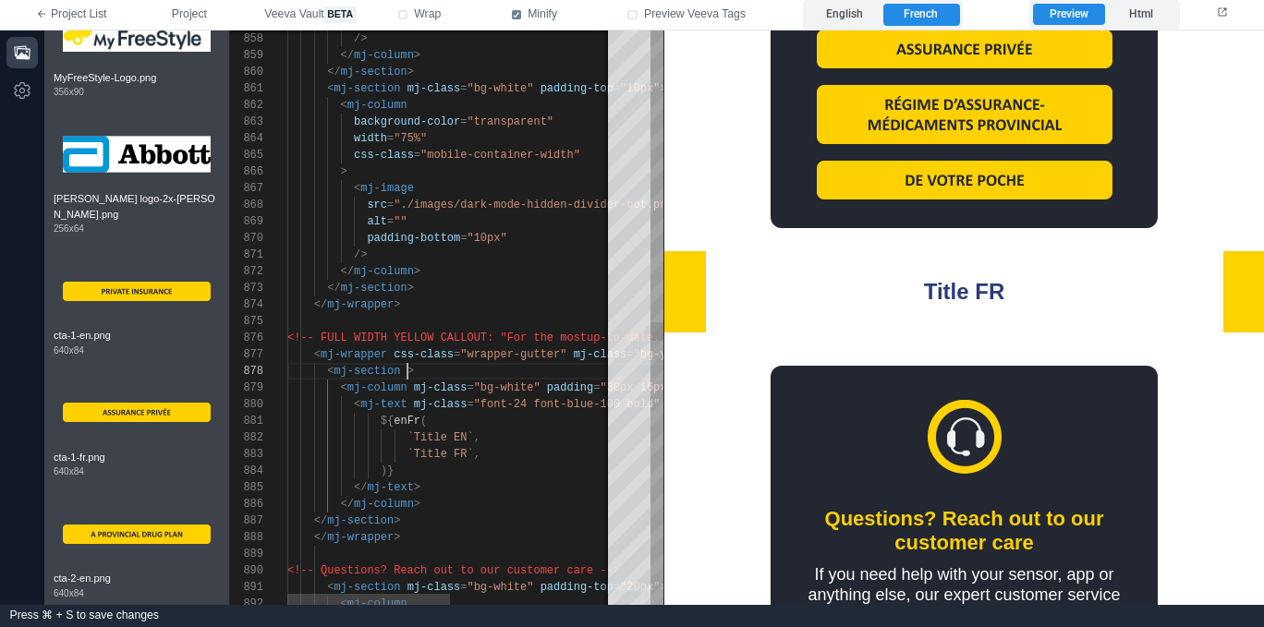
scroll to position [116, 114]
drag, startPoint x: 414, startPoint y: 385, endPoint x: 541, endPoint y: 387, distance: 127.5
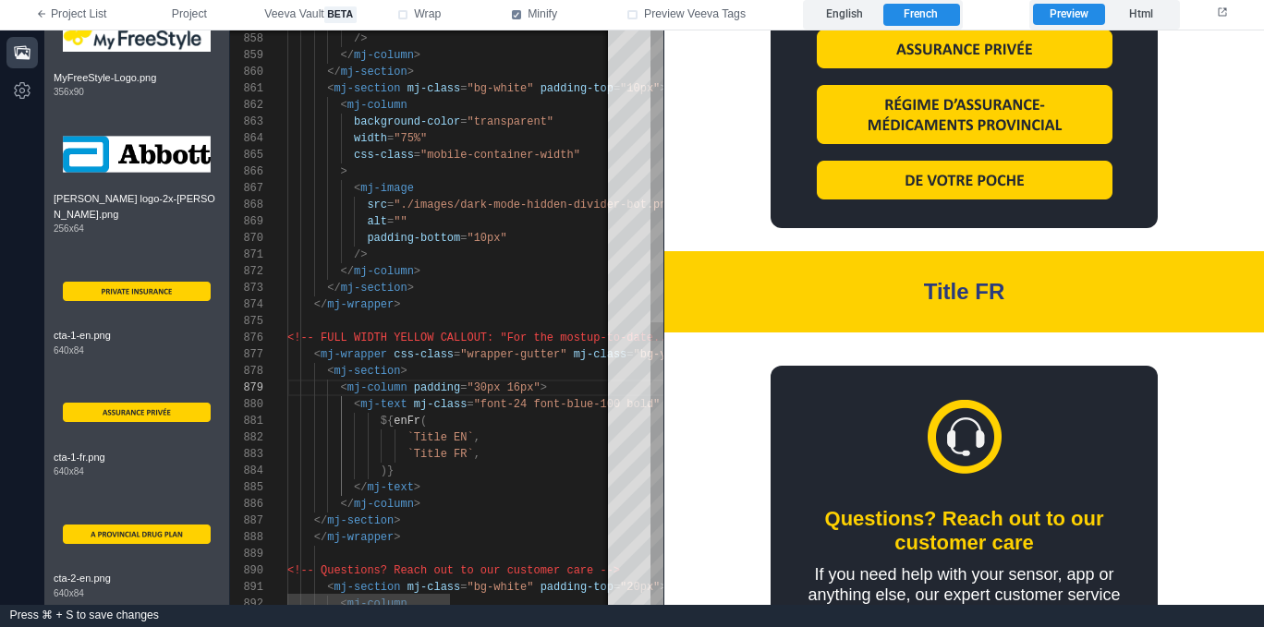
click at [496, 457] on div "`Title FR` ," at bounding box center [614, 454] width 654 height 17
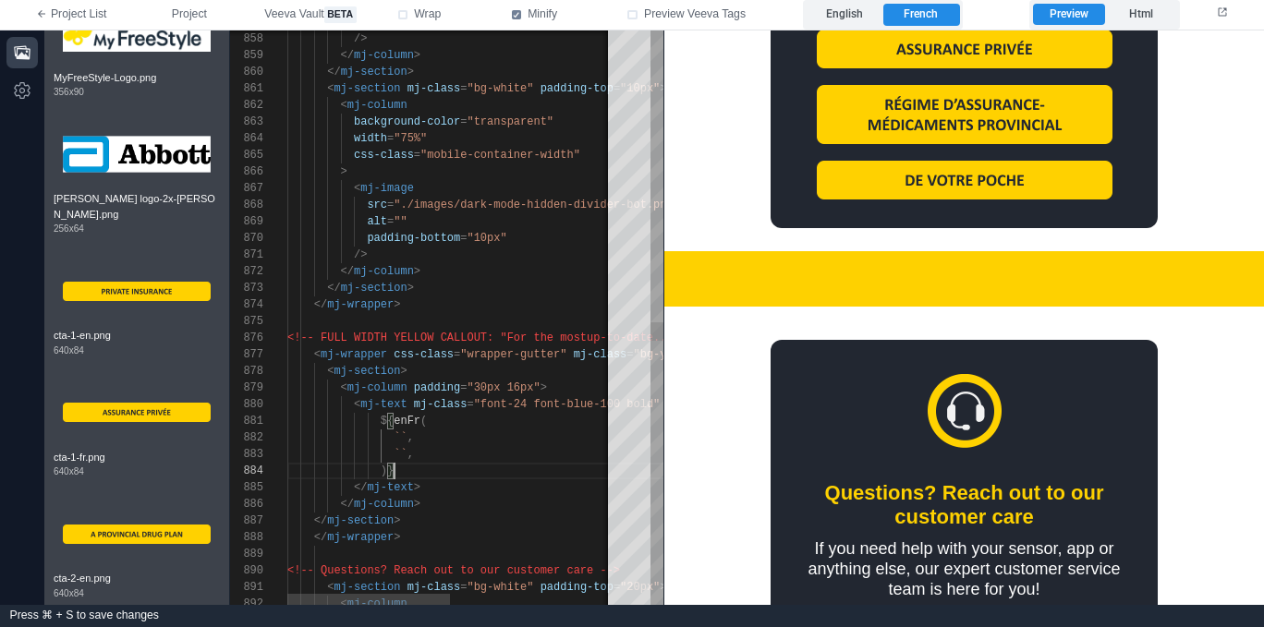
scroll to position [50, 107]
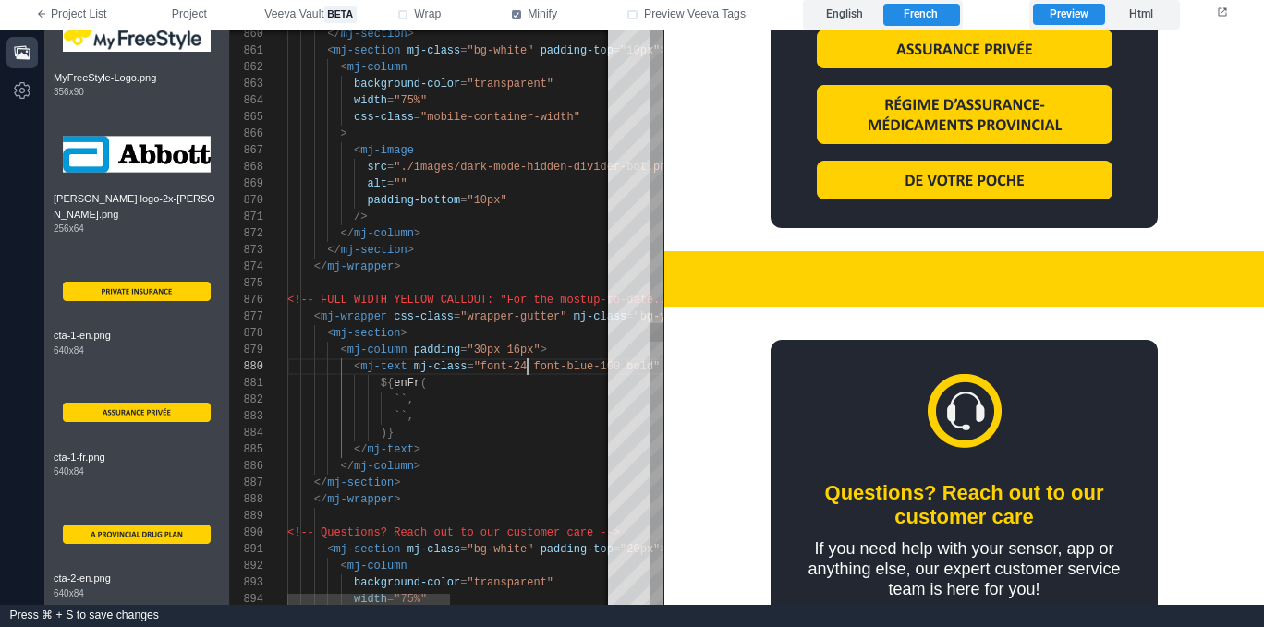
click at [529, 363] on span ""font-24 font-blue-100 bold"" at bounding box center [567, 366] width 187 height 13
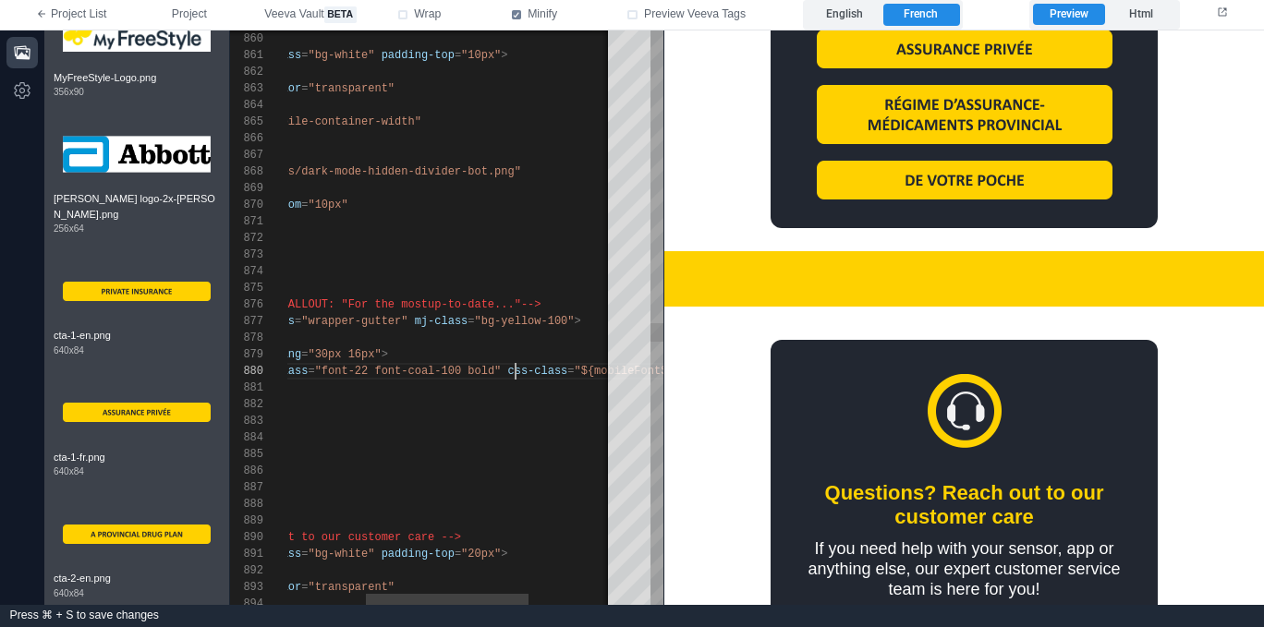
scroll to position [150, 387]
click at [513, 365] on span "css-class" at bounding box center [538, 371] width 60 height 13
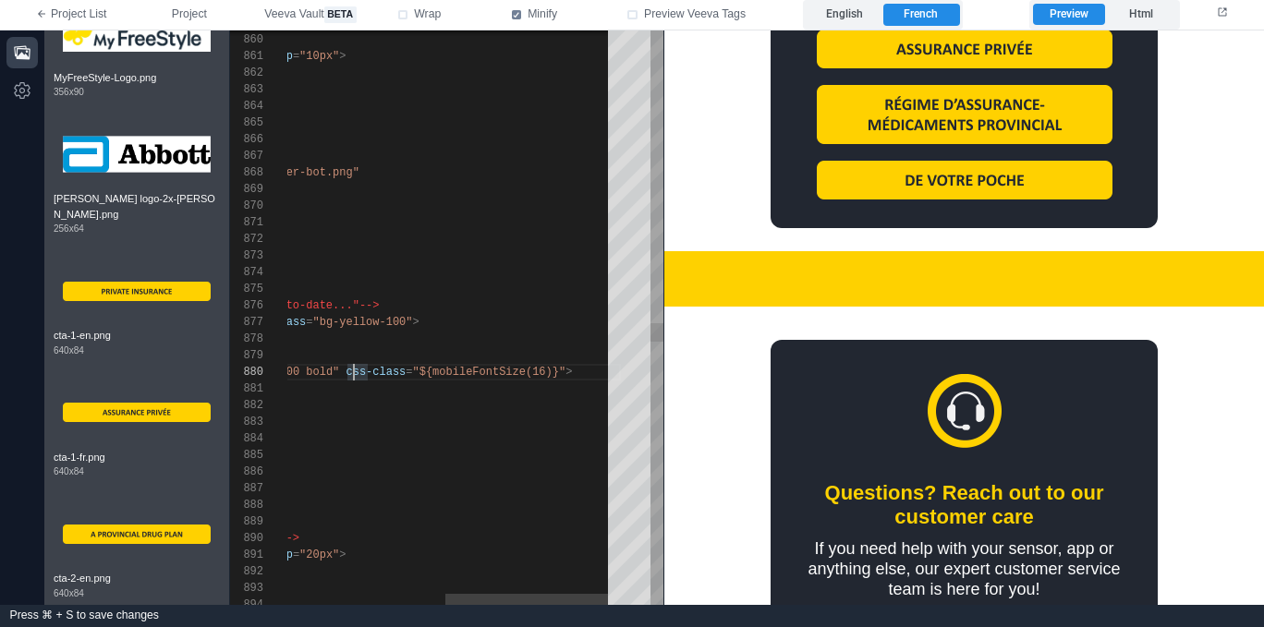
scroll to position [150, 581]
click at [547, 374] on div "860 861 862 863 864 865 866 867 868 869 870 871 872 873 889 890 891 892 874 875…" at bounding box center [446, 317] width 433 height 575
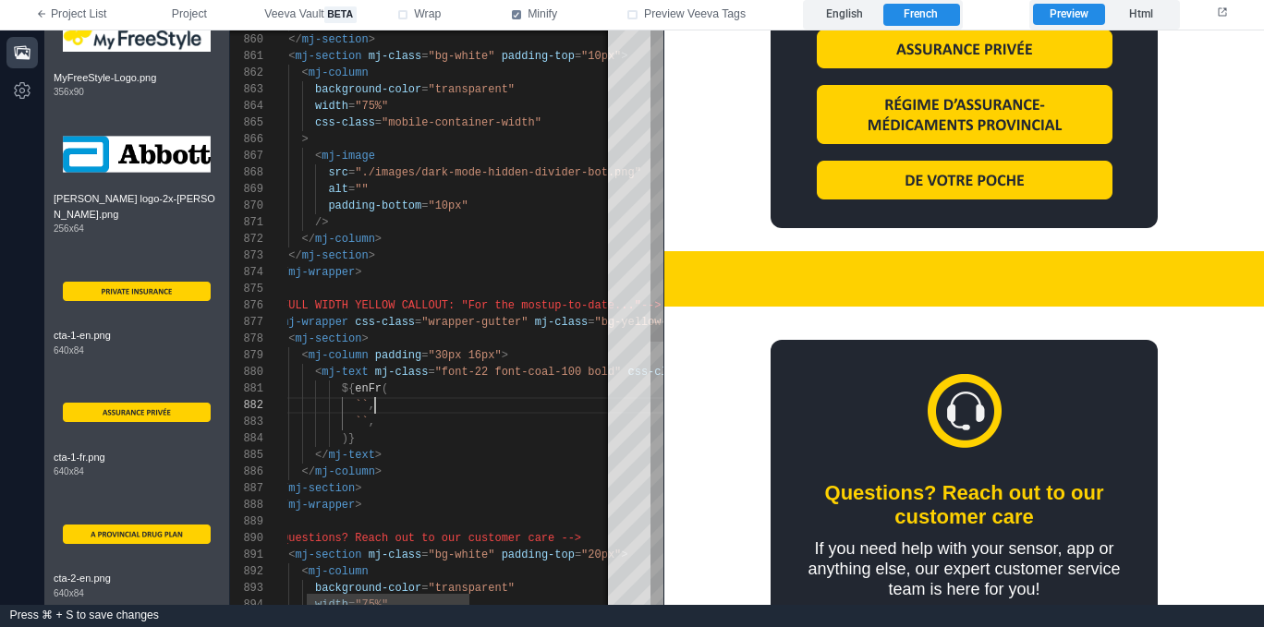
click at [479, 412] on div "`` ," at bounding box center [575, 405] width 654 height 17
paste textarea "**********"
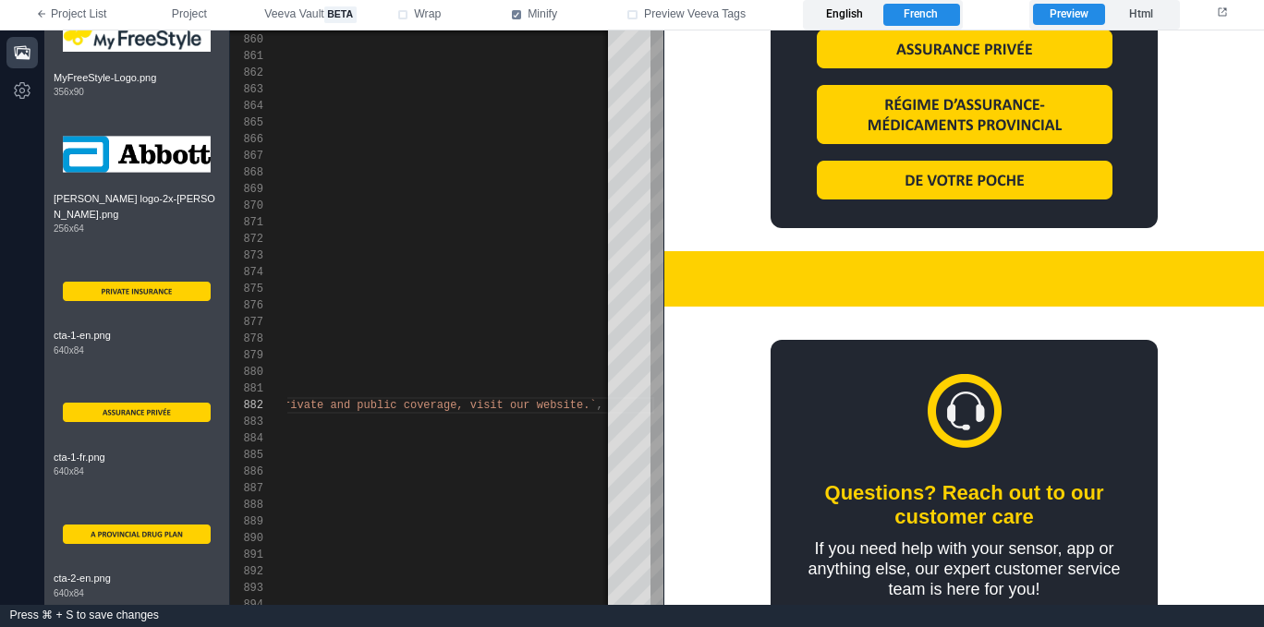
click at [845, 18] on label "English" at bounding box center [844, 15] width 76 height 22
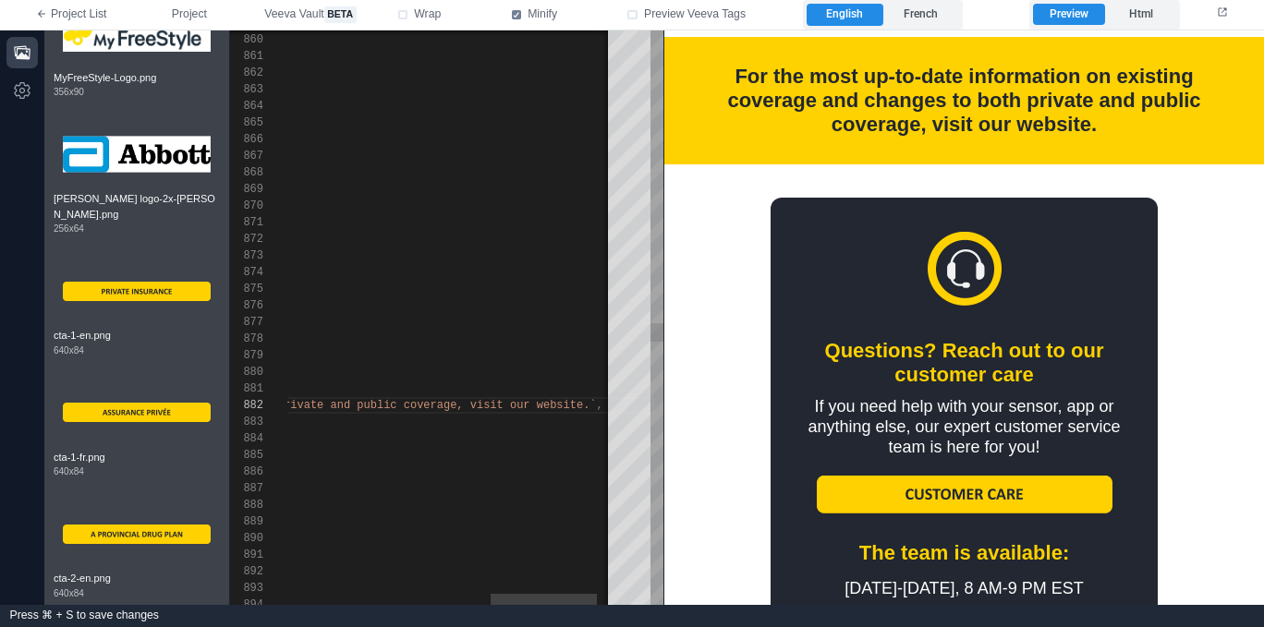
scroll to position [2288, 0]
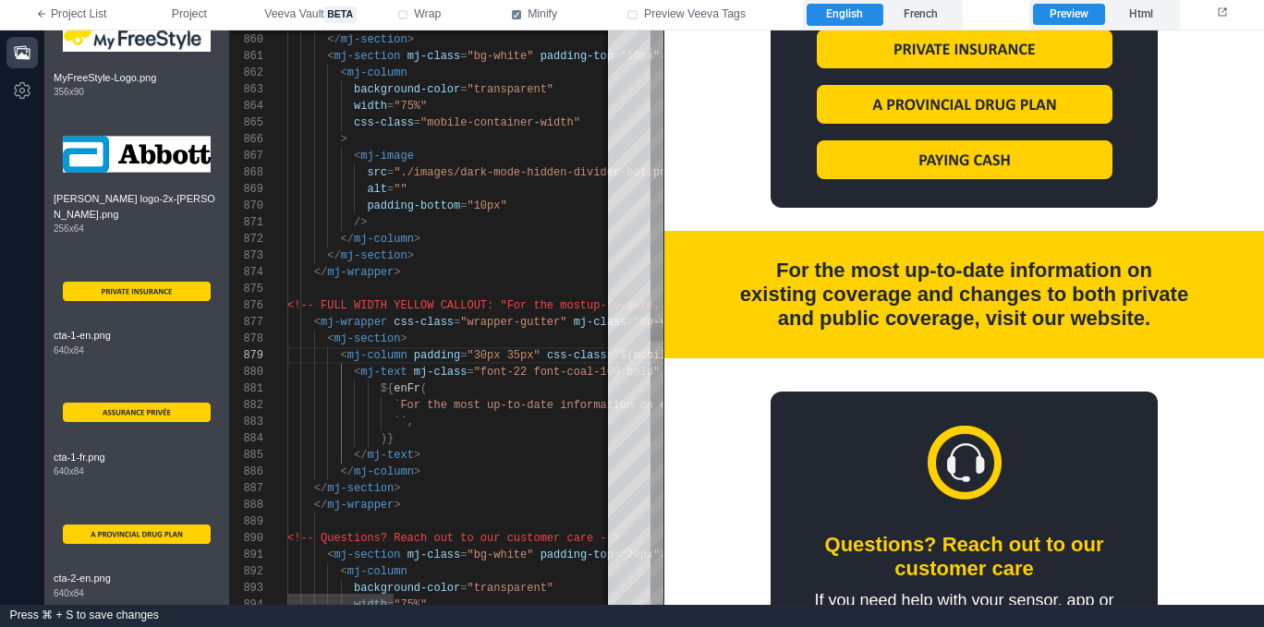
scroll to position [50, 107]
click at [468, 441] on div ")}" at bounding box center [788, 438] width 1002 height 17
drag, startPoint x: 402, startPoint y: 418, endPoint x: 456, endPoint y: 433, distance: 56.5
click at [402, 418] on span "``" at bounding box center [400, 422] width 13 height 13
paste textarea "**********"
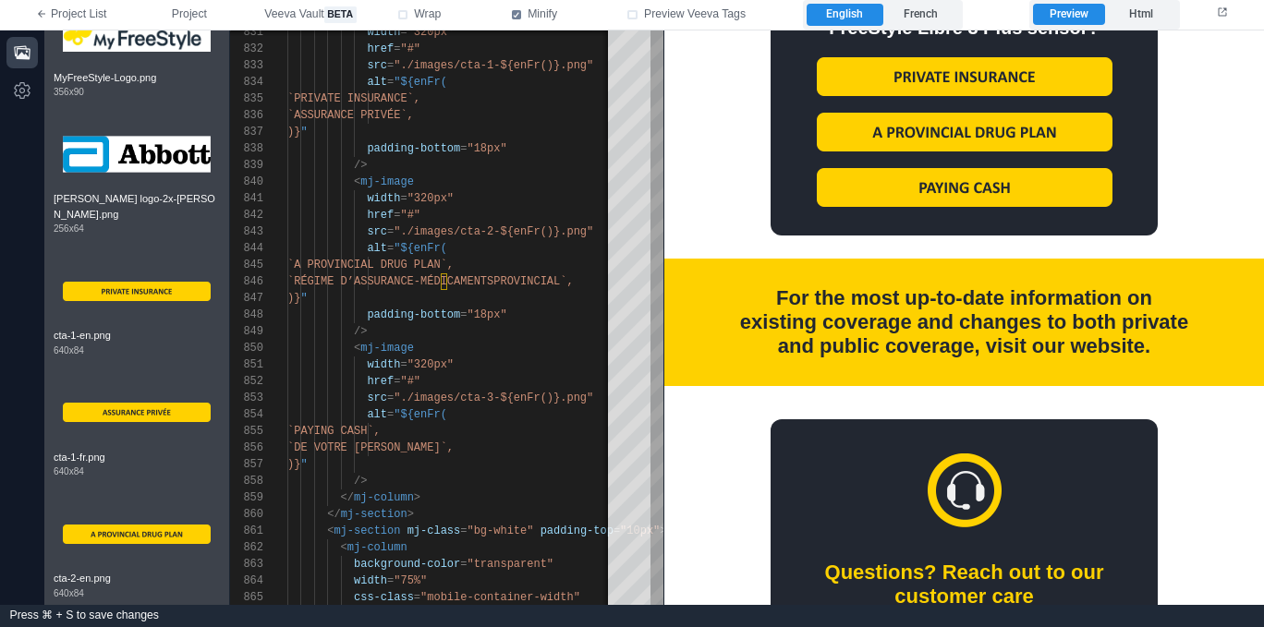
scroll to position [2367, 0]
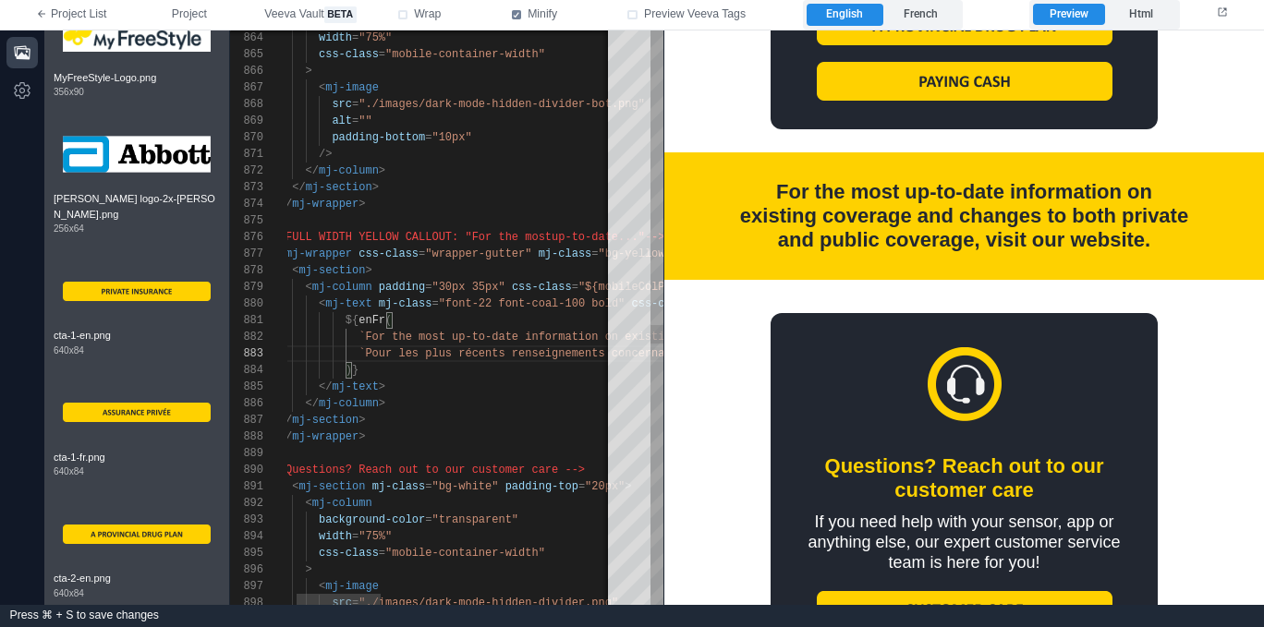
click at [491, 301] on div "864 865 866 867 868 869 870 871 872 873 874 875 876 877 878 879 880 881 882 883…" at bounding box center [446, 317] width 433 height 575
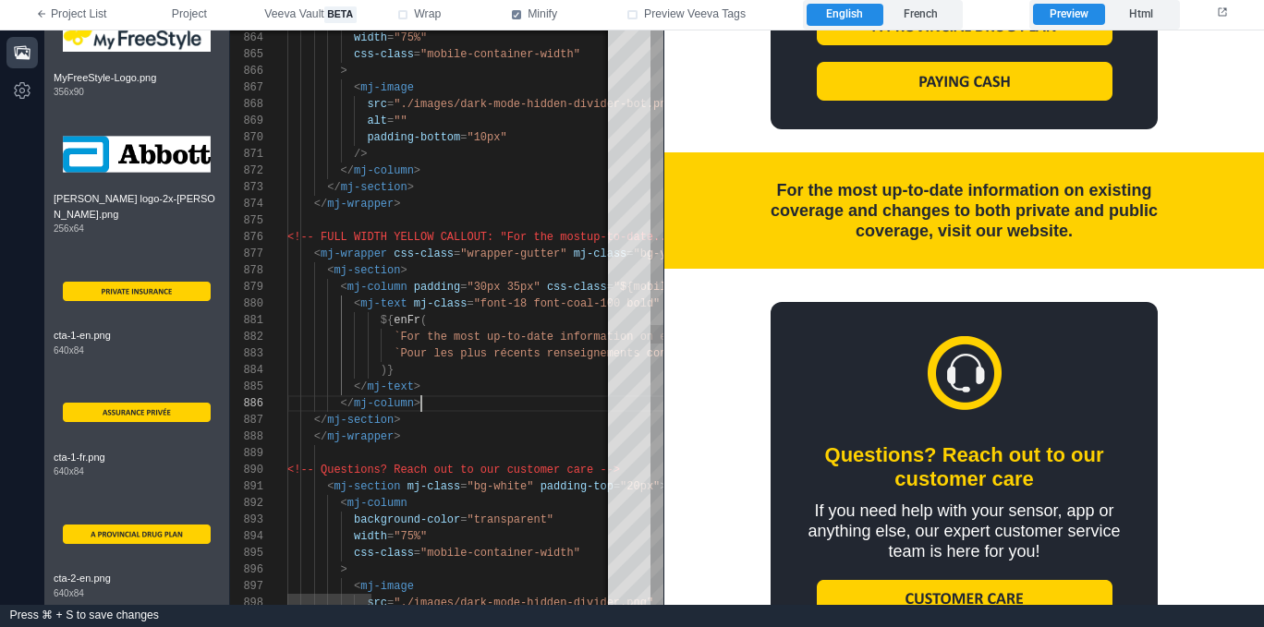
scroll to position [83, 134]
click at [501, 406] on div "</ mj-column >" at bounding box center [921, 403] width 1269 height 17
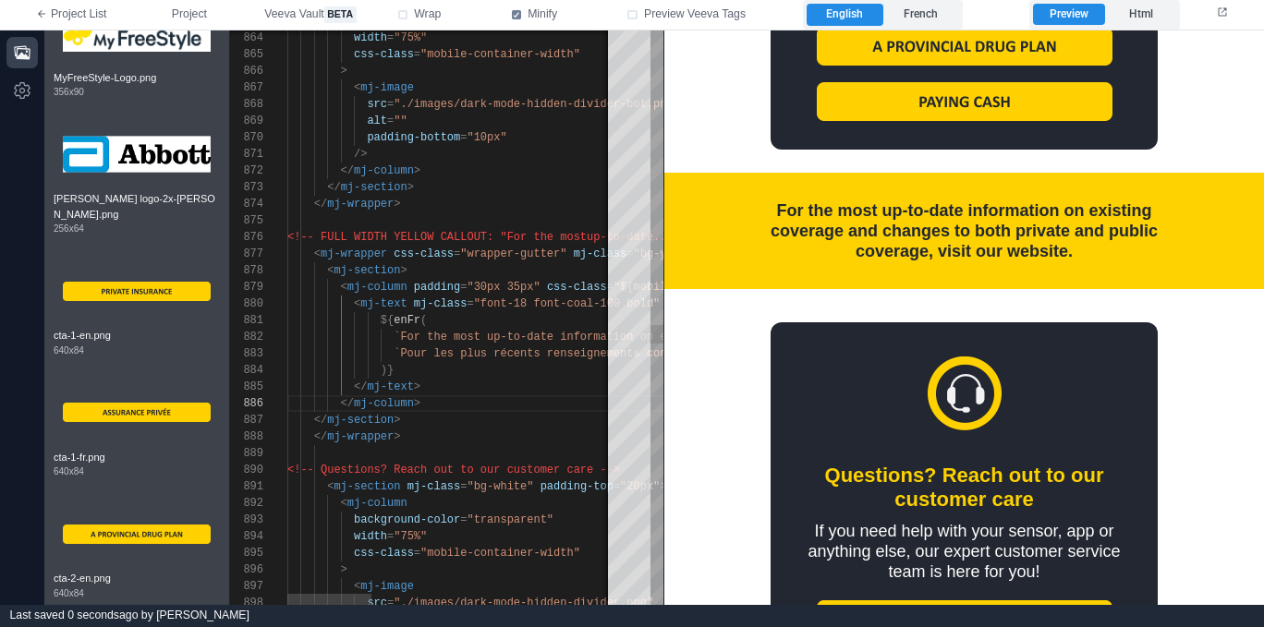
scroll to position [67, 134]
click at [487, 380] on div "</ mj-text >" at bounding box center [921, 387] width 1269 height 17
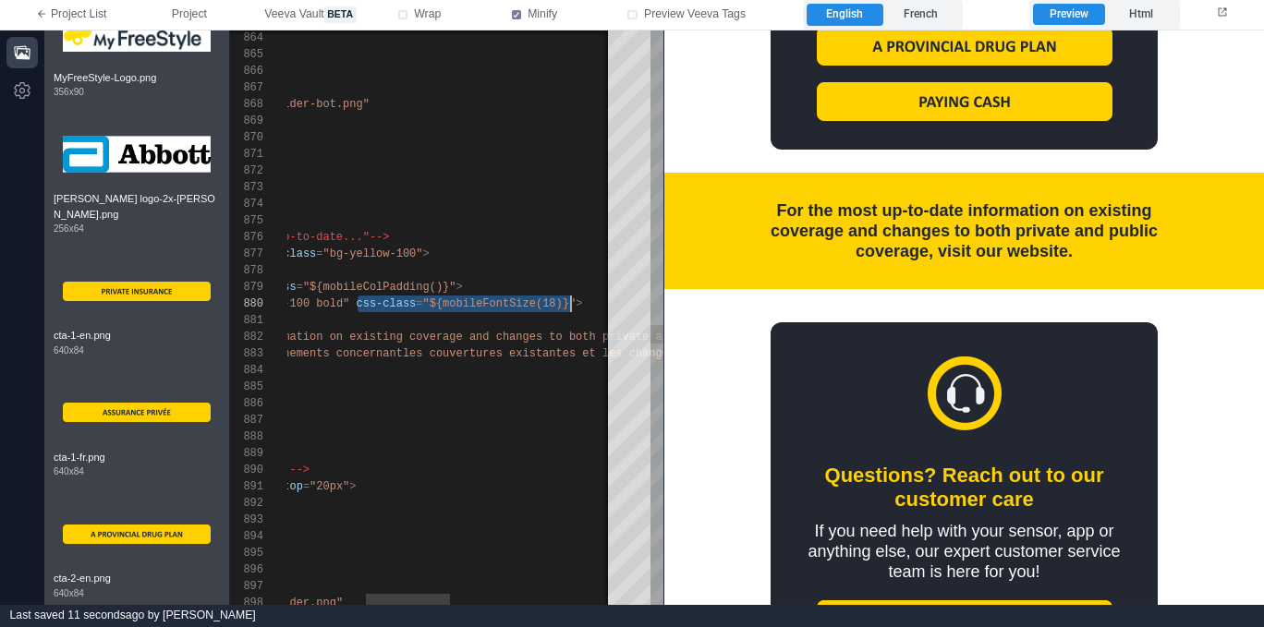
scroll to position [150, 600]
drag, startPoint x: 363, startPoint y: 303, endPoint x: 580, endPoint y: 297, distance: 217.2
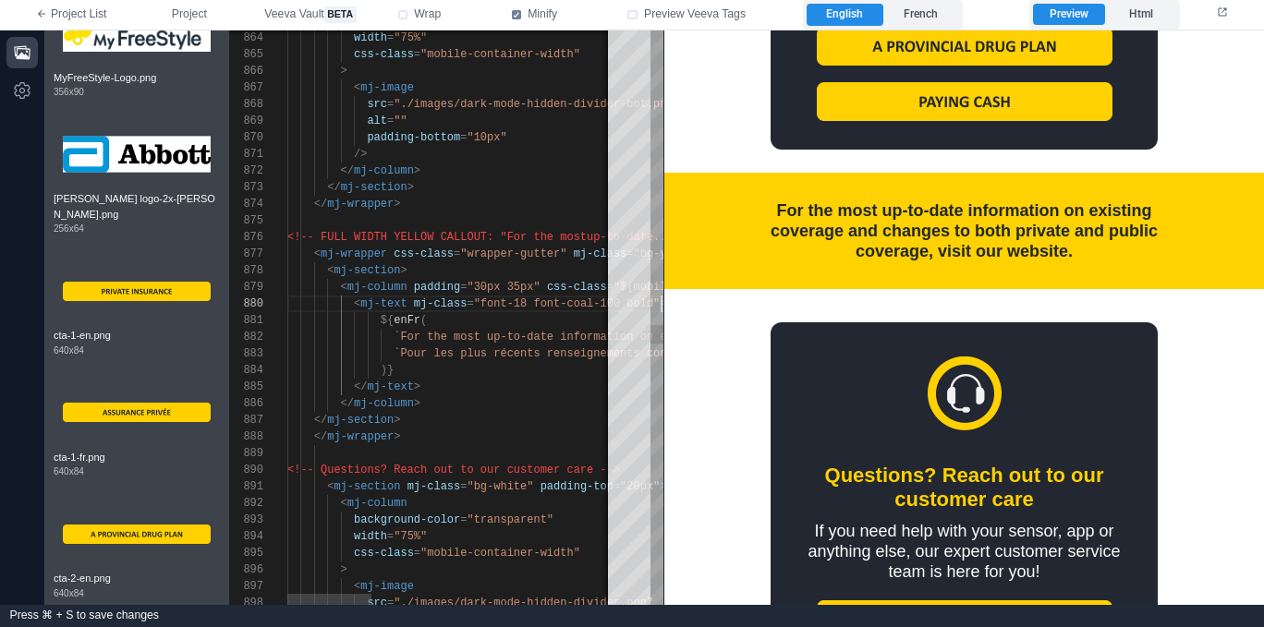
click at [466, 392] on div "</ mj-text >" at bounding box center [921, 387] width 1269 height 17
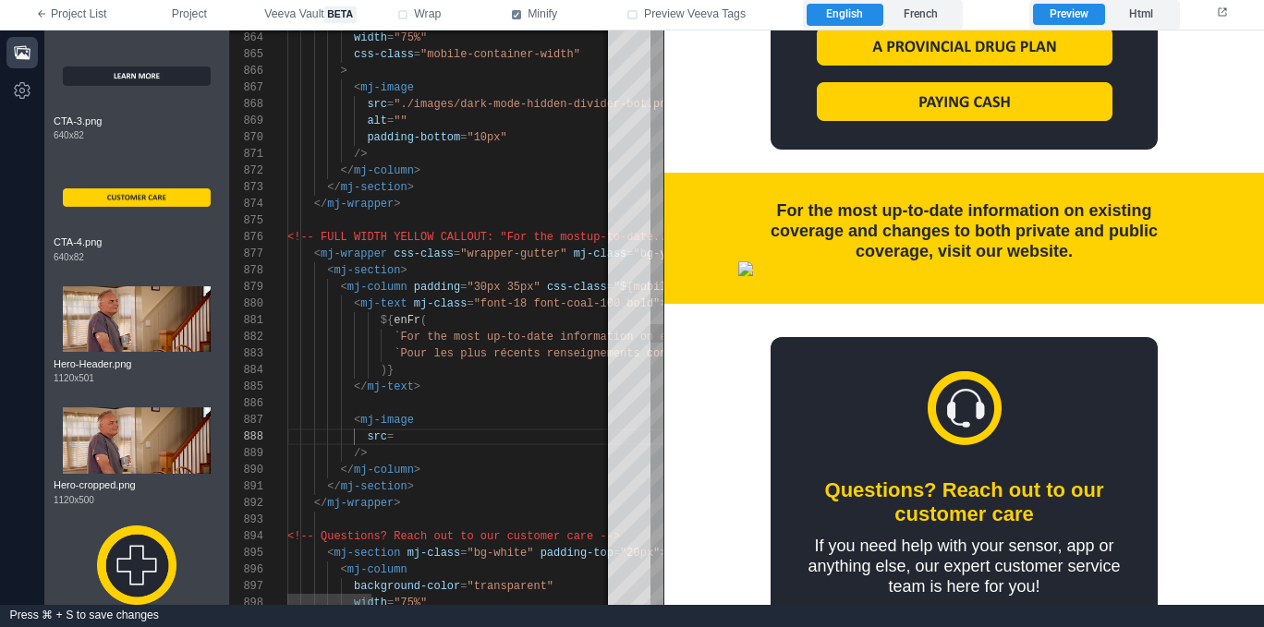
scroll to position [116, 114]
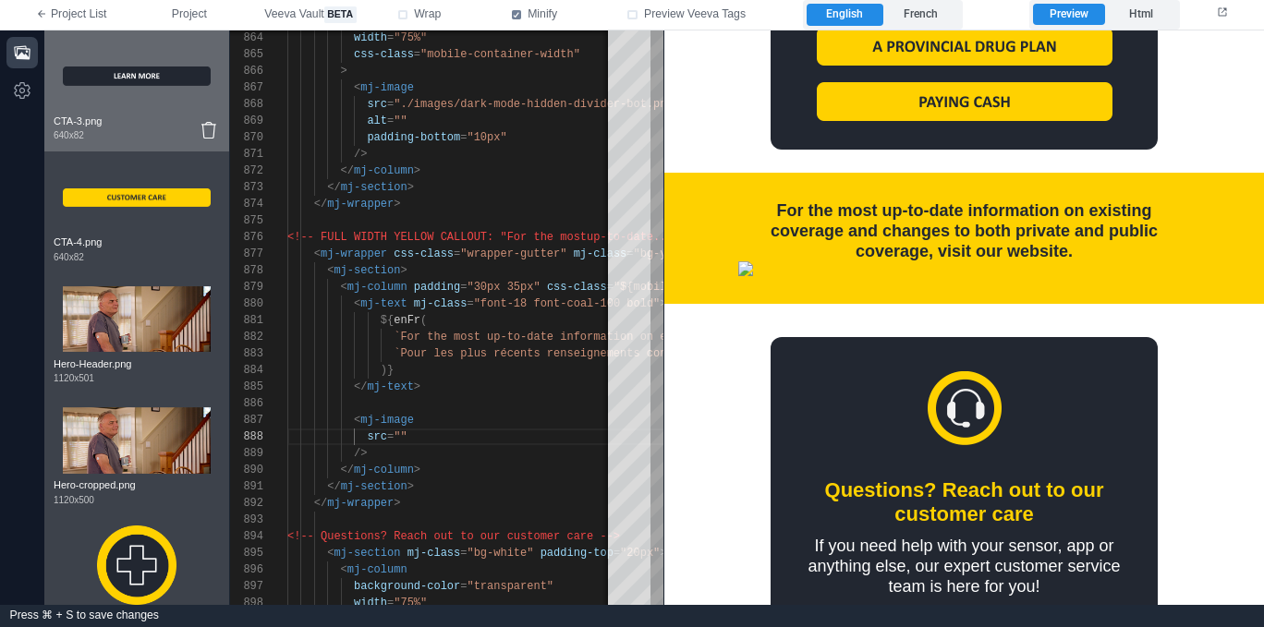
click at [131, 74] on img at bounding box center [137, 77] width 148 height 74
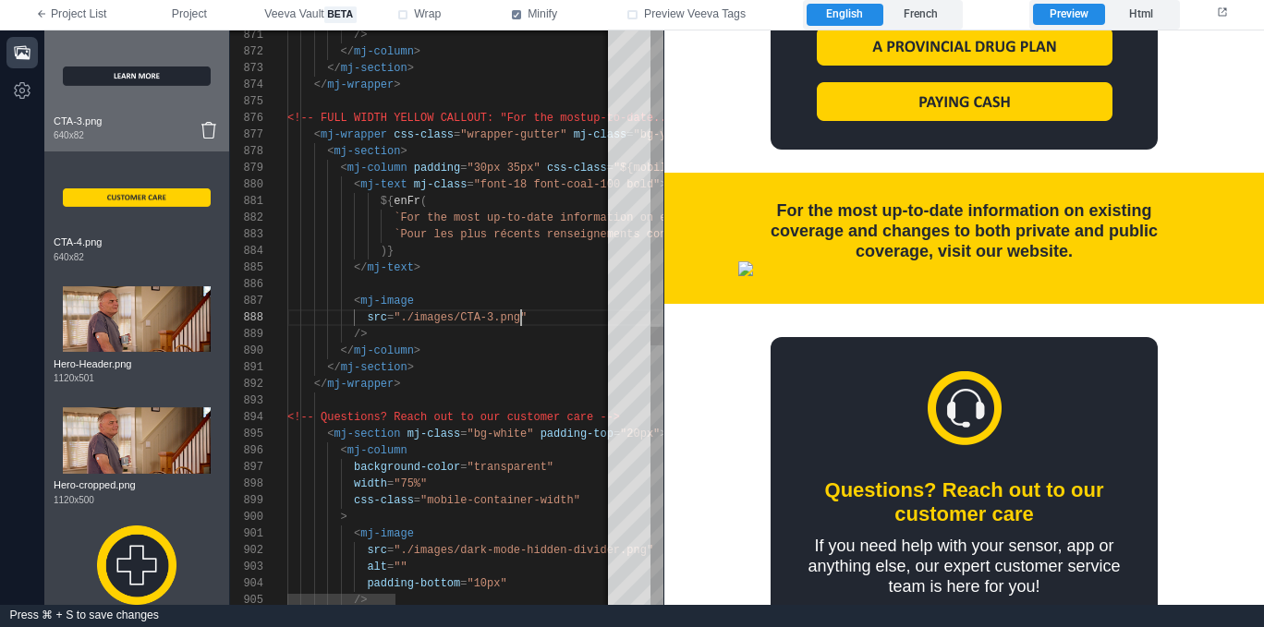
scroll to position [116, 234]
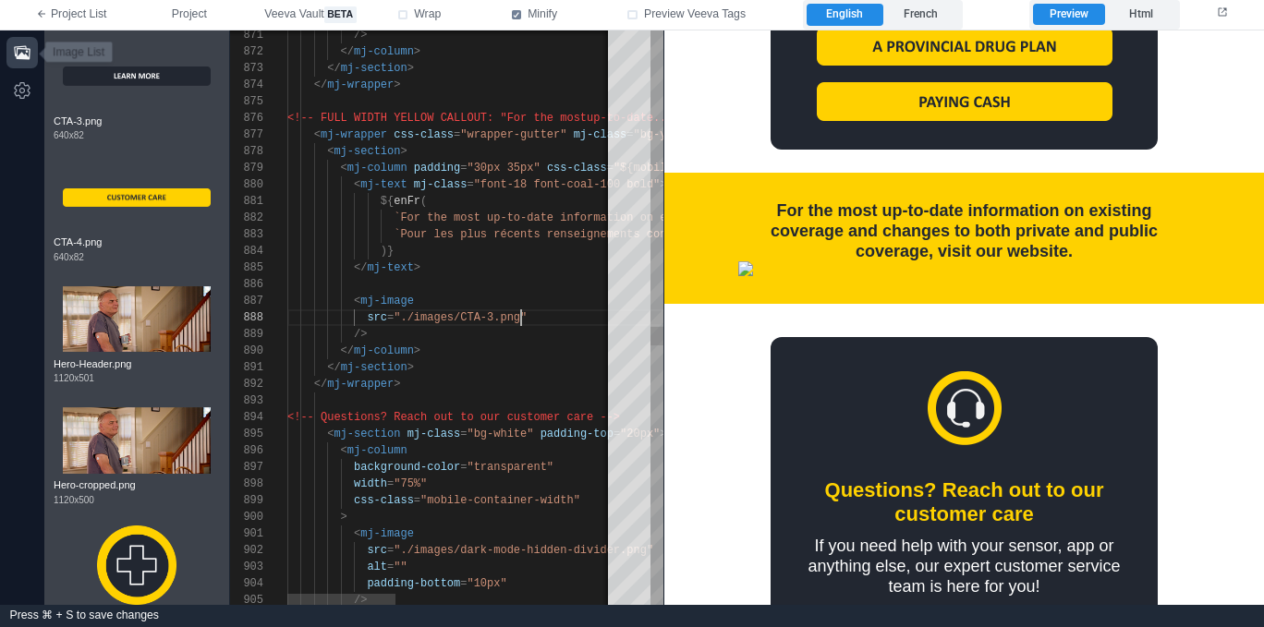
click at [25, 54] on icon "button" at bounding box center [22, 52] width 16 height 14
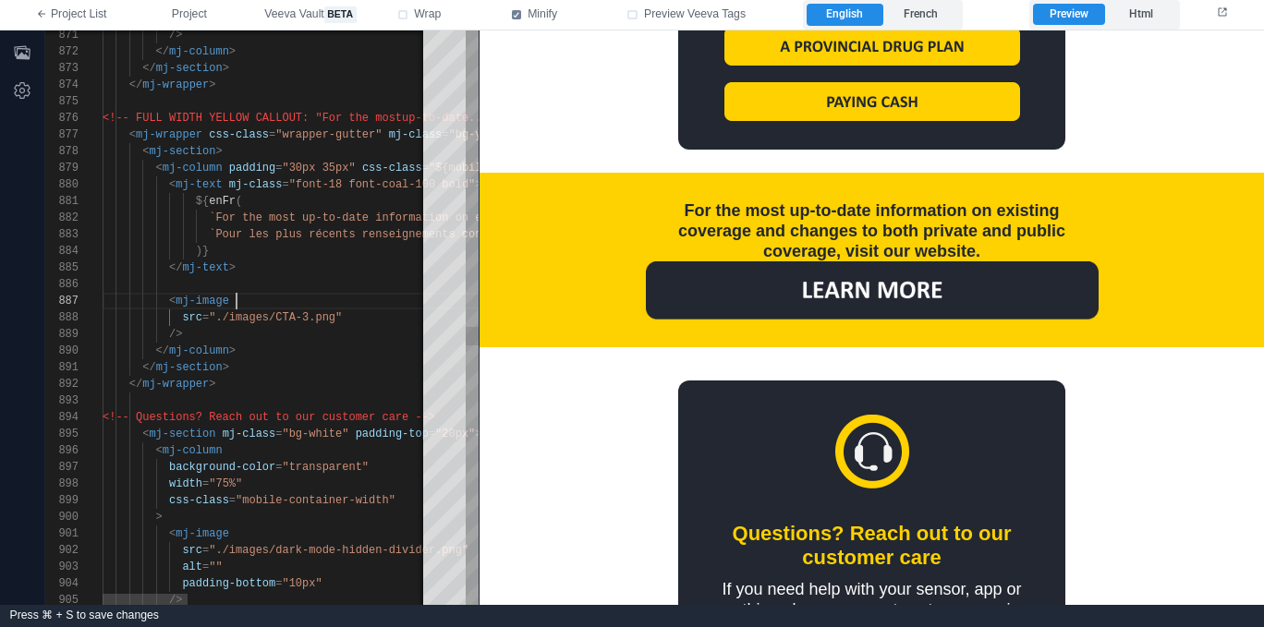
click at [350, 300] on div "< mj-image" at bounding box center [730, 301] width 1255 height 17
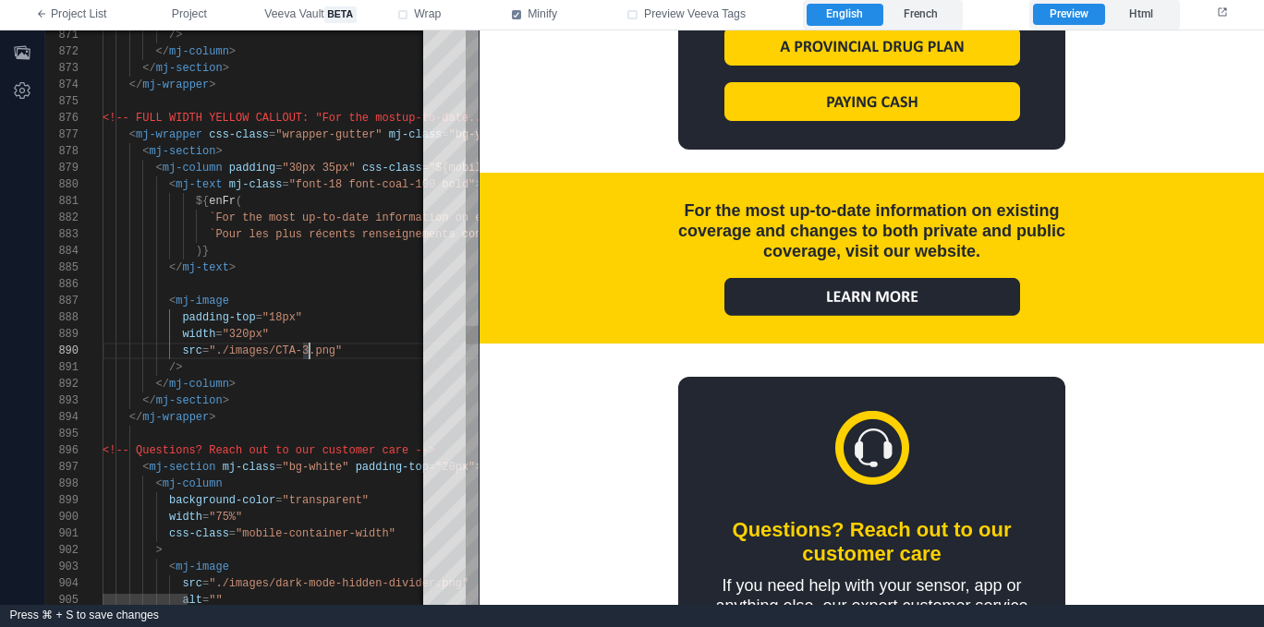
scroll to position [150, 207]
click at [11, 55] on button "button" at bounding box center [21, 52] width 31 height 31
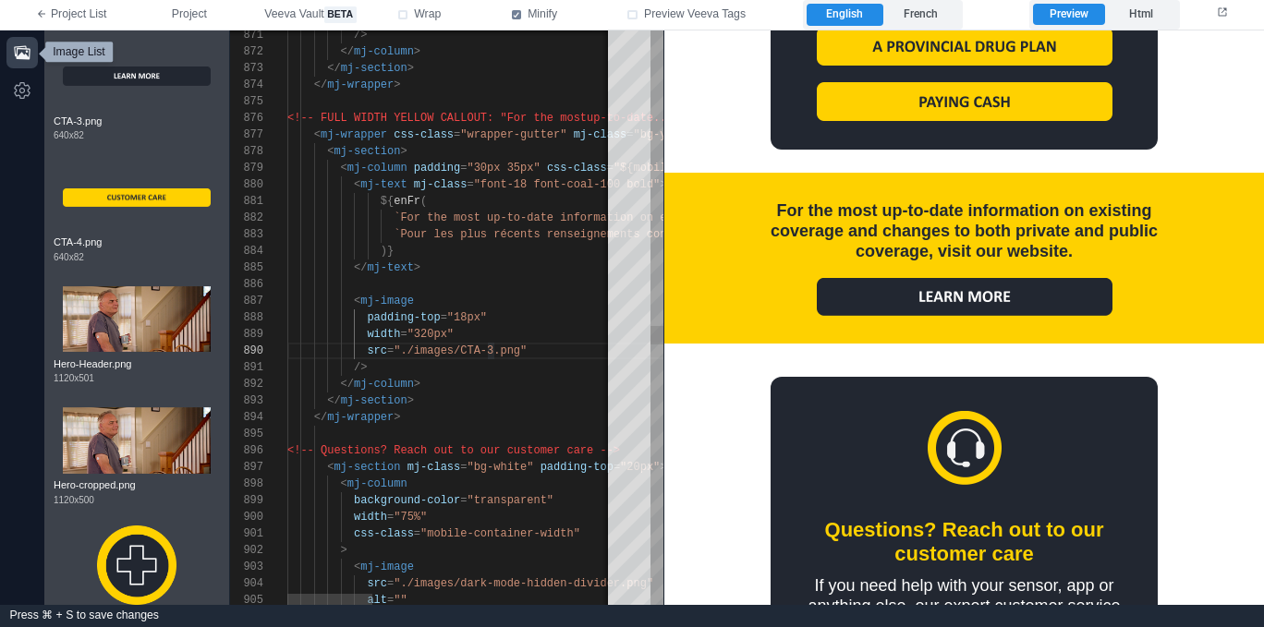
scroll to position [0, 80]
click at [484, 370] on div "/>" at bounding box center [914, 367] width 1255 height 17
drag, startPoint x: 494, startPoint y: 348, endPoint x: 460, endPoint y: 346, distance: 34.2
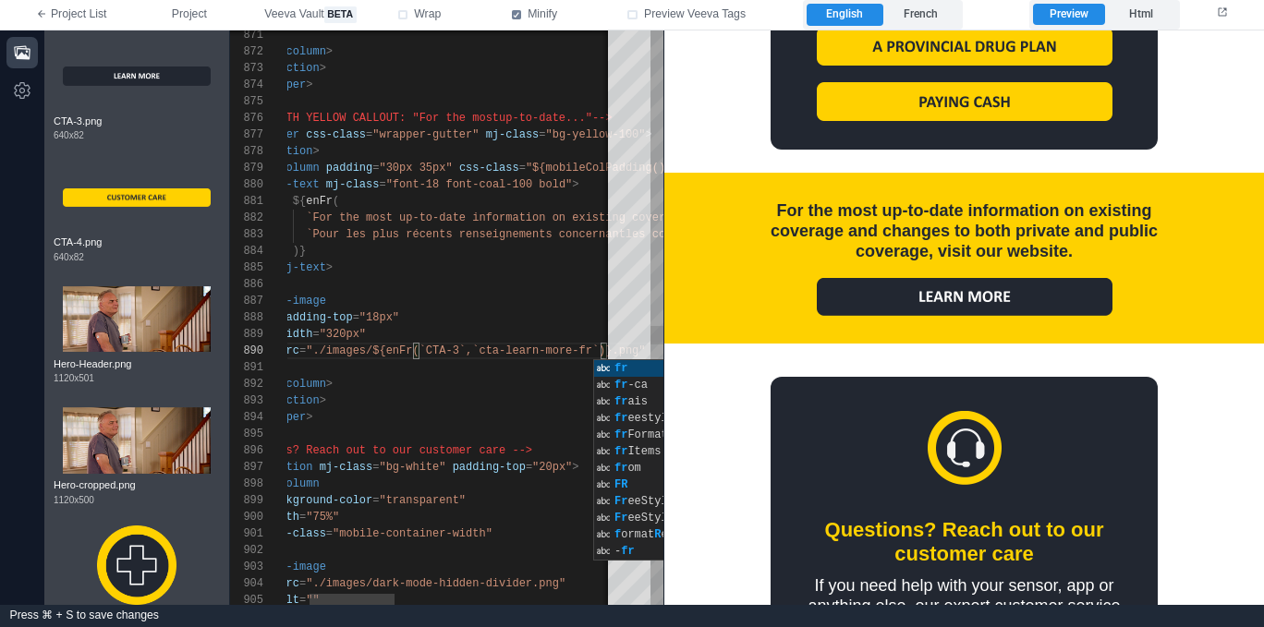
scroll to position [17, 134]
click at [451, 386] on div "</ mj-column >" at bounding box center [827, 384] width 1255 height 17
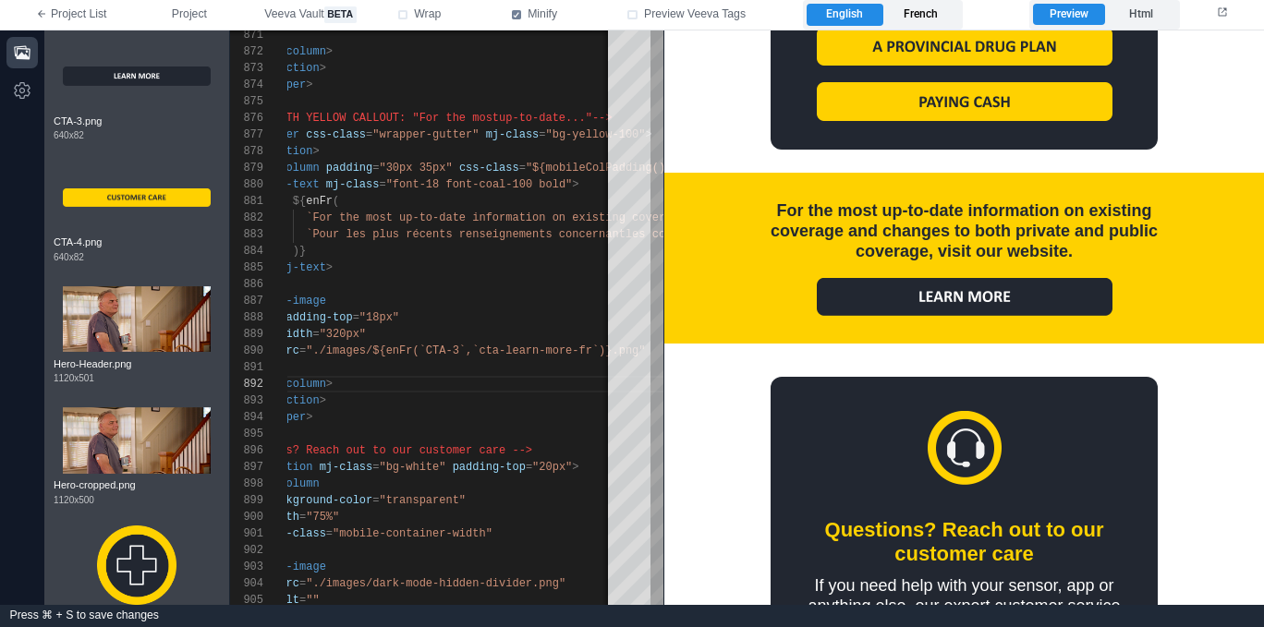
click at [915, 11] on label "French" at bounding box center [921, 15] width 76 height 22
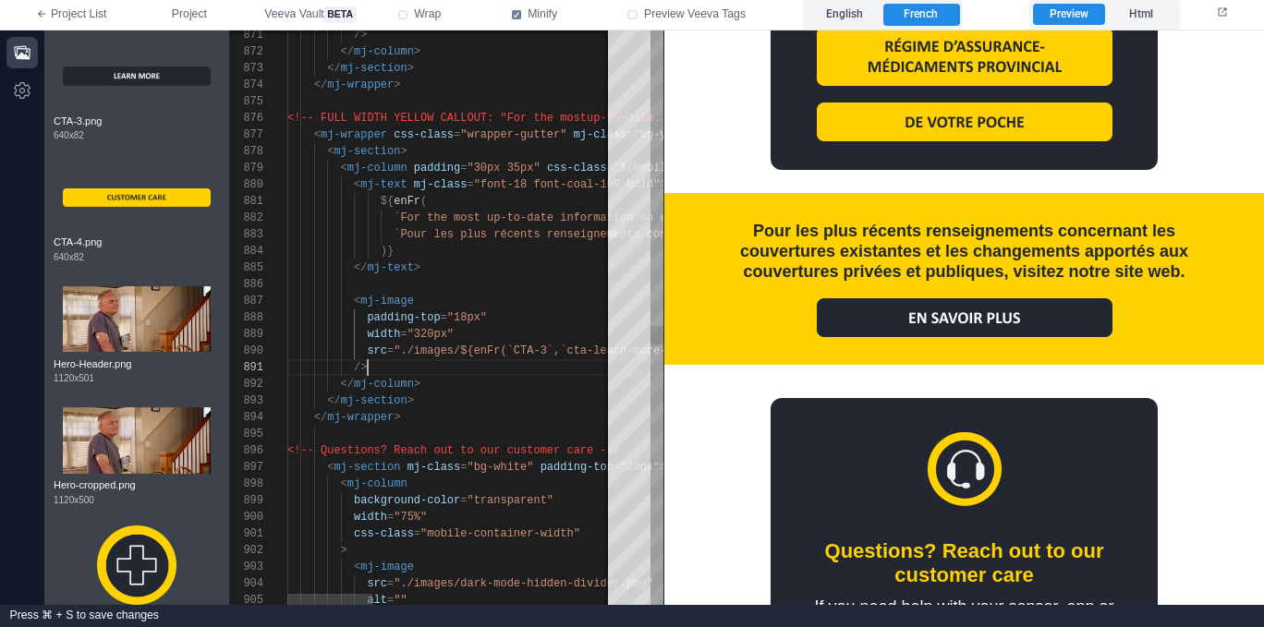
scroll to position [0, 80]
click at [499, 373] on div "/>" at bounding box center [914, 367] width 1255 height 17
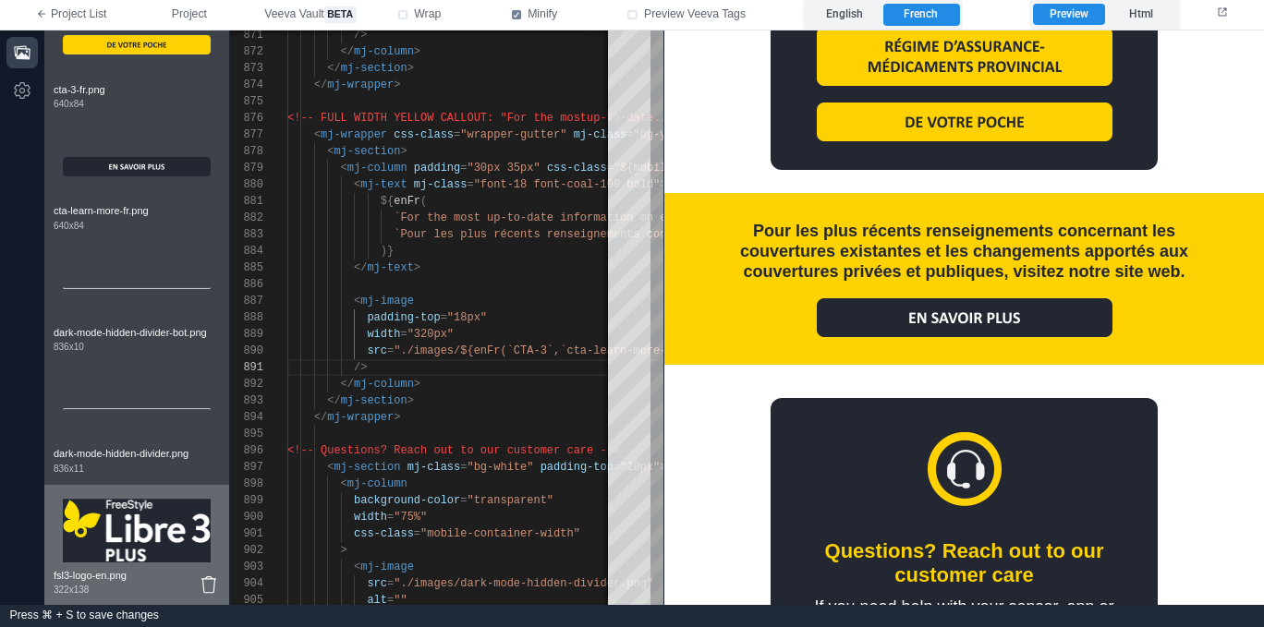
scroll to position [2181, 0]
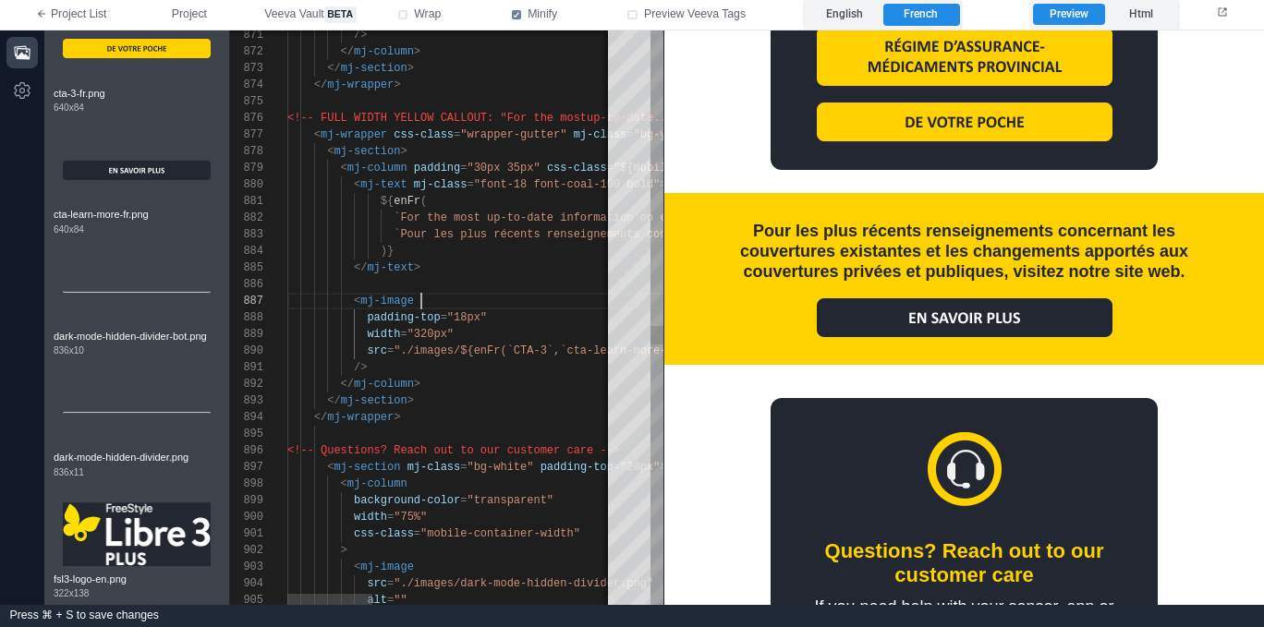
click at [476, 300] on div "< mj-image" at bounding box center [914, 301] width 1255 height 17
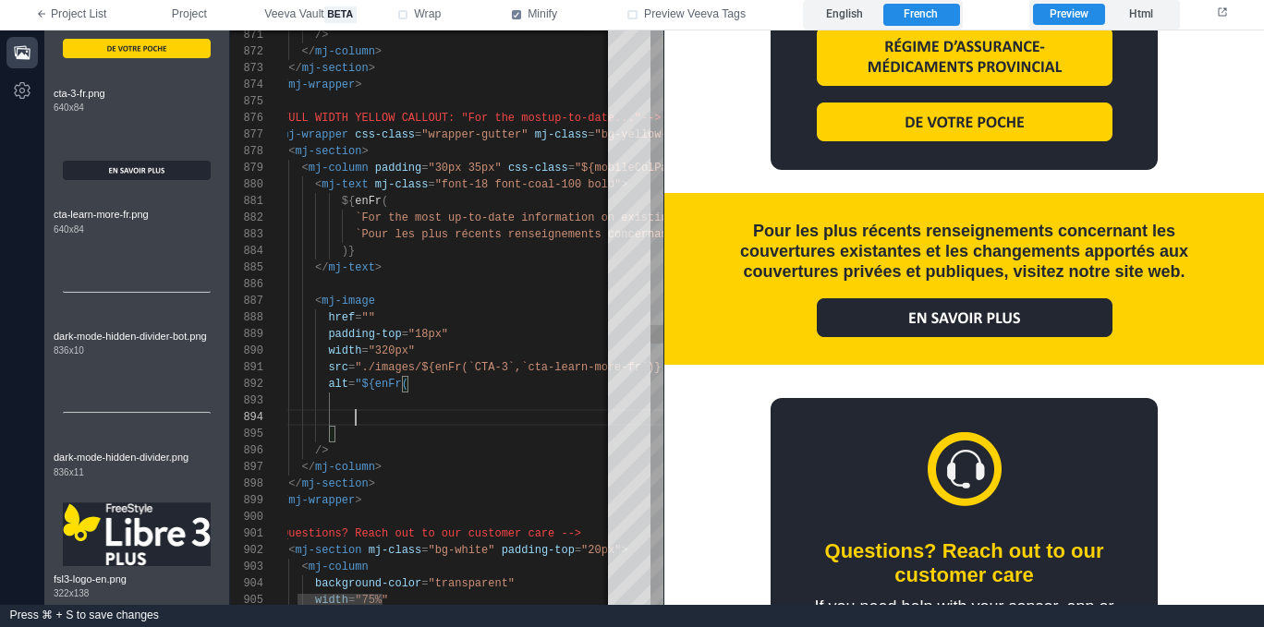
scroll to position [50, 114]
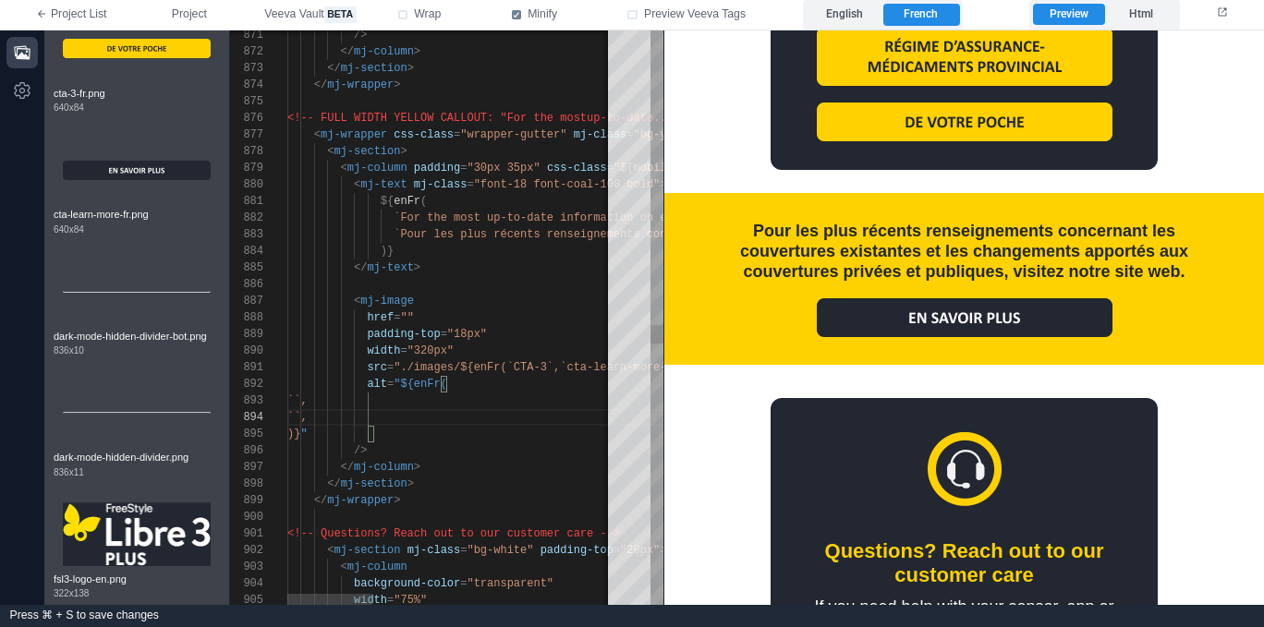
click at [422, 444] on div "/>" at bounding box center [914, 450] width 1255 height 17
click at [430, 418] on div "``," at bounding box center [914, 417] width 1255 height 17
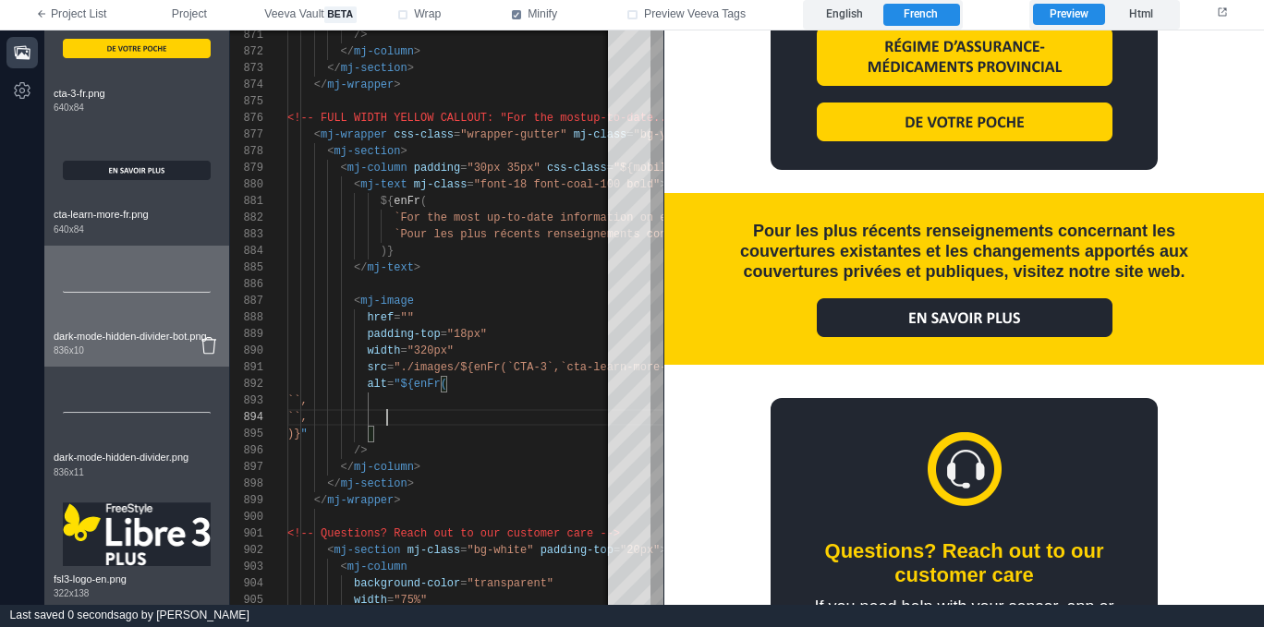
paste textarea "**********"
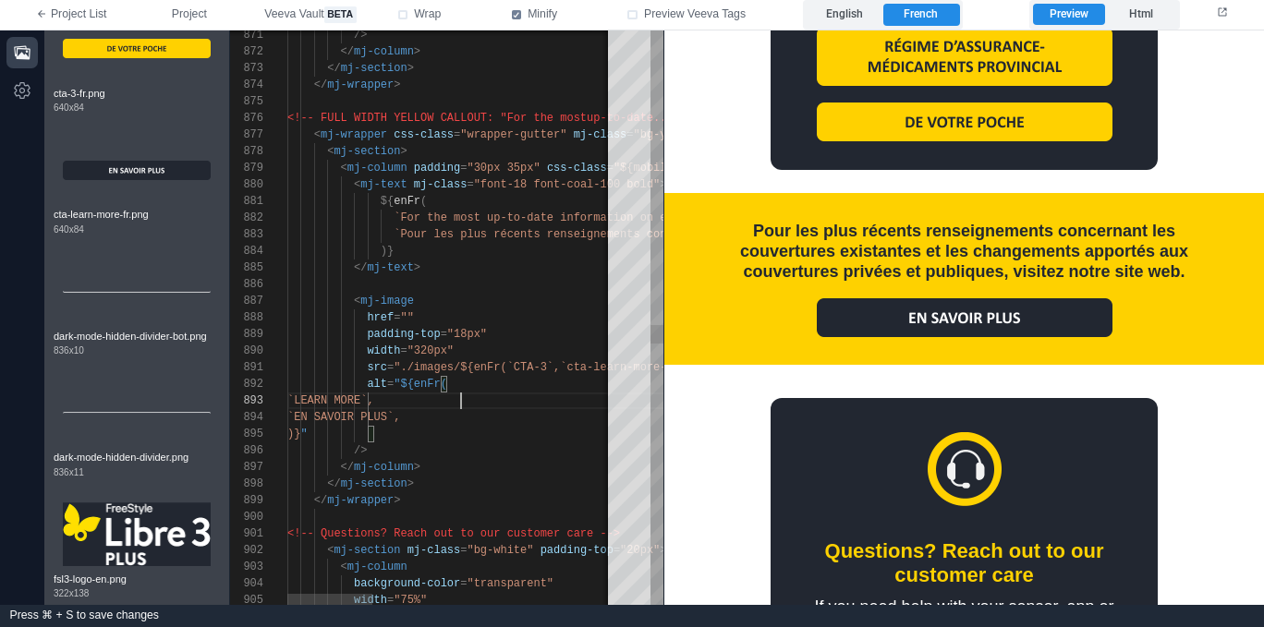
scroll to position [100, 134]
click at [482, 461] on div "</ mj-column >" at bounding box center [914, 467] width 1255 height 17
click at [396, 439] on div ")} "" at bounding box center [914, 434] width 1255 height 17
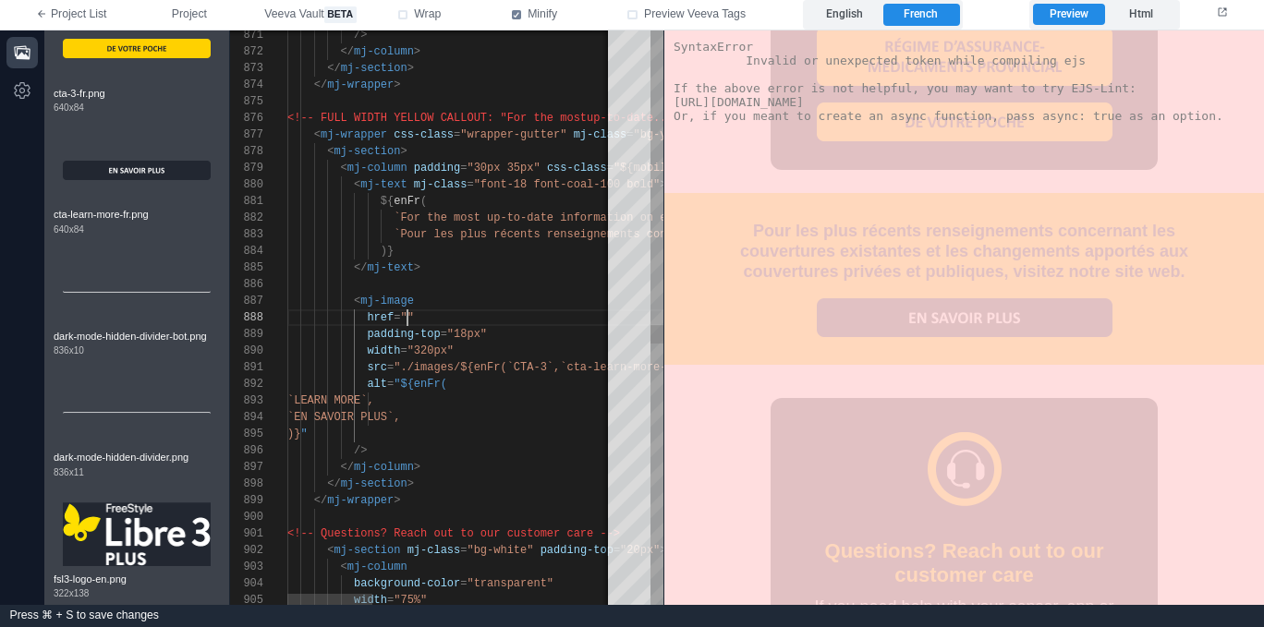
paste textarea "**********"
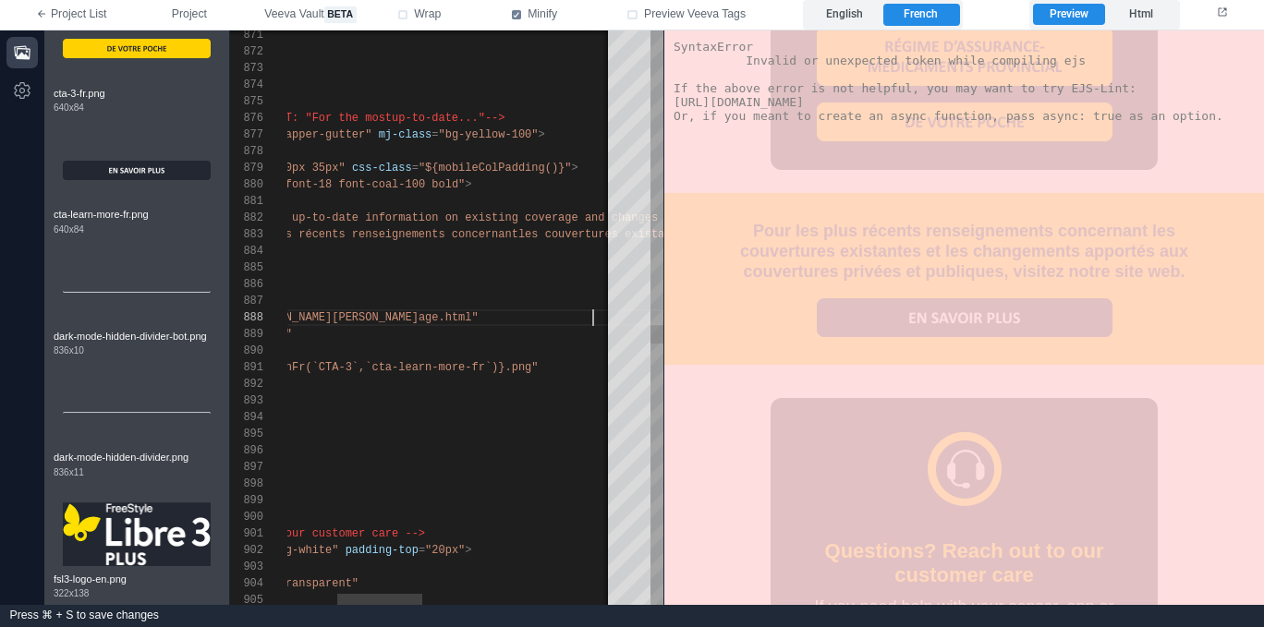
scroll to position [116, 501]
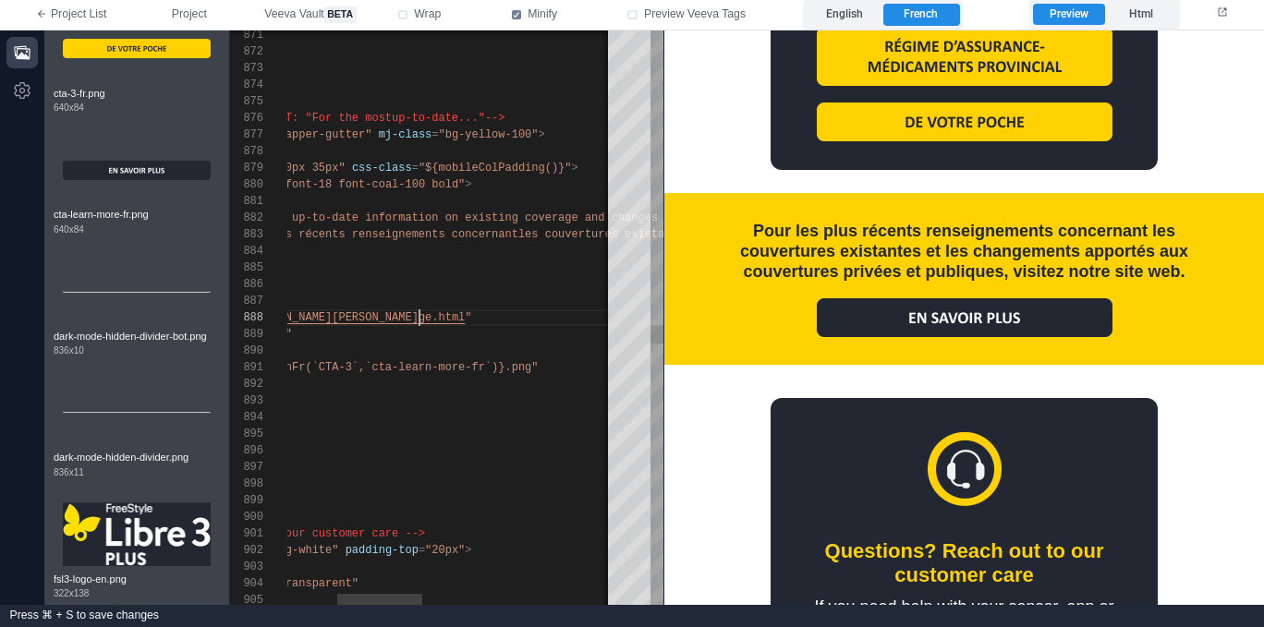
click at [419, 318] on div "871 872 873 874 875 876 877 878 879 880 881 882 883 884 885 886 887 891 896 897…" at bounding box center [446, 317] width 433 height 575
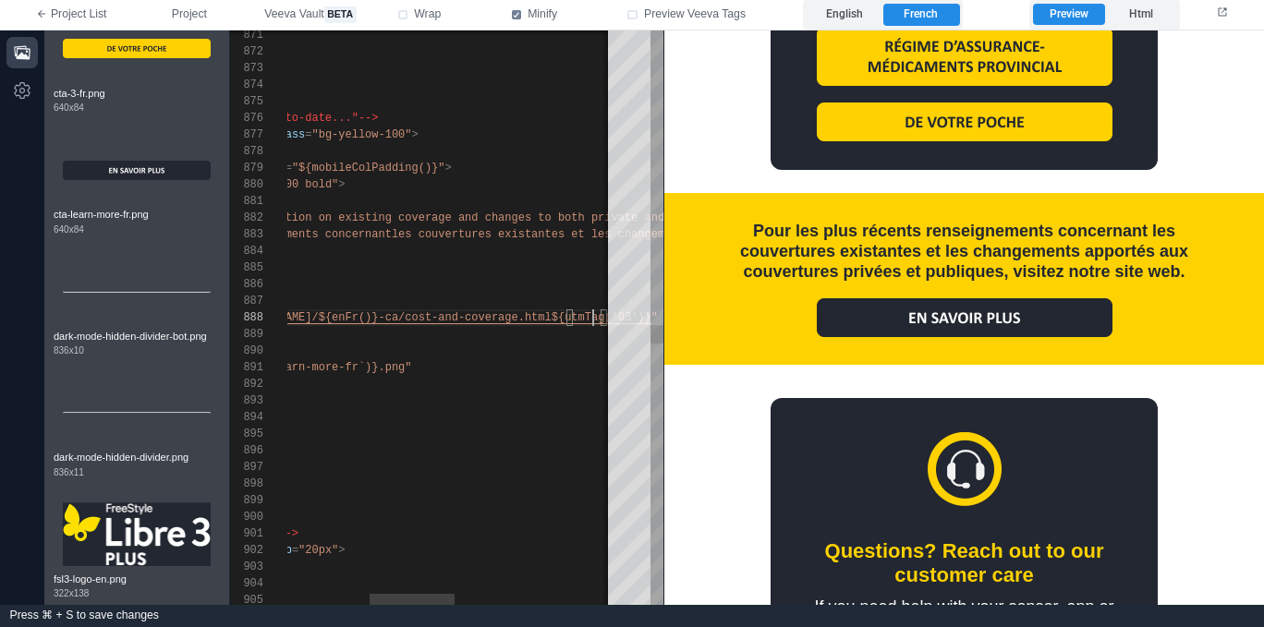
scroll to position [116, 627]
click at [950, 317] on img at bounding box center [965, 316] width 296 height 39
click at [834, 4] on label "English" at bounding box center [844, 15] width 76 height 22
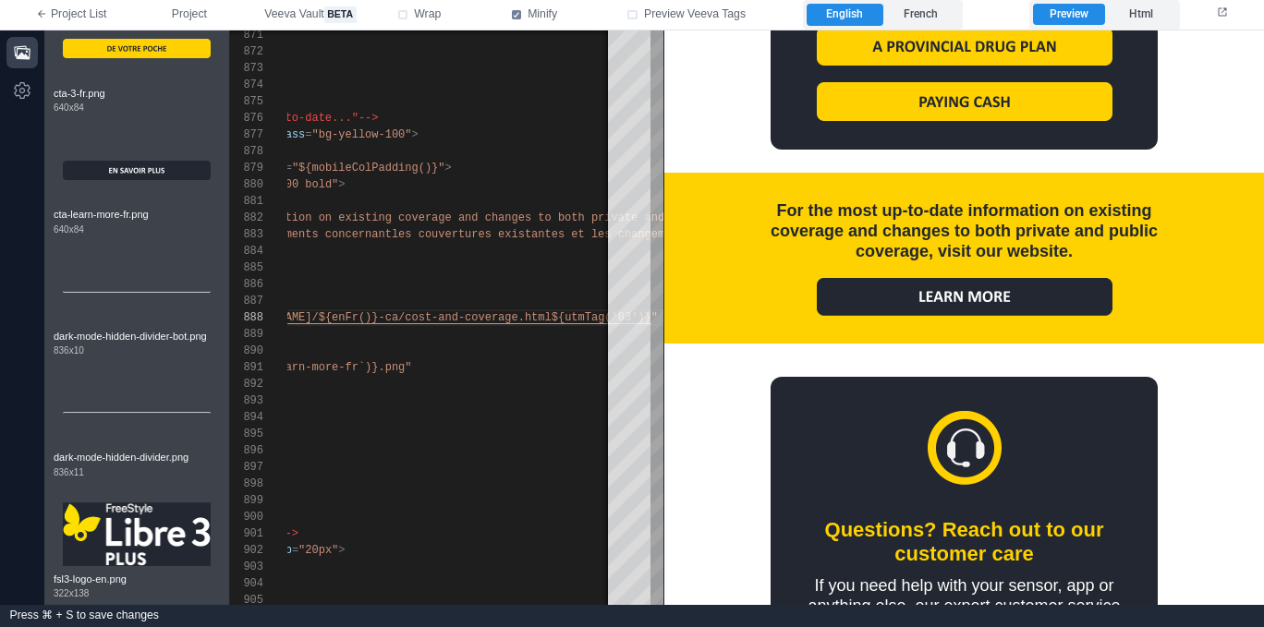
click at [964, 298] on img at bounding box center [965, 296] width 296 height 38
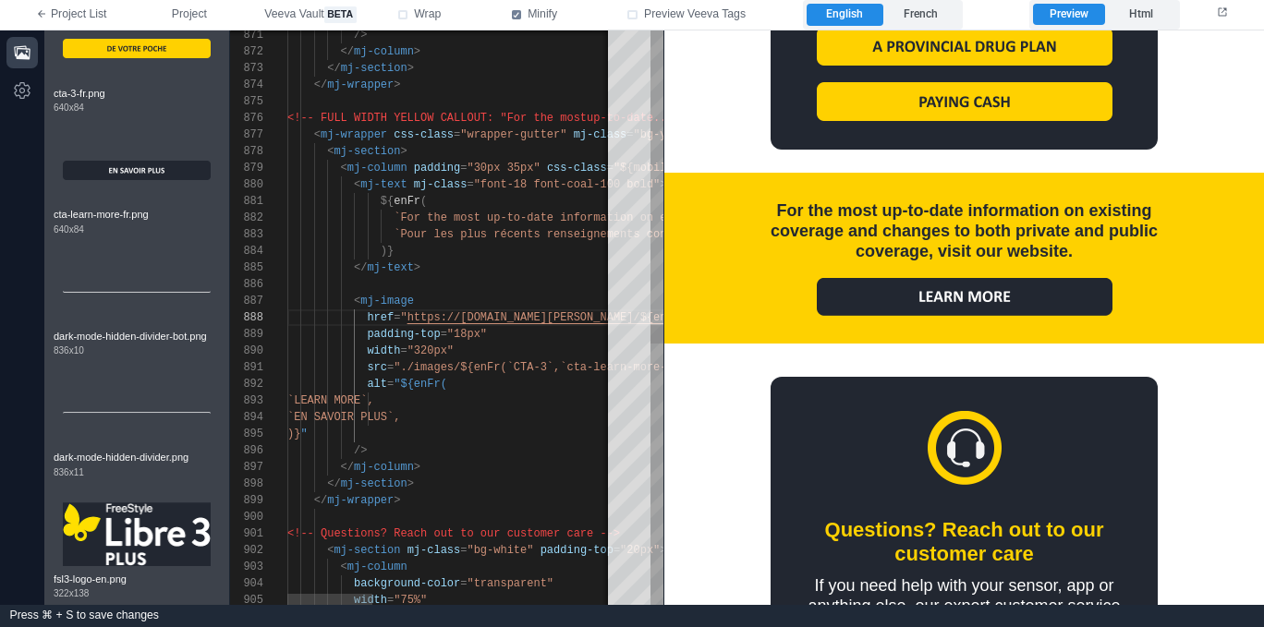
click at [469, 341] on div "padding-top = "18px"" at bounding box center [914, 334] width 1255 height 17
click at [410, 316] on span "https://www.freestyle.abbott/${enFr()}-ca/cost-and" at bounding box center [593, 317] width 372 height 13
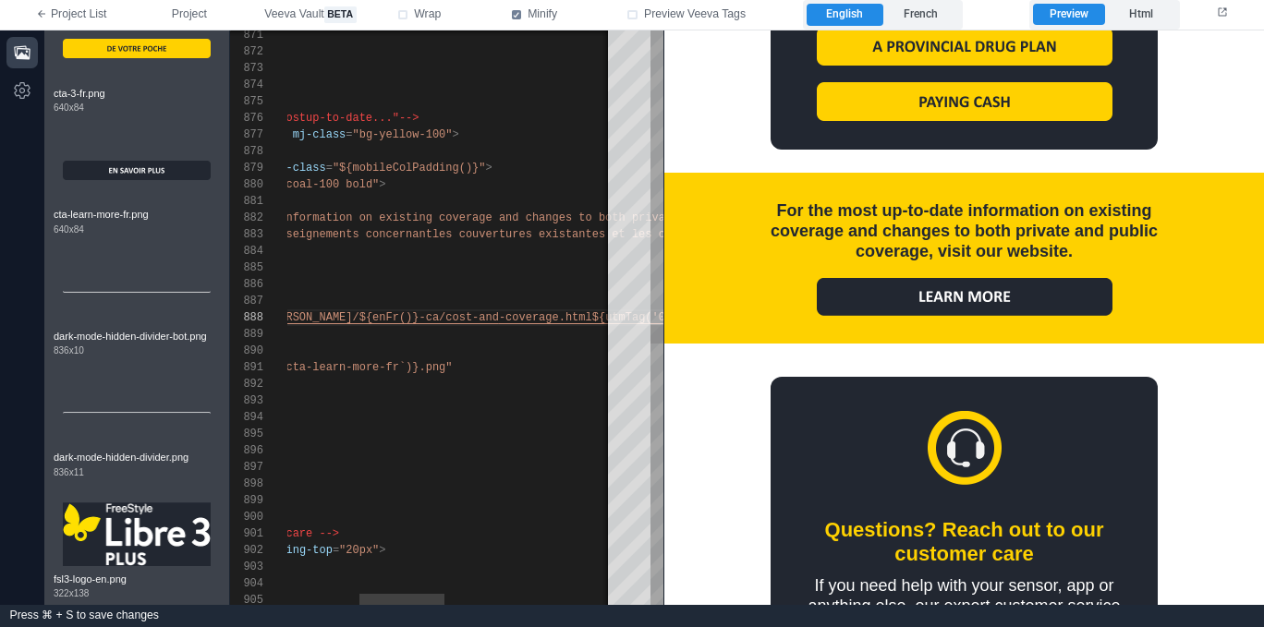
click at [439, 389] on div "alt = "${enFr(" at bounding box center [633, 384] width 1255 height 17
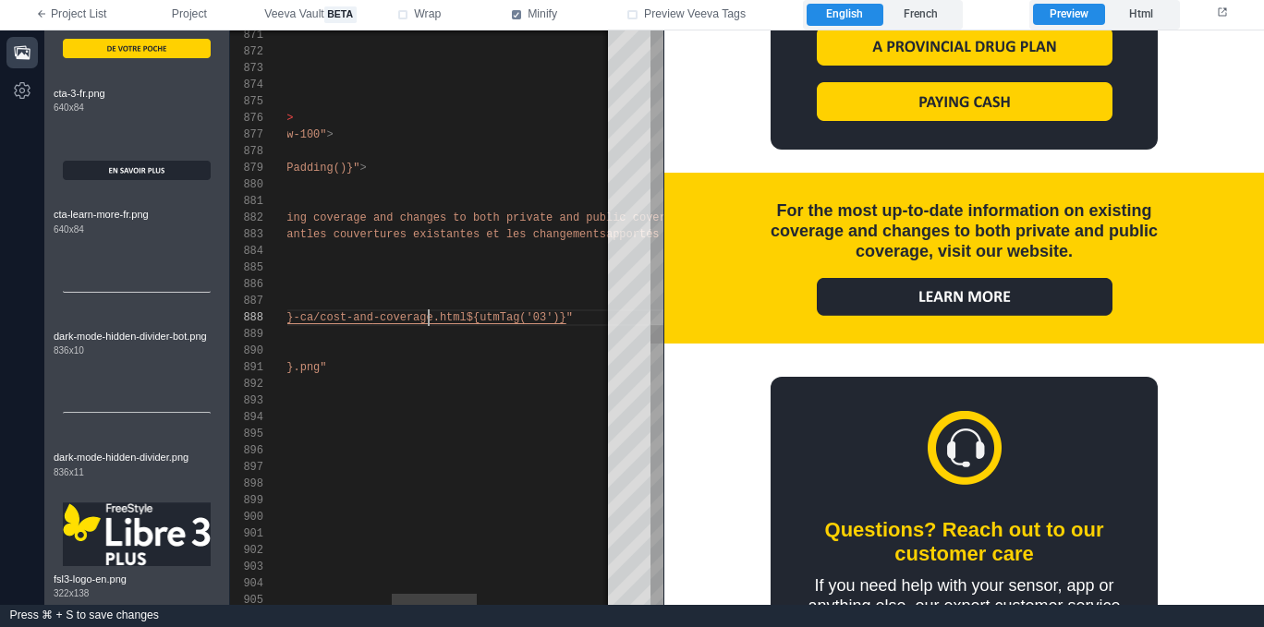
click at [425, 317] on span "-coverage.html${utmTag('03')}" at bounding box center [469, 317] width 193 height 13
paste textarea "**********"
click at [962, 301] on img at bounding box center [965, 296] width 296 height 38
click at [959, 302] on img at bounding box center [965, 296] width 296 height 38
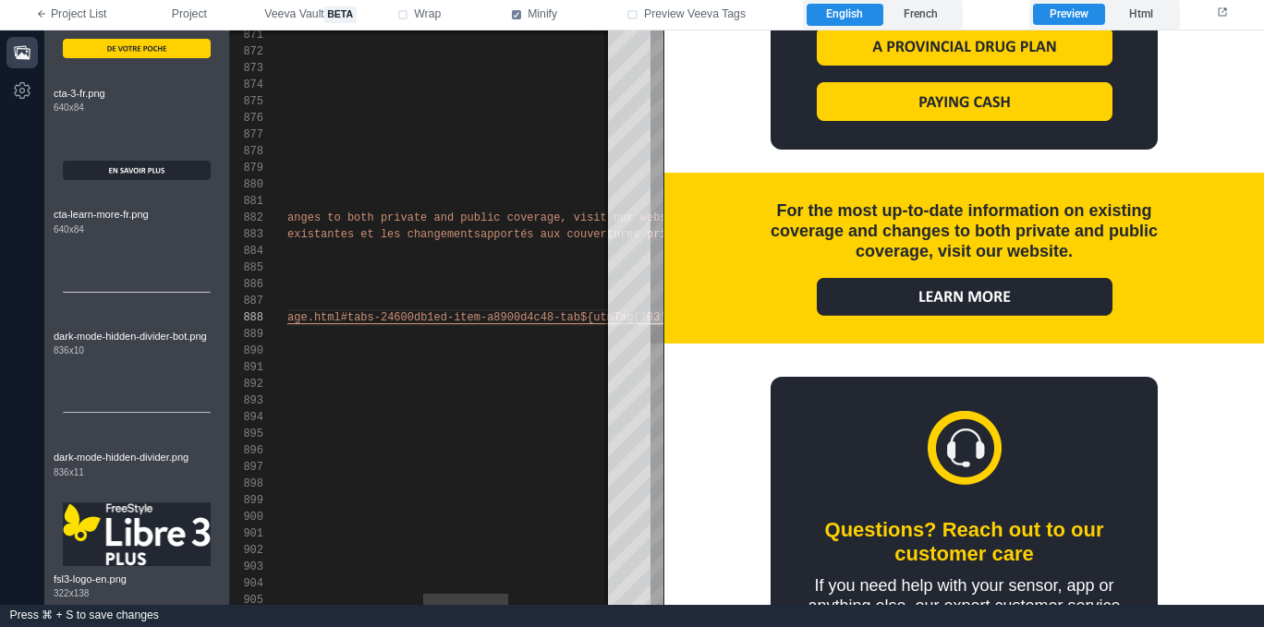
scroll to position [133, 167]
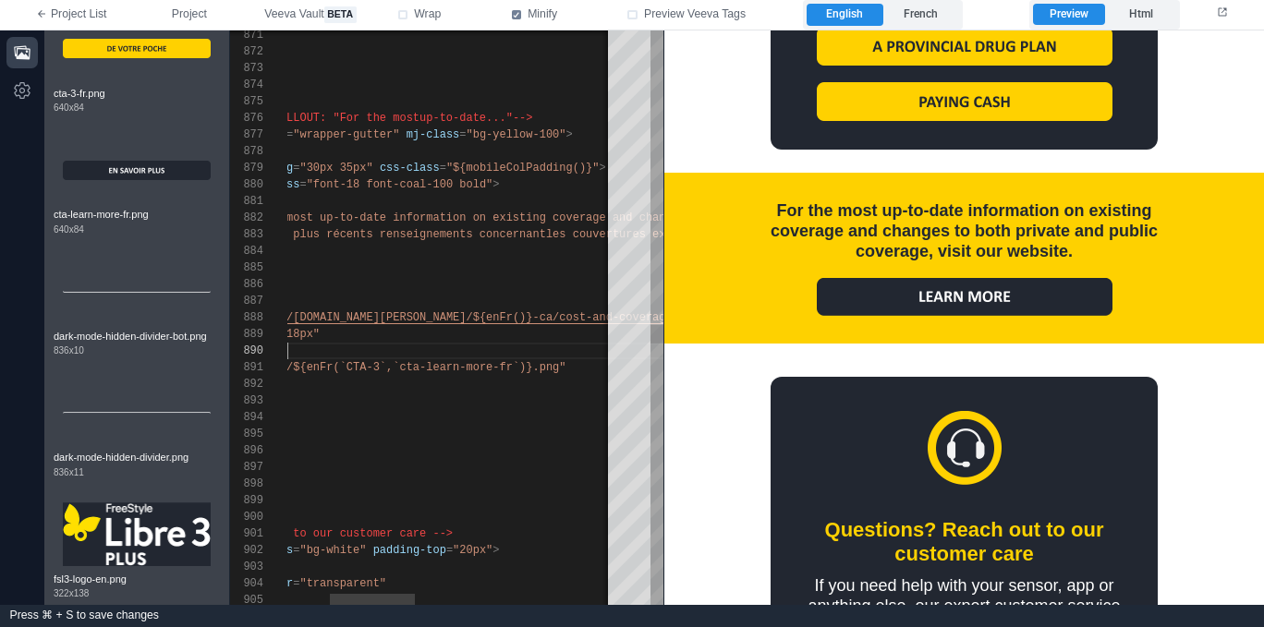
click at [410, 358] on div "width = "320px"" at bounding box center [747, 351] width 1255 height 17
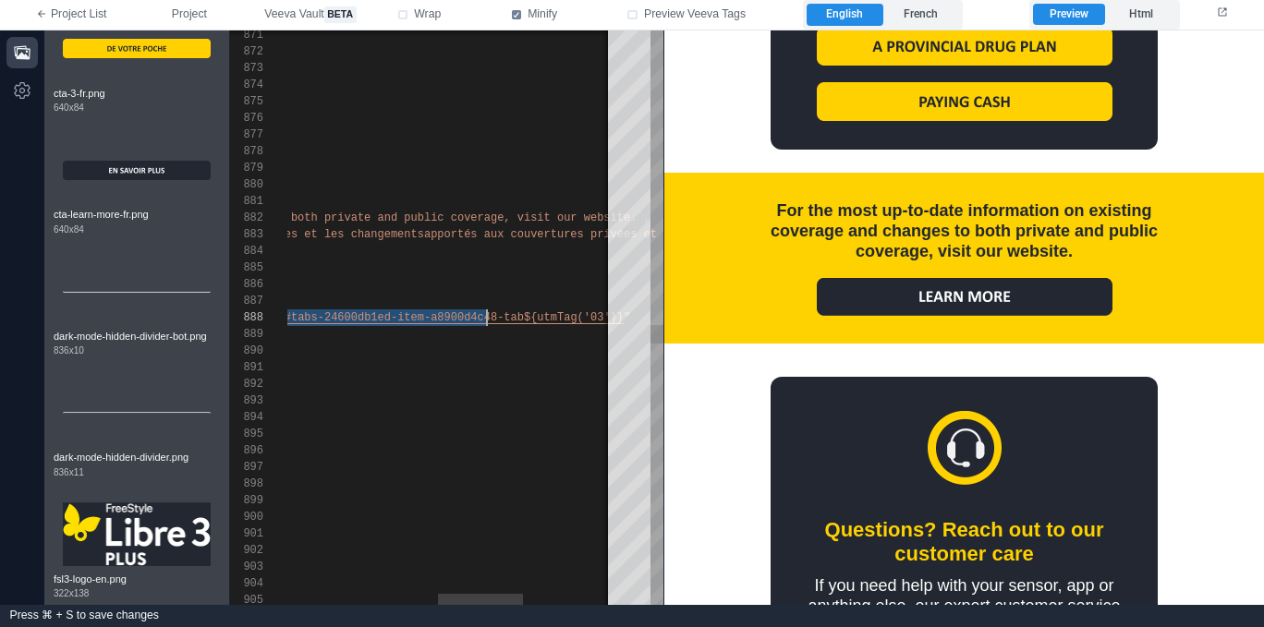
scroll to position [116, 788]
drag, startPoint x: 358, startPoint y: 313, endPoint x: 483, endPoint y: 315, distance: 124.7
click at [934, 302] on img at bounding box center [965, 296] width 296 height 38
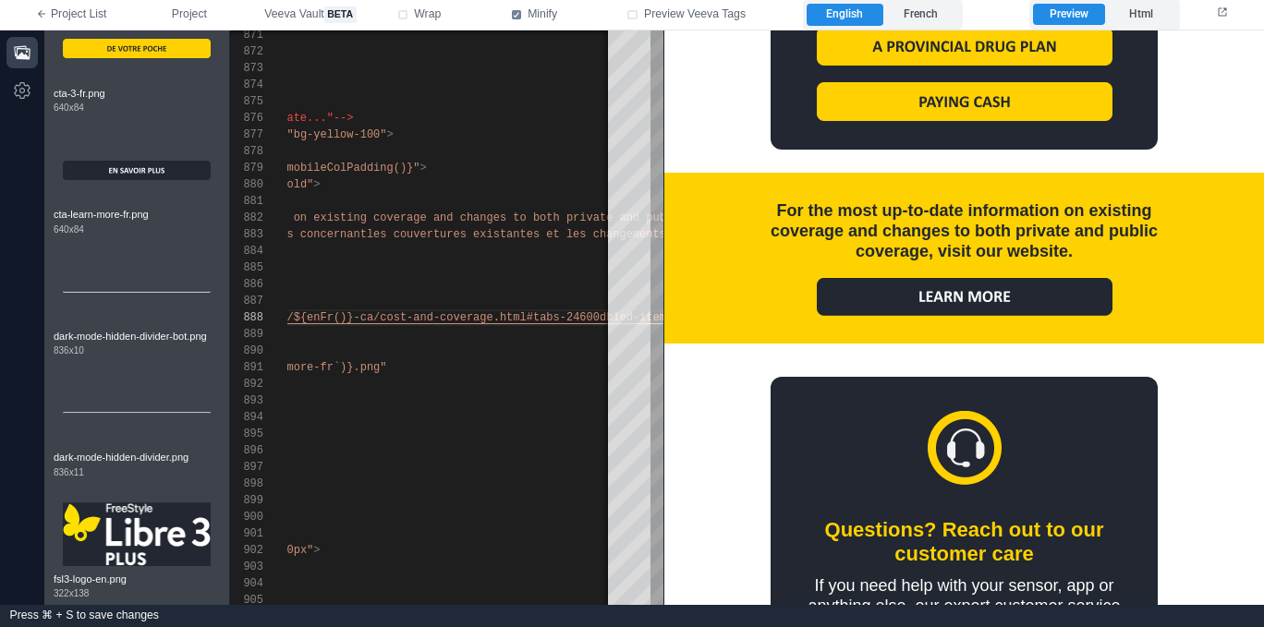
click at [944, 302] on img at bounding box center [965, 296] width 296 height 38
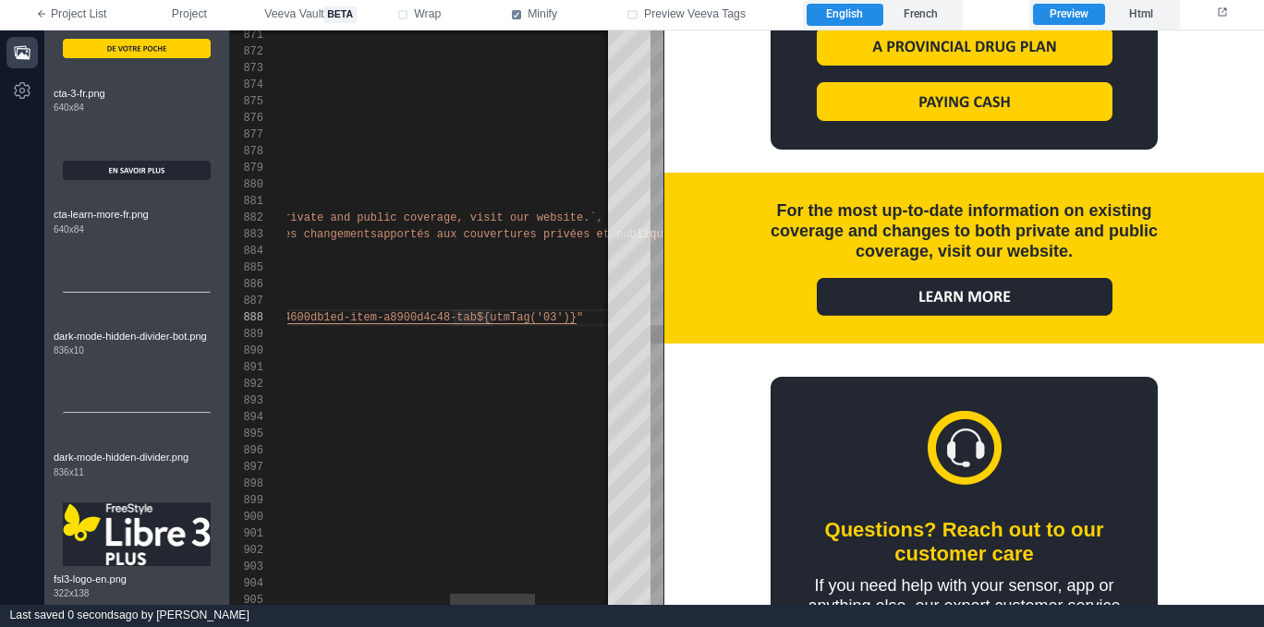
click at [440, 315] on div "871 872 873 874 875 876 877 878 879 880 881 882 883 884 885 886 887 891 896 897…" at bounding box center [446, 317] width 433 height 575
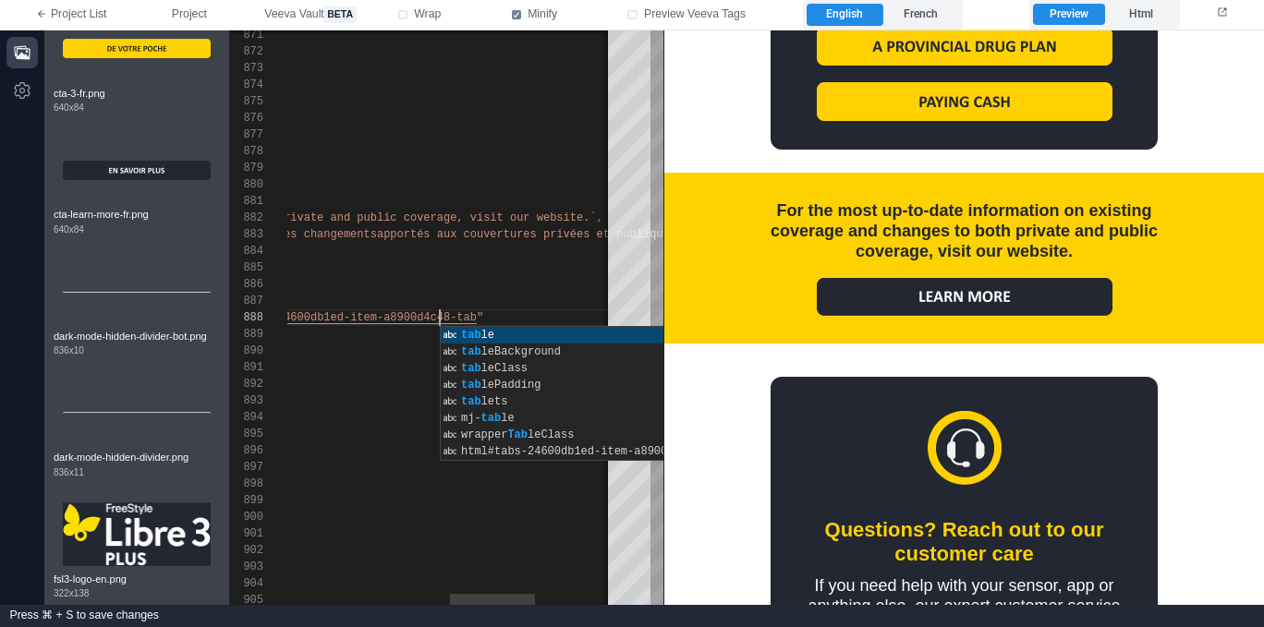
scroll to position [133, 167]
click at [398, 353] on div "width = "320px"" at bounding box center [279, 351] width 1255 height 17
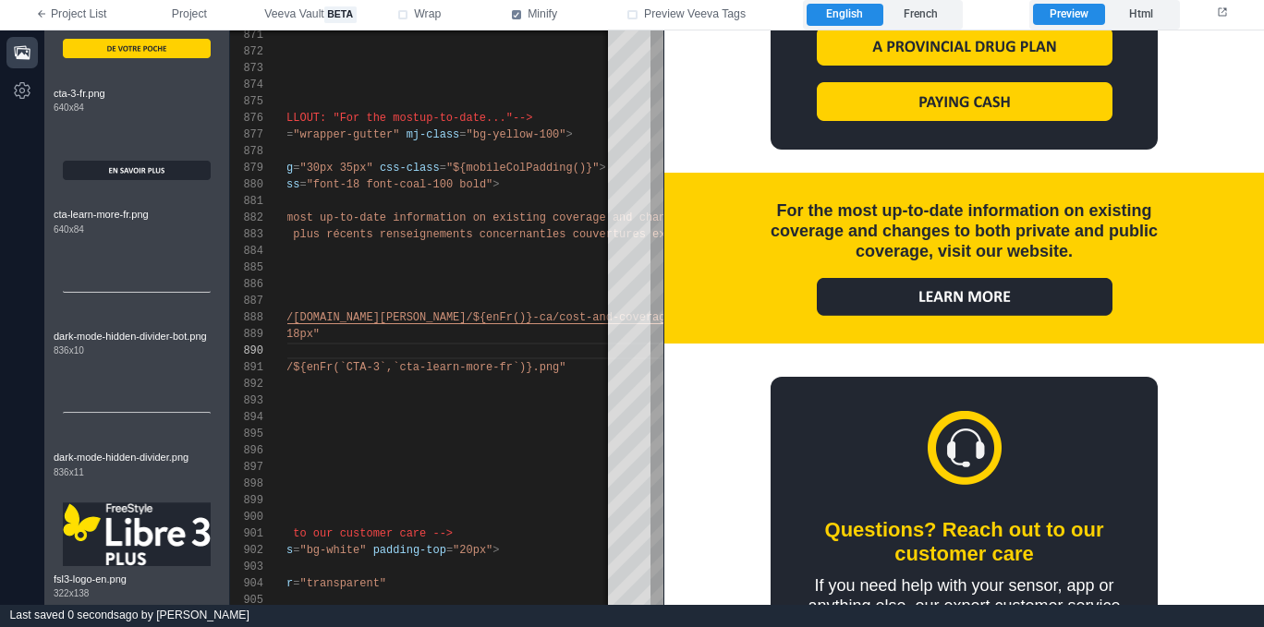
click at [957, 293] on img at bounding box center [965, 296] width 296 height 38
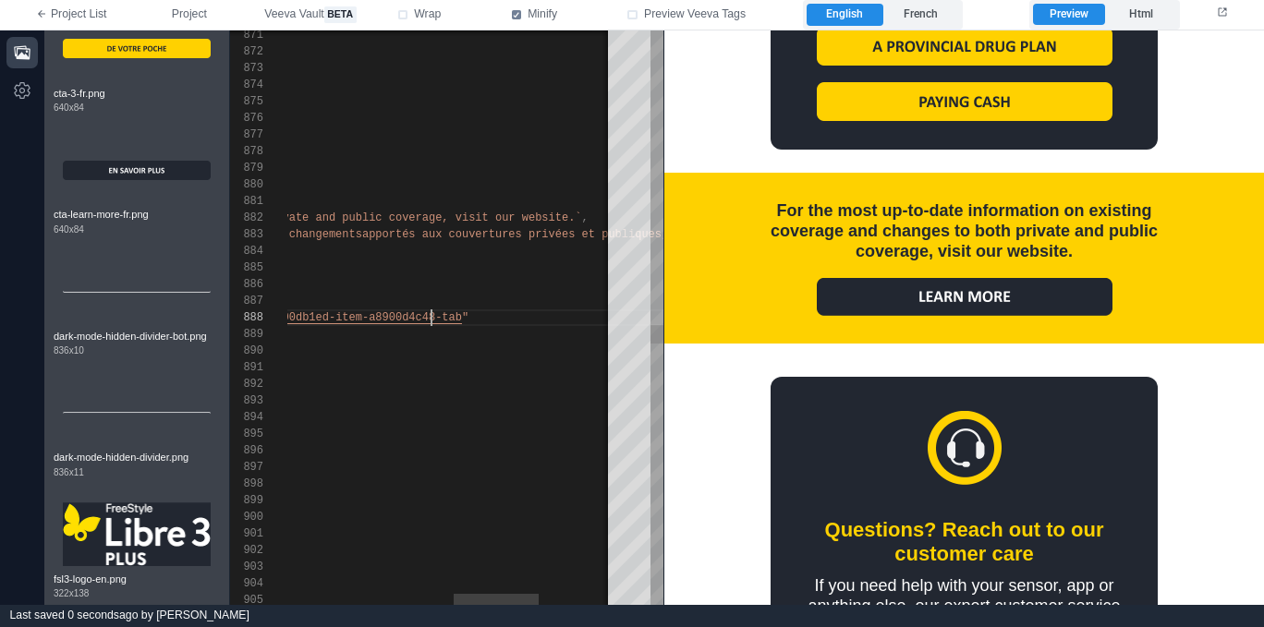
click at [486, 320] on div "href = " https://www.freestyle.abbott/${enFr()}-ca/cost-and -coverage.html#tabs…" at bounding box center [264, 317] width 1255 height 17
paste textarea "**********"
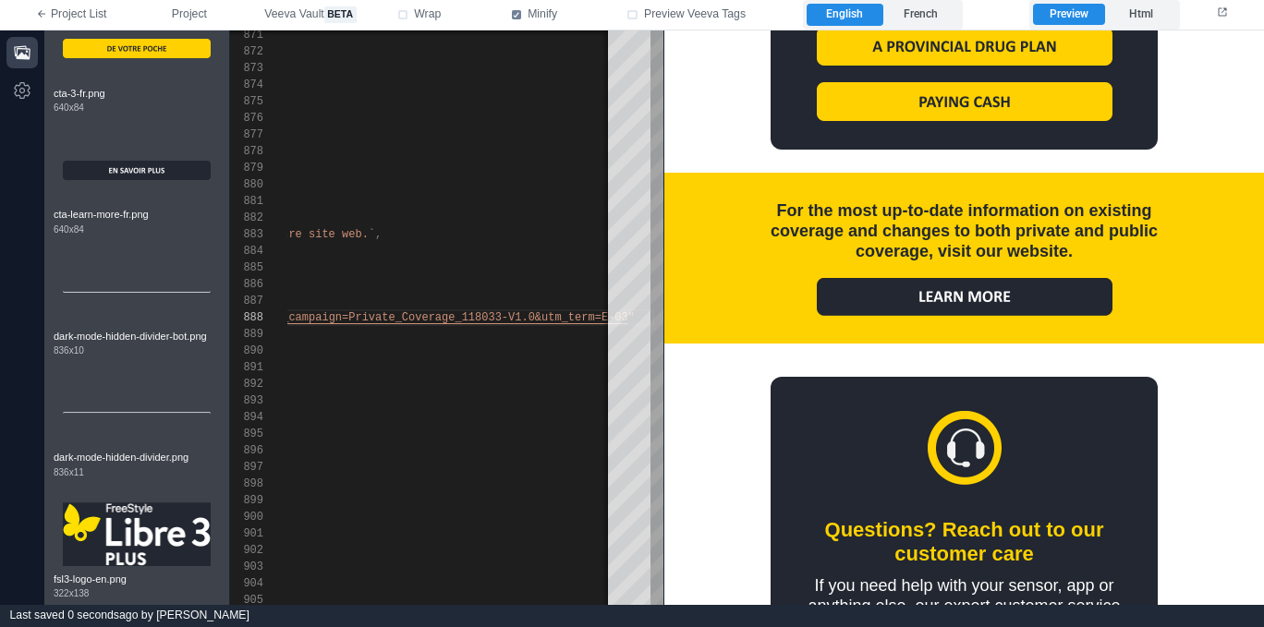
click at [956, 302] on img at bounding box center [965, 296] width 296 height 38
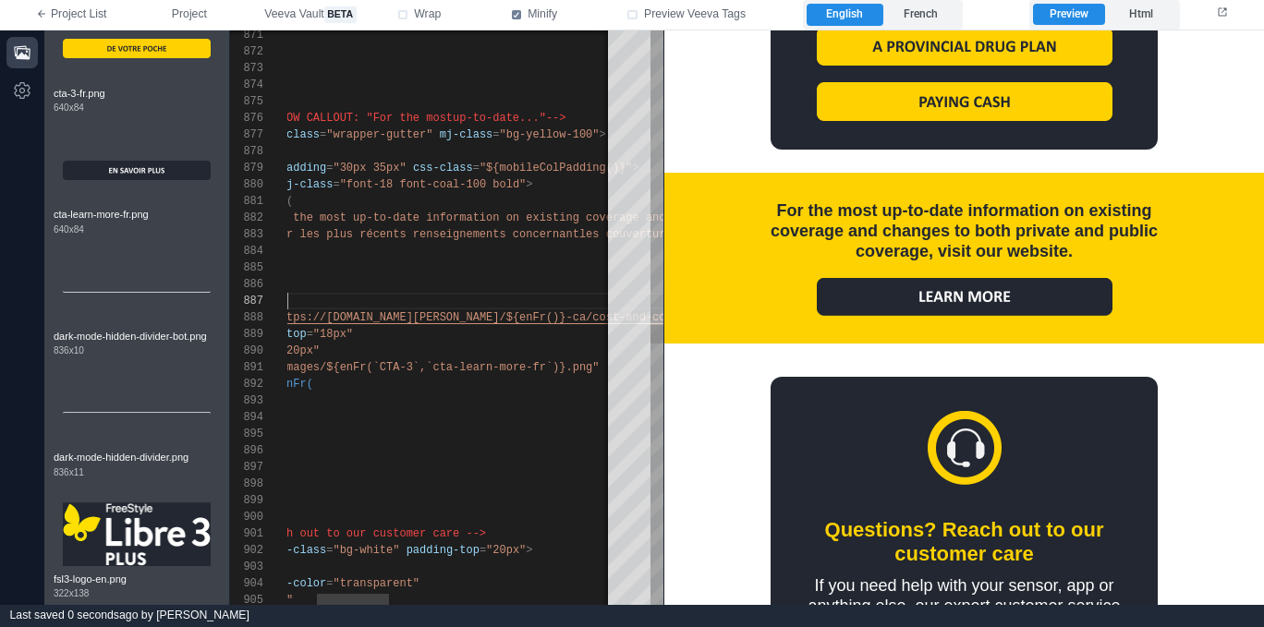
click at [577, 307] on div "< mj-image" at bounding box center [888, 301] width 1470 height 17
click at [580, 323] on div "871 872 873 874 875 876 877 878 879 880 881 882 883 884 885 886 887 891 896 897…" at bounding box center [446, 317] width 433 height 575
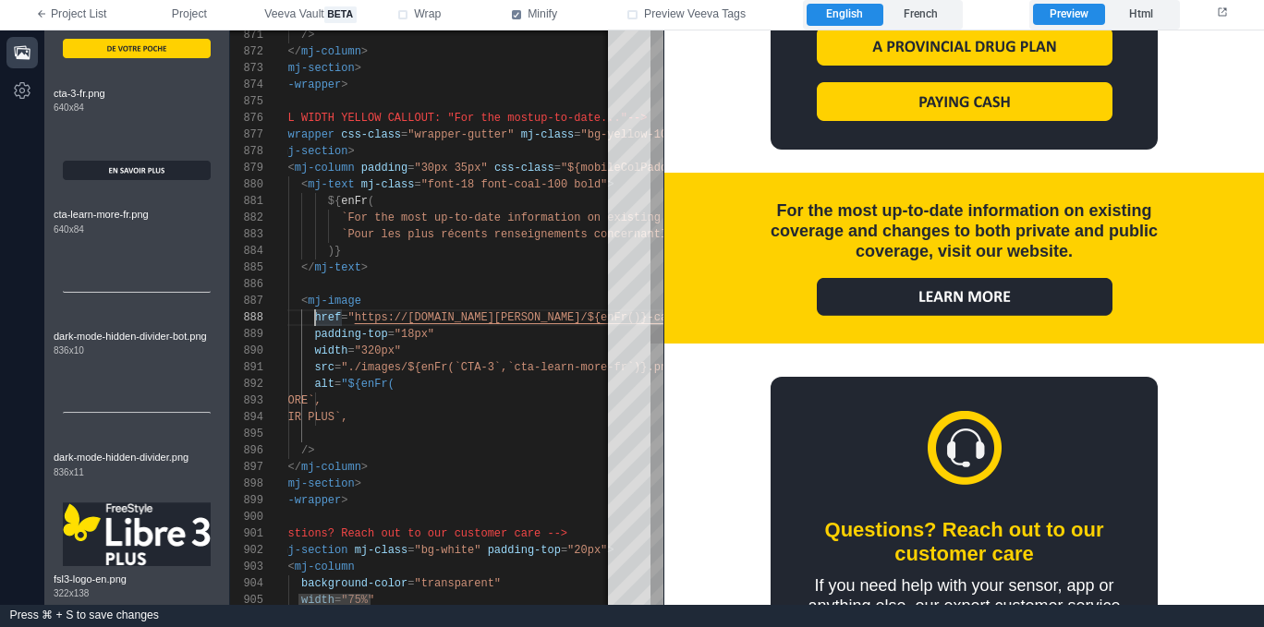
scroll to position [100, 794]
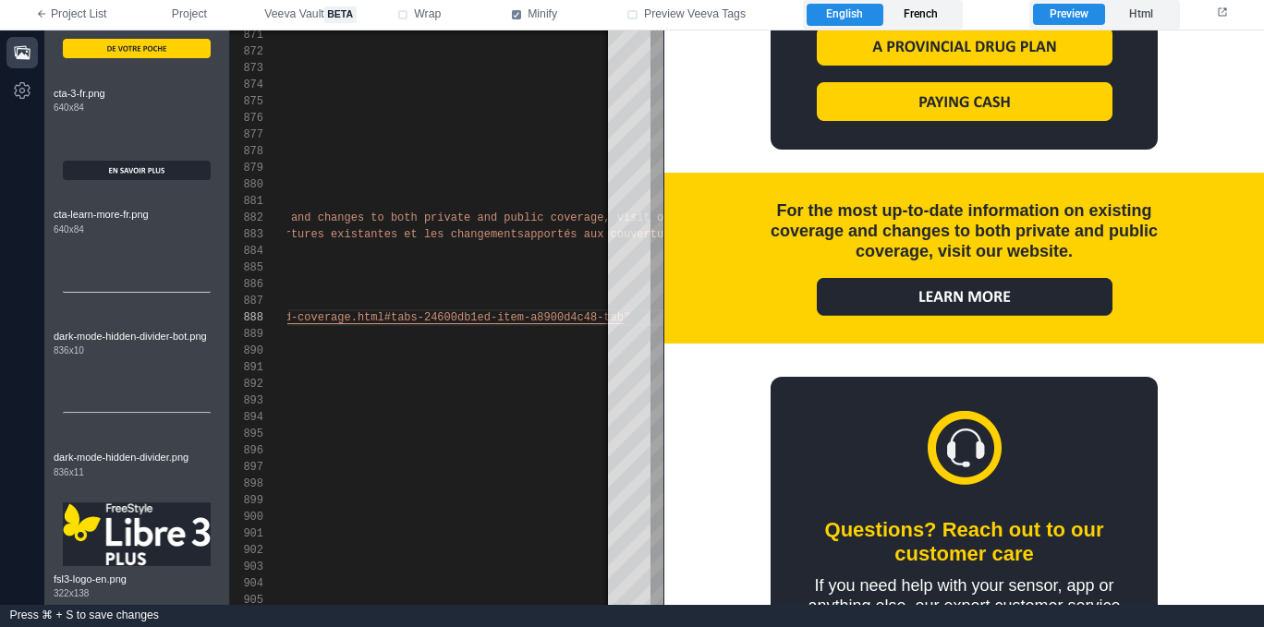
click at [939, 19] on label "French" at bounding box center [921, 15] width 76 height 22
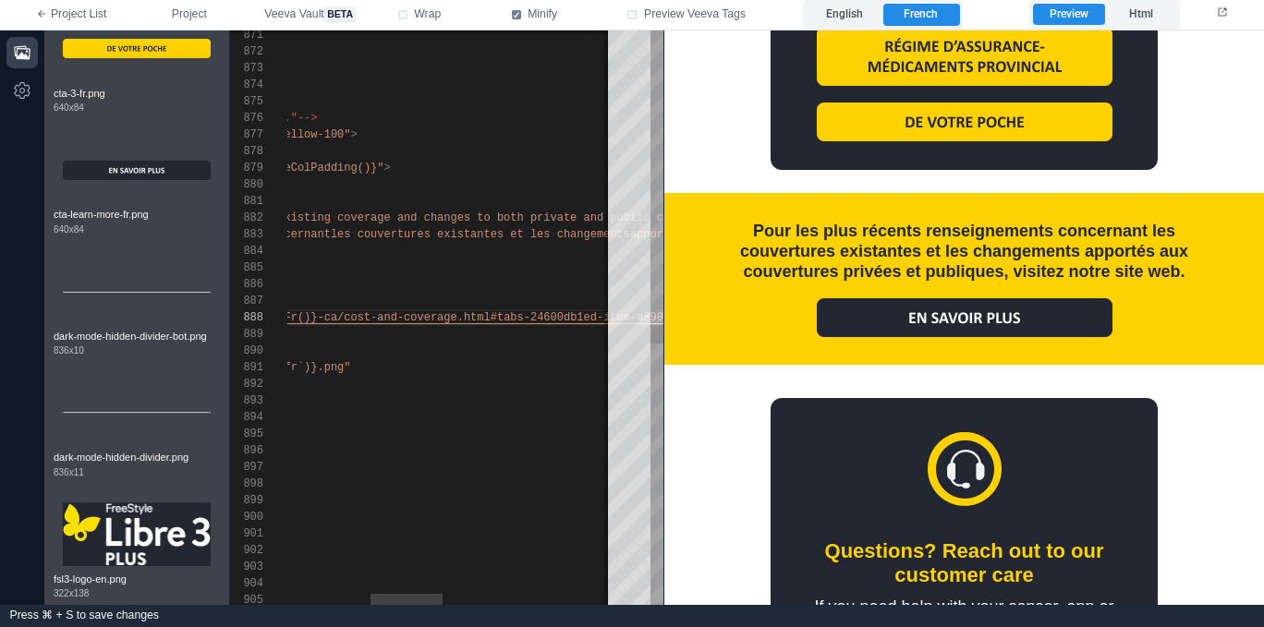
click at [464, 313] on span "-coverage.html#tabs-24600db1ed-item-a8900d4c48-tab" at bounding box center [563, 317] width 333 height 13
paste textarea "**********"
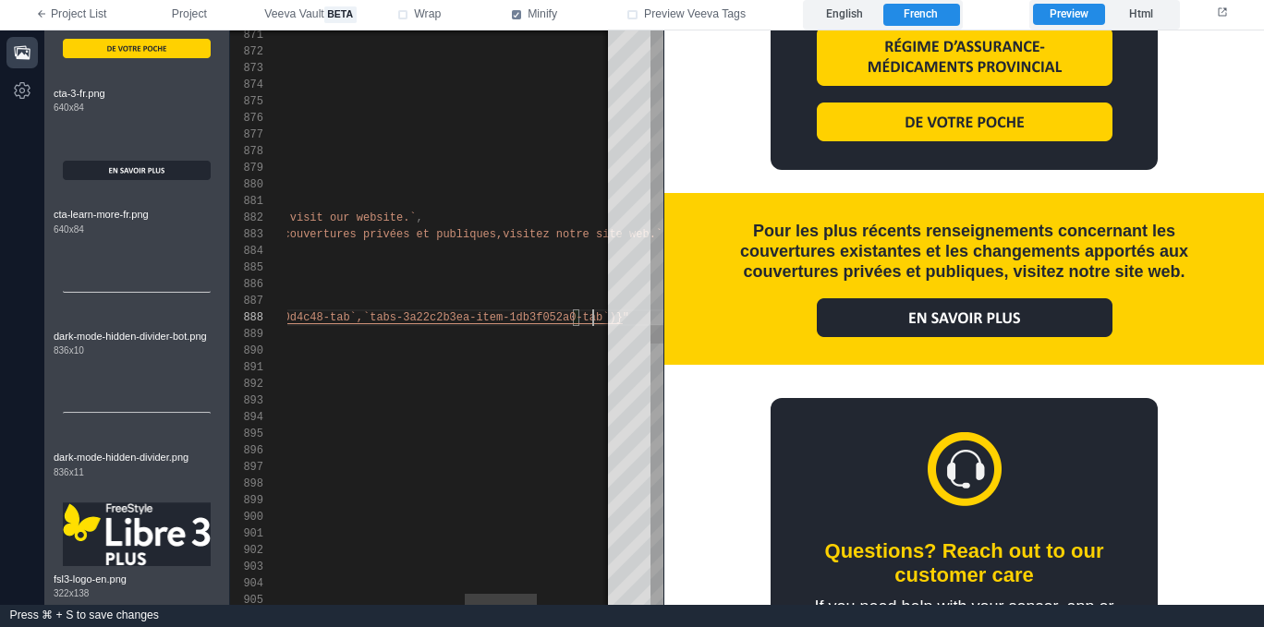
scroll to position [100, 1121]
click at [526, 349] on div "width = "320px"" at bounding box center [210, 351] width 1476 height 17
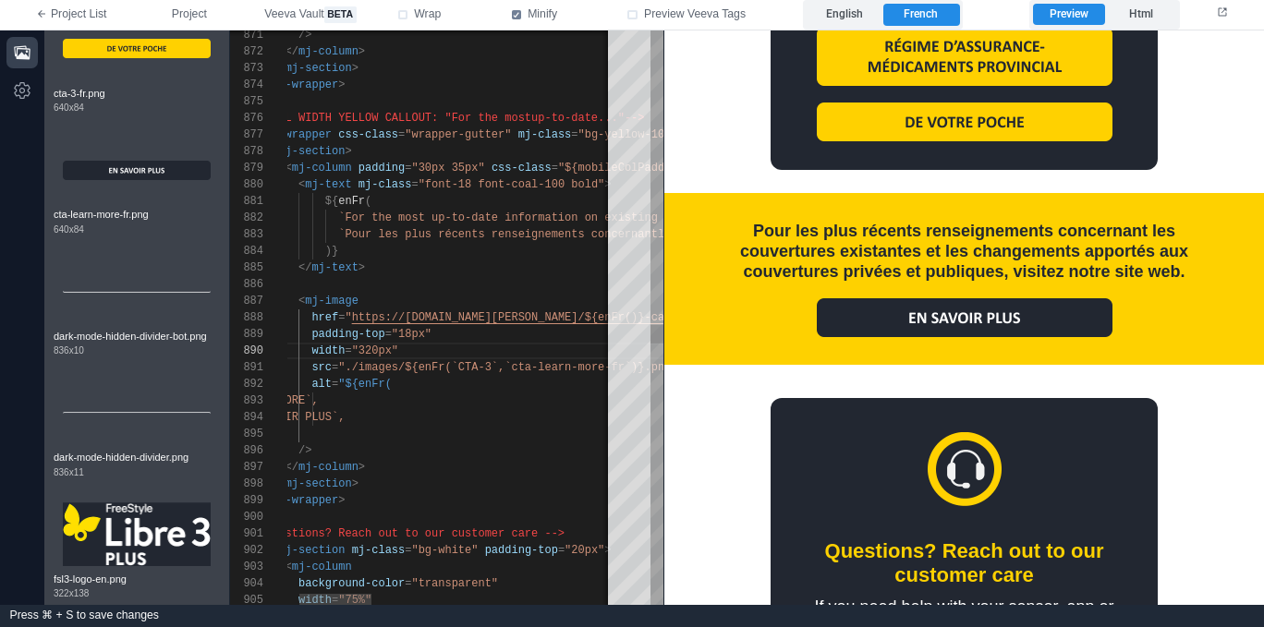
click at [496, 349] on div "width = "320px"" at bounding box center [970, 351] width 1476 height 17
click at [941, 313] on img at bounding box center [965, 316] width 296 height 39
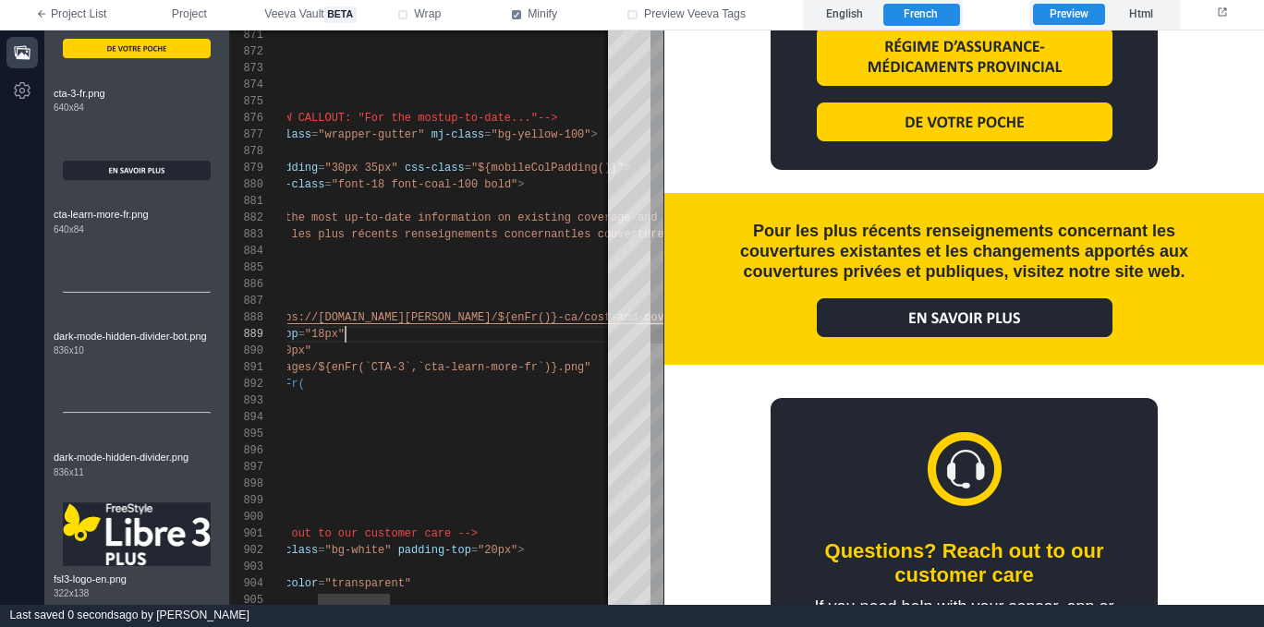
click at [497, 343] on div "width = "320px"" at bounding box center [883, 351] width 1476 height 17
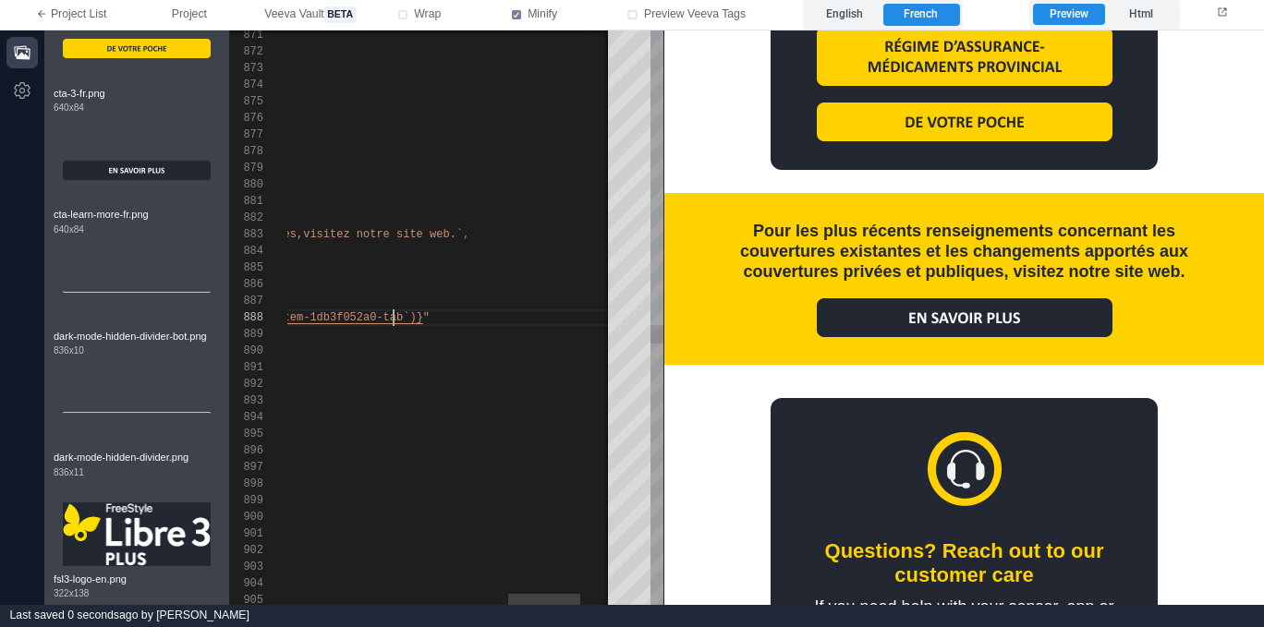
drag, startPoint x: 439, startPoint y: 316, endPoint x: 459, endPoint y: 316, distance: 20.3
click at [440, 317] on div "href = " https://www.freestyle.abbott/${enFr()}-ca/cost-and -coverage.html#${en…" at bounding box center [10, 317] width 1476 height 17
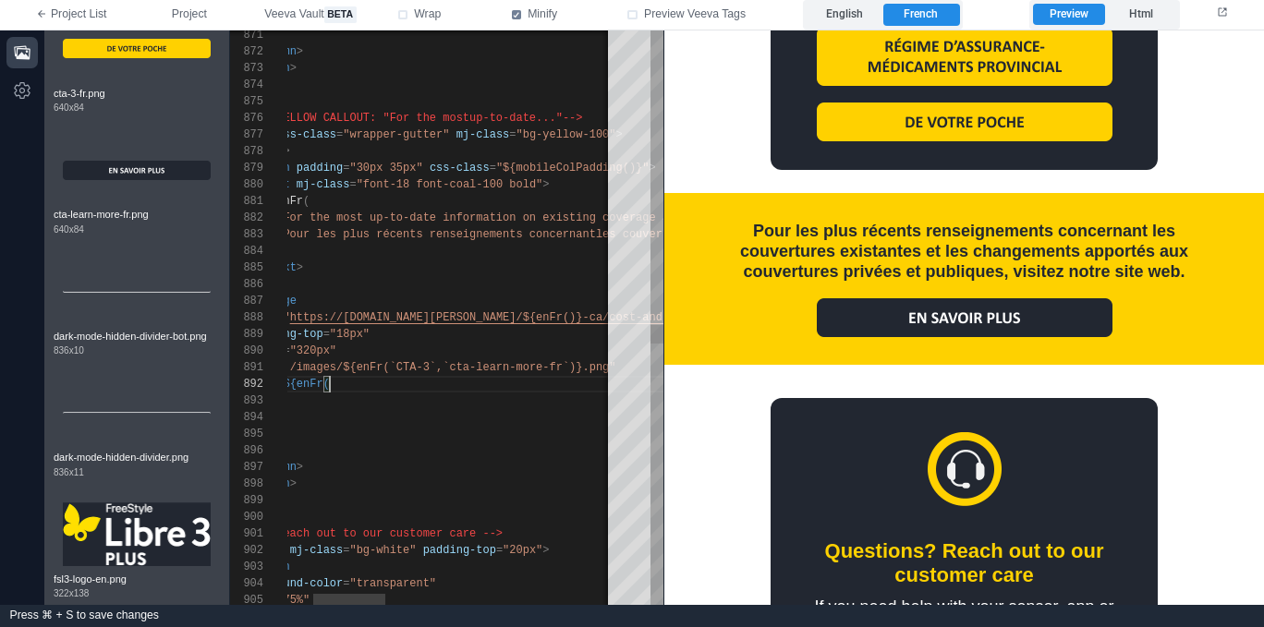
click at [552, 388] on div "alt = "${enFr(" at bounding box center [908, 384] width 1476 height 17
click at [851, 15] on label "English" at bounding box center [844, 15] width 76 height 22
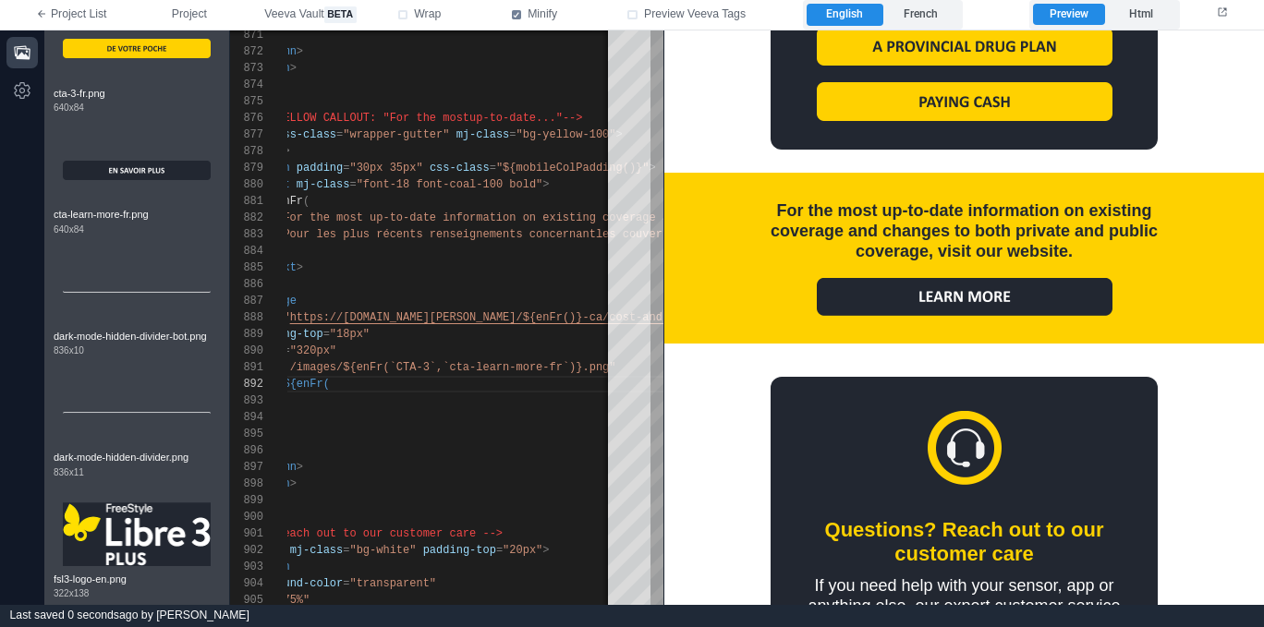
click at [967, 302] on img at bounding box center [965, 296] width 296 height 38
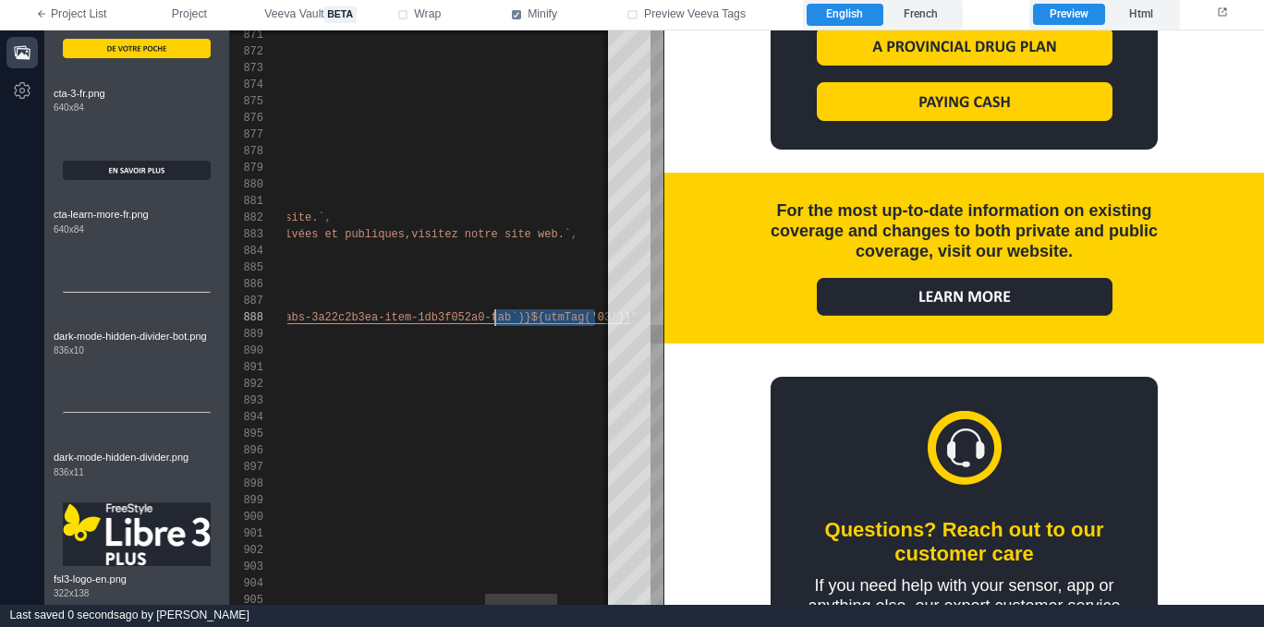
drag, startPoint x: 399, startPoint y: 318, endPoint x: 492, endPoint y: 314, distance: 93.4
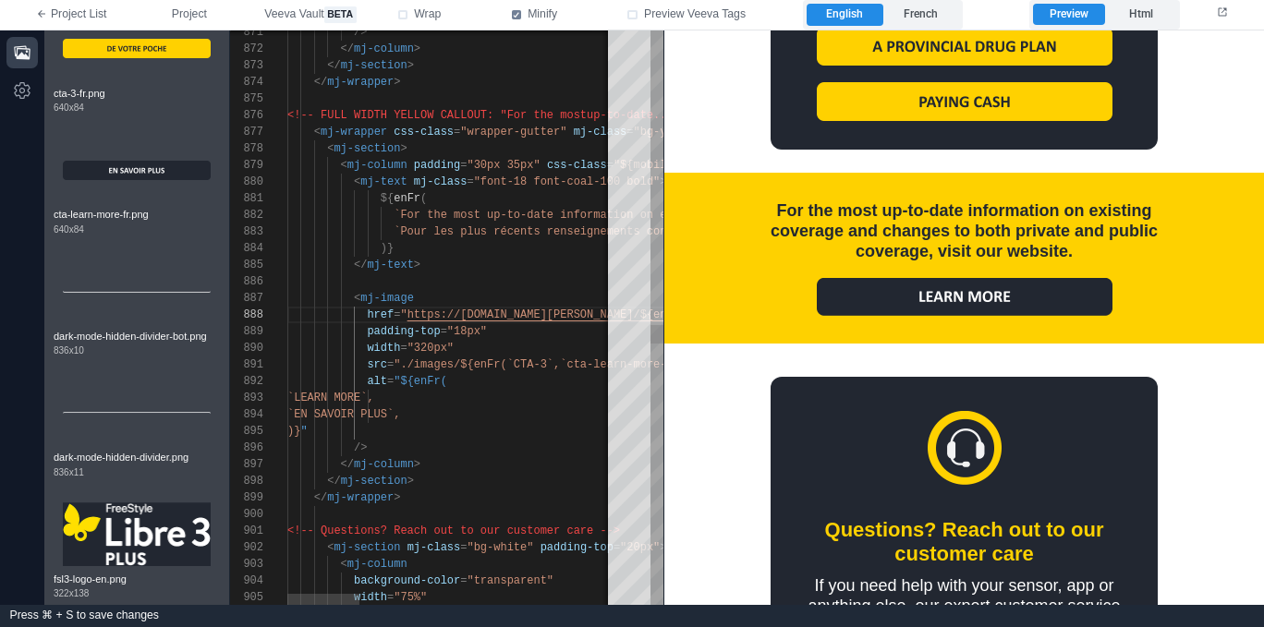
scroll to position [0, 194]
drag, startPoint x: 481, startPoint y: 366, endPoint x: 528, endPoint y: 374, distance: 47.8
click at [481, 366] on div "871 872 873 874 875 876 877 878 879 880 881 882 883 884 885 886 887 891 896 897…" at bounding box center [446, 317] width 433 height 575
click at [521, 388] on div "alt = "${enFr(" at bounding box center [1025, 381] width 1476 height 17
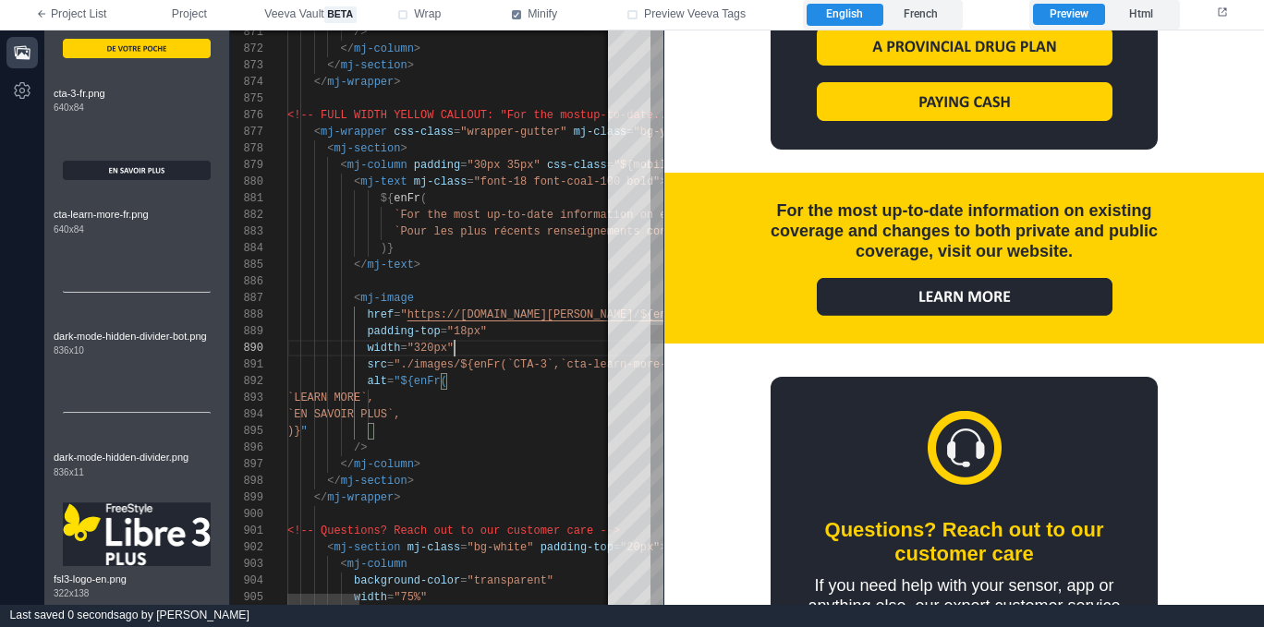
scroll to position [133, 167]
click at [494, 344] on div "width = "320px"" at bounding box center [1025, 348] width 1476 height 17
drag, startPoint x: 939, startPoint y: 14, endPoint x: 934, endPoint y: 26, distance: 12.9
click at [939, 14] on label "French" at bounding box center [921, 15] width 76 height 22
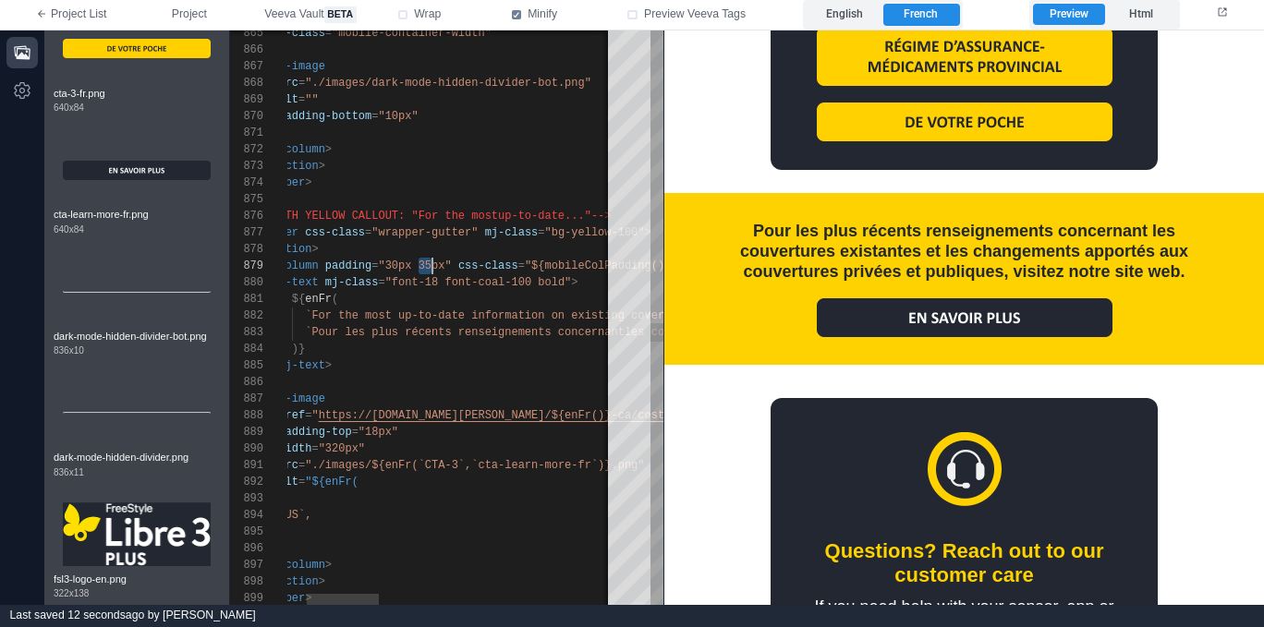
scroll to position [133, 247]
drag, startPoint x: 419, startPoint y: 260, endPoint x: 446, endPoint y: 259, distance: 26.8
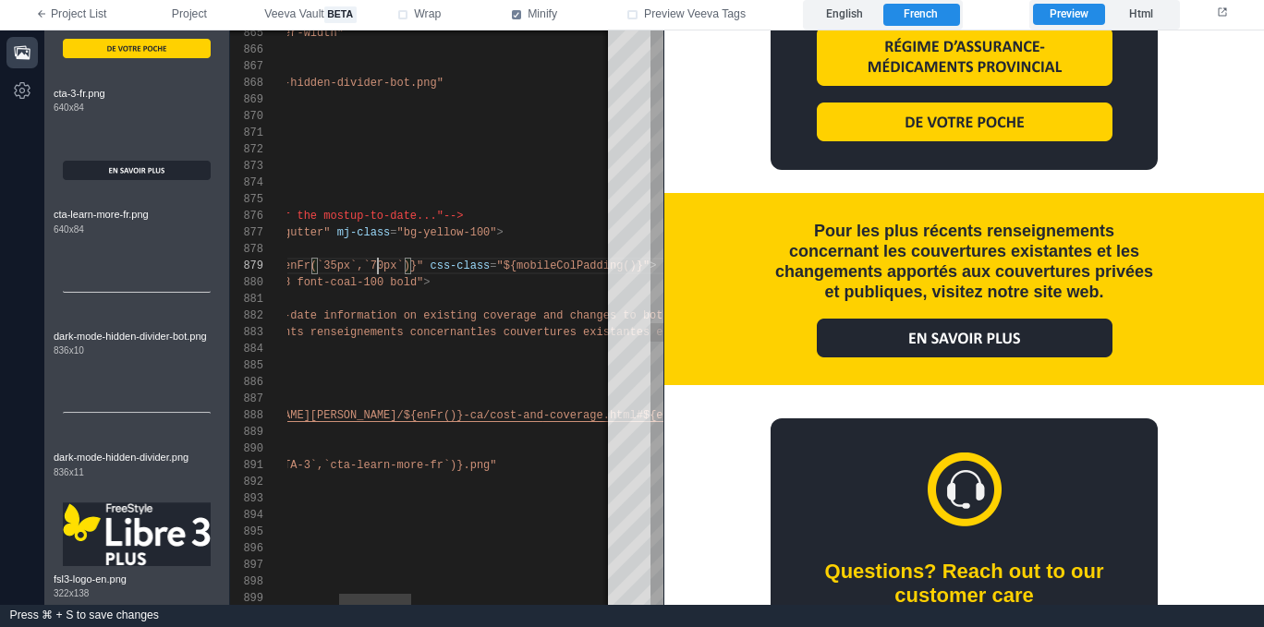
scroll to position [150, 381]
click at [575, 282] on div "< mj-text mj-class = "font-18 font-coal-100 bold" >" at bounding box center [789, 282] width 1476 height 17
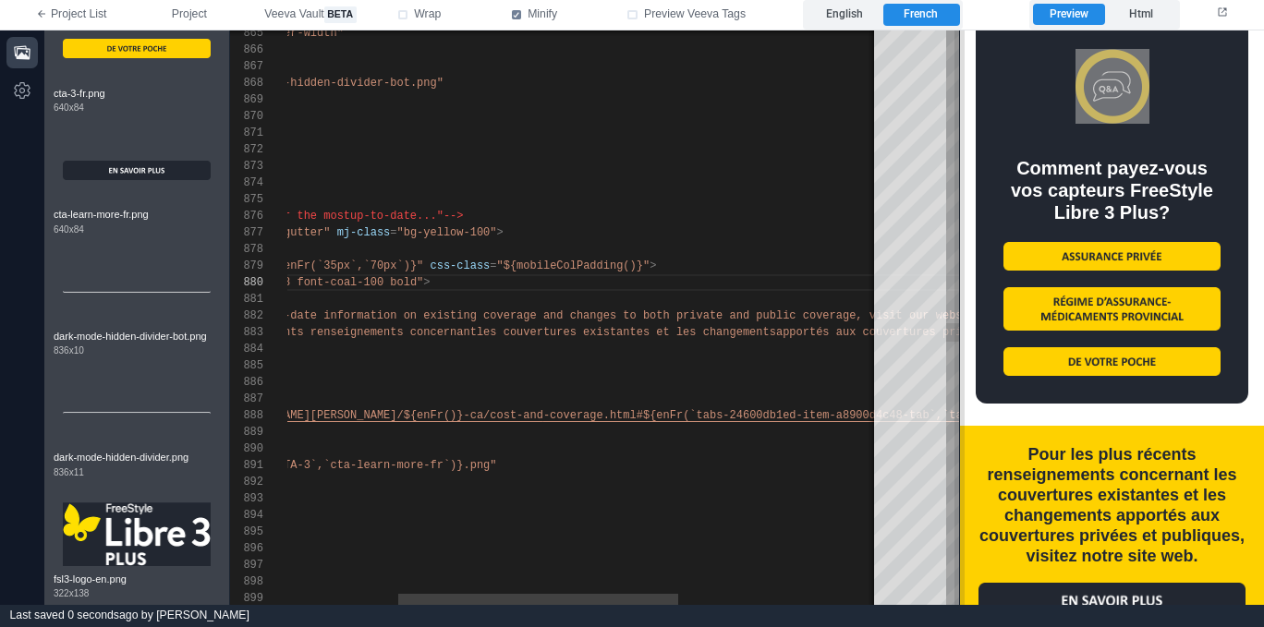
drag, startPoint x: 661, startPoint y: 279, endPoint x: 953, endPoint y: 265, distance: 293.2
click at [954, 265] on span at bounding box center [959, 317] width 10 height 575
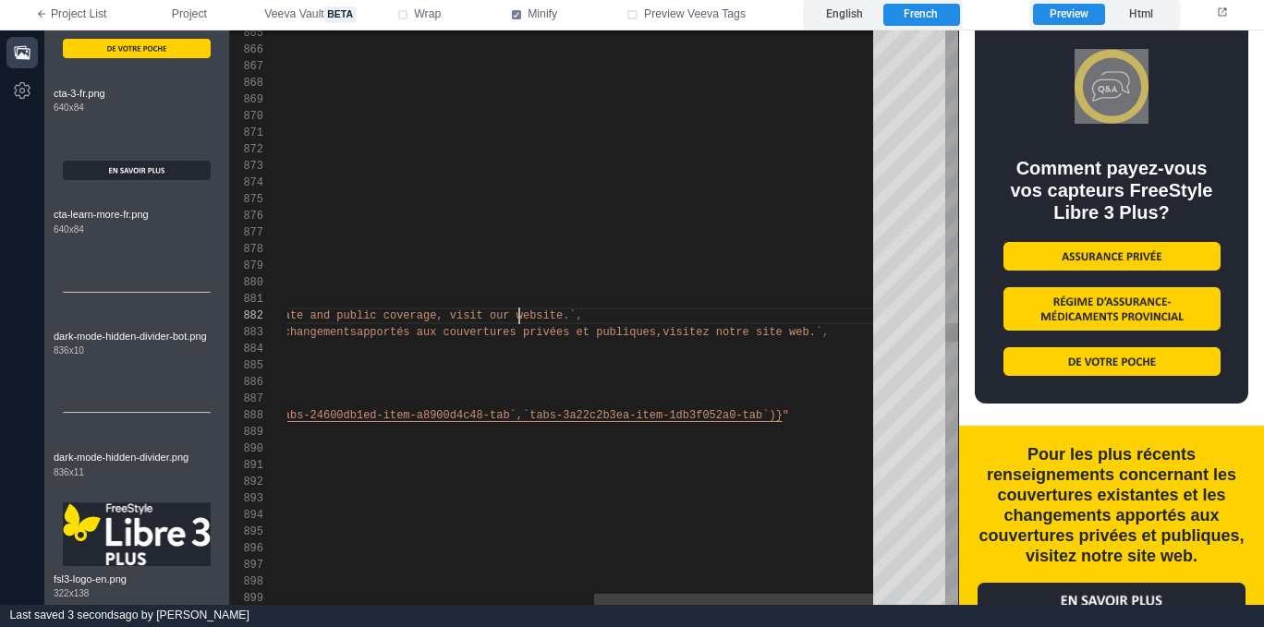
scroll to position [17, 888]
drag, startPoint x: 520, startPoint y: 315, endPoint x: 552, endPoint y: 330, distance: 35.6
click at [520, 315] on span "erage, visit our website.`" at bounding box center [489, 315] width 173 height 13
drag, startPoint x: 813, startPoint y: 332, endPoint x: 865, endPoint y: 311, distance: 55.6
click at [814, 331] on span "visitez notre site web.`" at bounding box center [742, 332] width 160 height 13
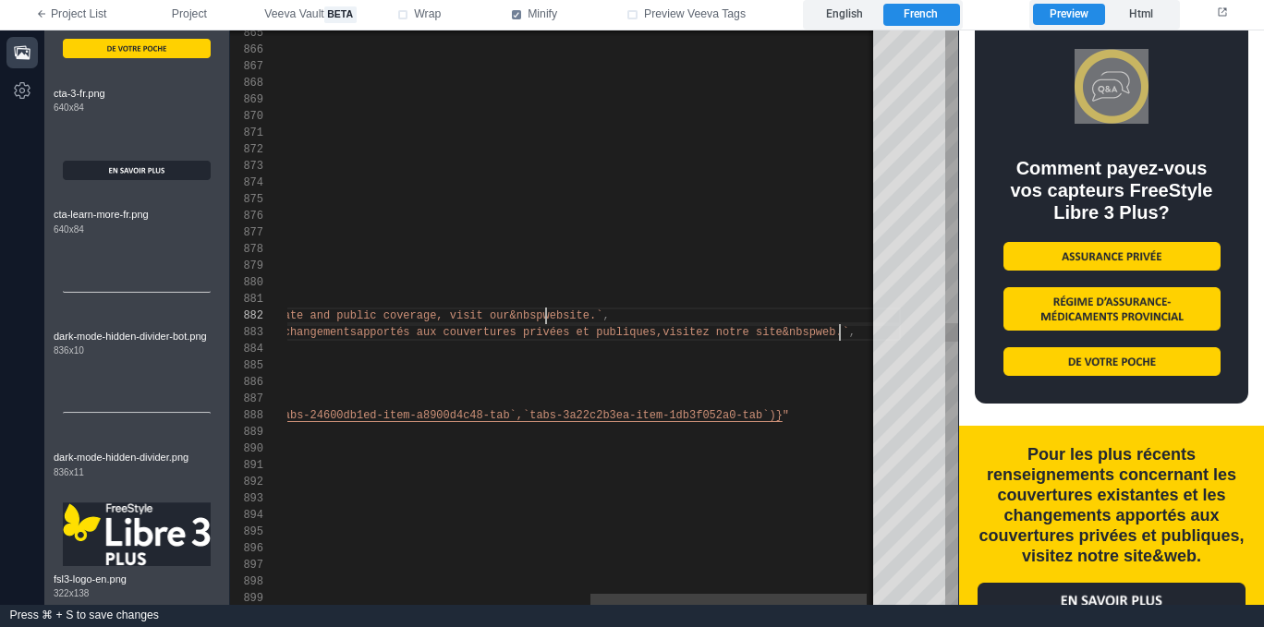
scroll to position [17, 921]
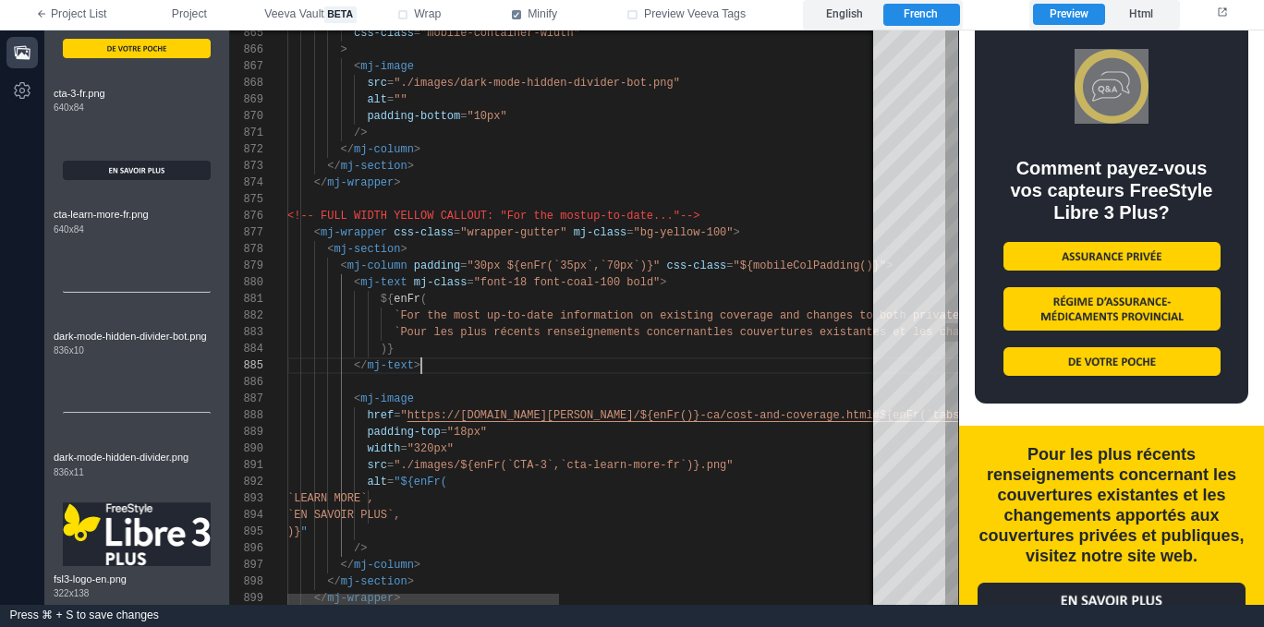
click at [739, 369] on div "</ mj-text >" at bounding box center [931, 366] width 1288 height 17
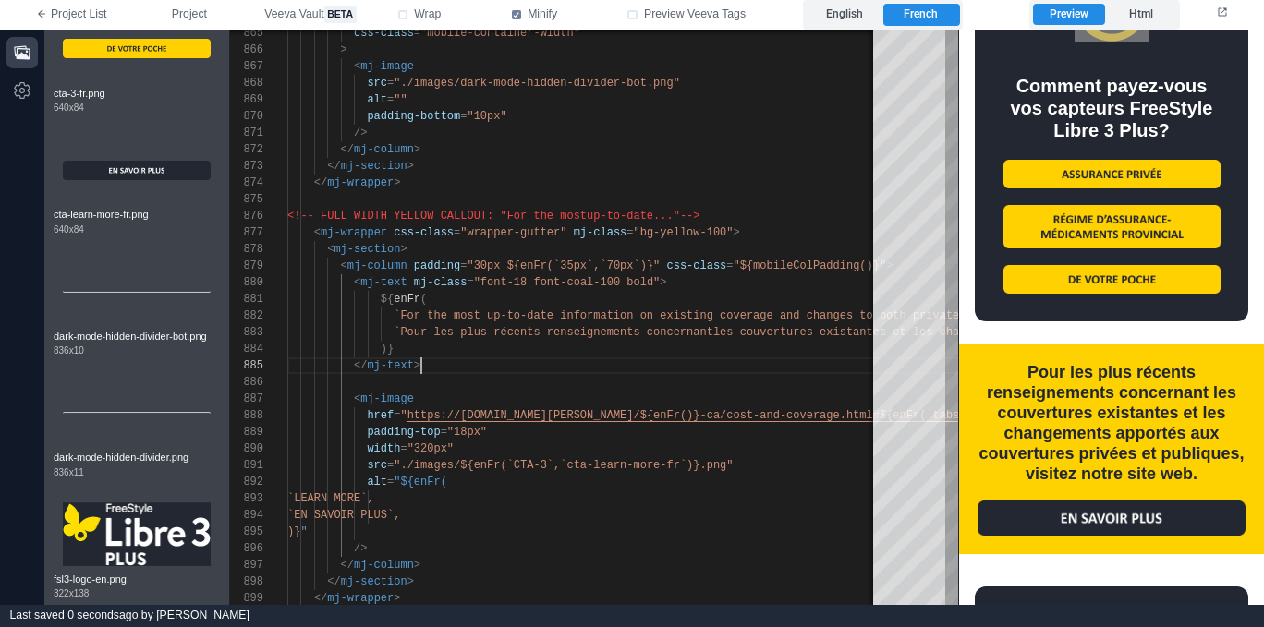
scroll to position [3098, 0]
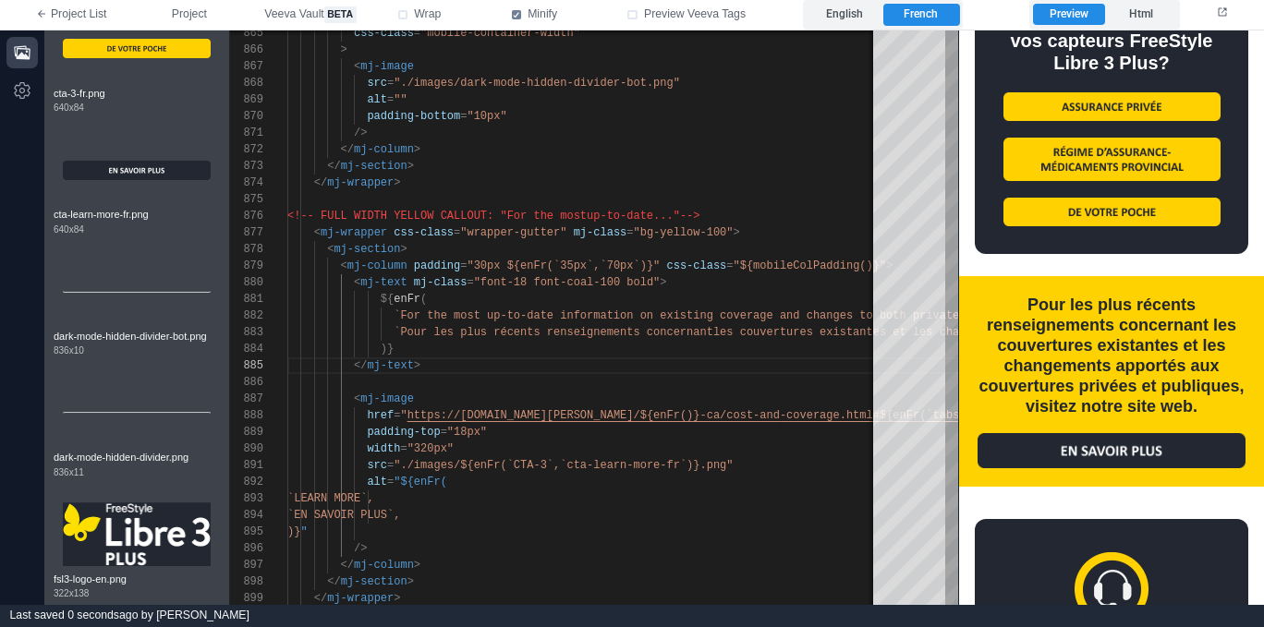
drag, startPoint x: 859, startPoint y: 27, endPoint x: 853, endPoint y: 36, distance: 11.3
click at [859, 27] on div "English French" at bounding box center [882, 15] width 159 height 30
click at [835, 10] on label "English" at bounding box center [844, 15] width 76 height 22
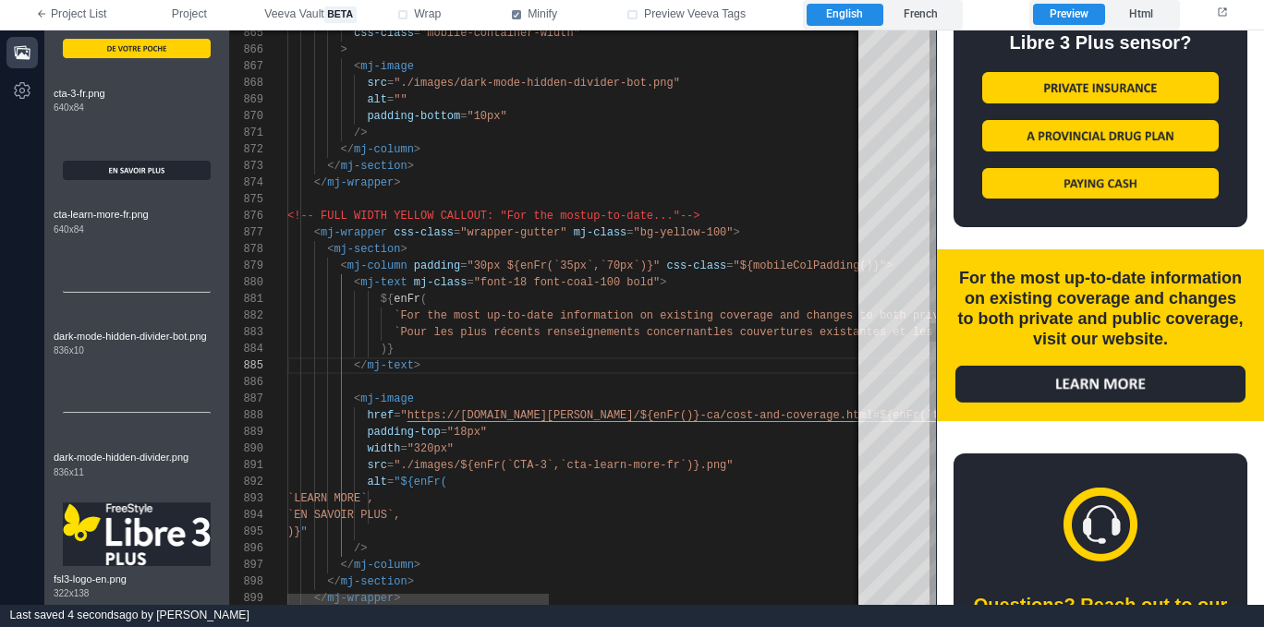
scroll to position [2526, 0]
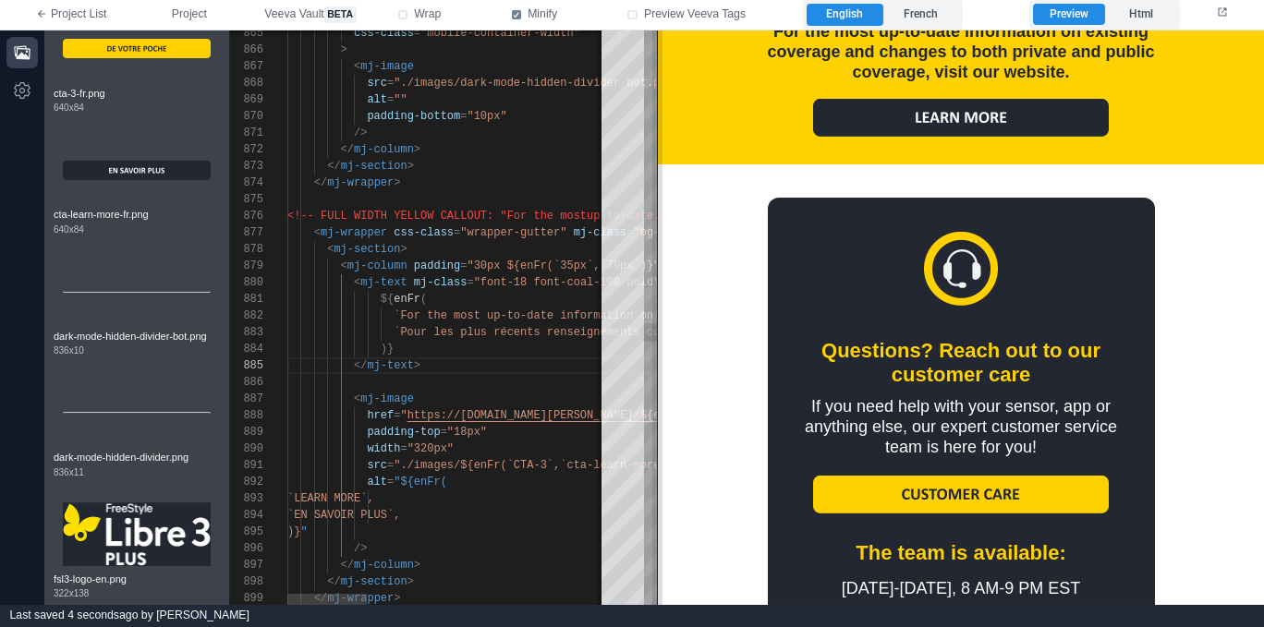
drag, startPoint x: 958, startPoint y: 330, endPoint x: 660, endPoint y: 326, distance: 298.4
click at [658, 326] on span at bounding box center [657, 317] width 10 height 575
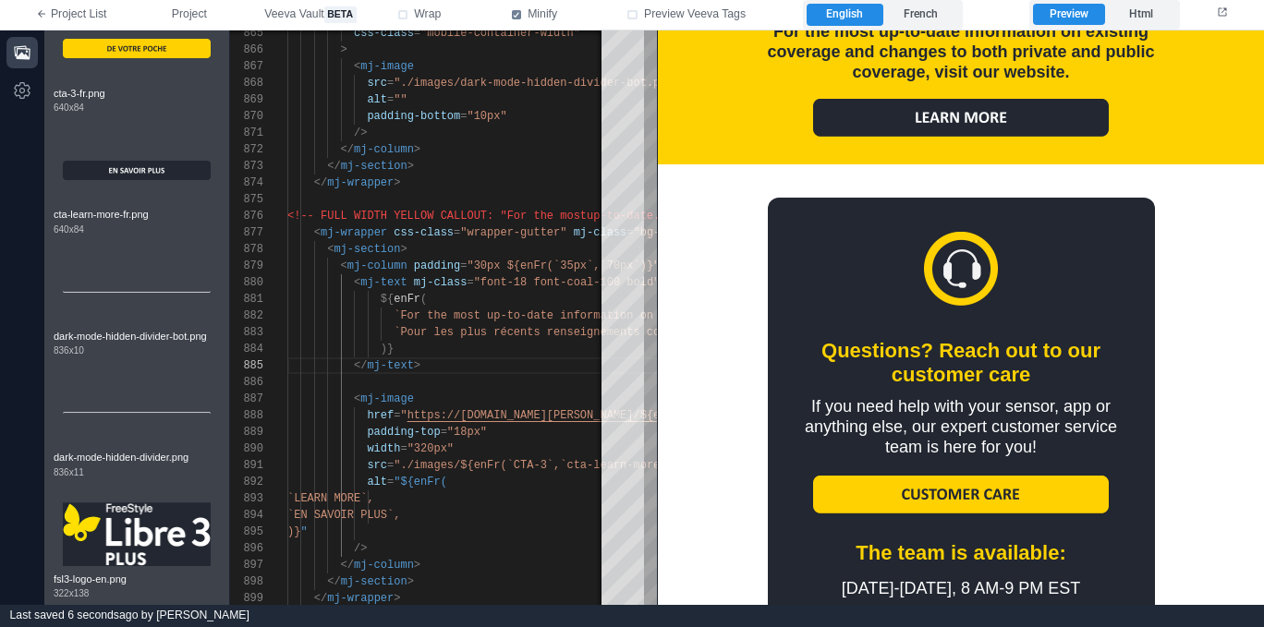
click at [714, 121] on td "For the most up‑to‑date information on existing coverage and changes to both pr…" at bounding box center [960, 78] width 517 height 171
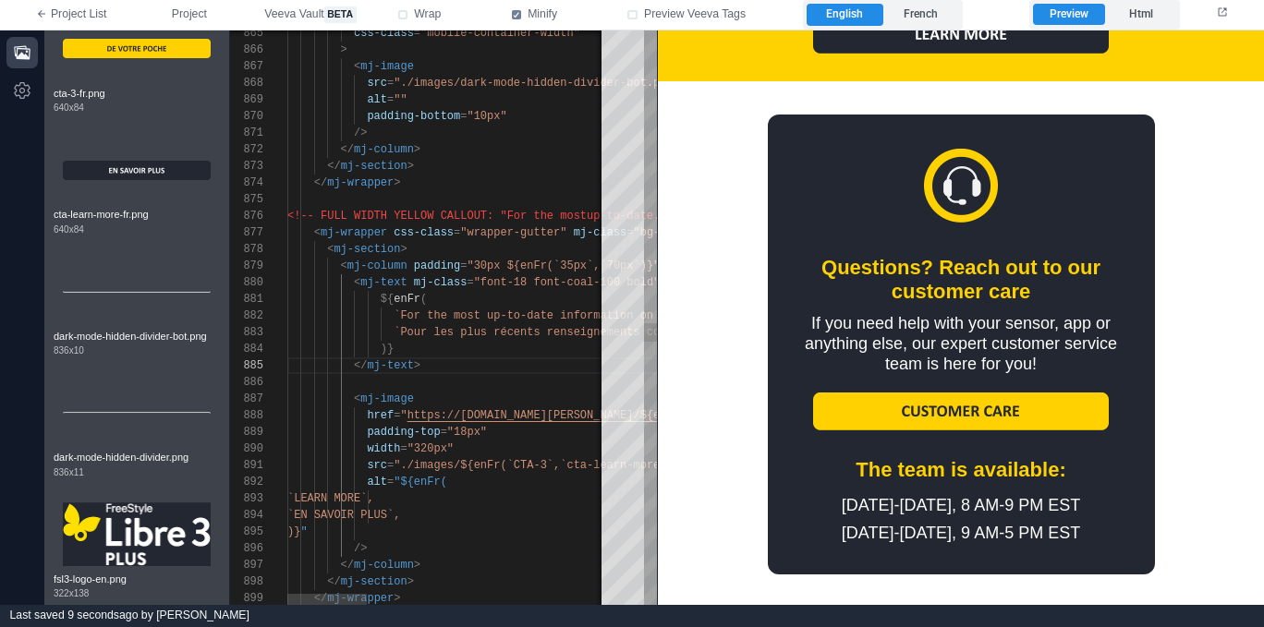
scroll to position [67, 134]
click at [487, 359] on div "</ mj-text >" at bounding box center [931, 366] width 1288 height 17
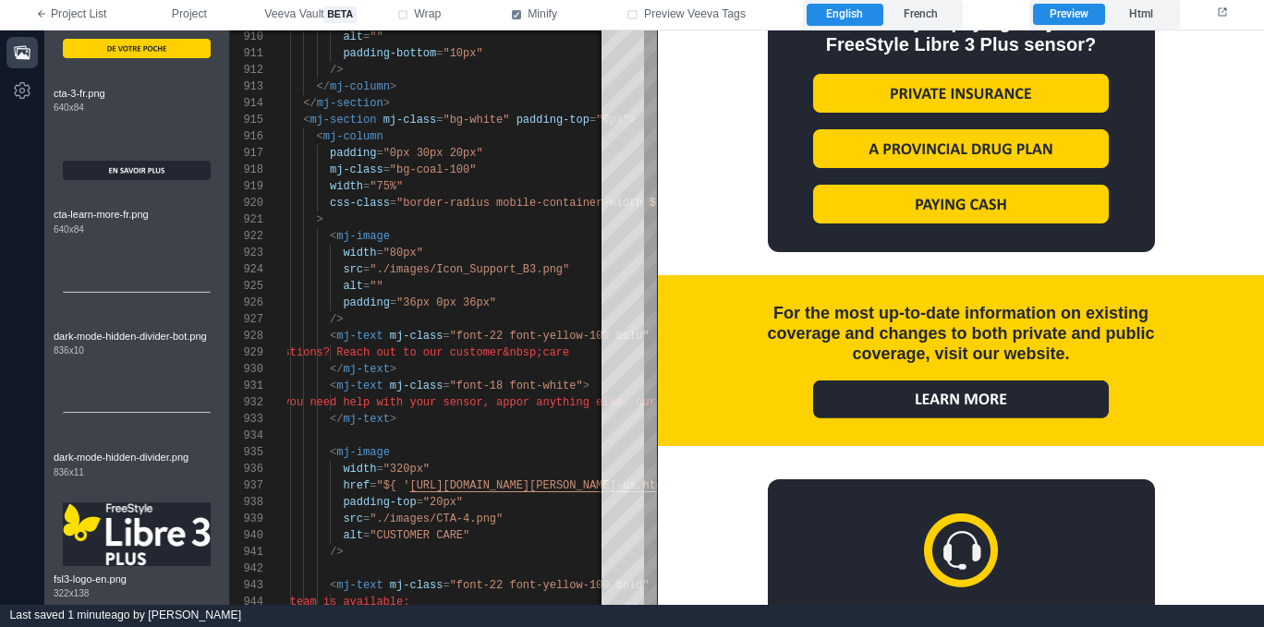
scroll to position [2225, 0]
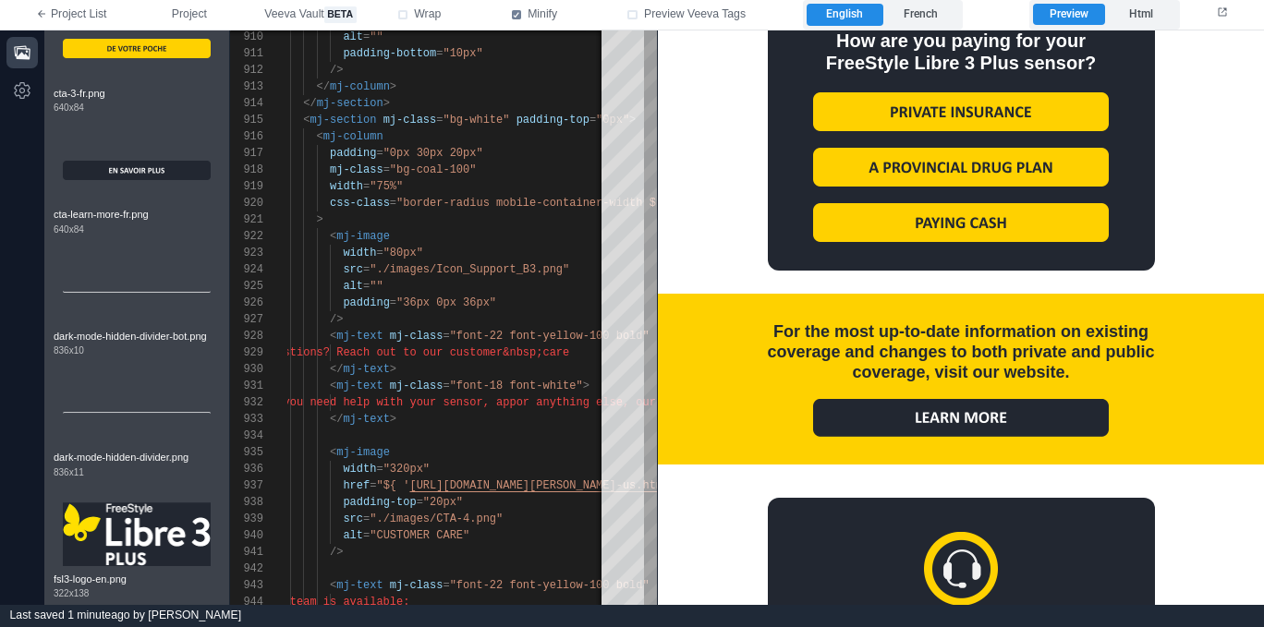
click at [795, 372] on div "For the most up‑to‑date information on existing coverage and changes to both pr…" at bounding box center [960, 351] width 453 height 61
click at [484, 340] on span ""font-22 font-yellow-100 bold"" at bounding box center [550, 336] width 200 height 13
type textarea "**********"
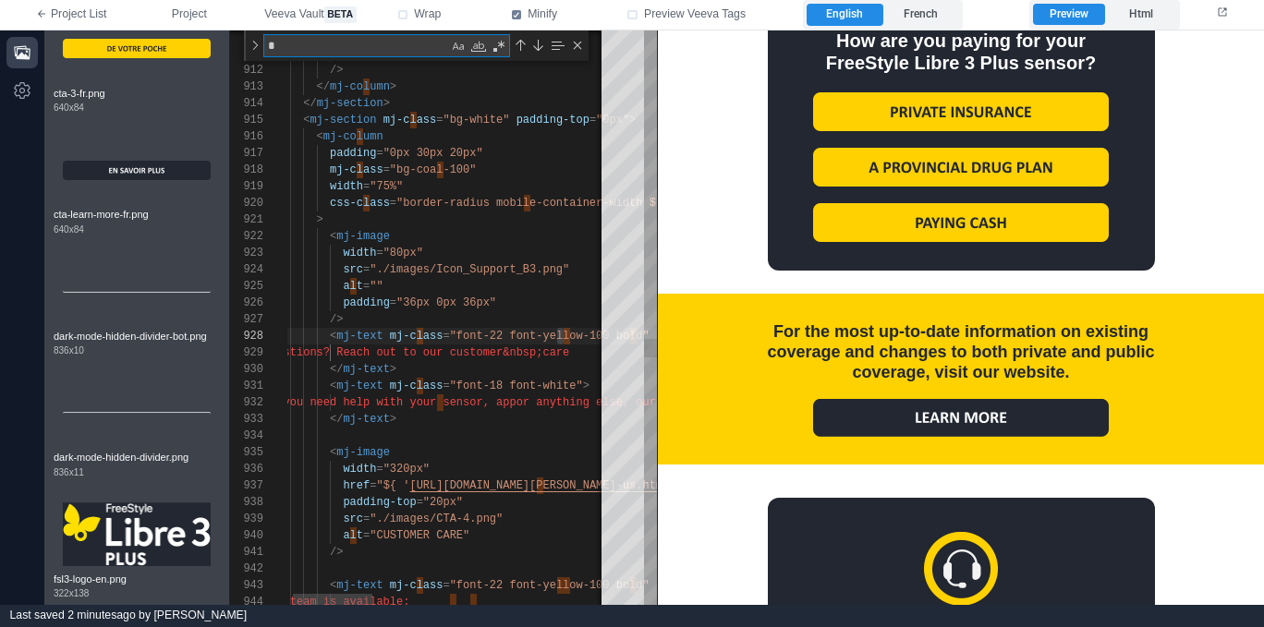
type textarea "**"
type textarea "**********"
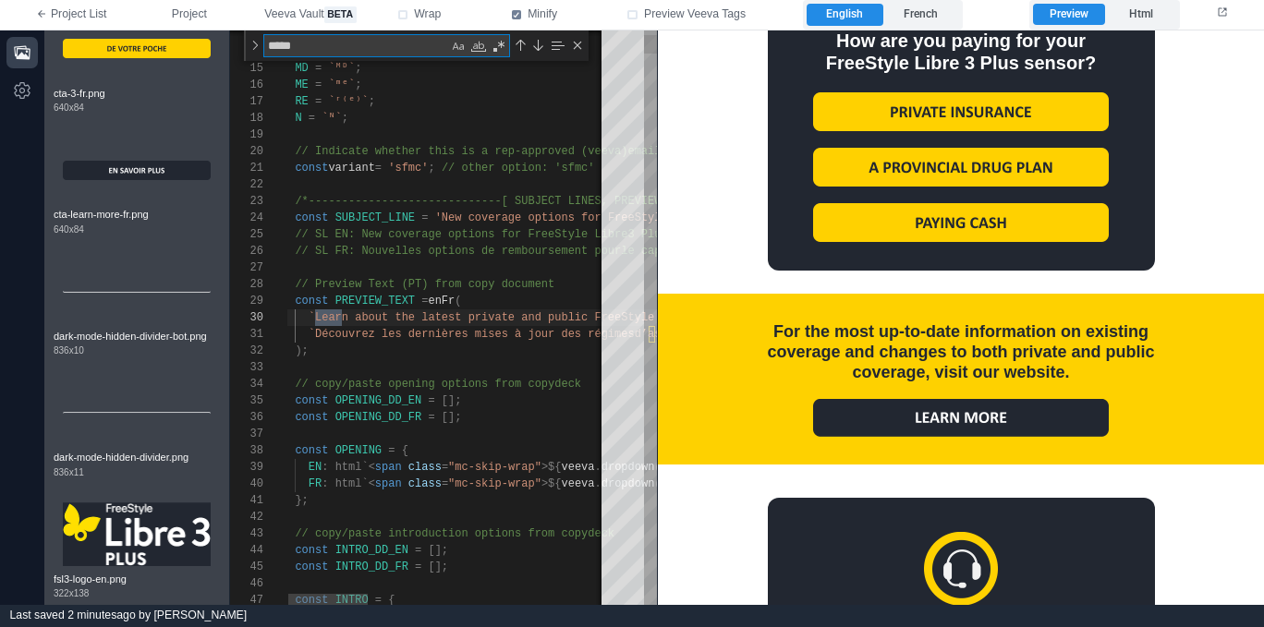
type textarea "*****"
type textarea "**********"
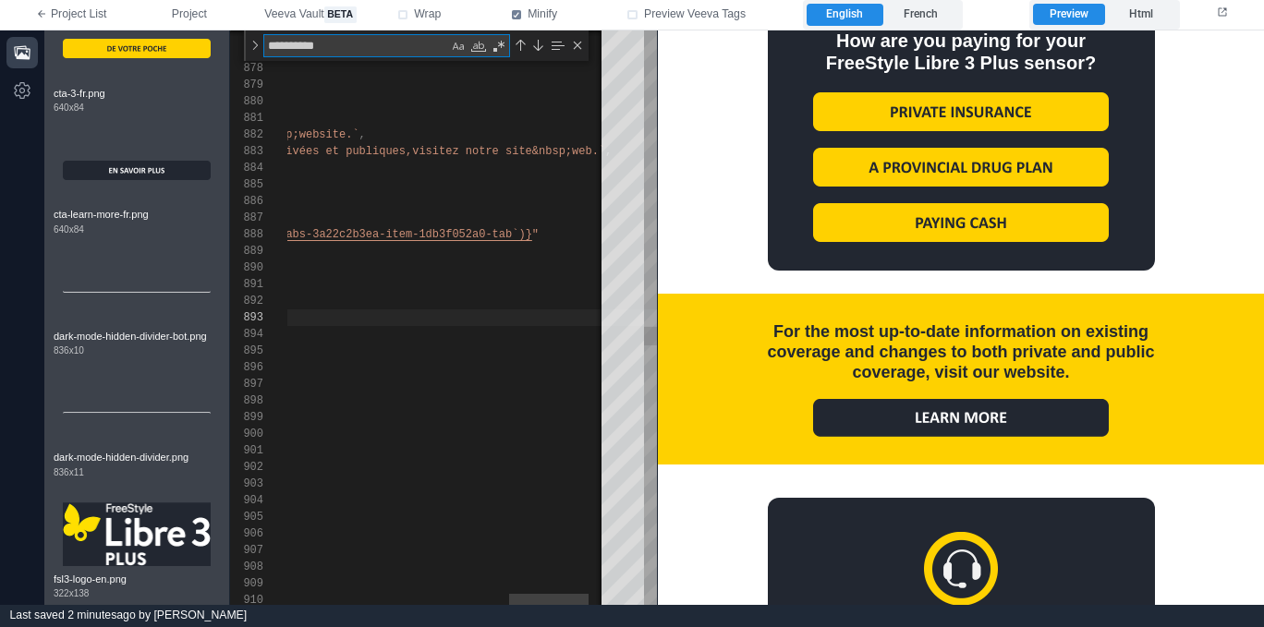
type textarea "**********"
click at [496, 236] on div "876 877 878 879 880 881 882 883 884 885 886 887 888 889 890 891 892 893 894 895…" at bounding box center [443, 317] width 427 height 575
drag, startPoint x: 496, startPoint y: 233, endPoint x: 590, endPoint y: 216, distance: 95.7
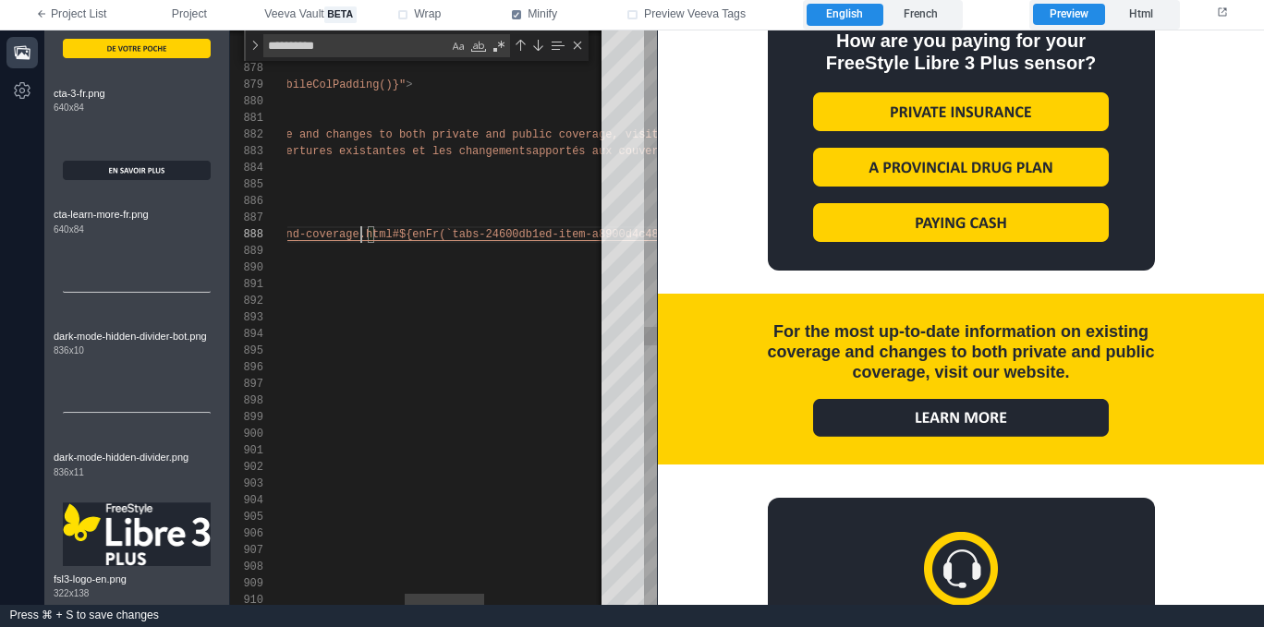
click at [362, 235] on span "-coverage.html#${enFr(`tabs-24600db1ed-item-a8900d" at bounding box center [465, 234] width 333 height 13
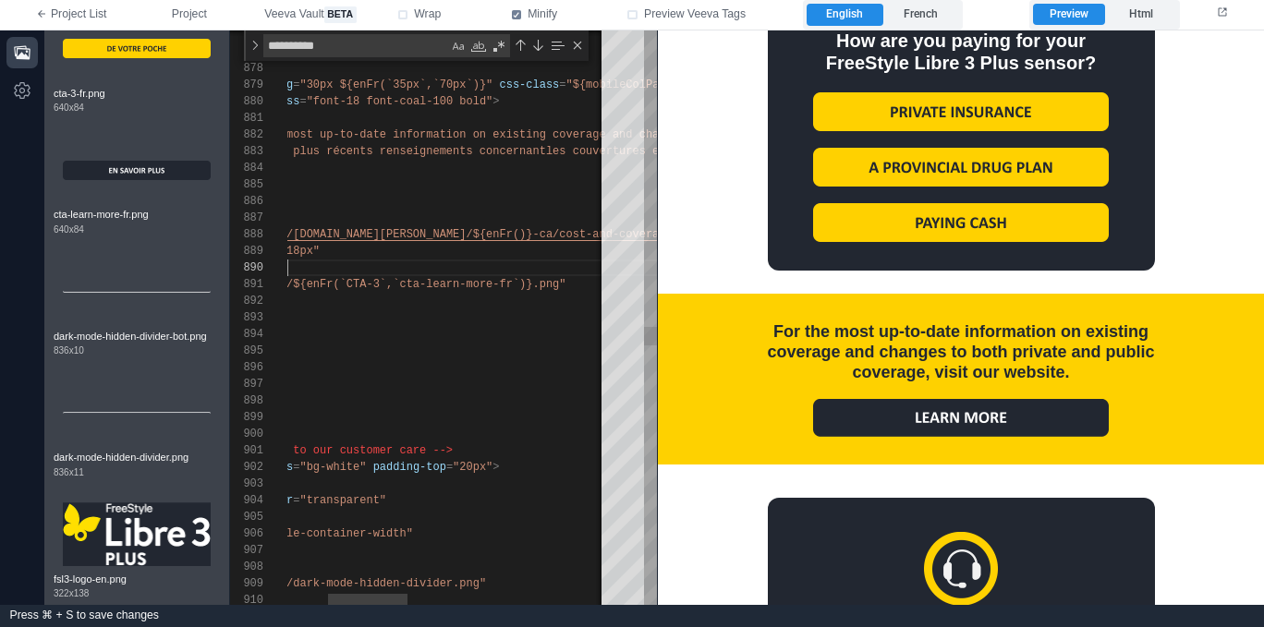
scroll to position [133, 167]
click at [475, 264] on div "width = "320px"" at bounding box center [764, 268] width 1288 height 17
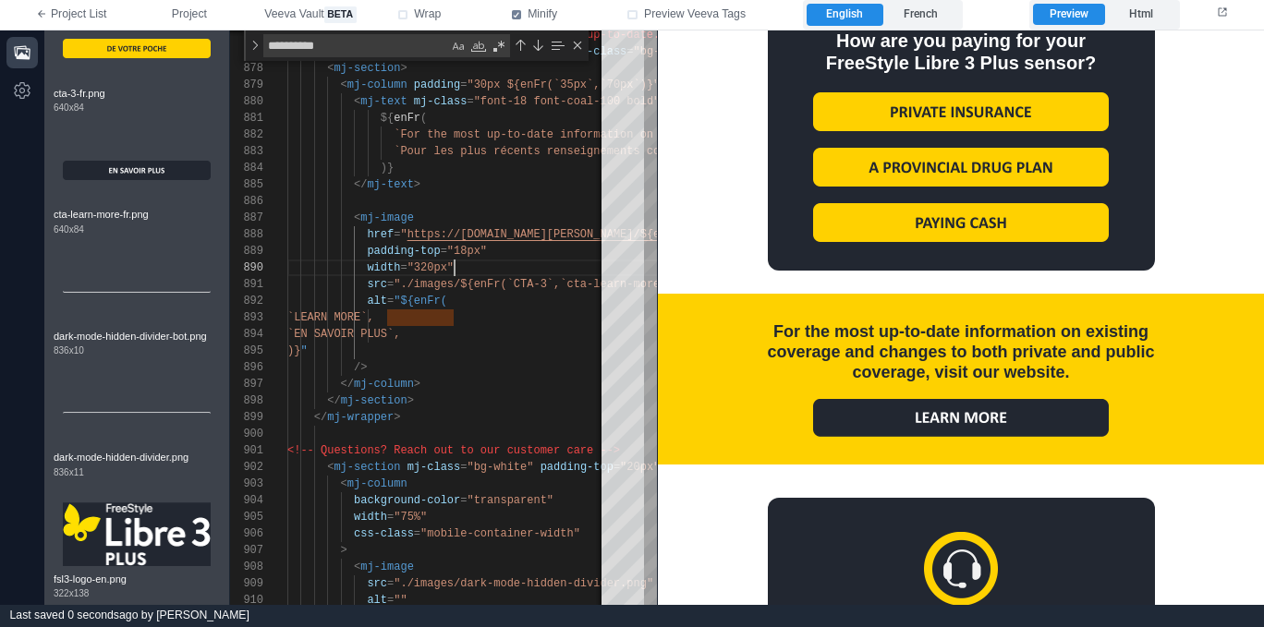
click at [905, 421] on img at bounding box center [961, 417] width 296 height 38
click at [909, 20] on label "French" at bounding box center [921, 15] width 76 height 22
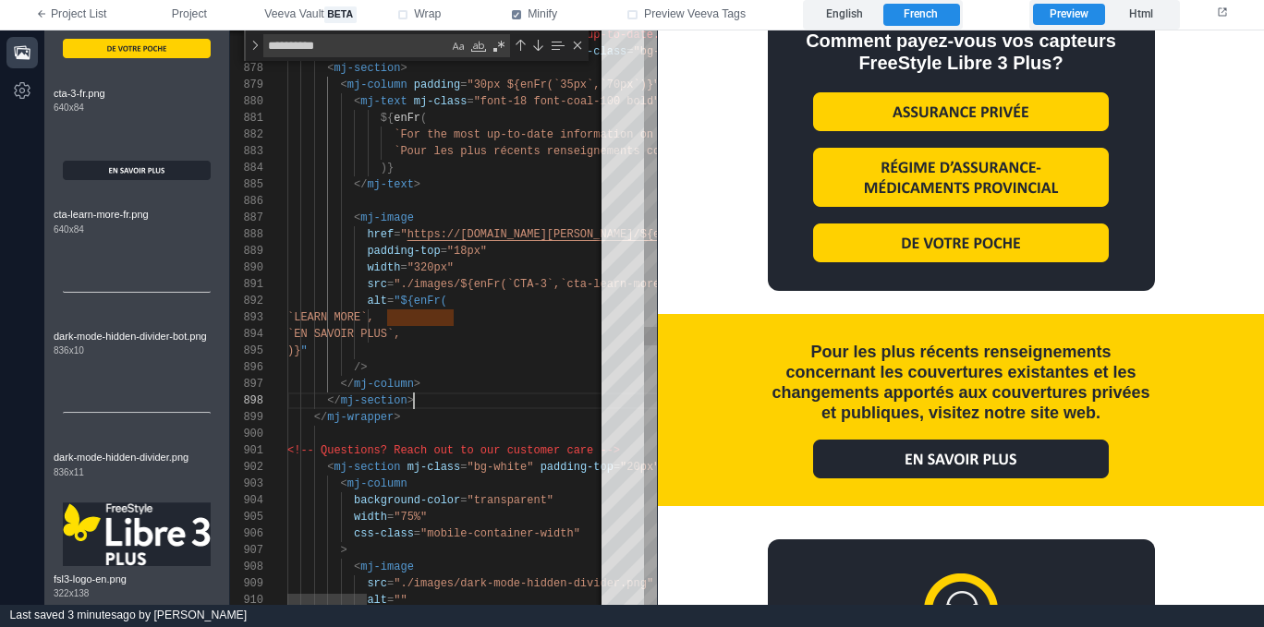
scroll to position [116, 127]
click at [443, 402] on div "</ mj-section >" at bounding box center [931, 401] width 1288 height 17
click at [455, 378] on div "</ mj-column >" at bounding box center [931, 384] width 1288 height 17
click at [436, 411] on div "</ mj-wrapper >" at bounding box center [931, 417] width 1288 height 17
click at [455, 403] on div "</ mj-section >" at bounding box center [931, 401] width 1288 height 17
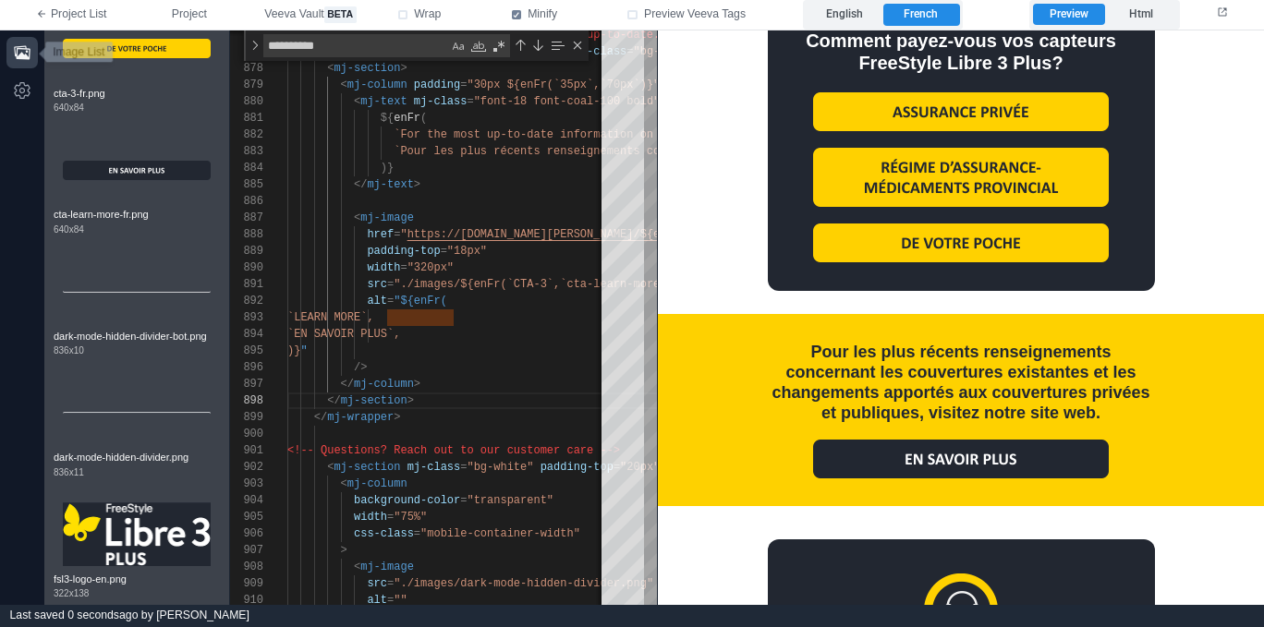
drag, startPoint x: 21, startPoint y: 51, endPoint x: 34, endPoint y: 60, distance: 15.9
click at [21, 51] on icon "button" at bounding box center [22, 52] width 18 height 18
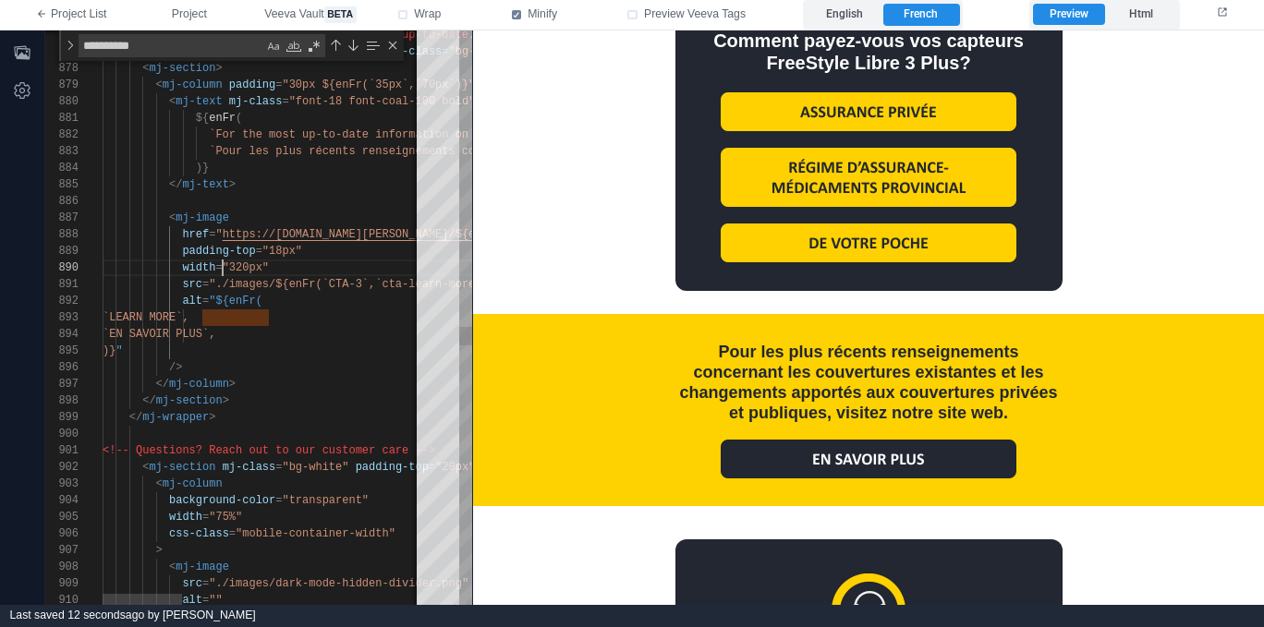
click at [225, 269] on span ""320px"" at bounding box center [246, 267] width 46 height 13
type textarea "**********"
click at [250, 390] on div "</ mj-column >" at bounding box center [747, 384] width 1288 height 17
click at [282, 393] on div "</ mj-section >" at bounding box center [747, 401] width 1288 height 17
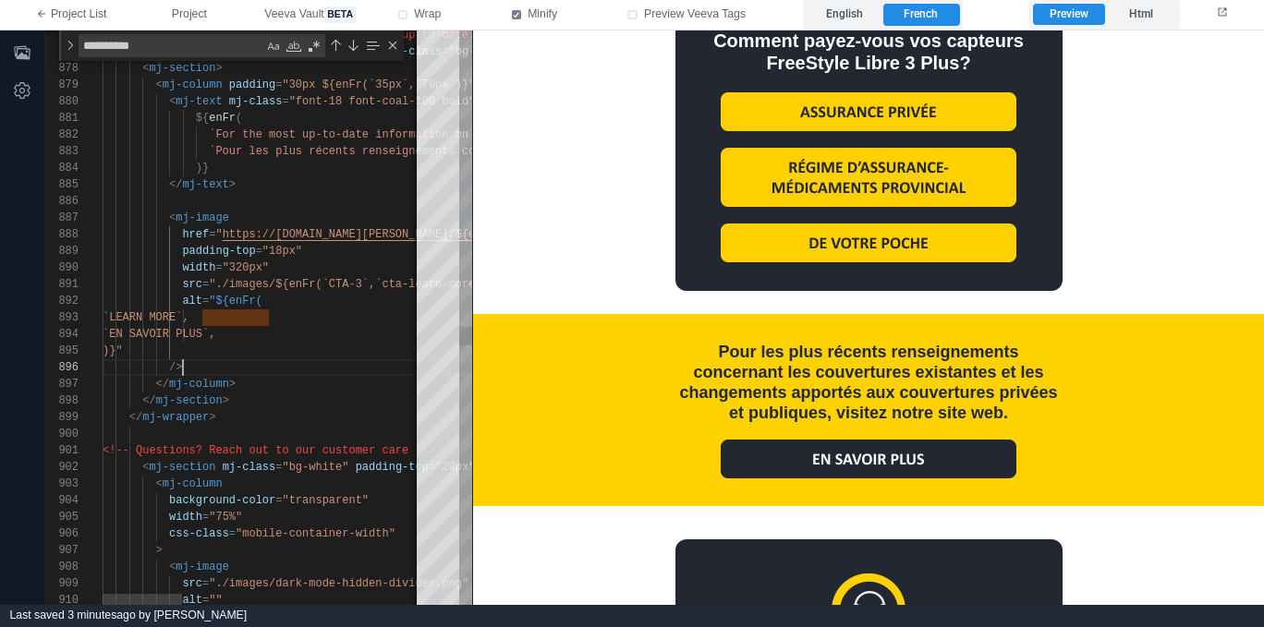
scroll to position [83, 80]
click at [349, 365] on div "/>" at bounding box center [747, 367] width 1288 height 17
click at [835, 7] on label "English" at bounding box center [844, 15] width 76 height 22
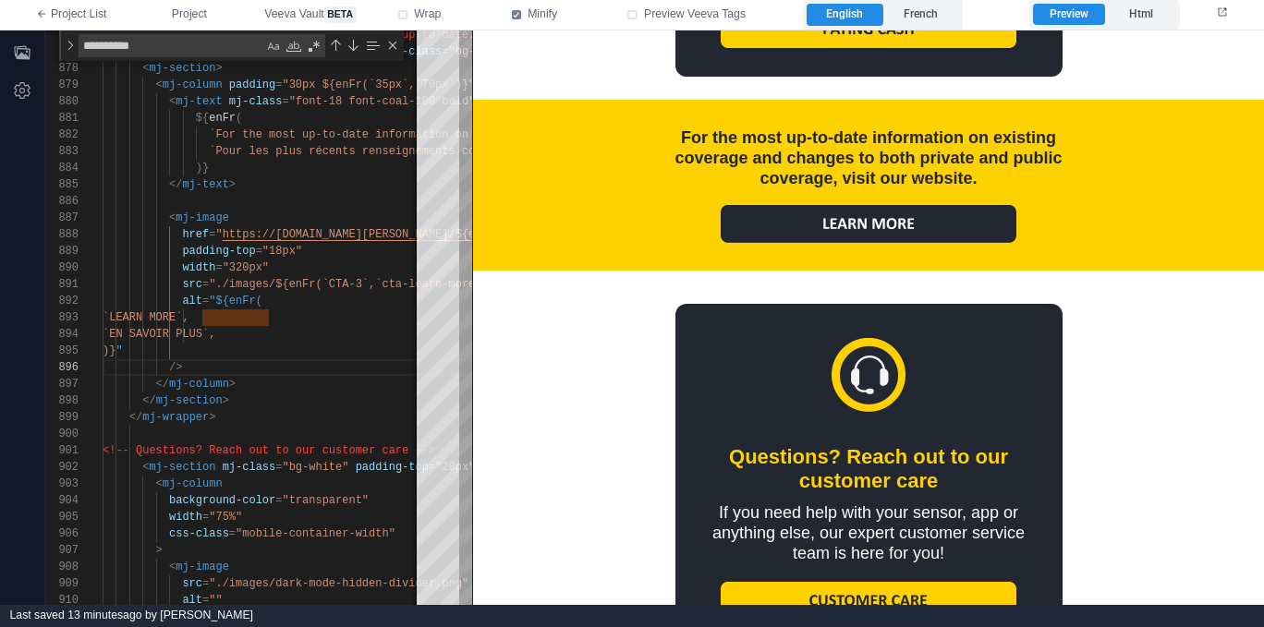
scroll to position [2225, 0]
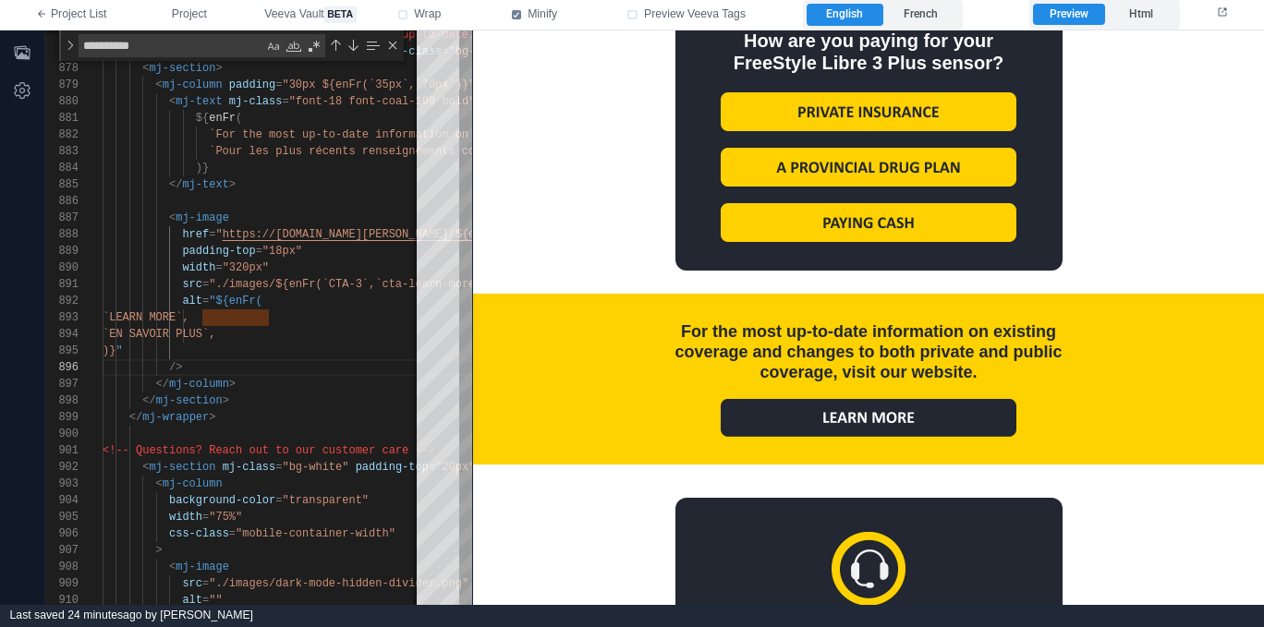
drag, startPoint x: 628, startPoint y: 432, endPoint x: 718, endPoint y: 267, distance: 188.1
click at [628, 433] on td "For the most up‑to‑date information on existing coverage and changes to both pr…" at bounding box center [868, 378] width 517 height 171
click at [934, 16] on label "French" at bounding box center [921, 15] width 76 height 22
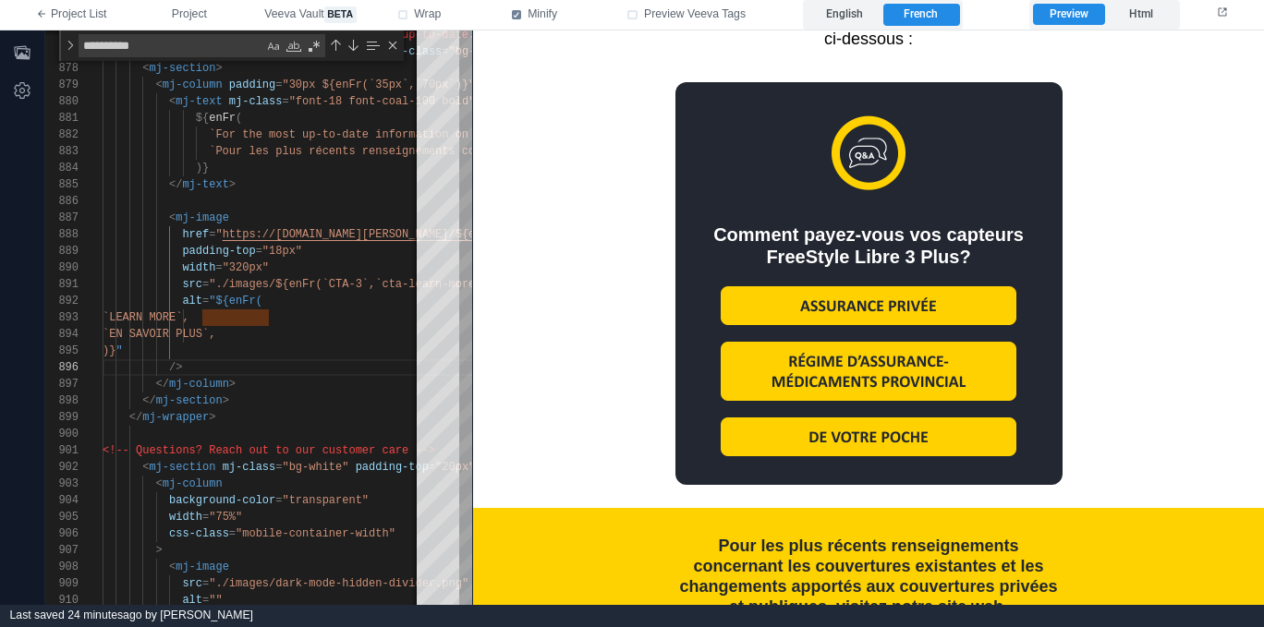
scroll to position [2419, 0]
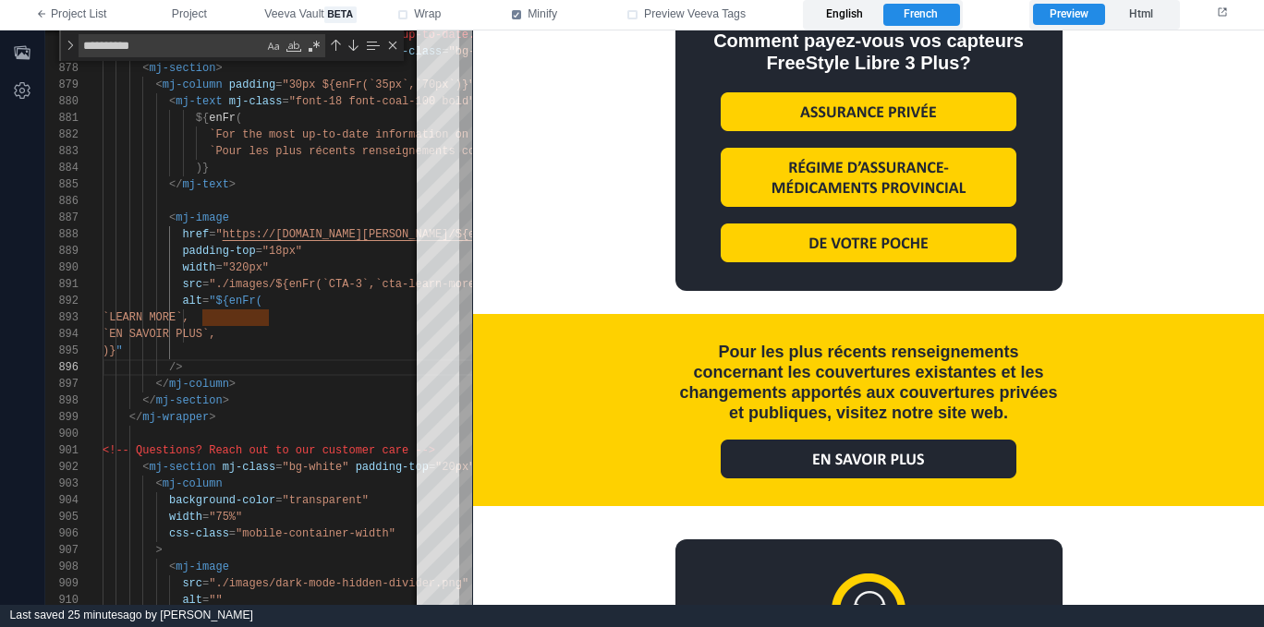
click at [861, 17] on label "English" at bounding box center [844, 15] width 76 height 22
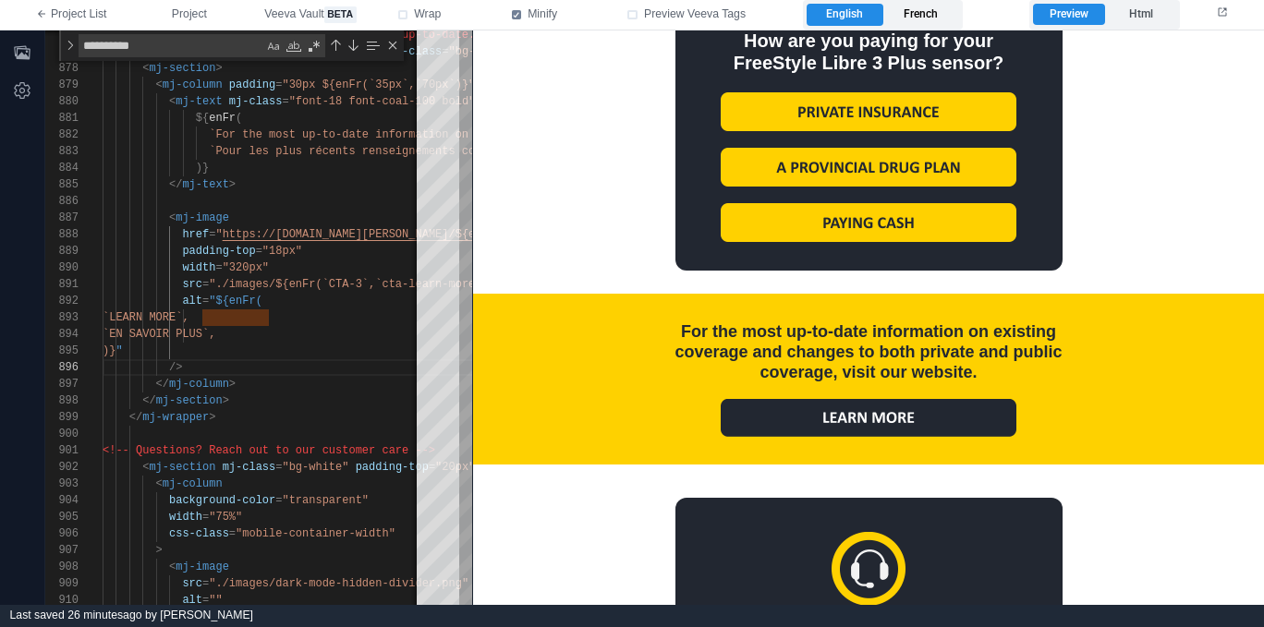
click at [928, 17] on label "French" at bounding box center [921, 15] width 76 height 22
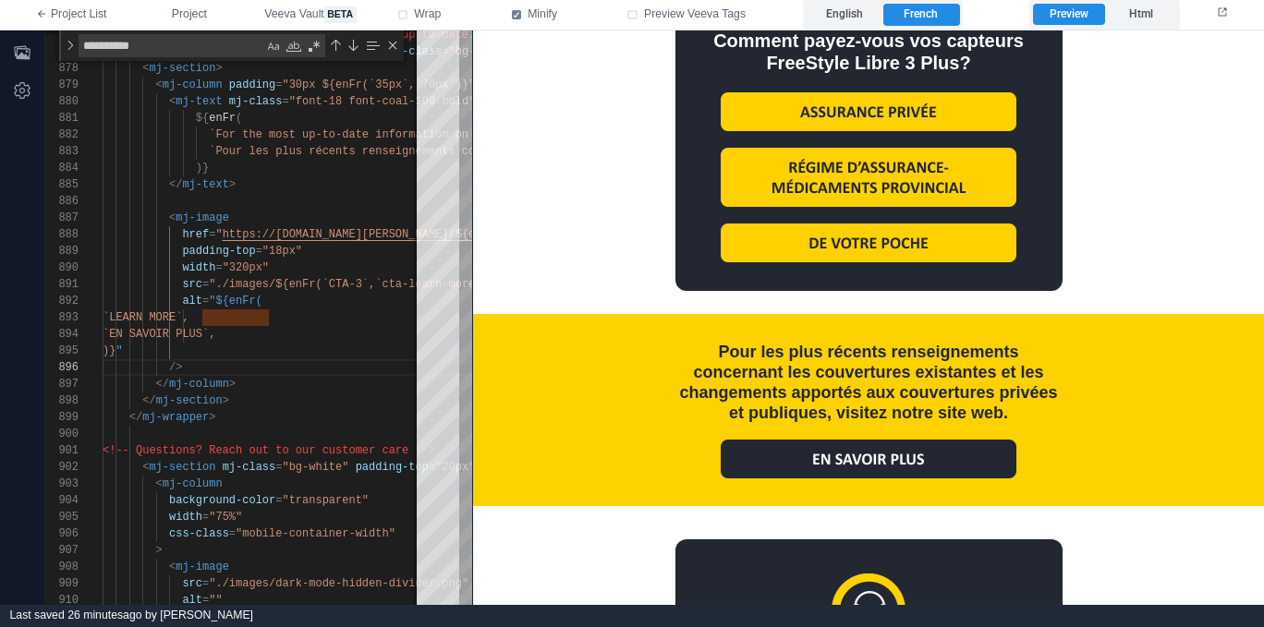
click at [852, 464] on img at bounding box center [869, 458] width 296 height 39
click at [234, 352] on div ")} "" at bounding box center [747, 351] width 1288 height 17
click at [223, 368] on div "/>" at bounding box center [747, 367] width 1288 height 17
click at [854, 390] on div "Pour les plus récents renseignements concernant les couvertures existantes et l…" at bounding box center [868, 381] width 388 height 81
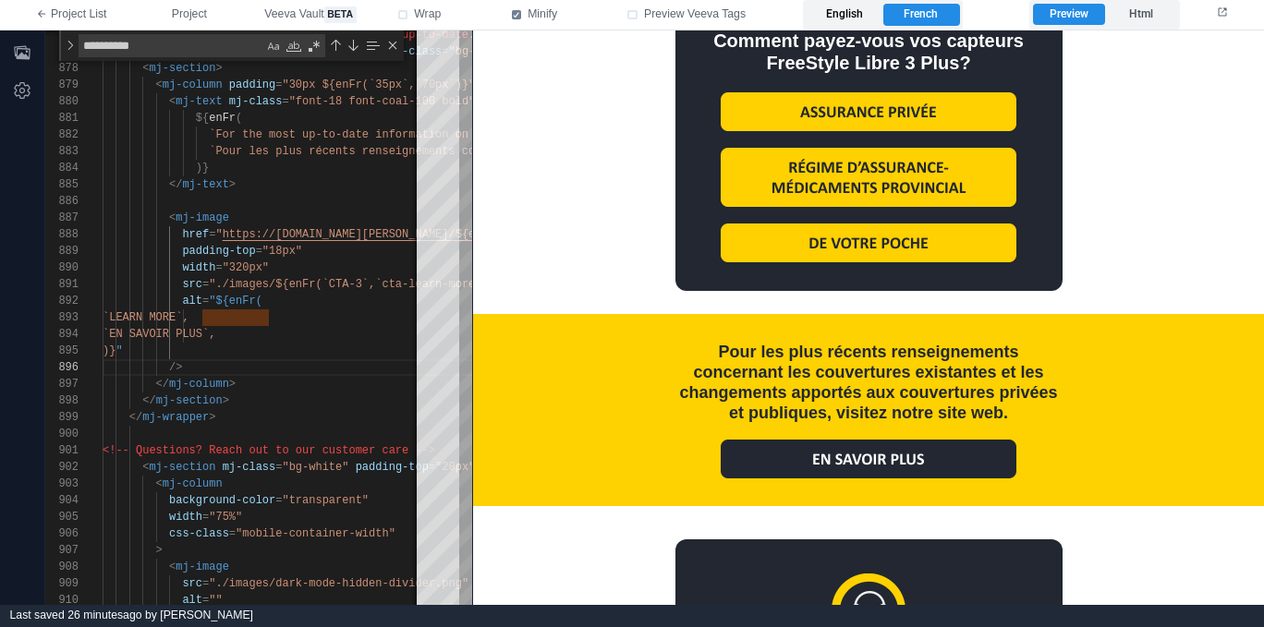
click at [856, 8] on label "English" at bounding box center [844, 15] width 76 height 22
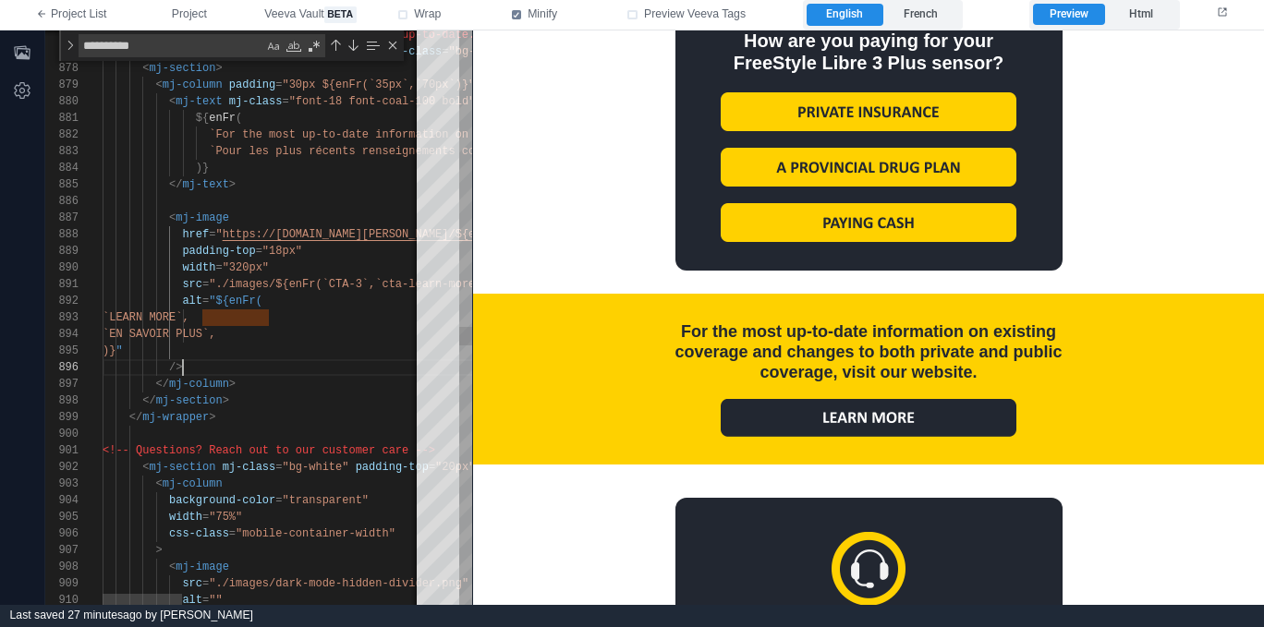
click at [244, 368] on div "/>" at bounding box center [747, 367] width 1288 height 17
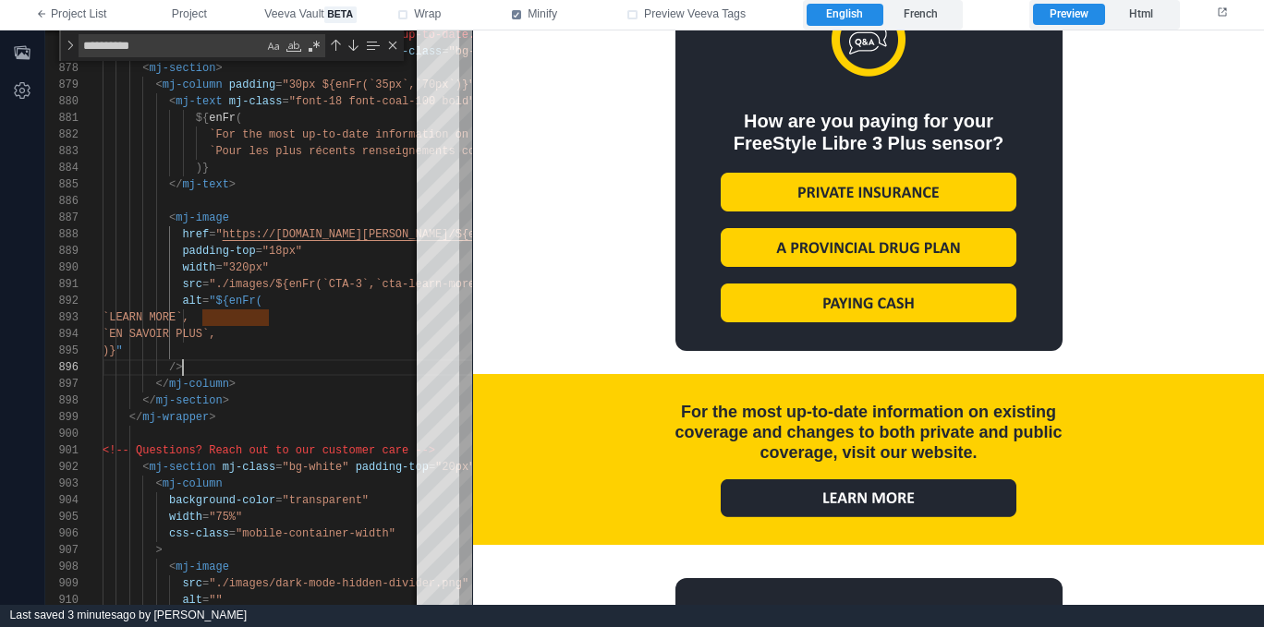
scroll to position [2145, 0]
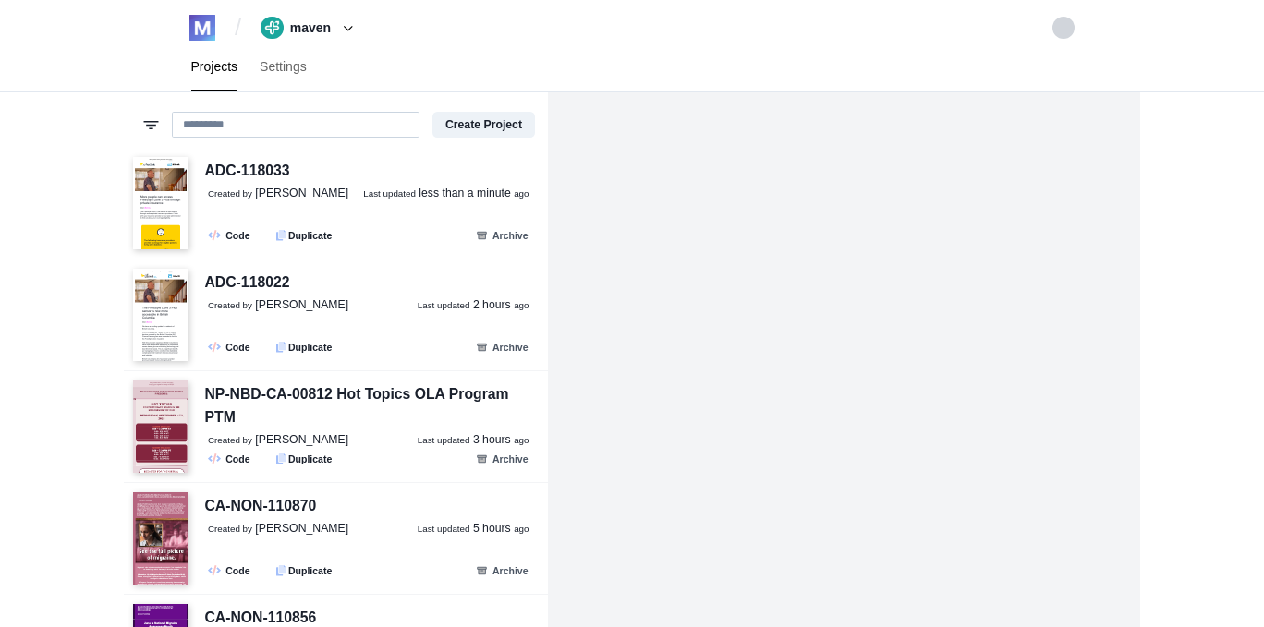
click at [280, 127] on input at bounding box center [296, 125] width 248 height 26
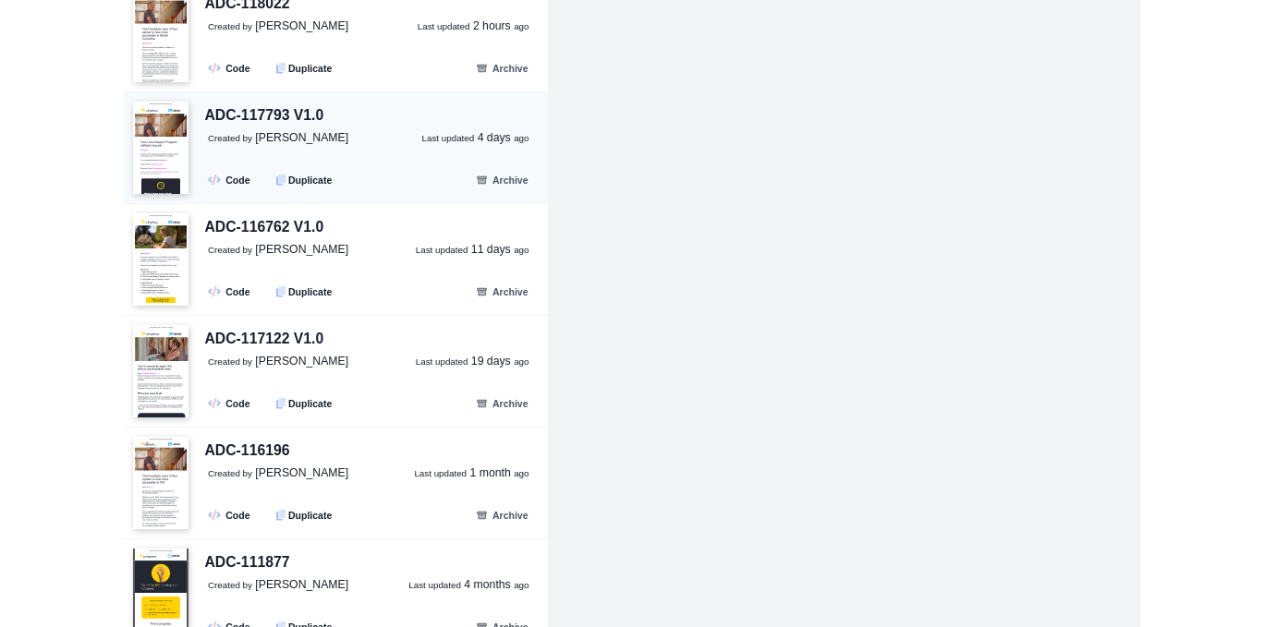
scroll to position [282, 0]
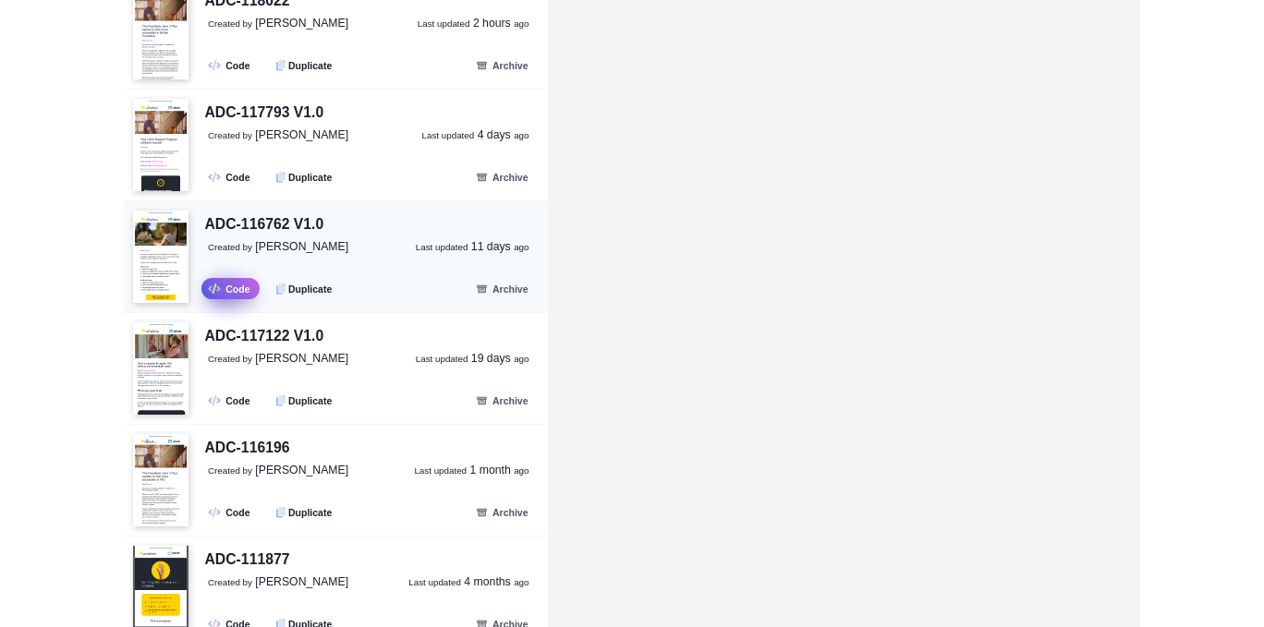
type input "***"
click at [225, 286] on link ".fa-secondary{opacity:.4} Code" at bounding box center [230, 288] width 58 height 21
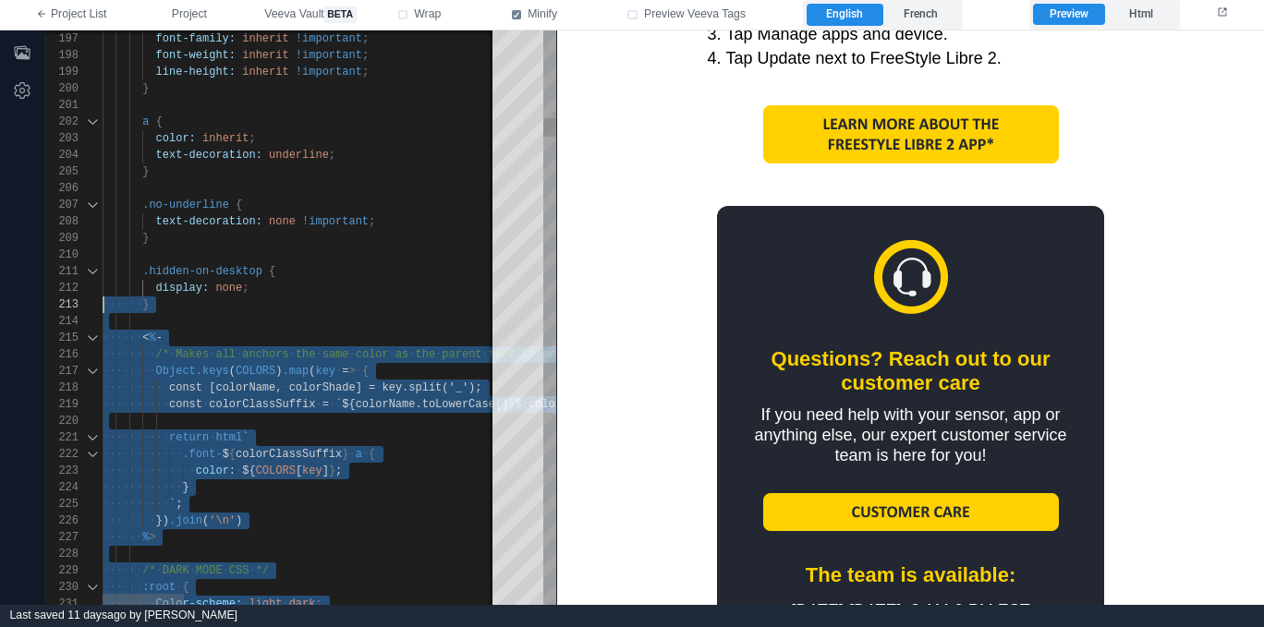
type textarea "**********"
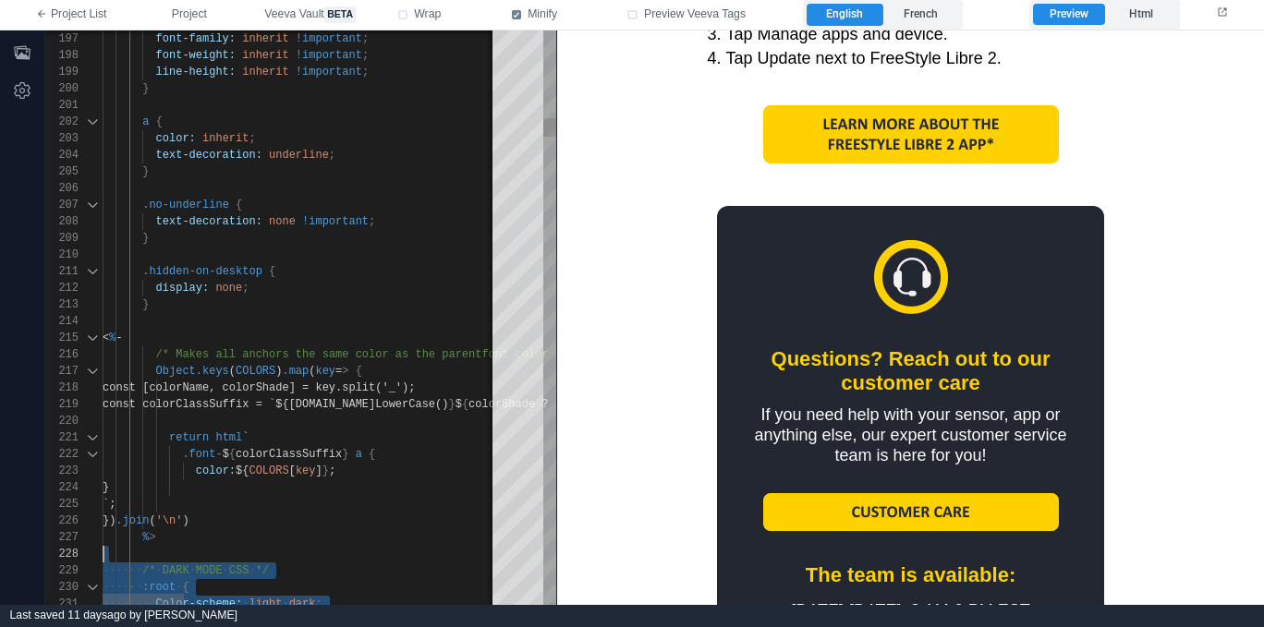
scroll to position [133, 0]
drag, startPoint x: 148, startPoint y: 407, endPoint x: 64, endPoint y: 571, distance: 183.9
